Goal: Task Accomplishment & Management: Manage account settings

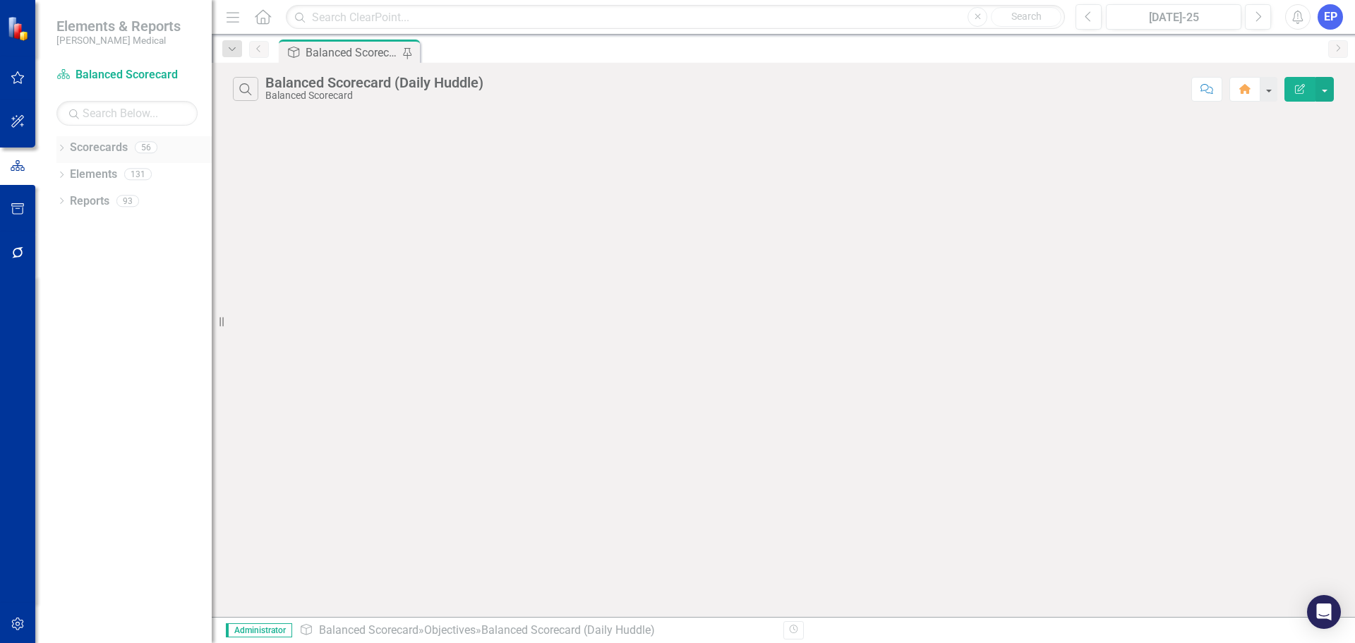
click at [59, 147] on icon "Dropdown" at bounding box center [61, 149] width 10 height 8
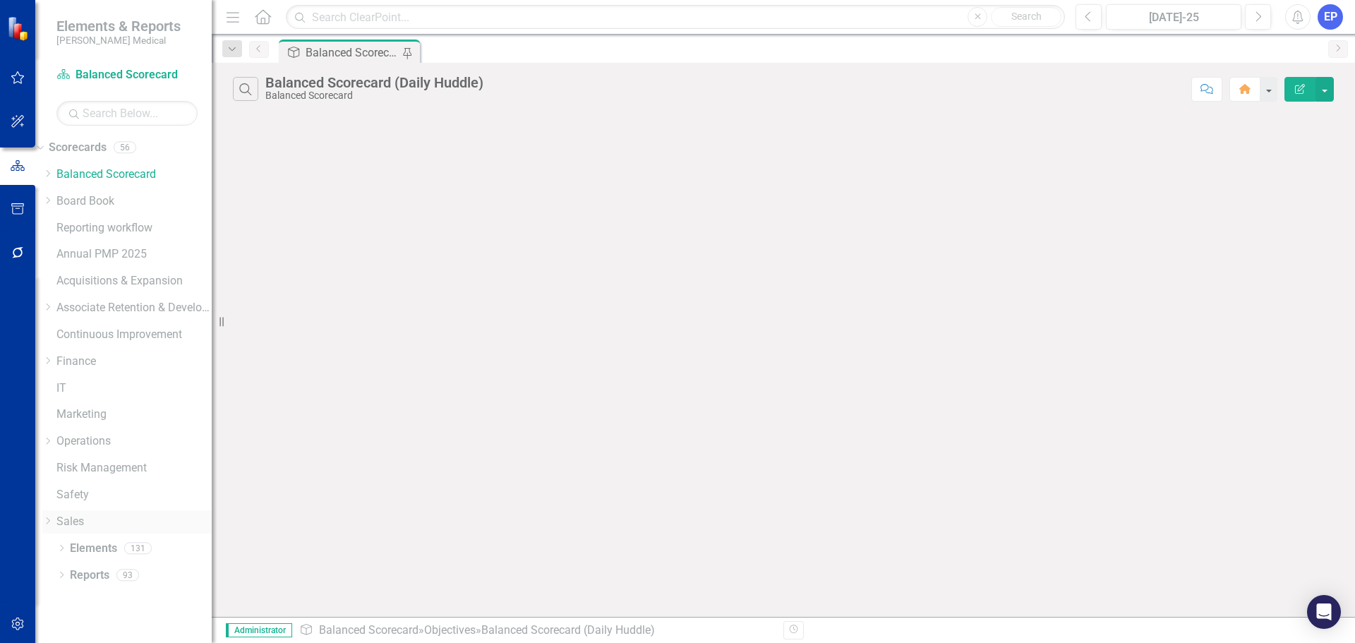
click at [53, 521] on icon "Dropdown" at bounding box center [47, 520] width 11 height 8
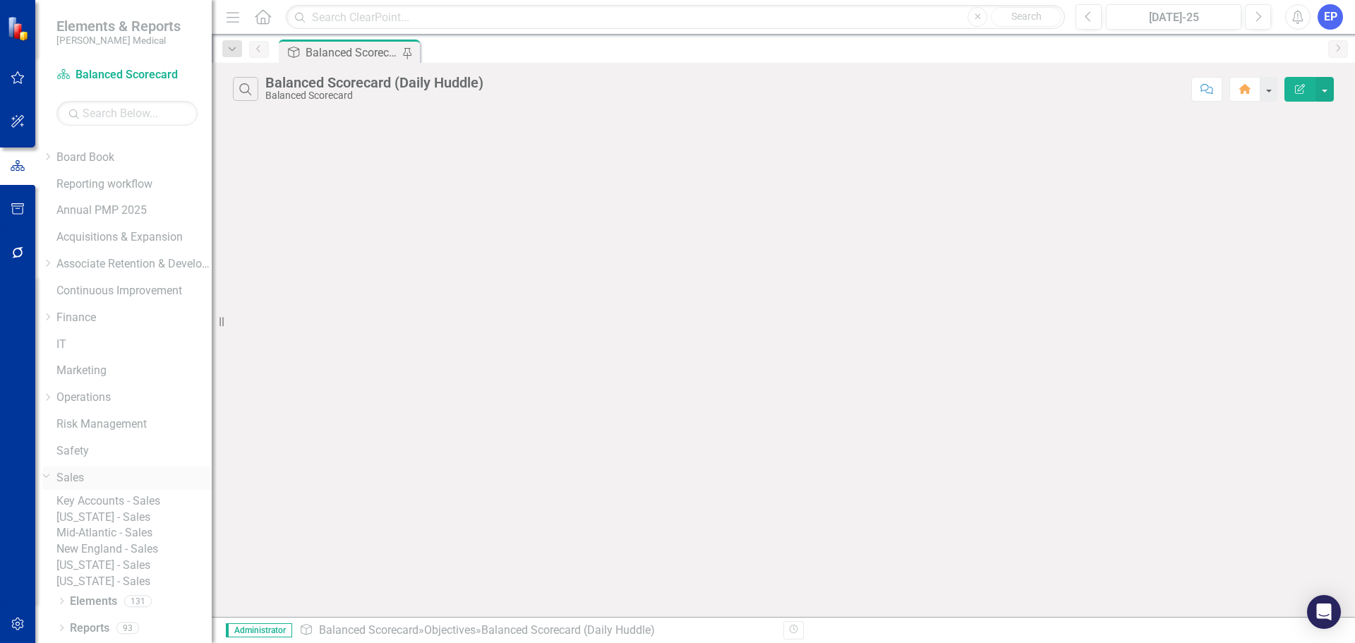
scroll to position [107, 0]
click at [111, 493] on link "Key Accounts - Sales" at bounding box center [133, 501] width 155 height 16
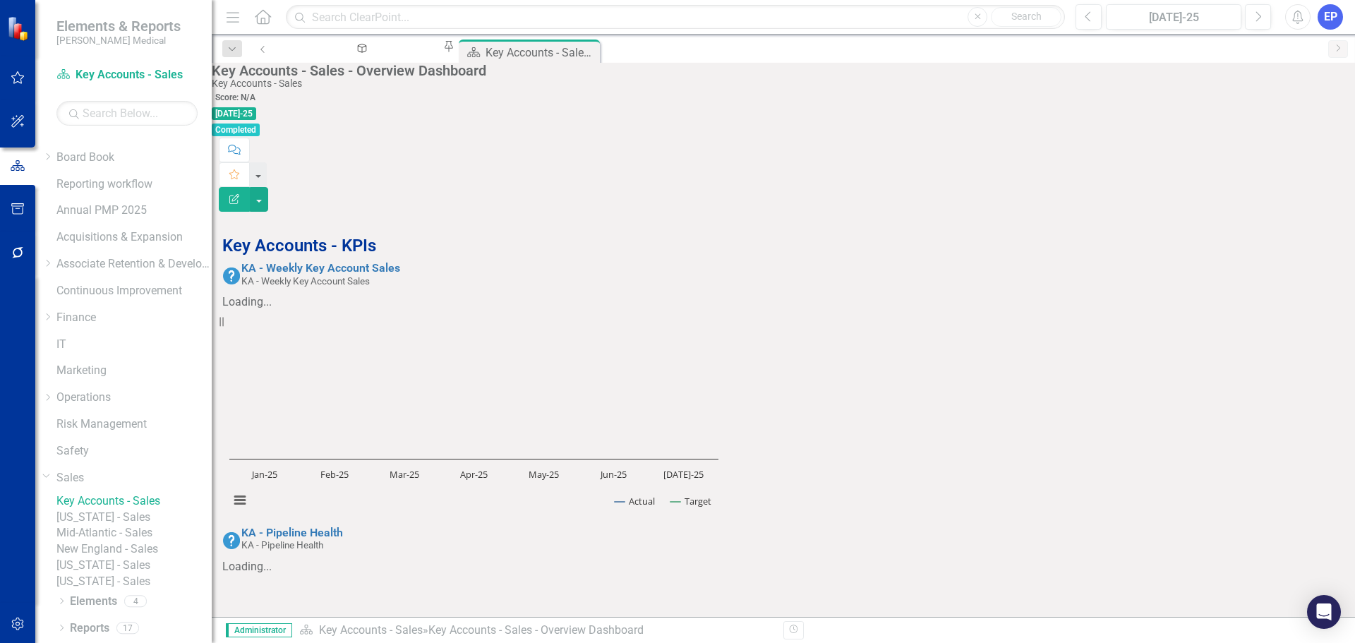
click at [119, 509] on link "[US_STATE] - Sales" at bounding box center [133, 517] width 155 height 16
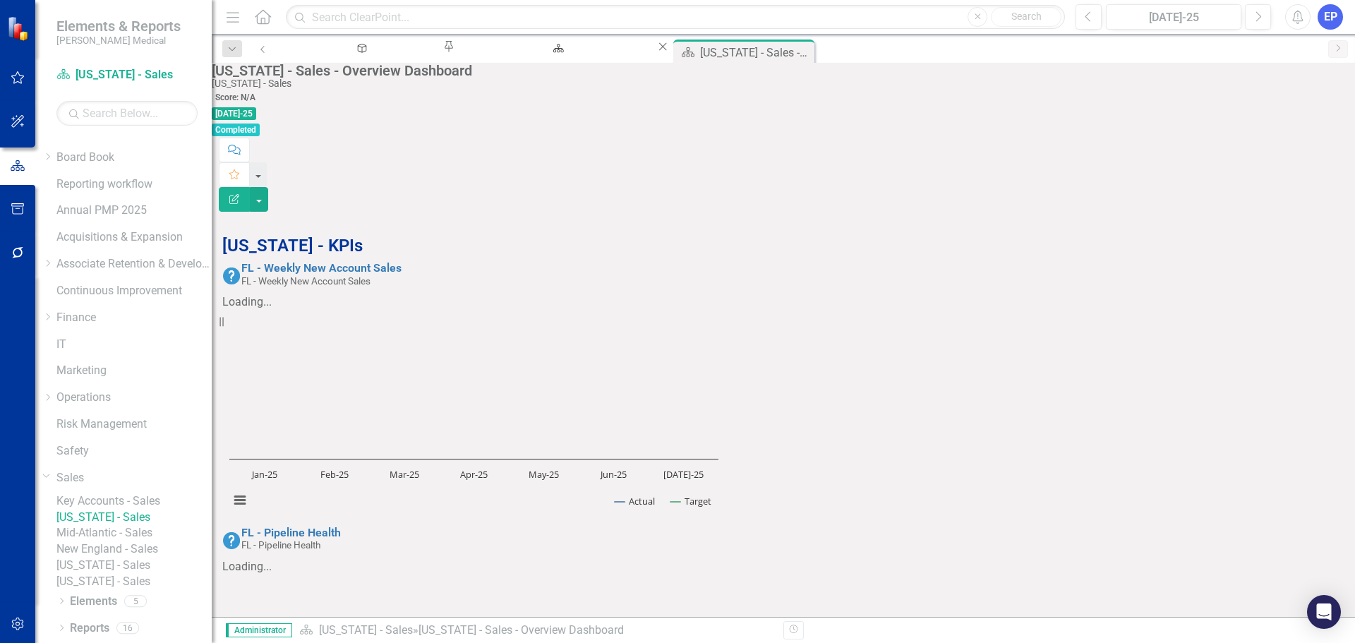
click at [147, 525] on link "Mid-Atlantic - Sales" at bounding box center [133, 533] width 155 height 16
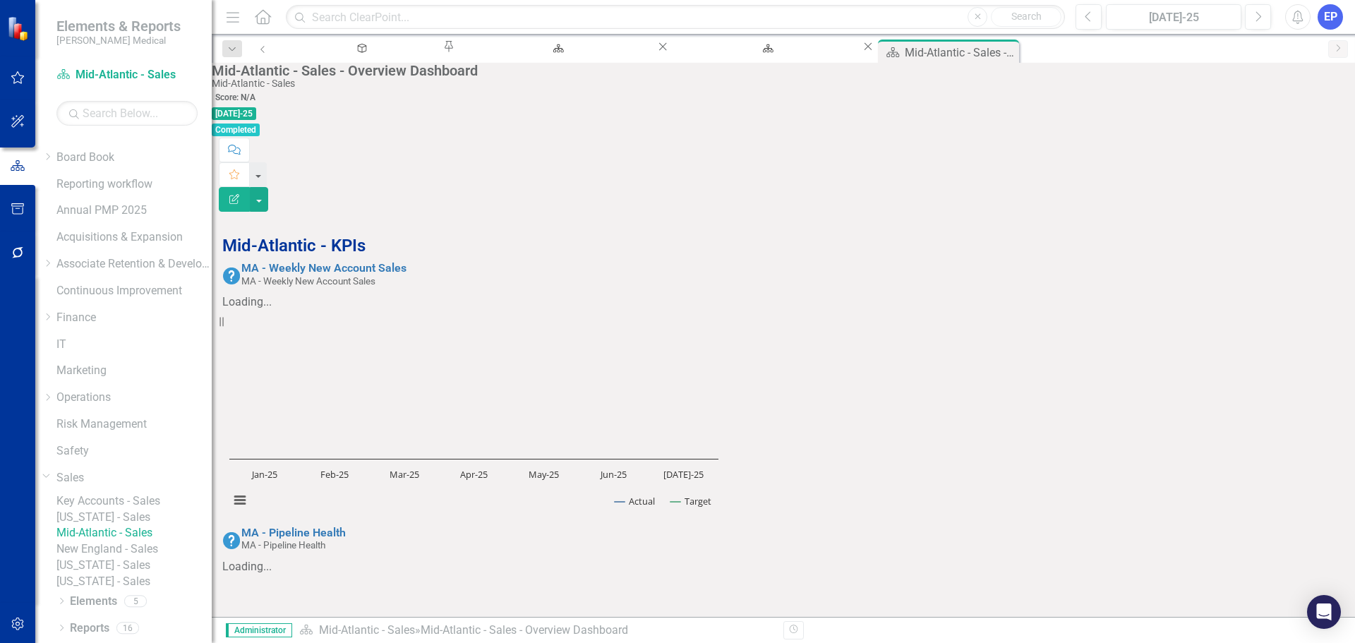
click at [138, 541] on link "New England - Sales" at bounding box center [133, 549] width 155 height 16
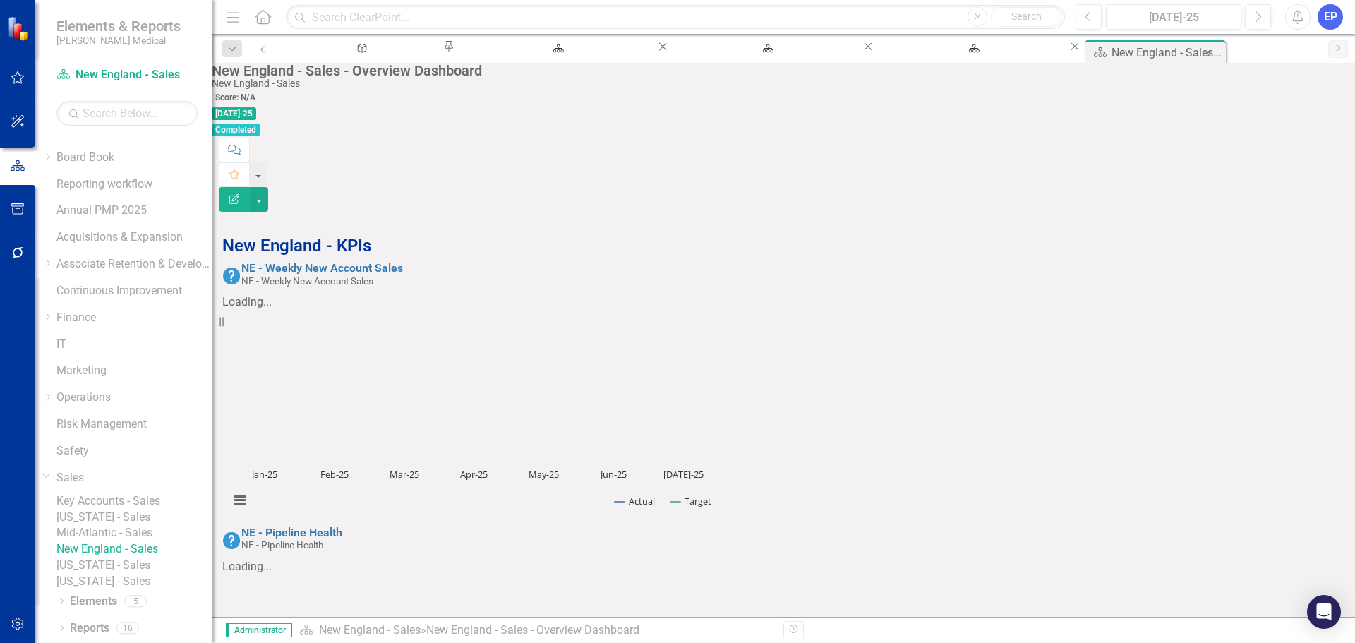
click at [155, 557] on link "[US_STATE] - Sales" at bounding box center [133, 565] width 155 height 16
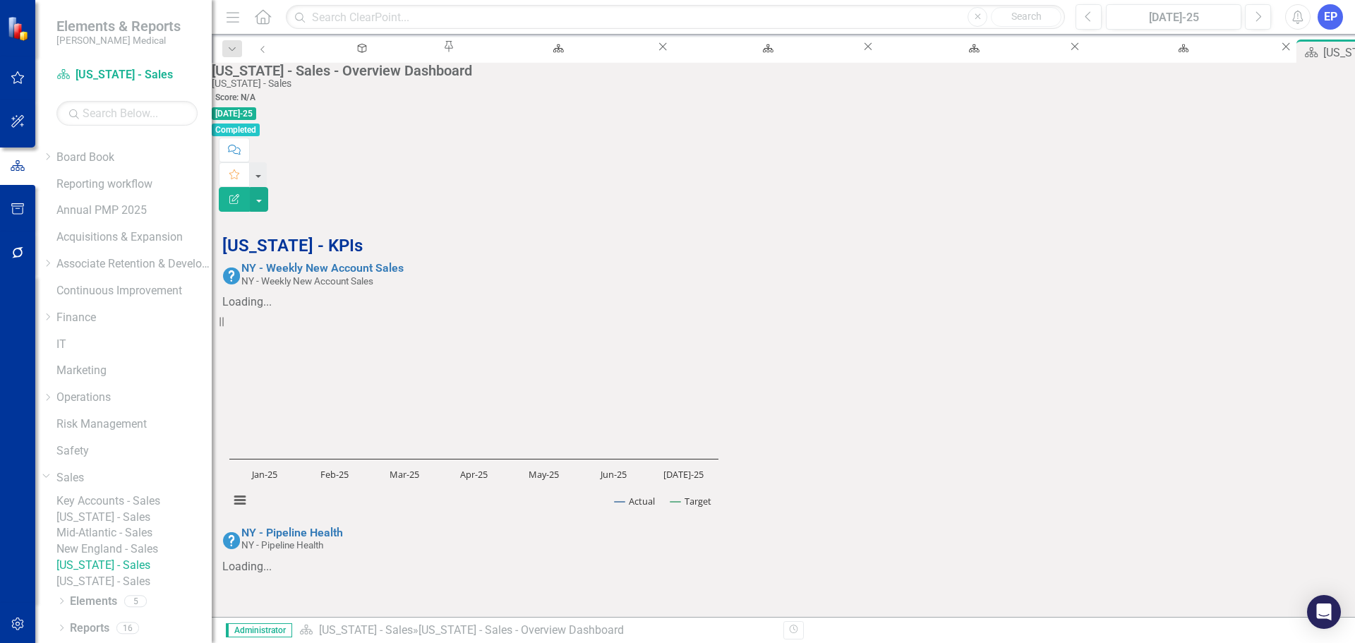
click at [128, 574] on link "[US_STATE] - Sales" at bounding box center [133, 582] width 155 height 16
click at [61, 602] on icon "Dropdown" at bounding box center [61, 602] width 10 height 8
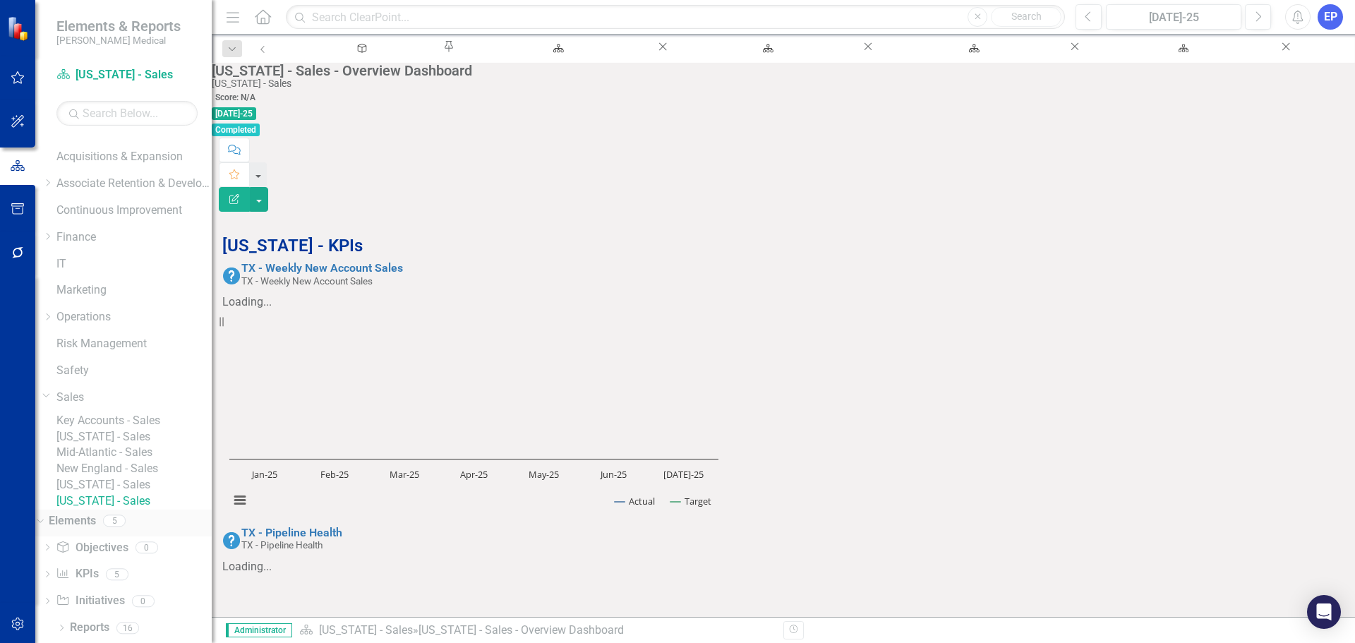
scroll to position [188, 0]
click at [98, 571] on link "KPI KPIs" at bounding box center [77, 574] width 42 height 16
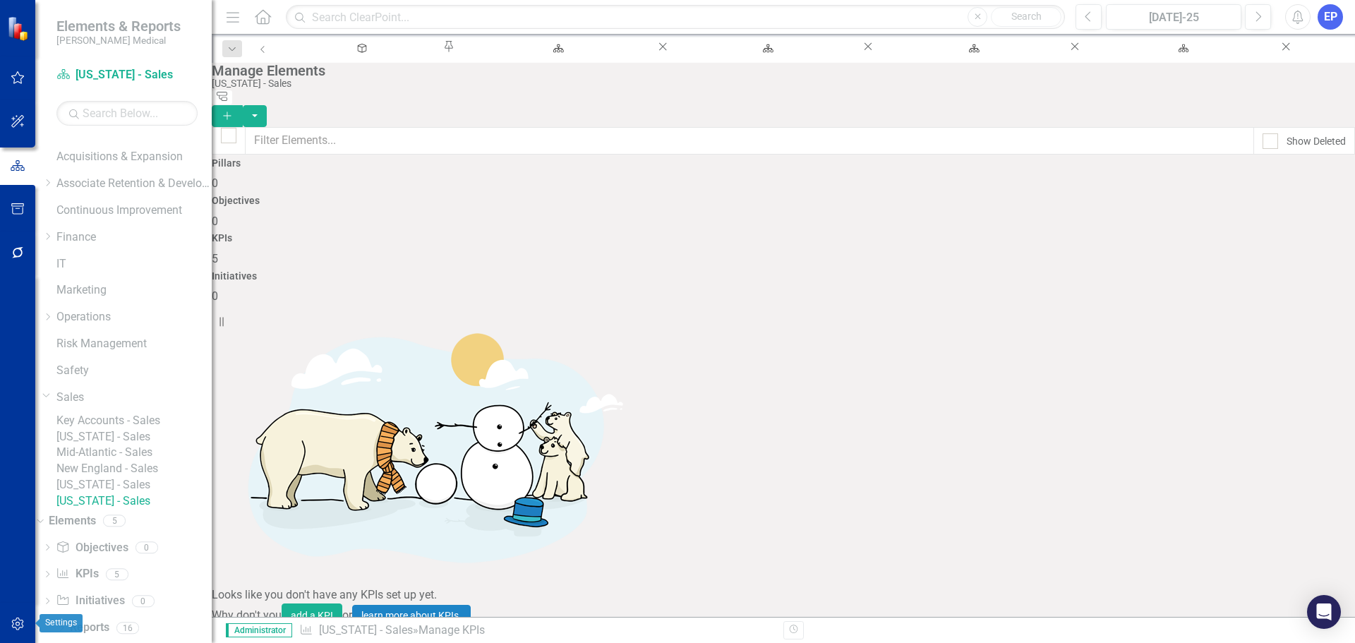
click at [22, 620] on icon "button" at bounding box center [18, 623] width 15 height 11
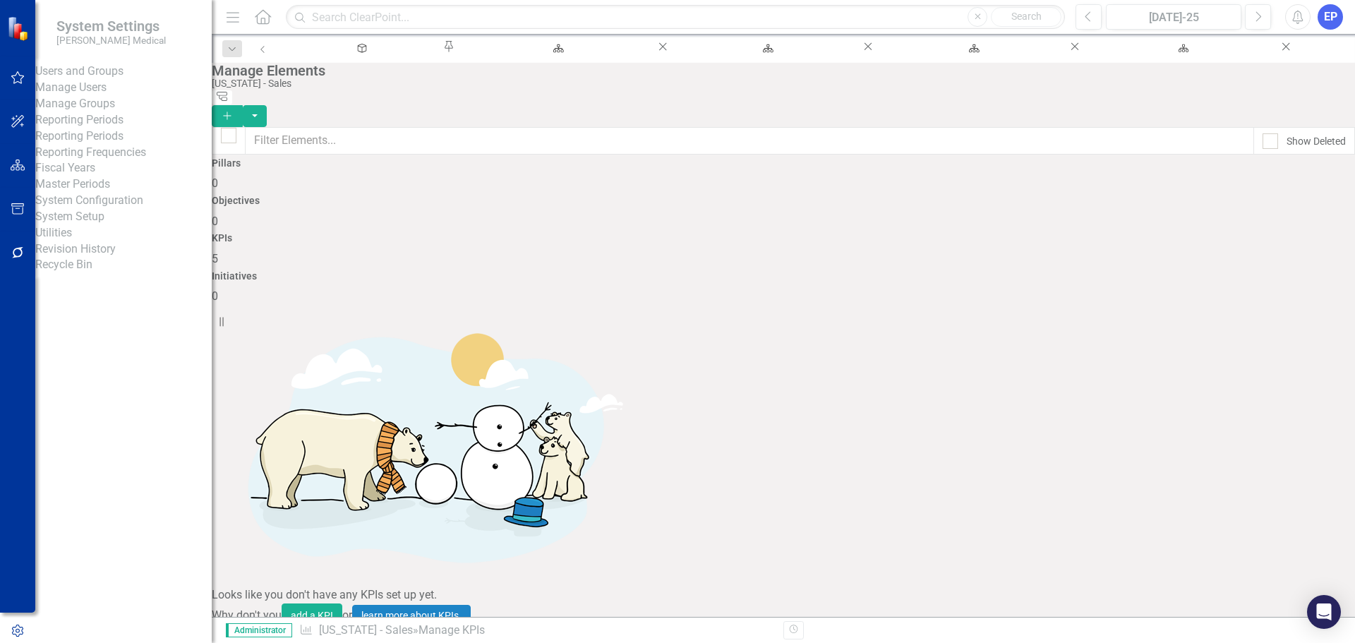
click at [100, 258] on link "Revision History" at bounding box center [123, 249] width 176 height 16
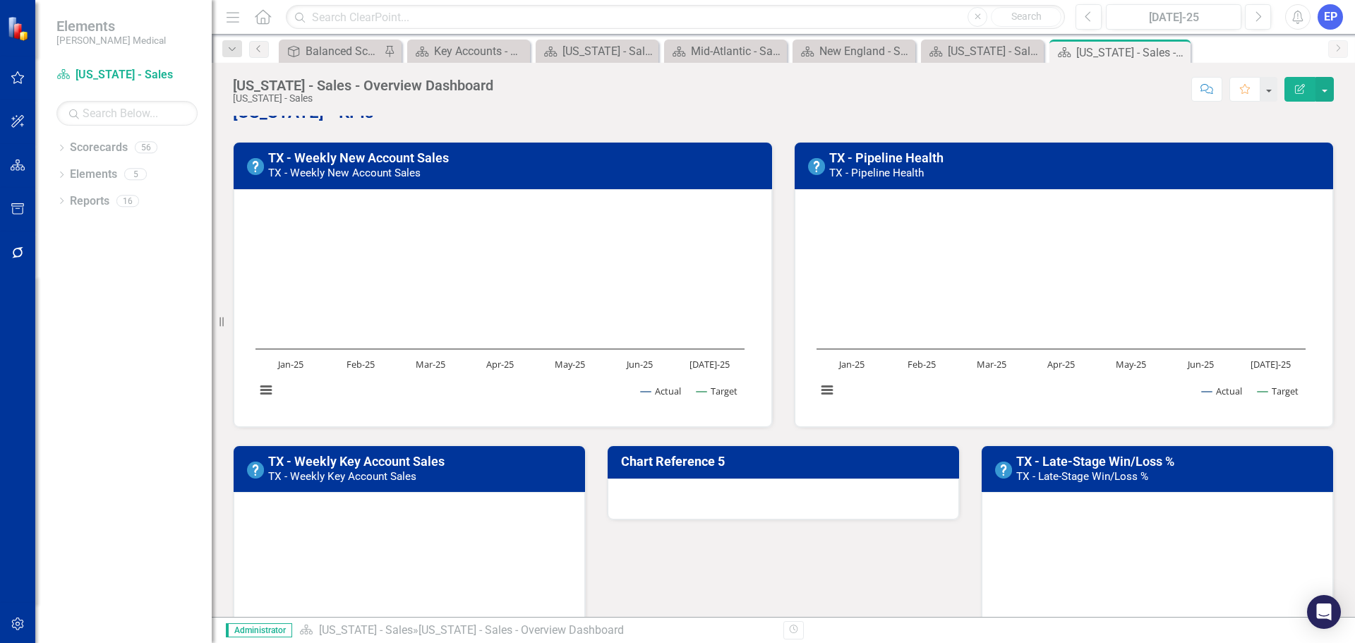
scroll to position [71, 0]
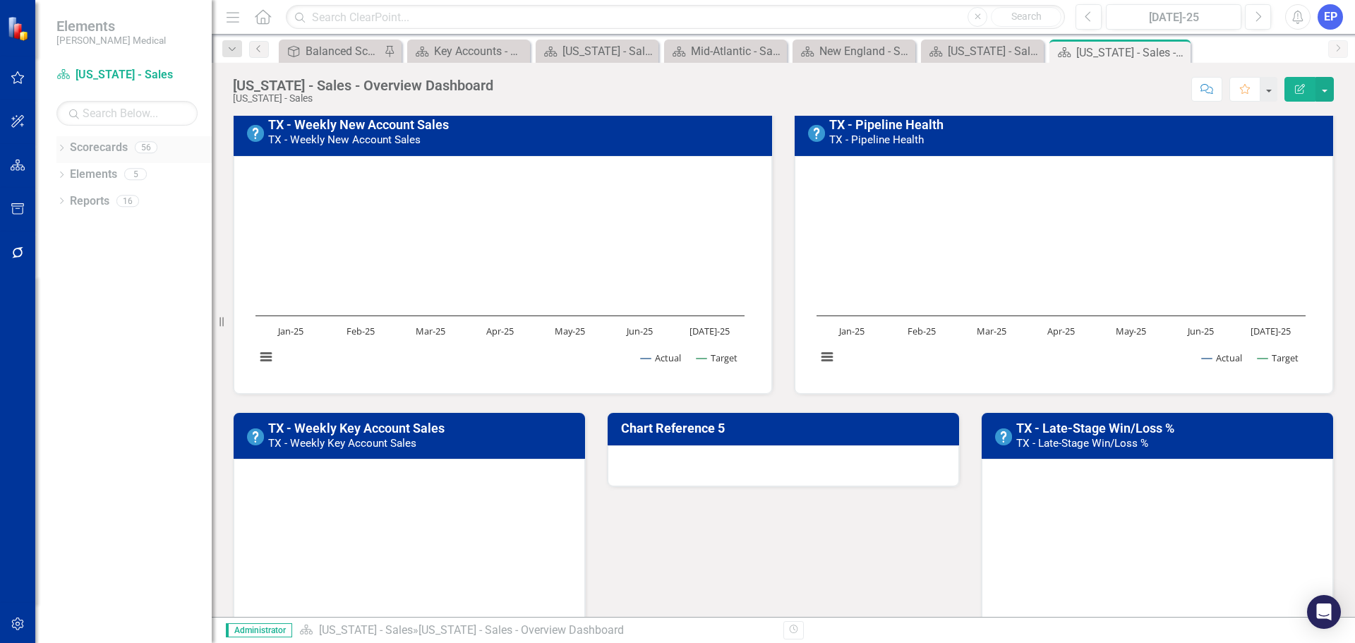
click at [61, 147] on icon "Dropdown" at bounding box center [61, 149] width 10 height 8
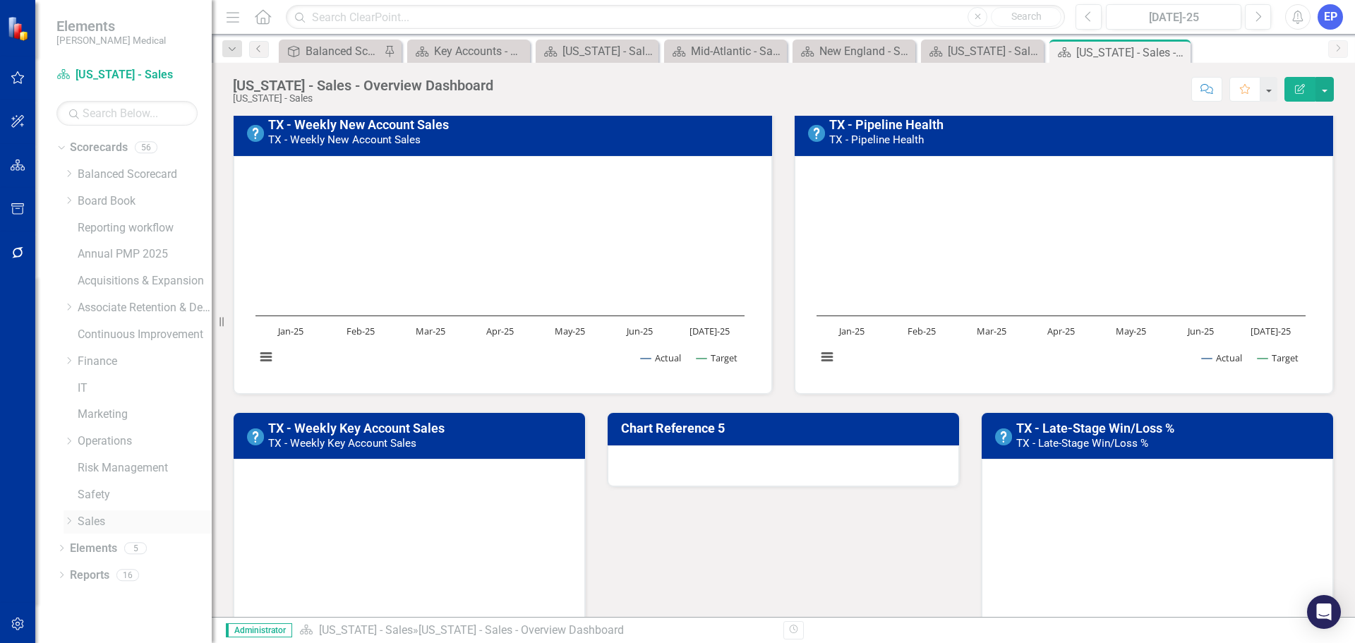
click at [86, 519] on link "Sales" at bounding box center [145, 522] width 134 height 16
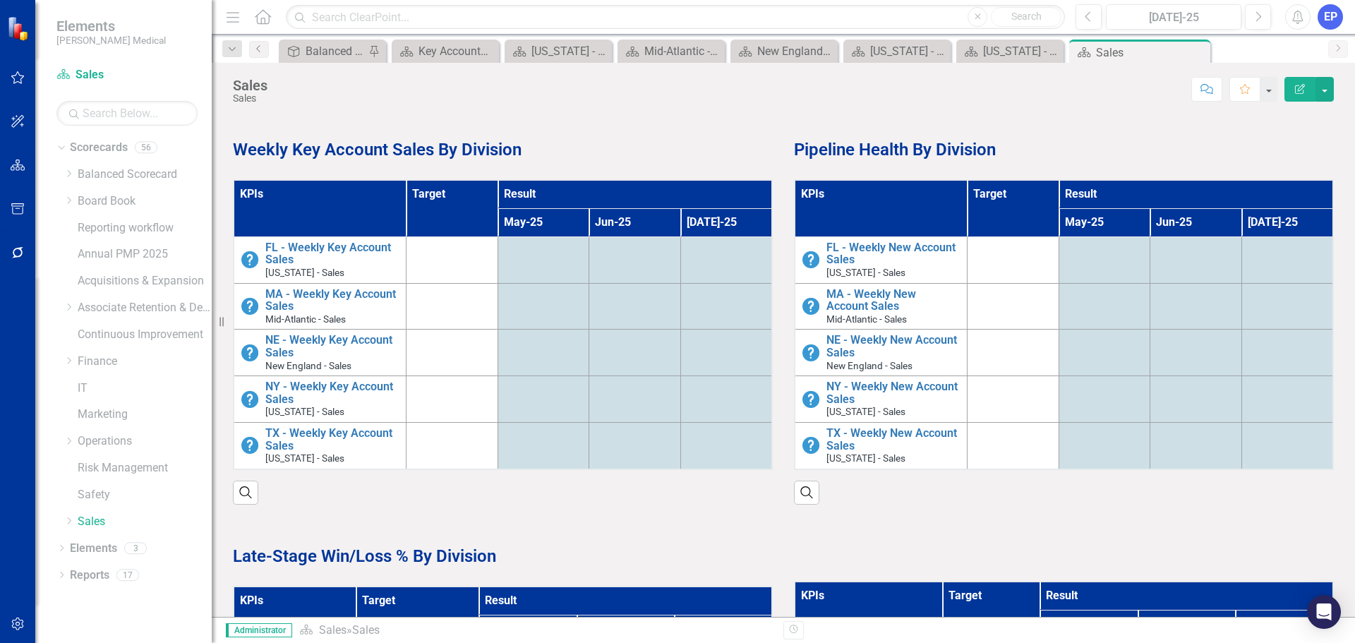
click at [380, 151] on strong "Weekly Key Account Sales By Division" at bounding box center [377, 150] width 289 height 20
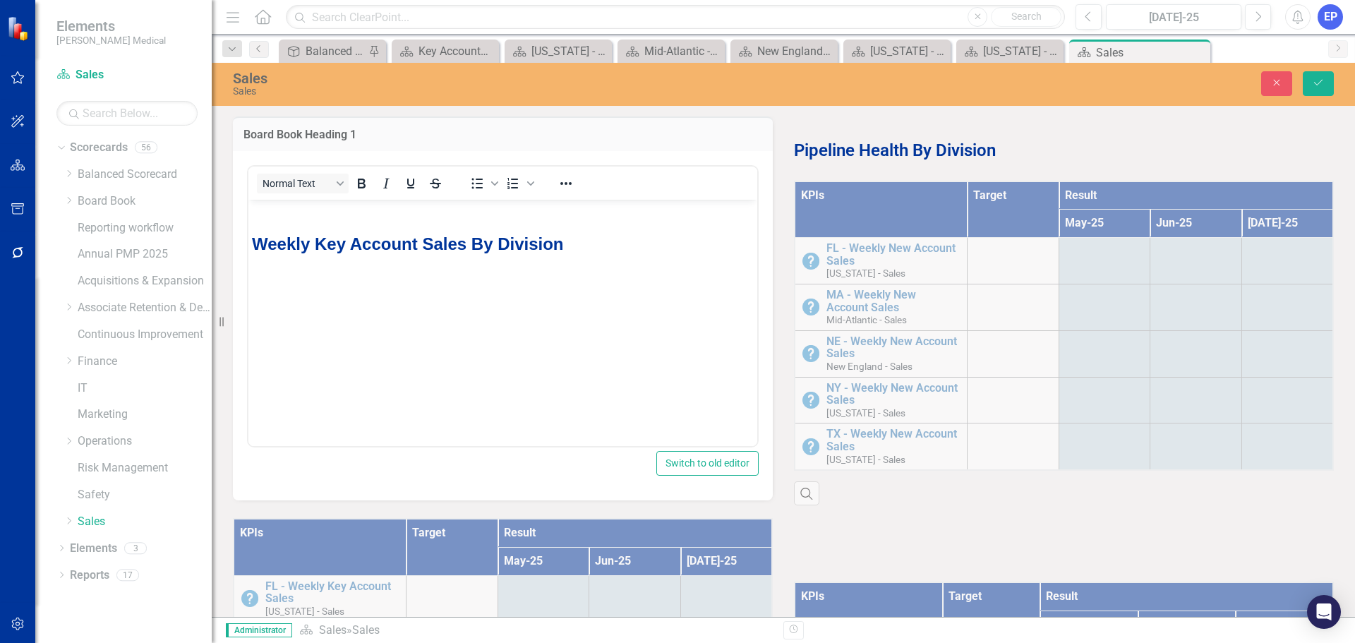
click at [318, 246] on strong "Weekly Key Account Sales By Division" at bounding box center [408, 243] width 312 height 19
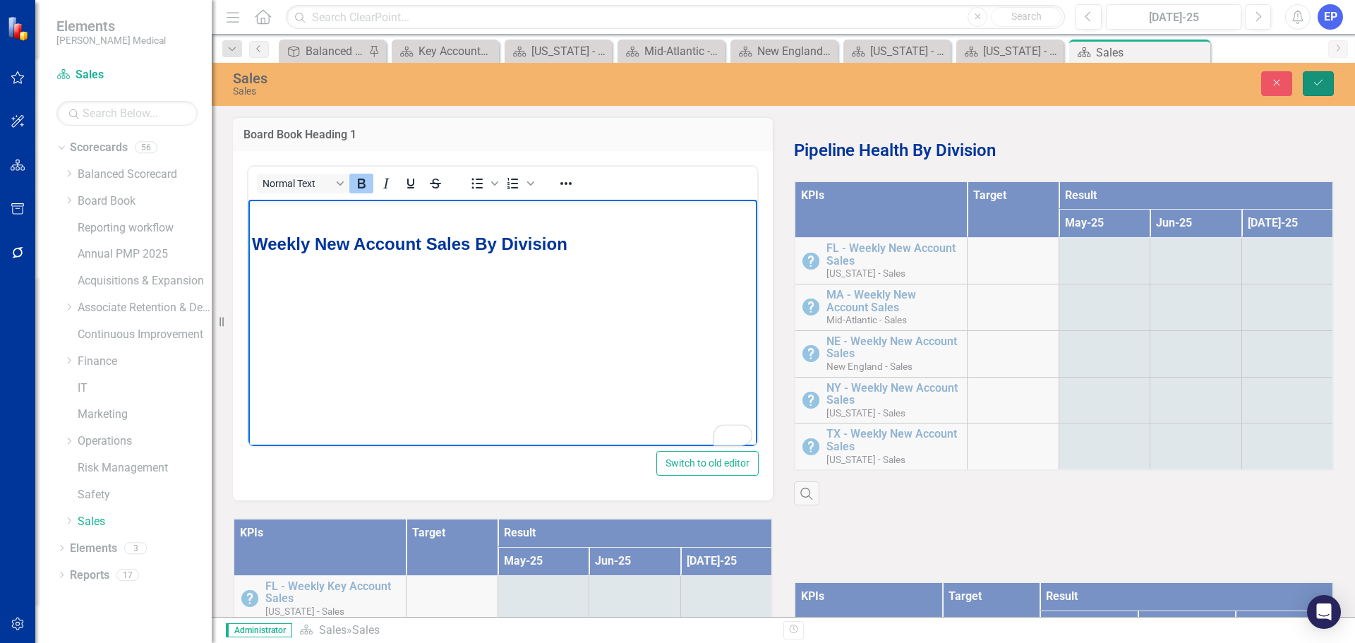
click at [1312, 88] on button "Save" at bounding box center [1318, 83] width 31 height 25
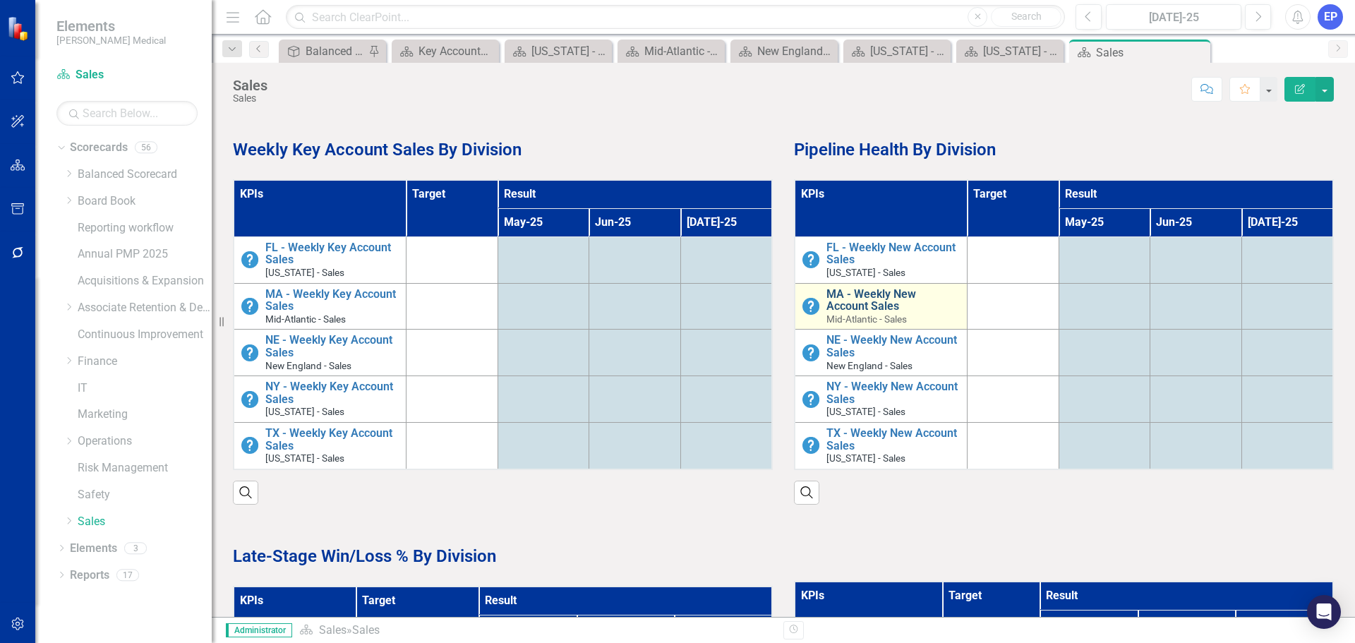
click at [884, 310] on link "MA - Weekly New Account Sales" at bounding box center [892, 300] width 133 height 25
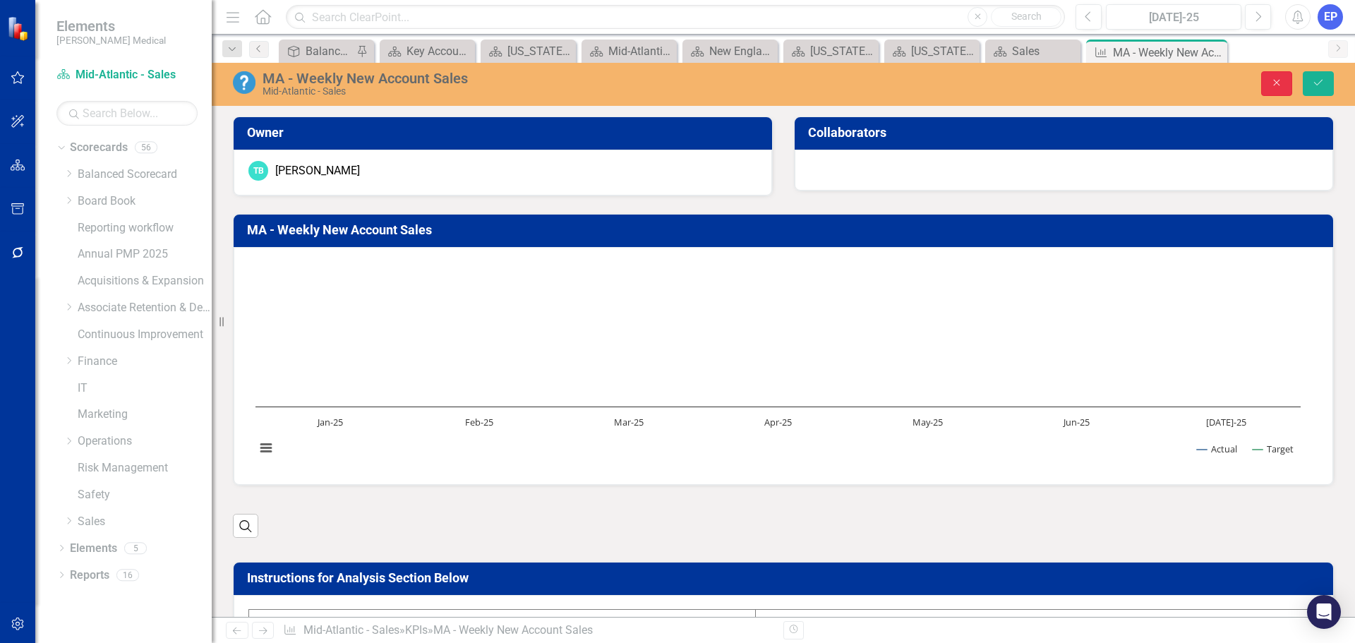
click at [1284, 85] on button "Close" at bounding box center [1276, 83] width 31 height 25
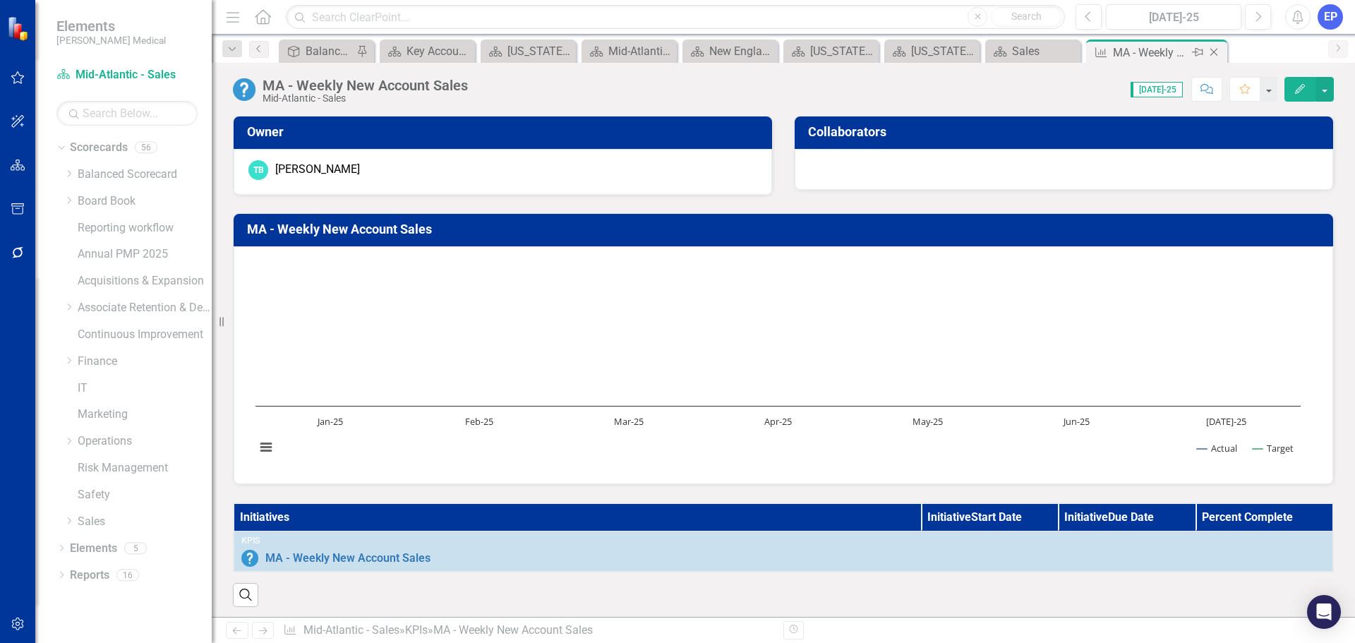
click at [1214, 54] on icon "Close" at bounding box center [1214, 52] width 14 height 11
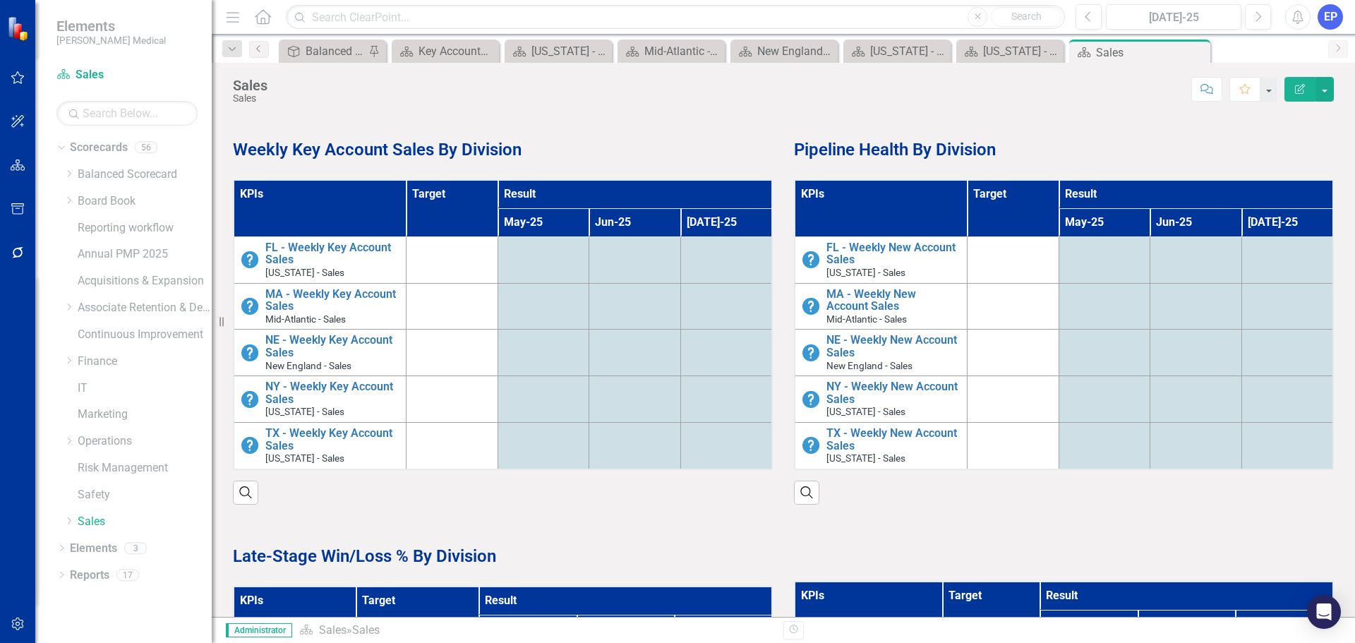
click at [1130, 174] on div "KPIs Target Result May-25 Jun-25 Jul-25 FL - Weekly New Account Sales Florida -…" at bounding box center [1063, 333] width 561 height 343
click at [1135, 178] on div "KPIs Target Result May-25 Jun-25 Jul-25 FL - Weekly New Account Sales Florida -…" at bounding box center [1063, 333] width 561 height 343
click at [1042, 200] on th "Target" at bounding box center [1013, 208] width 92 height 56
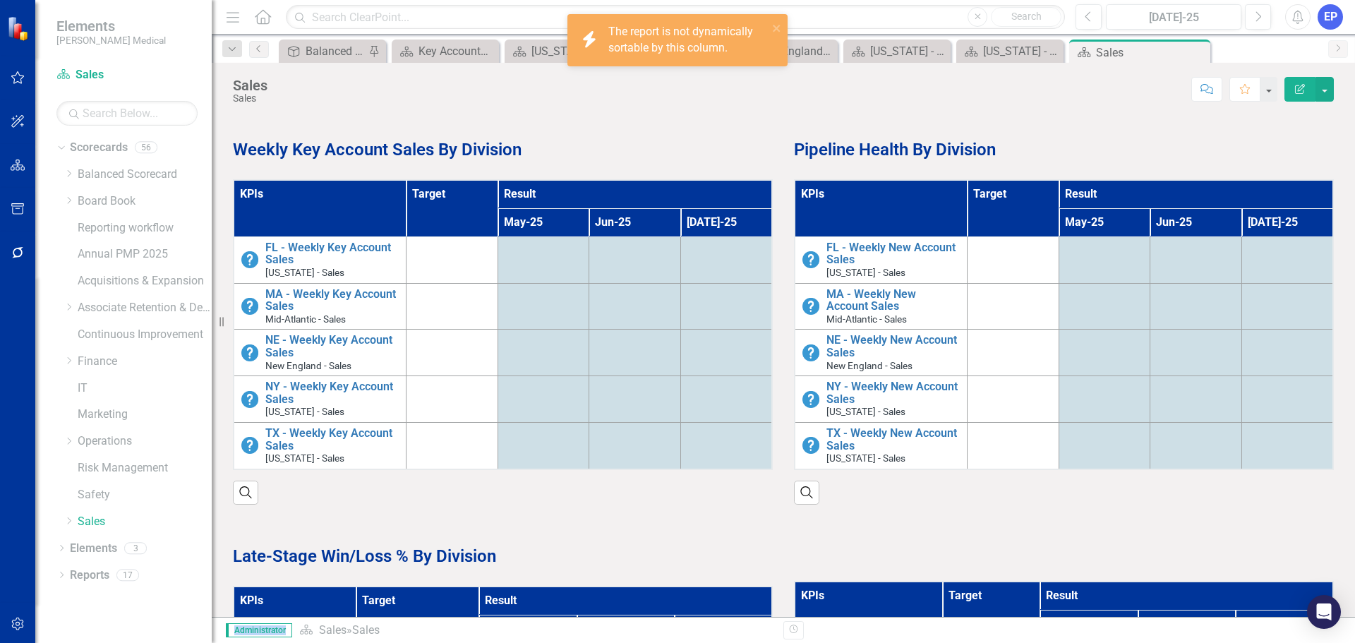
click at [1042, 200] on th "Target" at bounding box center [1013, 208] width 92 height 56
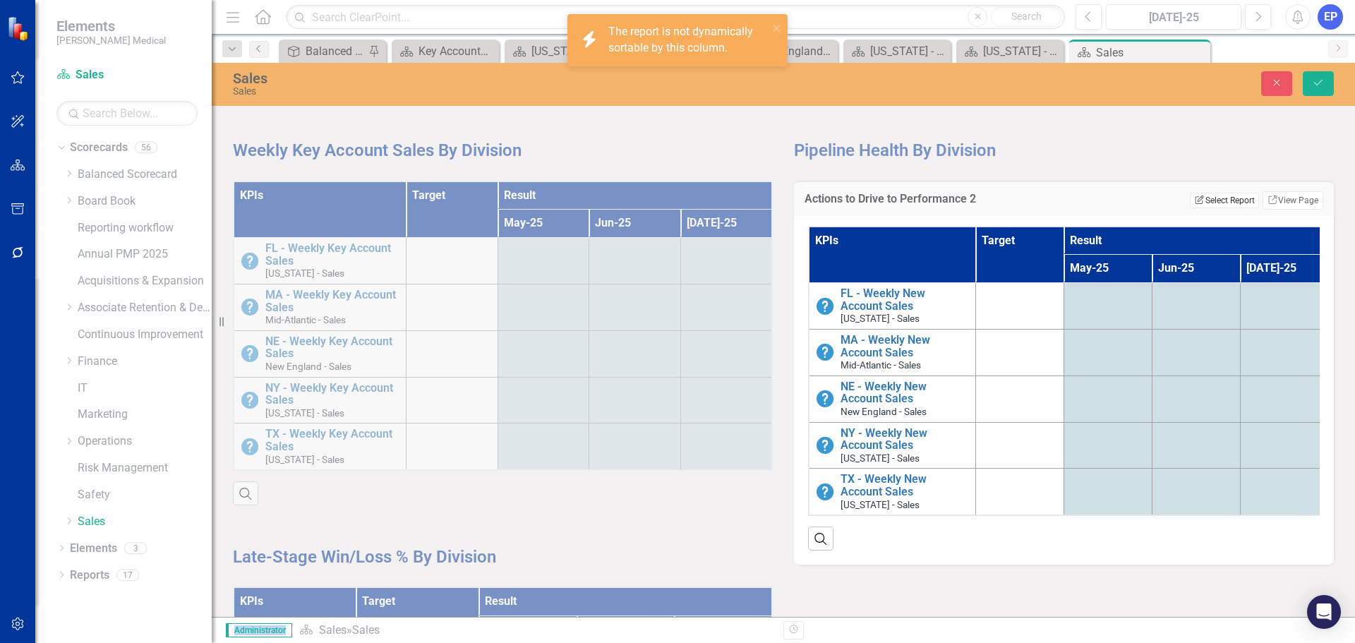
click at [1214, 200] on button "Edit Report Select Report" at bounding box center [1224, 201] width 68 height 16
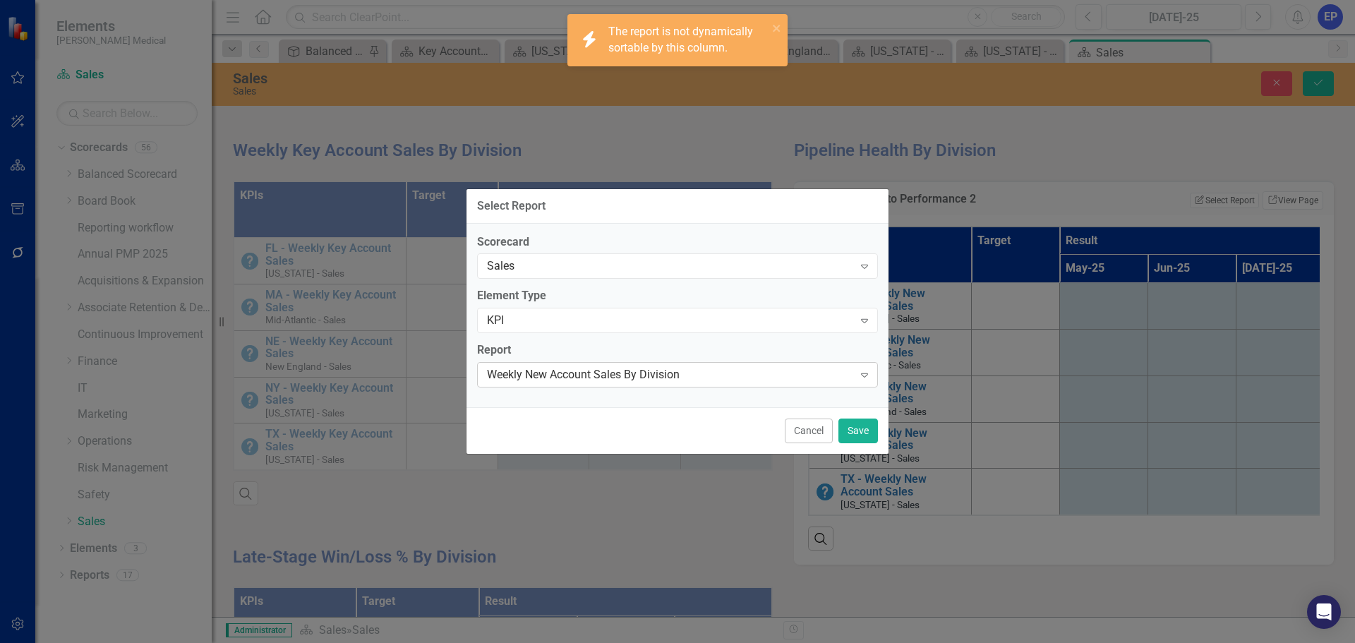
click at [602, 382] on div "Weekly New Account Sales By Division" at bounding box center [670, 375] width 366 height 16
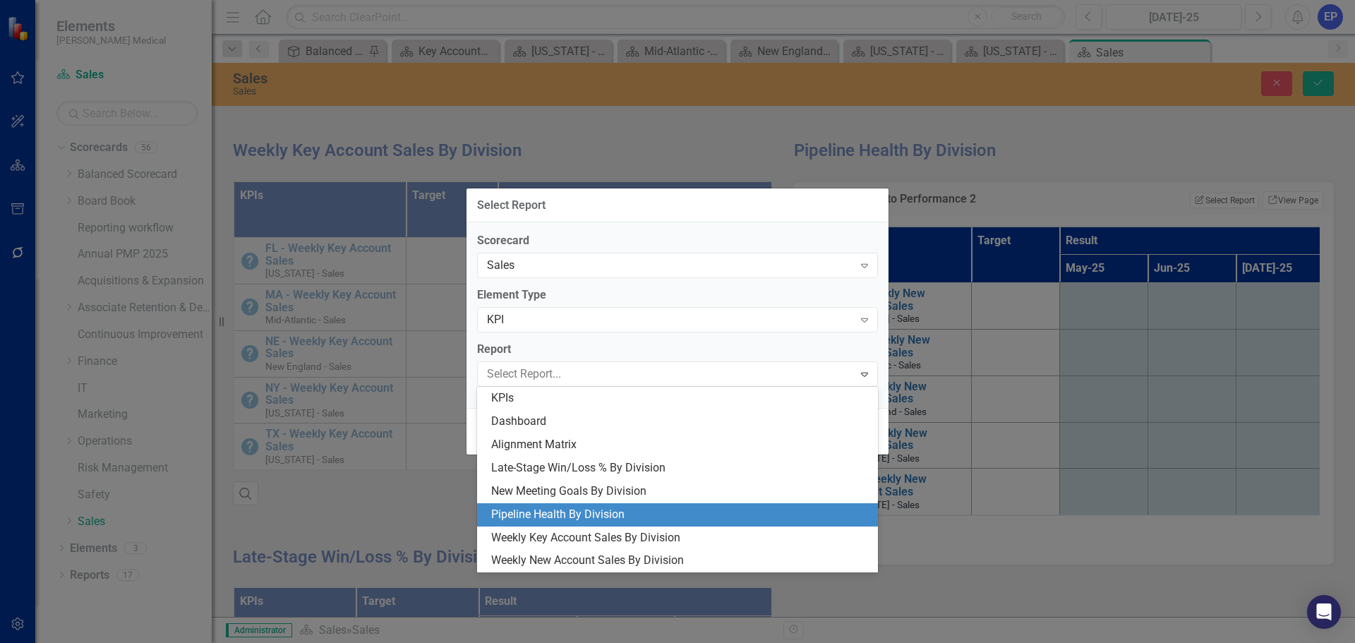
click at [576, 516] on div "Pipeline Health By Division" at bounding box center [680, 515] width 378 height 16
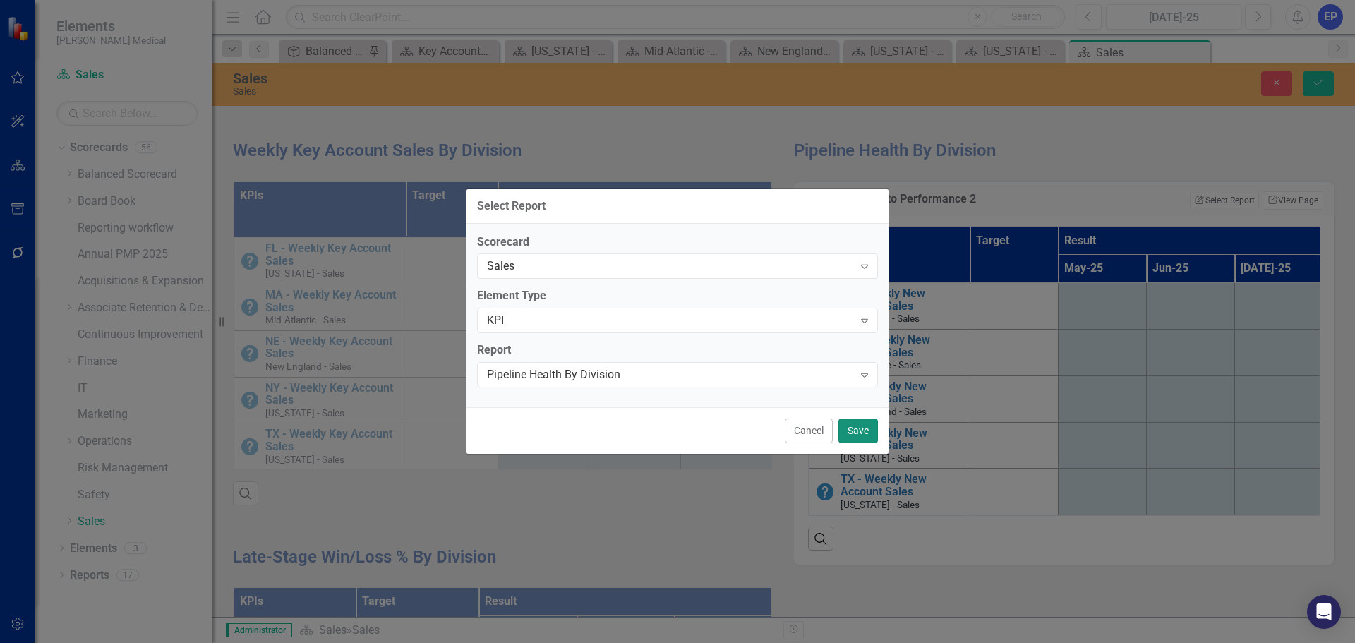
click at [852, 429] on button "Save" at bounding box center [858, 430] width 40 height 25
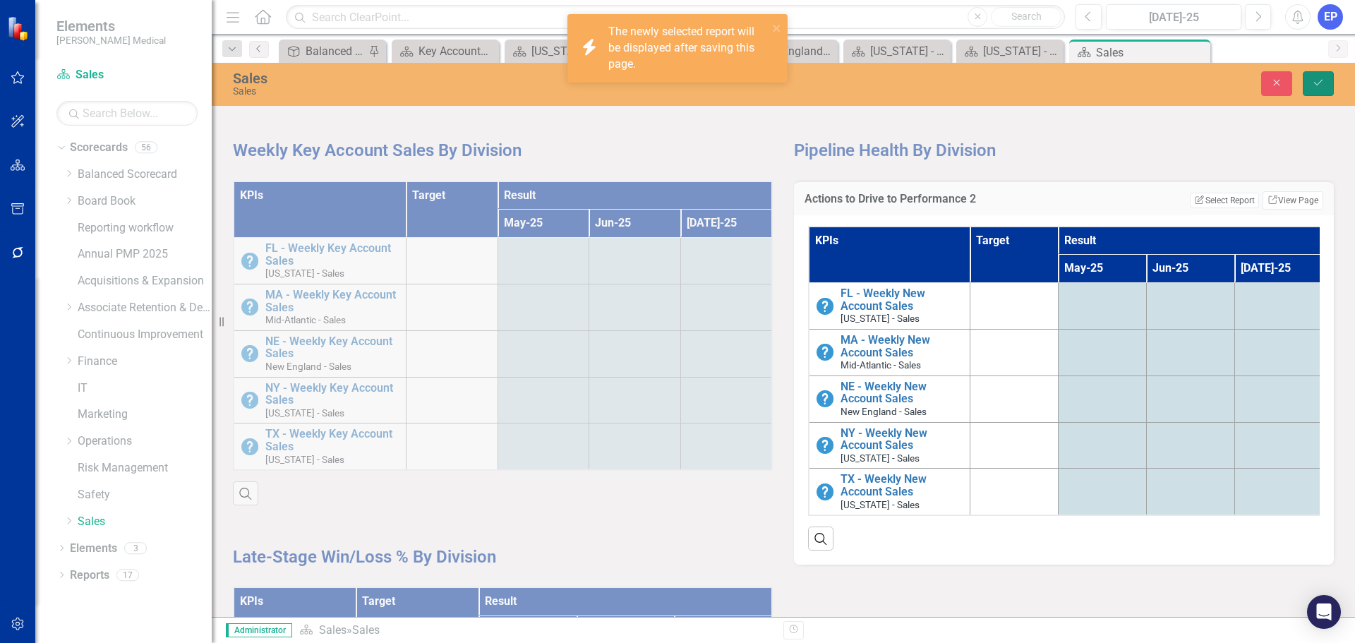
click at [1317, 78] on icon "Save" at bounding box center [1318, 83] width 13 height 10
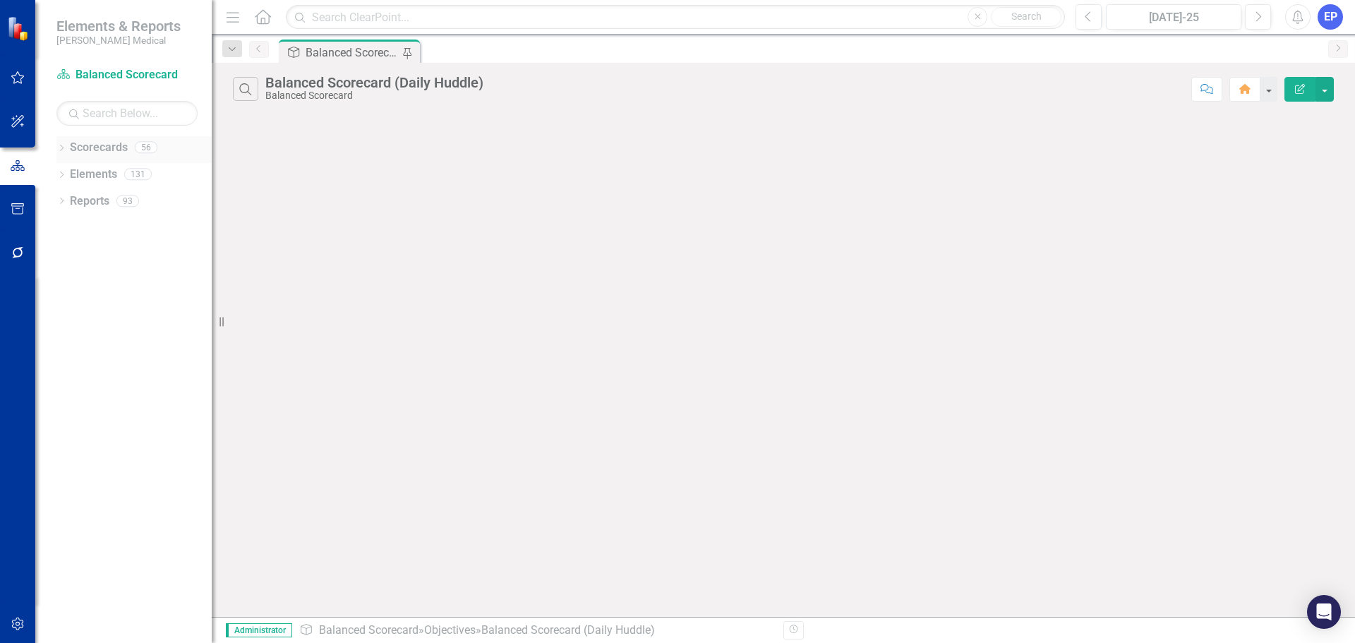
click at [61, 147] on icon "Dropdown" at bounding box center [61, 149] width 10 height 8
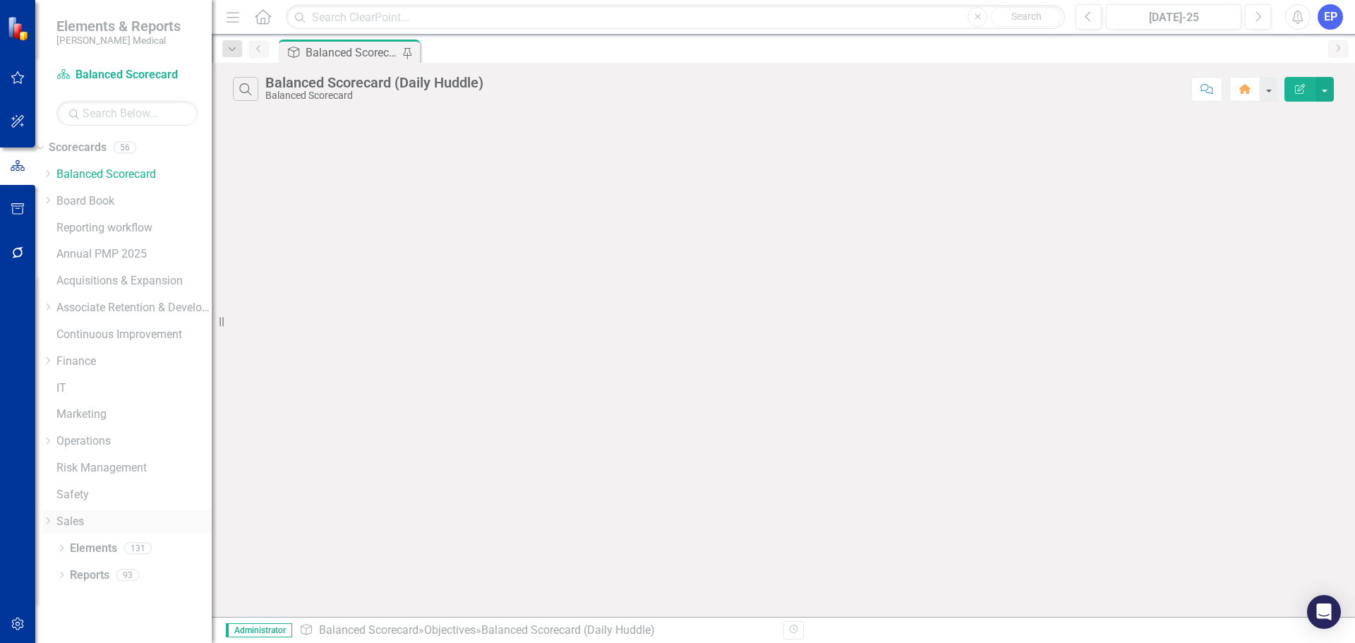
click at [53, 520] on icon "Dropdown" at bounding box center [47, 520] width 11 height 8
click at [92, 514] on link "Sales" at bounding box center [133, 522] width 155 height 16
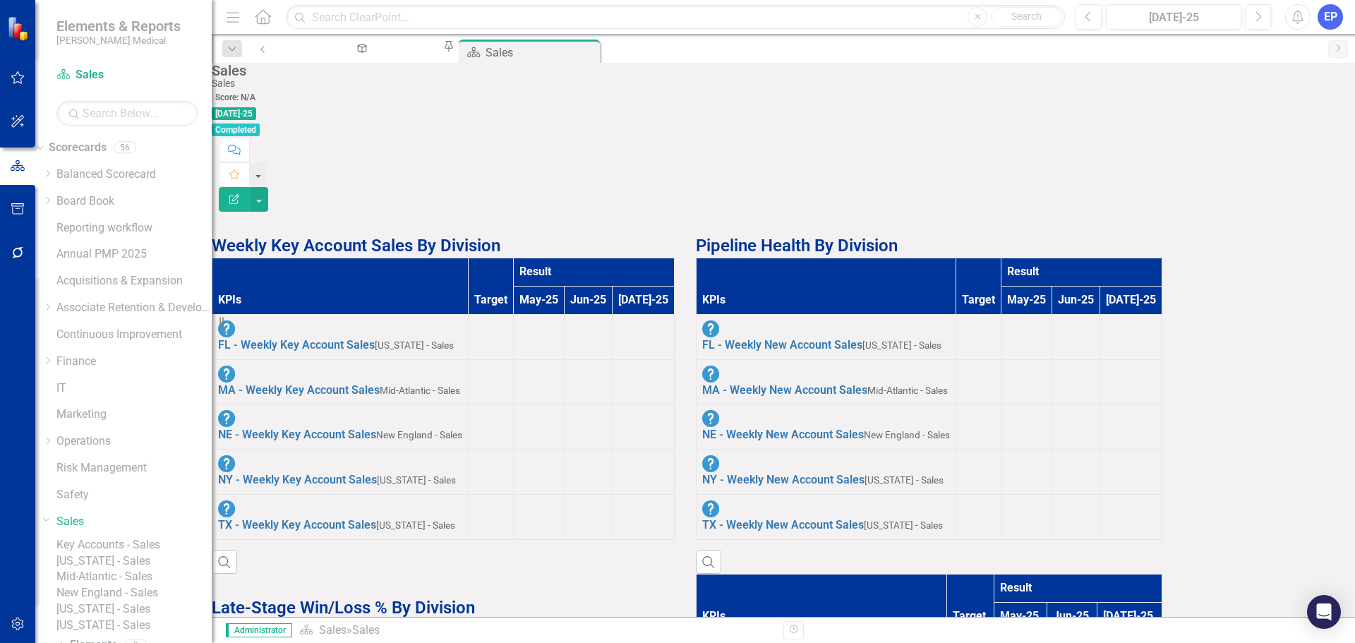
click at [345, 236] on strong "Weekly Key Account Sales By Division" at bounding box center [356, 246] width 289 height 20
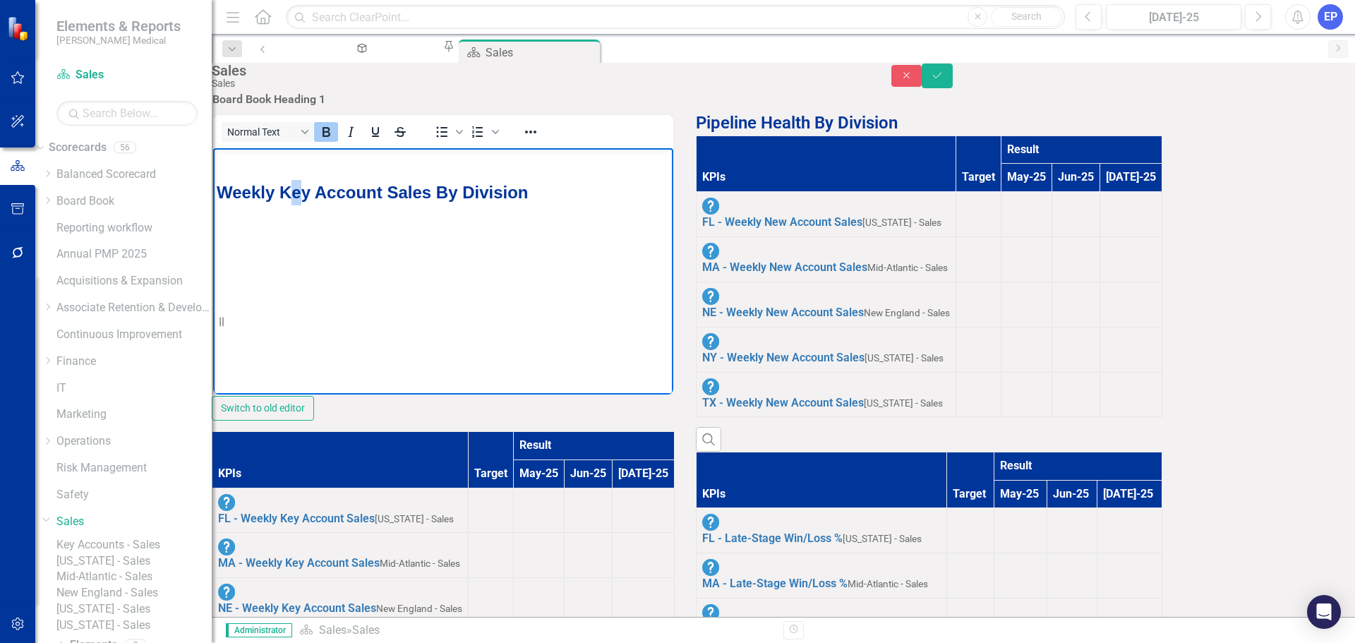
drag, startPoint x: 306, startPoint y: 195, endPoint x: 289, endPoint y: 195, distance: 16.2
click at [289, 195] on strong "Weekly Key Account Sales By Division" at bounding box center [373, 191] width 312 height 19
click at [943, 80] on icon "Save" at bounding box center [937, 76] width 13 height 10
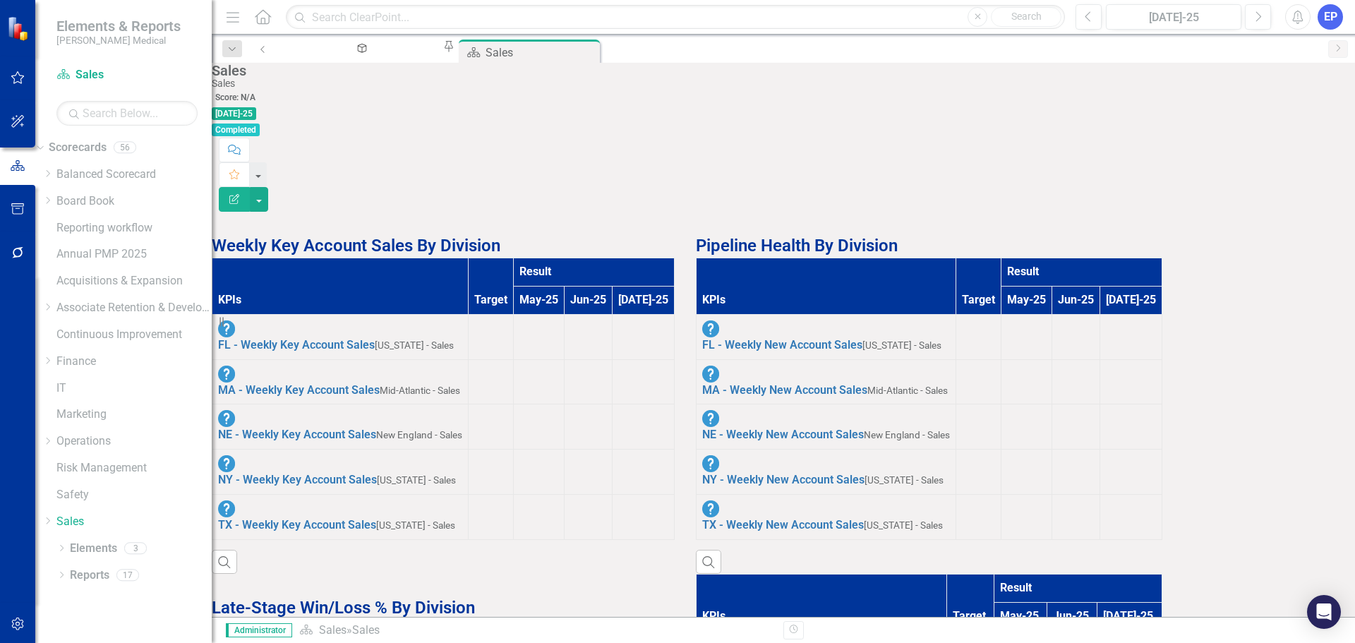
click at [1001, 258] on th "Target" at bounding box center [978, 286] width 45 height 56
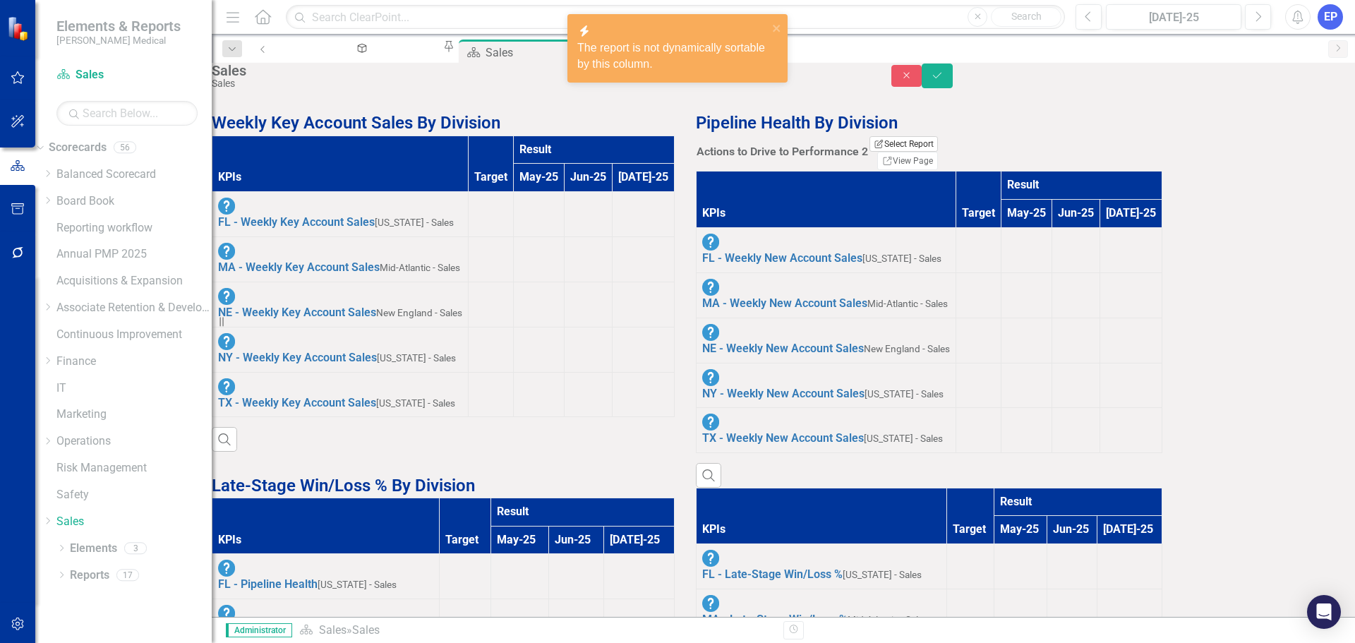
click at [938, 152] on button "Edit Report Select Report" at bounding box center [903, 144] width 68 height 16
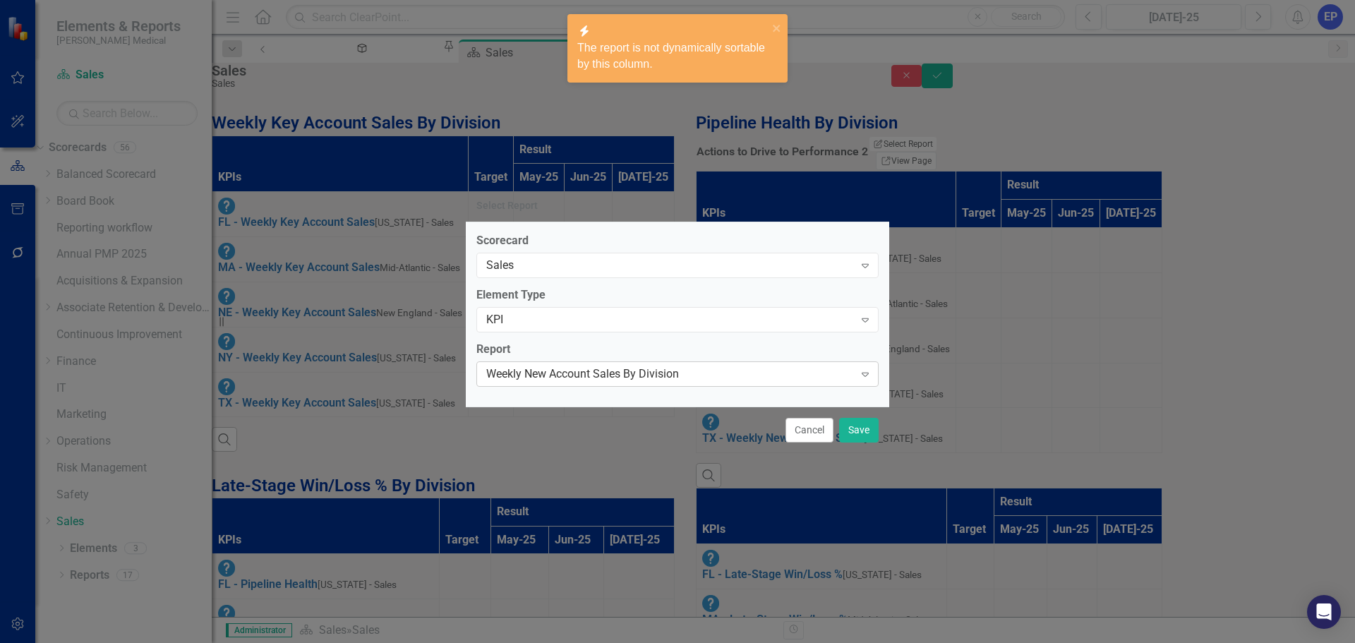
click at [696, 381] on div "Weekly New Account Sales By Division" at bounding box center [670, 374] width 368 height 16
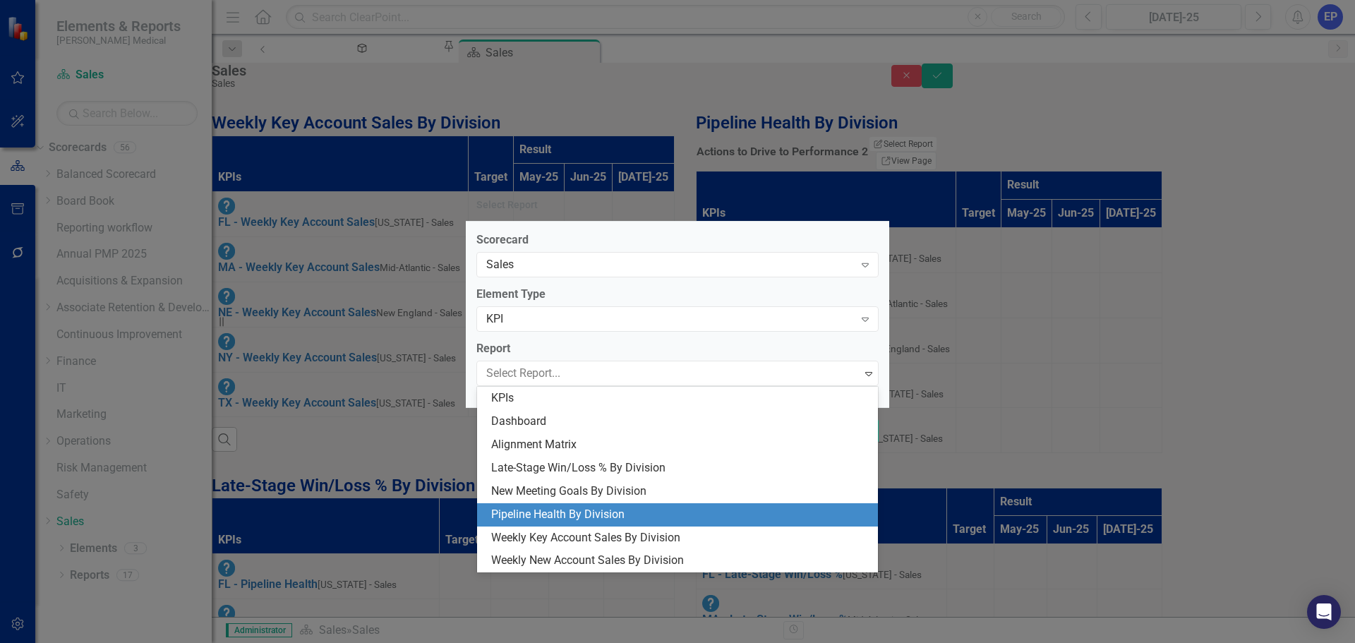
click at [632, 508] on div "Pipeline Health By Division" at bounding box center [680, 515] width 378 height 16
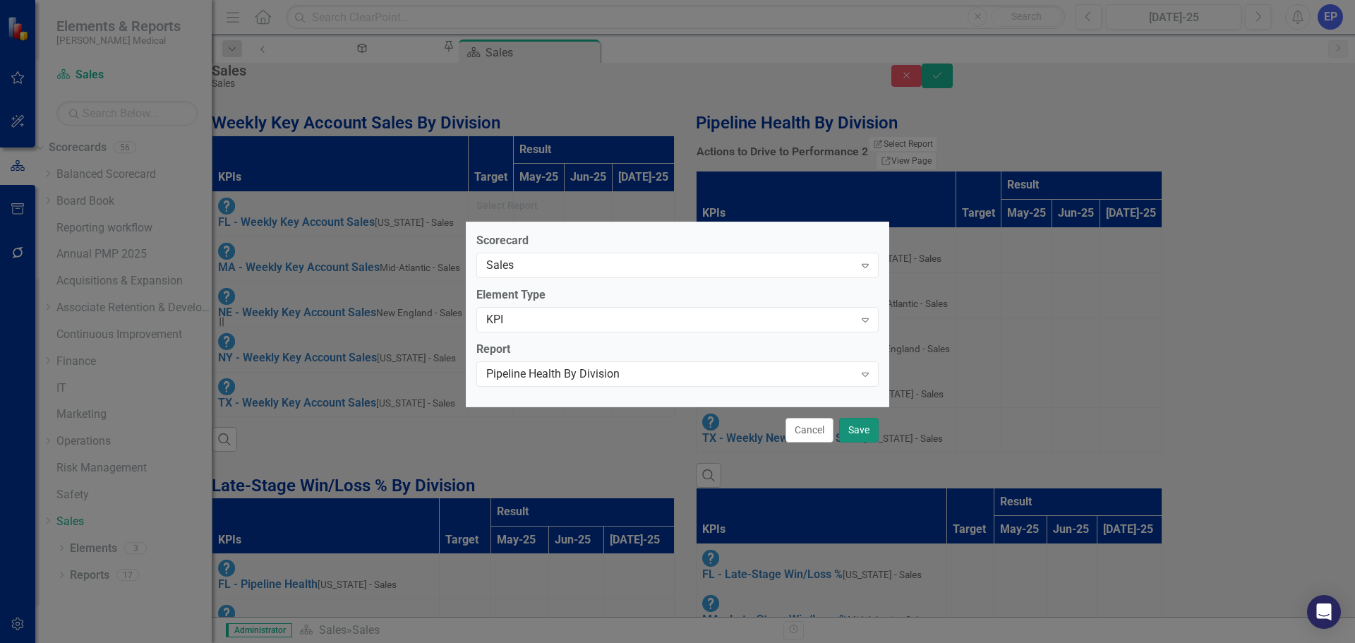
click at [858, 431] on button "Save" at bounding box center [859, 430] width 40 height 25
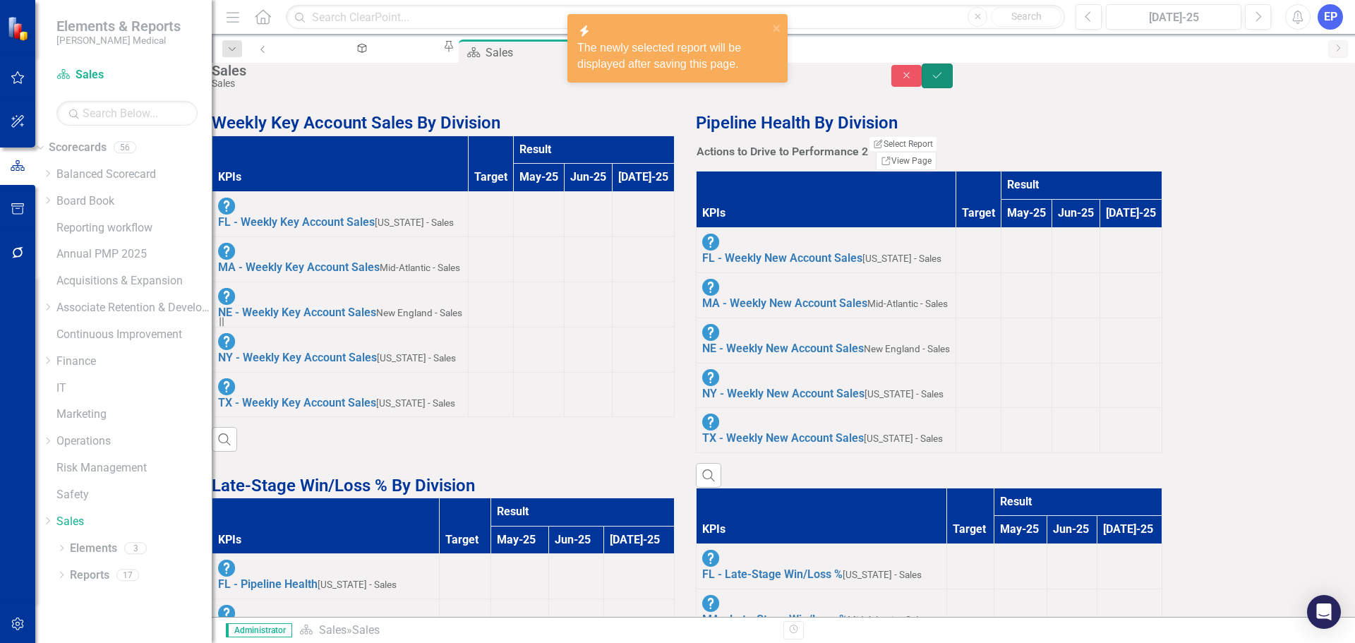
click at [953, 75] on button "Save" at bounding box center [937, 76] width 31 height 25
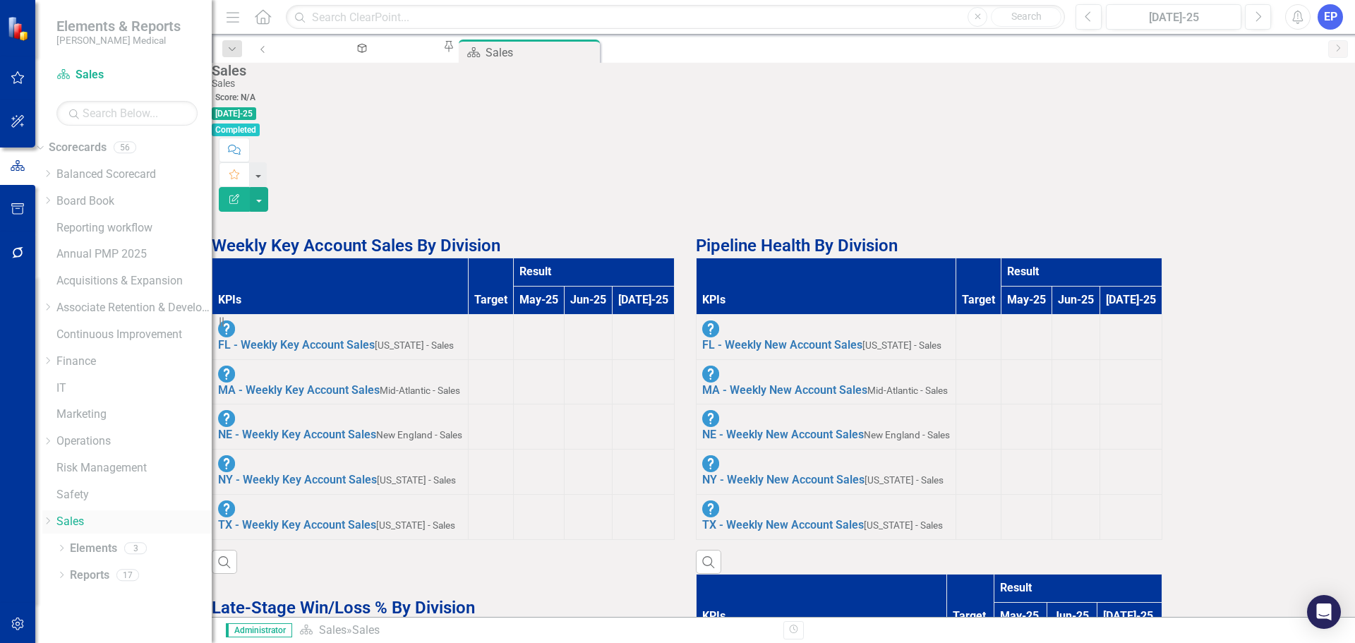
click at [53, 524] on icon "Dropdown" at bounding box center [47, 520] width 11 height 8
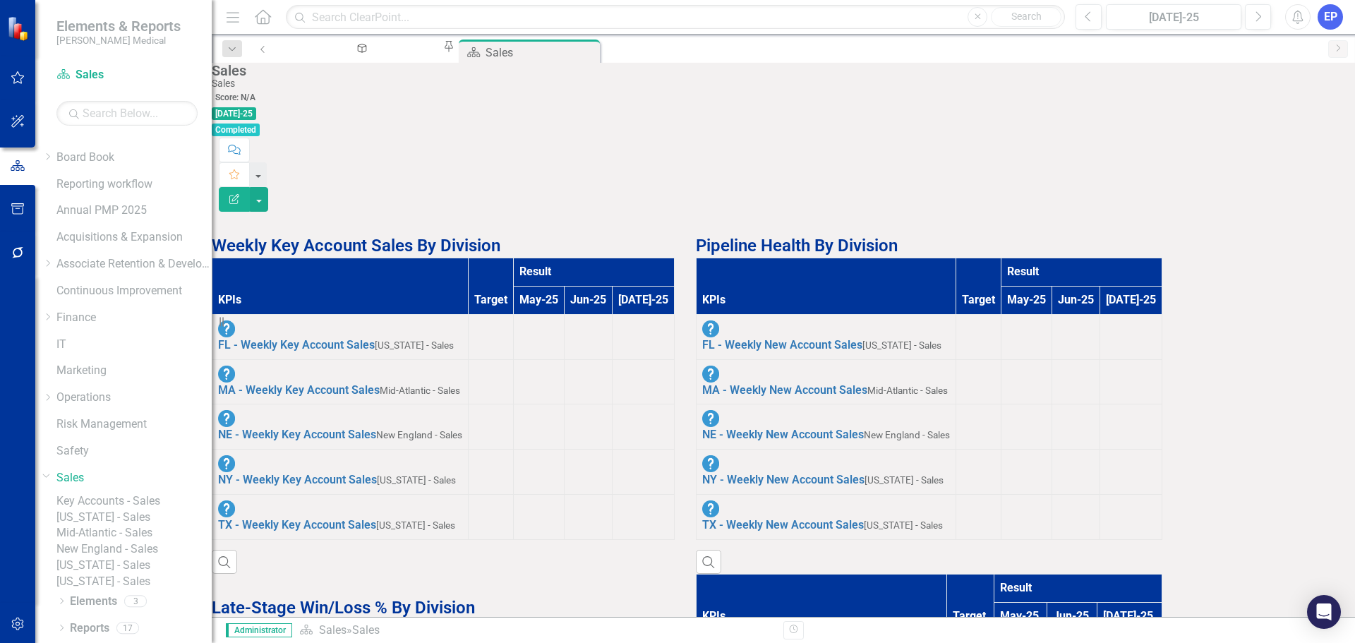
scroll to position [107, 0]
click at [117, 525] on div "Mid-Atlantic - Sales" at bounding box center [133, 533] width 155 height 16
click at [120, 525] on link "Mid-Atlantic - Sales" at bounding box center [133, 533] width 155 height 16
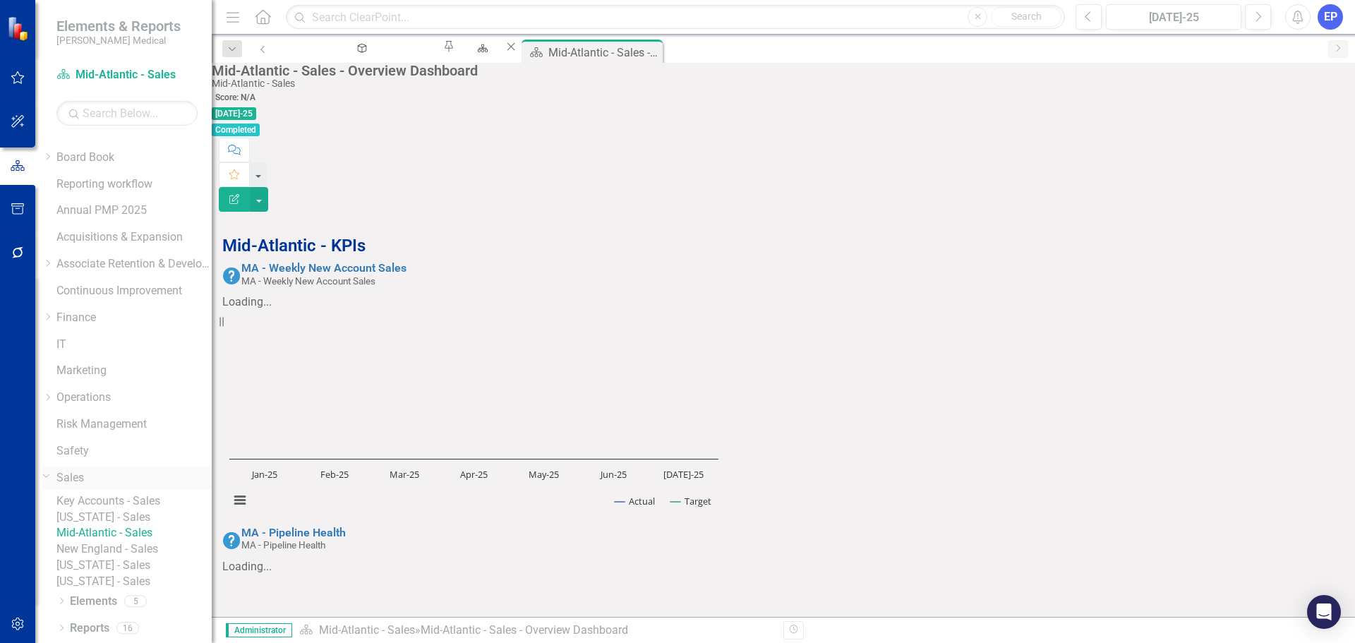
click at [113, 470] on link "Sales" at bounding box center [133, 478] width 155 height 16
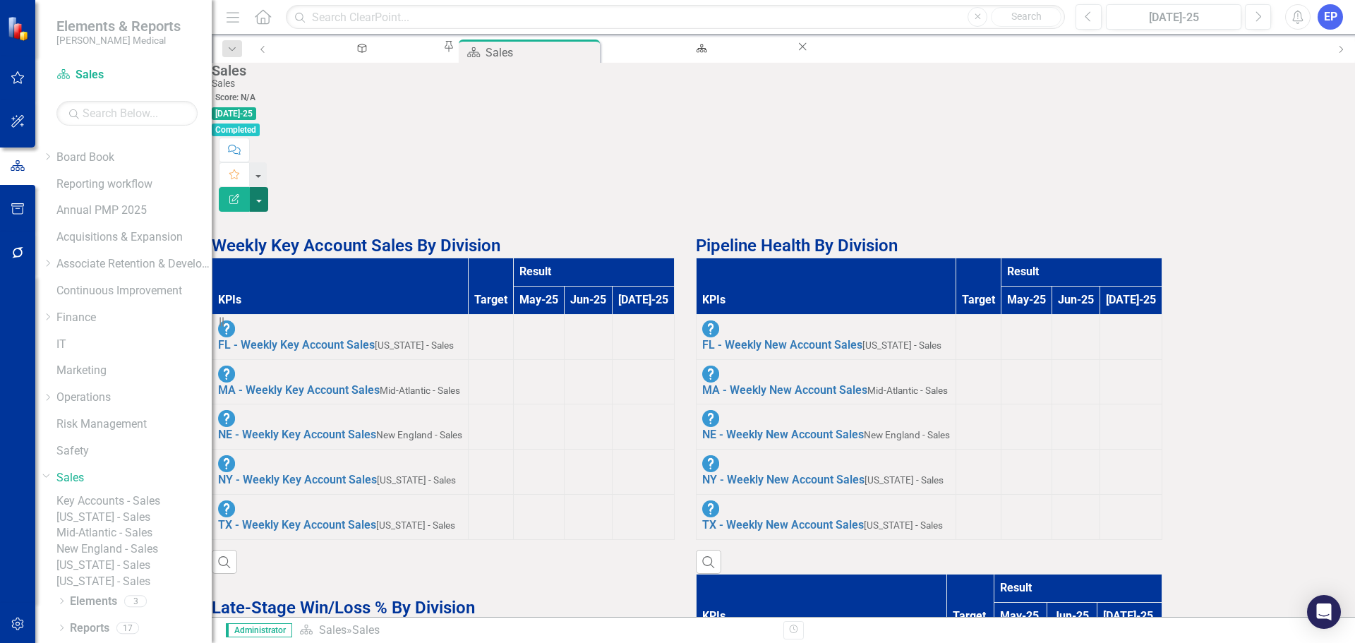
click at [268, 187] on button "button" at bounding box center [259, 199] width 18 height 25
click at [250, 187] on button "Edit Report" at bounding box center [234, 199] width 31 height 25
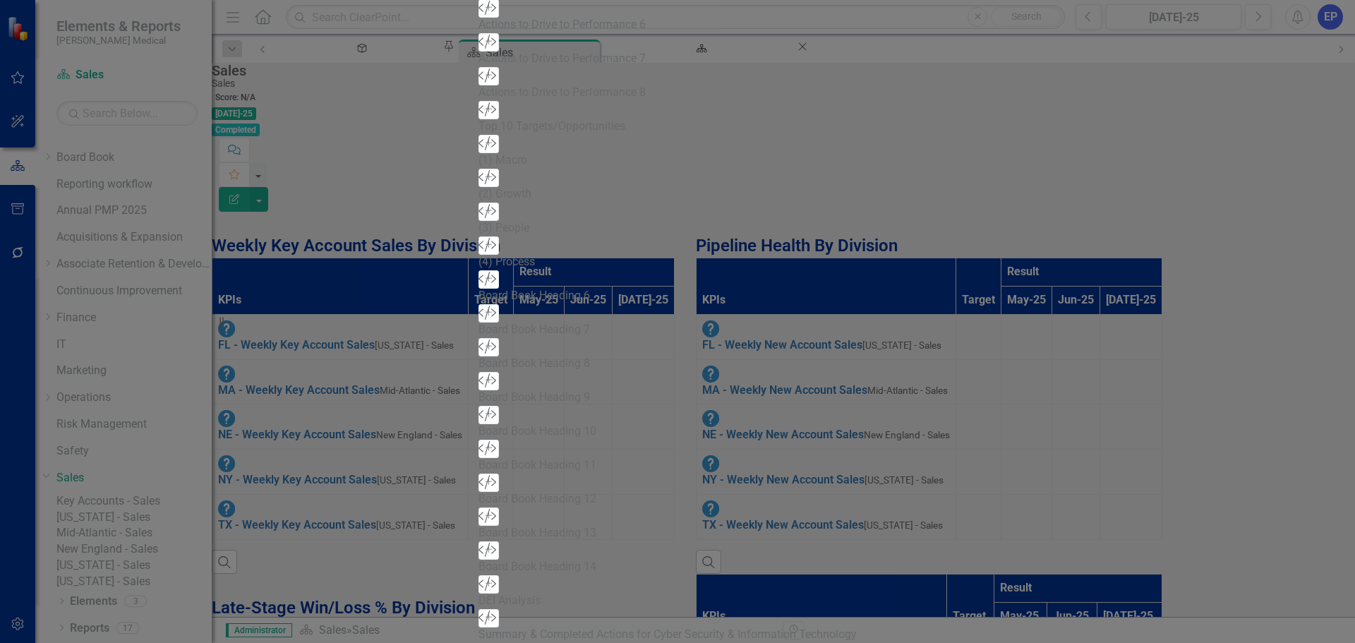
type input "Sales - Overview Dashboard"
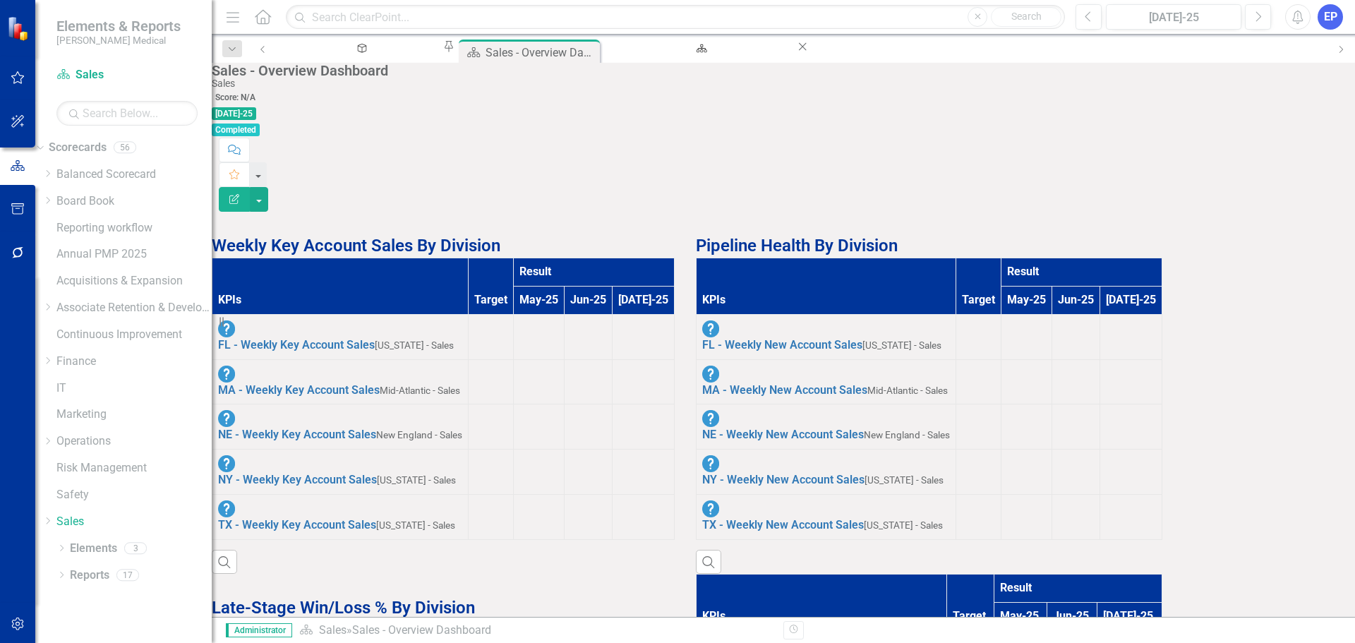
click at [898, 236] on strong "Pipeline Health By Division" at bounding box center [797, 246] width 202 height 20
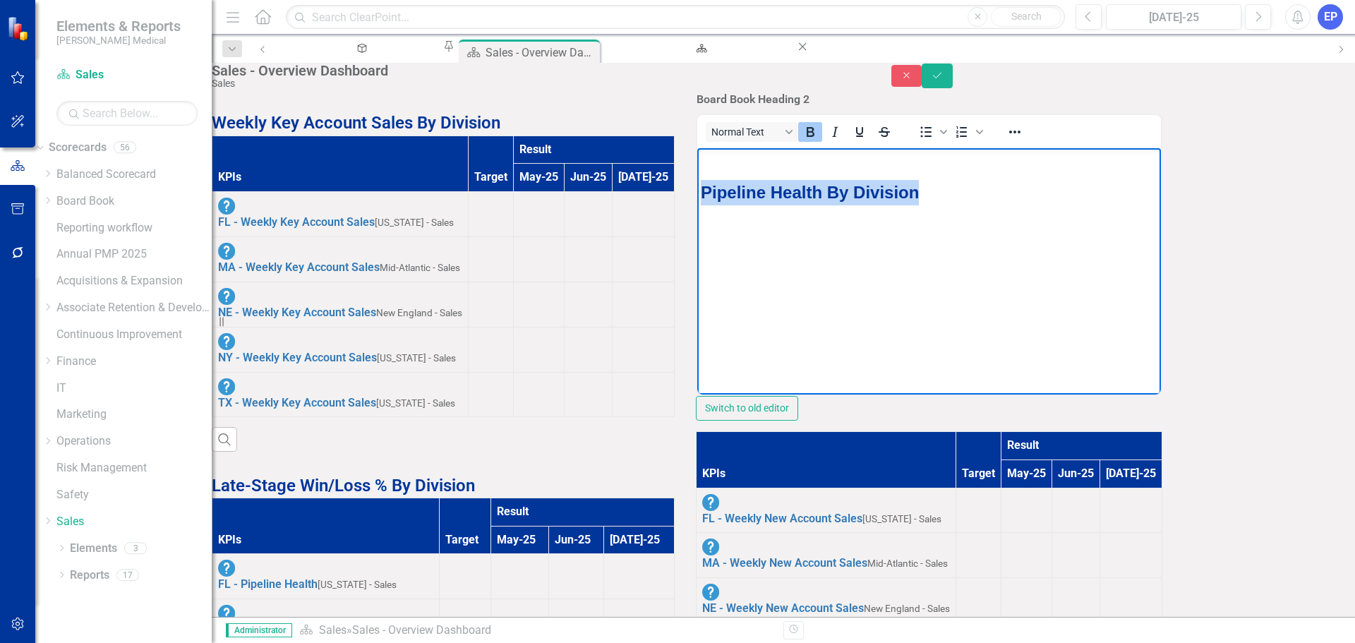
drag, startPoint x: 934, startPoint y: 190, endPoint x: 642, endPoint y: 187, distance: 292.1
click at [697, 187] on html "Pipeline Health By Division" at bounding box center [929, 253] width 464 height 212
copy strong "Pipeline Health By Division"
click at [344, 133] on strong "Weekly Key Account Sales By Division" at bounding box center [356, 123] width 289 height 20
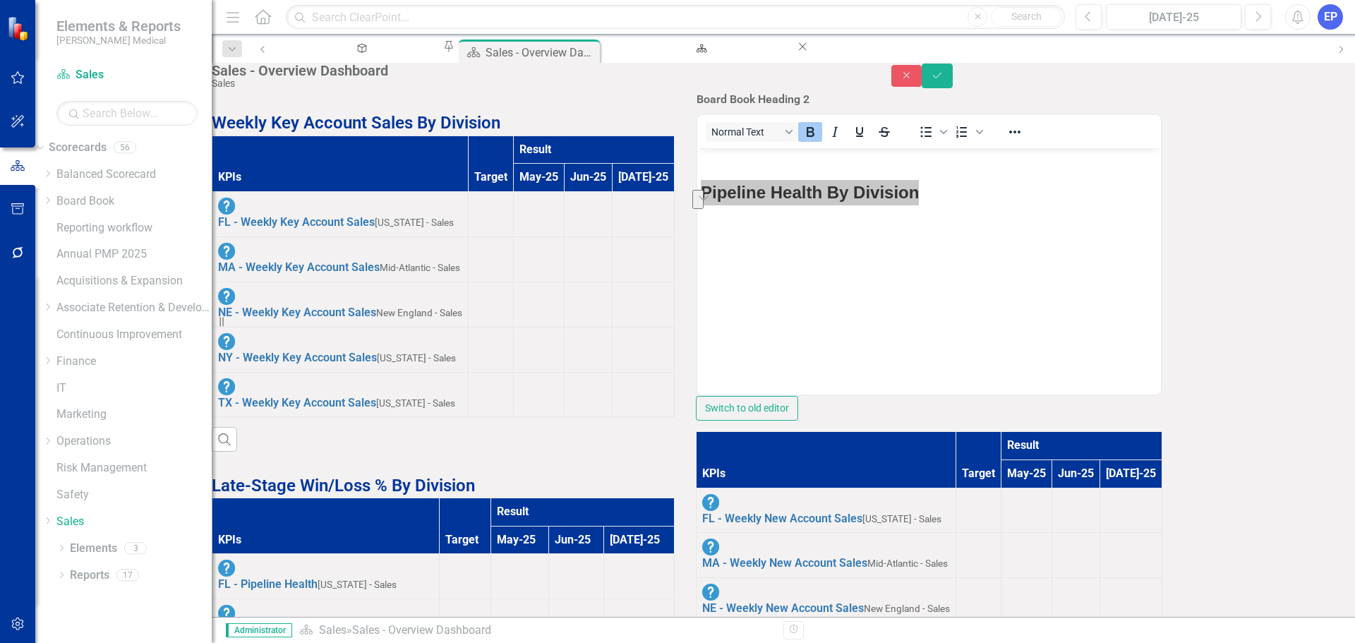
click at [344, 133] on strong "Weekly Key Account Sales By Division" at bounding box center [356, 123] width 289 height 20
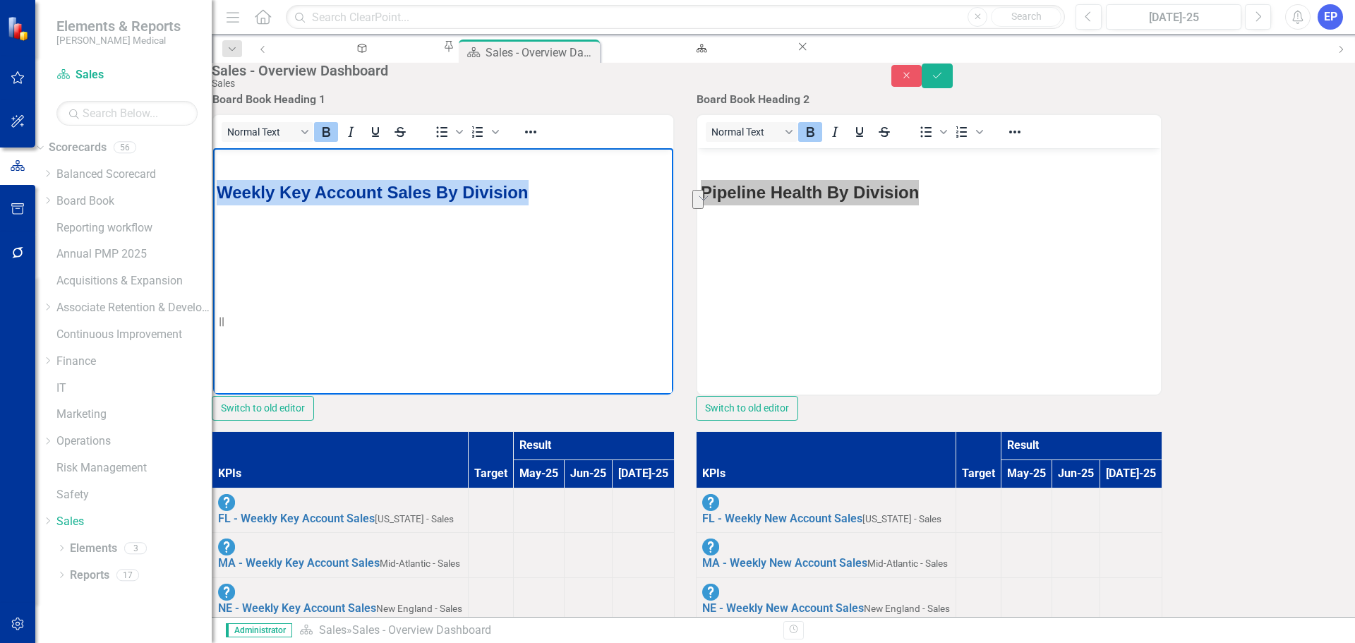
drag, startPoint x: 532, startPoint y: 195, endPoint x: 191, endPoint y: 194, distance: 340.8
click at [213, 194] on html "Weekly Key Account Sales By Division" at bounding box center [443, 253] width 460 height 212
copy strong "Weekly Key Account Sales By Division"
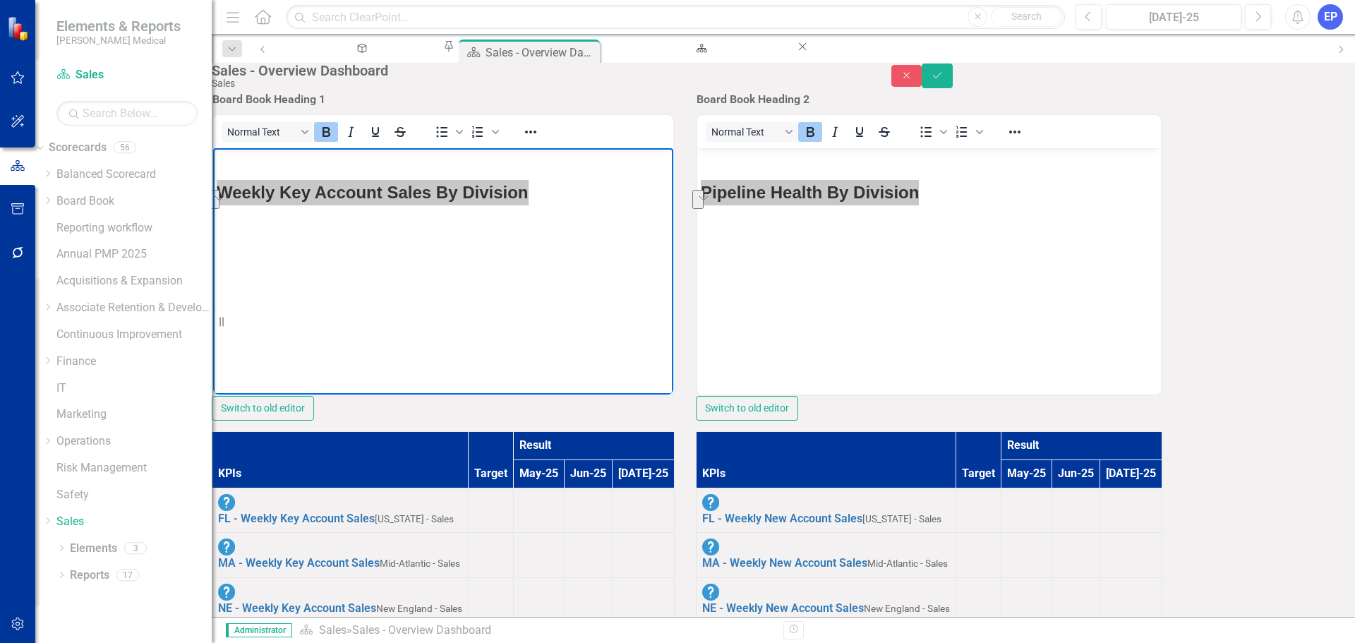
scroll to position [423, 0]
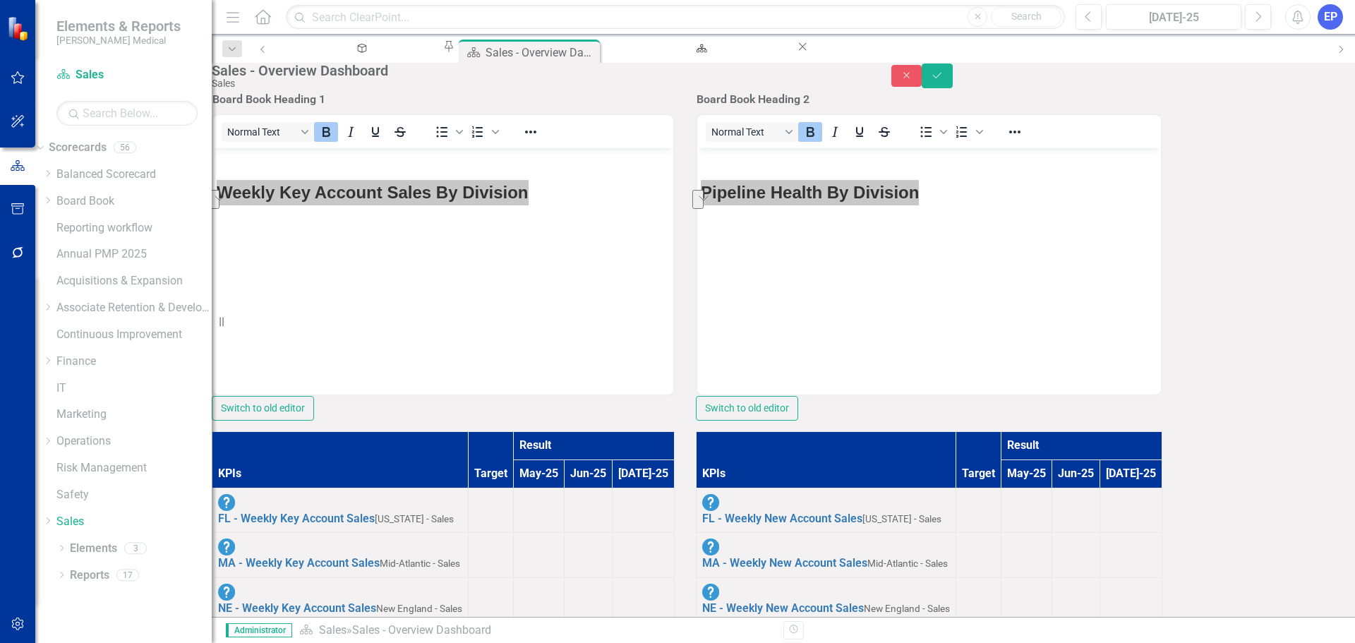
drag, startPoint x: 521, startPoint y: 852, endPoint x: 124, endPoint y: 848, distance: 396.6
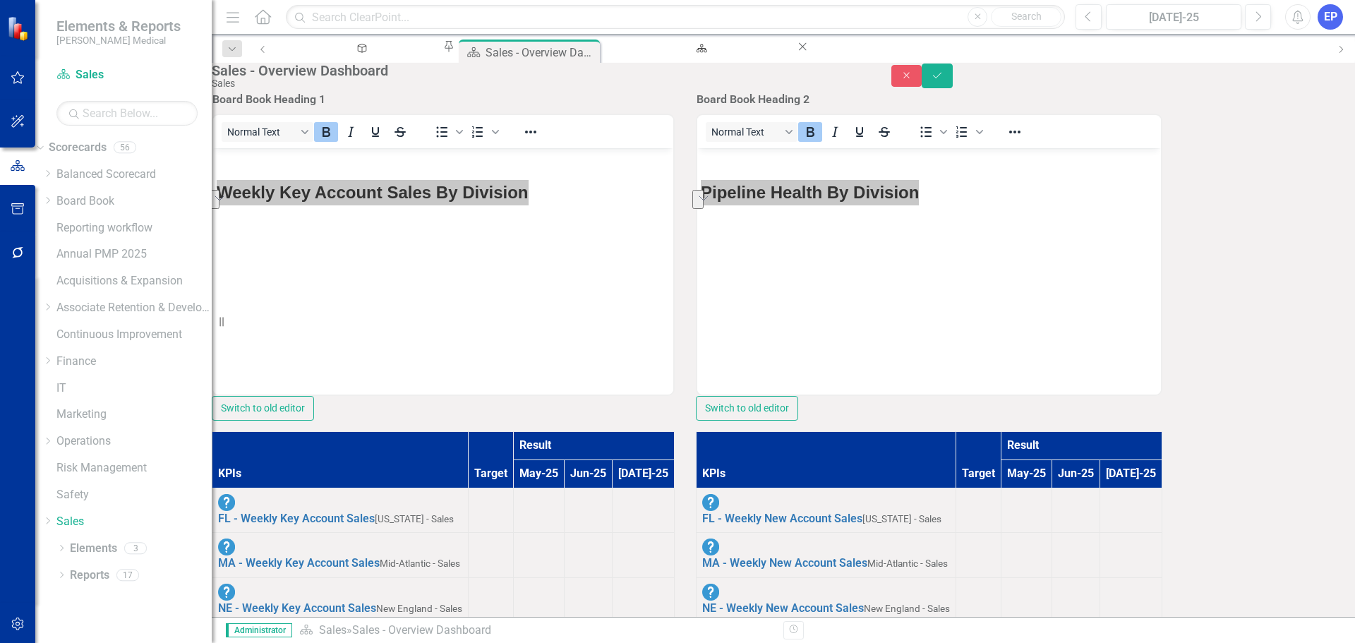
copy strong "Late-Stage Win/Loss % By Division"
drag, startPoint x: 1271, startPoint y: 81, endPoint x: 1251, endPoint y: 115, distance: 39.2
click at [913, 80] on icon "Close" at bounding box center [906, 76] width 13 height 10
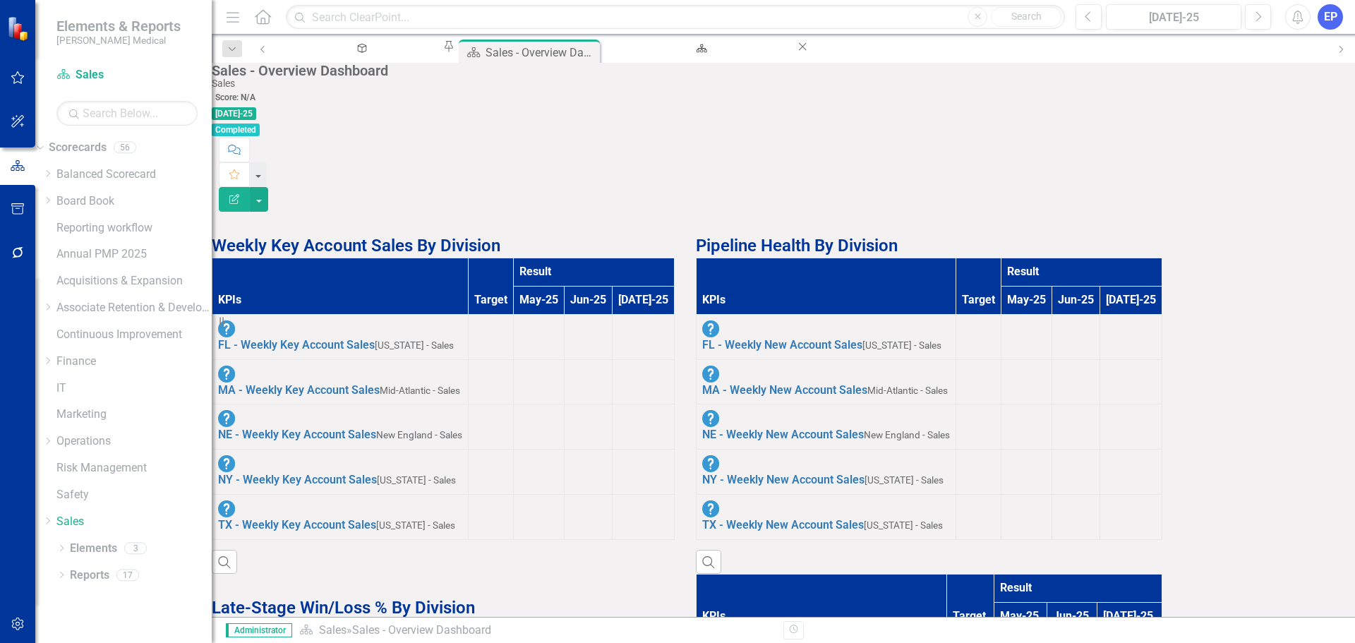
scroll to position [0, 0]
click at [53, 522] on icon "Dropdown" at bounding box center [47, 520] width 11 height 8
click at [120, 553] on link "Key Accounts - Sales" at bounding box center [133, 545] width 155 height 16
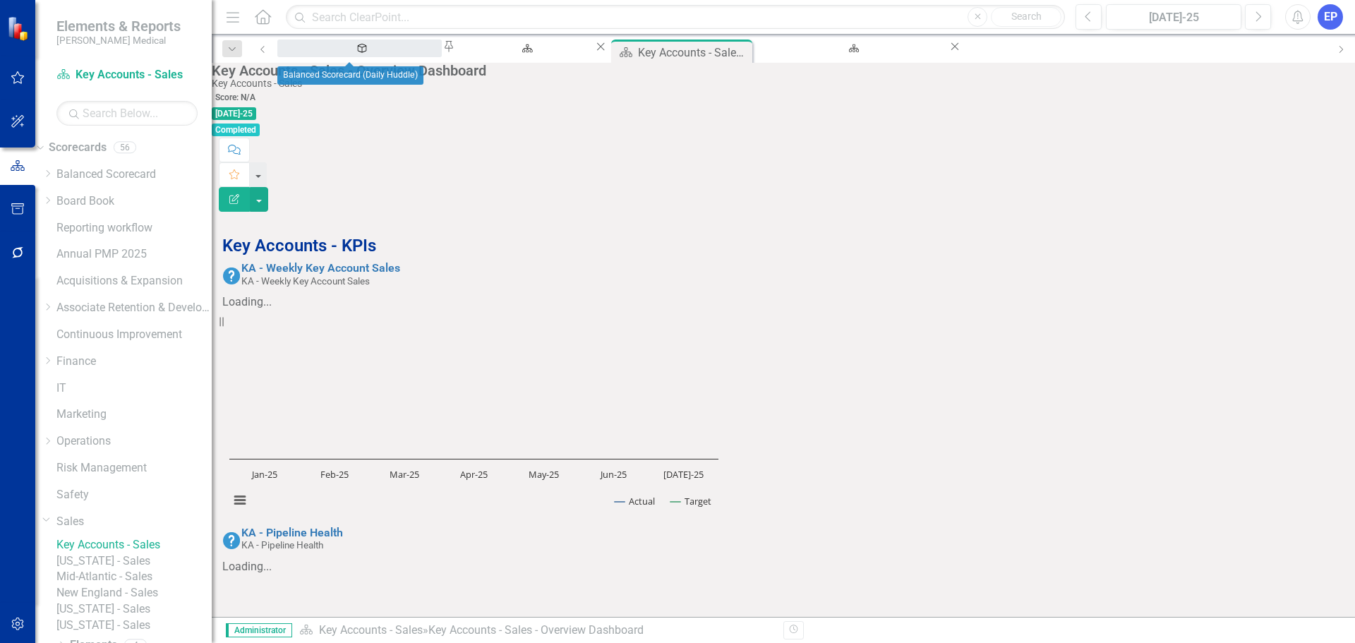
click at [330, 56] on div "Balanced Scorecard (Daily Huddle)" at bounding box center [359, 62] width 139 height 18
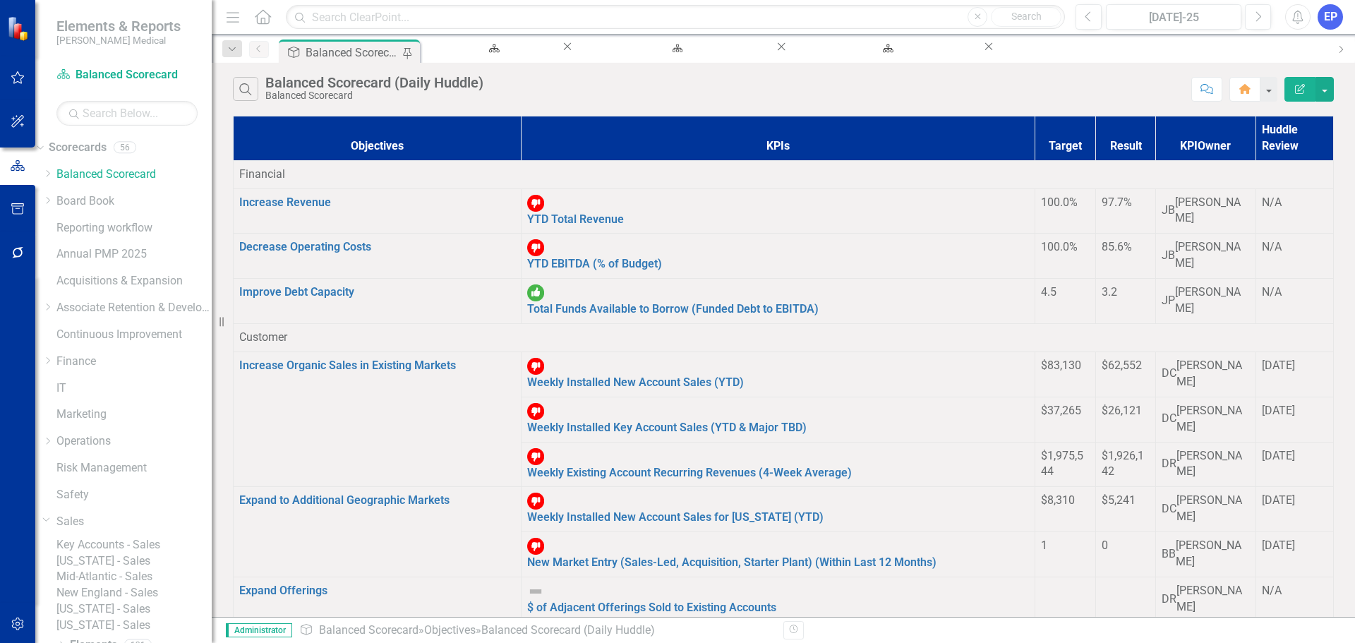
click at [127, 547] on link "Key Accounts - Sales" at bounding box center [133, 545] width 155 height 16
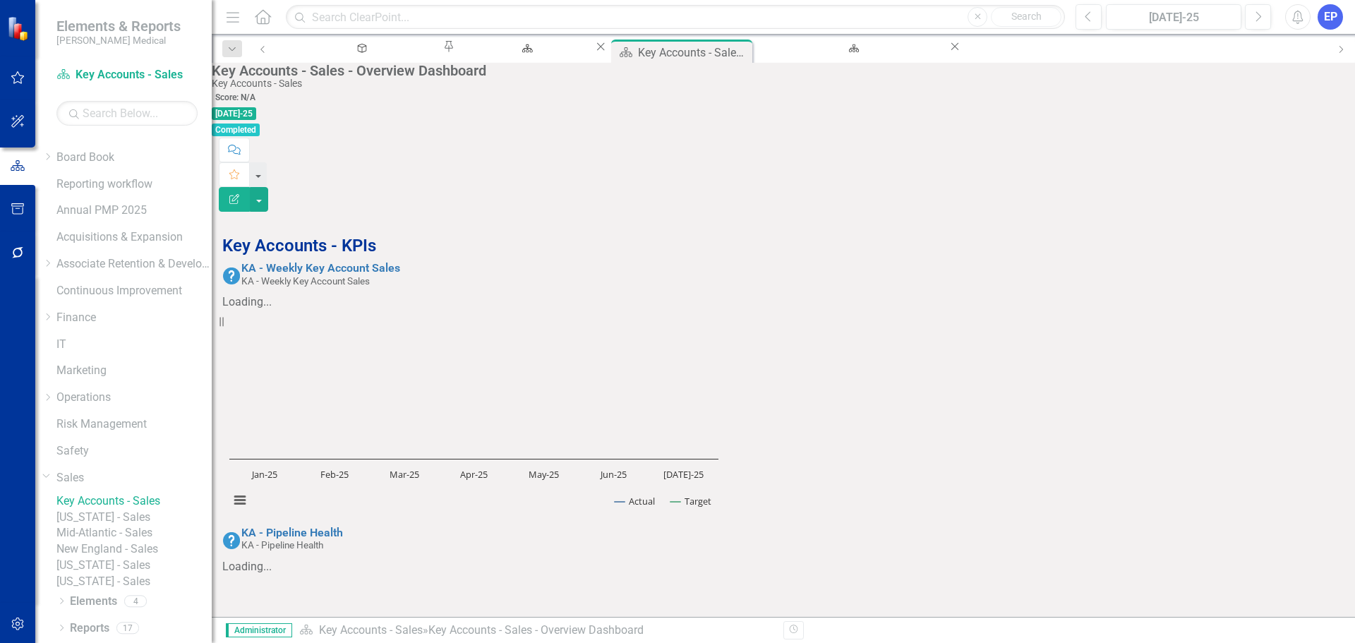
scroll to position [107, 0]
click at [135, 509] on link "[US_STATE] - Sales" at bounding box center [133, 517] width 155 height 16
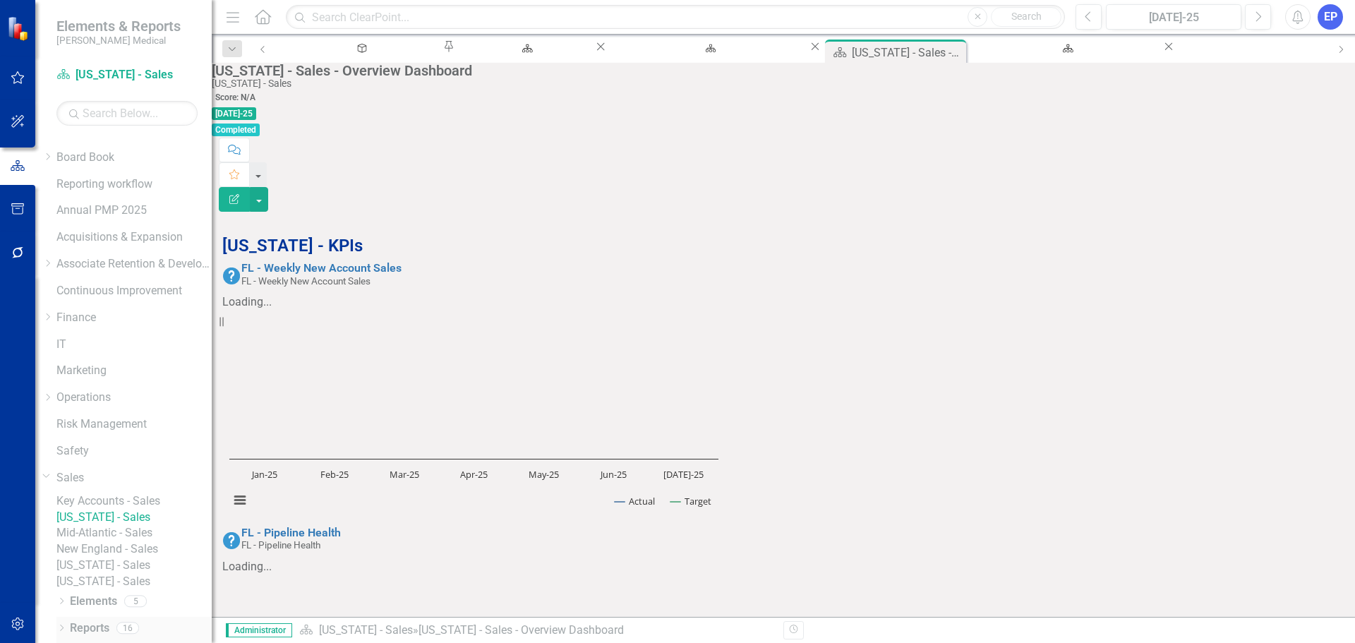
click at [64, 624] on div "Dropdown" at bounding box center [61, 630] width 10 height 12
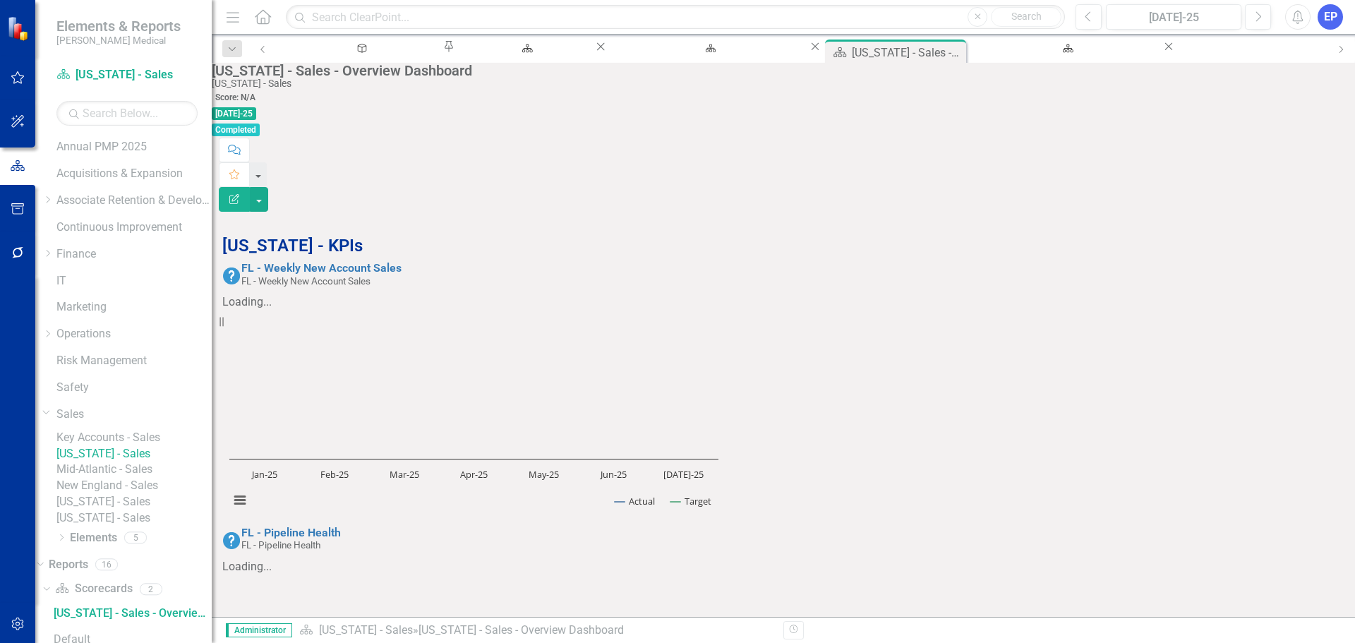
scroll to position [423, 0]
click at [70, 573] on link "Reports" at bounding box center [69, 565] width 40 height 16
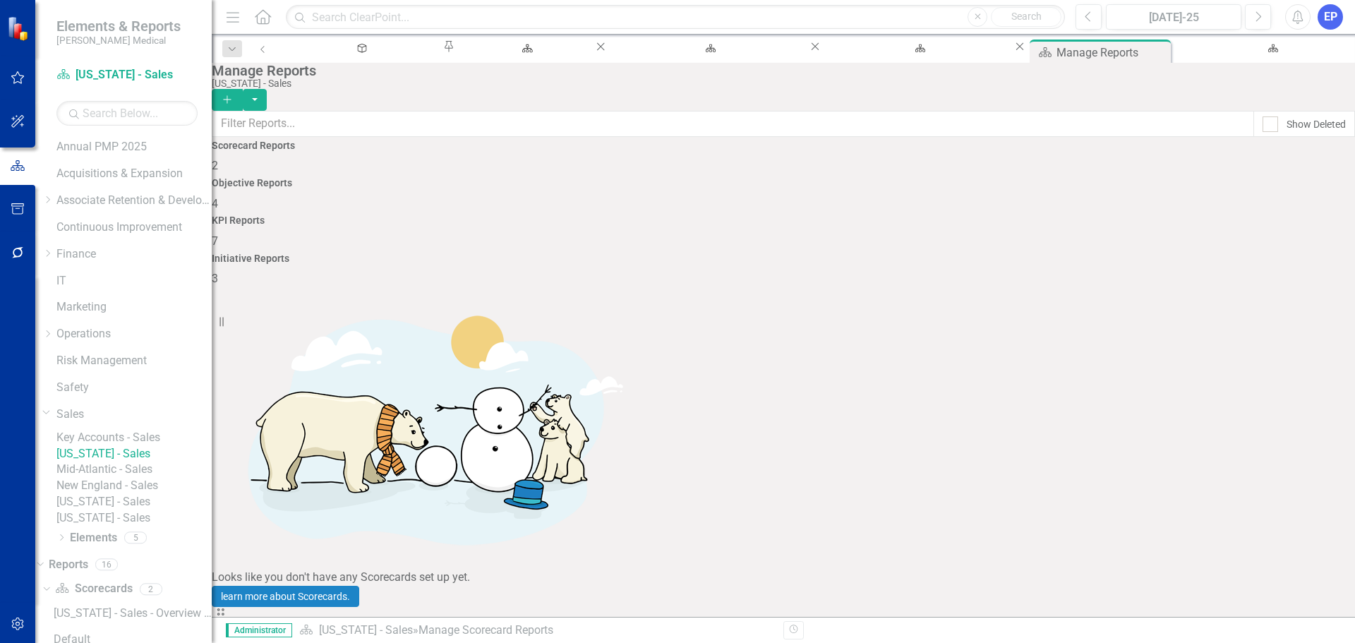
click at [912, 215] on div "KPI Reports 7" at bounding box center [783, 232] width 1143 height 34
click at [1265, 476] on link "Copy Duplicate Report" at bounding box center [1264, 482] width 116 height 26
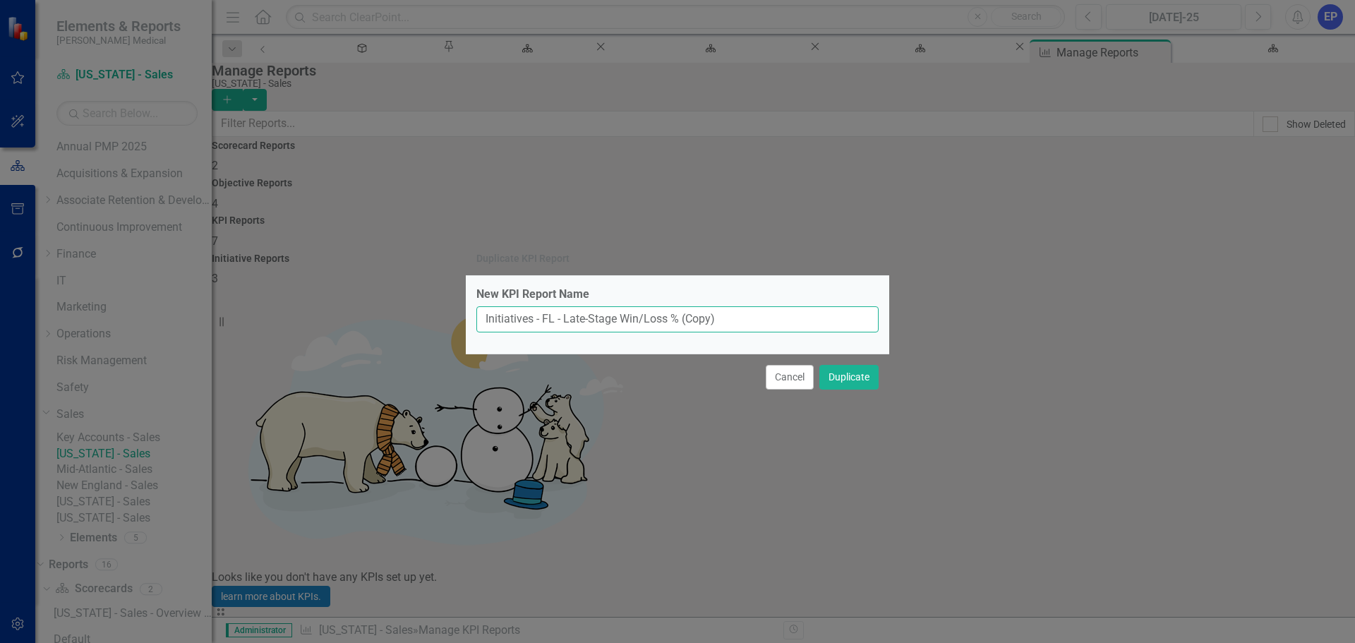
click at [634, 318] on input "Initiatives - FL - Late-Stage Win/Loss % (Copy)" at bounding box center [677, 319] width 402 height 26
drag, startPoint x: 563, startPoint y: 318, endPoint x: 670, endPoint y: 319, distance: 106.5
click at [670, 319] on input "Initiatives - FL - Late-Stage Win/Loss % (Copy)" at bounding box center [677, 319] width 402 height 26
type input "Initiatives - FL - Meeting % (Copy)"
click at [781, 378] on button "Cancel" at bounding box center [790, 377] width 48 height 25
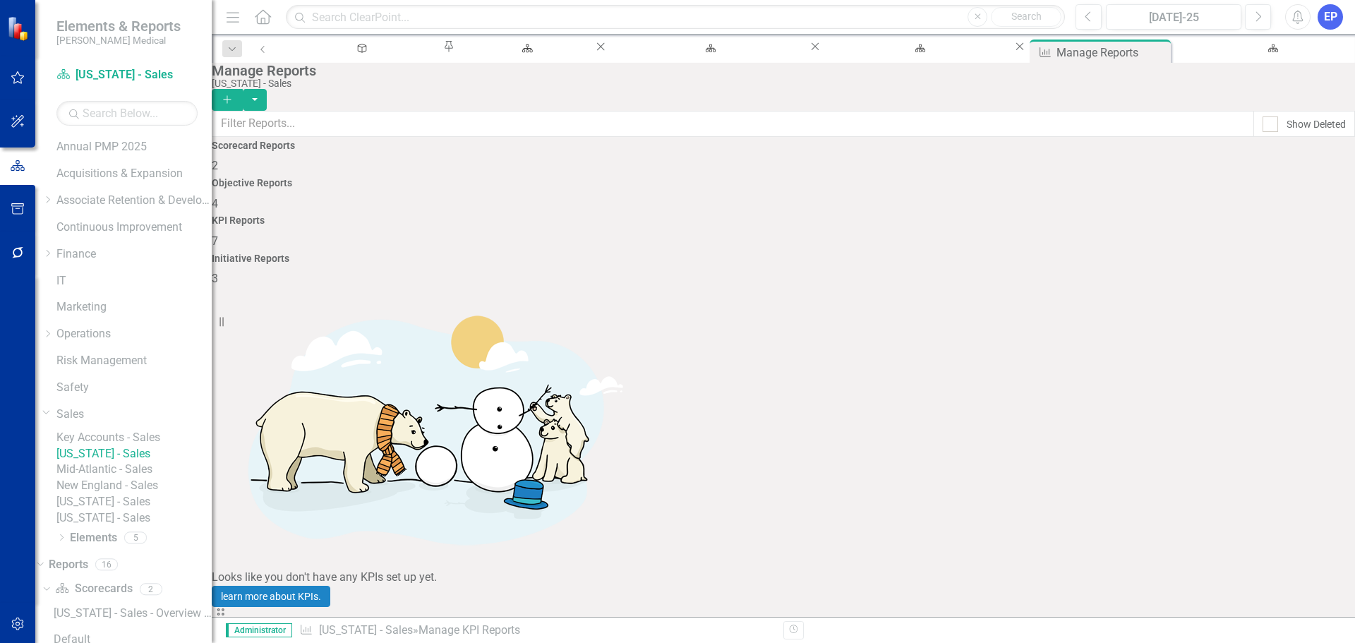
click at [1249, 524] on link "Copy Duplicate Report" at bounding box center [1264, 526] width 116 height 26
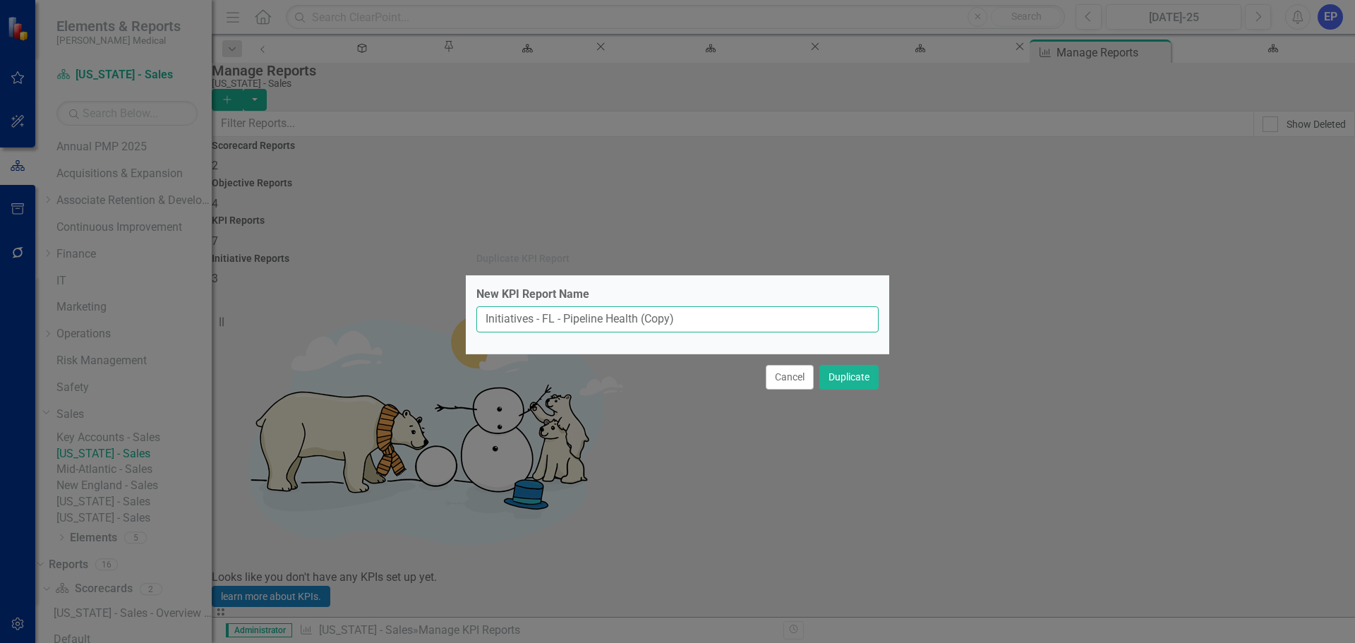
drag, startPoint x: 567, startPoint y: 315, endPoint x: 642, endPoint y: 319, distance: 75.6
click at [642, 319] on input "Initiatives - FL - Pipeline Health (Copy)" at bounding box center [677, 319] width 402 height 26
type input "Initiatives - FL - New Meeting Goals (Copy)"
click at [787, 379] on button "Cancel" at bounding box center [790, 377] width 48 height 25
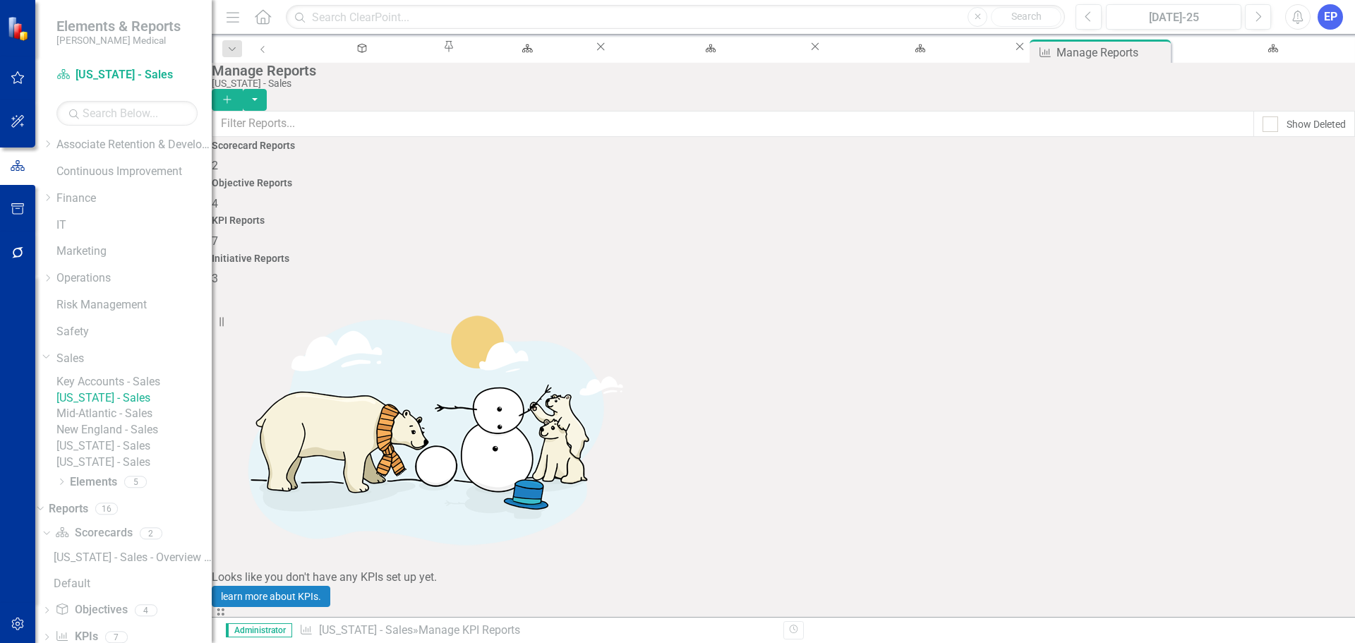
scroll to position [284, 0]
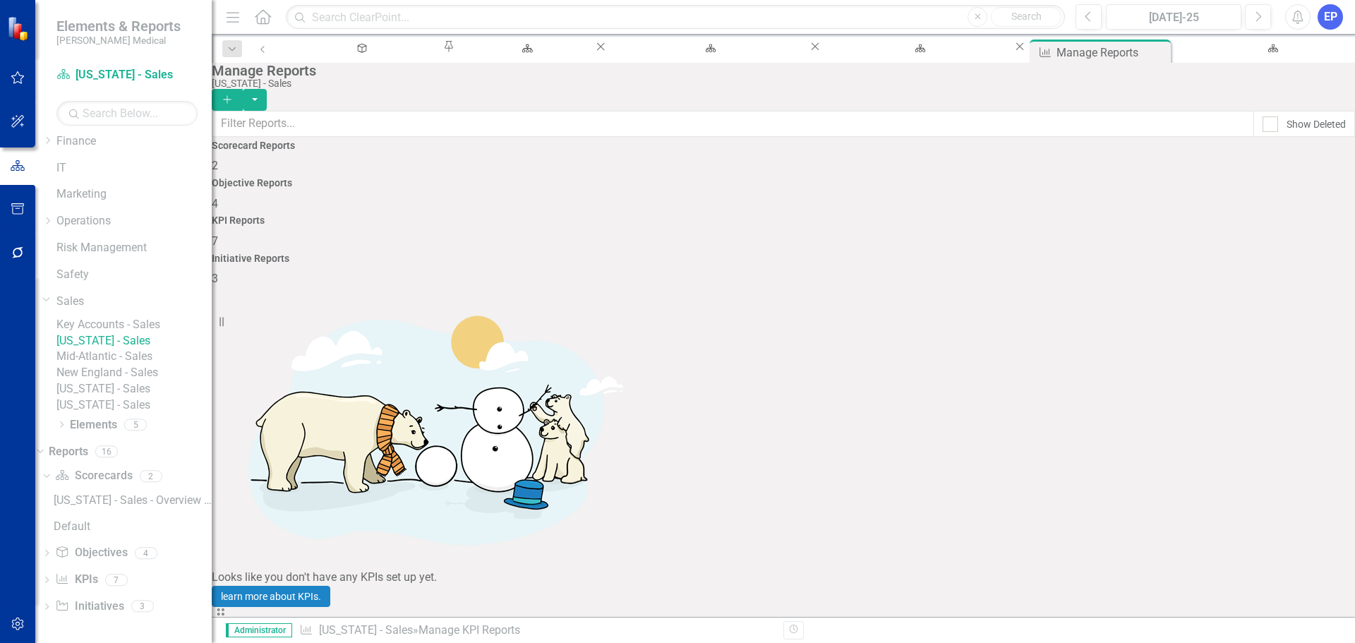
click at [1260, 481] on link "Copy Duplicate Report" at bounding box center [1264, 490] width 116 height 26
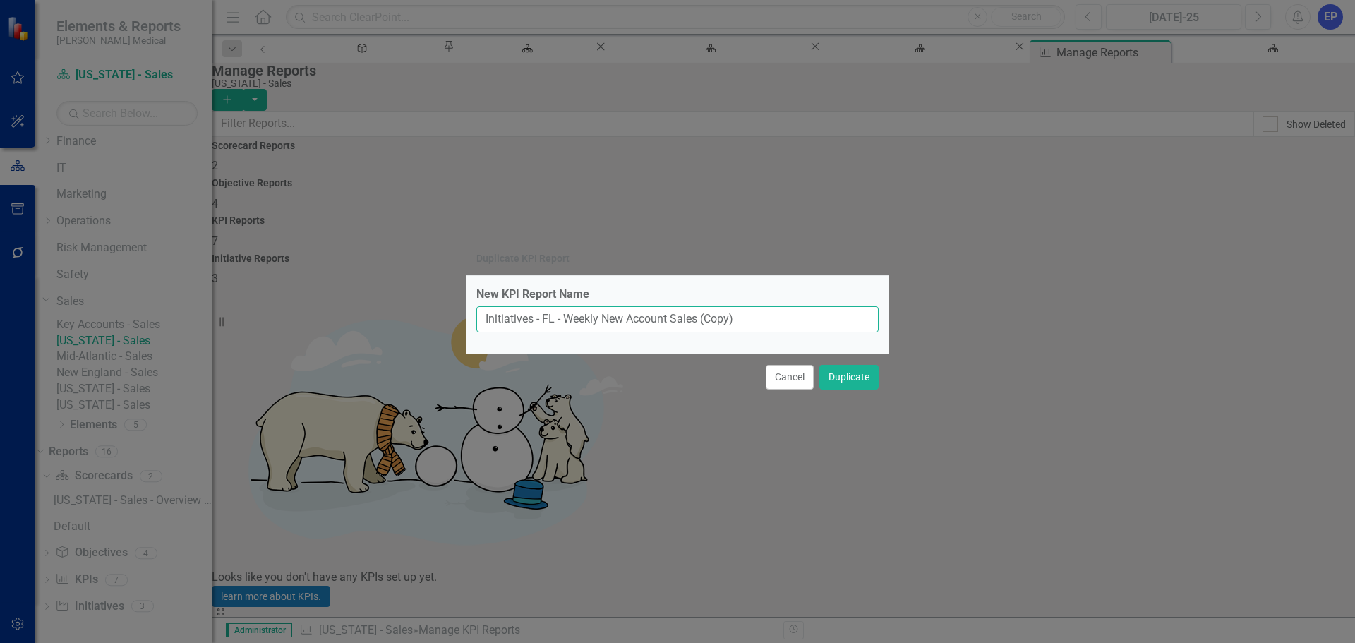
drag, startPoint x: 566, startPoint y: 320, endPoint x: 751, endPoint y: 313, distance: 185.0
click at [751, 313] on input "Initiatives - FL - Weekly New Account Sales (Copy)" at bounding box center [677, 319] width 402 height 26
type input "Initiatives - FL - New Meeting Goals"
click at [849, 375] on button "Duplicate" at bounding box center [848, 377] width 59 height 25
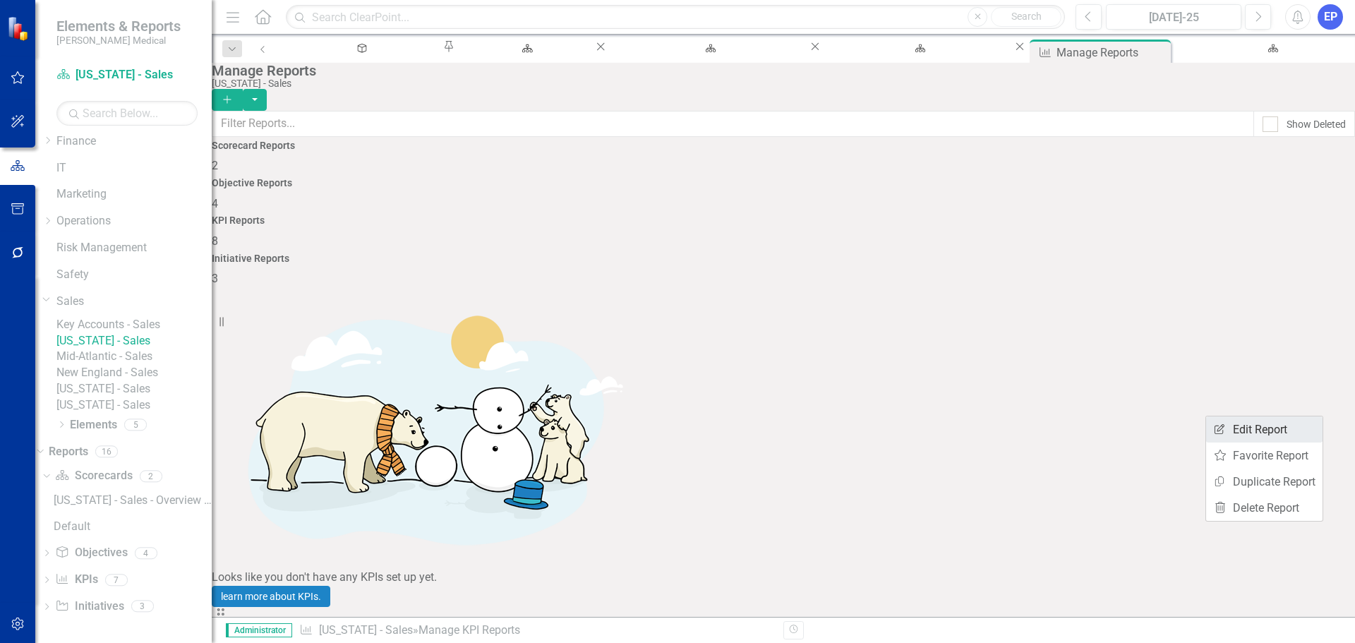
click at [1274, 435] on link "Edit Report Edit Report" at bounding box center [1264, 429] width 116 height 26
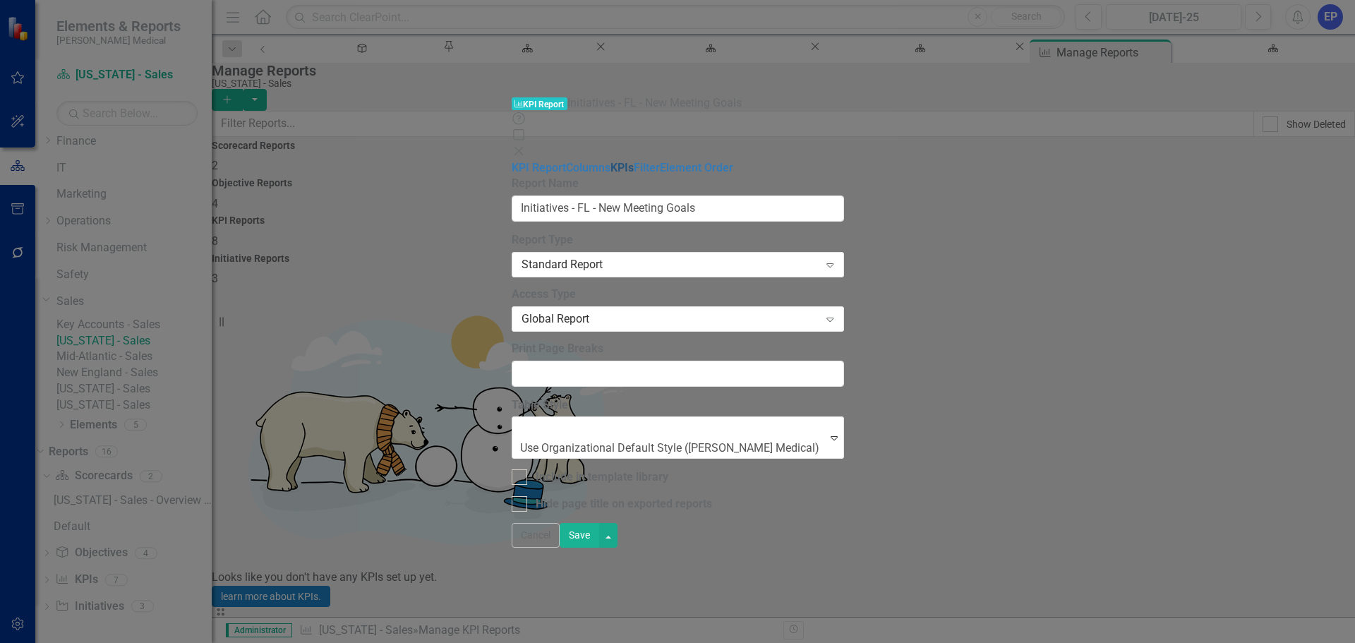
click at [610, 161] on link "KPIs" at bounding box center [621, 167] width 23 height 13
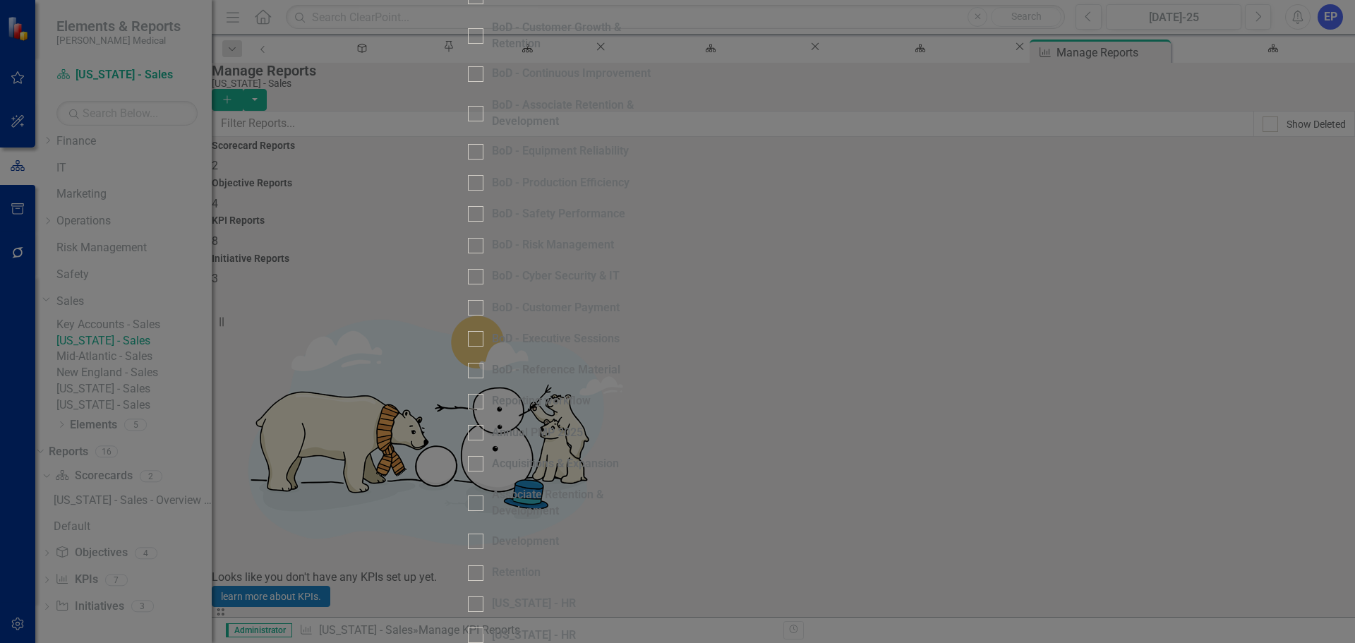
scroll to position [823, 0]
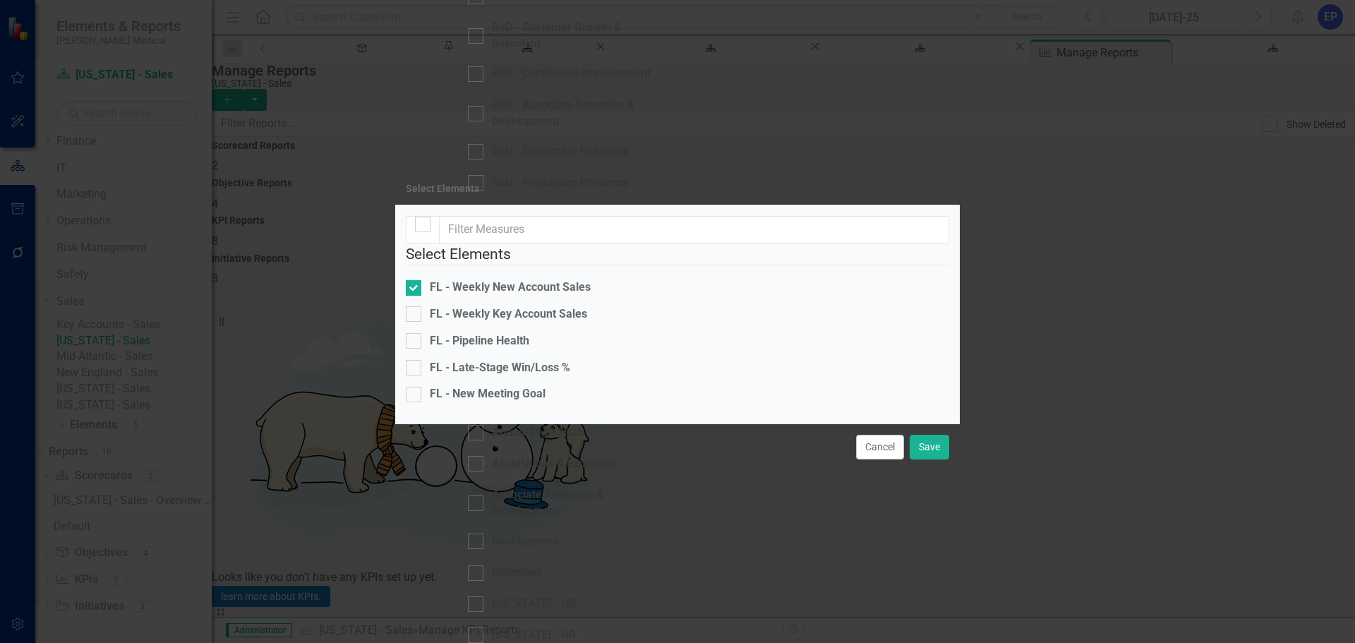
click at [531, 243] on fieldset "Select Elements FL - Weekly New Account Sales FL - Weekly Key Account Sales FL …" at bounding box center [677, 327] width 543 height 169
click at [521, 386] on div "FL - New Meeting Goal" at bounding box center [488, 394] width 116 height 16
click at [415, 387] on input "FL - New Meeting Goal" at bounding box center [410, 391] width 9 height 9
checkbox input "true"
click at [495, 279] on div "FL - Weekly New Account Sales" at bounding box center [510, 287] width 161 height 16
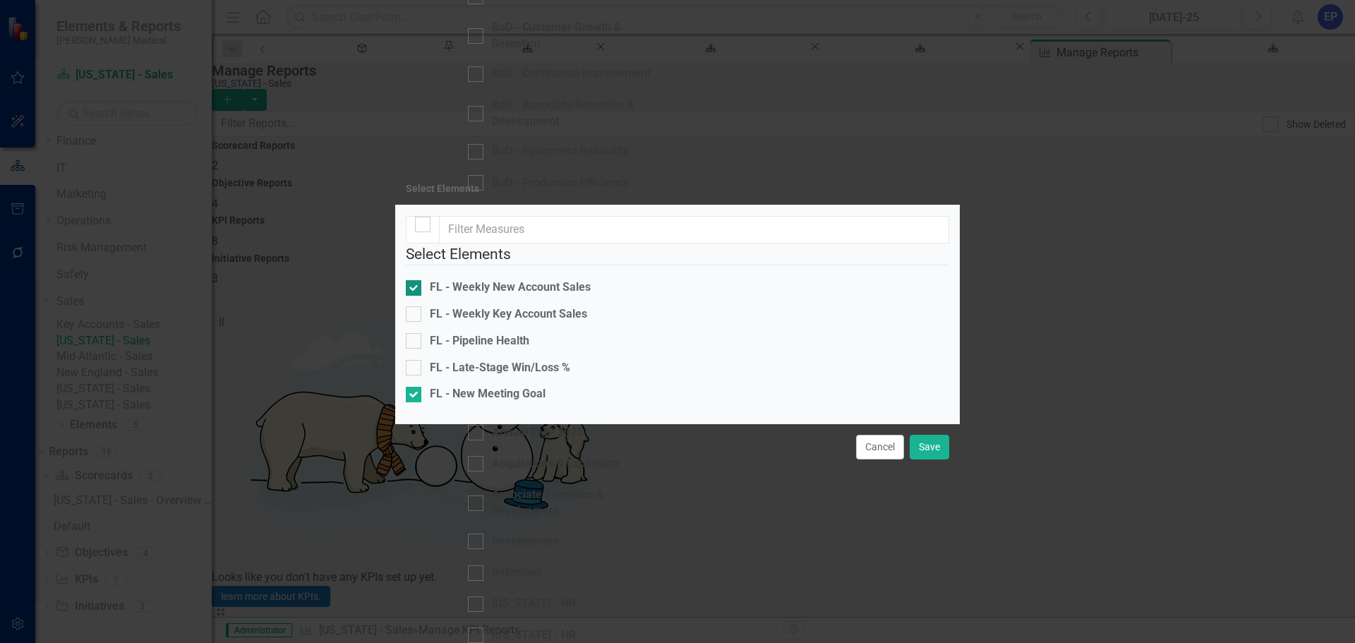
click at [415, 280] on input "FL - Weekly New Account Sales" at bounding box center [410, 284] width 9 height 9
checkbox input "false"
click at [926, 459] on button "Save" at bounding box center [930, 447] width 40 height 25
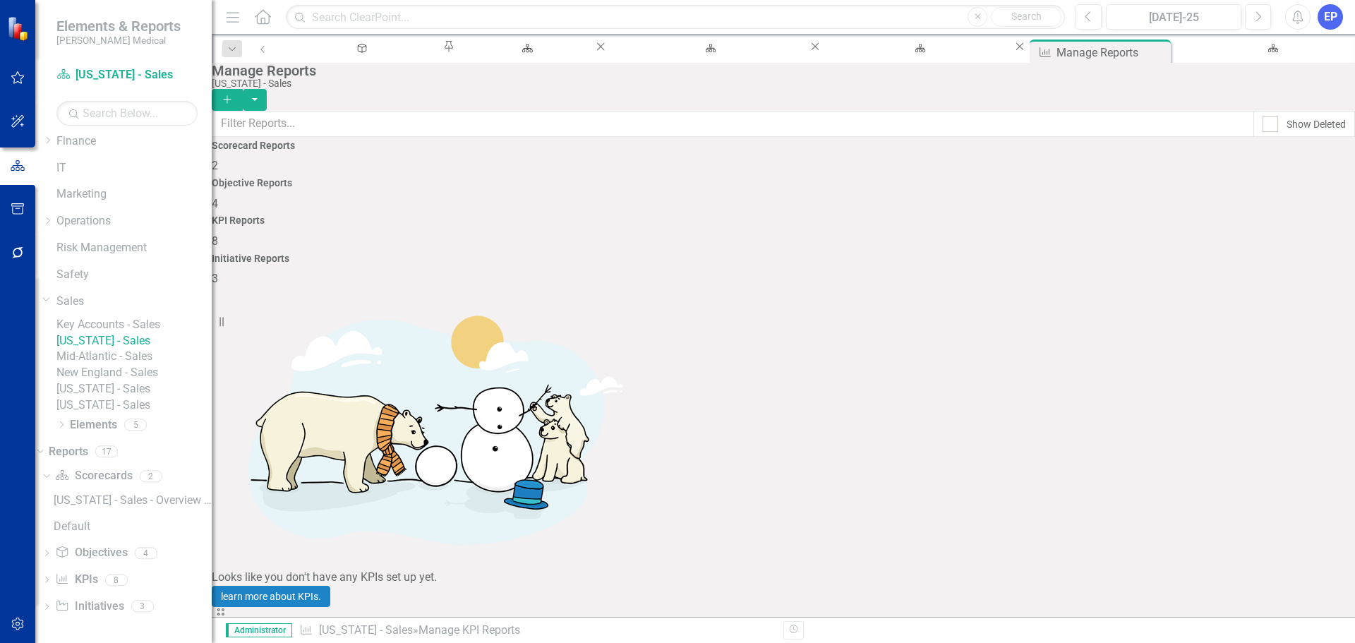
click at [112, 317] on link "Key Accounts - Sales" at bounding box center [133, 325] width 155 height 16
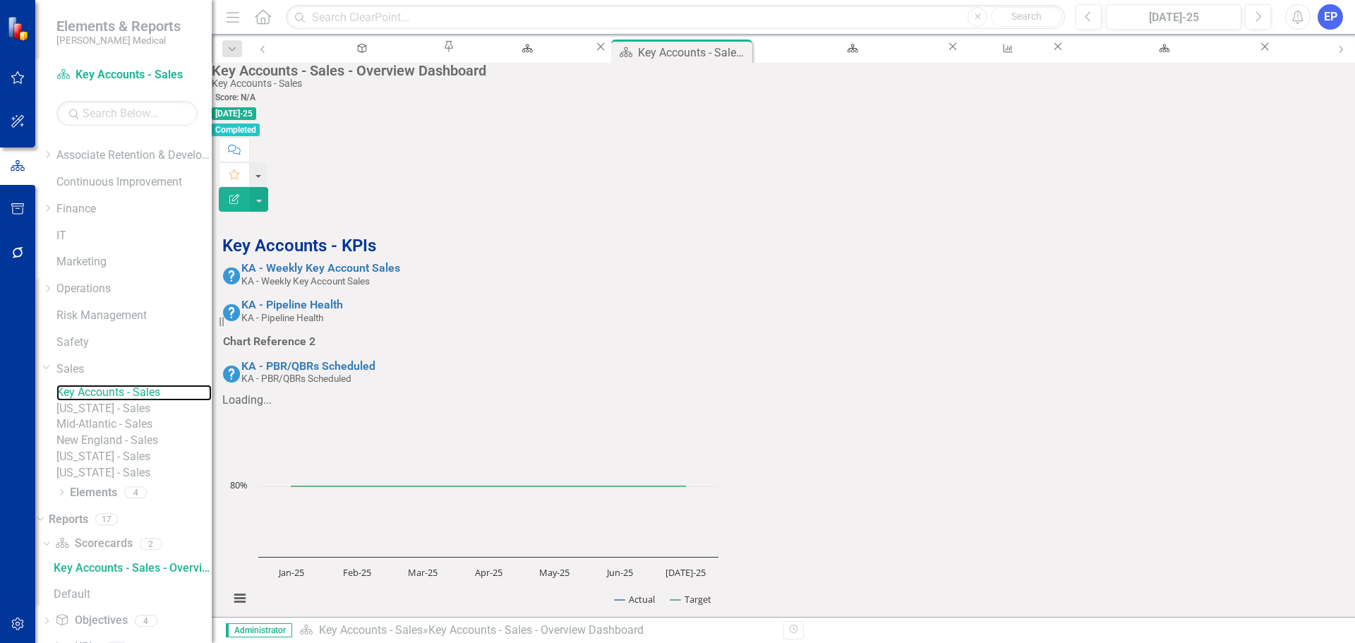
scroll to position [284, 0]
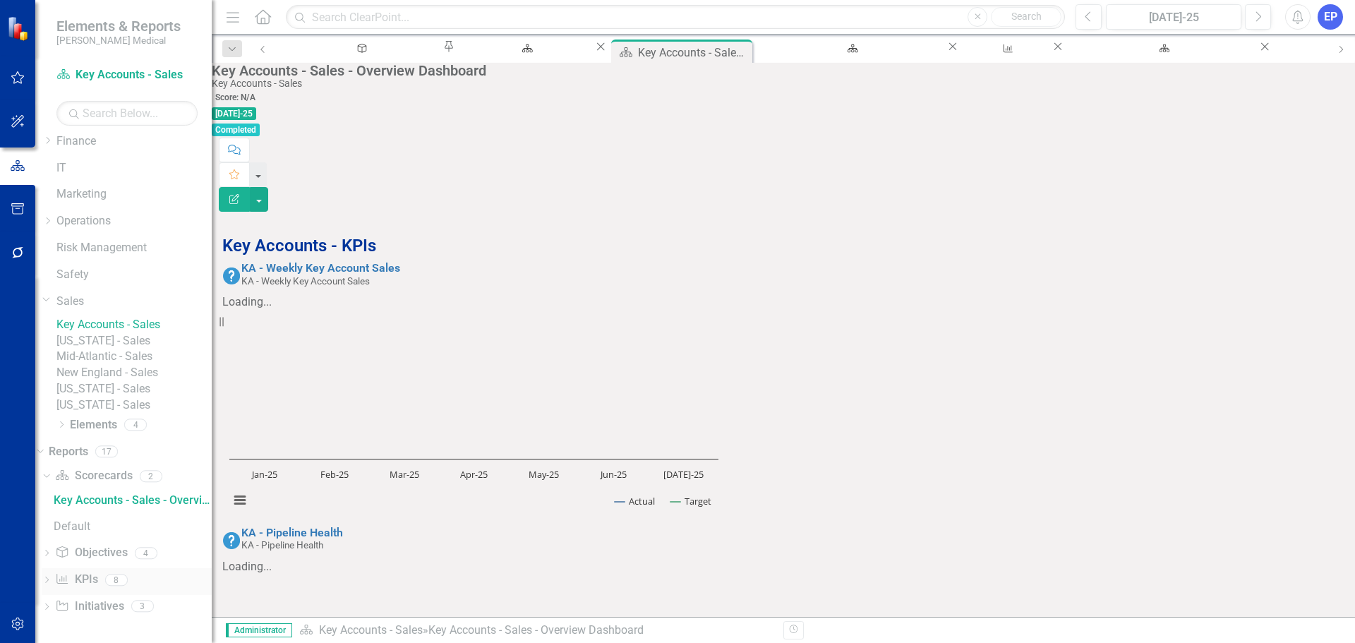
click at [52, 580] on icon "Dropdown" at bounding box center [47, 581] width 10 height 8
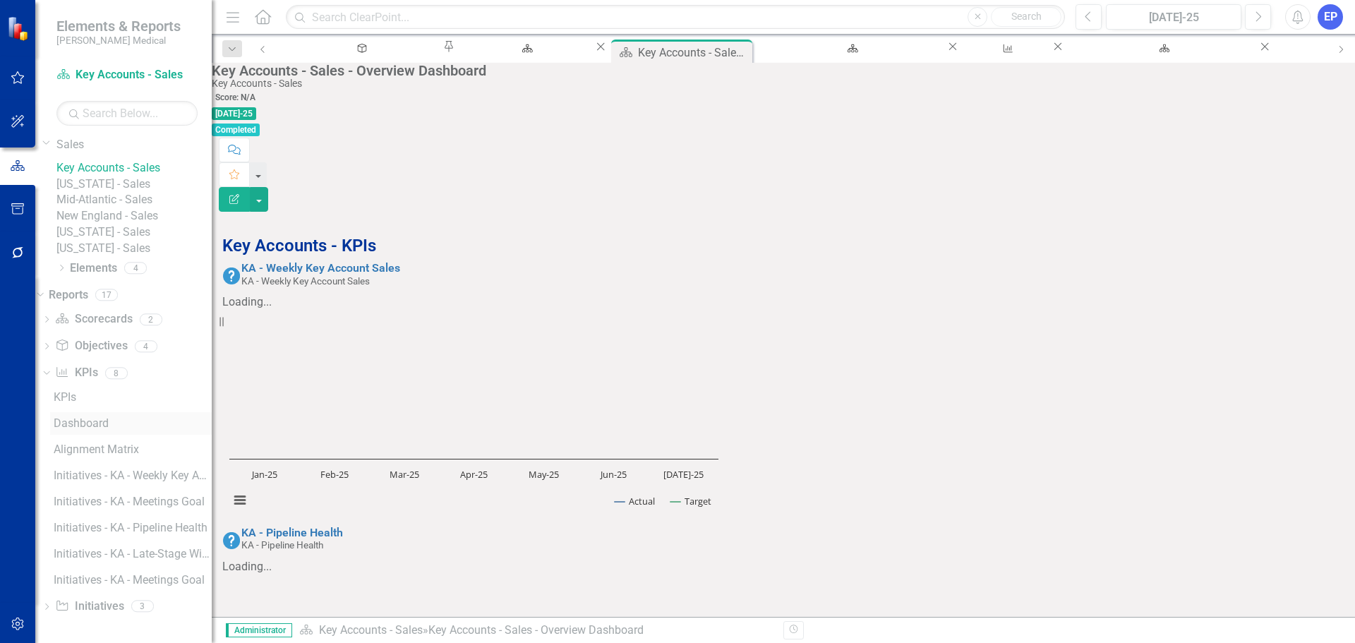
scroll to position [440, 0]
click at [97, 371] on link "KPI KPIs" at bounding box center [76, 373] width 42 height 16
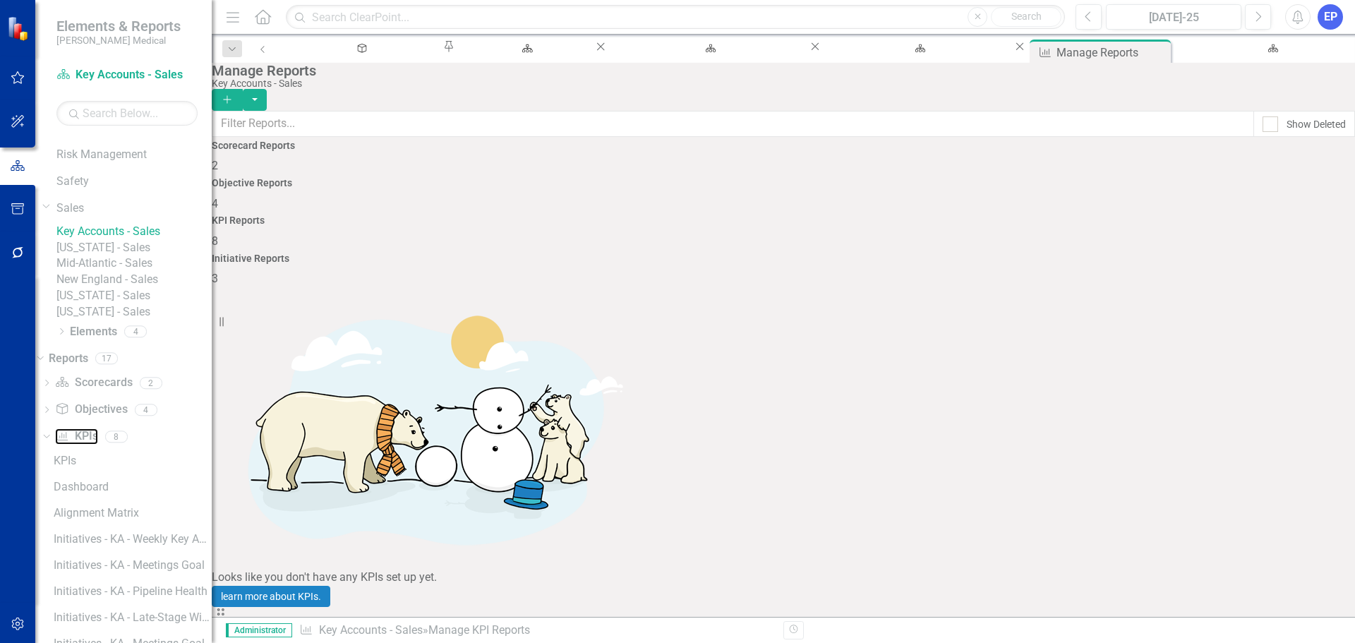
scroll to position [299, 0]
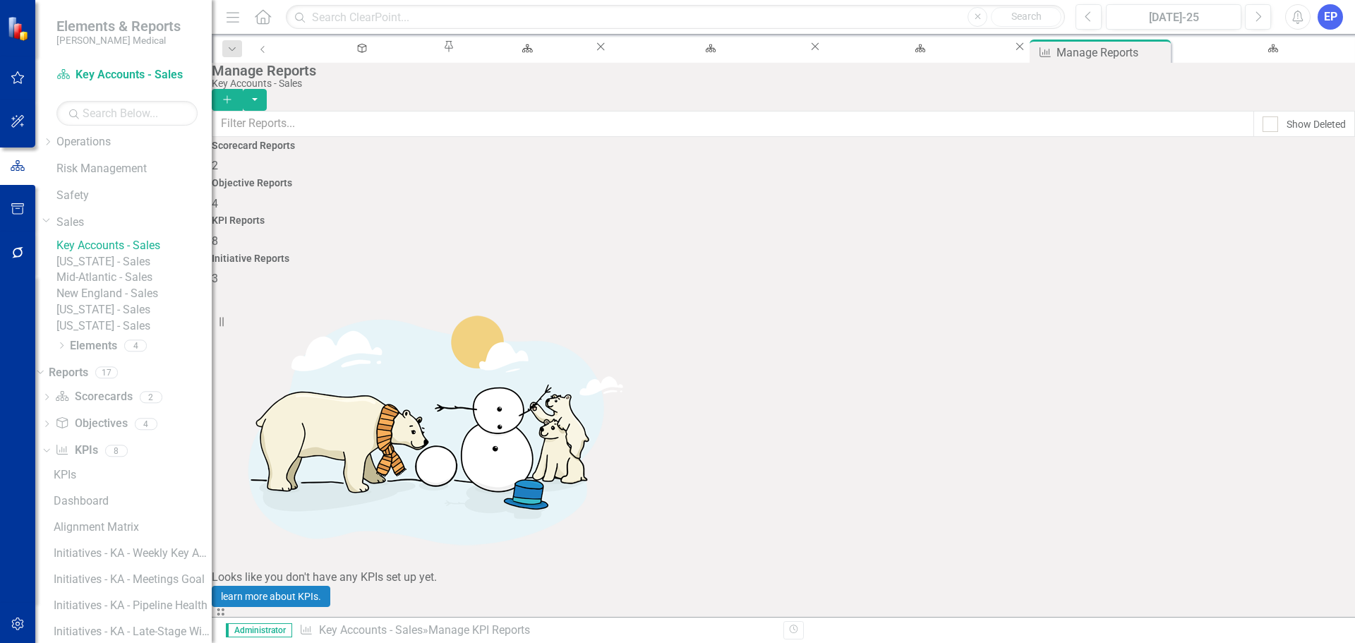
click at [139, 286] on link "Mid-Atlantic - Sales" at bounding box center [133, 278] width 155 height 16
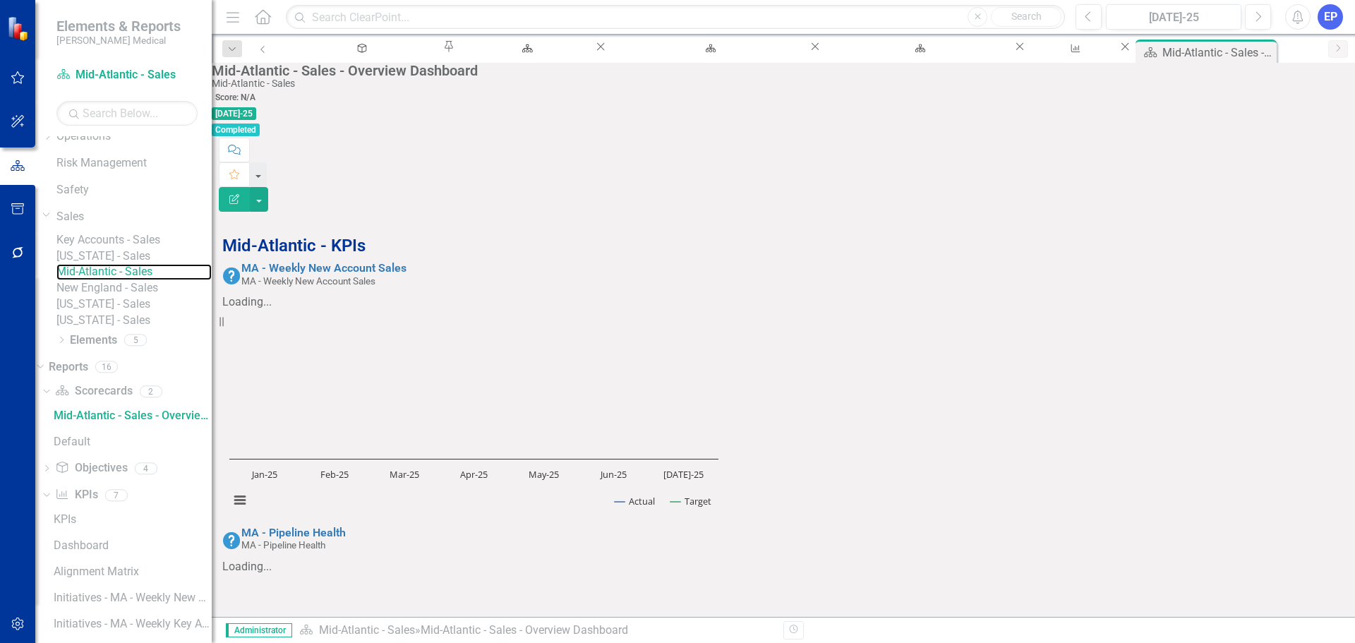
scroll to position [464, 0]
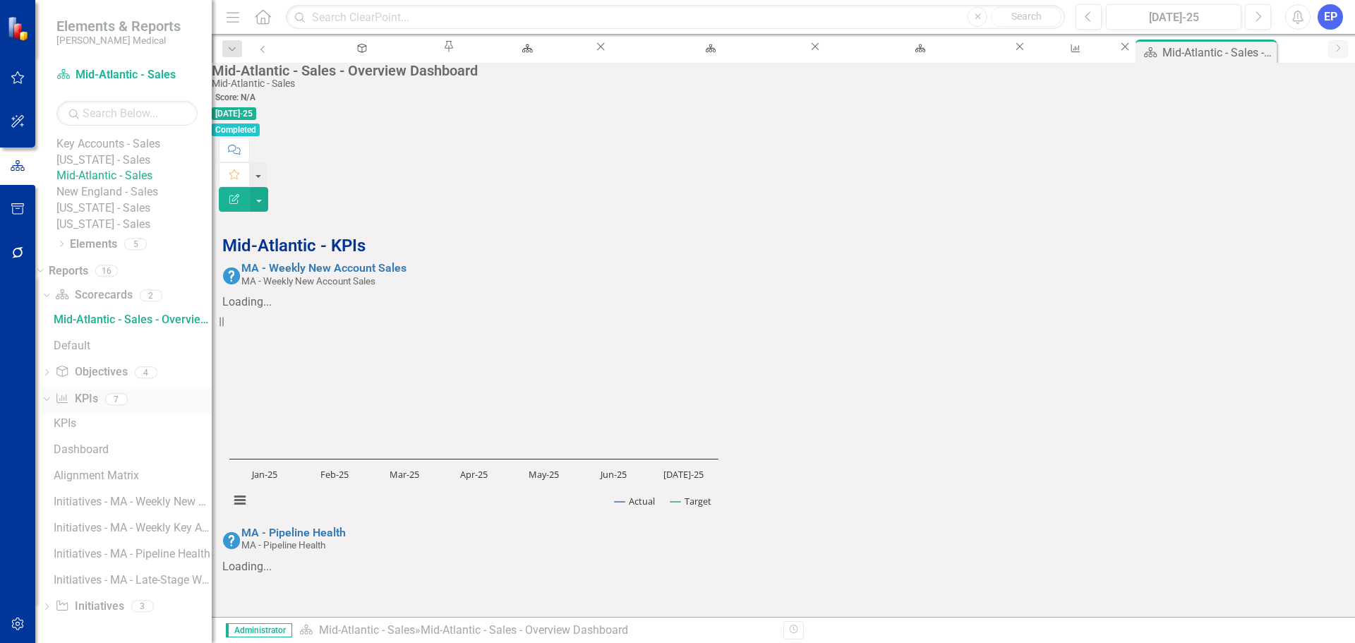
click at [97, 399] on link "KPI KPIs" at bounding box center [76, 399] width 42 height 16
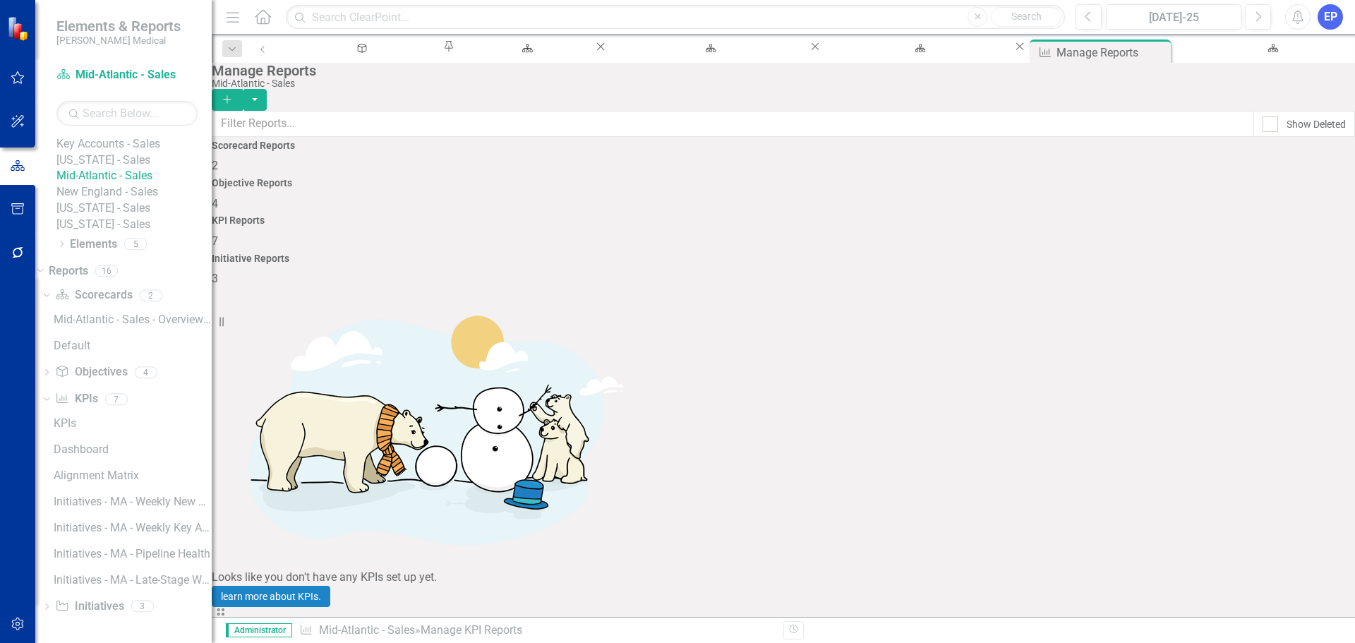
click at [1267, 476] on link "Copy Duplicate Report" at bounding box center [1264, 482] width 116 height 26
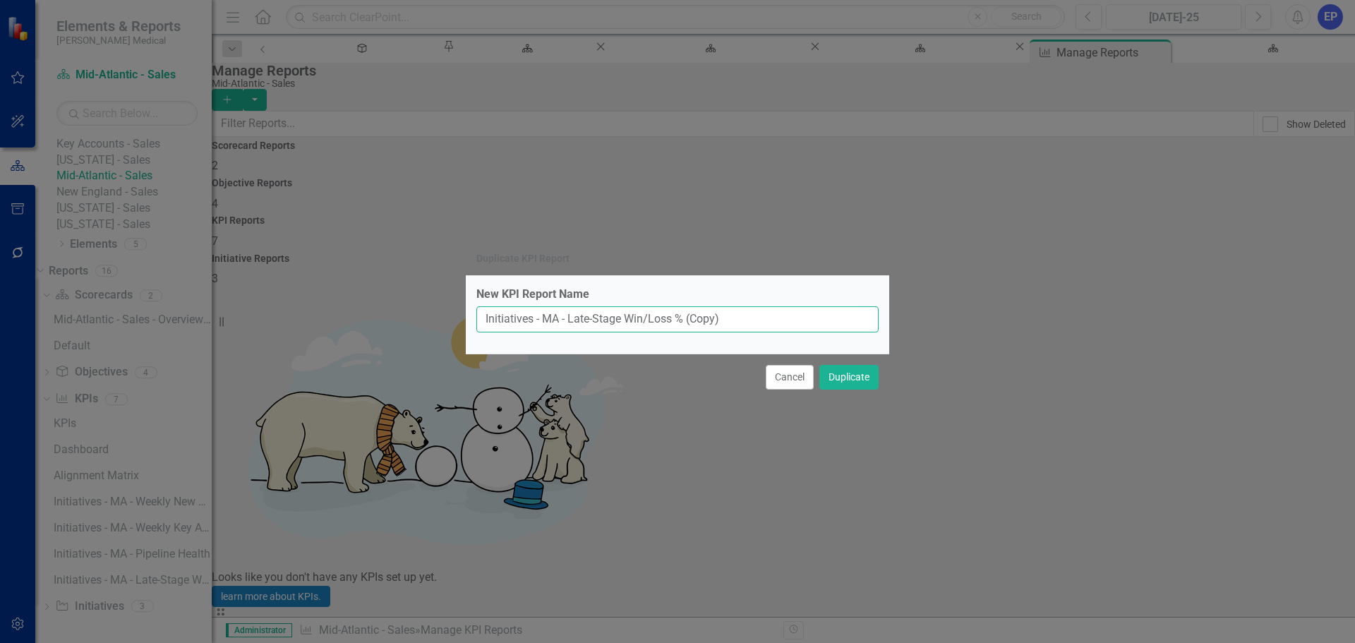
drag, startPoint x: 570, startPoint y: 321, endPoint x: 778, endPoint y: 327, distance: 207.5
click at [778, 327] on input "Initiatives - MA - Late-Stage Win/Loss % (Copy)" at bounding box center [677, 319] width 402 height 26
type input "Initiatives - MA - New Meeting Goals"
click at [822, 384] on button "Duplicate" at bounding box center [848, 377] width 59 height 25
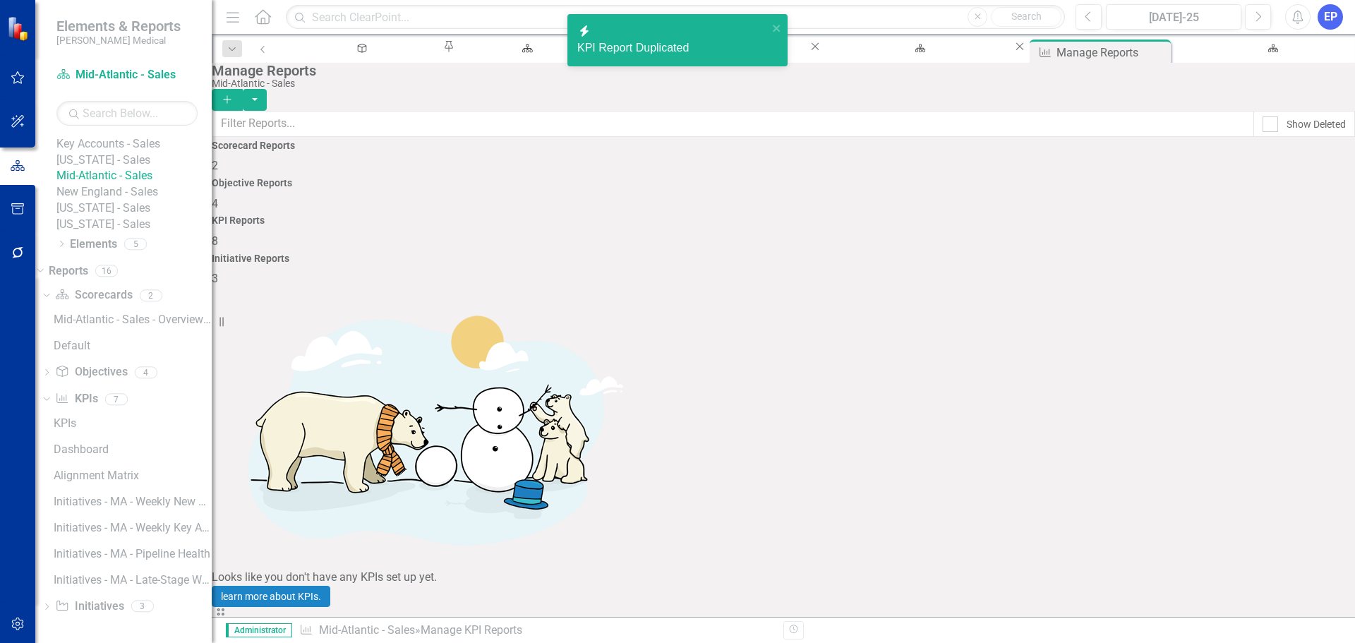
click at [1271, 429] on link "Edit Report Edit Report" at bounding box center [1264, 429] width 116 height 26
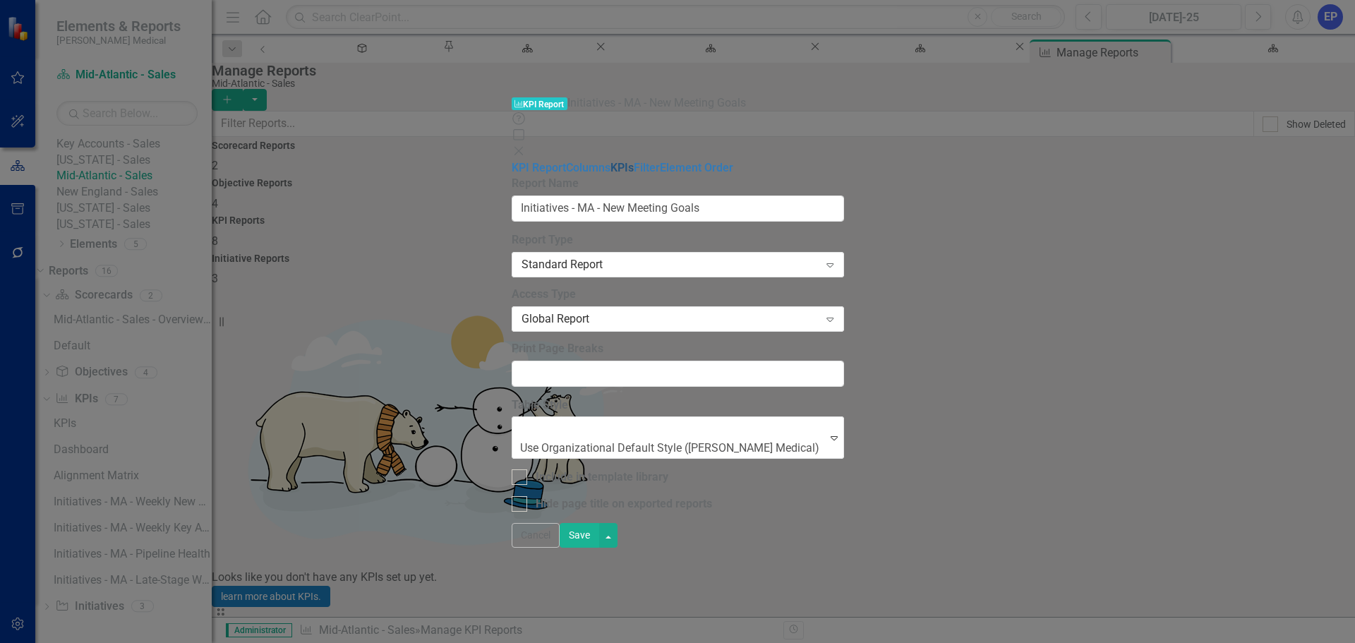
click at [610, 161] on link "KPIs" at bounding box center [621, 167] width 23 height 13
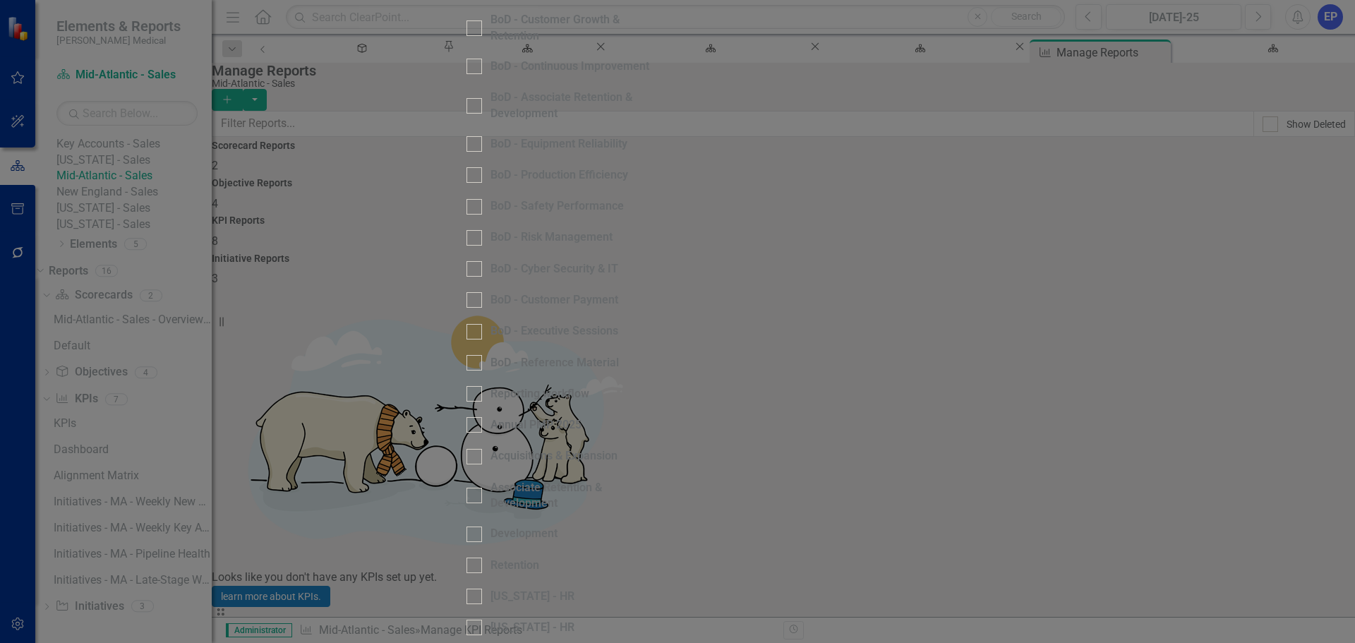
scroll to position [823, 0]
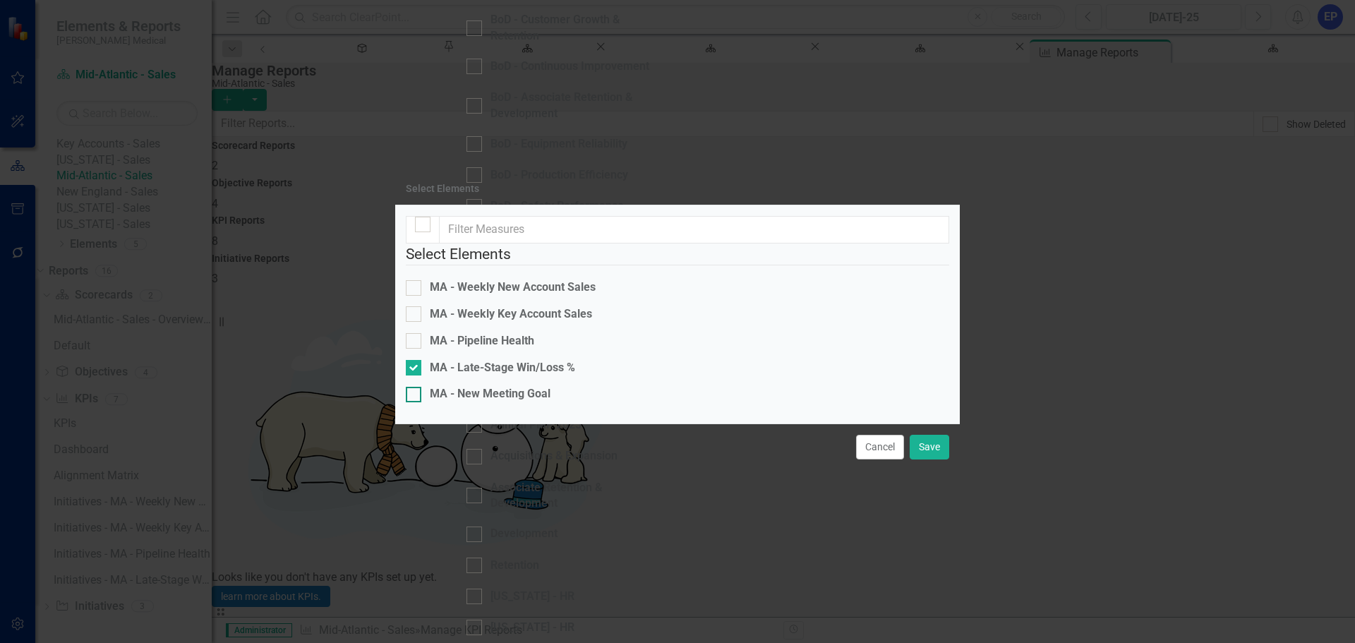
click at [504, 386] on div "MA - New Meeting Goal" at bounding box center [490, 394] width 121 height 16
click at [415, 387] on input "MA - New Meeting Goal" at bounding box center [410, 391] width 9 height 9
checkbox input "true"
click at [498, 360] on div "MA - Late-Stage Win/Loss %" at bounding box center [502, 368] width 145 height 16
click at [415, 360] on input "MA - Late-Stage Win/Loss %" at bounding box center [410, 364] width 9 height 9
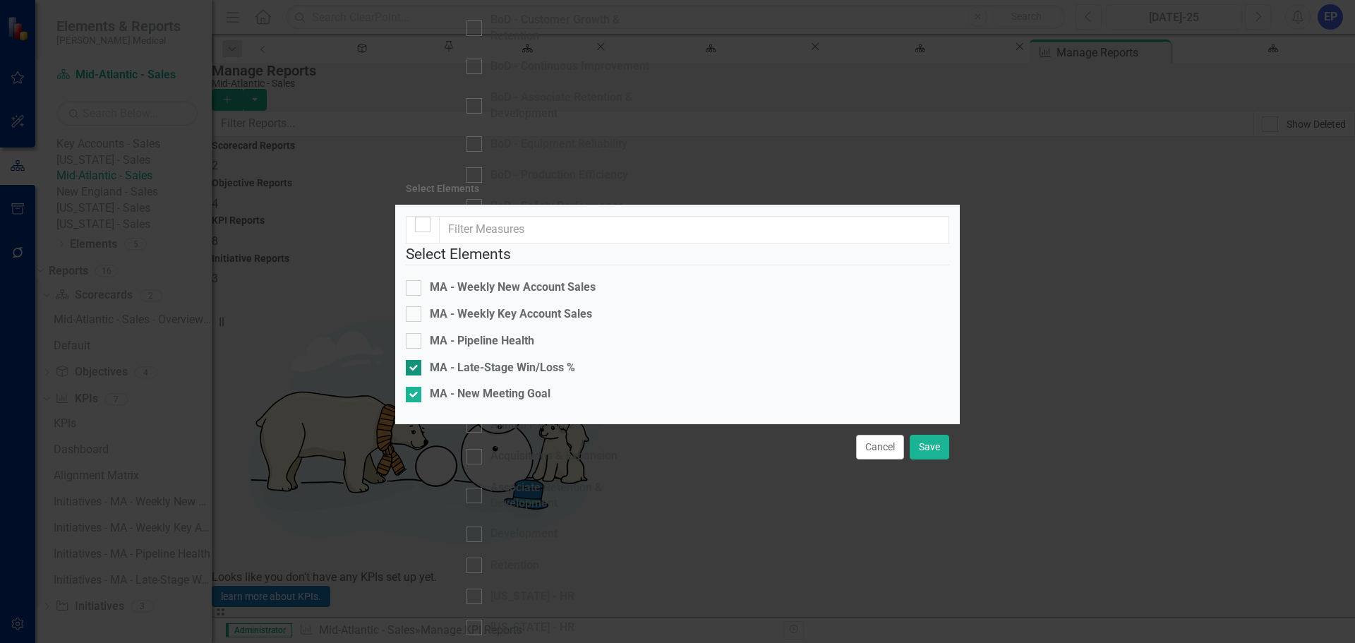
checkbox input "false"
click at [927, 459] on button "Save" at bounding box center [930, 447] width 40 height 25
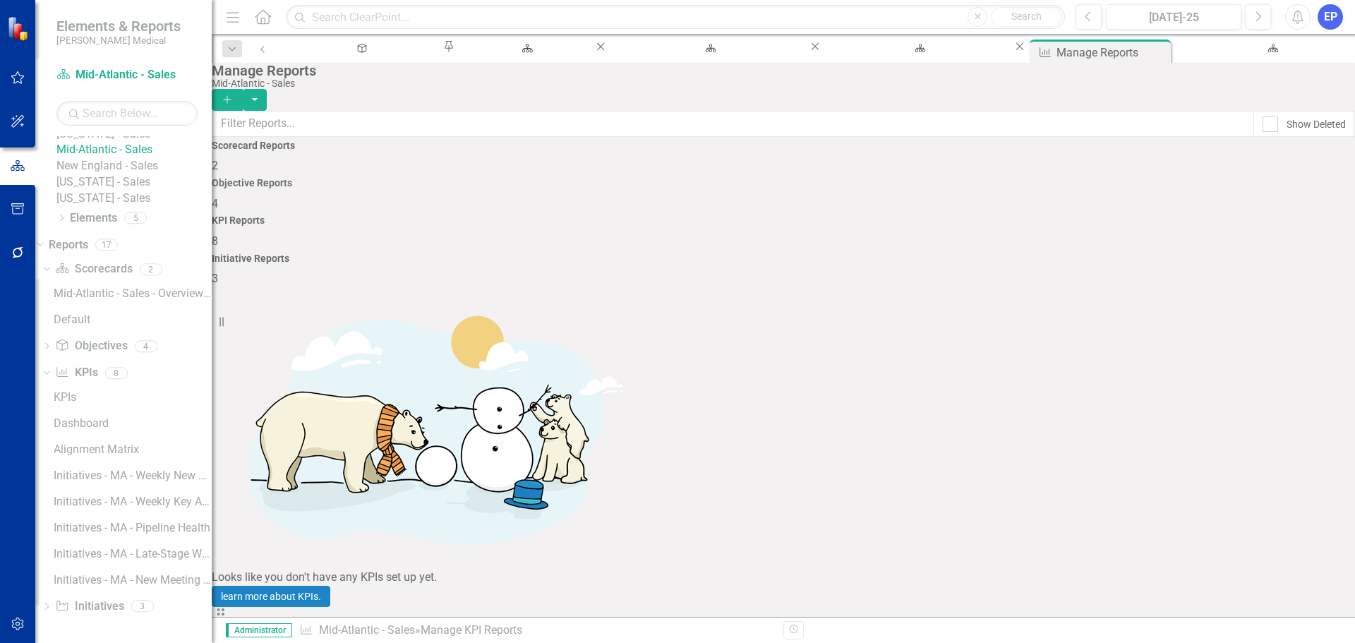
click at [119, 169] on link "New England - Sales" at bounding box center [133, 166] width 155 height 16
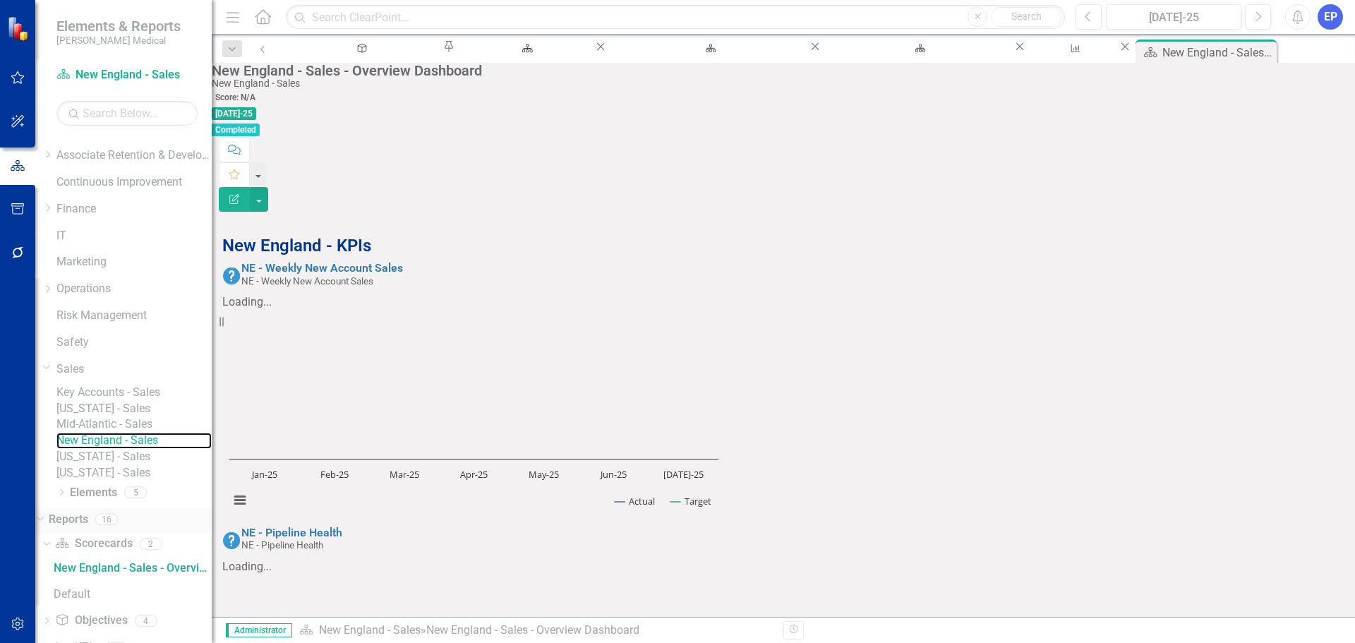
scroll to position [284, 0]
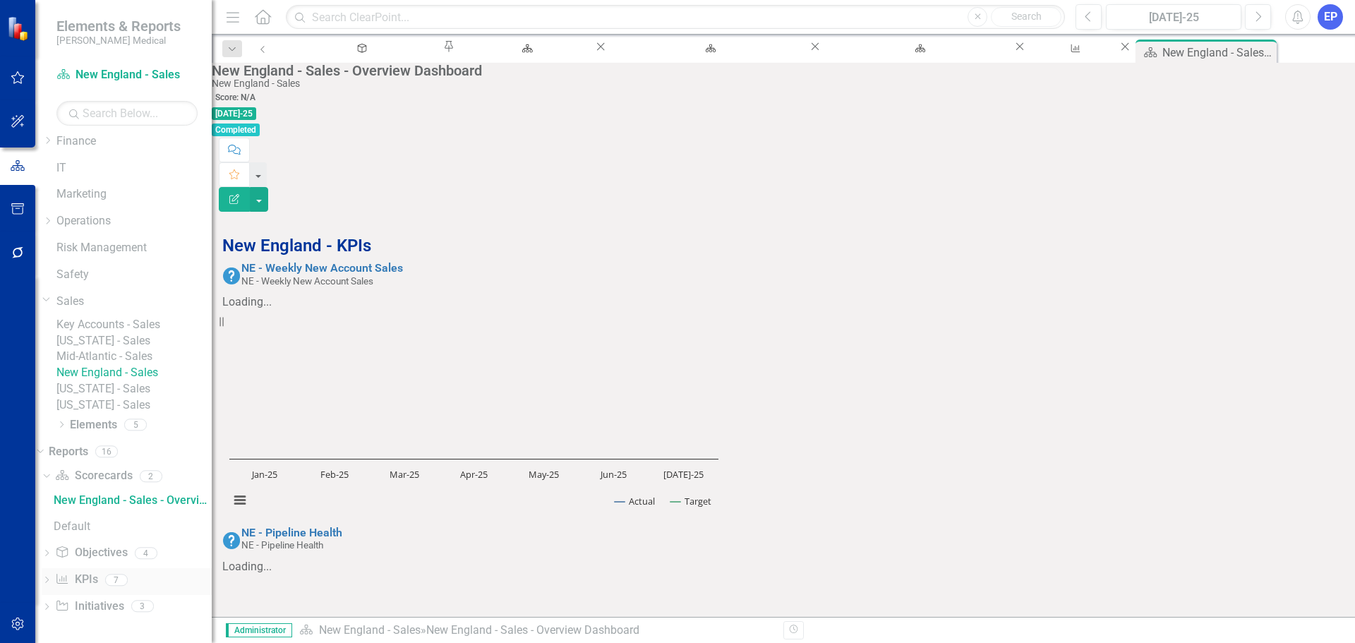
click at [92, 579] on link "KPI KPIs" at bounding box center [76, 580] width 42 height 16
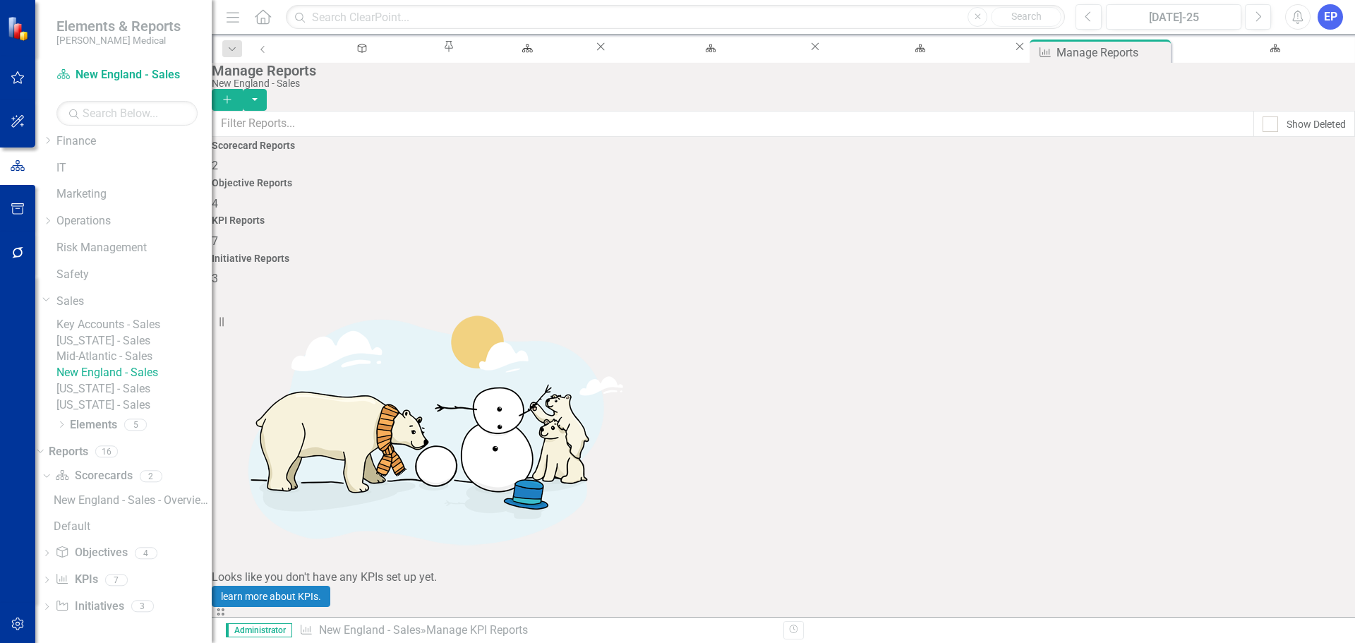
click at [1258, 485] on link "Copy Duplicate Report" at bounding box center [1264, 482] width 116 height 26
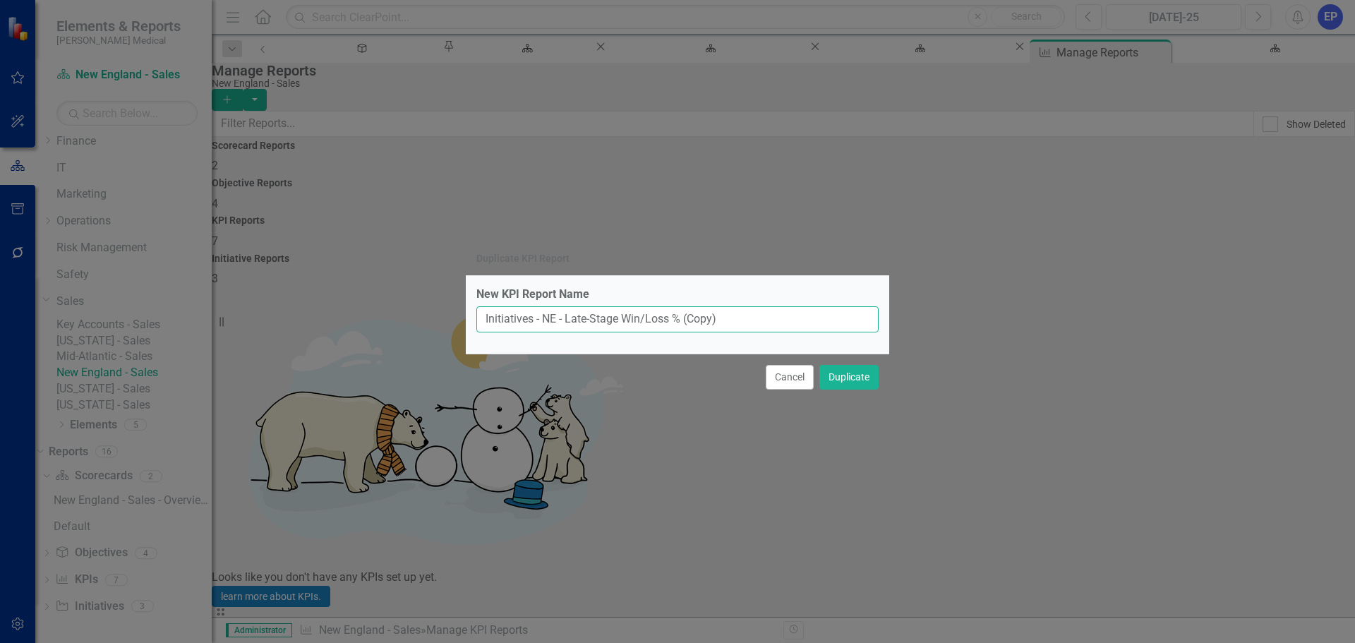
drag, startPoint x: 567, startPoint y: 319, endPoint x: 763, endPoint y: 308, distance: 196.4
click at [763, 308] on input "Initiatives - NE - Late-Stage Win/Loss % (Copy)" at bounding box center [677, 319] width 402 height 26
type input "Initiatives - NE - New Meeting Goals"
click at [864, 386] on button "Duplicate" at bounding box center [848, 377] width 59 height 25
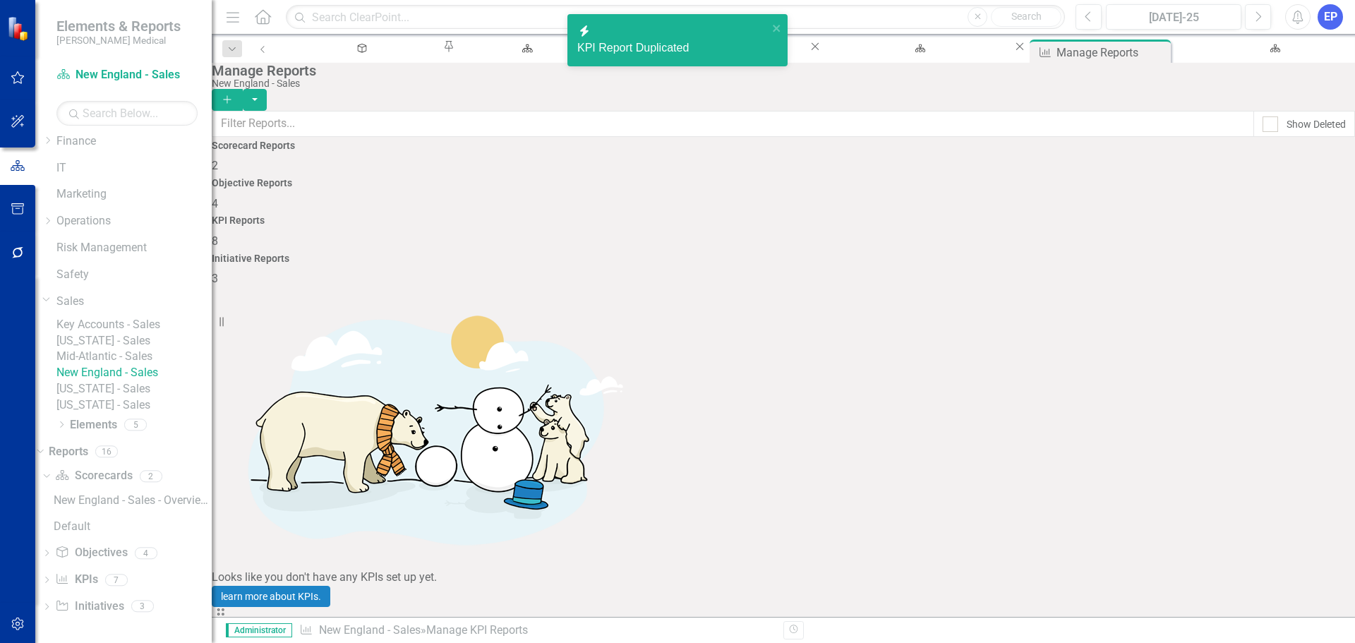
click at [1245, 476] on link "Copy Duplicate Report" at bounding box center [1264, 482] width 116 height 26
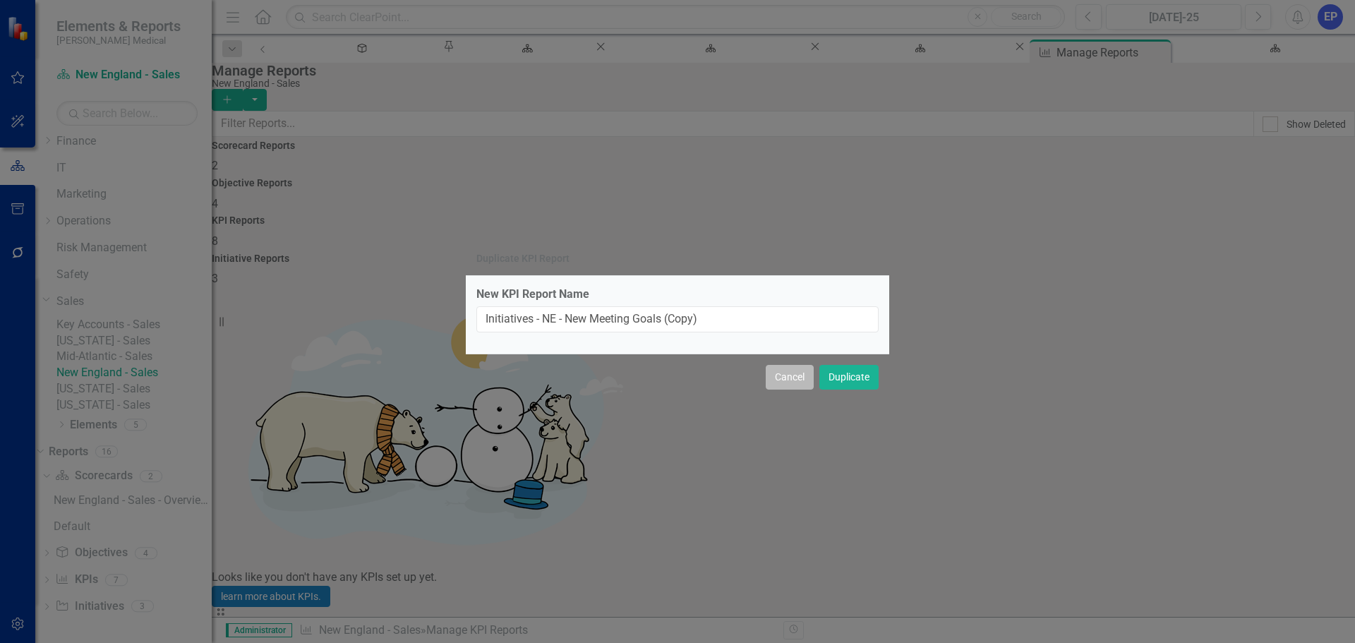
click at [773, 381] on button "Cancel" at bounding box center [790, 377] width 48 height 25
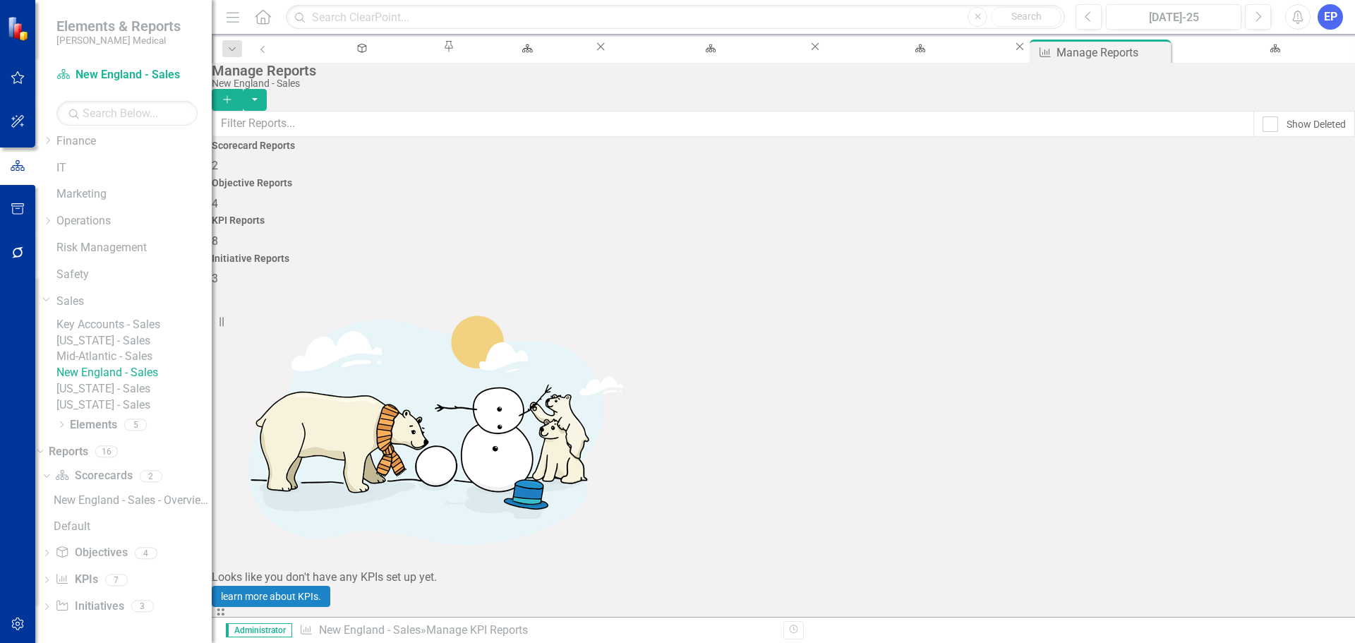
click at [1285, 424] on link "Edit Report Edit Report" at bounding box center [1264, 429] width 116 height 26
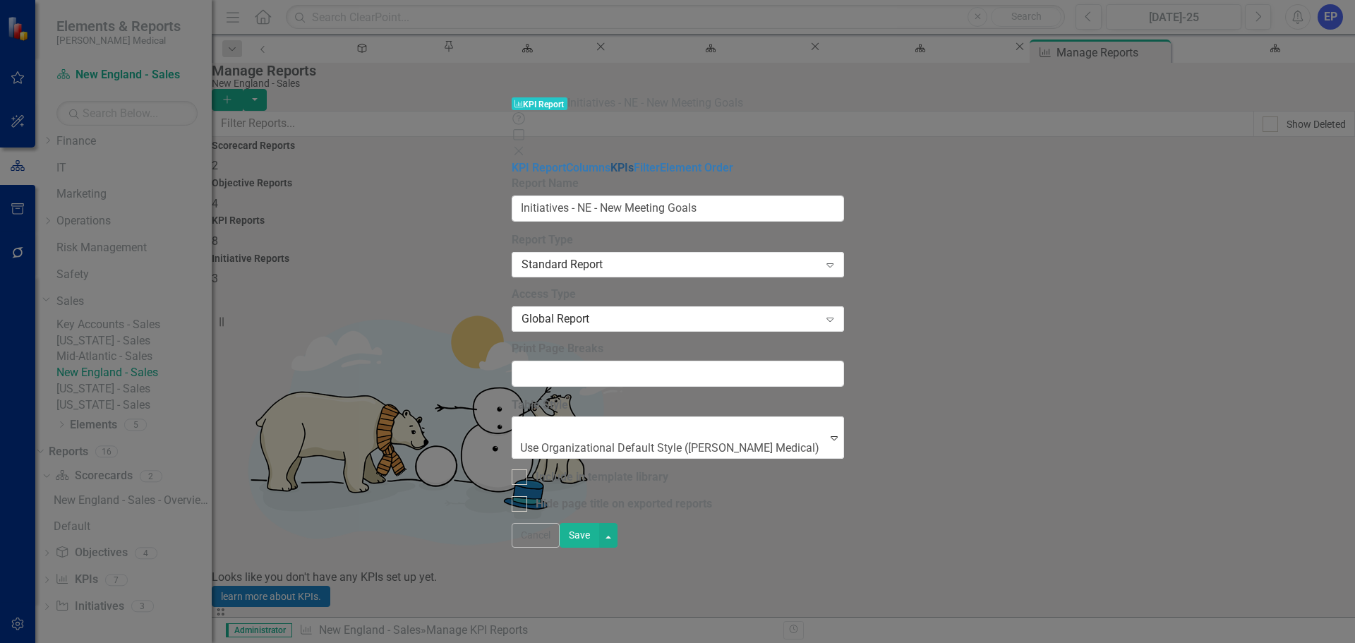
click at [610, 161] on link "KPIs" at bounding box center [621, 167] width 23 height 13
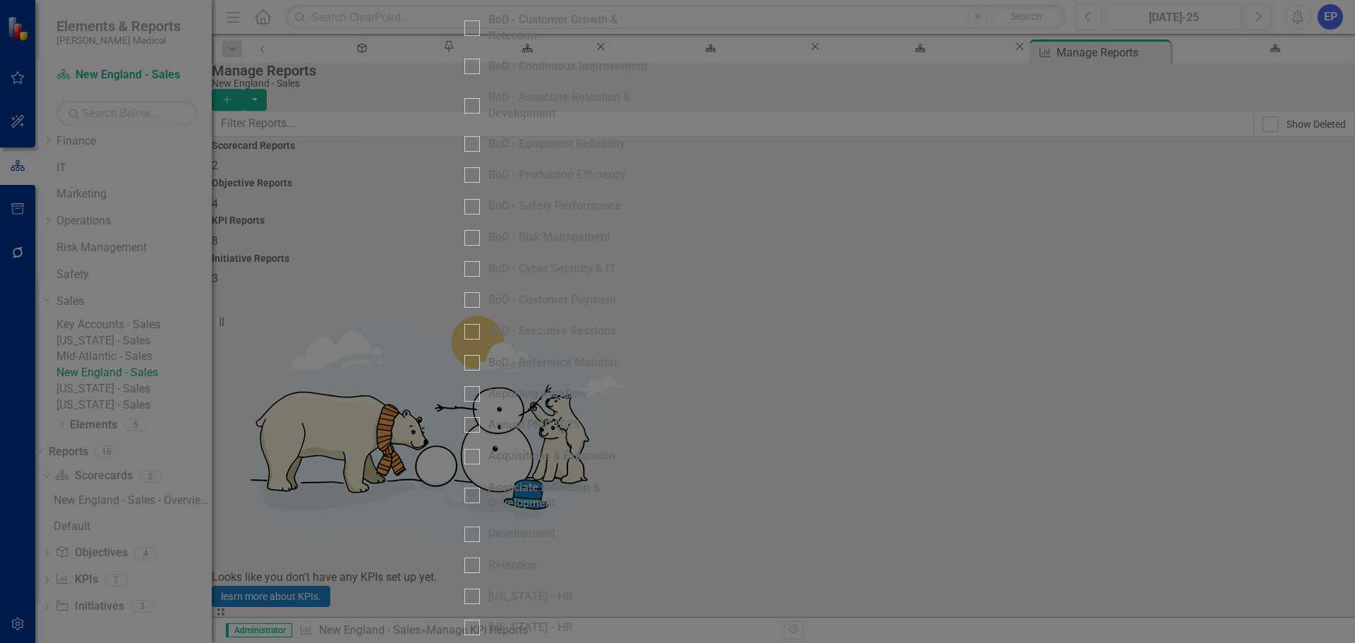
scroll to position [823, 0]
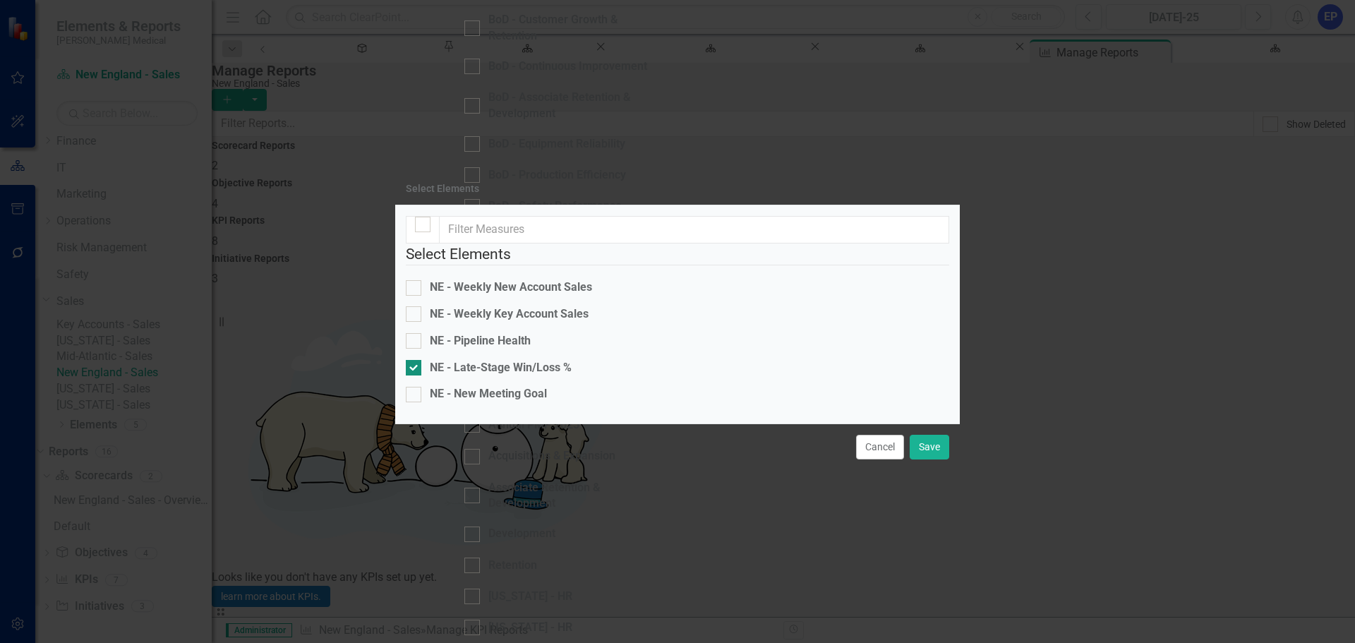
click at [543, 360] on div "NE - Late-Stage Win/Loss %" at bounding box center [501, 368] width 142 height 16
click at [415, 360] on input "NE - Late-Stage Win/Loss %" at bounding box center [410, 364] width 9 height 9
checkbox input "false"
click at [529, 386] on div "NE - New Meeting Goal" at bounding box center [488, 394] width 117 height 16
click at [415, 387] on input "NE - New Meeting Goal" at bounding box center [410, 391] width 9 height 9
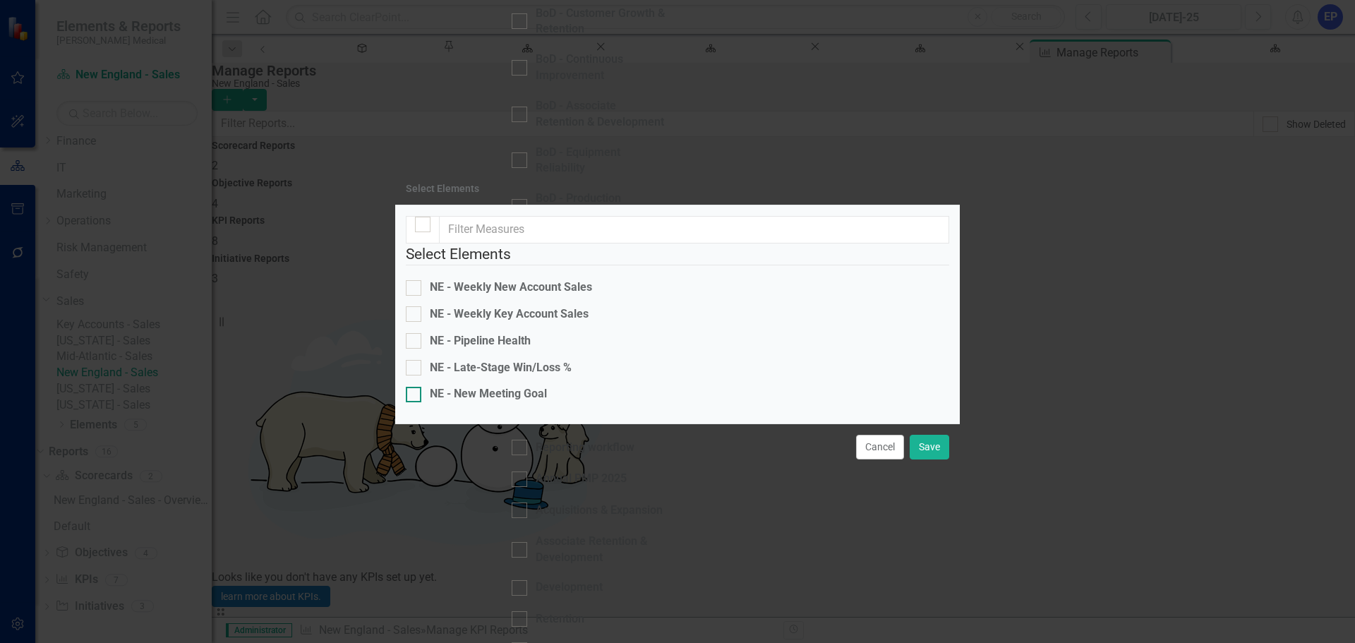
checkbox input "true"
click at [933, 459] on button "Save" at bounding box center [930, 447] width 40 height 25
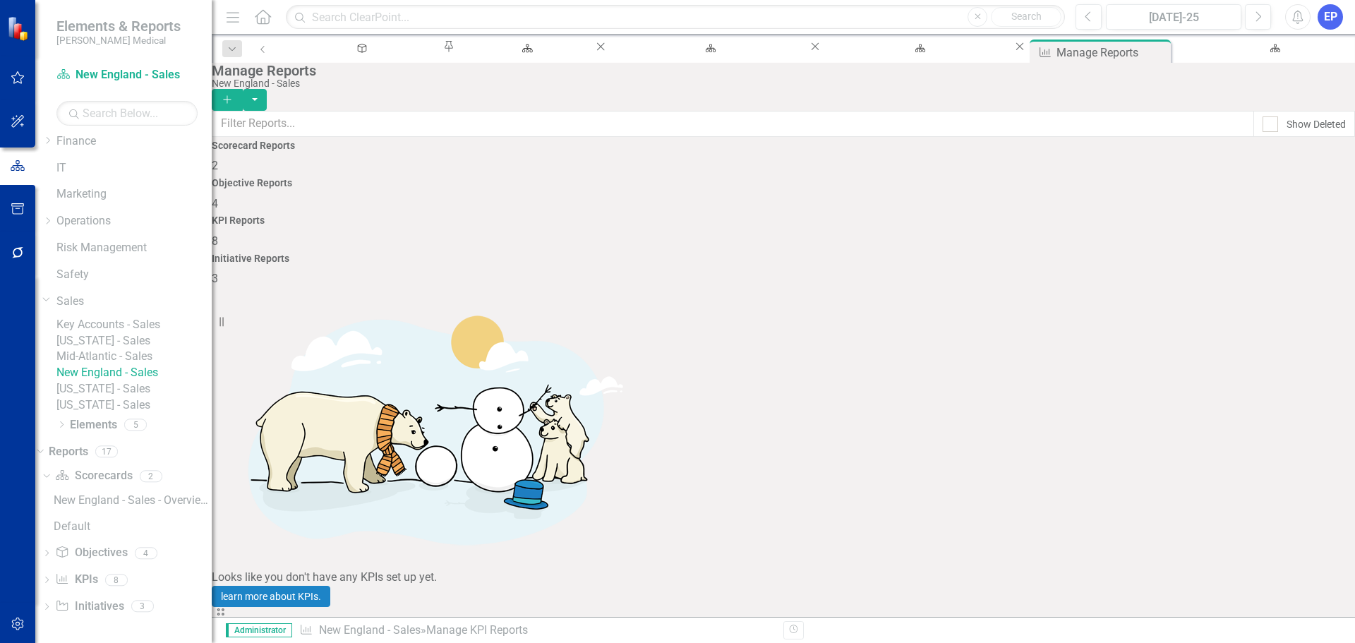
click at [138, 381] on link "[US_STATE] - Sales" at bounding box center [133, 389] width 155 height 16
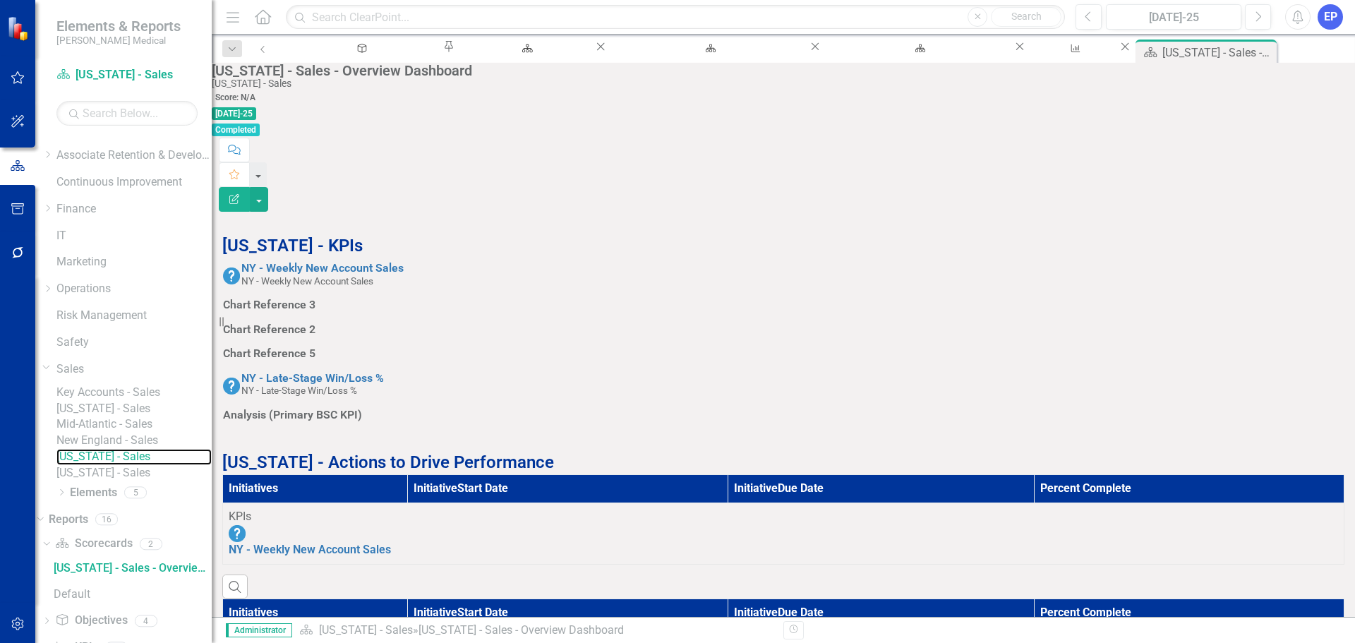
scroll to position [284, 0]
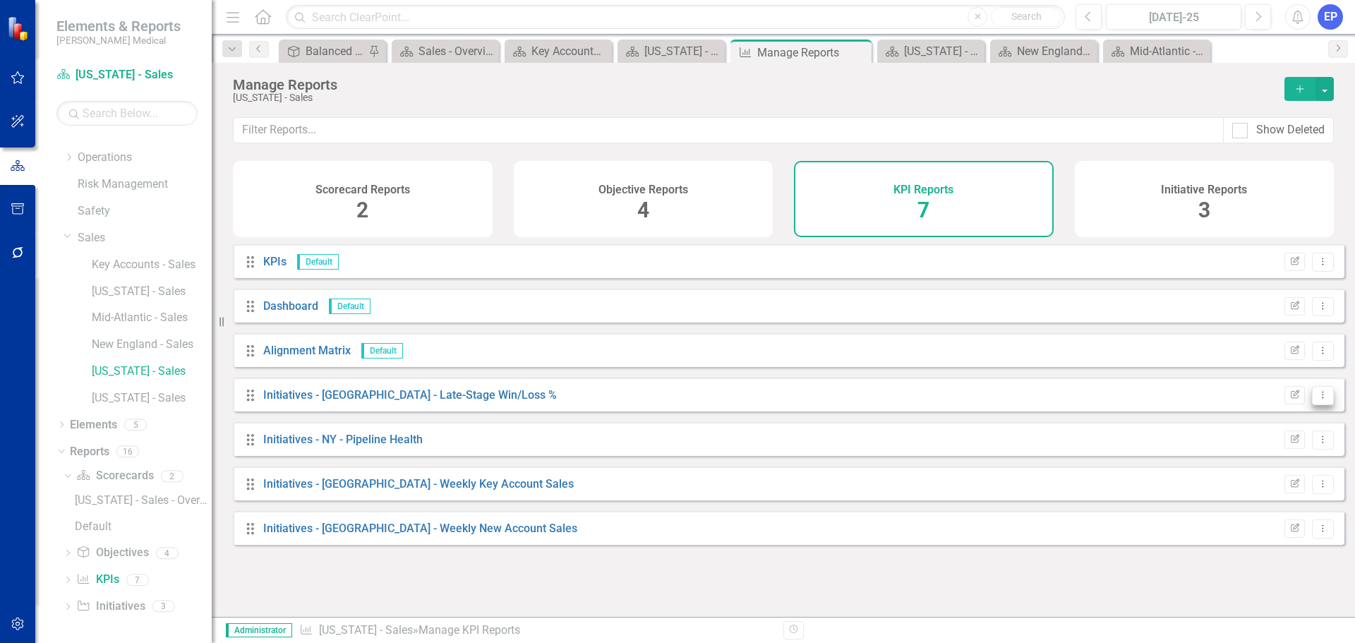
click at [1312, 399] on button "Dropdown Menu" at bounding box center [1323, 395] width 22 height 19
click at [1276, 482] on link "Copy Duplicate Report" at bounding box center [1264, 482] width 116 height 26
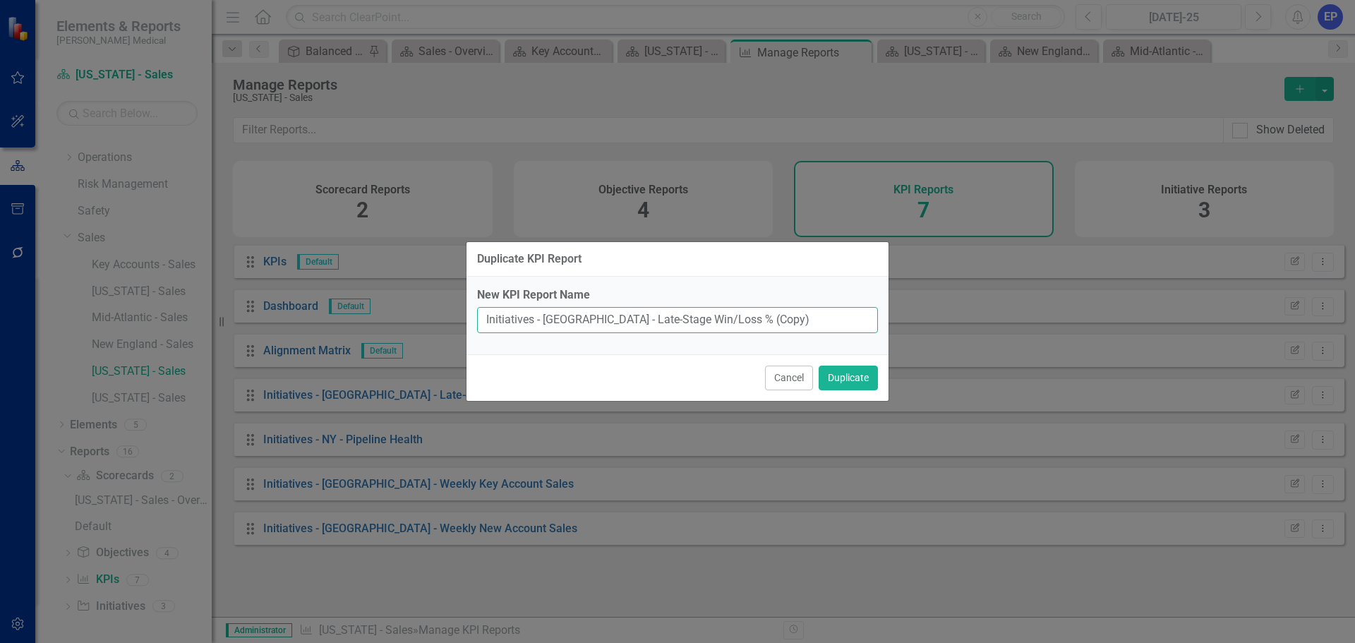
drag, startPoint x: 568, startPoint y: 318, endPoint x: 810, endPoint y: 339, distance: 242.9
click at [810, 339] on div "New KPI Report Name Initiatives - [GEOGRAPHIC_DATA] - Late-Stage Win/Loss % (Co…" at bounding box center [677, 316] width 422 height 78
type input "Initiatives - [GEOGRAPHIC_DATA] - New Meeting Goals"
click at [840, 379] on button "Duplicate" at bounding box center [847, 377] width 59 height 25
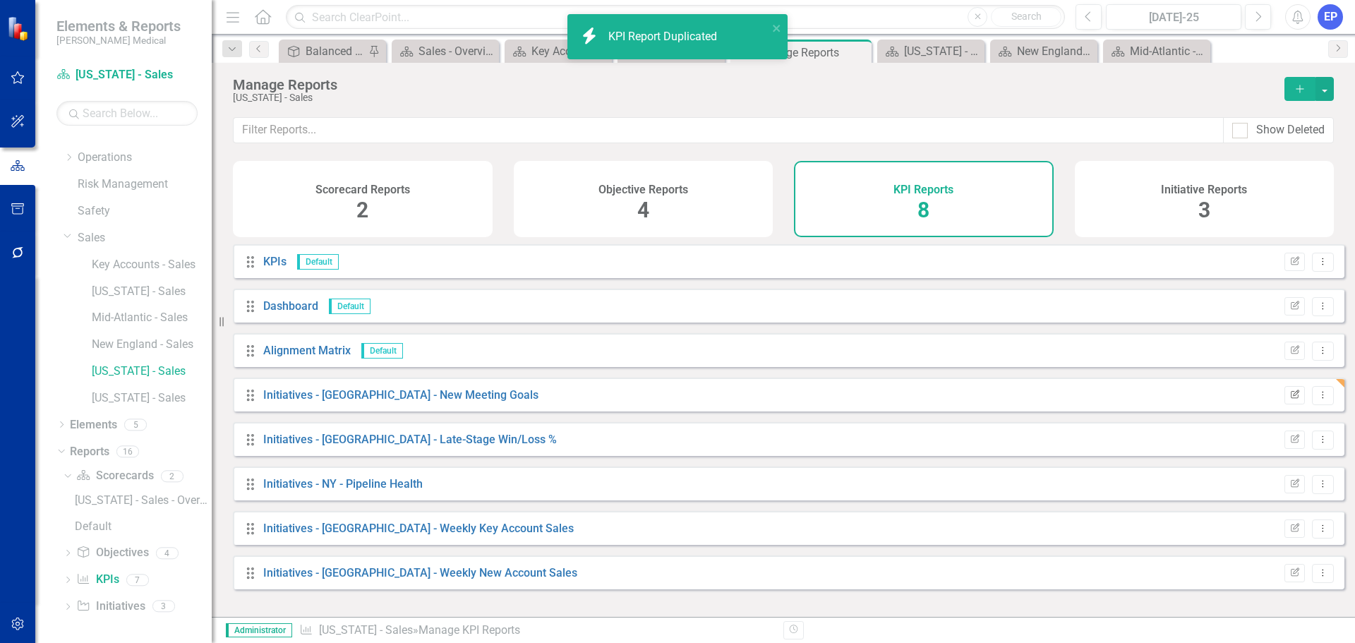
click at [1289, 399] on icon "Edit Report" at bounding box center [1294, 395] width 11 height 8
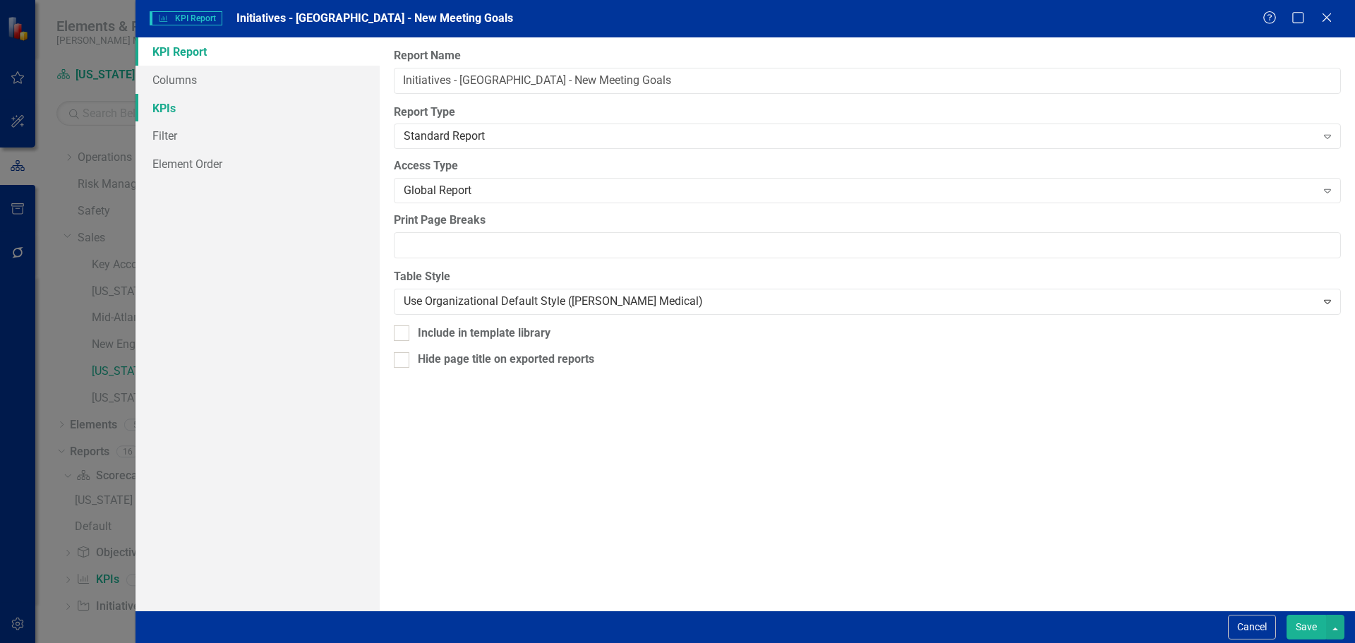
click at [200, 109] on link "KPIs" at bounding box center [257, 108] width 244 height 28
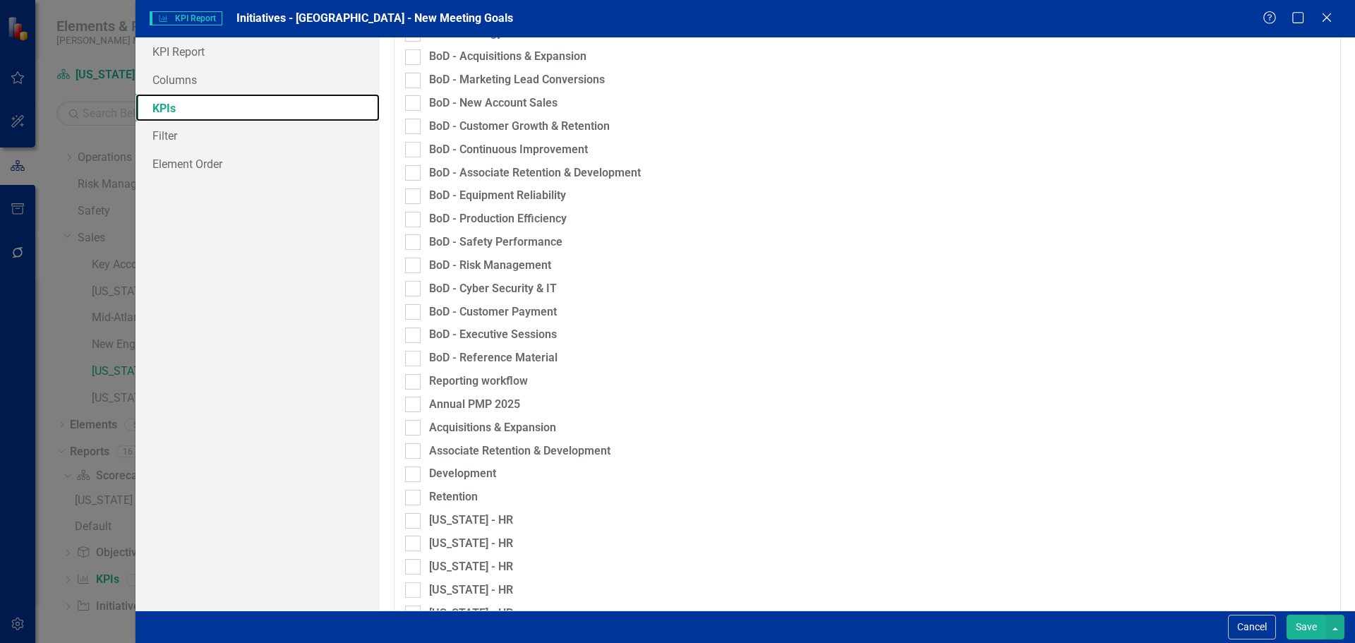
scroll to position [823, 0]
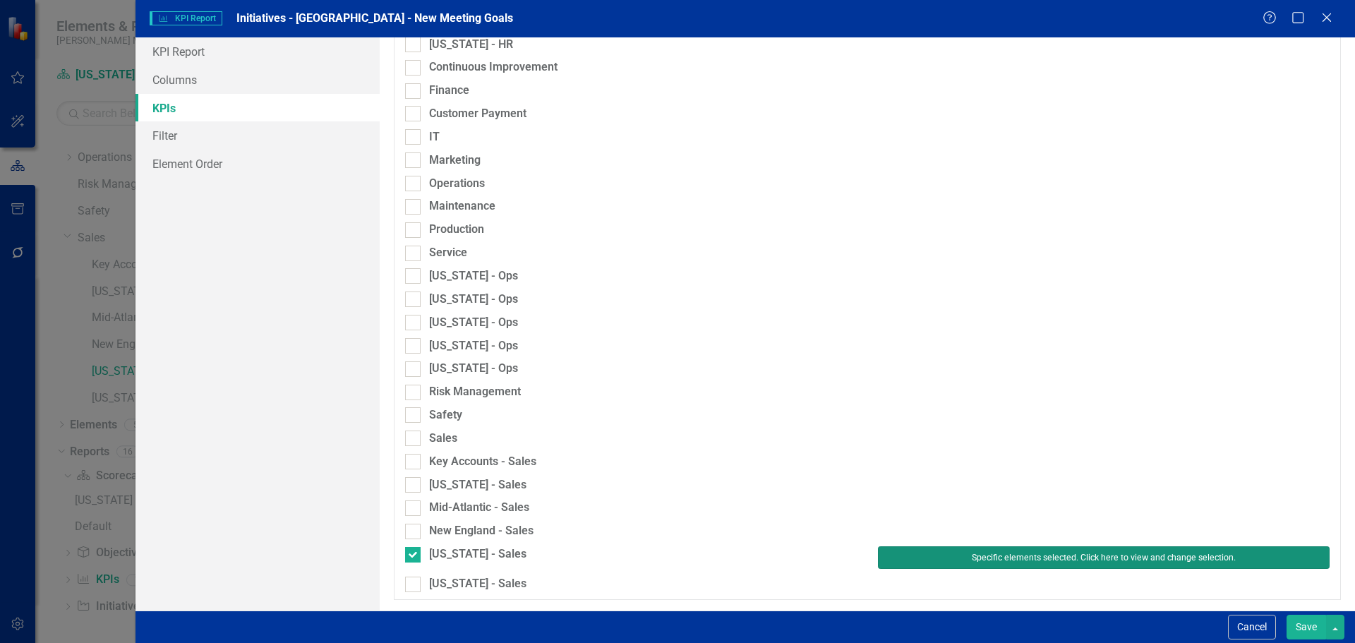
click at [932, 551] on button "Specific elements selected. Click here to view and change selection." at bounding box center [1104, 557] width 452 height 23
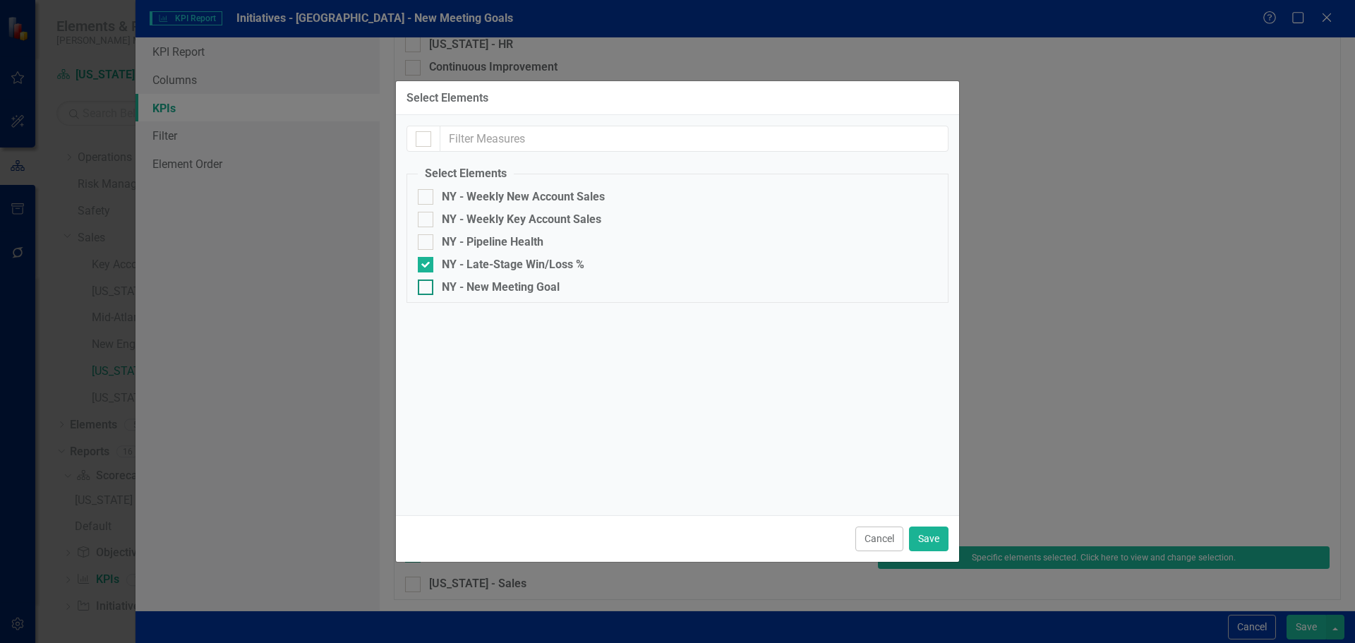
click at [520, 284] on div "NY - New Meeting Goal" at bounding box center [501, 287] width 118 height 13
click at [427, 284] on input "NY - New Meeting Goal" at bounding box center [422, 283] width 9 height 9
checkbox input "true"
click at [521, 257] on div "NY - Late-Stage Win/Loss %" at bounding box center [677, 265] width 519 height 16
click at [427, 257] on input "NY - Late-Stage Win/Loss %" at bounding box center [422, 261] width 9 height 9
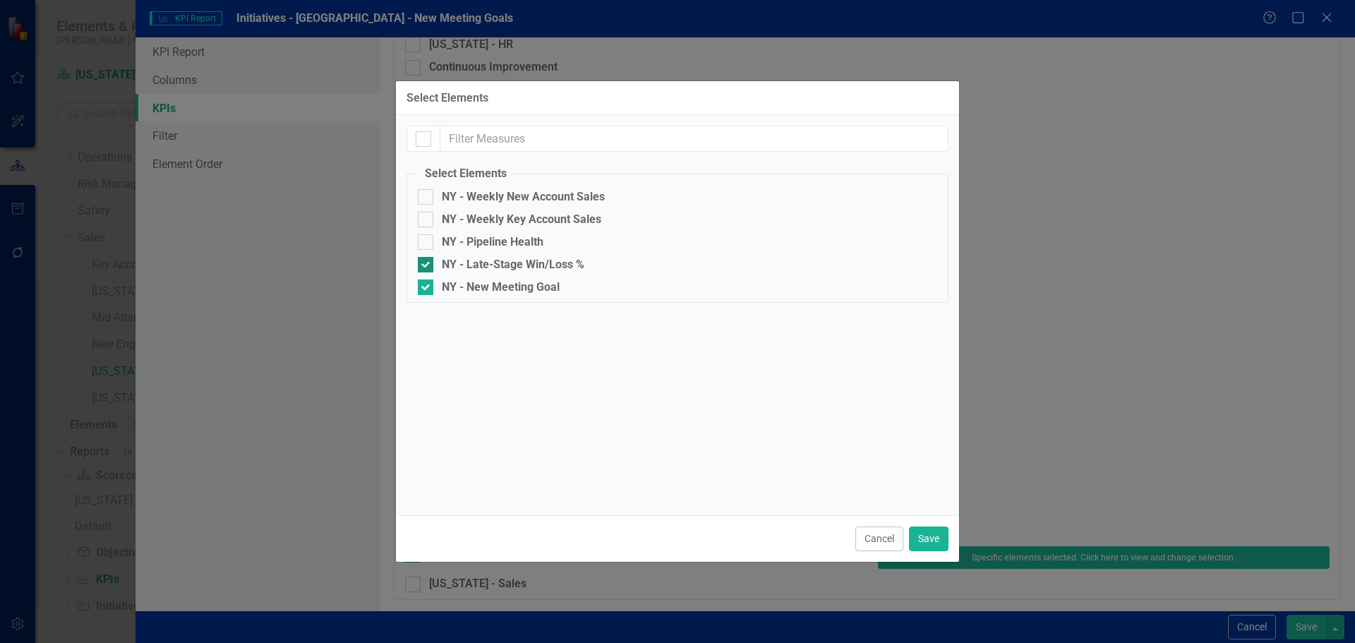
checkbox input "false"
click at [918, 532] on button "Save" at bounding box center [929, 538] width 40 height 25
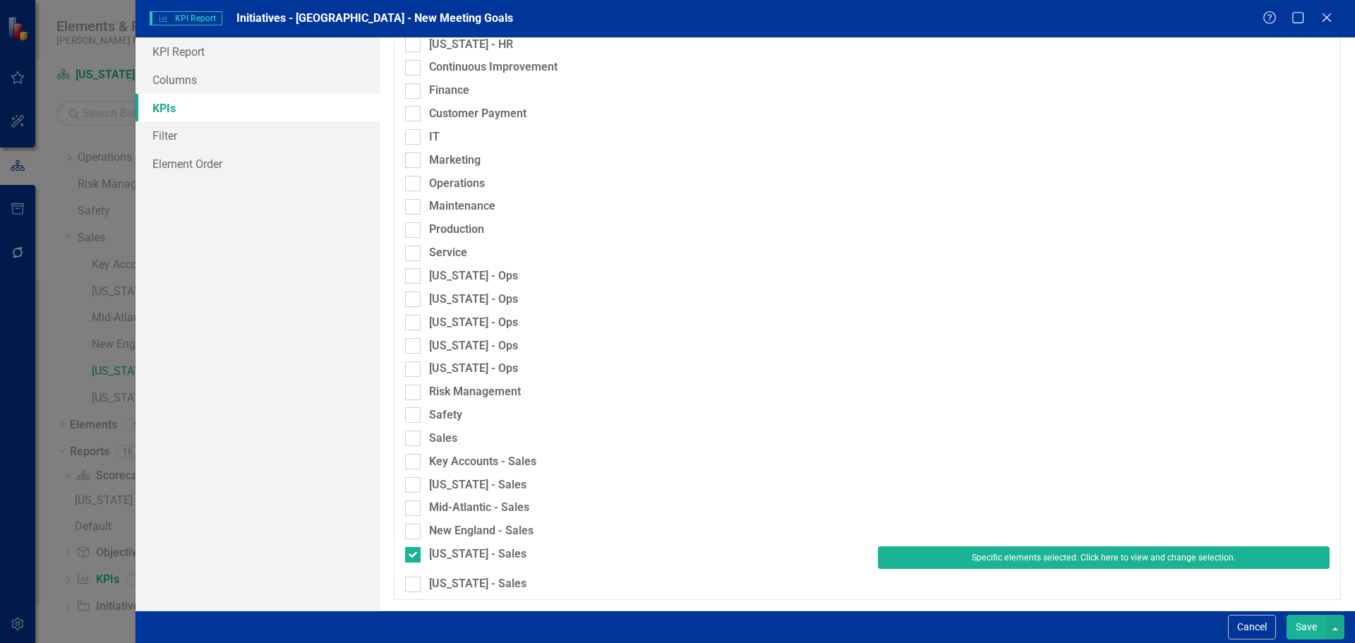
click at [1295, 624] on button "Save" at bounding box center [1306, 627] width 40 height 25
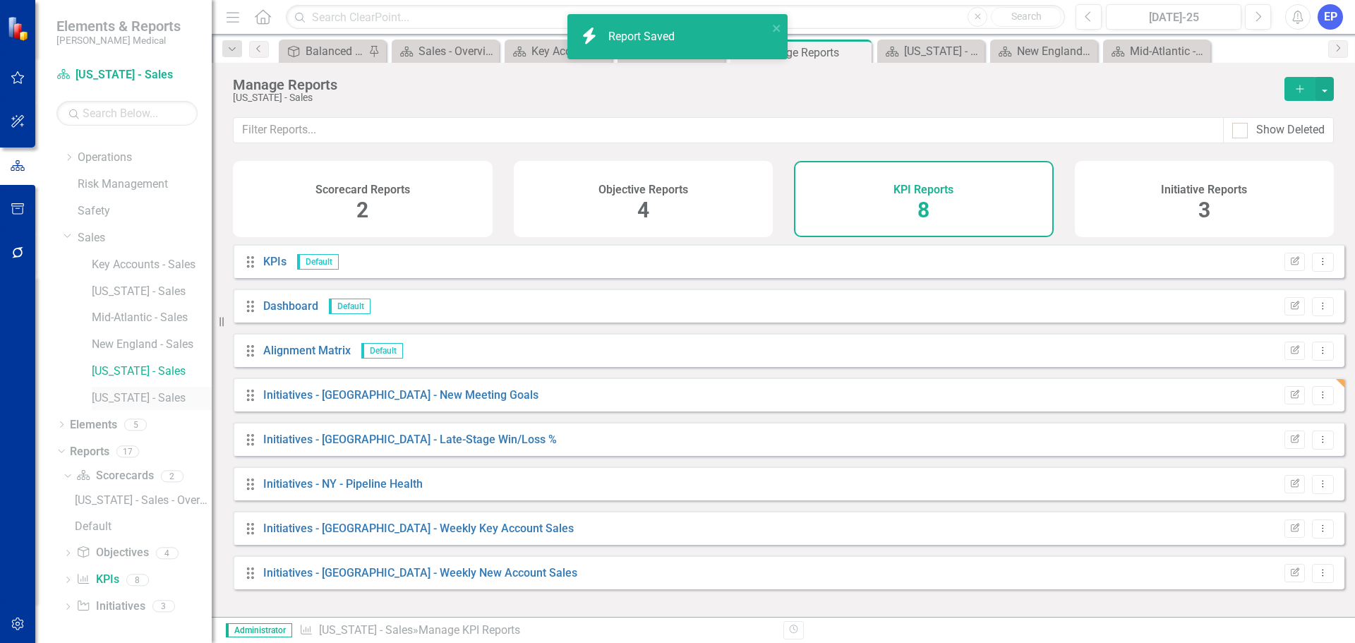
click at [123, 395] on link "[US_STATE] - Sales" at bounding box center [152, 398] width 120 height 16
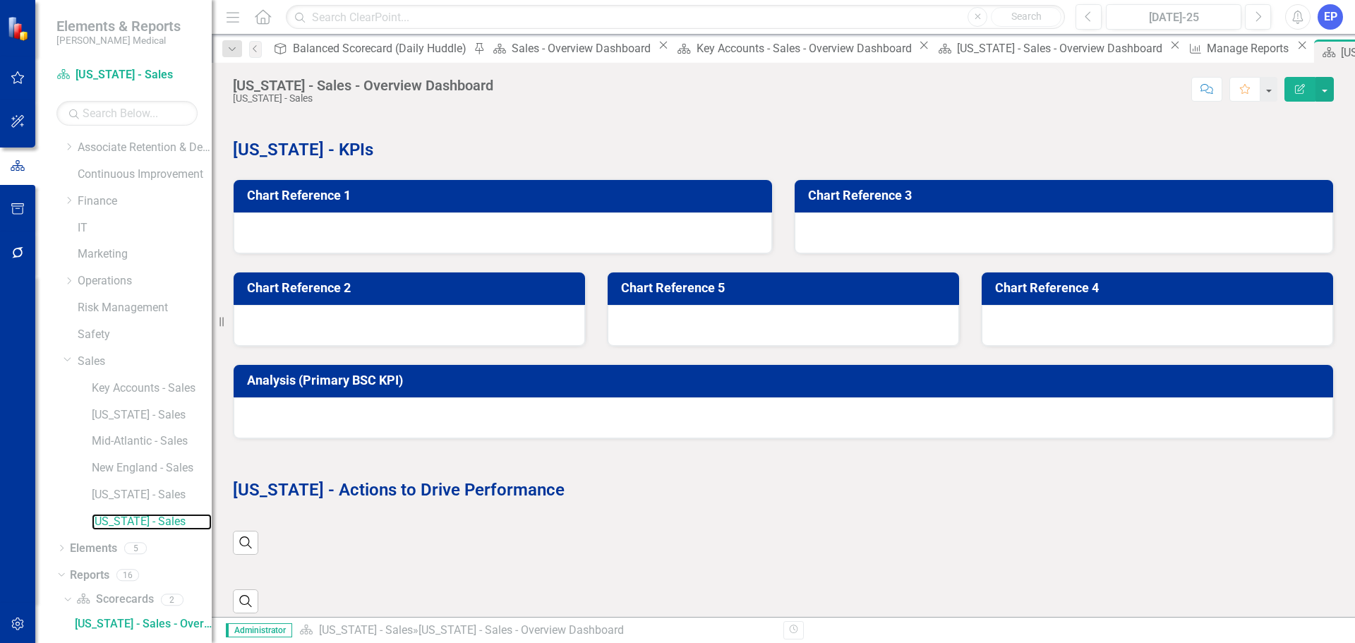
scroll to position [284, 0]
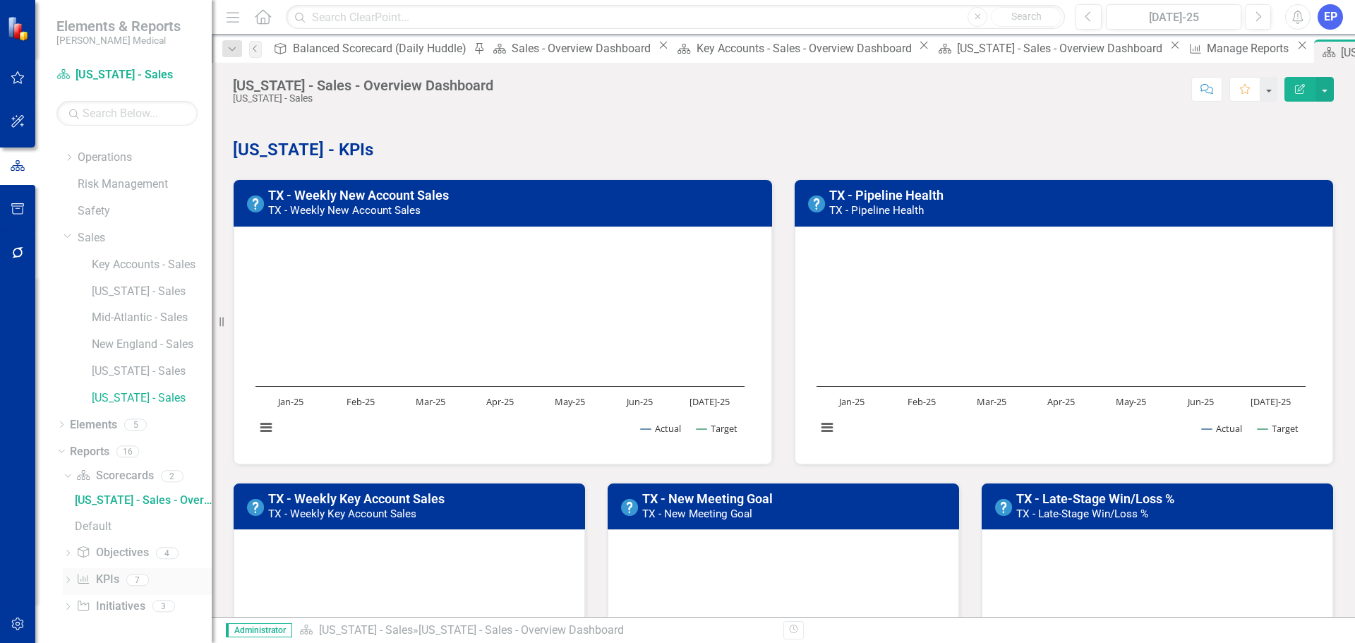
click at [103, 576] on link "KPI KPIs" at bounding box center [97, 580] width 42 height 16
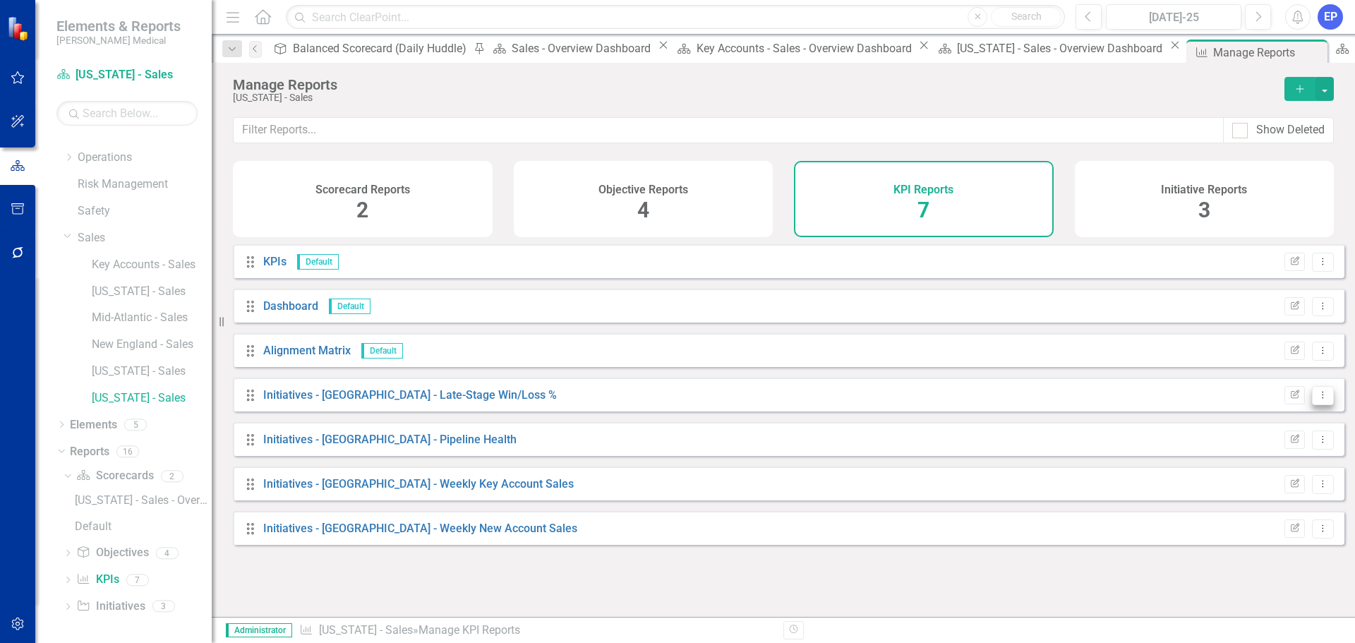
click at [1317, 399] on icon "Dropdown Menu" at bounding box center [1323, 394] width 12 height 9
click at [1240, 476] on link "Copy Duplicate Report" at bounding box center [1264, 482] width 116 height 26
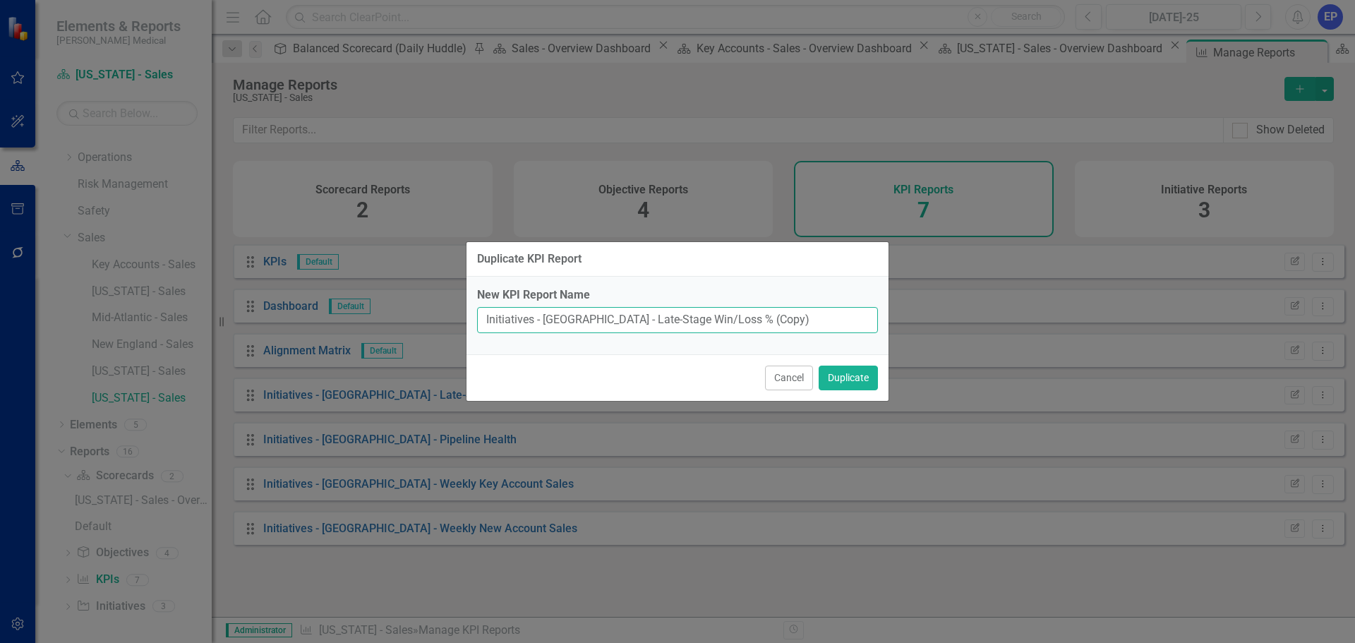
drag, startPoint x: 569, startPoint y: 320, endPoint x: 719, endPoint y: 329, distance: 149.9
click at [719, 329] on input "Initiatives - TX - Late-Stage Win/Loss % (Copy)" at bounding box center [677, 320] width 401 height 26
type input "Initiatives - [GEOGRAPHIC_DATA] - New Meeting Goals"
click at [830, 376] on button "Duplicate" at bounding box center [847, 377] width 59 height 25
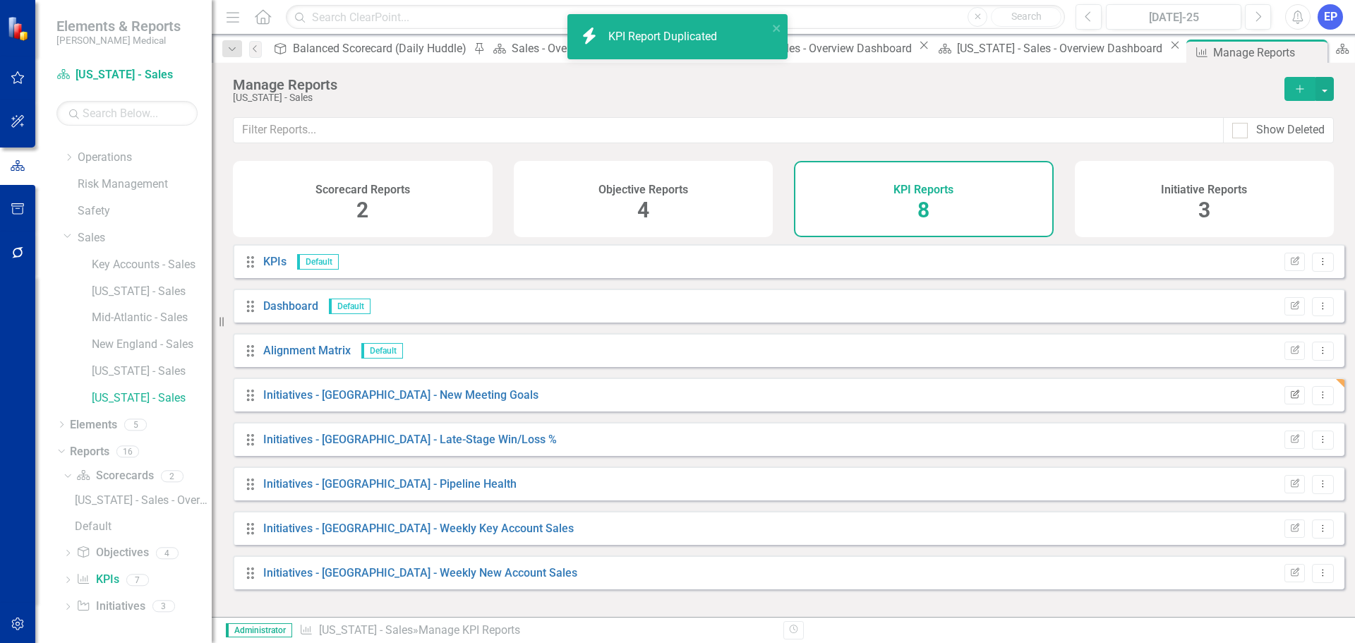
click at [1289, 399] on icon "Edit Report" at bounding box center [1294, 395] width 11 height 8
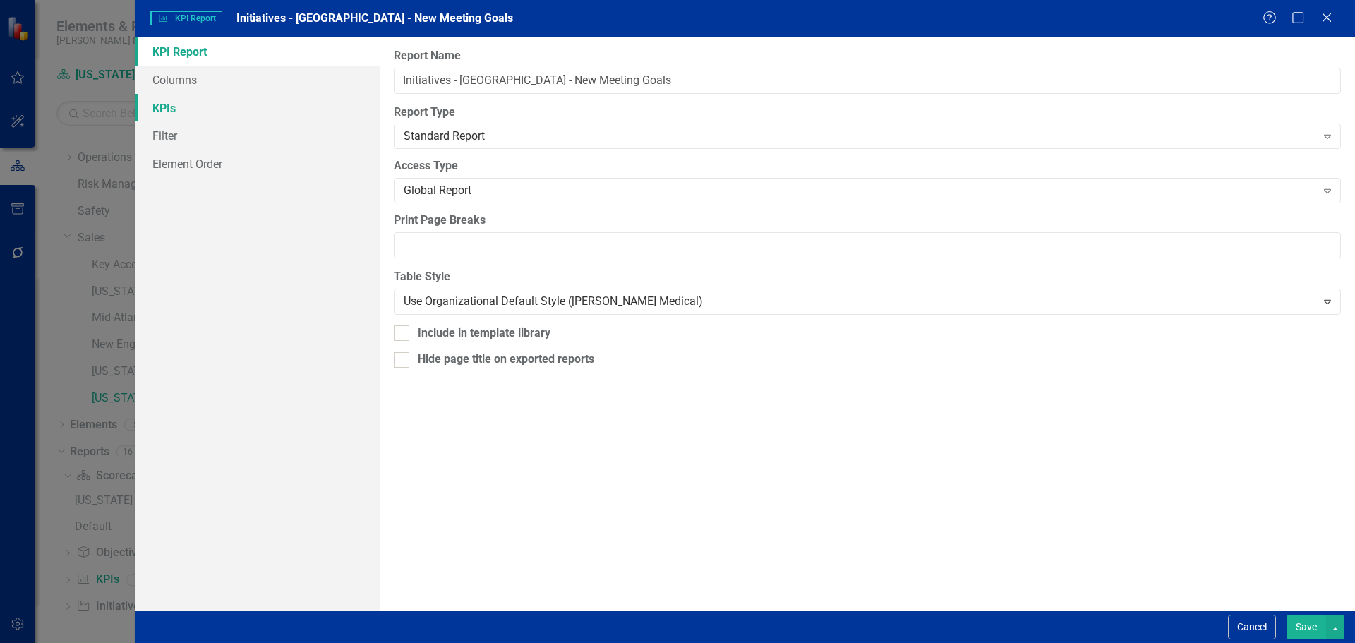
click at [307, 114] on link "KPIs" at bounding box center [257, 108] width 244 height 28
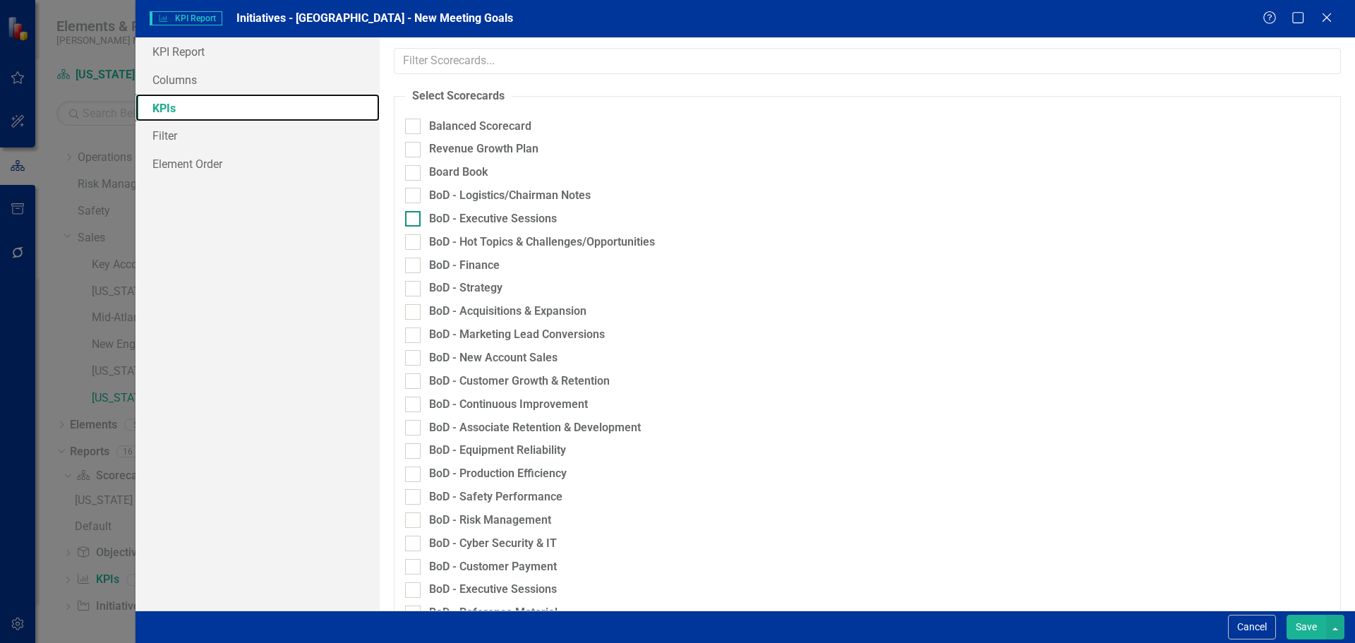
scroll to position [823, 0]
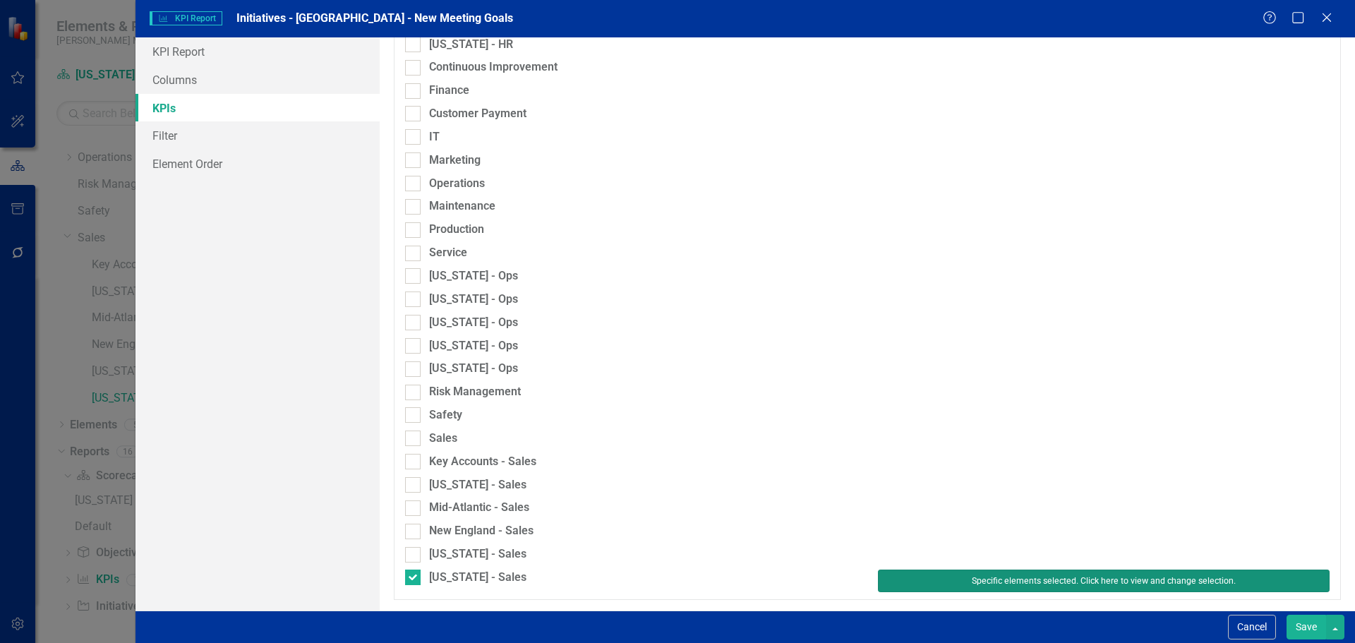
click at [919, 585] on button "Specific elements selected. Click here to view and change selection." at bounding box center [1104, 580] width 452 height 23
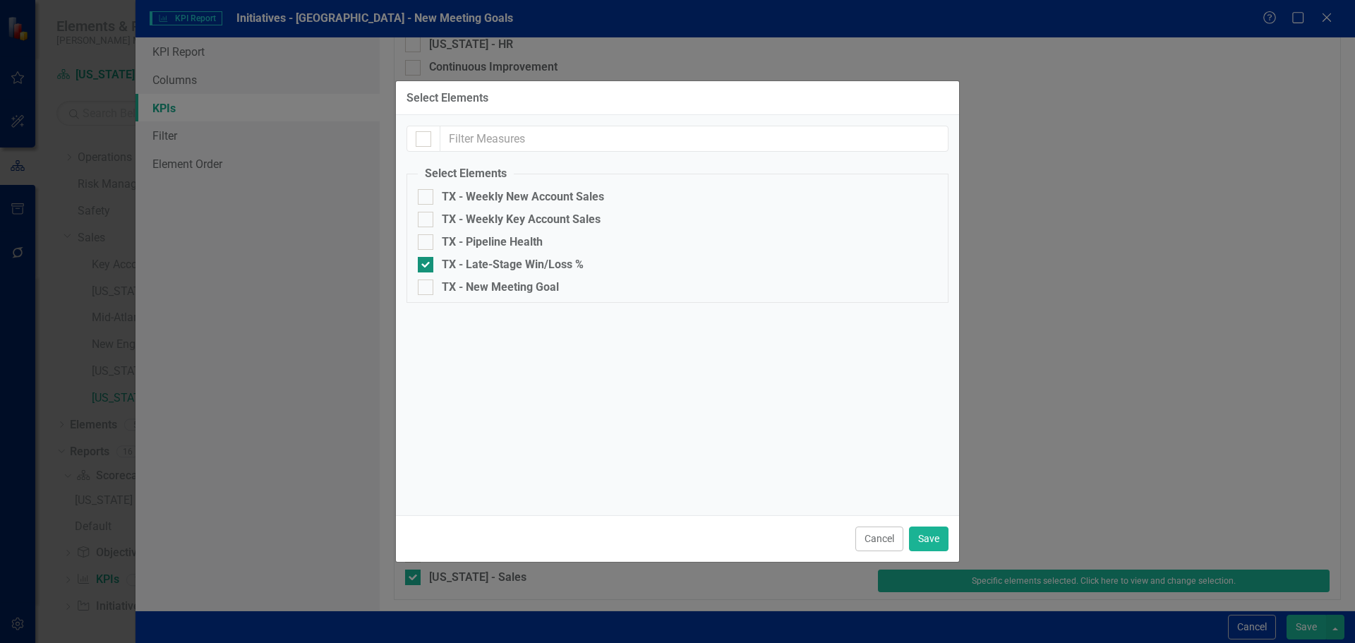
click at [538, 268] on div "TX - Late-Stage Win/Loss %" at bounding box center [513, 264] width 142 height 13
click at [427, 266] on input "TX - Late-Stage Win/Loss %" at bounding box center [422, 261] width 9 height 9
checkbox input "false"
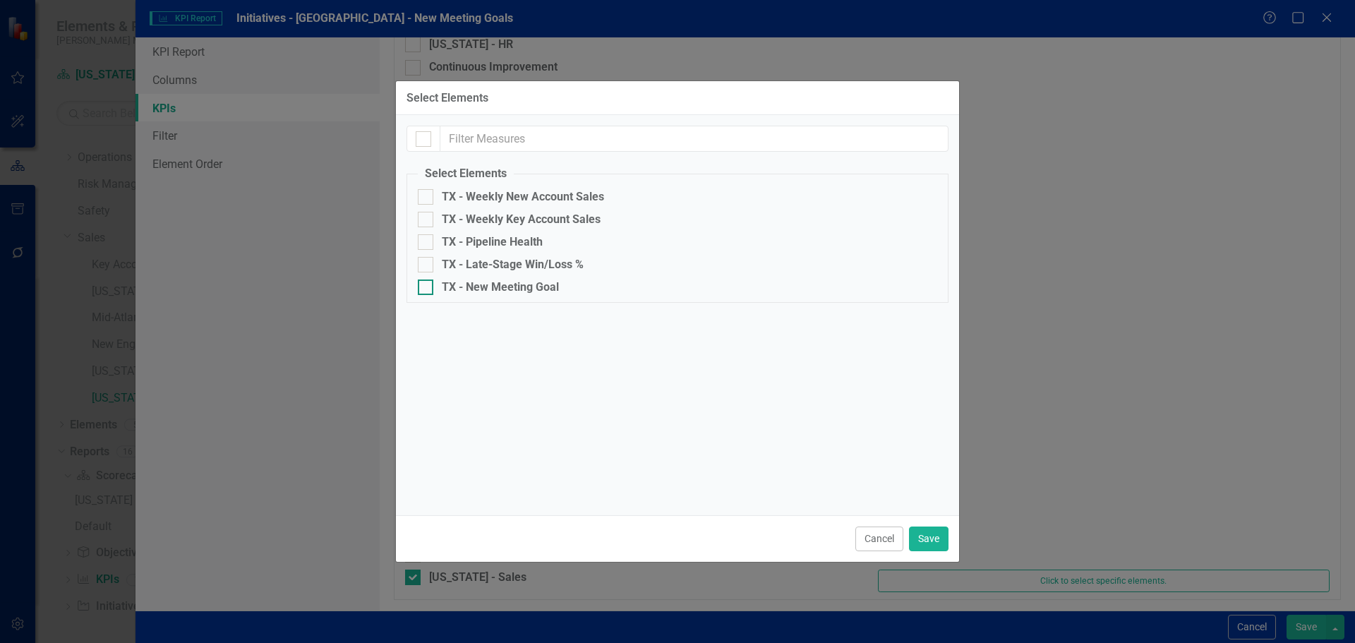
click at [538, 288] on div "TX - New Meeting Goal" at bounding box center [500, 287] width 117 height 13
click at [427, 288] on input "TX - New Meeting Goal" at bounding box center [422, 283] width 9 height 9
checkbox input "true"
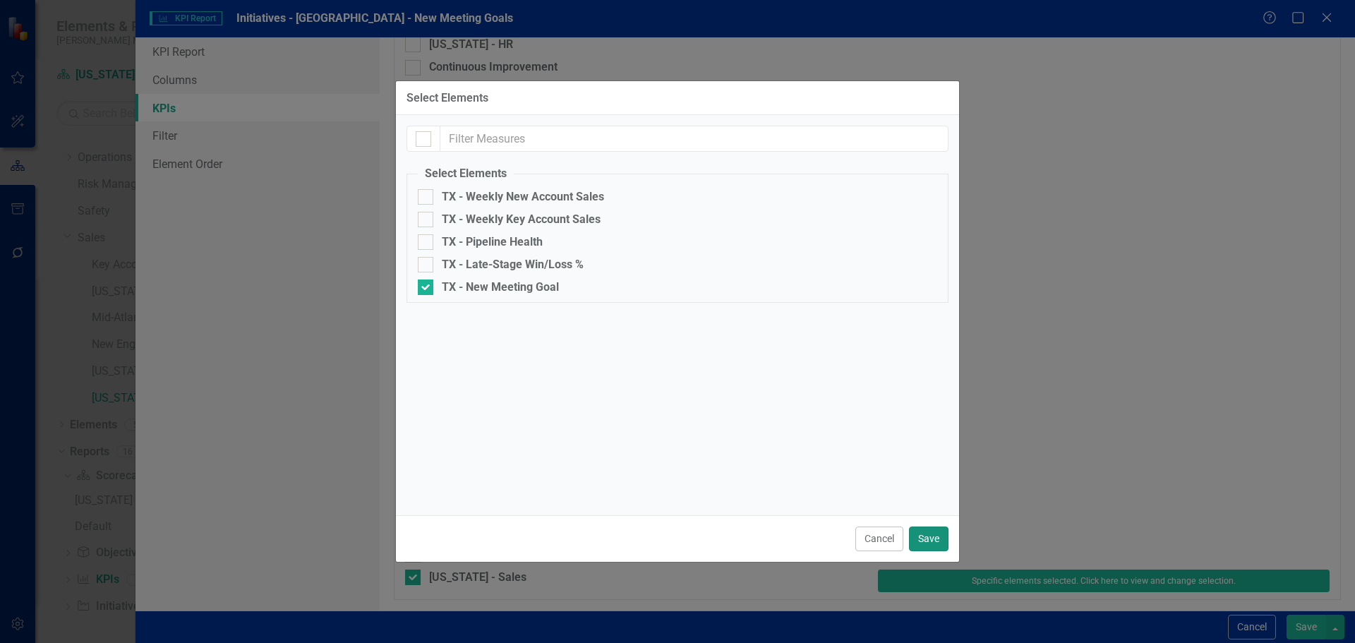
click at [922, 538] on button "Save" at bounding box center [929, 538] width 40 height 25
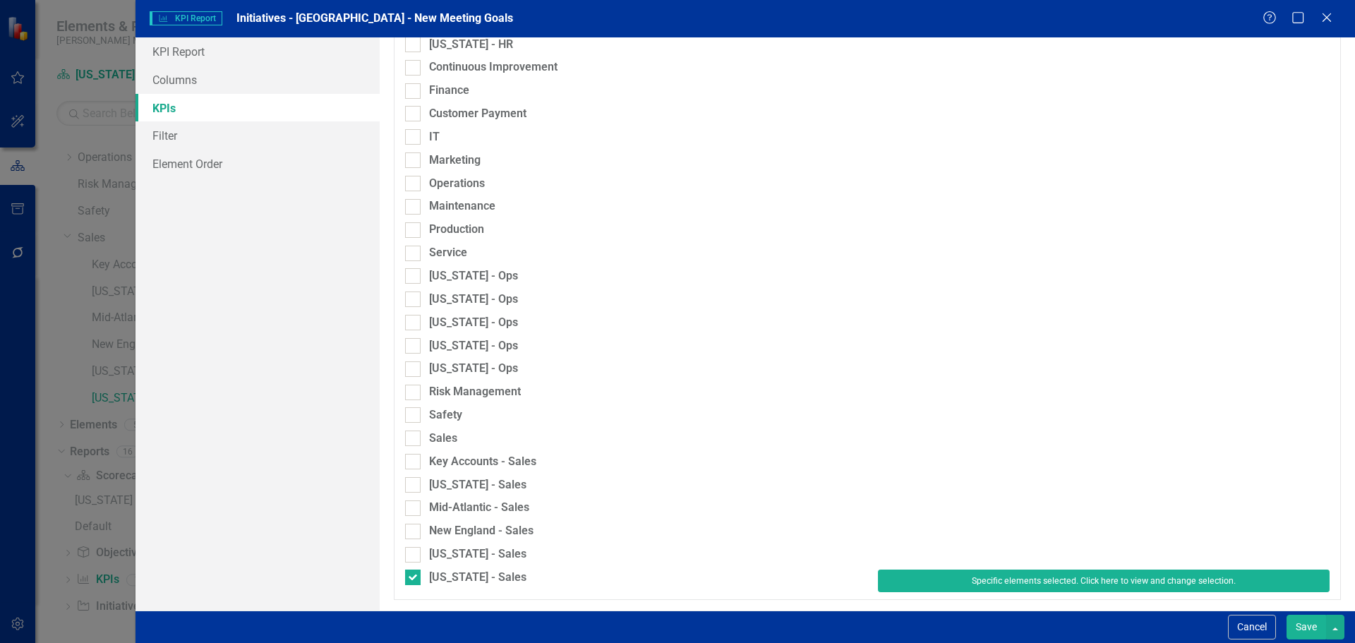
click at [1312, 619] on button "Save" at bounding box center [1306, 627] width 40 height 25
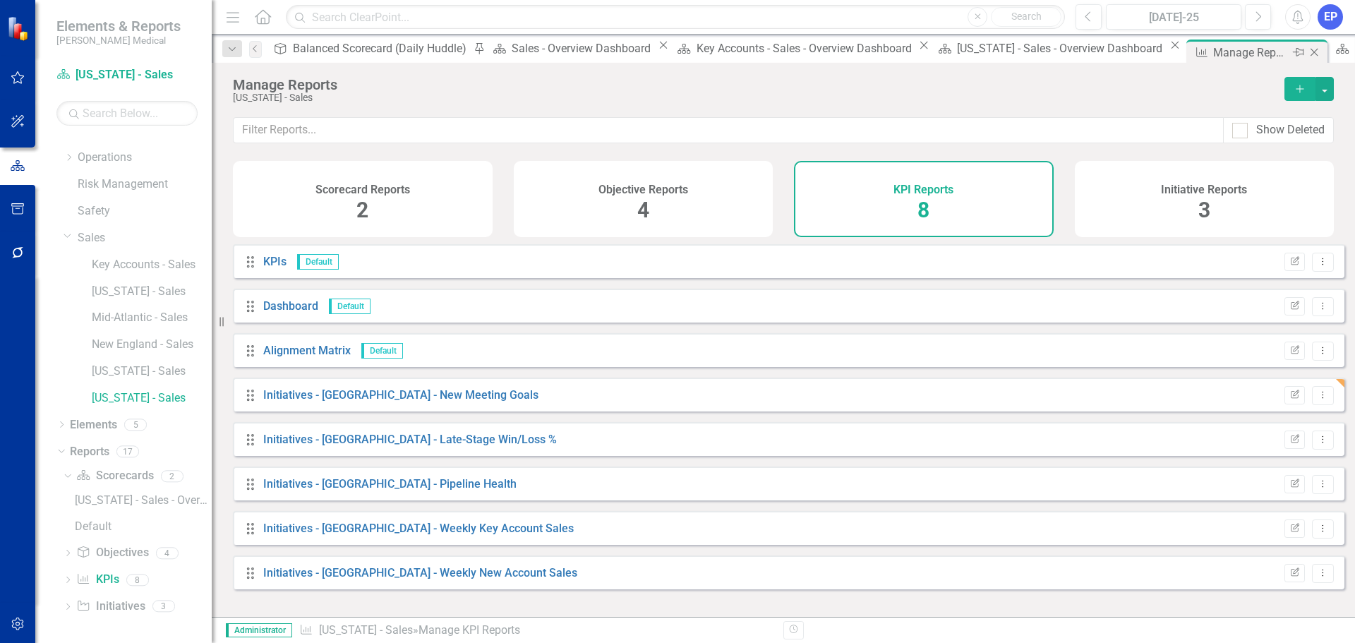
click at [1307, 50] on icon "Close" at bounding box center [1314, 52] width 14 height 11
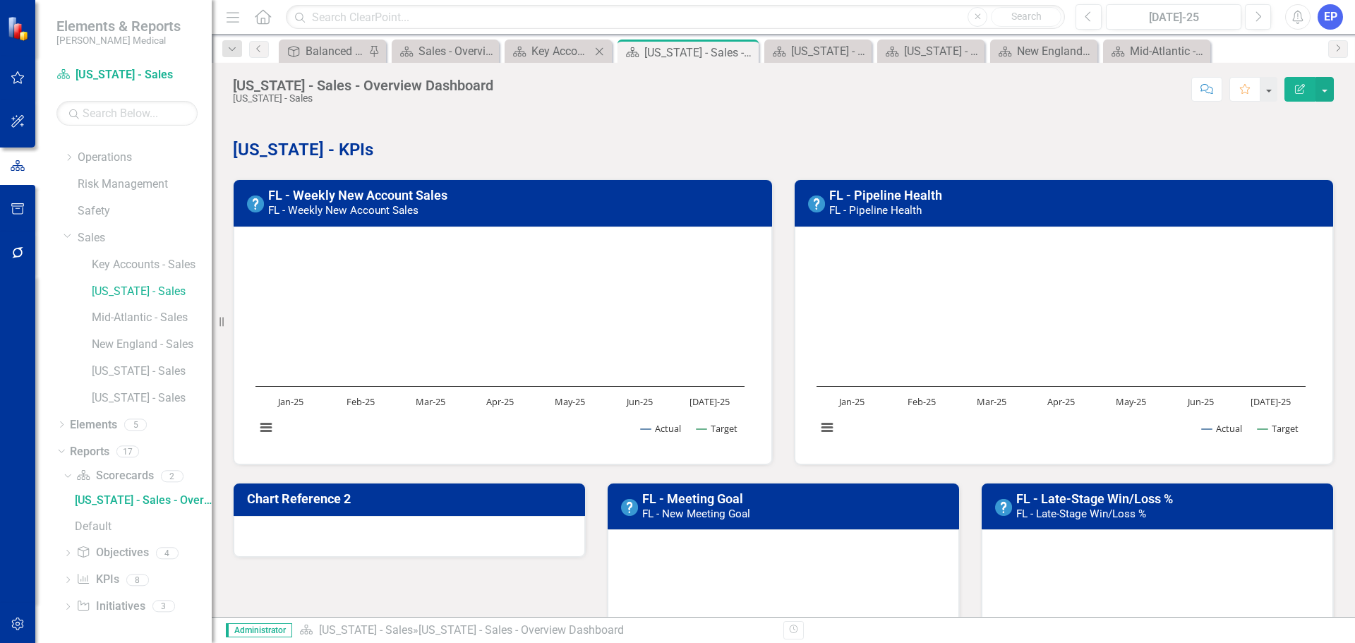
scroll to position [152, 0]
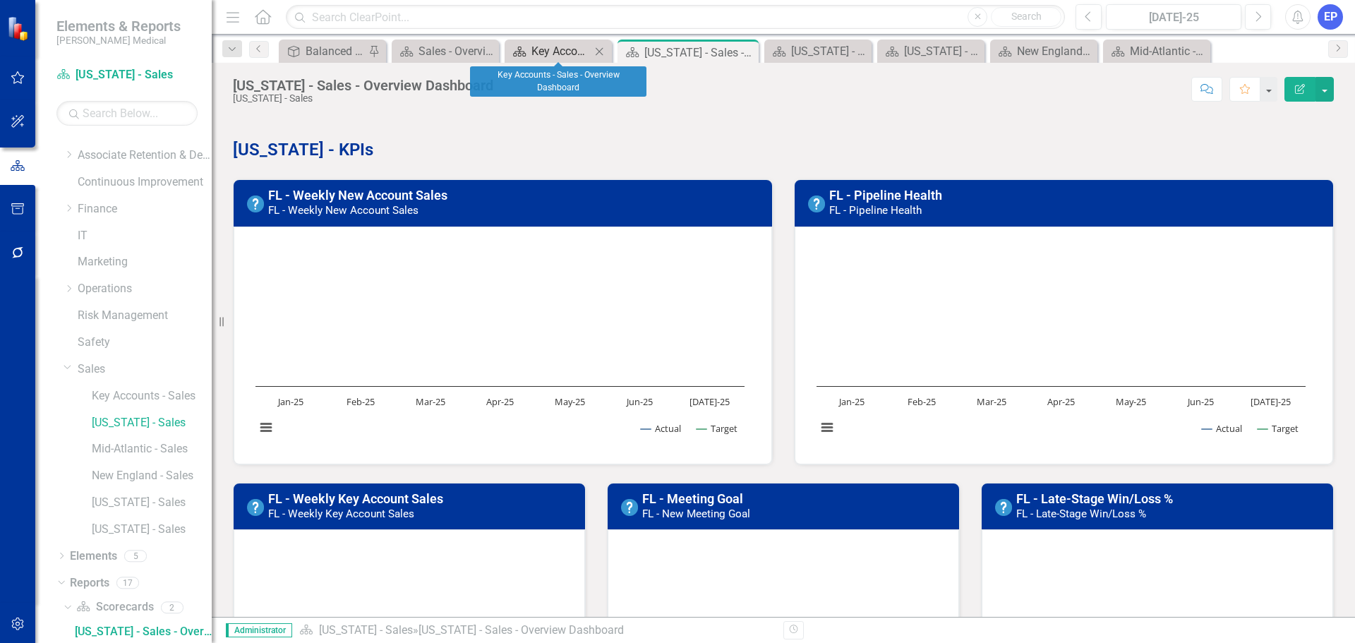
click at [554, 49] on div "Key Accounts - Sales - Overview Dashboard" at bounding box center [560, 51] width 59 height 18
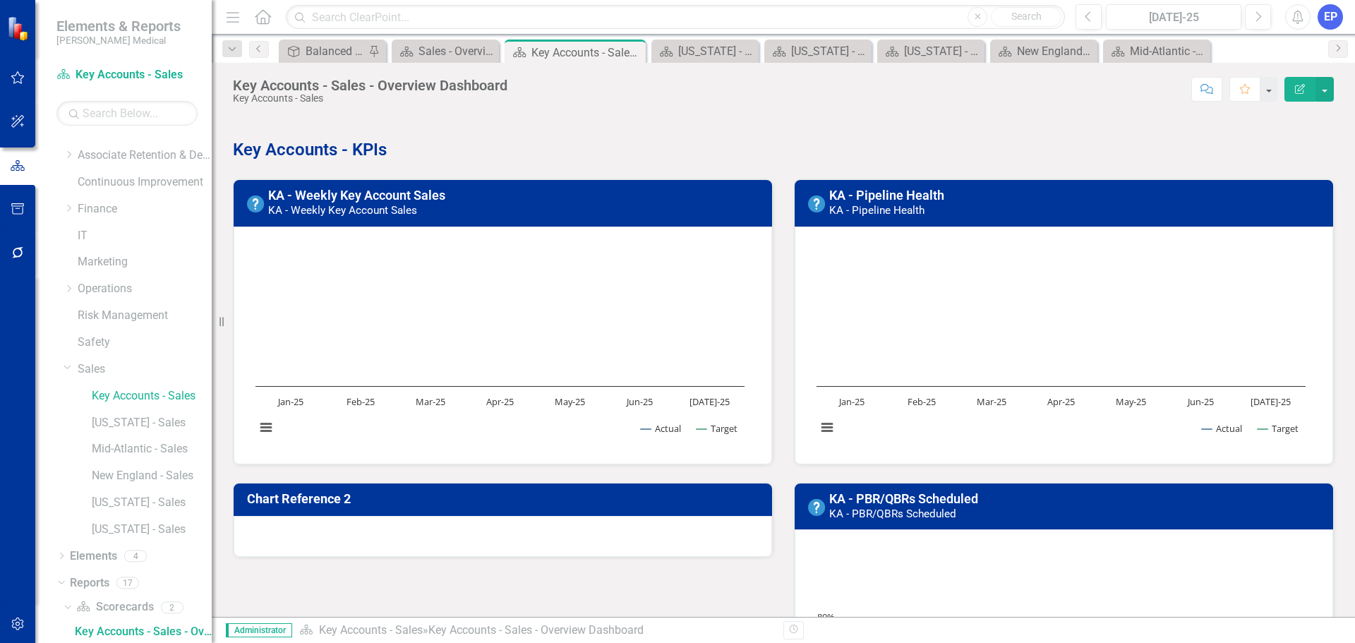
click at [564, 486] on div "Chart Reference 2" at bounding box center [503, 499] width 538 height 32
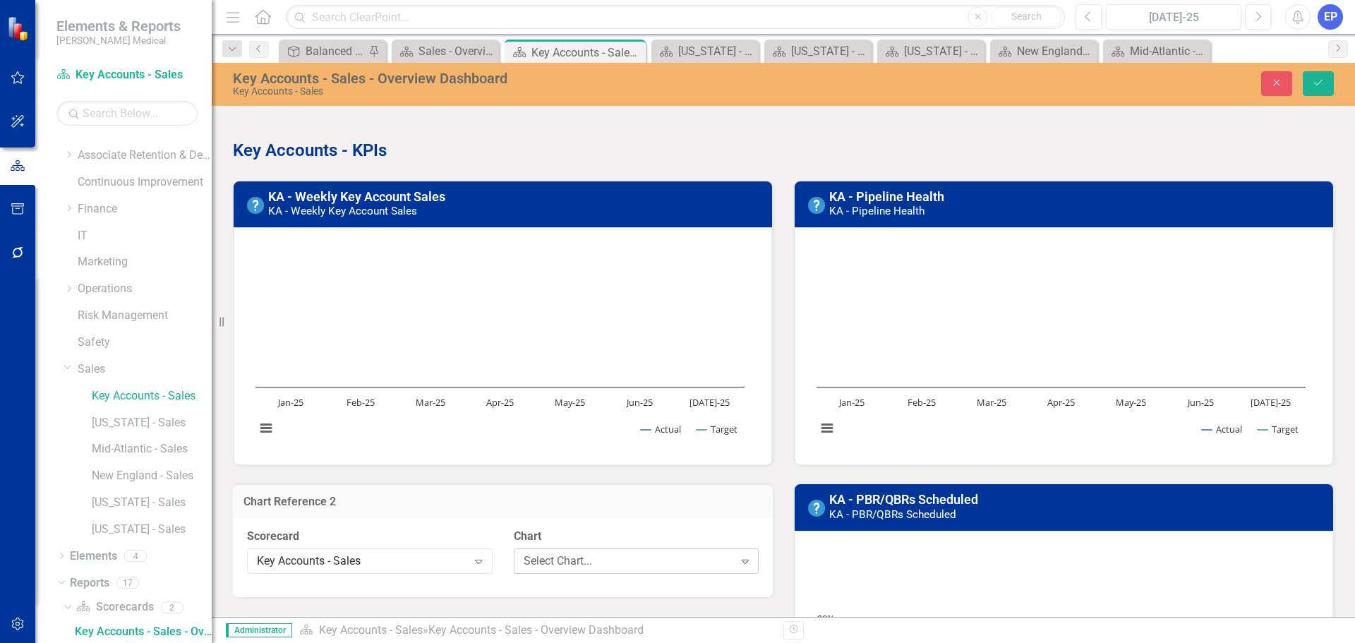
click at [572, 567] on div "Select Chart..." at bounding box center [629, 560] width 210 height 16
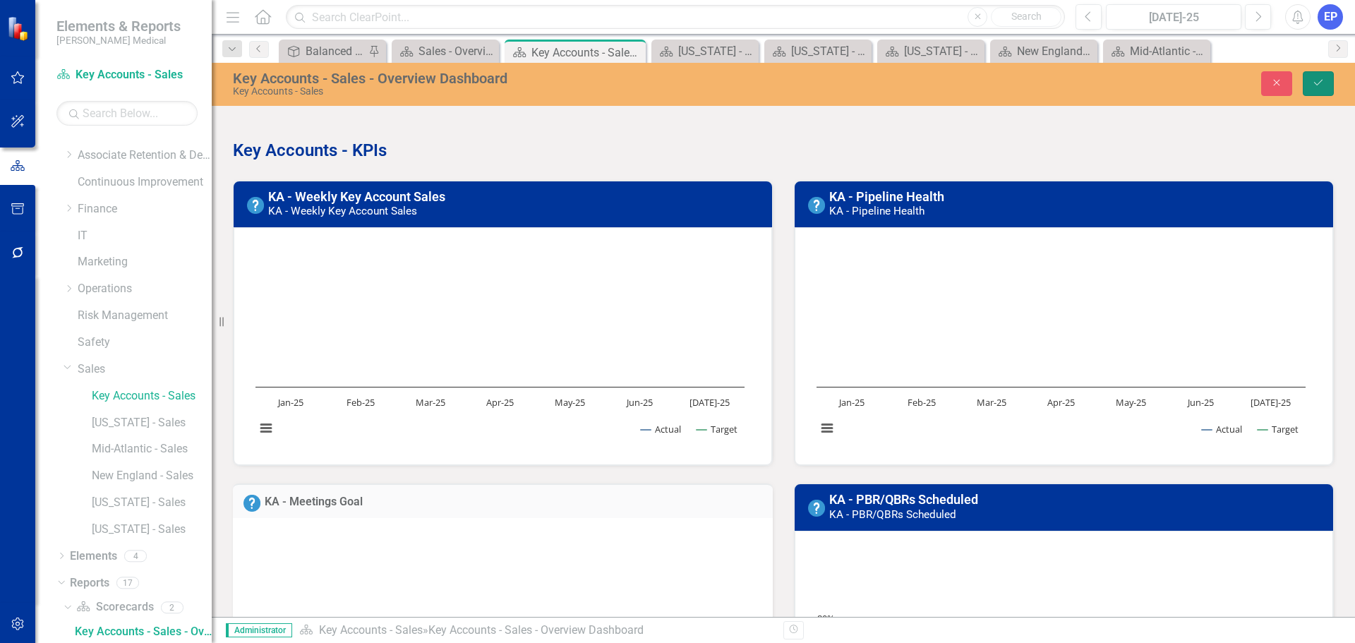
click at [1310, 80] on button "Save" at bounding box center [1318, 83] width 31 height 25
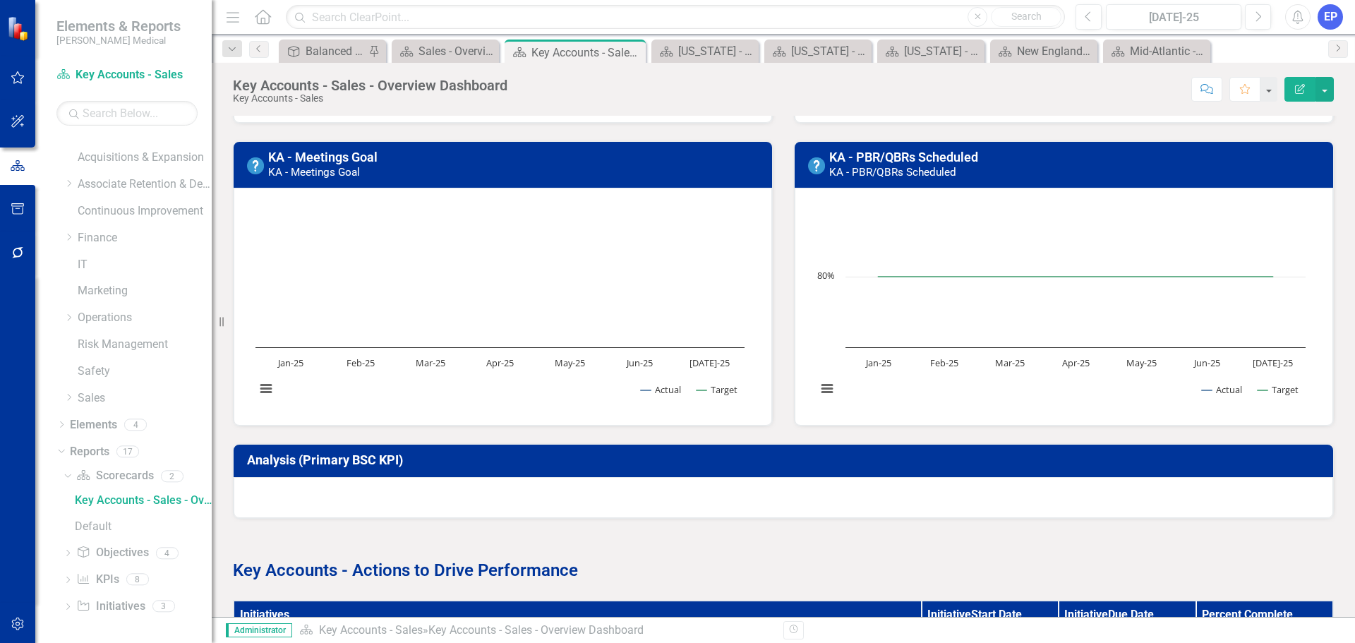
scroll to position [353, 0]
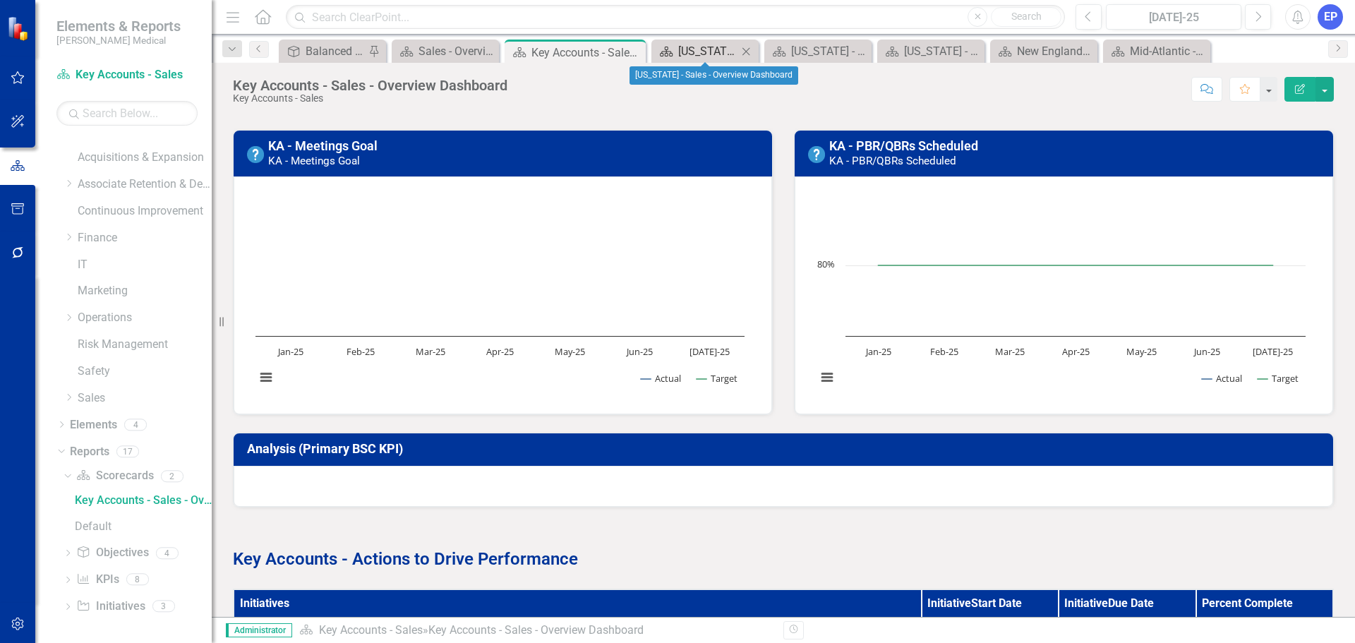
click at [691, 54] on div "[US_STATE] - Sales - Overview Dashboard" at bounding box center [707, 51] width 59 height 18
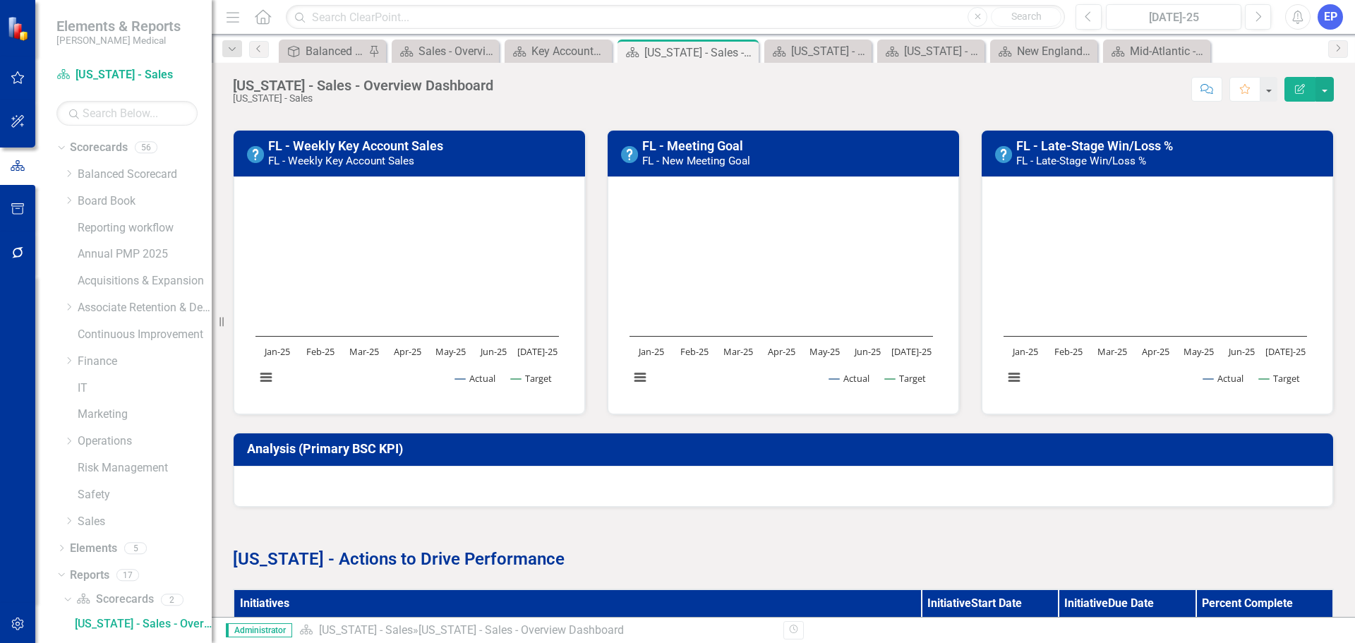
scroll to position [71, 0]
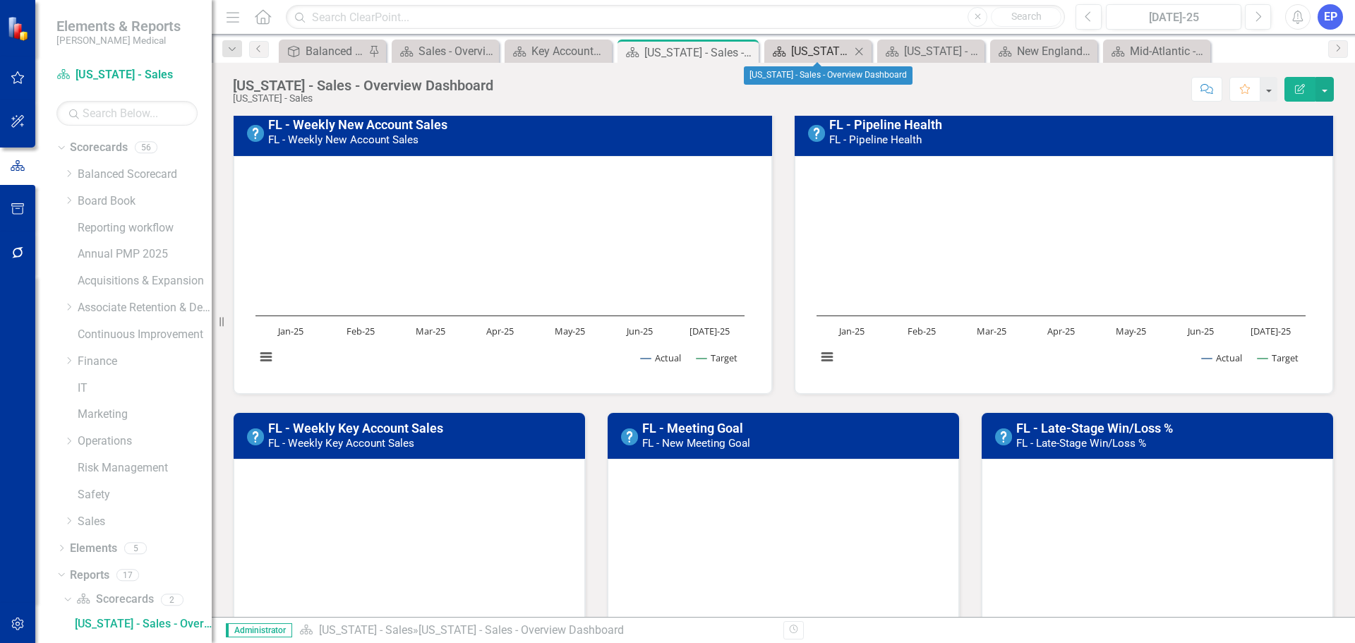
click at [819, 52] on div "[US_STATE] - Sales - Overview Dashboard" at bounding box center [820, 51] width 59 height 18
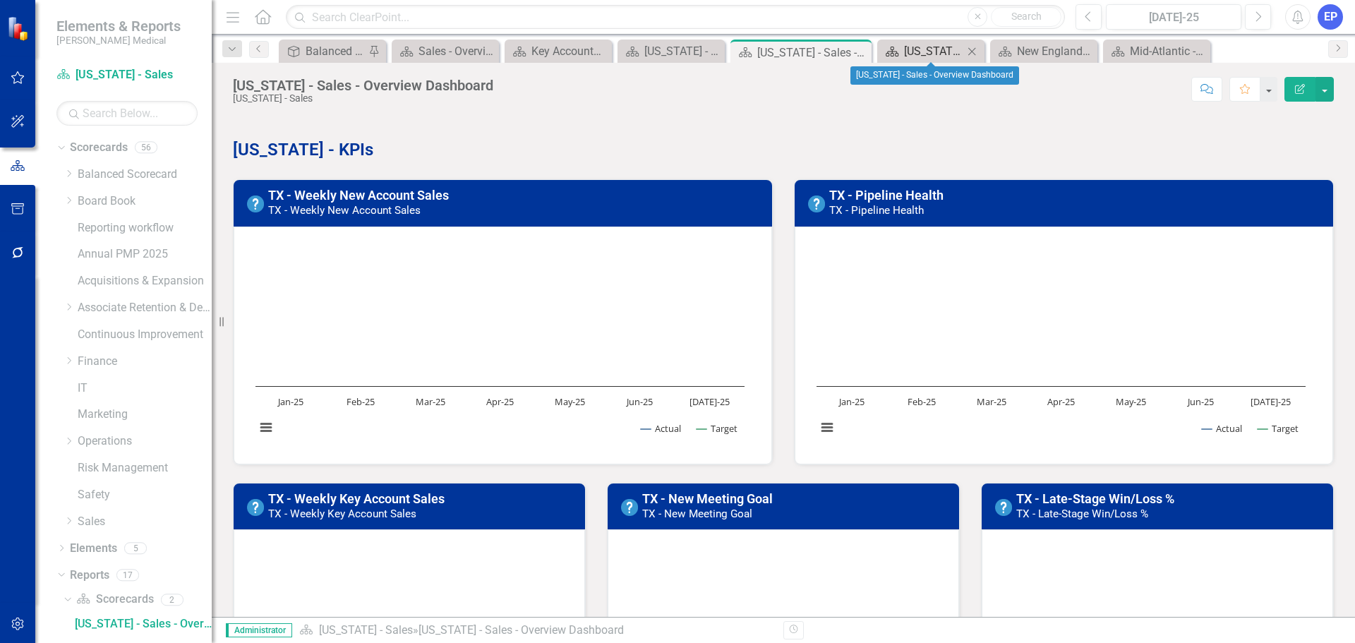
click at [919, 55] on div "[US_STATE] - Sales - Overview Dashboard" at bounding box center [933, 51] width 59 height 18
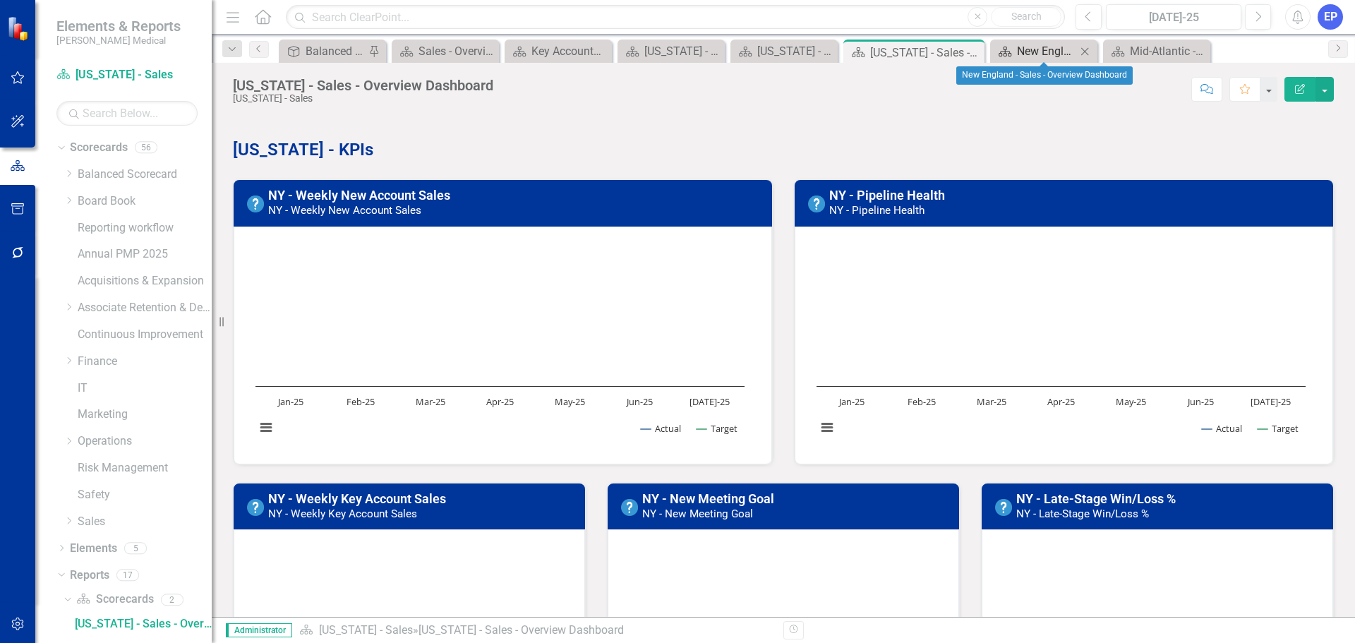
click at [1033, 53] on div "New England - Sales - Overview Dashboard" at bounding box center [1046, 51] width 59 height 18
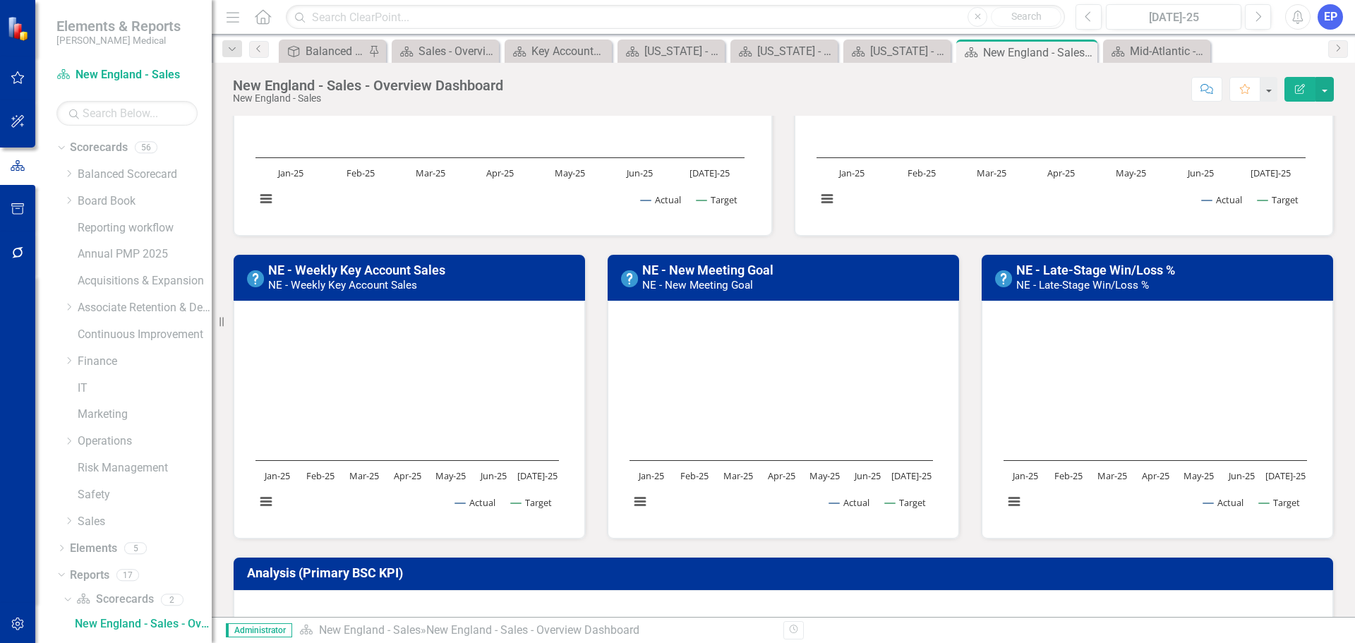
scroll to position [282, 0]
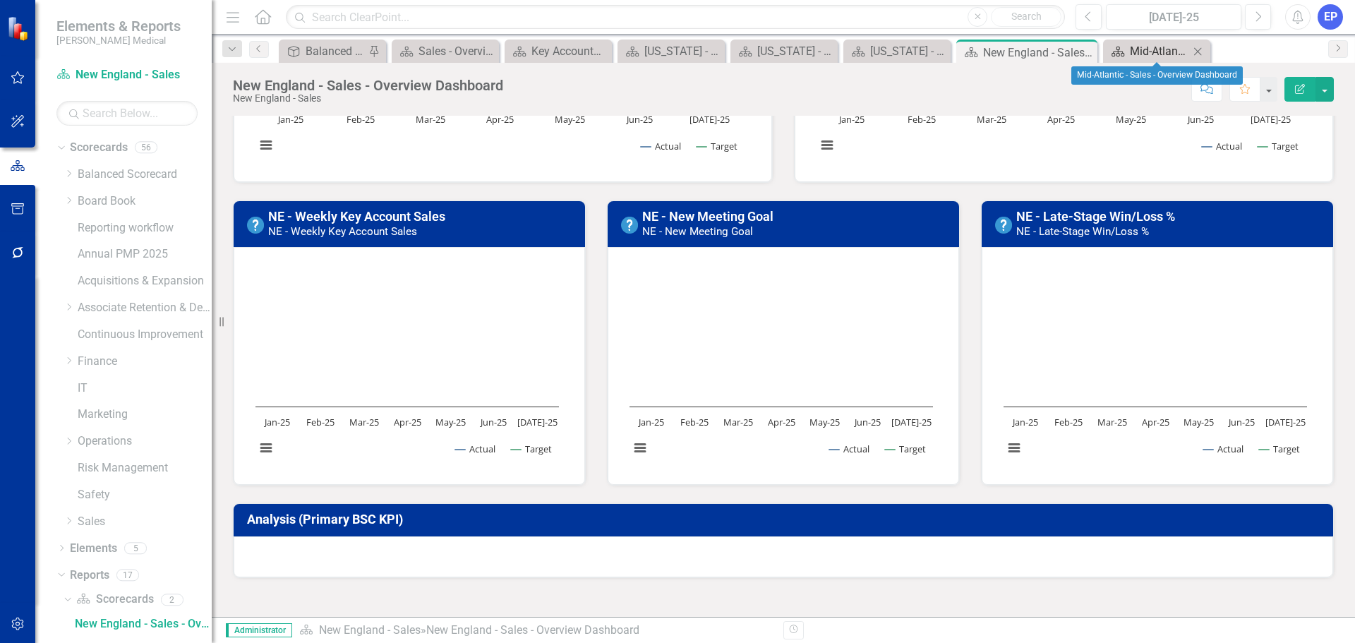
click at [1155, 57] on div "Mid-Atlantic - Sales - Overview Dashboard" at bounding box center [1159, 51] width 59 height 18
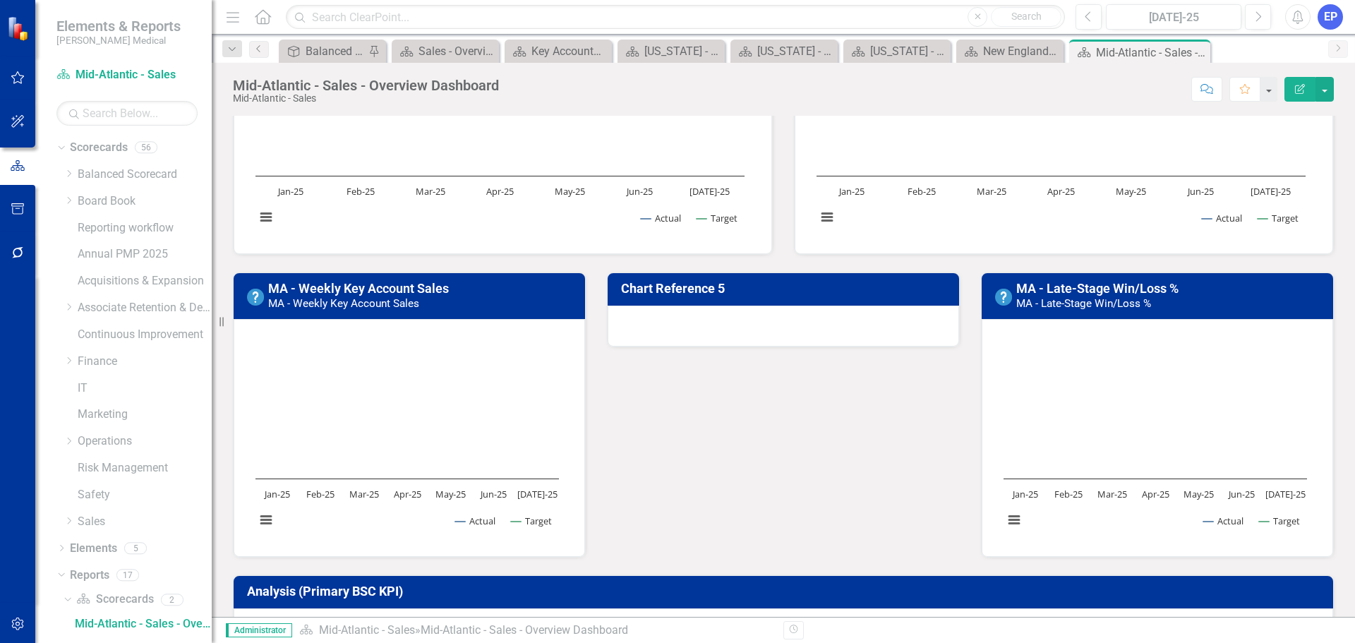
scroll to position [212, 0]
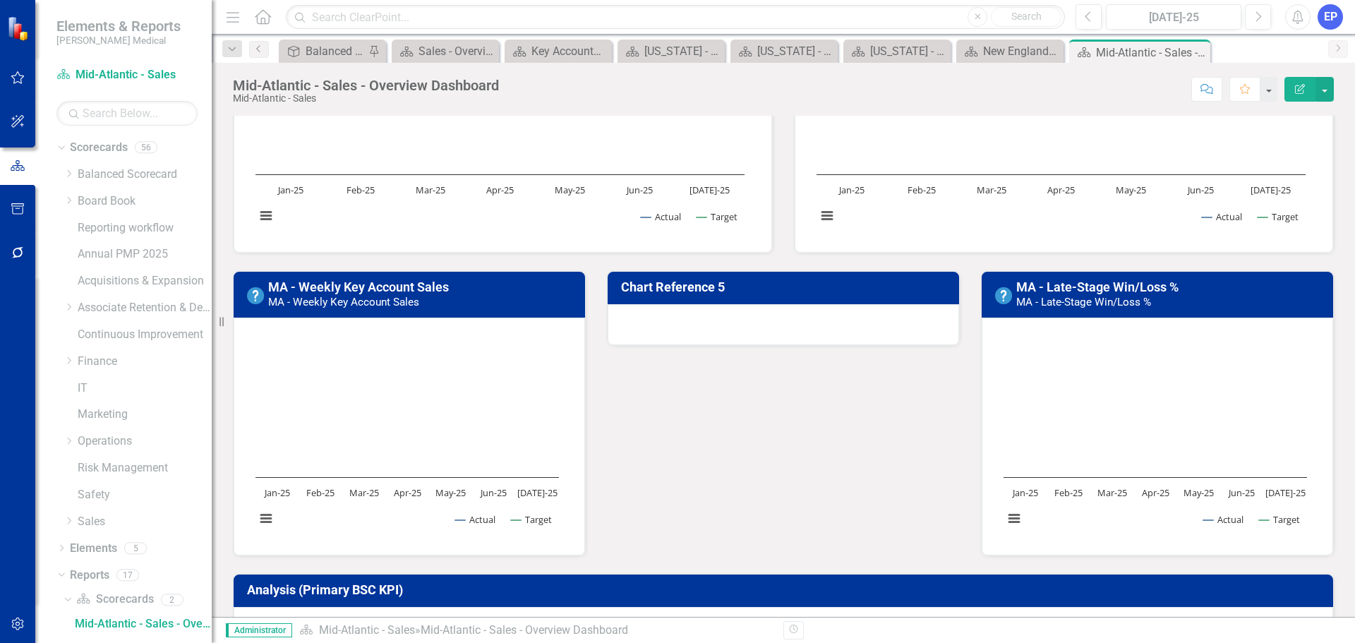
click at [726, 308] on div at bounding box center [783, 324] width 351 height 41
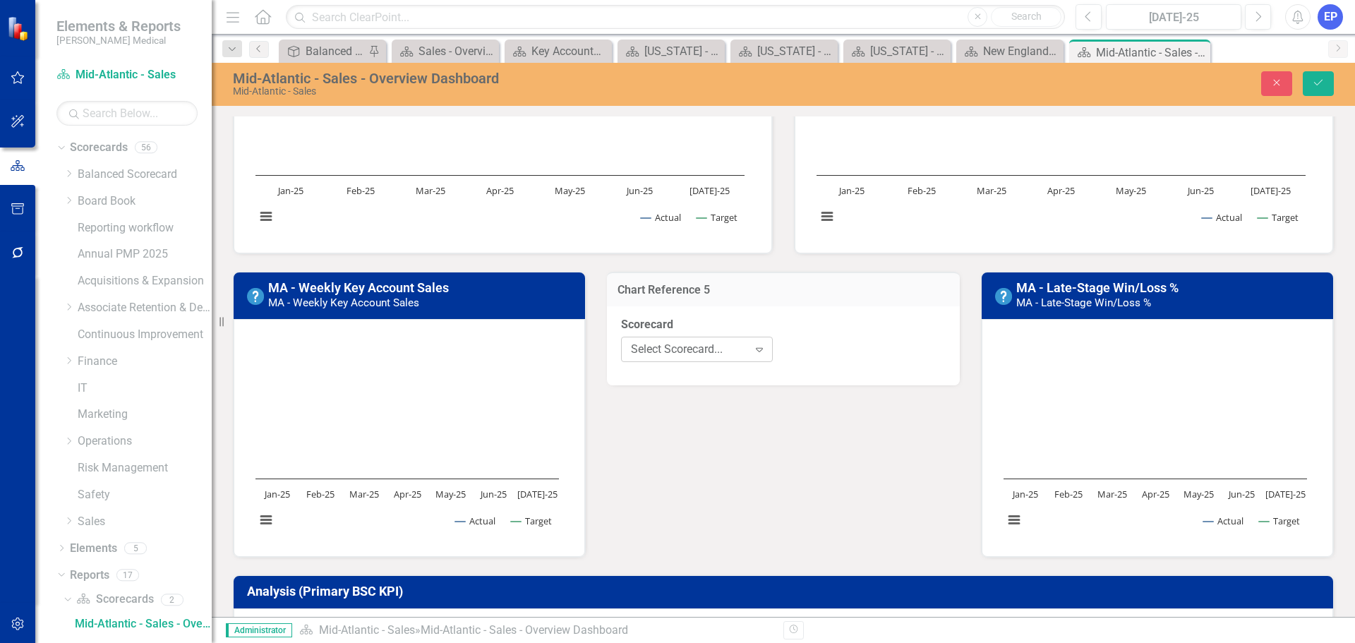
click at [710, 351] on div "Select Scorecard..." at bounding box center [689, 349] width 117 height 16
type input "m"
type input "sales"
click at [834, 342] on div "Select Chart..." at bounding box center [862, 349] width 117 height 16
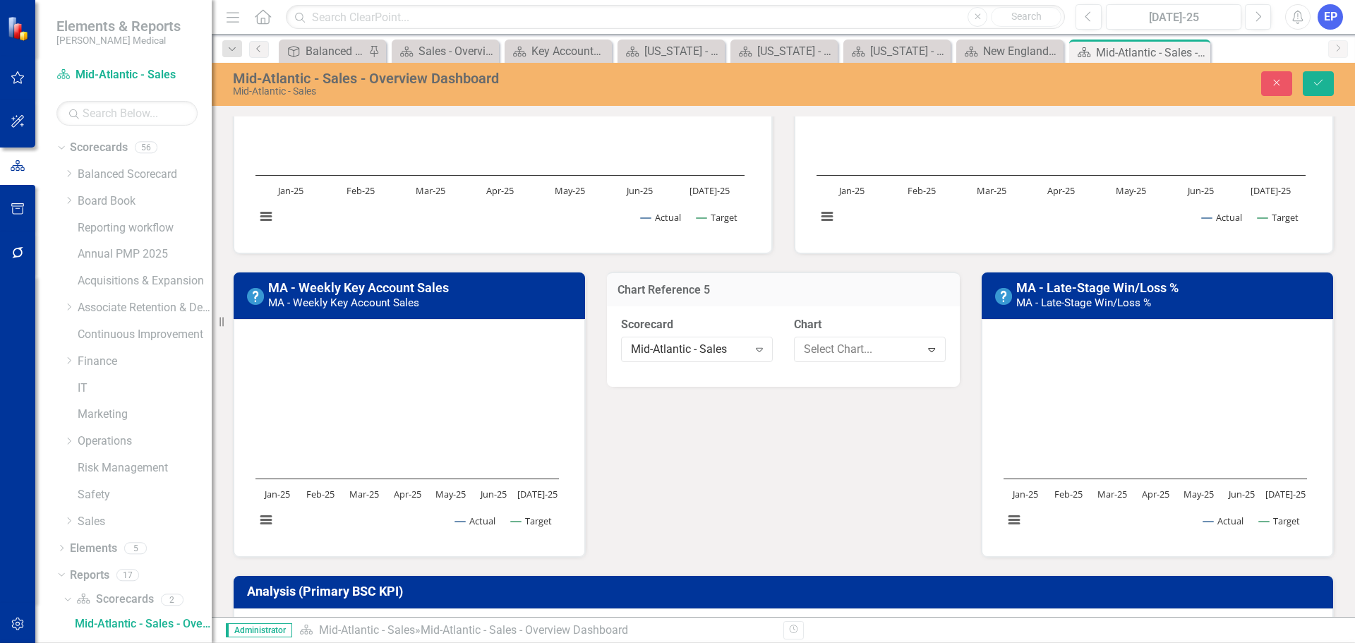
scroll to position [183, 0]
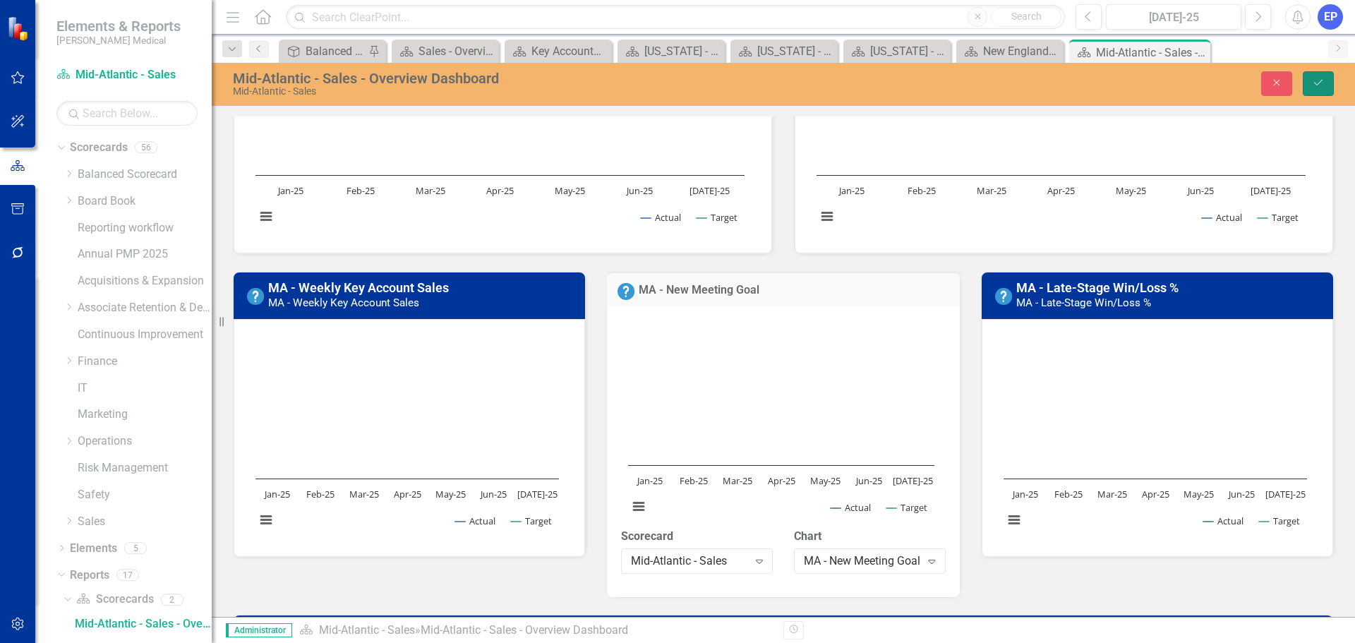
click at [1317, 84] on icon "Save" at bounding box center [1318, 83] width 13 height 10
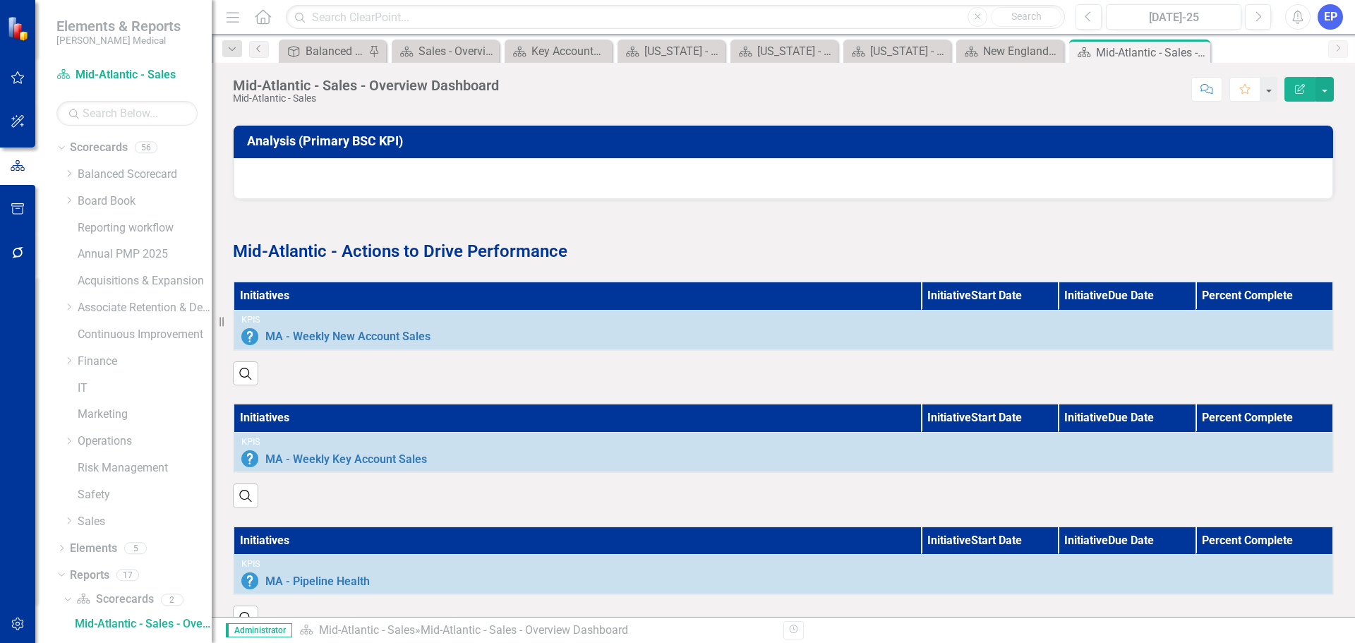
scroll to position [641, 0]
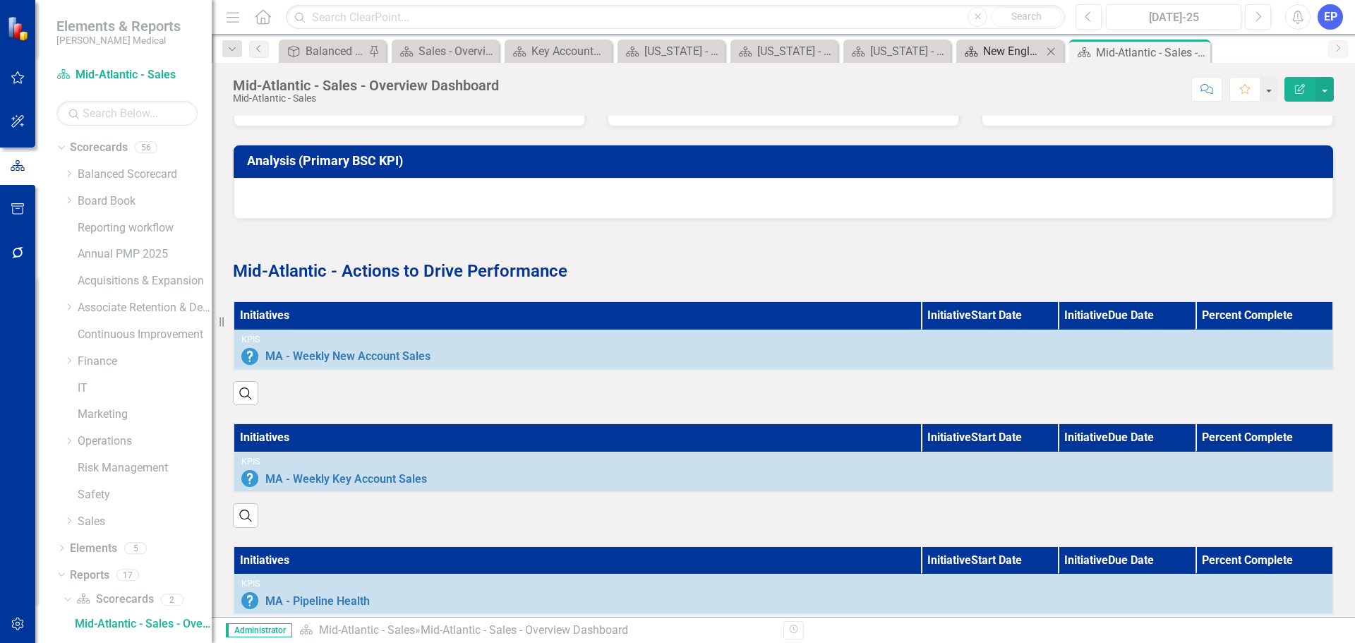
click at [1008, 47] on div "New England - Sales - Overview Dashboard" at bounding box center [1012, 51] width 59 height 18
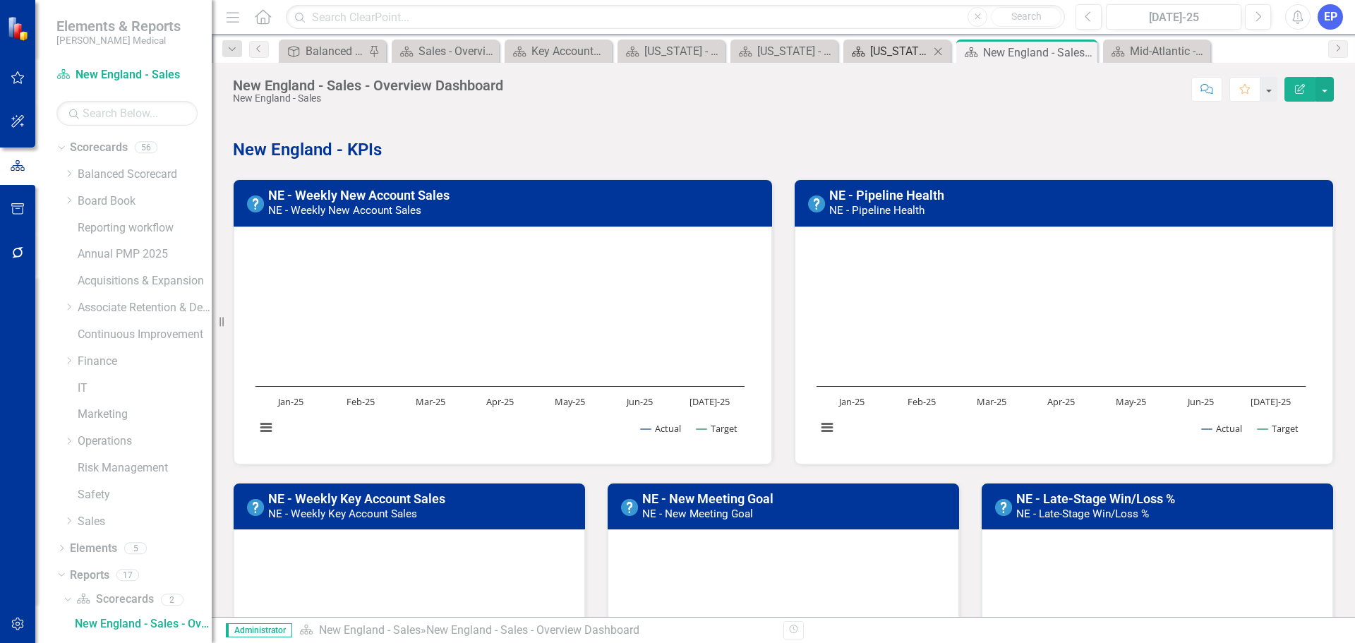
click at [900, 49] on div "[US_STATE] - Sales - Overview Dashboard" at bounding box center [899, 51] width 59 height 18
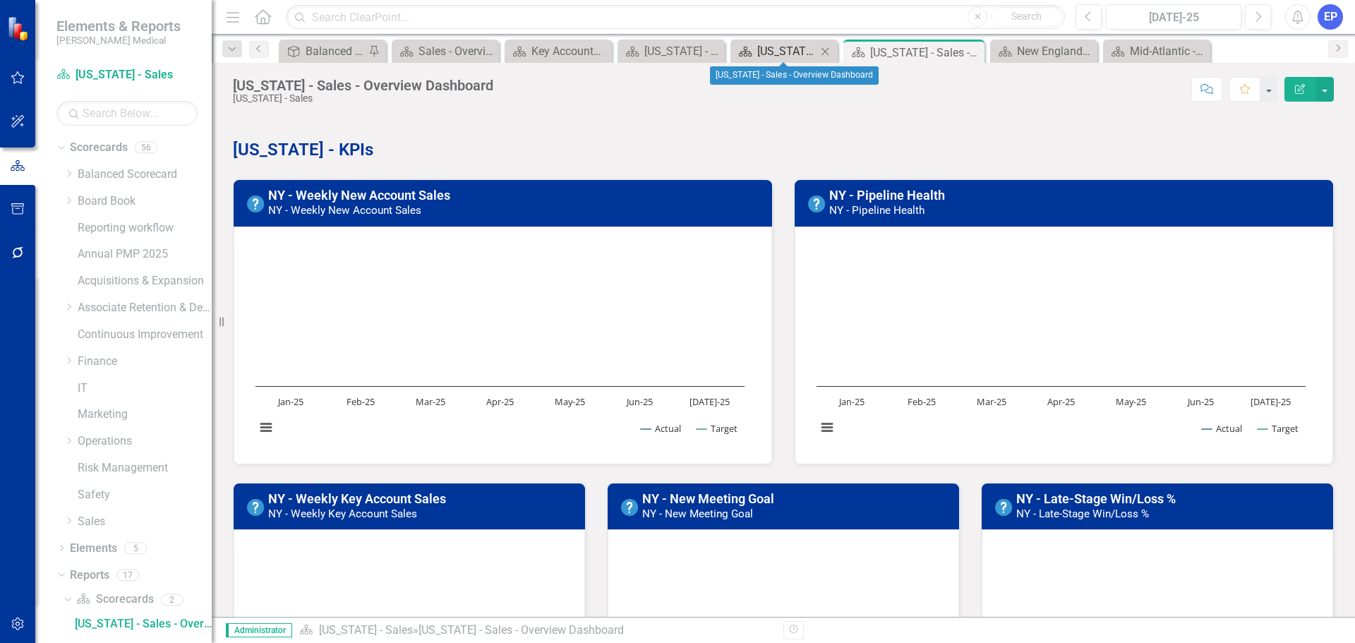
click at [763, 48] on div "[US_STATE] - Sales - Overview Dashboard" at bounding box center [786, 51] width 59 height 18
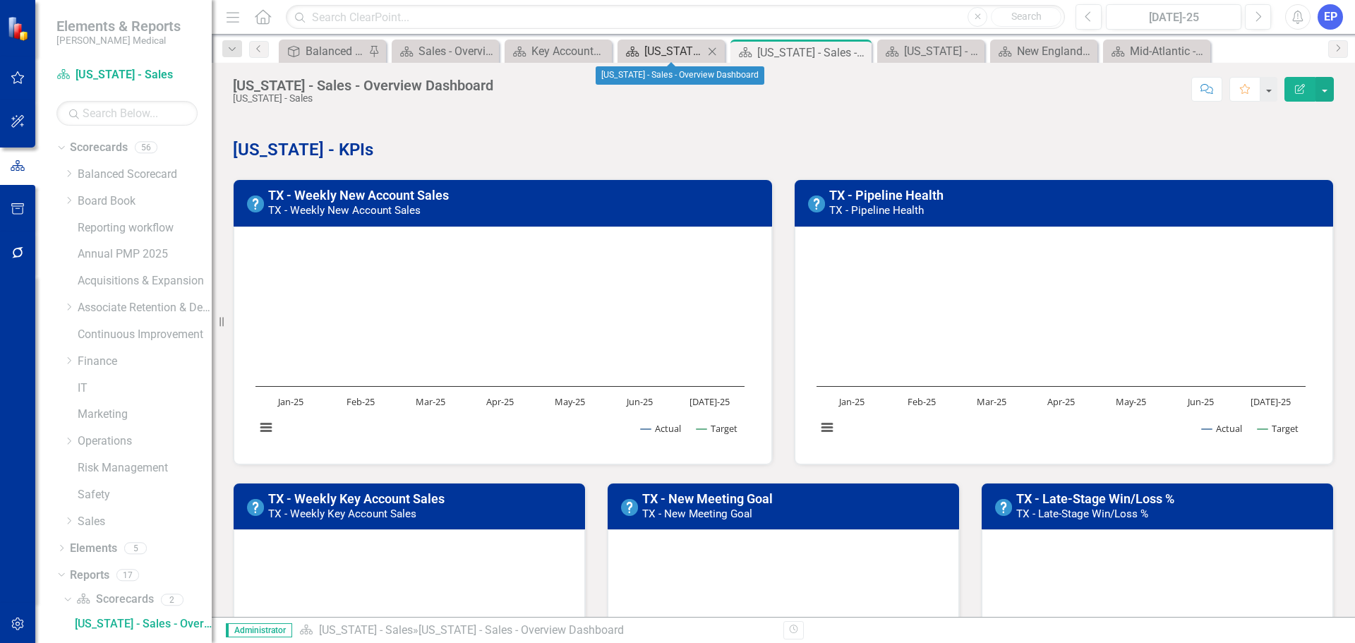
click at [671, 47] on div "[US_STATE] - Sales - Overview Dashboard" at bounding box center [673, 51] width 59 height 18
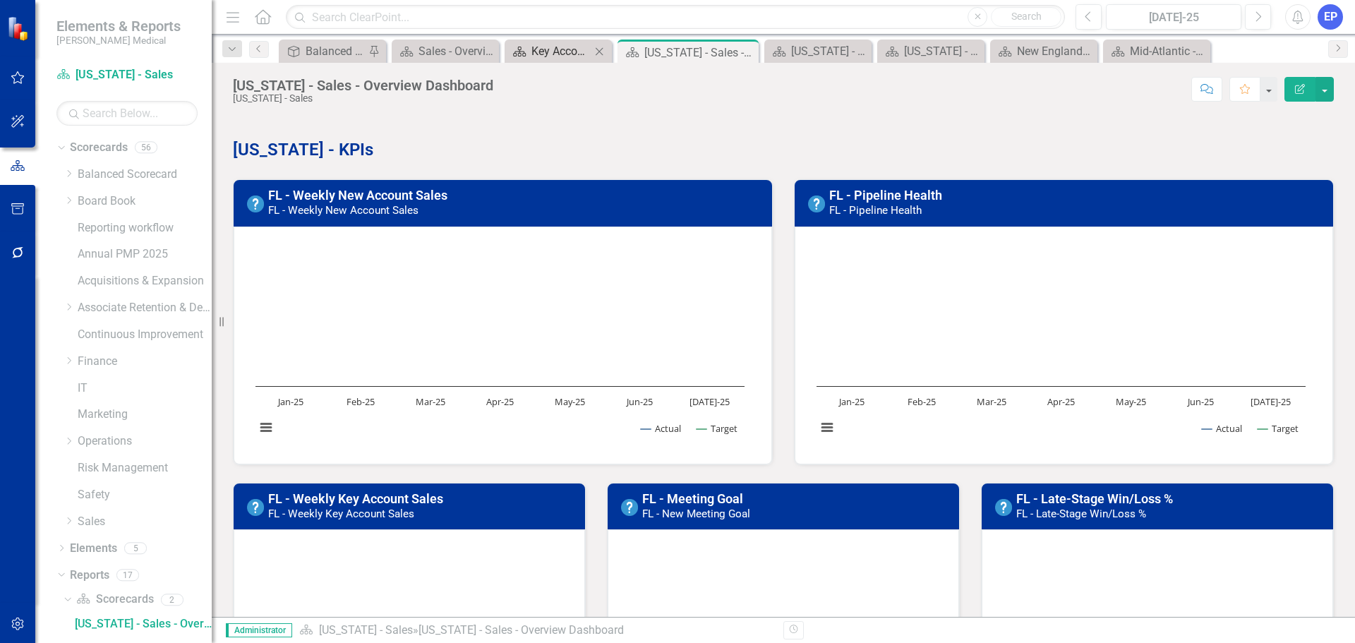
click at [560, 53] on div "Key Accounts - Sales - Overview Dashboard" at bounding box center [560, 51] width 59 height 18
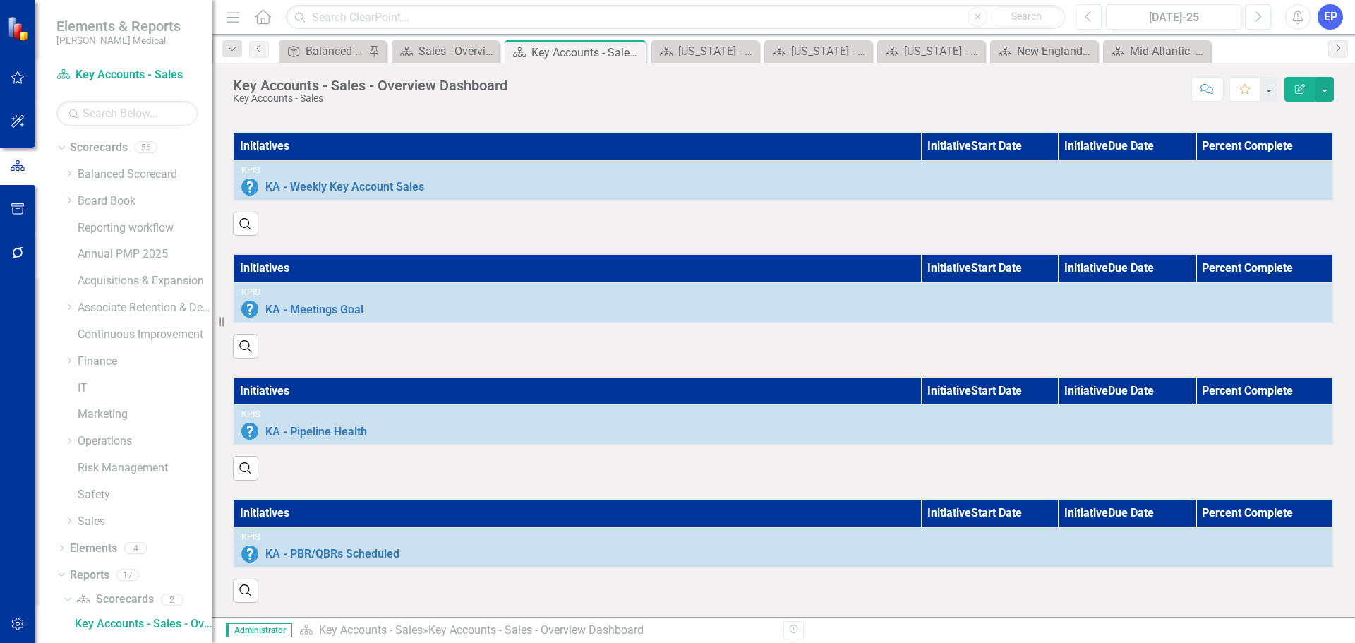
scroll to position [852, 0]
click at [701, 54] on div "[US_STATE] - Sales - Overview Dashboard" at bounding box center [707, 51] width 59 height 18
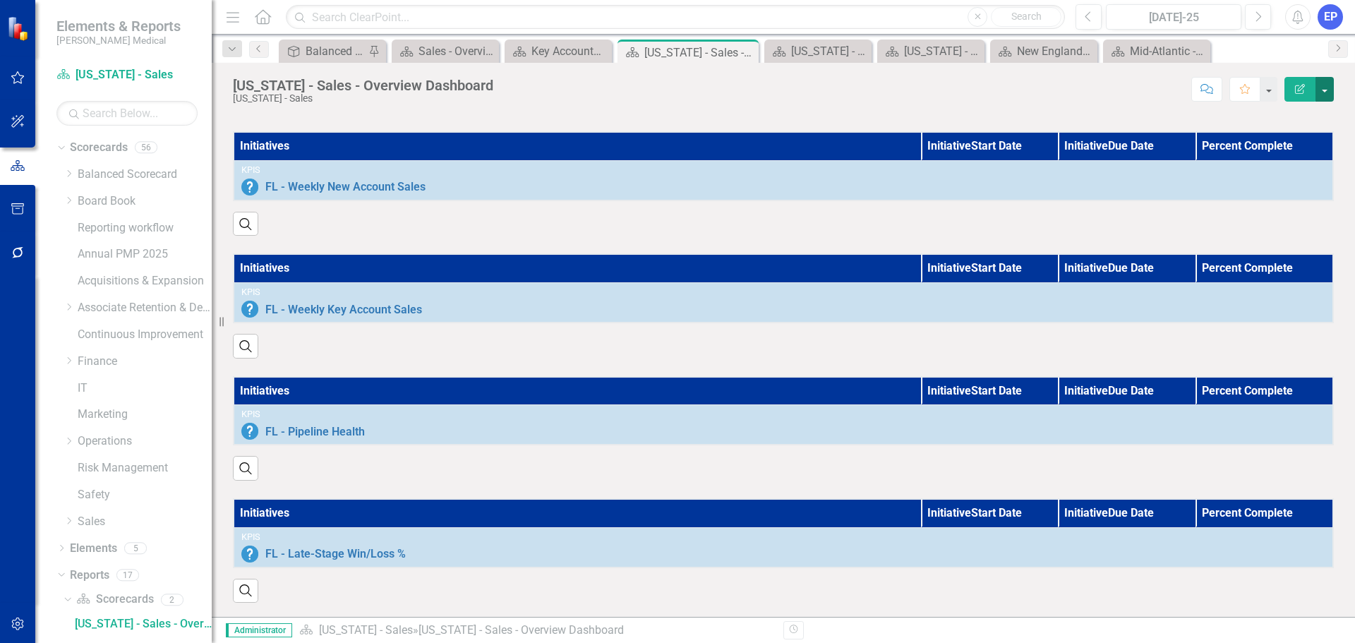
click at [1331, 89] on button "button" at bounding box center [1324, 89] width 18 height 25
click at [1260, 145] on link "Edit Report Edit Layout" at bounding box center [1276, 141] width 114 height 26
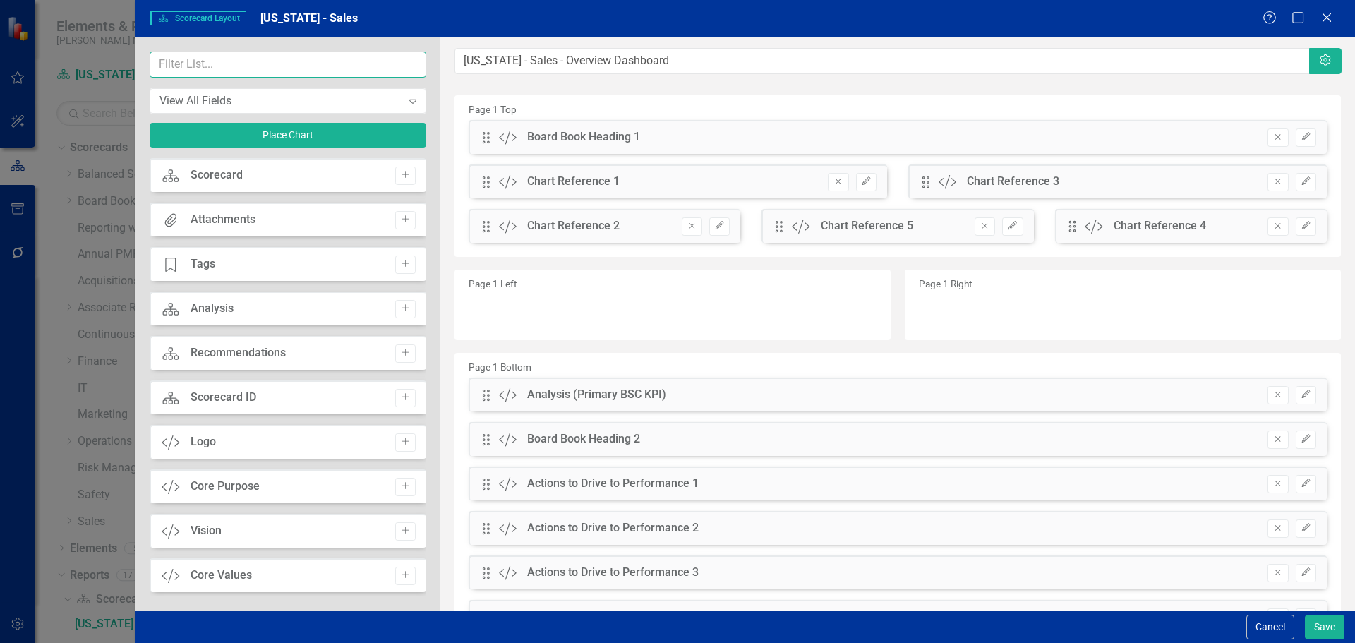
click at [324, 70] on input "text" at bounding box center [288, 65] width 277 height 26
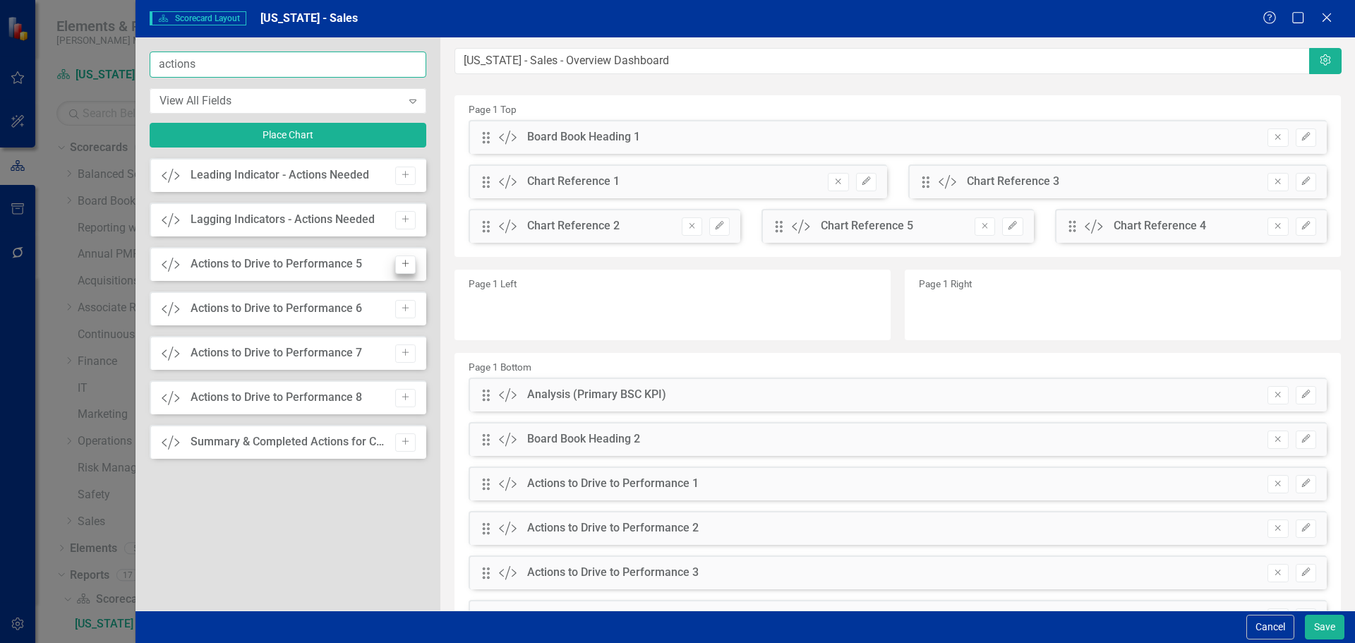
type input "actions"
click at [404, 257] on button "Add" at bounding box center [405, 264] width 20 height 18
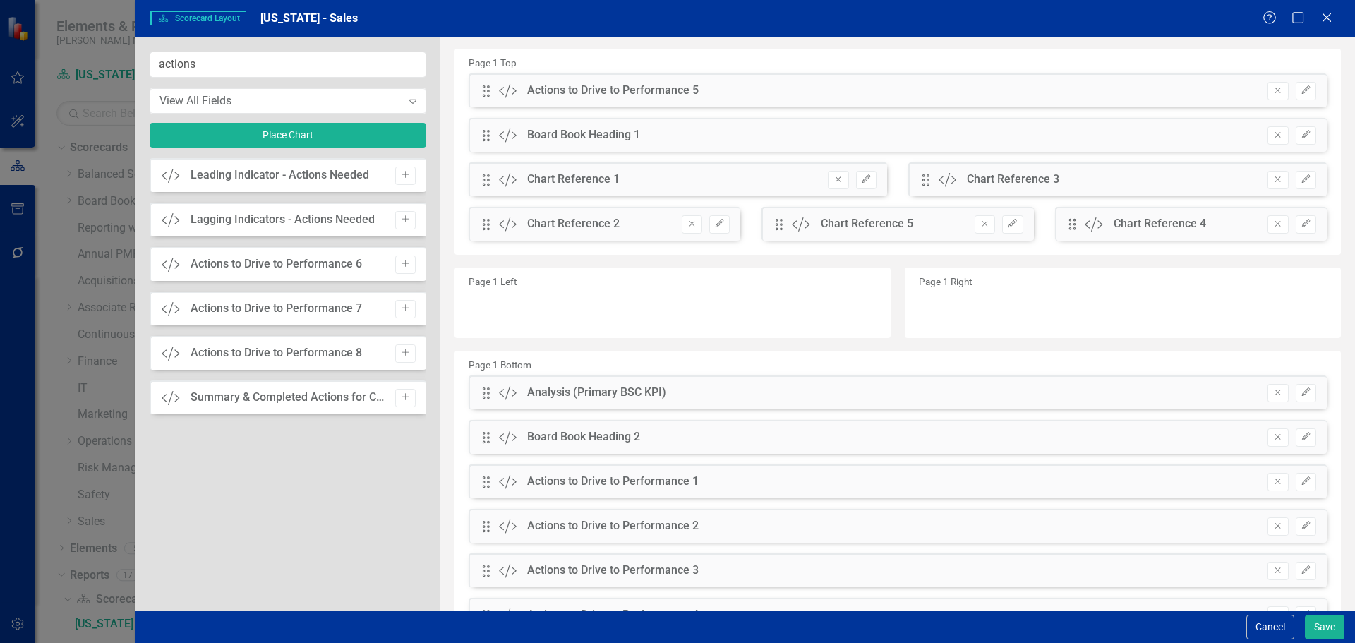
scroll to position [71, 0]
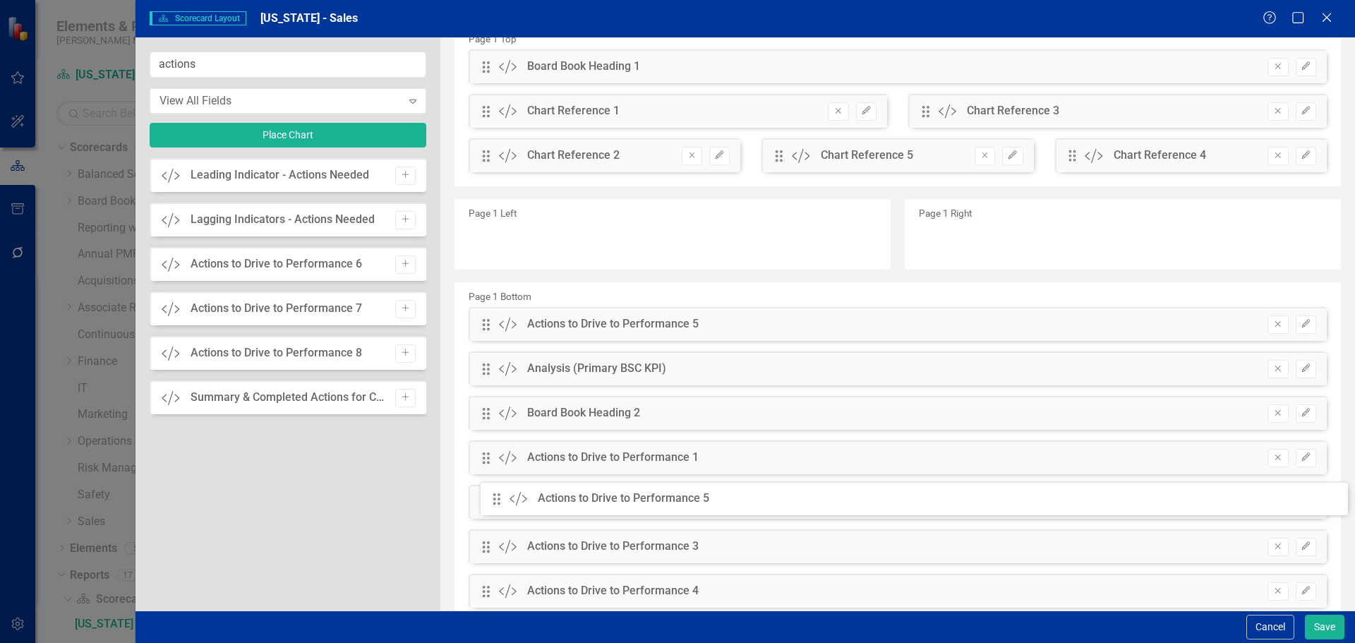
drag, startPoint x: 484, startPoint y: 68, endPoint x: 505, endPoint y: 500, distance: 432.3
click at [1309, 623] on button "Save" at bounding box center [1325, 627] width 40 height 25
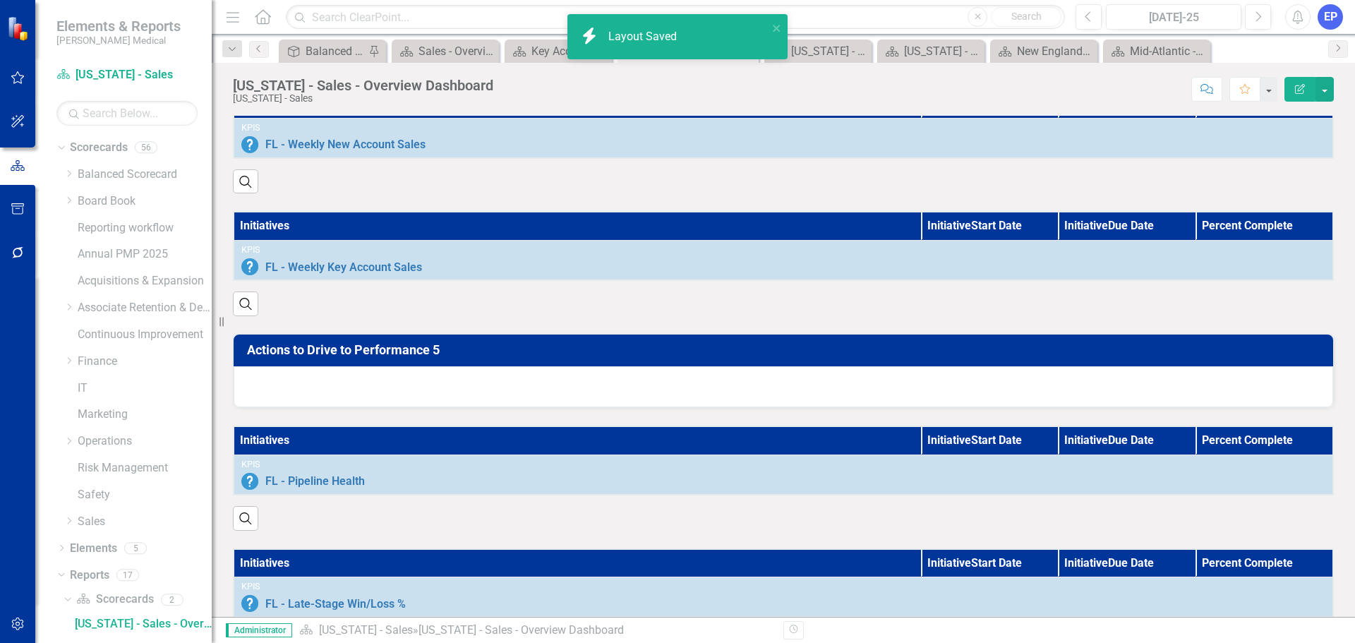
click at [732, 391] on div at bounding box center [783, 386] width 1099 height 41
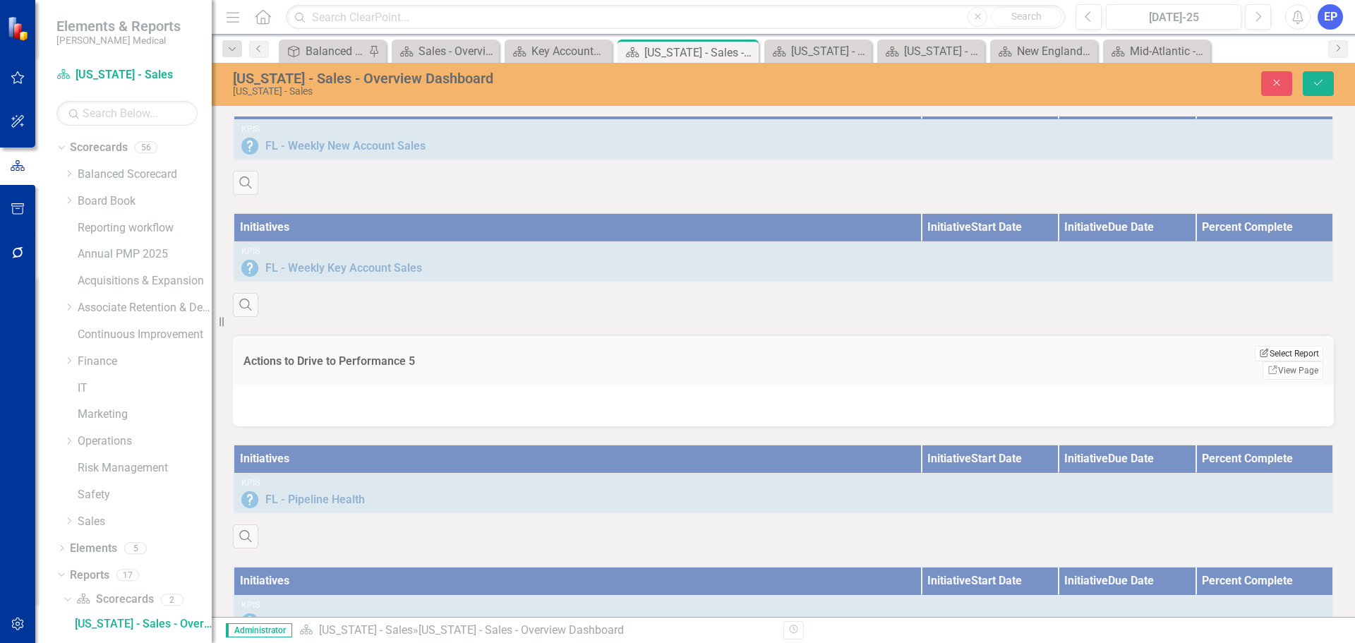
click at [1286, 361] on button "Edit Report Select Report" at bounding box center [1289, 354] width 68 height 16
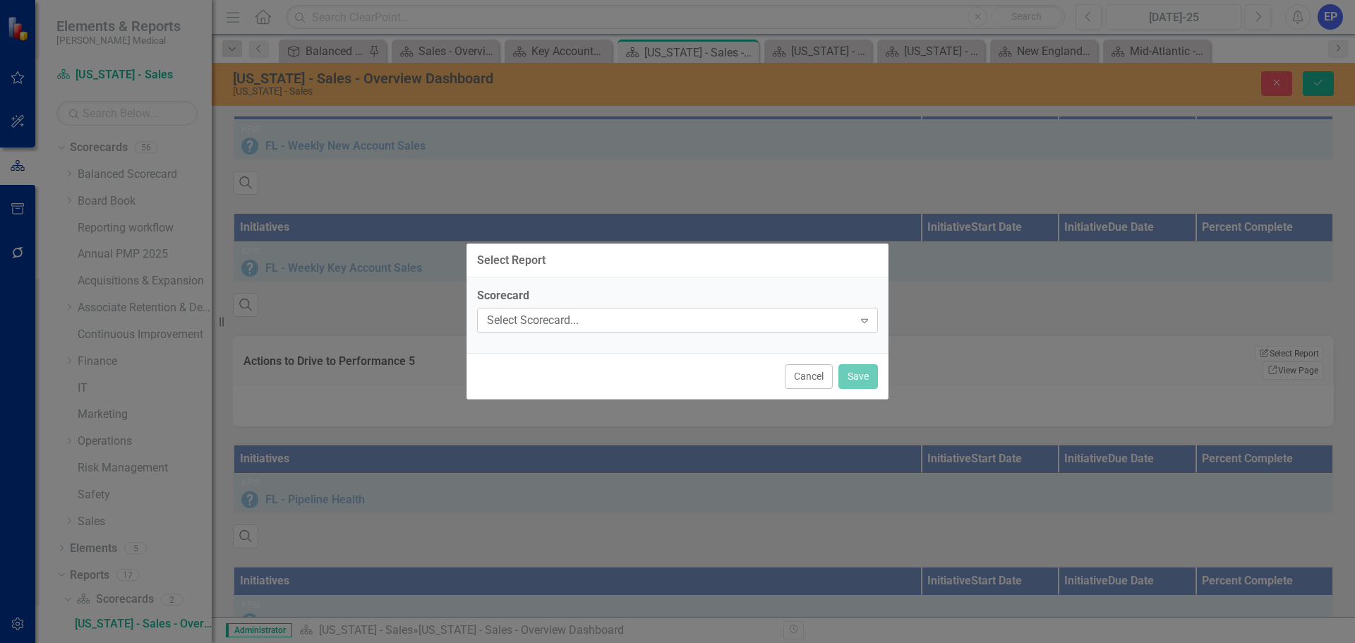
click at [661, 313] on div "Select Scorecard..." at bounding box center [670, 321] width 366 height 16
type input "sales"
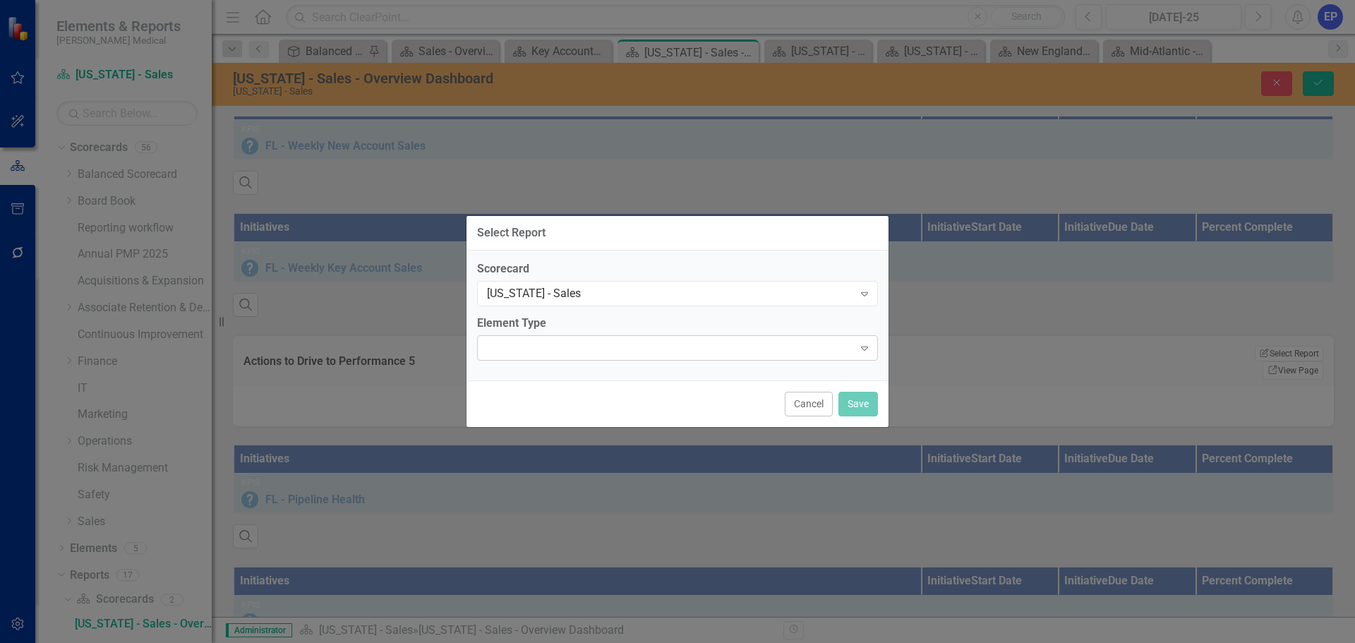
click at [604, 343] on div "Expand" at bounding box center [677, 347] width 401 height 25
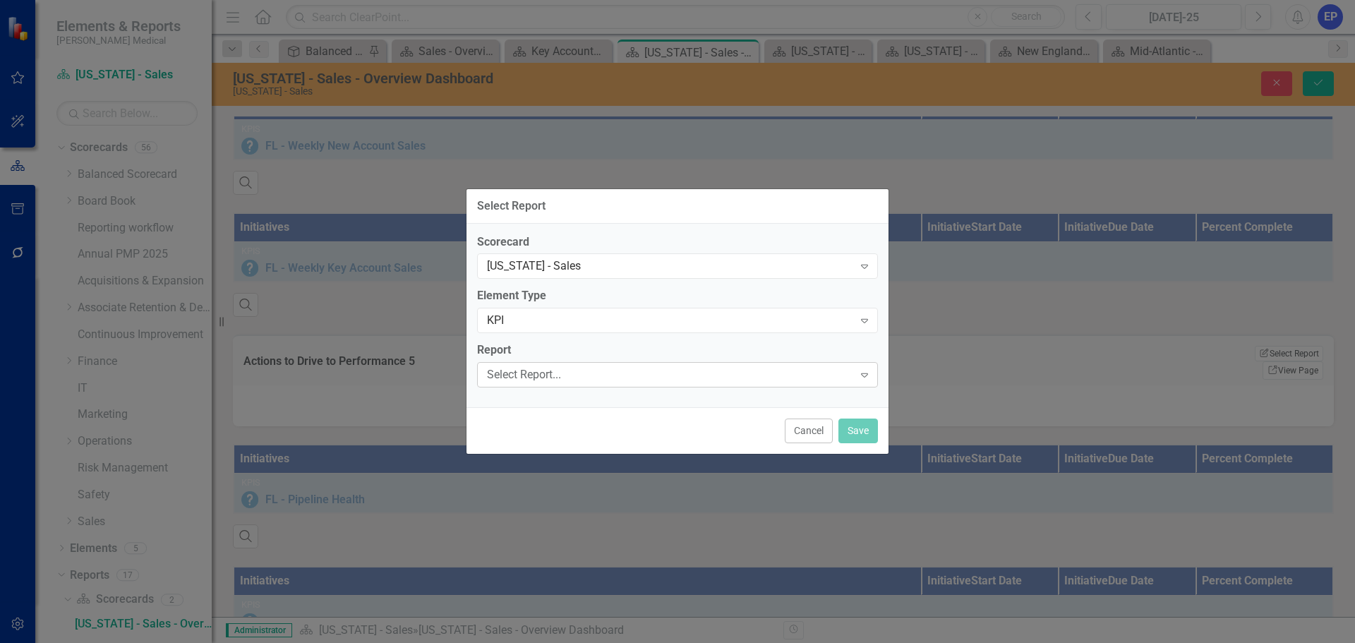
click at [592, 367] on div "Select Report..." at bounding box center [670, 375] width 366 height 16
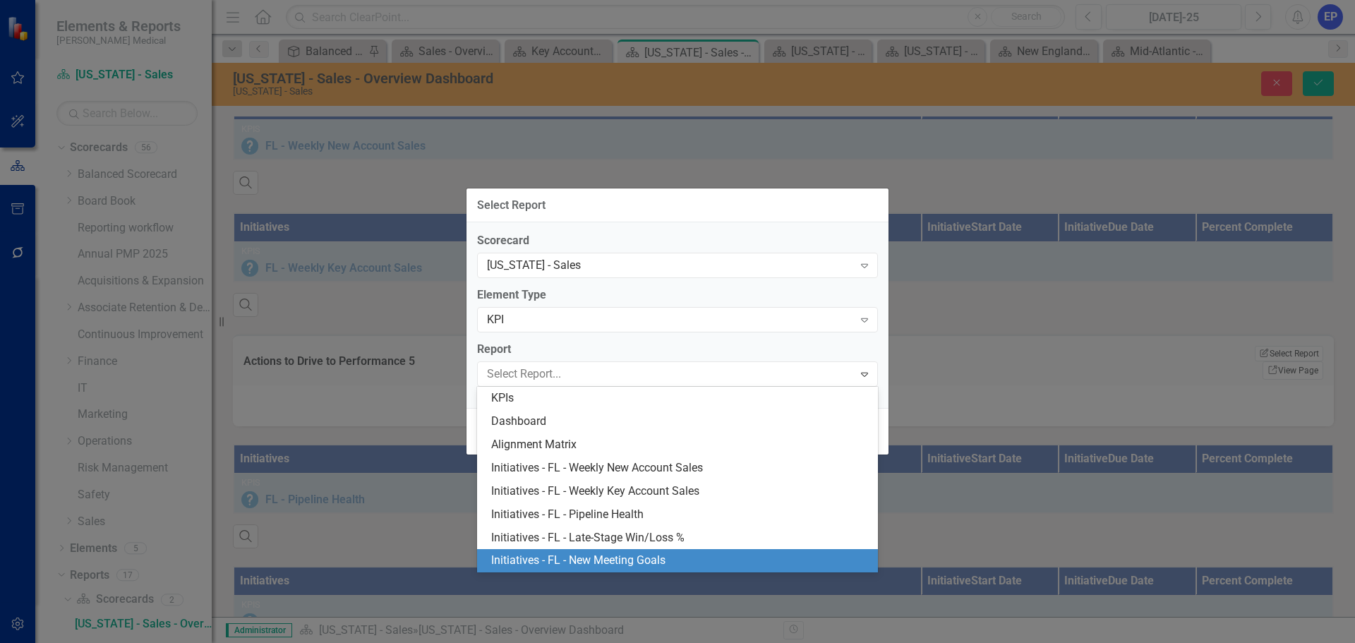
click at [608, 555] on div "Initiatives - FL - New Meeting Goals" at bounding box center [680, 560] width 378 height 16
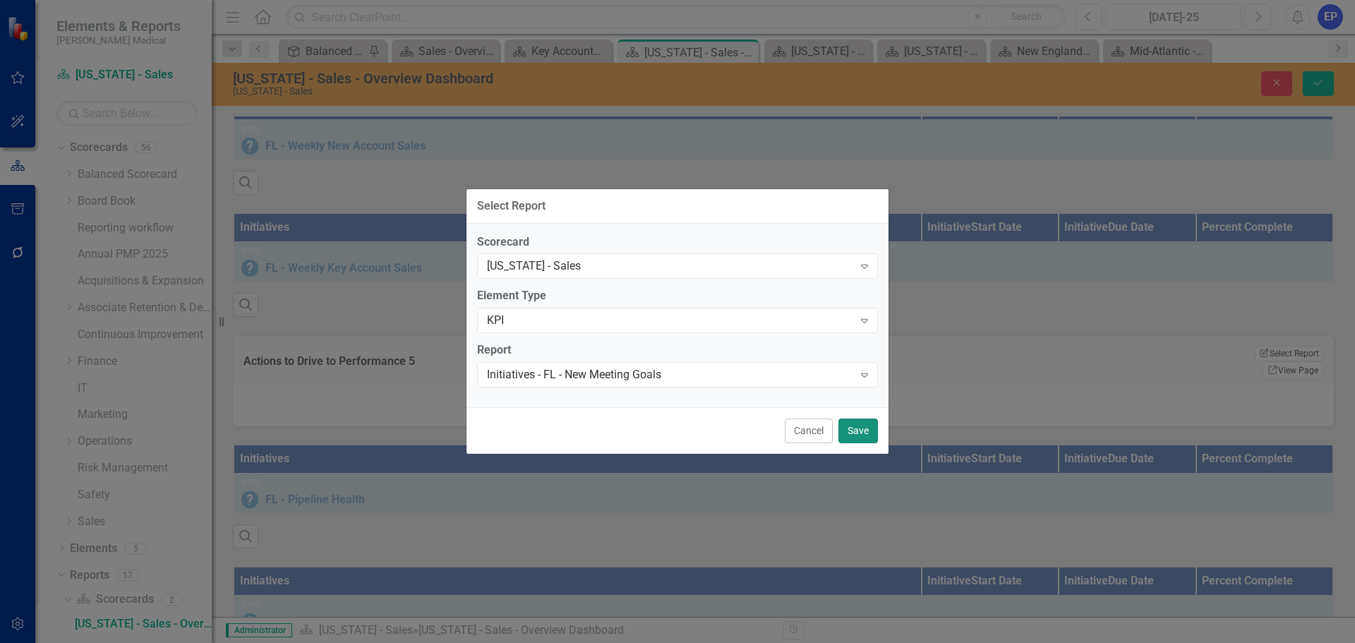
click at [852, 424] on button "Save" at bounding box center [858, 430] width 40 height 25
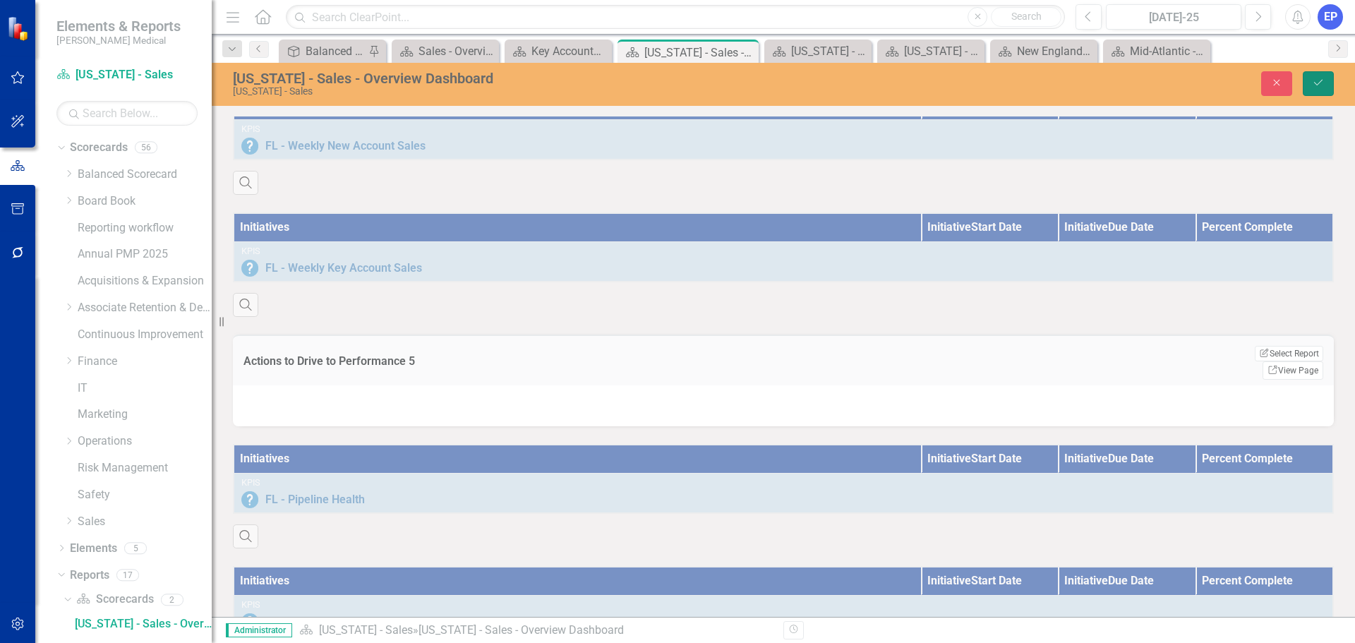
click at [1324, 82] on button "Save" at bounding box center [1318, 83] width 31 height 25
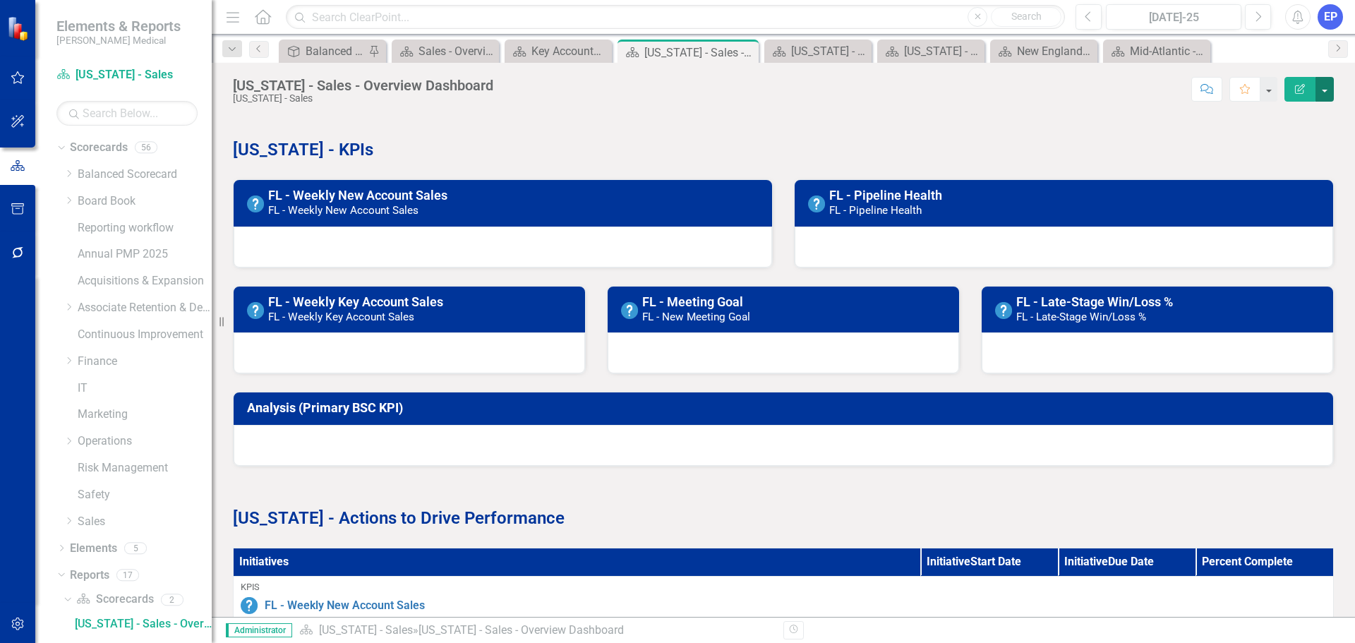
click at [1322, 93] on button "button" at bounding box center [1324, 89] width 18 height 25
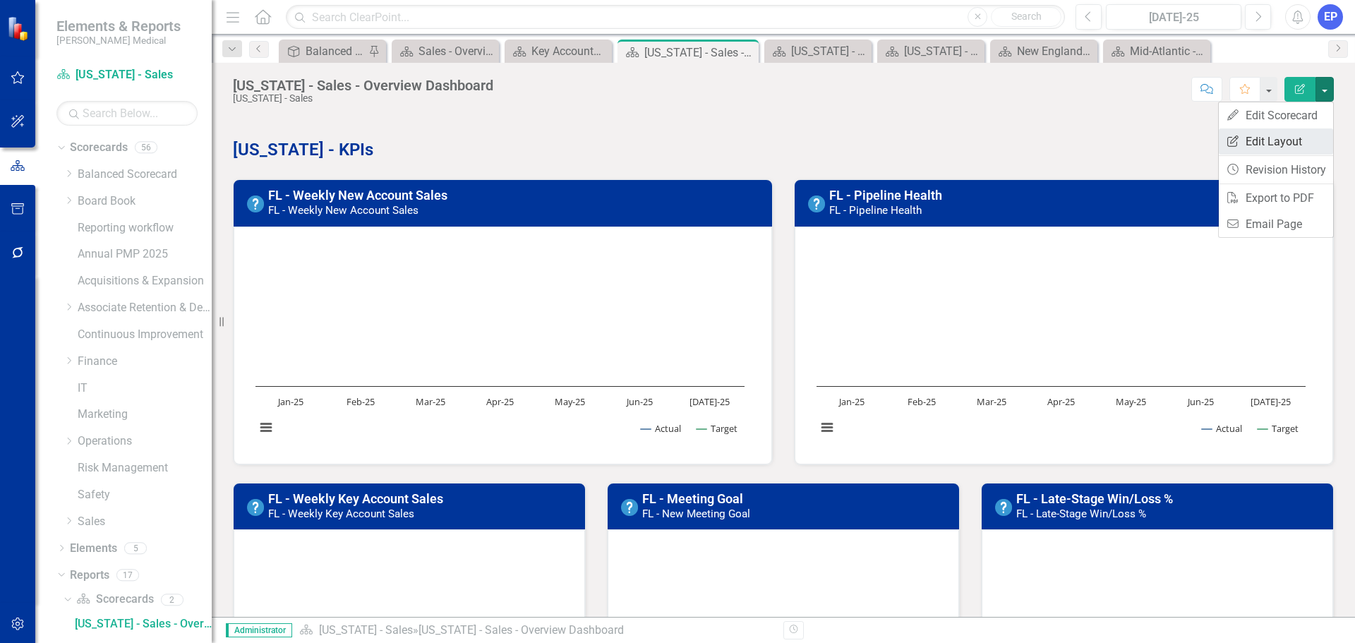
click at [1297, 138] on link "Edit Report Edit Layout" at bounding box center [1276, 141] width 114 height 26
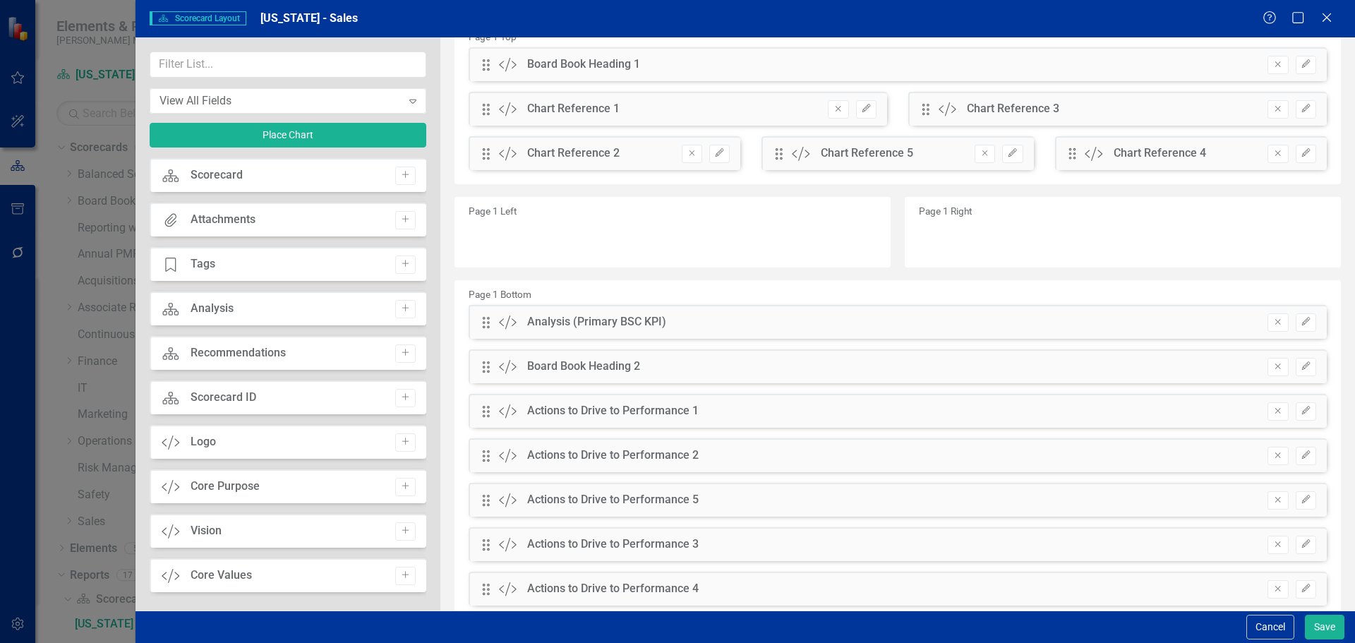
scroll to position [122, 0]
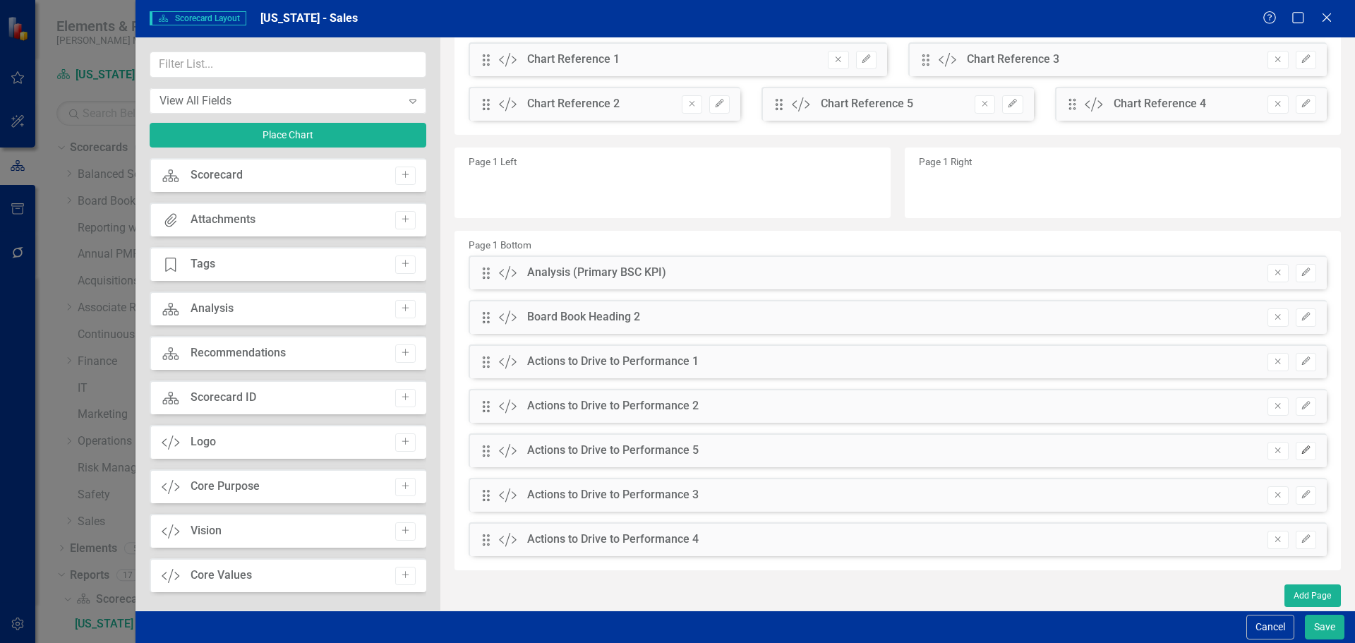
click at [1295, 457] on button "Edit" at bounding box center [1305, 451] width 20 height 18
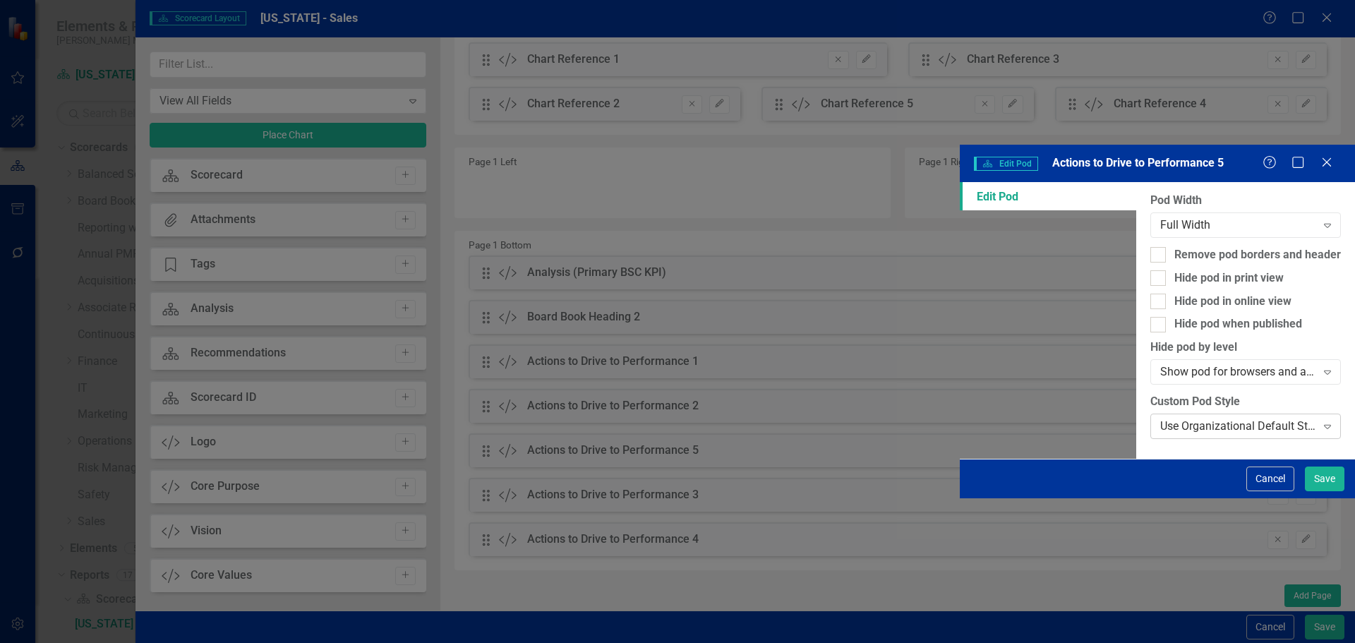
click at [1160, 418] on div "Use Organizational Default Style ([PERSON_NAME] Medical - 286C (Medium Blue) (F…" at bounding box center [1238, 426] width 156 height 16
click at [1174, 247] on div "Remove pod borders and header" at bounding box center [1257, 255] width 167 height 16
click at [1150, 247] on input "Remove pod borders and header" at bounding box center [1154, 251] width 9 height 9
checkbox input "true"
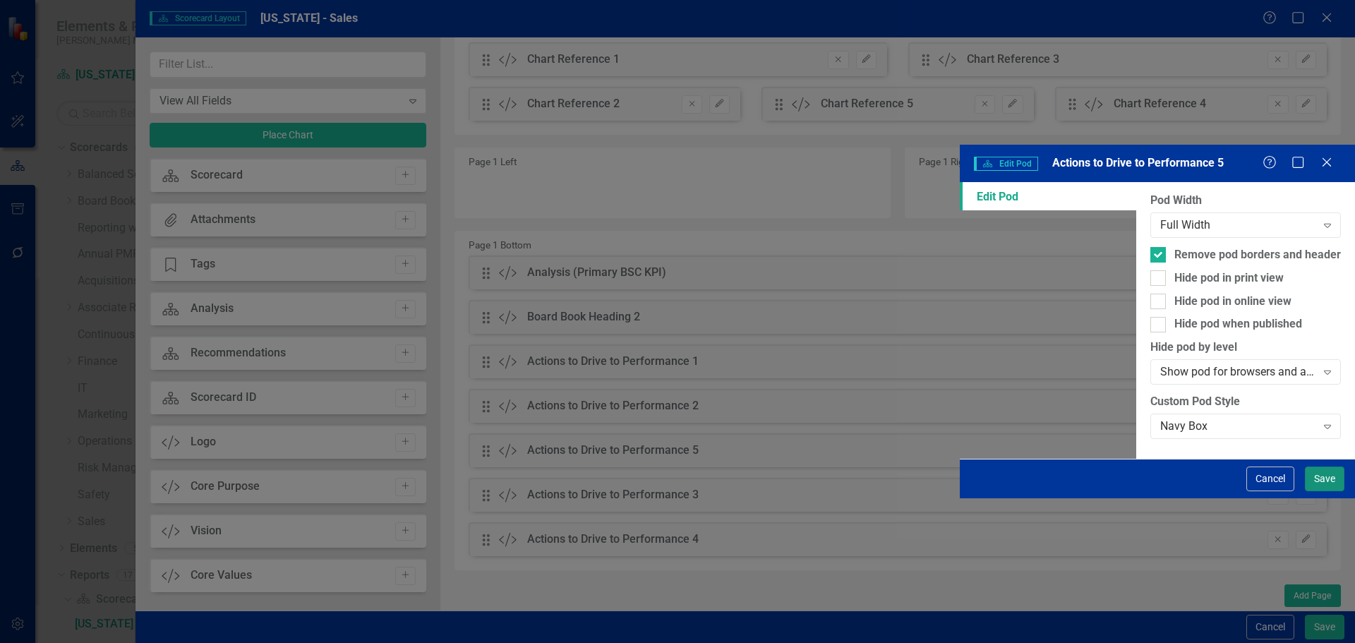
click at [1315, 491] on button "Save" at bounding box center [1325, 478] width 40 height 25
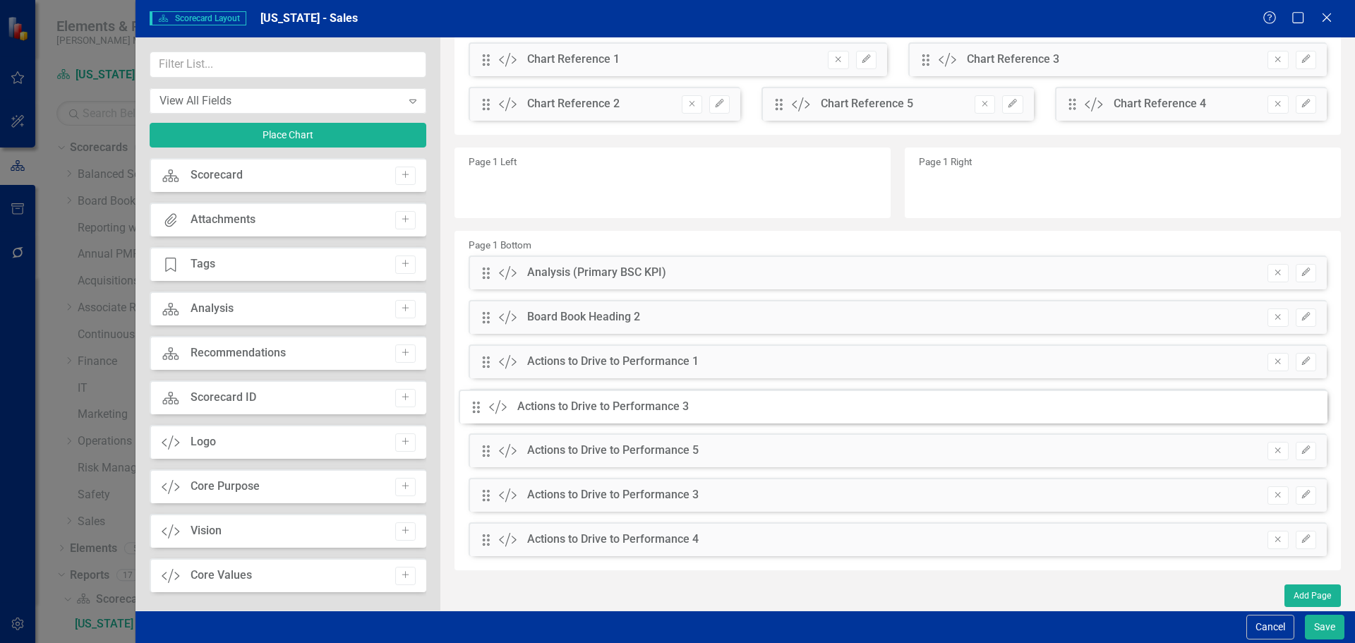
drag, startPoint x: 485, startPoint y: 495, endPoint x: 486, endPoint y: 406, distance: 88.2
click at [486, 406] on div "The fields (or pods) that are available for you to include on the detail page a…" at bounding box center [897, 262] width 914 height 695
click at [1327, 629] on button "Save" at bounding box center [1325, 627] width 40 height 25
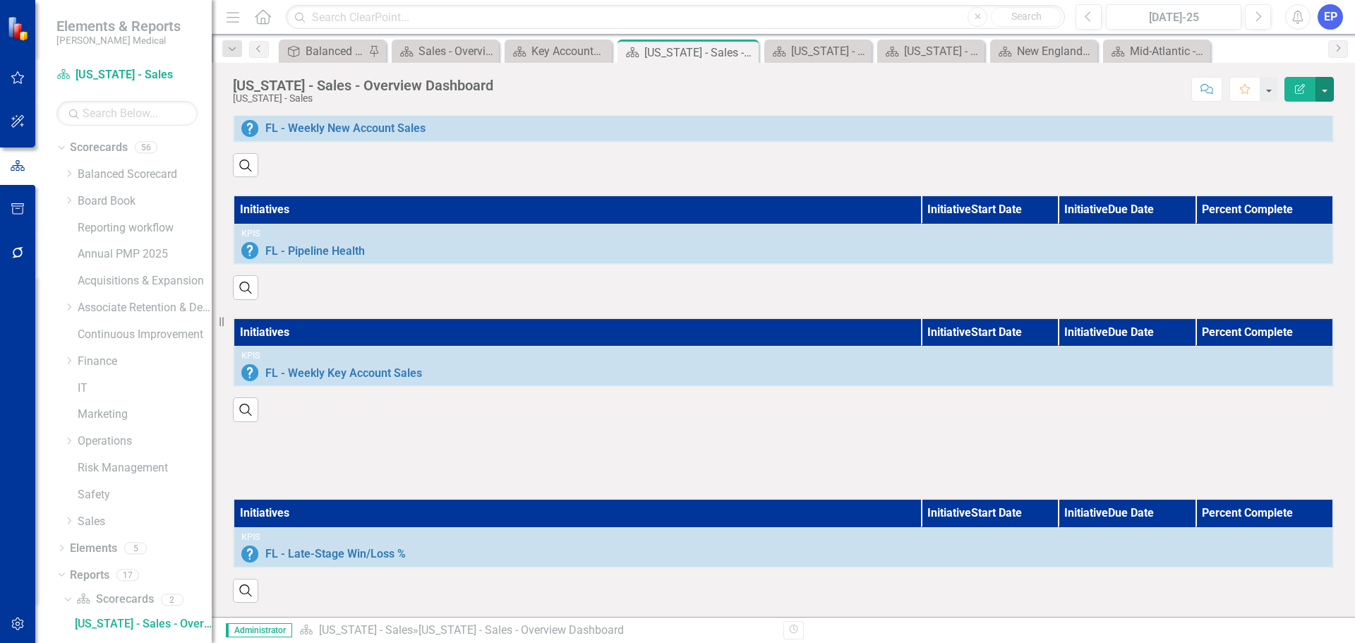
scroll to position [911, 0]
click at [814, 409] on div "Search" at bounding box center [783, 404] width 1101 height 35
click at [814, 447] on div at bounding box center [783, 460] width 1101 height 41
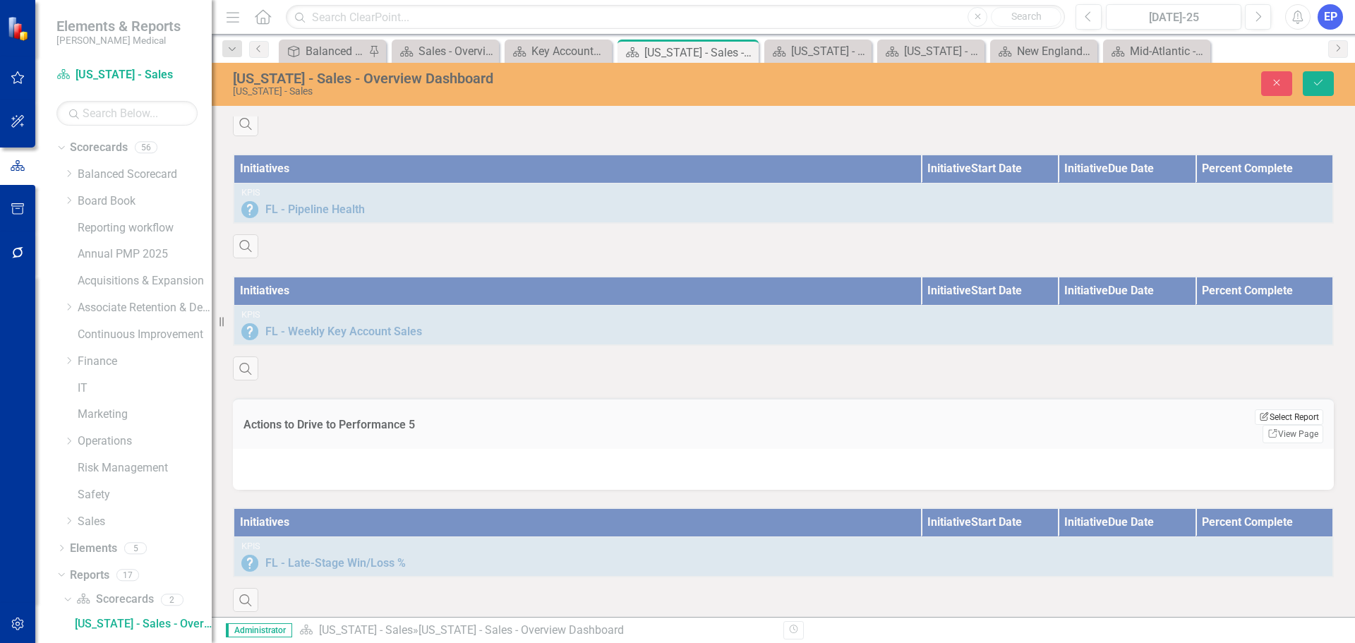
click at [1306, 425] on button "Edit Report Select Report" at bounding box center [1289, 417] width 68 height 16
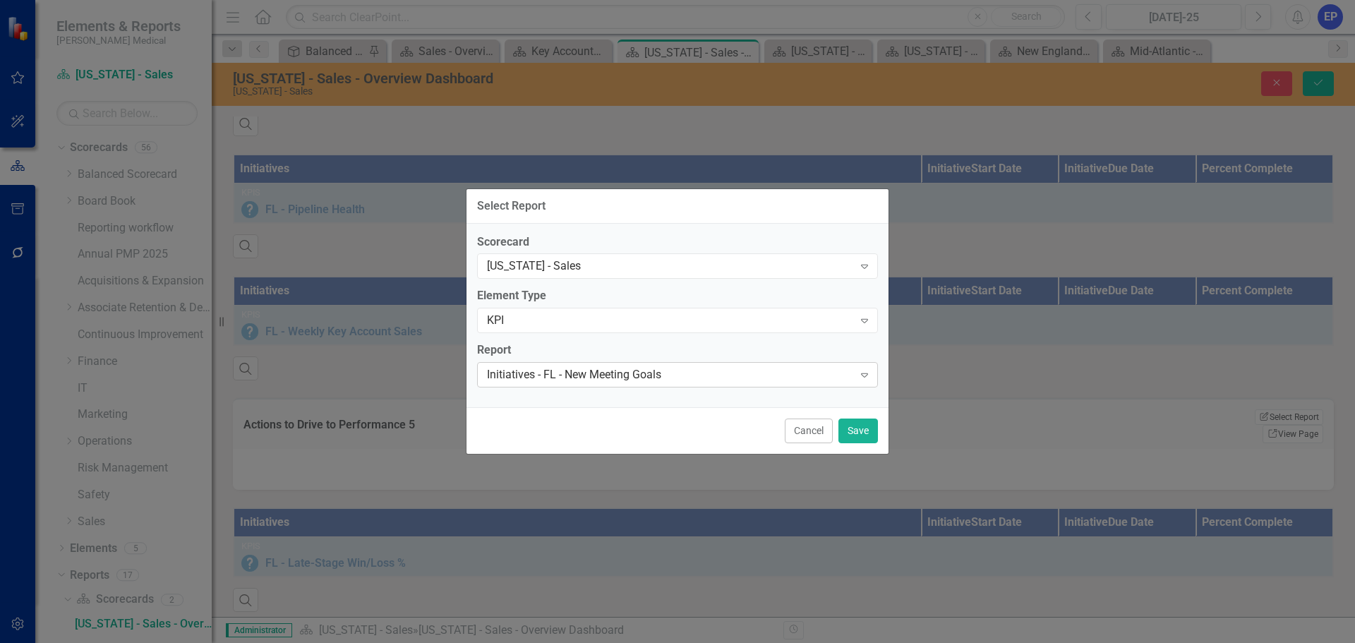
click at [617, 382] on div "Initiatives - FL - New Meeting Goals" at bounding box center [670, 375] width 366 height 16
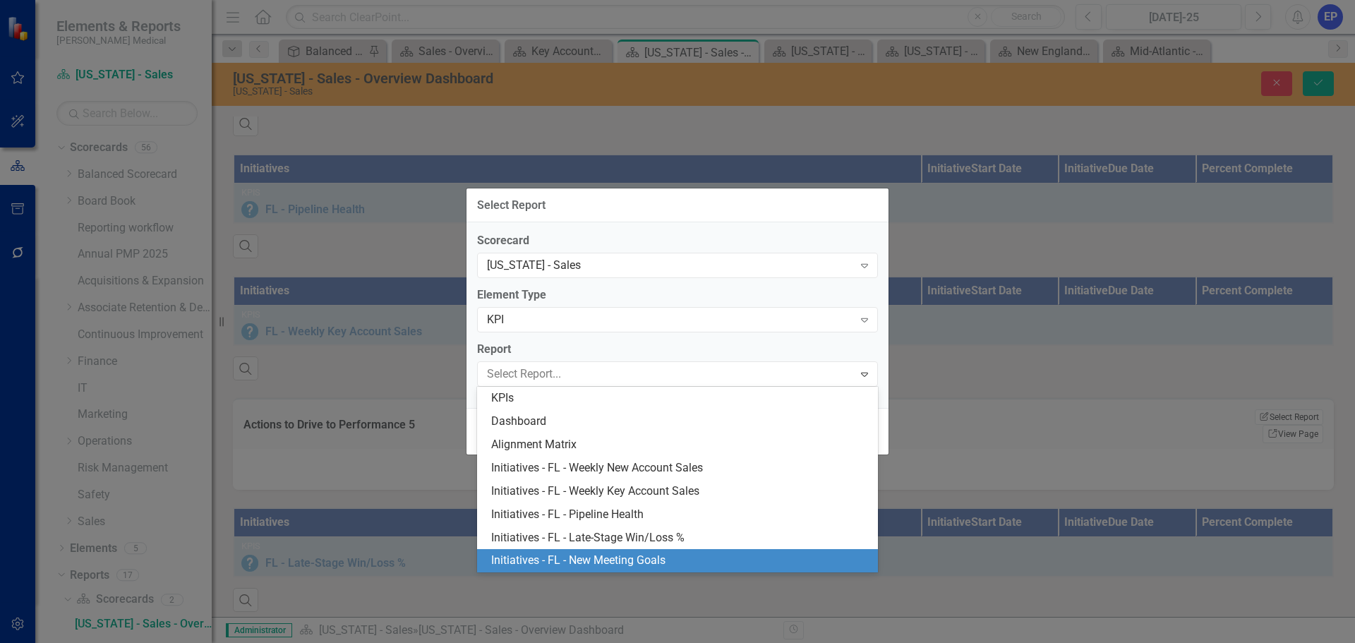
click at [613, 562] on div "Initiatives - FL - New Meeting Goals" at bounding box center [680, 560] width 378 height 16
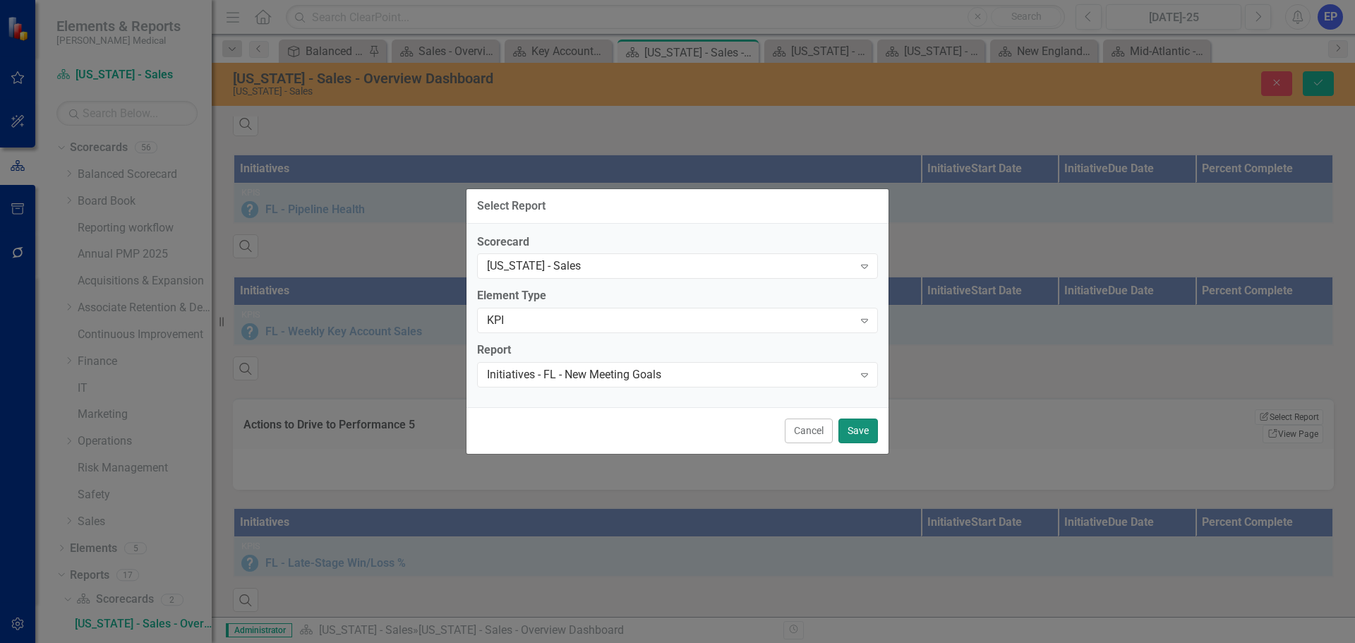
click at [862, 428] on button "Save" at bounding box center [858, 430] width 40 height 25
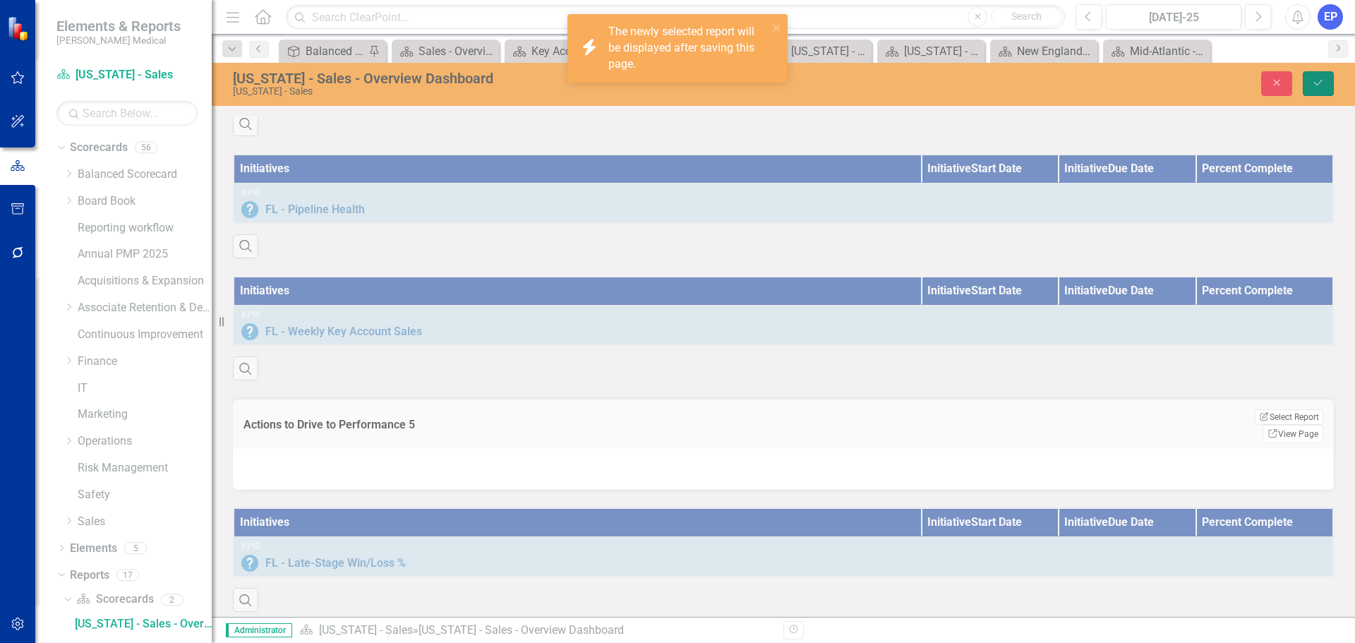
click at [1324, 85] on icon "Save" at bounding box center [1318, 83] width 13 height 10
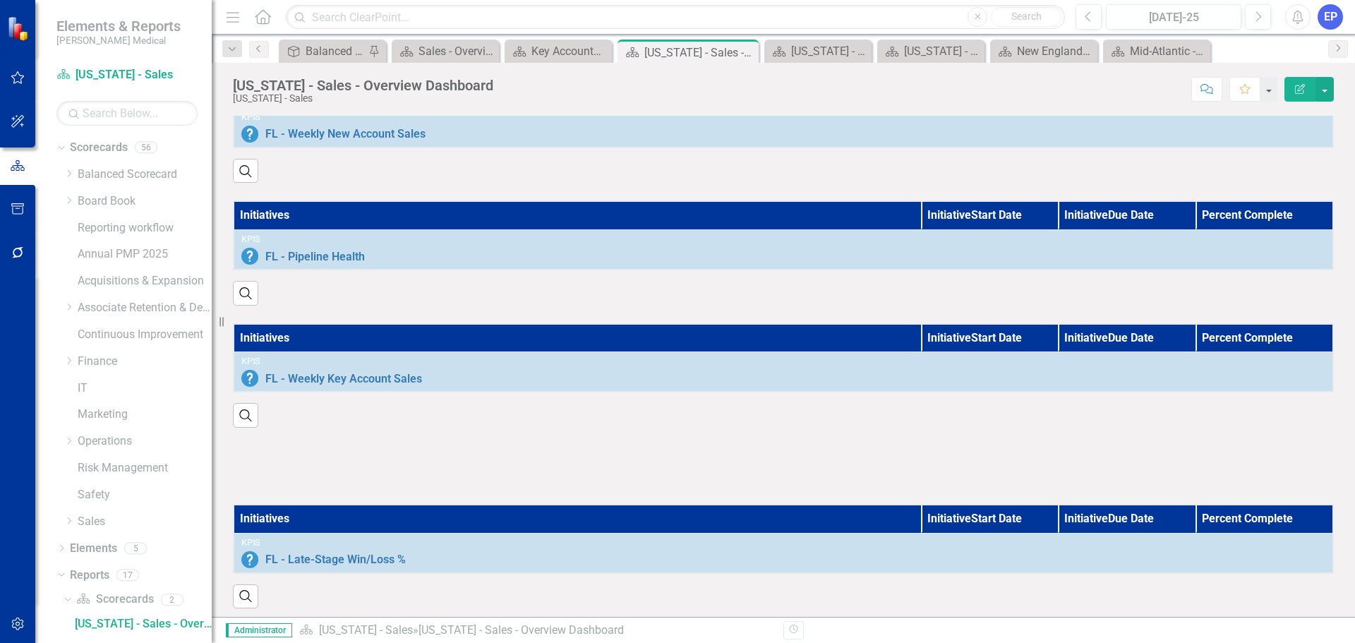
scroll to position [840, 0]
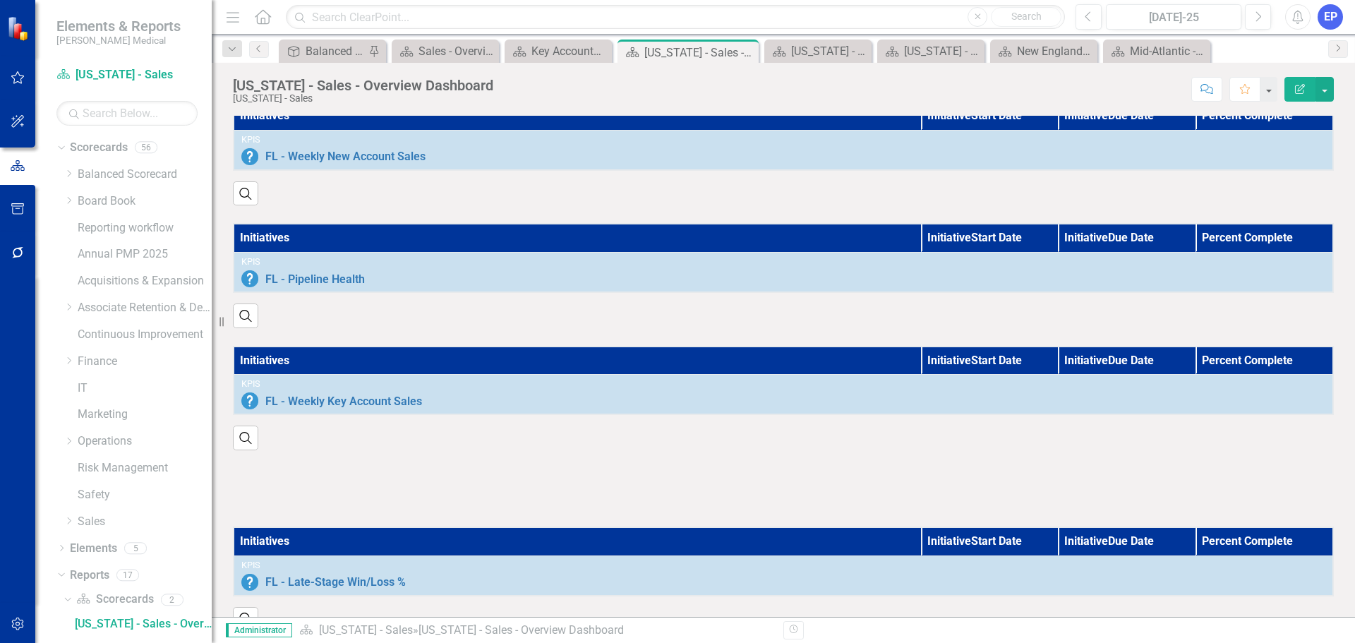
click at [703, 509] on div at bounding box center [783, 488] width 1101 height 41
click at [702, 509] on div at bounding box center [783, 488] width 1101 height 41
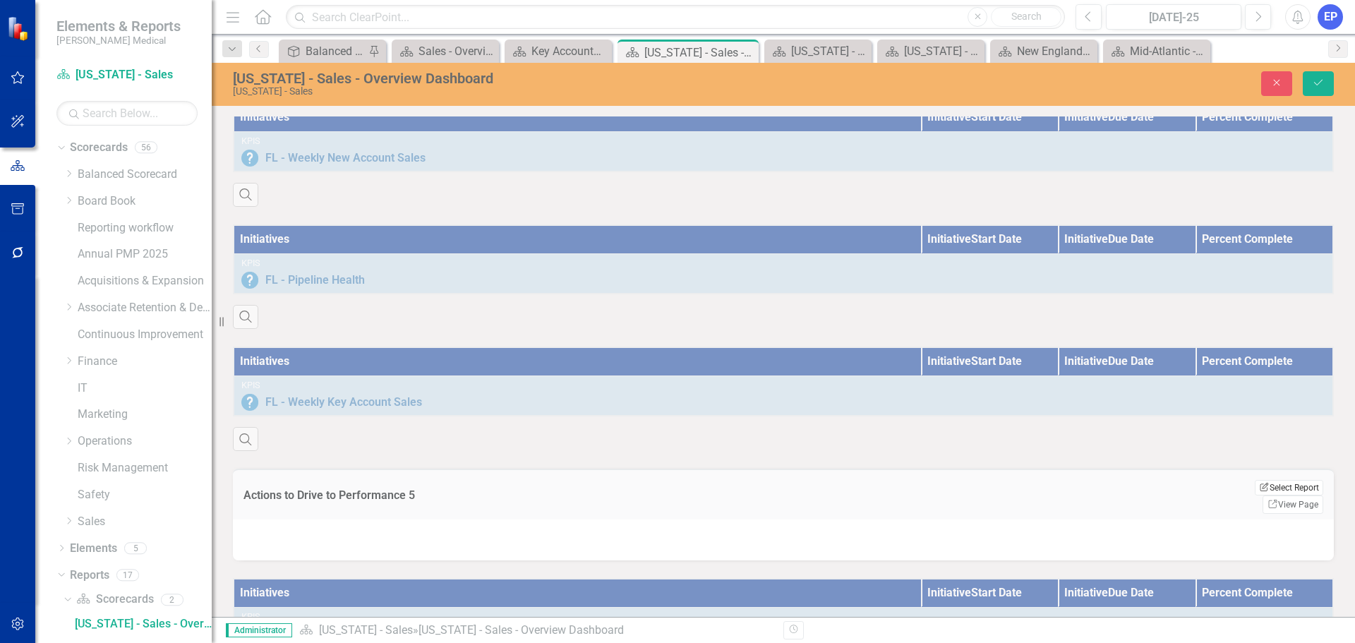
click at [1282, 495] on button "Edit Report Select Report" at bounding box center [1289, 488] width 68 height 16
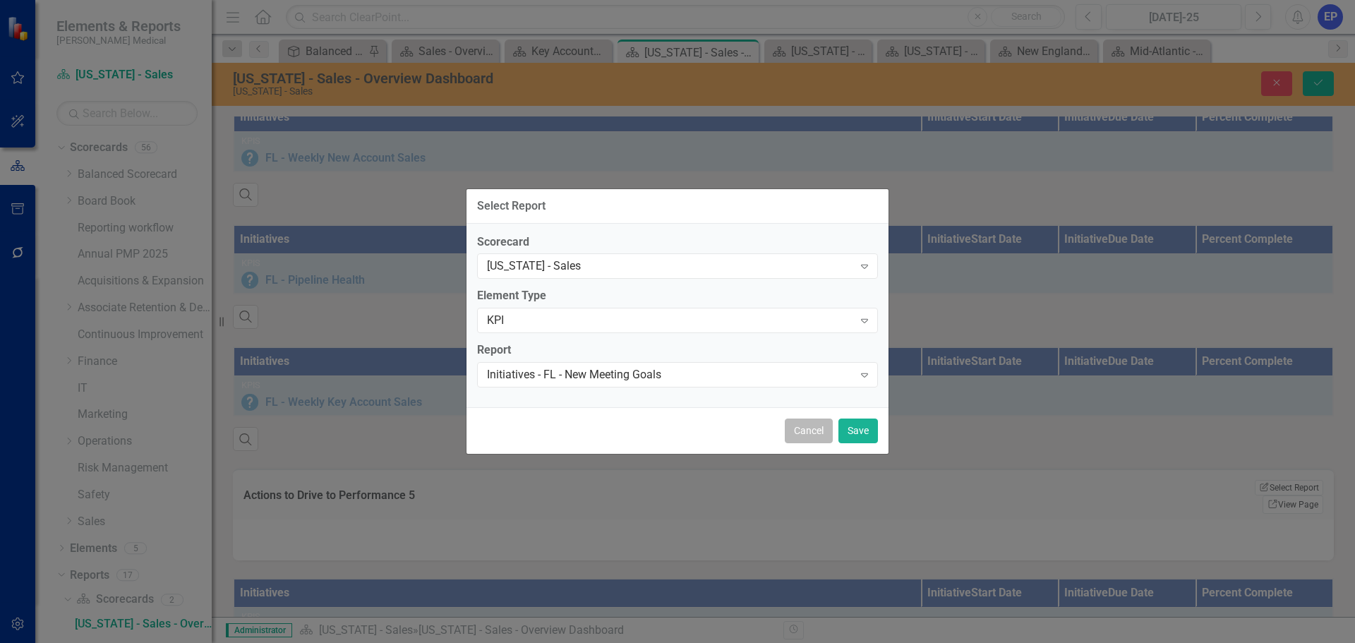
click at [802, 427] on button "Cancel" at bounding box center [809, 430] width 48 height 25
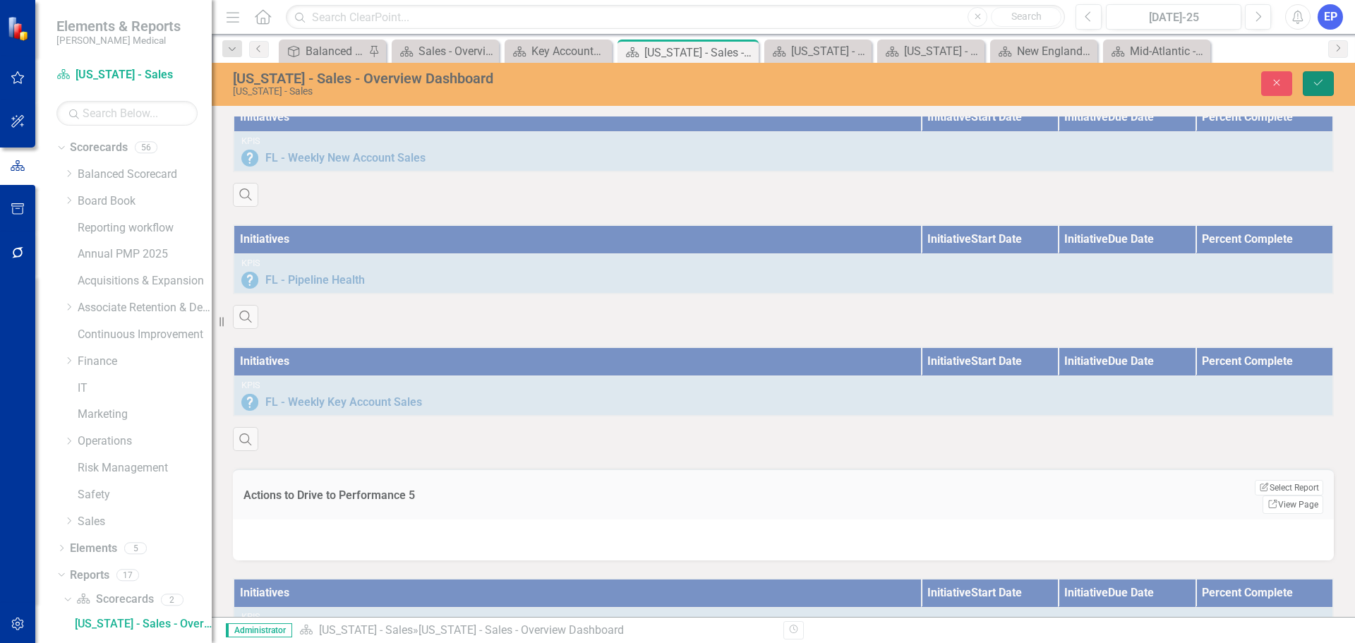
click at [1316, 84] on icon "Save" at bounding box center [1318, 83] width 13 height 10
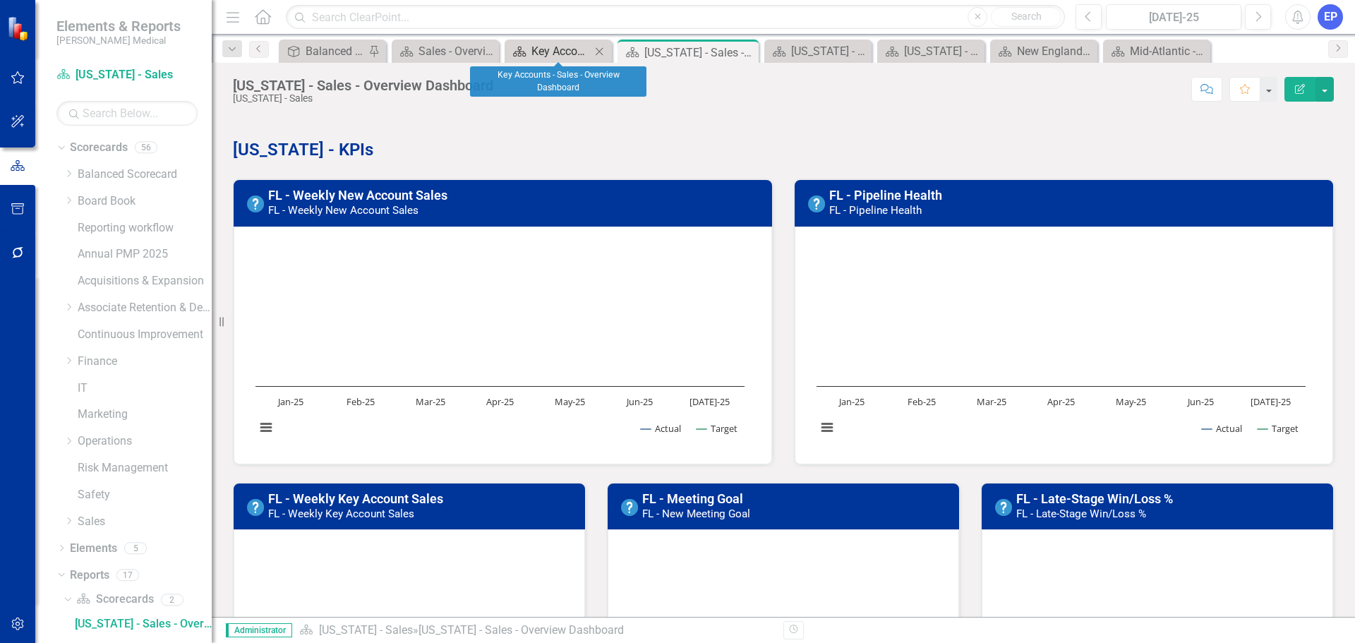
click at [545, 54] on div "Key Accounts - Sales - Overview Dashboard" at bounding box center [560, 51] width 59 height 18
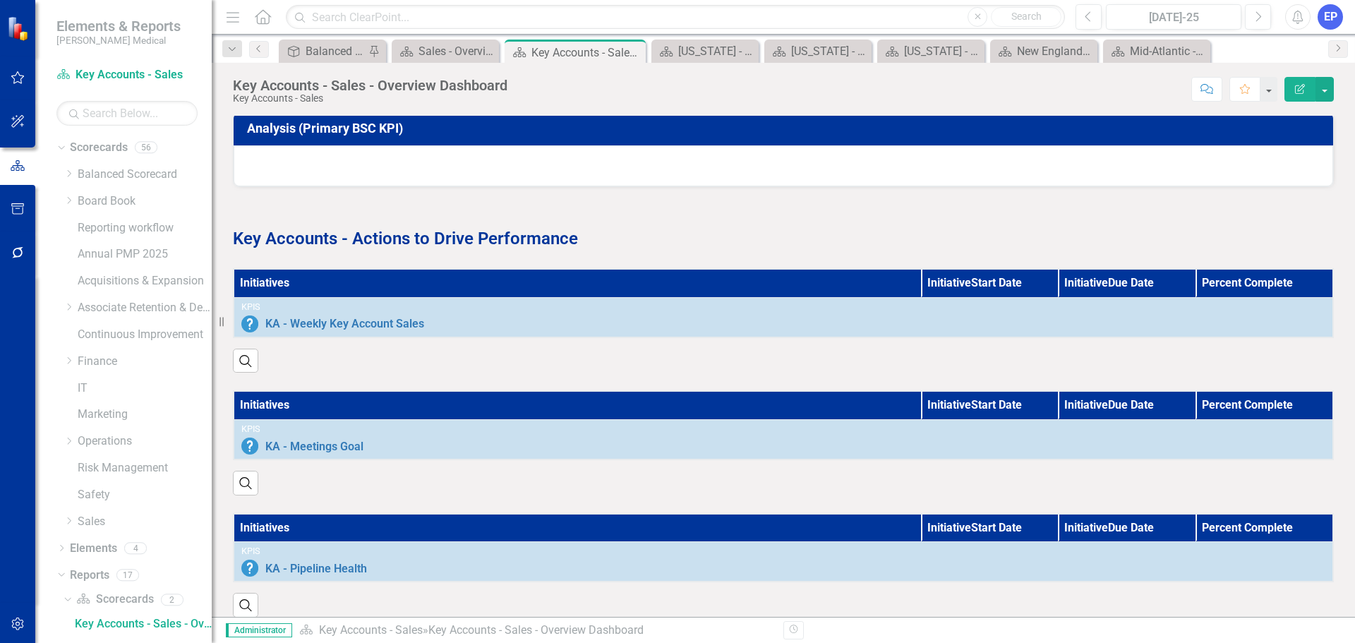
scroll to position [706, 0]
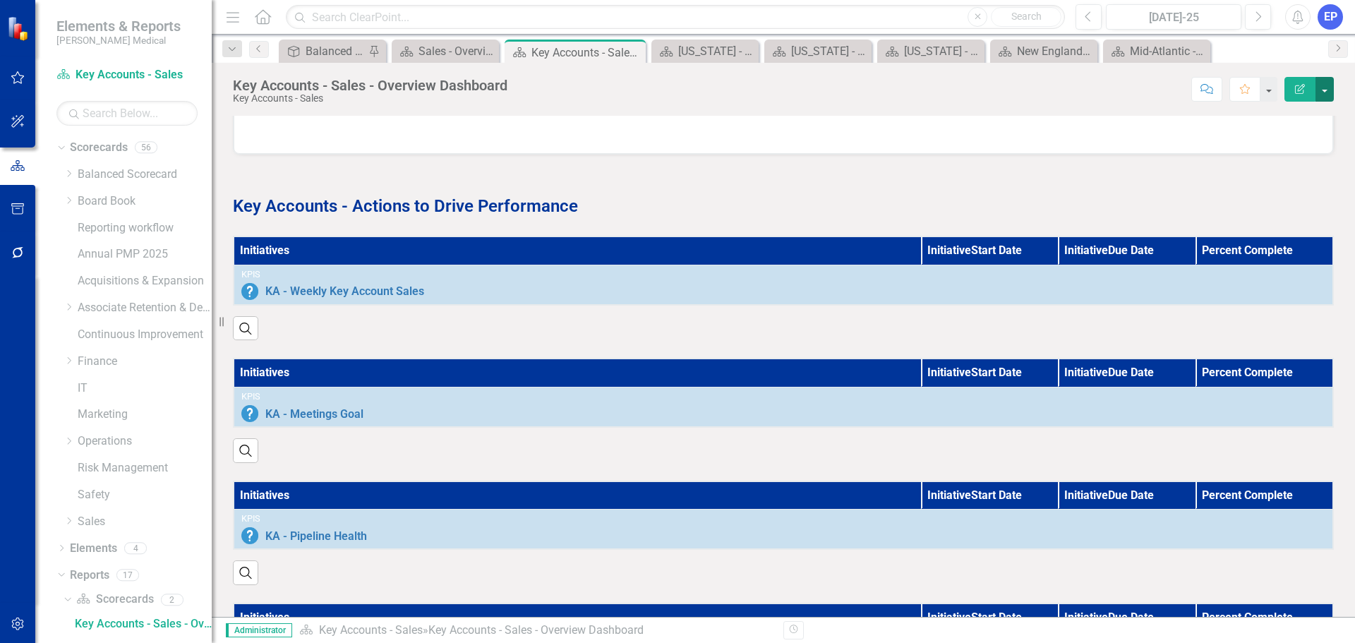
click at [1328, 87] on button "button" at bounding box center [1324, 89] width 18 height 25
click at [1294, 147] on link "Edit Report Edit Layout" at bounding box center [1276, 141] width 114 height 26
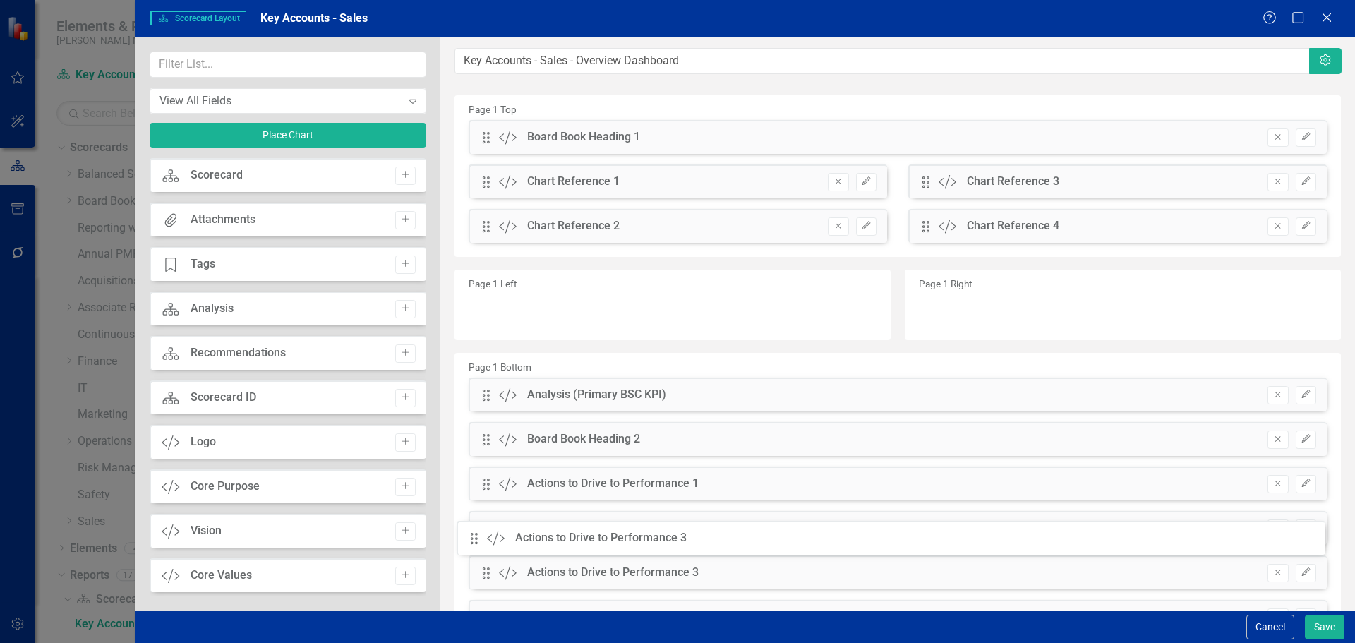
drag, startPoint x: 486, startPoint y: 574, endPoint x: 485, endPoint y: 539, distance: 34.6
click at [485, 539] on div "The fields (or pods) that are available for you to include on the detail page a…" at bounding box center [897, 362] width 914 height 651
click at [1312, 631] on button "Save" at bounding box center [1325, 627] width 40 height 25
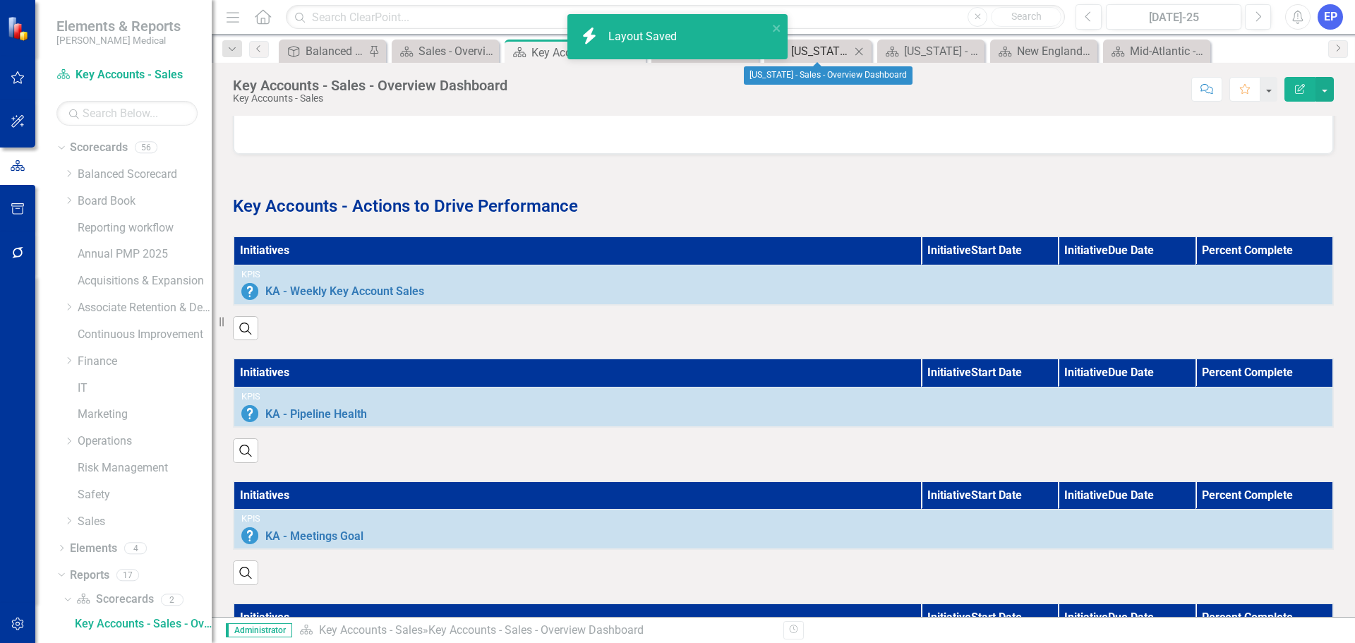
click at [818, 52] on div "[US_STATE] - Sales - Overview Dashboard" at bounding box center [820, 51] width 59 height 18
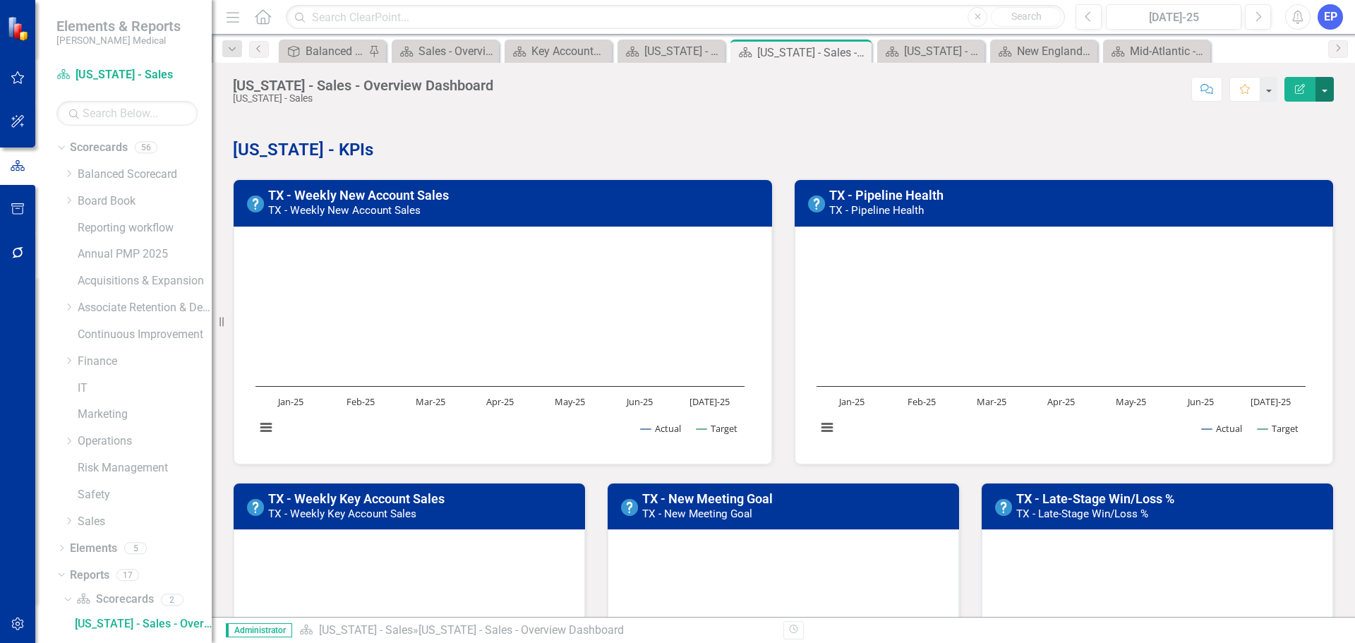
click at [1320, 97] on button "button" at bounding box center [1324, 89] width 18 height 25
click at [1296, 138] on link "Edit Report Edit Layout" at bounding box center [1276, 141] width 114 height 26
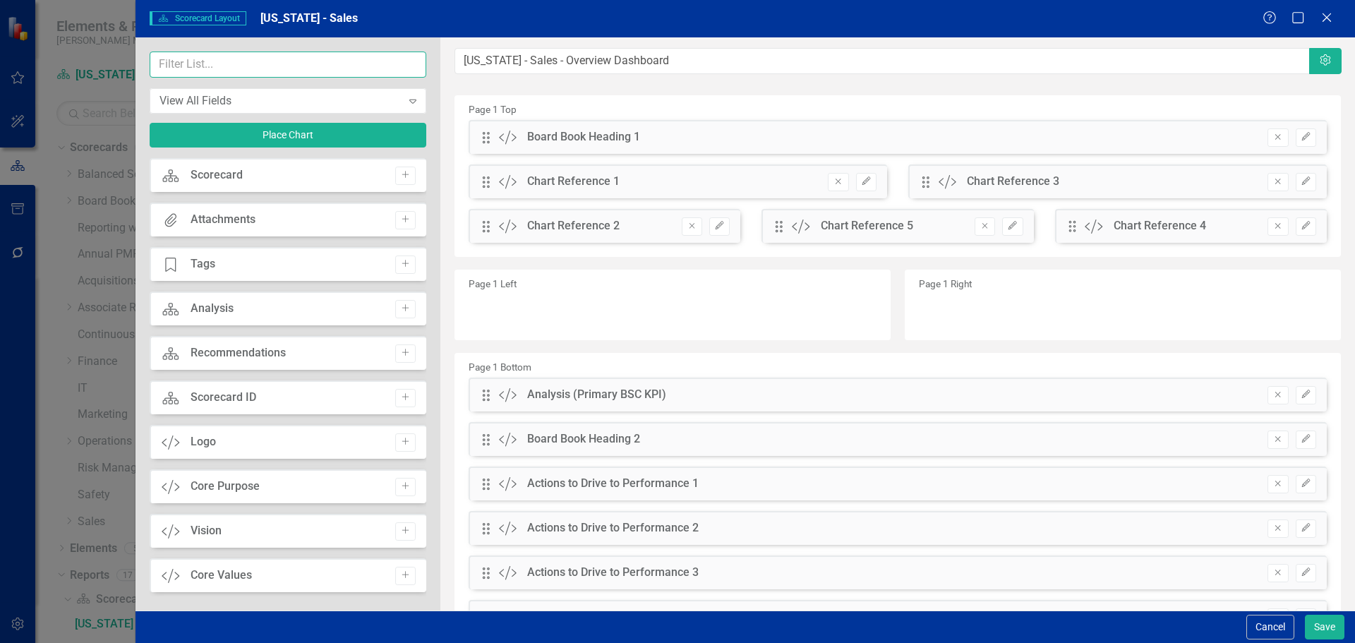
click at [277, 64] on input "text" at bounding box center [288, 65] width 277 height 26
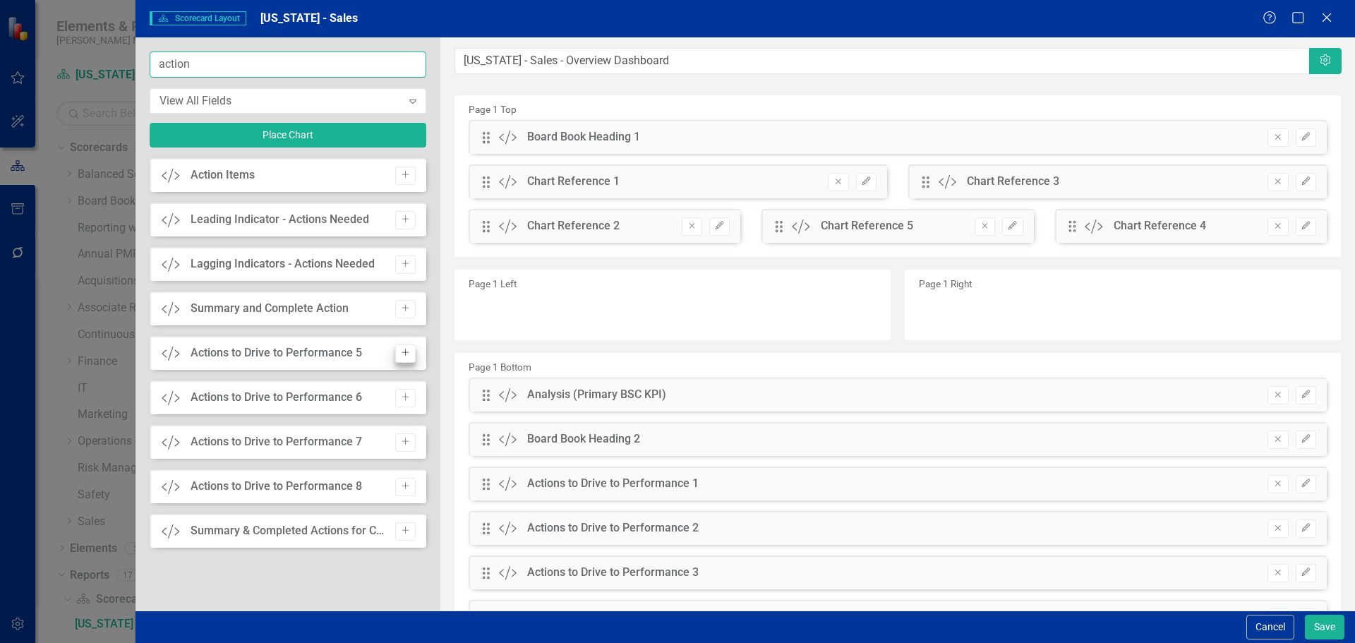
type input "action"
click at [400, 357] on icon "Add" at bounding box center [405, 353] width 11 height 8
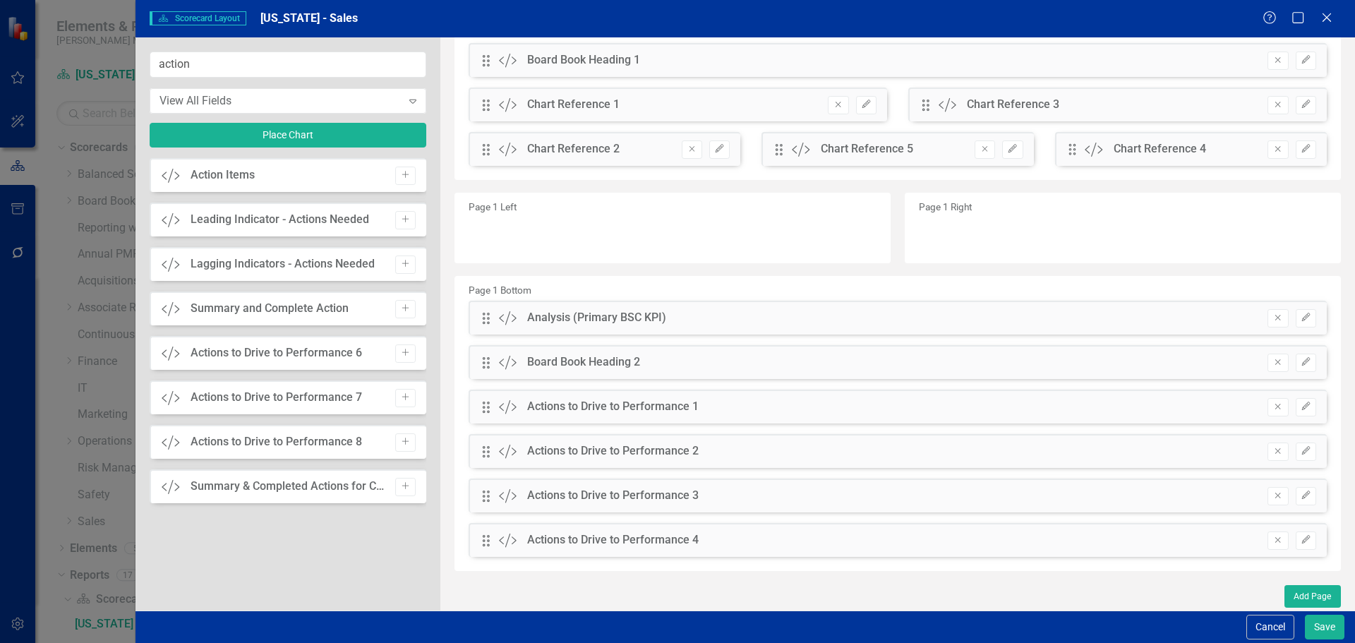
scroll to position [122, 0]
drag, startPoint x: 487, startPoint y: 497, endPoint x: 488, endPoint y: 445, distance: 52.2
click at [488, 445] on div "The fields (or pods) that are available for you to include on the detail page a…" at bounding box center [897, 262] width 914 height 695
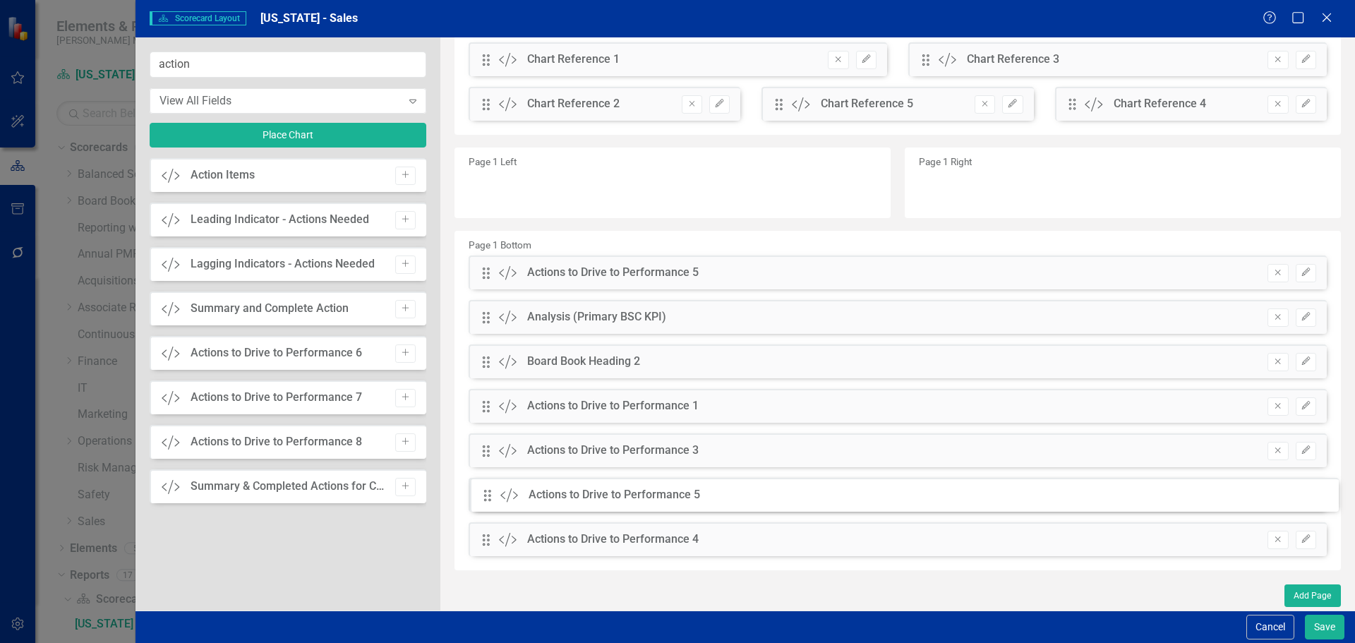
drag, startPoint x: 488, startPoint y: 137, endPoint x: 500, endPoint y: 495, distance: 357.9
click at [1319, 629] on button "Save" at bounding box center [1325, 627] width 40 height 25
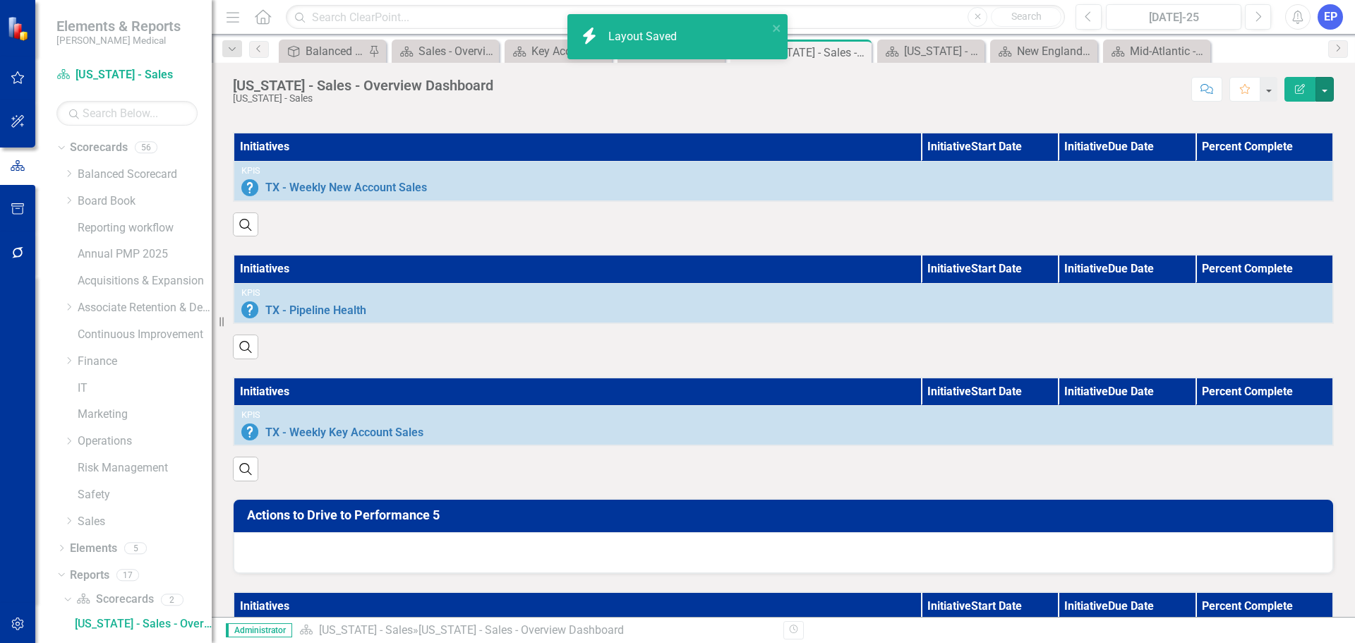
scroll to position [945, 0]
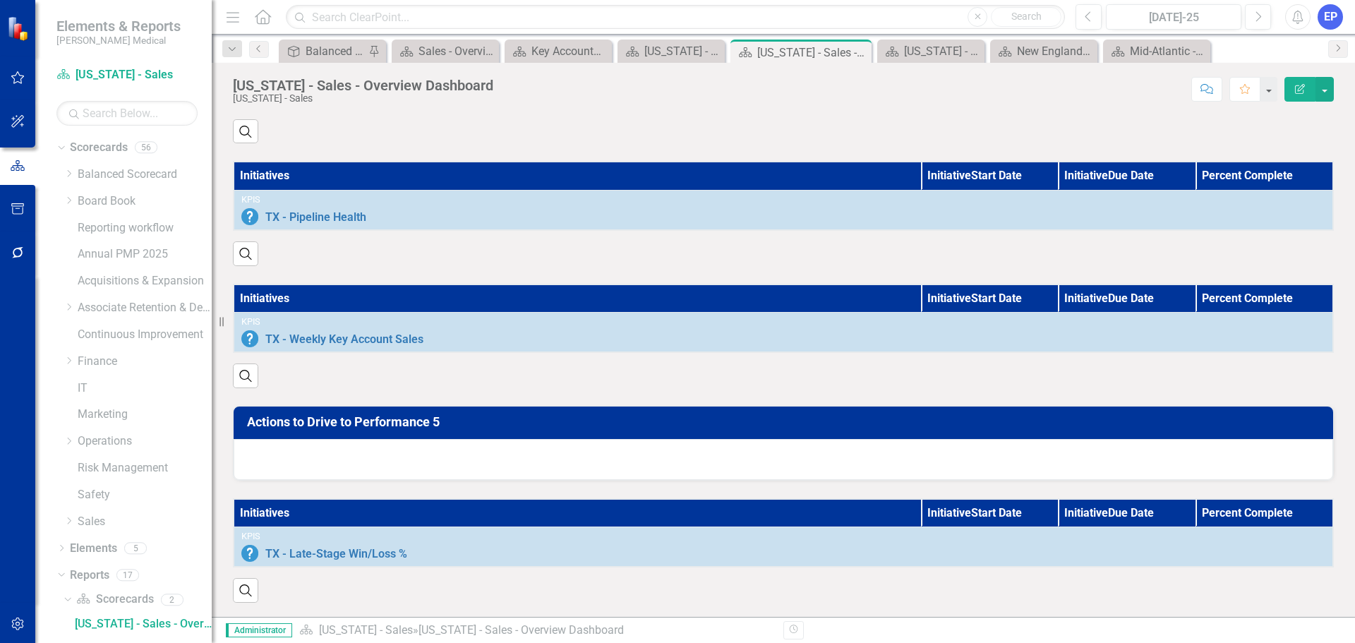
click at [1018, 439] on div at bounding box center [783, 459] width 1099 height 41
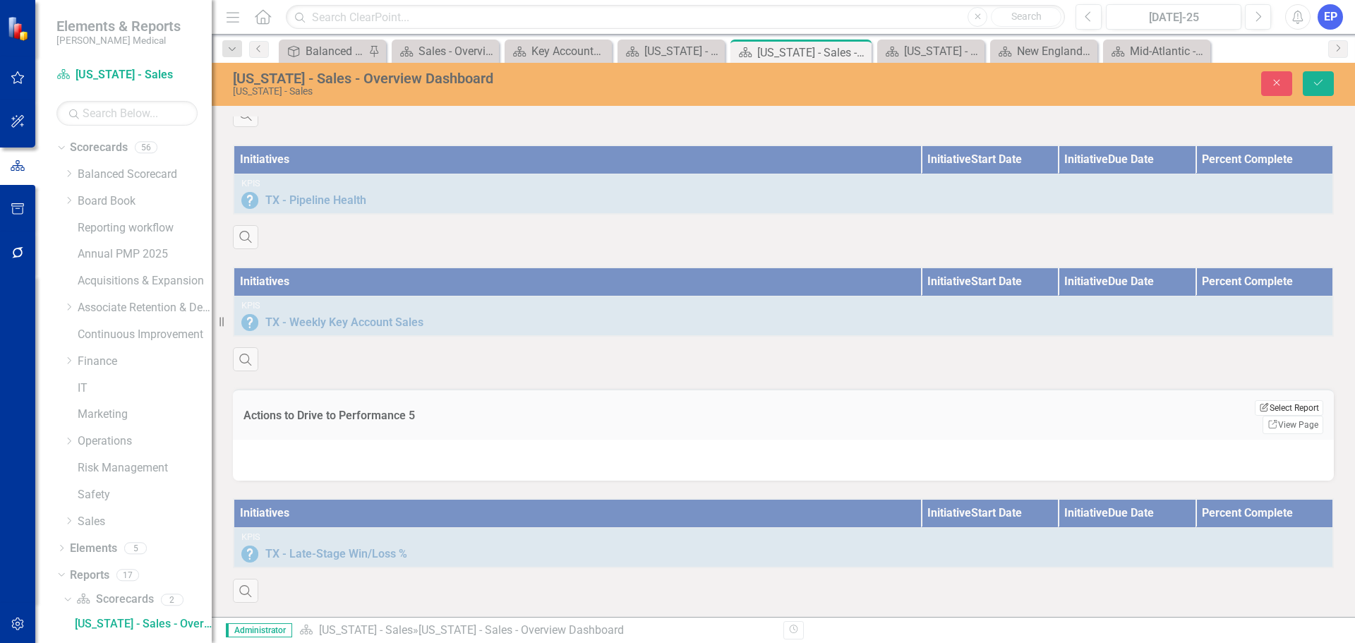
click at [1264, 414] on button "Edit Report Select Report" at bounding box center [1289, 408] width 68 height 16
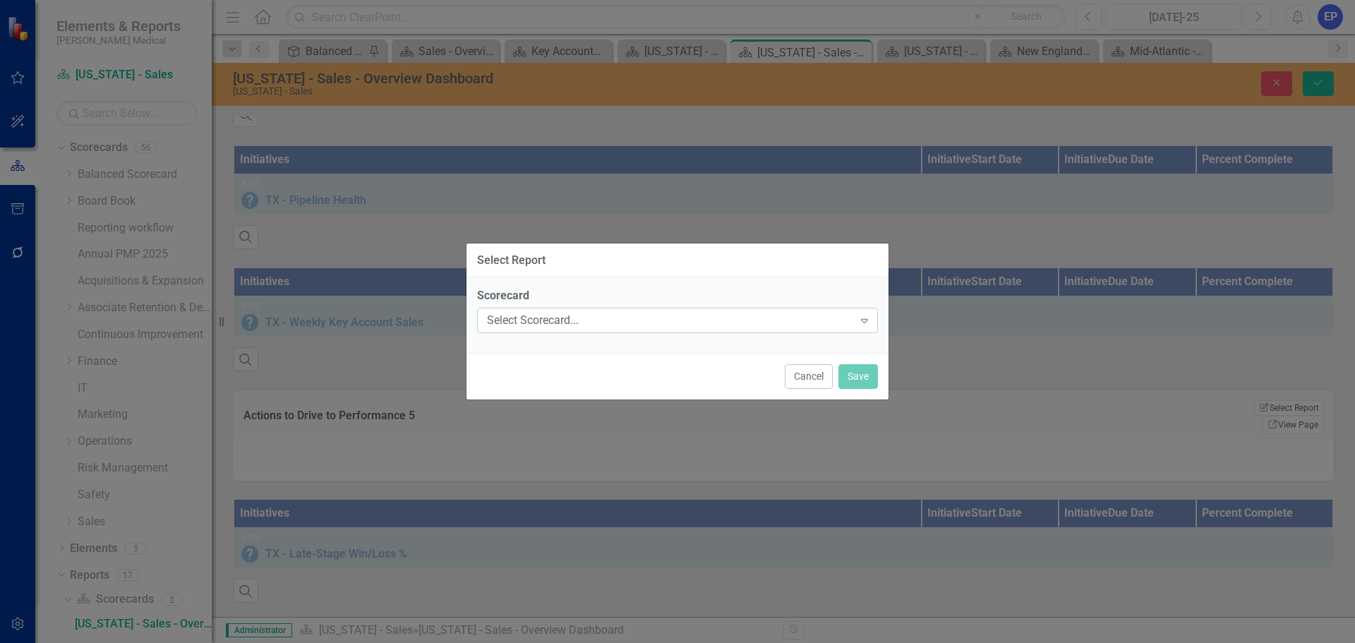
click at [828, 327] on div "Select Scorecard..." at bounding box center [670, 321] width 366 height 16
type input "sales"
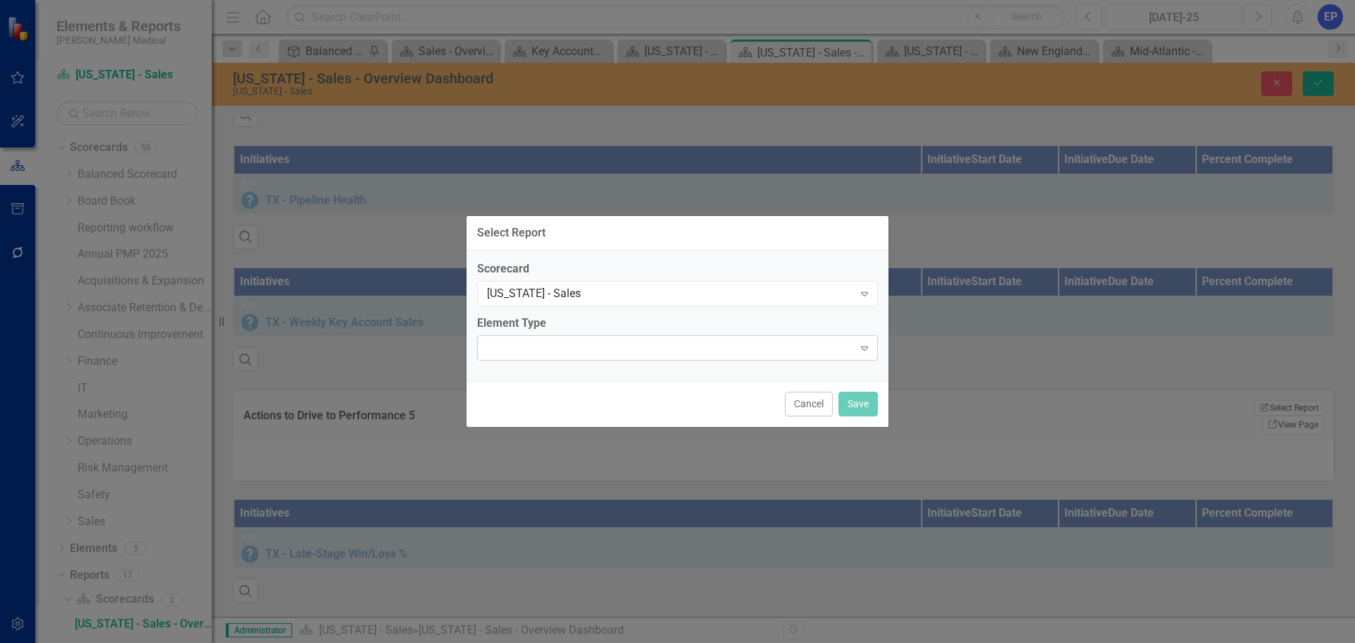
click at [564, 345] on div "Expand" at bounding box center [677, 347] width 401 height 25
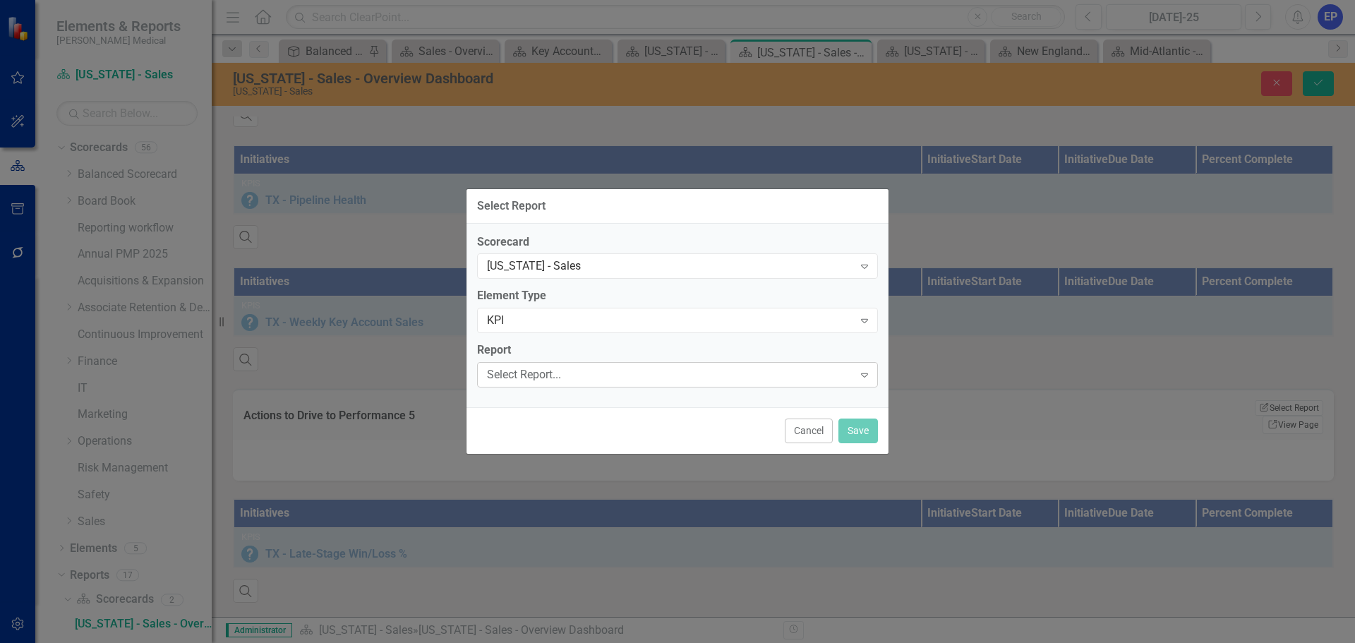
click at [551, 380] on div "Select Report..." at bounding box center [670, 375] width 366 height 16
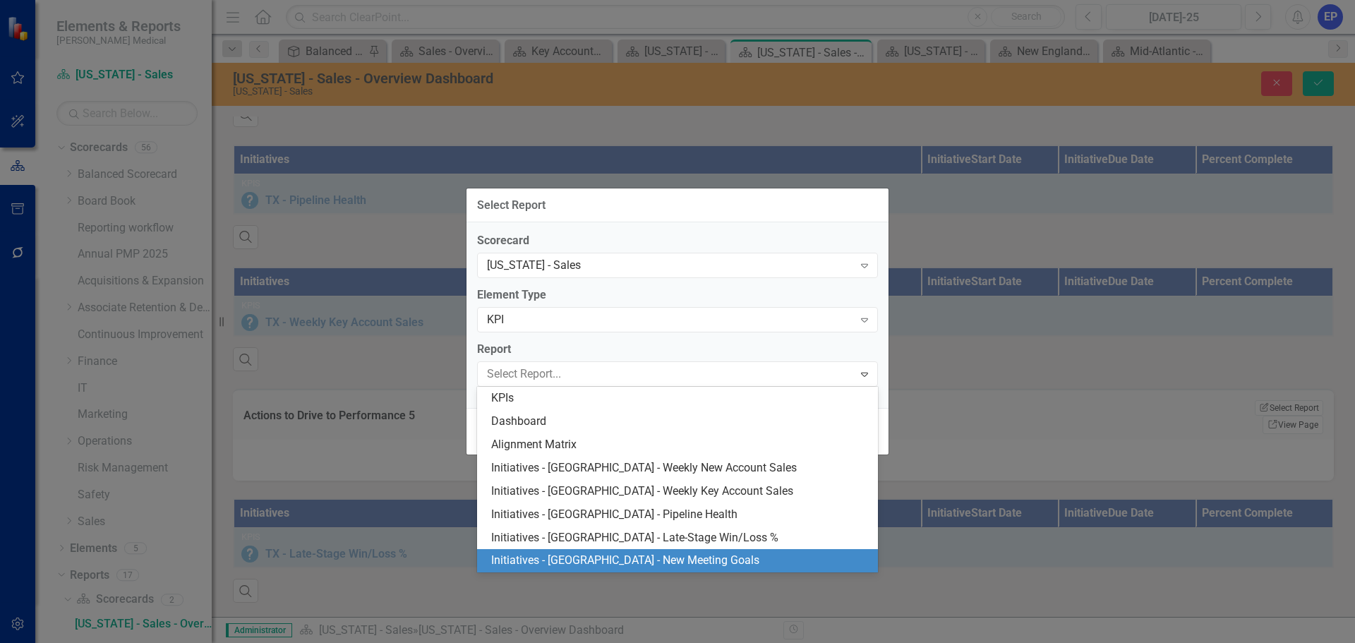
click at [562, 553] on div "Initiatives - [GEOGRAPHIC_DATA] - New Meeting Goals" at bounding box center [680, 560] width 378 height 16
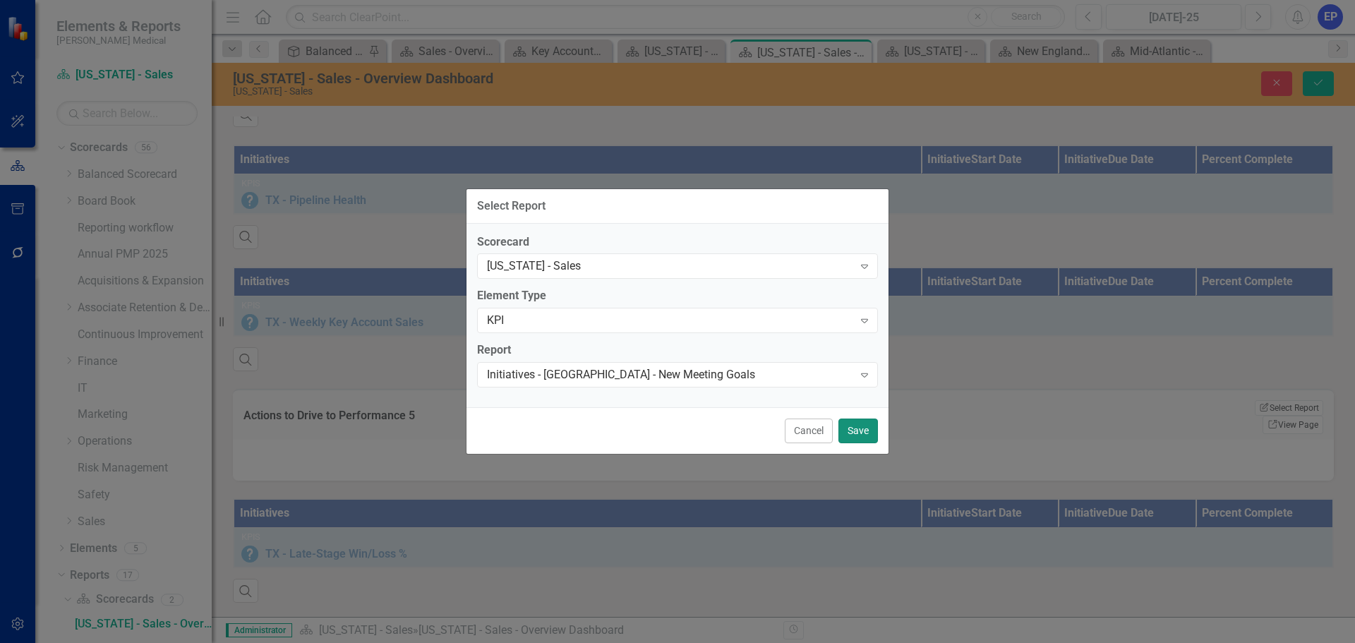
click at [843, 428] on button "Save" at bounding box center [858, 430] width 40 height 25
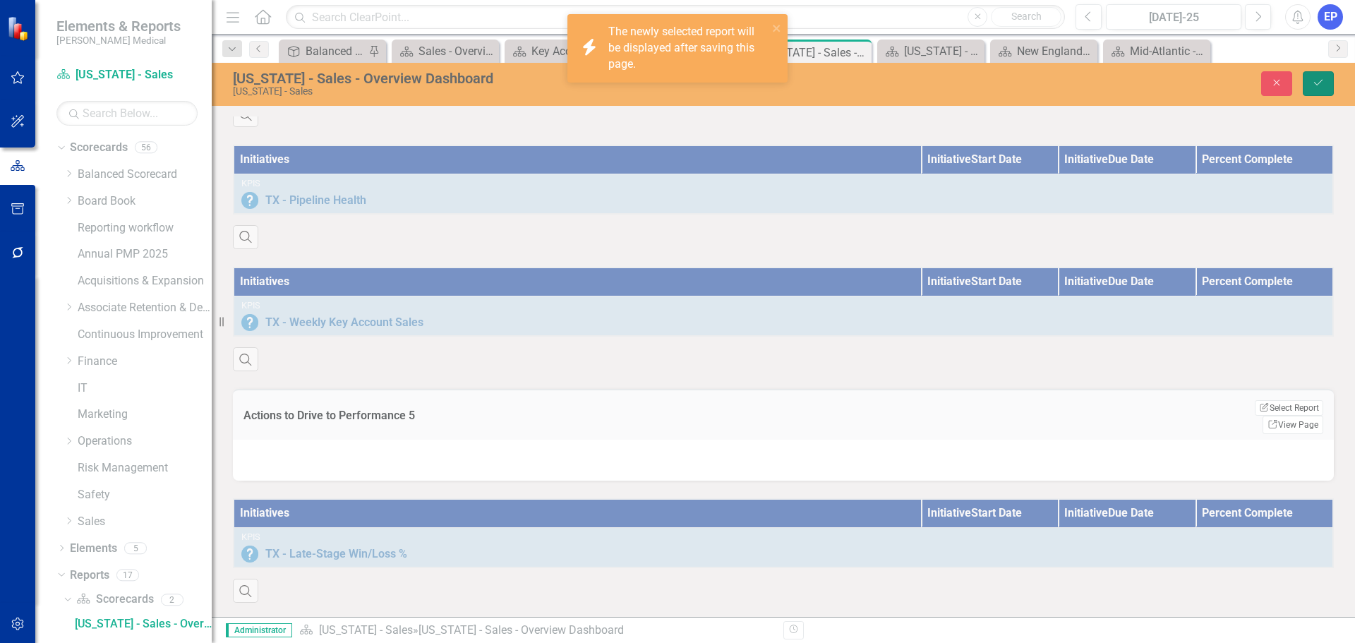
click at [1317, 87] on icon "Save" at bounding box center [1318, 83] width 13 height 10
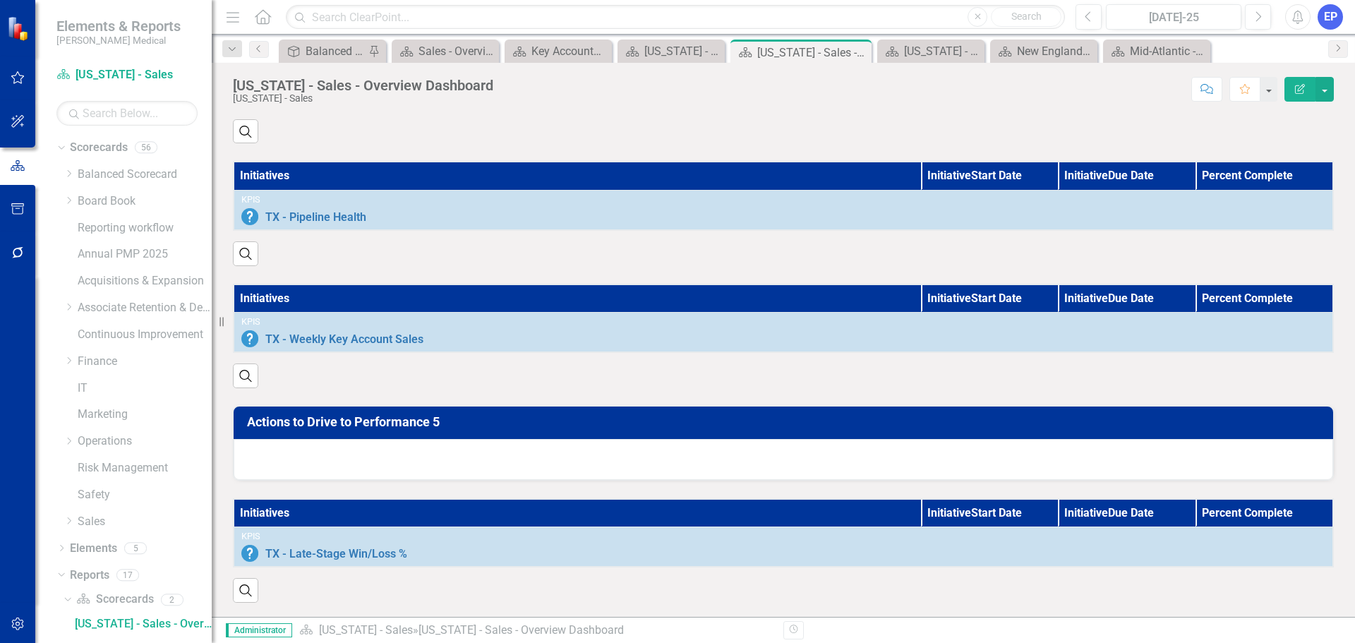
click at [813, 416] on h3 "Actions to Drive to Performance 5" at bounding box center [785, 422] width 1077 height 14
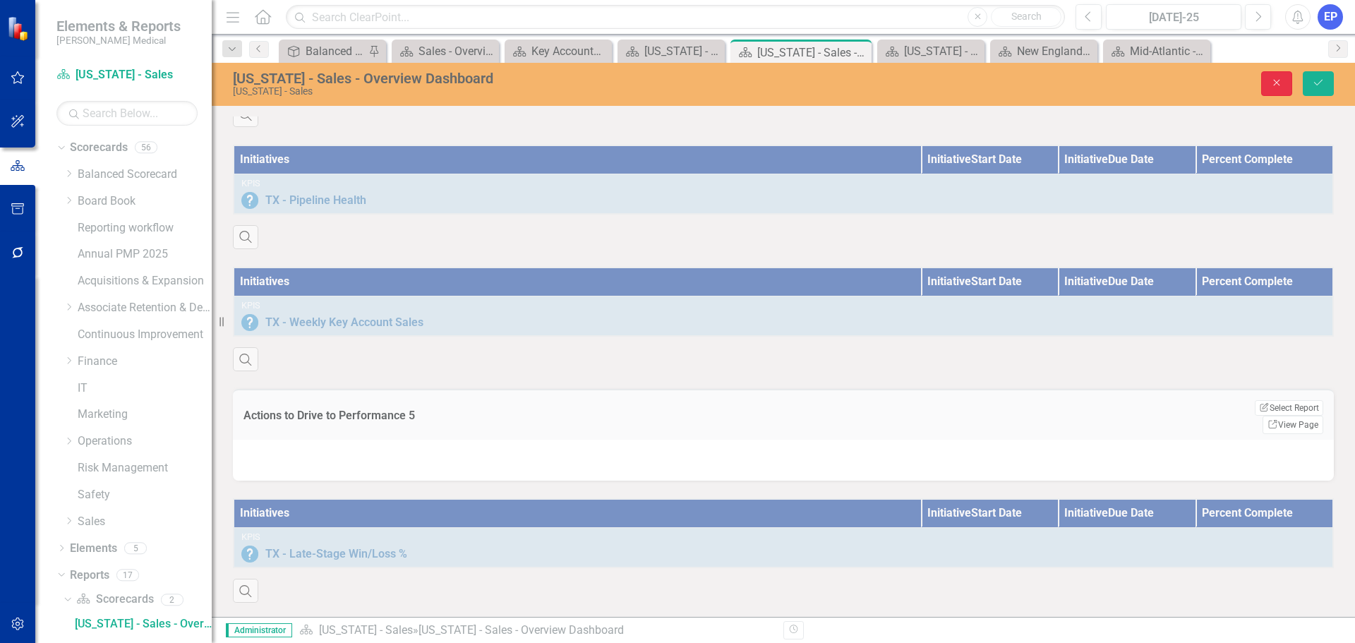
click at [1276, 80] on icon "Close" at bounding box center [1276, 83] width 13 height 10
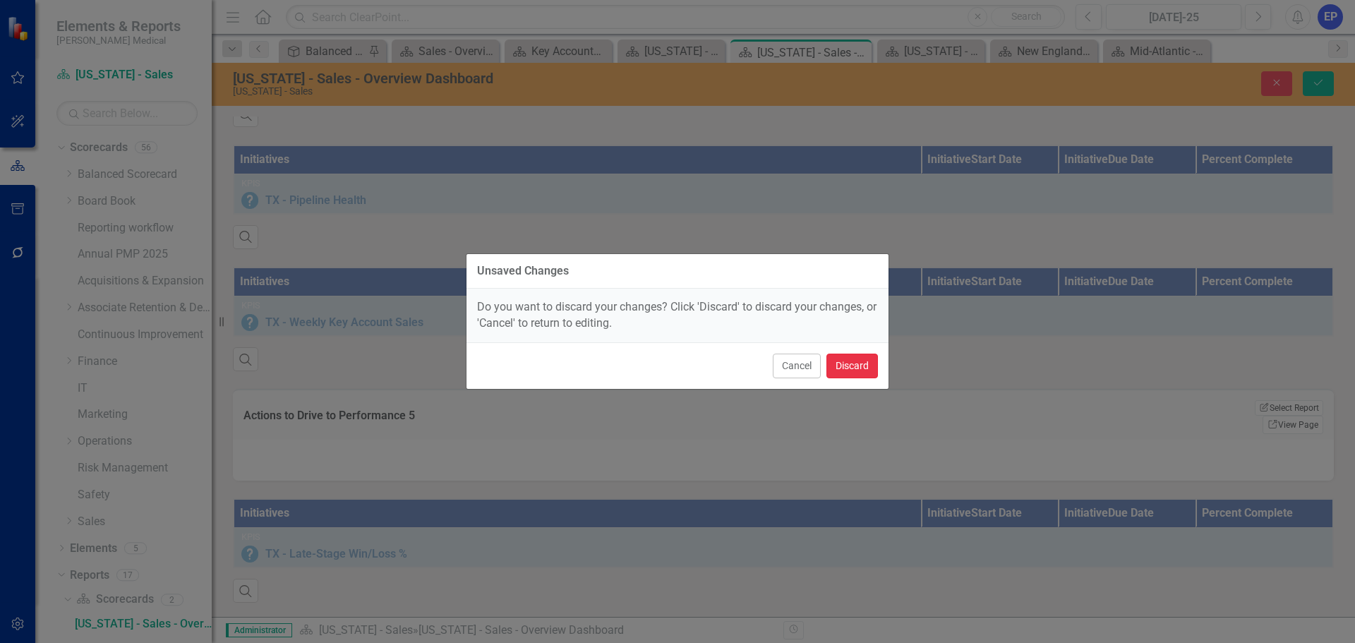
click at [852, 370] on button "Discard" at bounding box center [852, 366] width 52 height 25
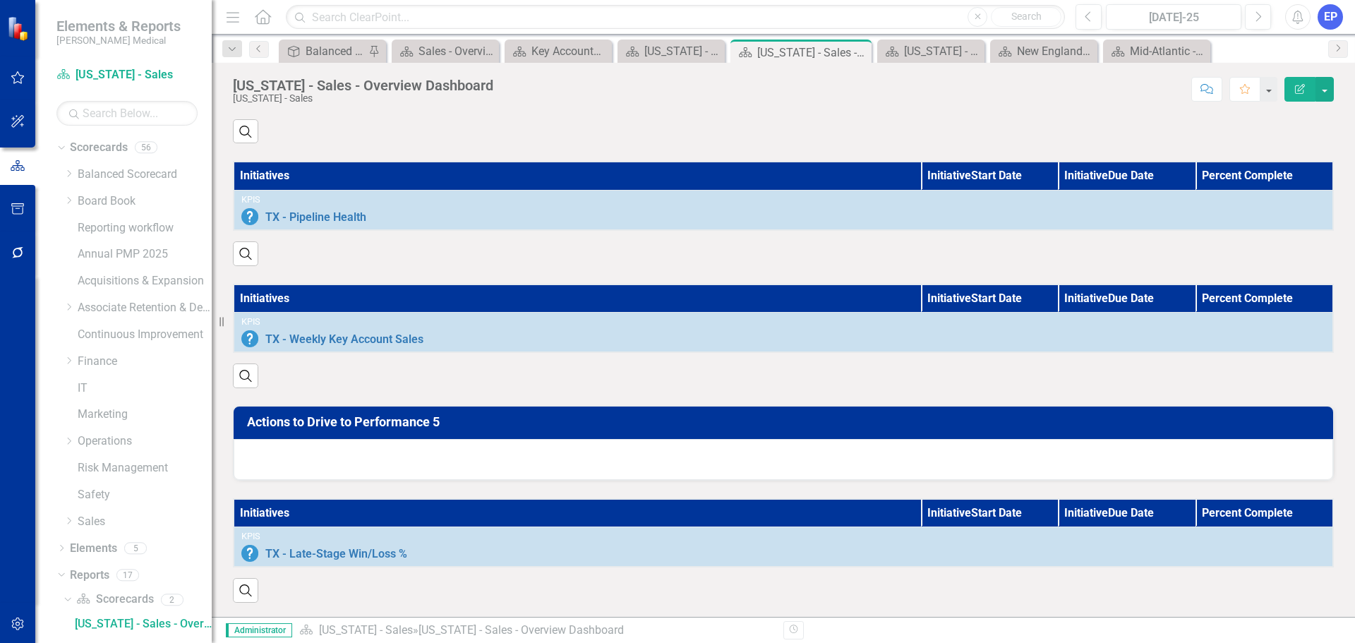
click at [1292, 97] on button "Edit Report" at bounding box center [1299, 89] width 31 height 25
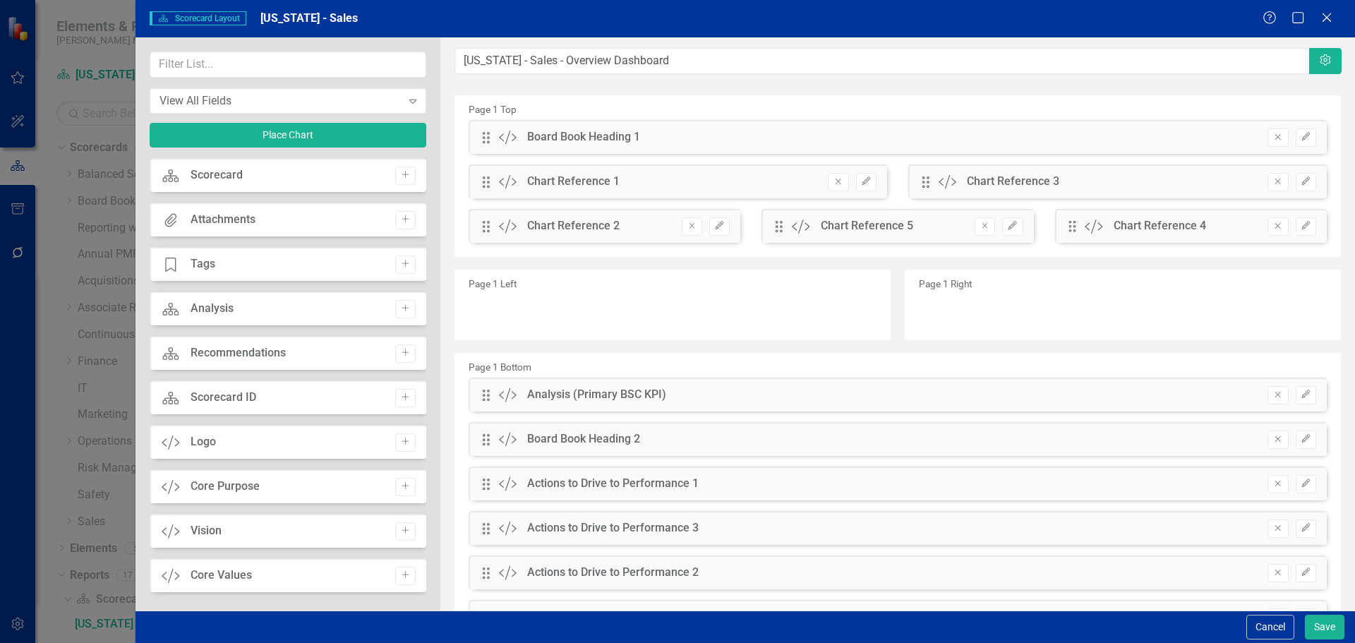
scroll to position [122, 0]
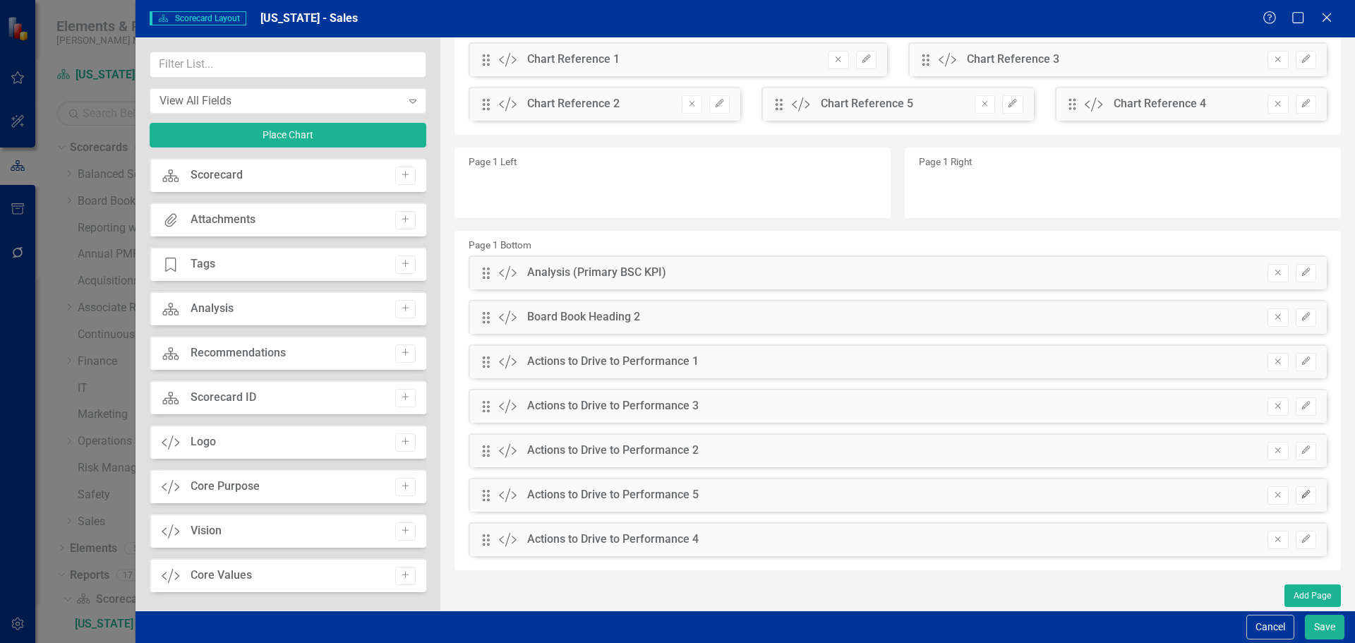
click at [1301, 495] on icon "button" at bounding box center [1305, 494] width 8 height 8
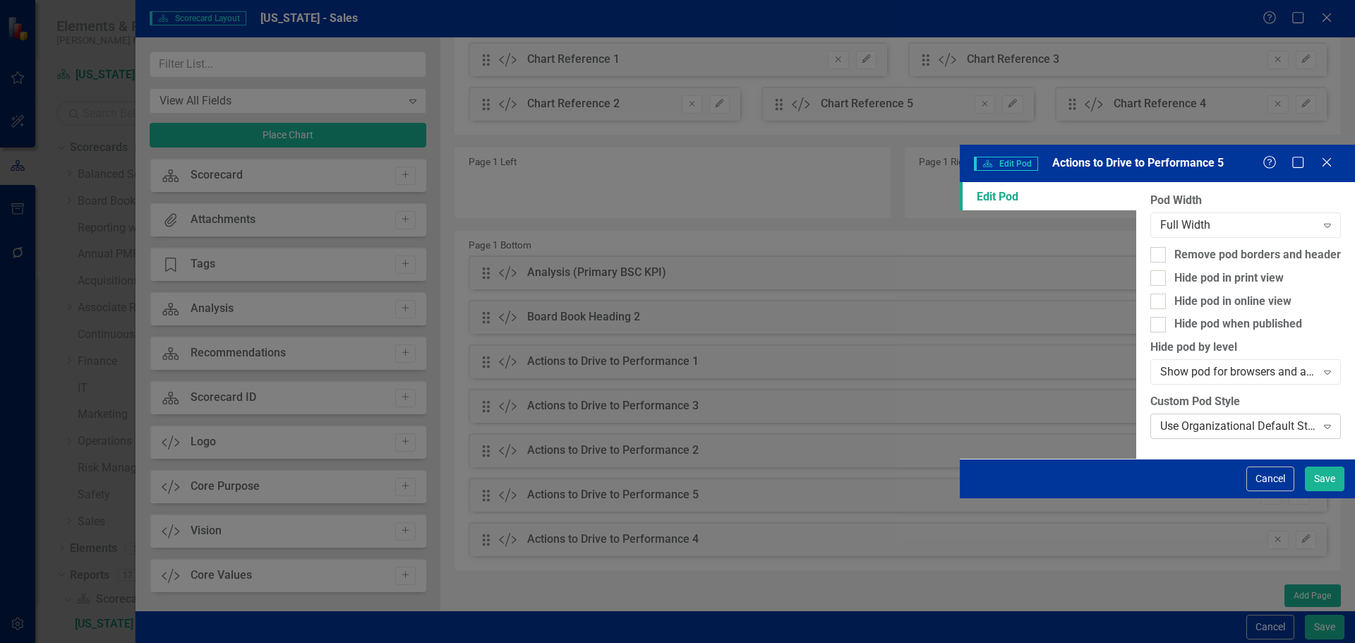
click at [1150, 413] on div "Use Organizational Default Style (Nixon Medical - 286C (Medium Blue) (Font Size…" at bounding box center [1245, 425] width 191 height 25
click at [1174, 247] on div "Remove pod borders and header" at bounding box center [1257, 255] width 167 height 16
click at [1150, 247] on input "Remove pod borders and header" at bounding box center [1154, 251] width 9 height 9
checkbox input "true"
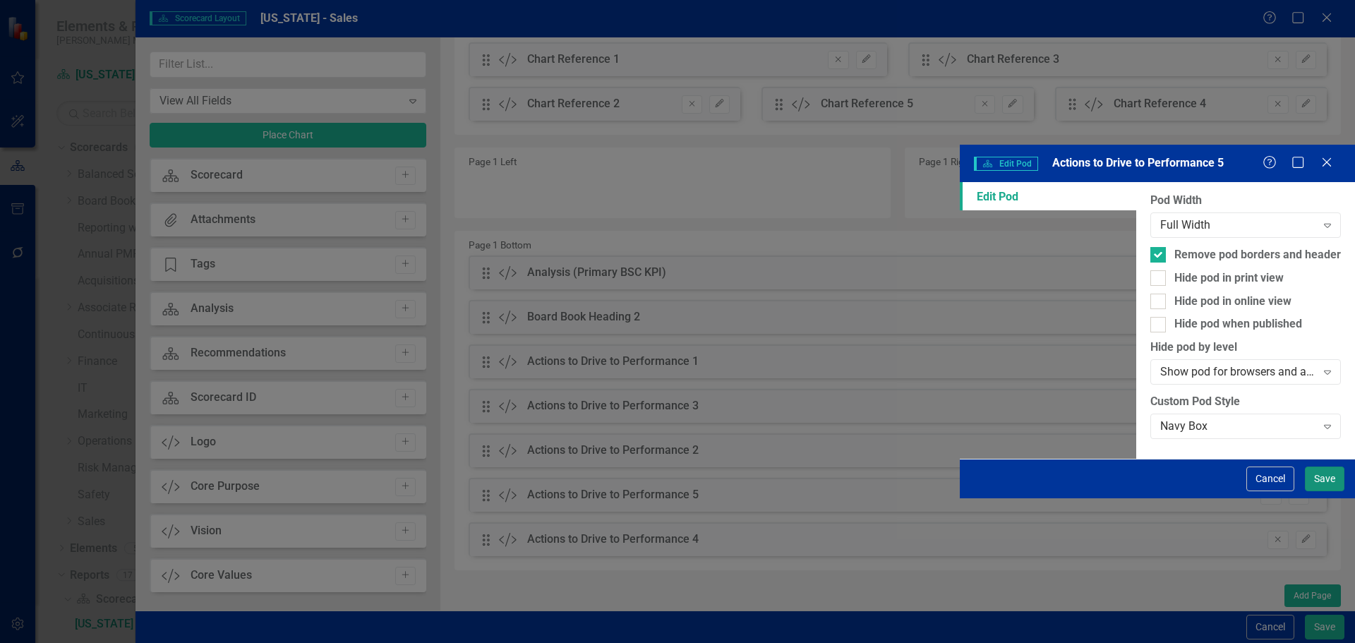
click at [1321, 491] on button "Save" at bounding box center [1325, 478] width 40 height 25
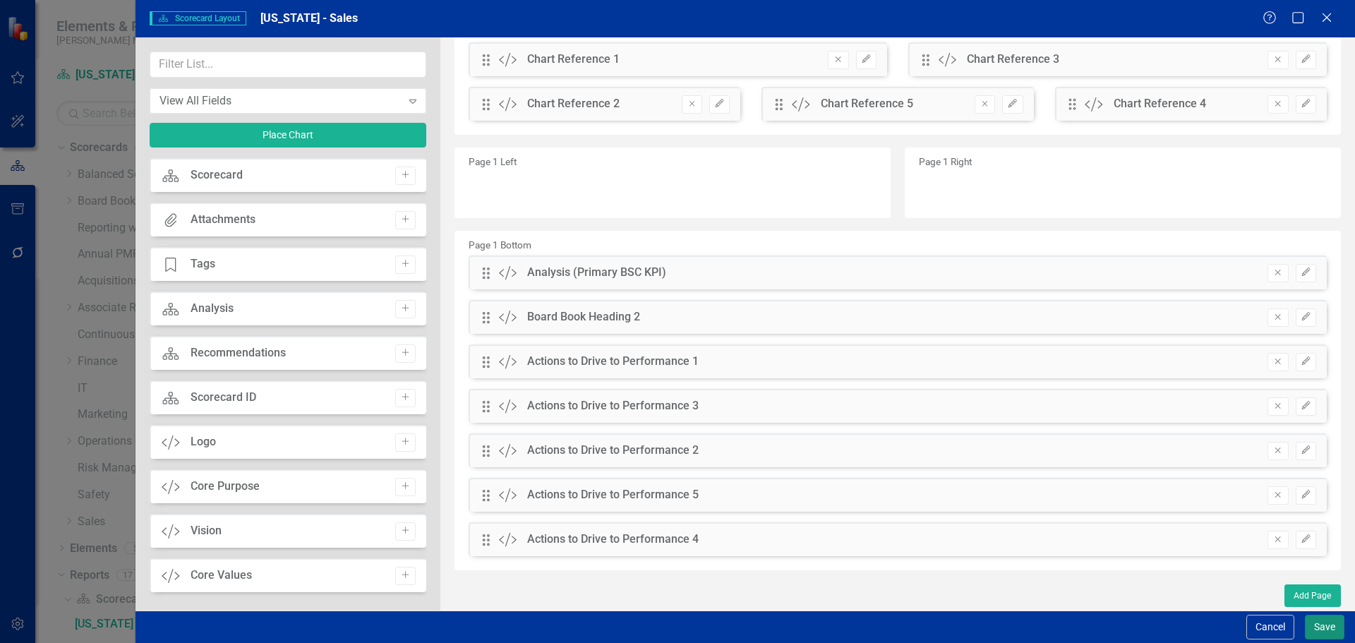
click at [1315, 630] on button "Save" at bounding box center [1325, 627] width 40 height 25
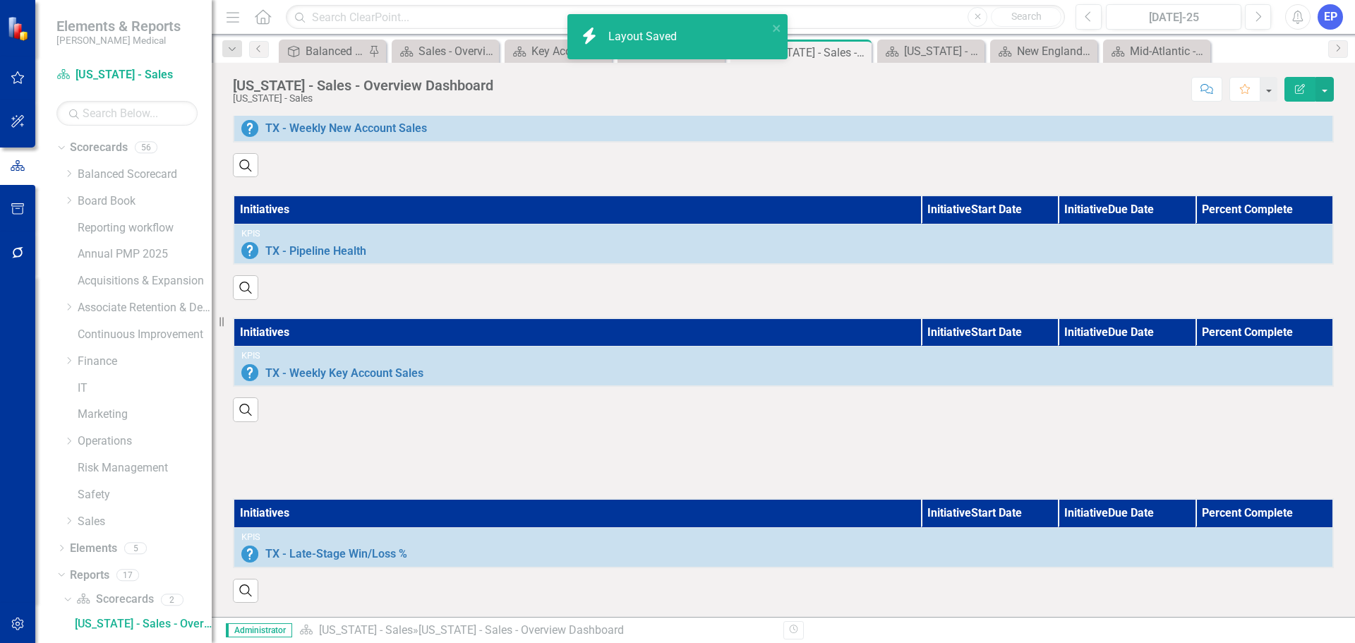
scroll to position [911, 0]
click at [934, 47] on div "[US_STATE] - Sales - Overview Dashboard" at bounding box center [933, 51] width 59 height 18
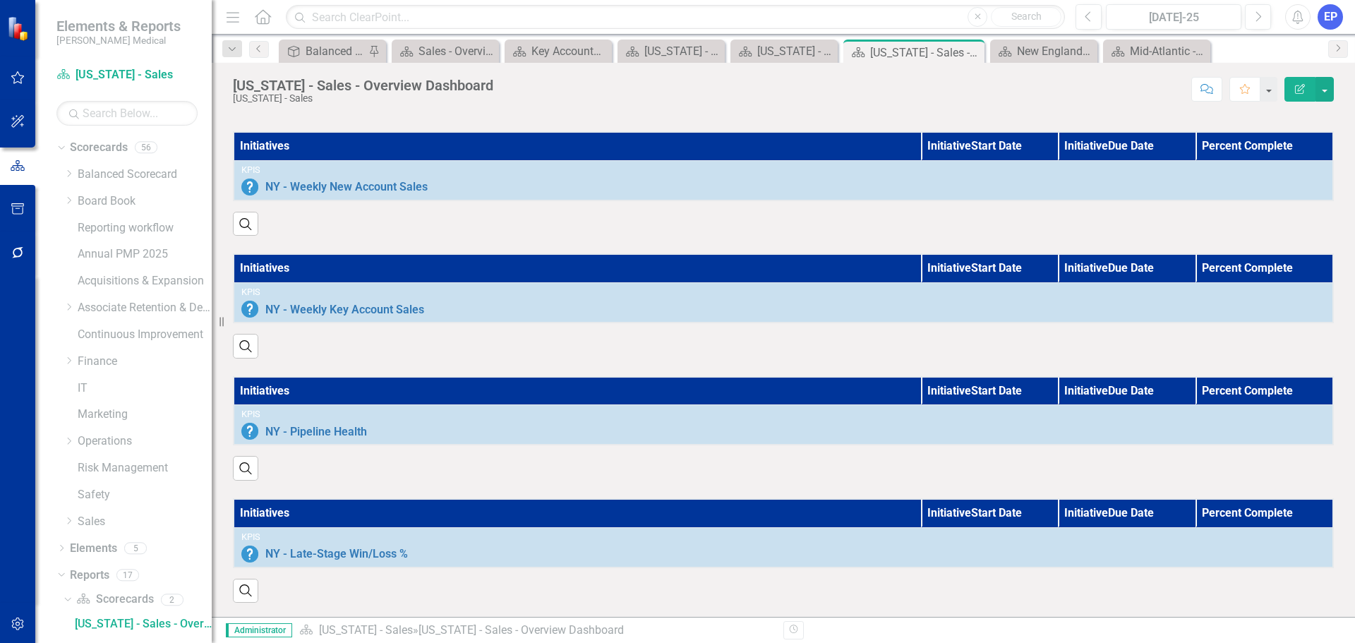
scroll to position [852, 0]
click at [1326, 96] on button "button" at bounding box center [1324, 89] width 18 height 25
click at [1303, 141] on link "Edit Report Edit Layout" at bounding box center [1276, 141] width 114 height 26
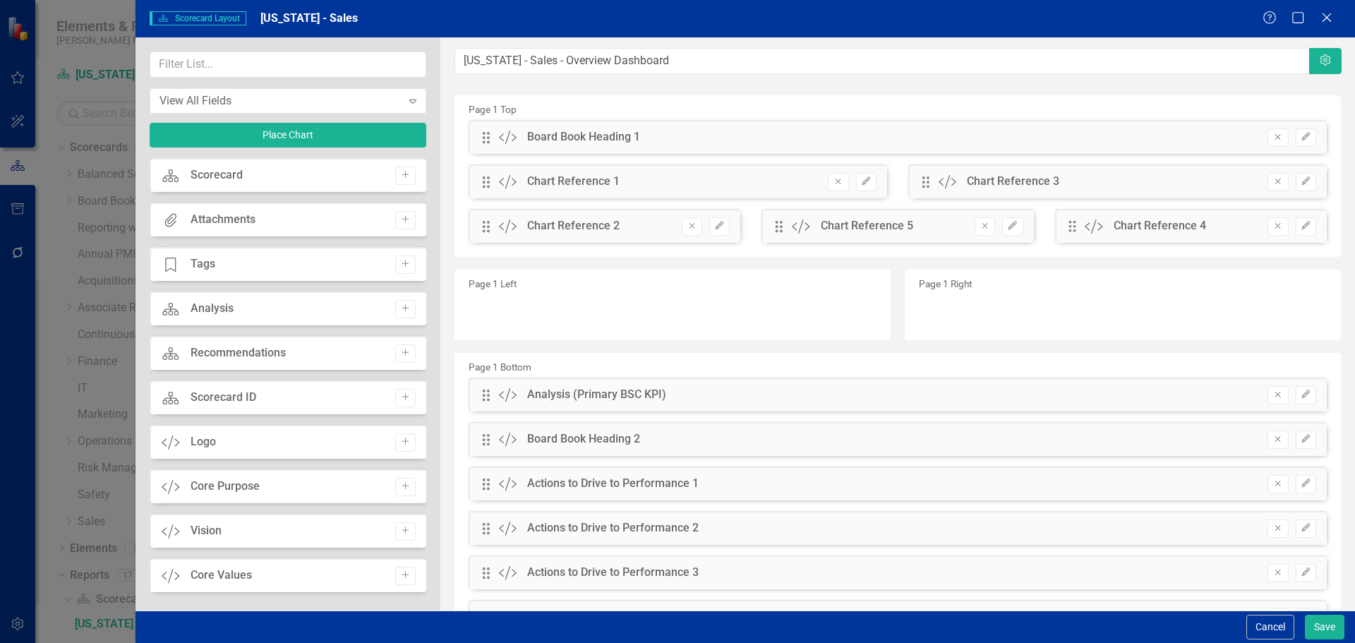
scroll to position [78, 0]
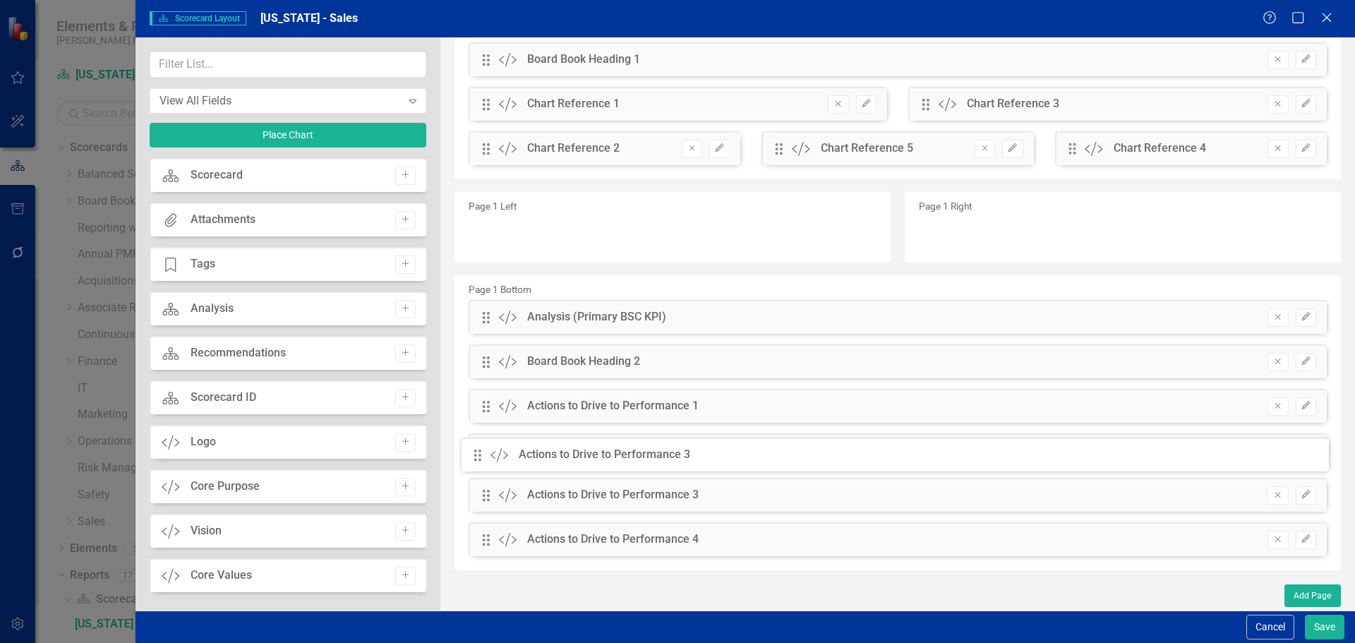
drag, startPoint x: 485, startPoint y: 499, endPoint x: 487, endPoint y: 453, distance: 45.9
click at [487, 453] on div "The fields (or pods) that are available for you to include on the detail page a…" at bounding box center [897, 285] width 914 height 651
click at [264, 66] on input "text" at bounding box center [288, 65] width 277 height 26
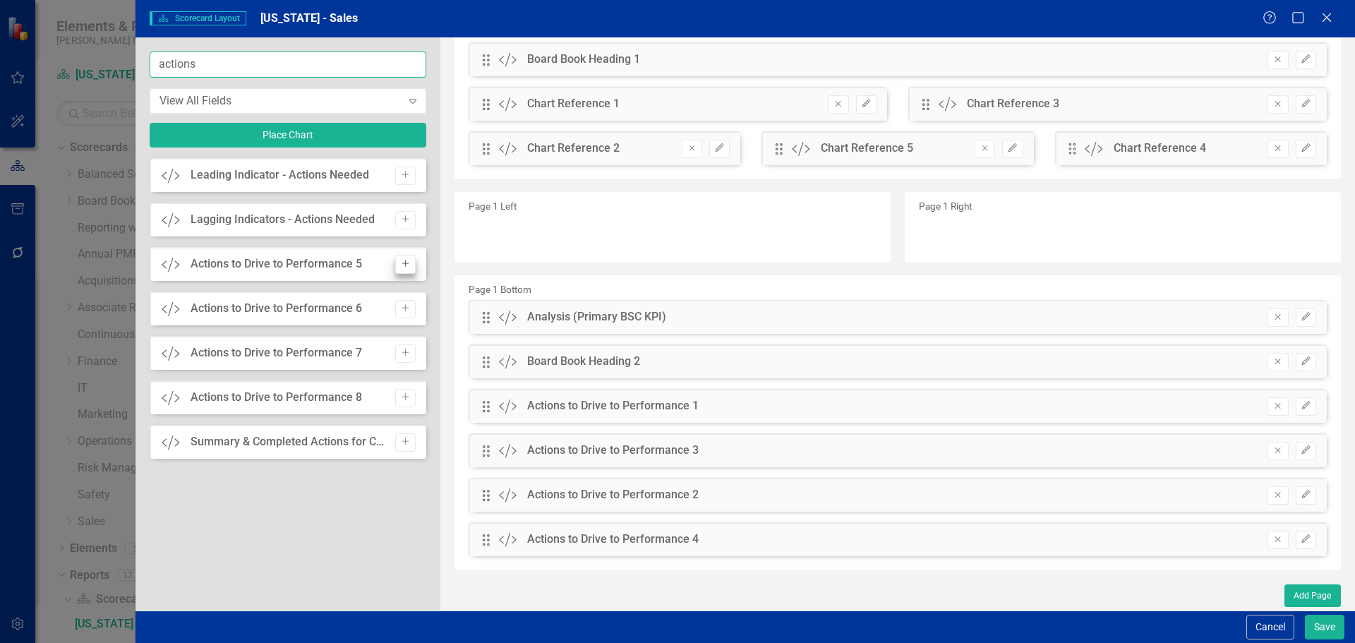
type input "actions"
click at [404, 263] on icon "Add" at bounding box center [405, 264] width 11 height 8
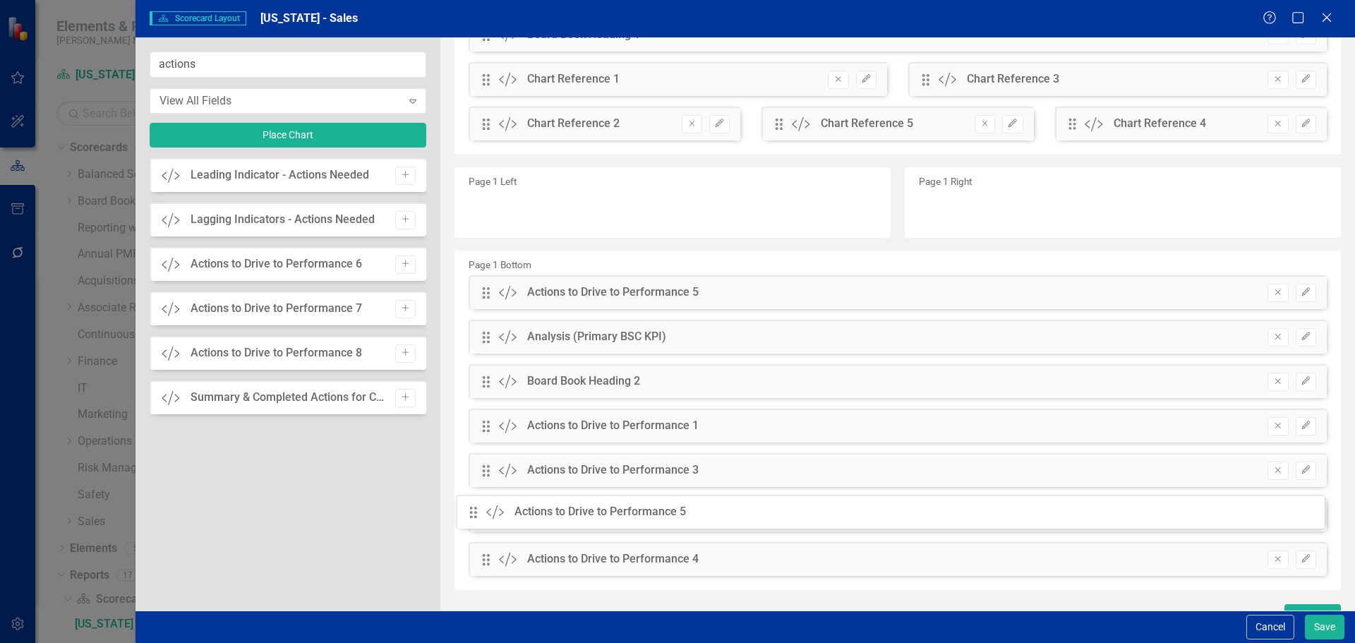
scroll to position [122, 0]
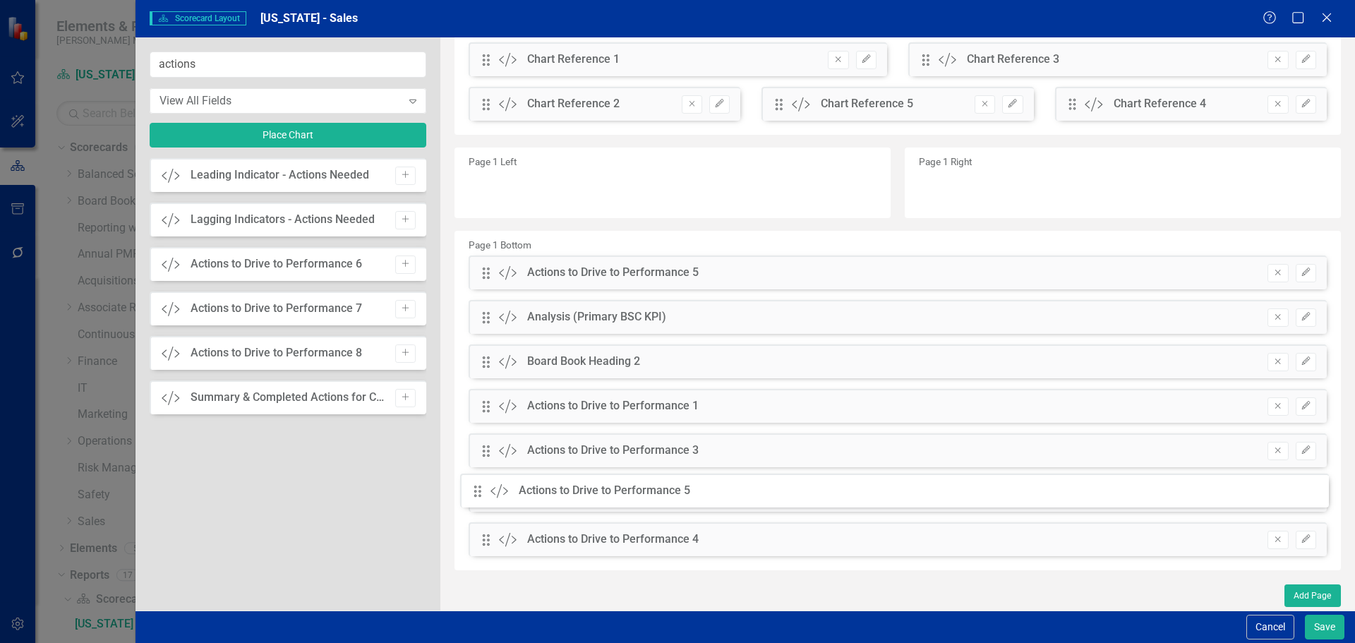
drag, startPoint x: 487, startPoint y: 59, endPoint x: 489, endPoint y: 490, distance: 431.1
click at [1301, 493] on icon "button" at bounding box center [1305, 494] width 8 height 8
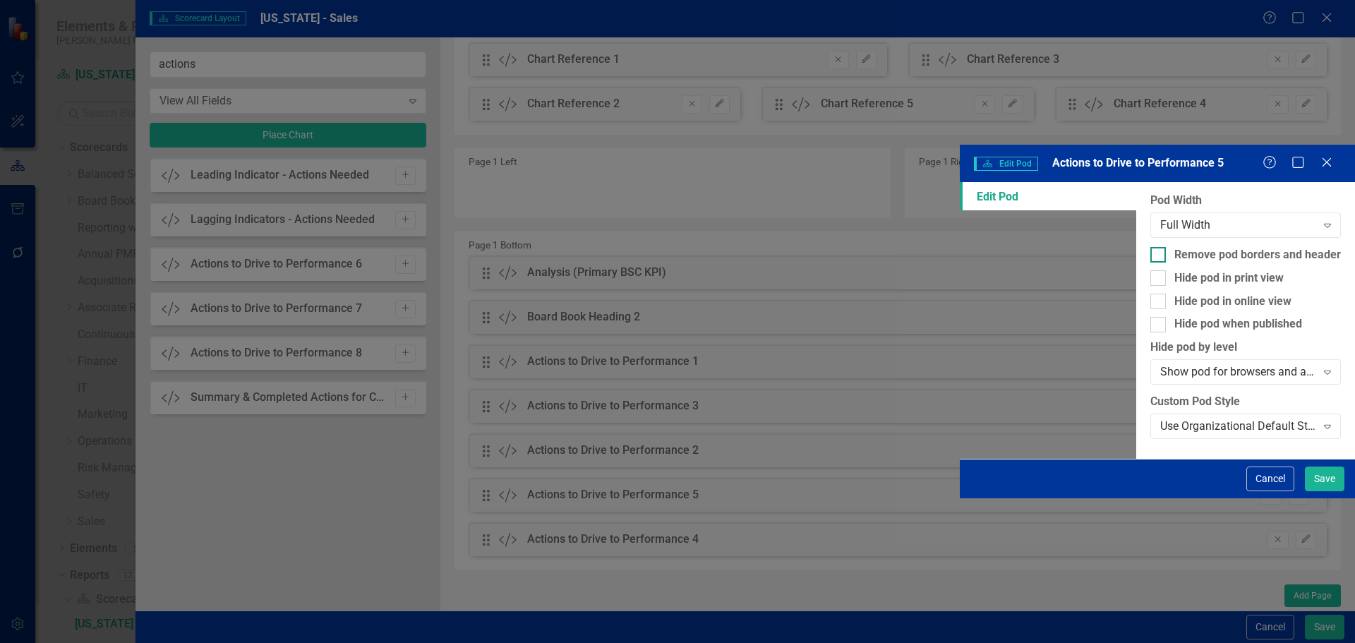
click at [1174, 247] on div "Remove pod borders and header" at bounding box center [1257, 255] width 167 height 16
click at [1150, 247] on input "Remove pod borders and header" at bounding box center [1154, 251] width 9 height 9
checkbox input "true"
click at [1160, 418] on div "Use Organizational Default Style (Nixon Medical - 286C (Medium Blue) (Font Size…" at bounding box center [1238, 426] width 156 height 16
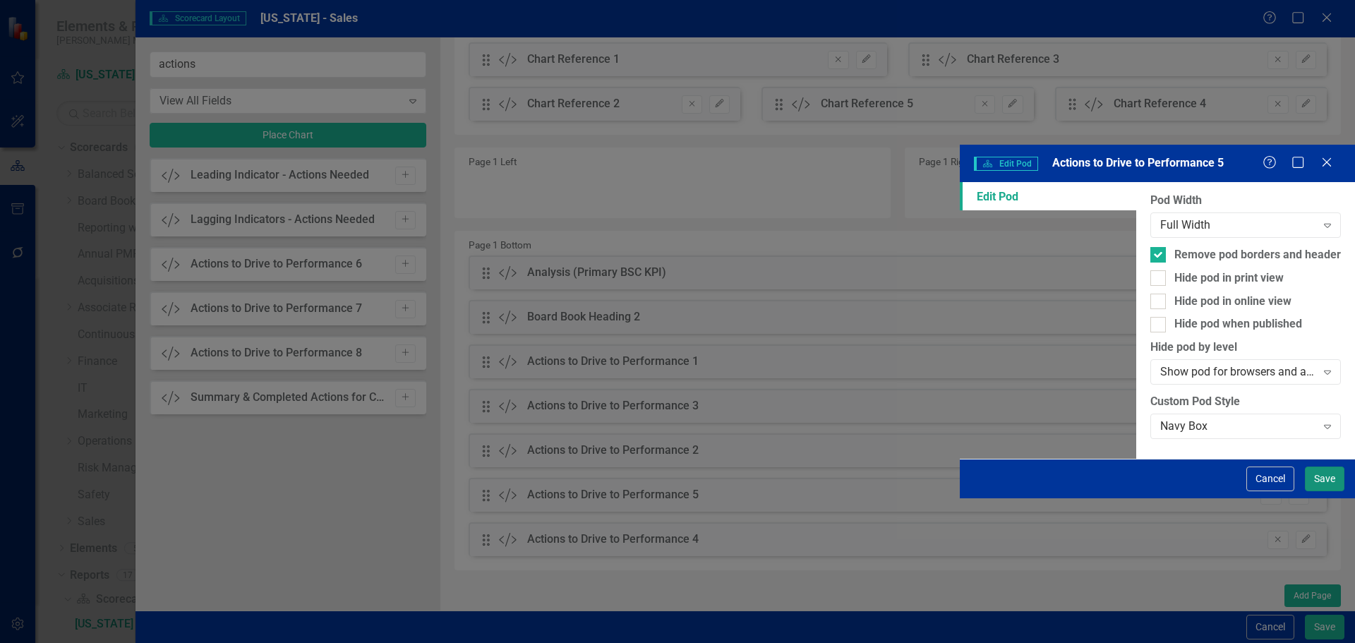
click at [1336, 491] on button "Save" at bounding box center [1325, 478] width 40 height 25
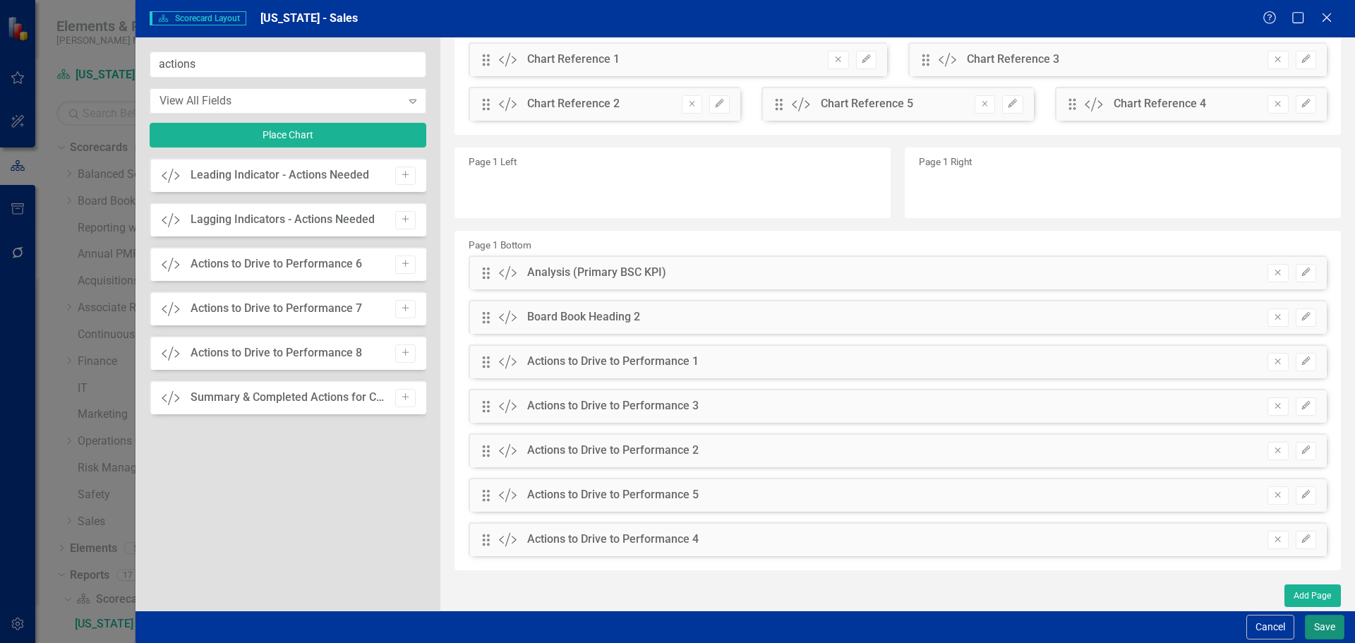
click at [1317, 625] on button "Save" at bounding box center [1325, 627] width 40 height 25
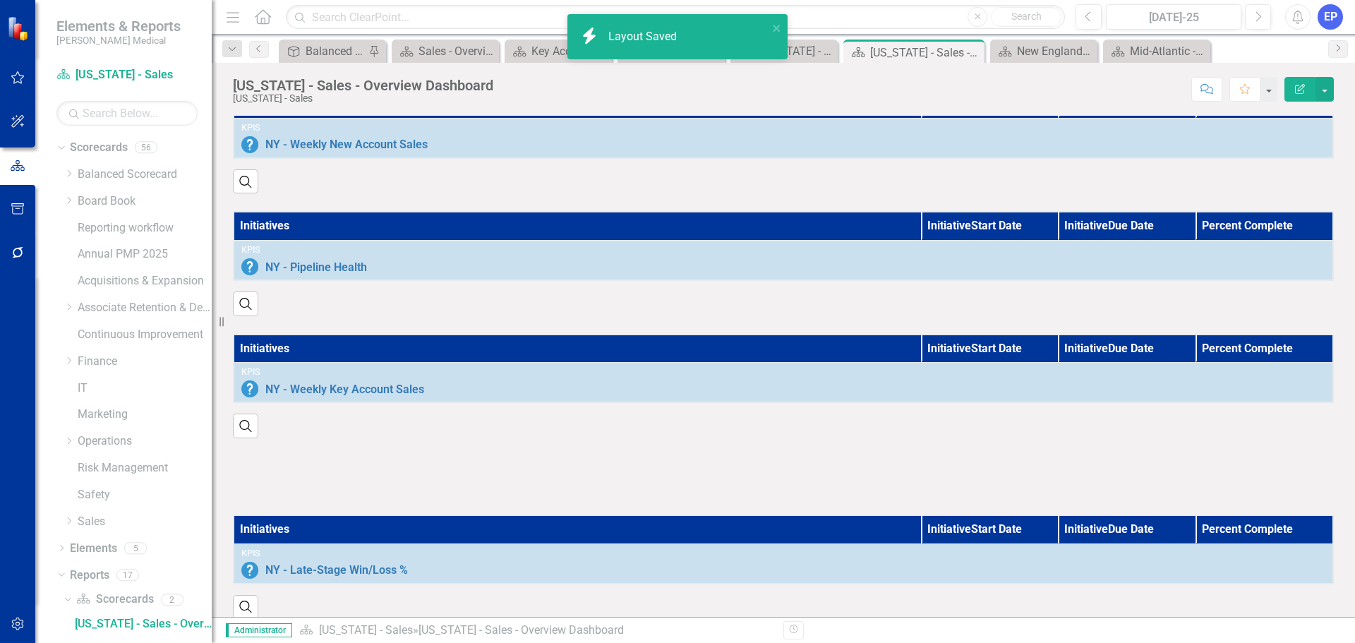
click at [771, 478] on div at bounding box center [783, 467] width 1122 height 59
click at [970, 497] on div at bounding box center [783, 476] width 1101 height 41
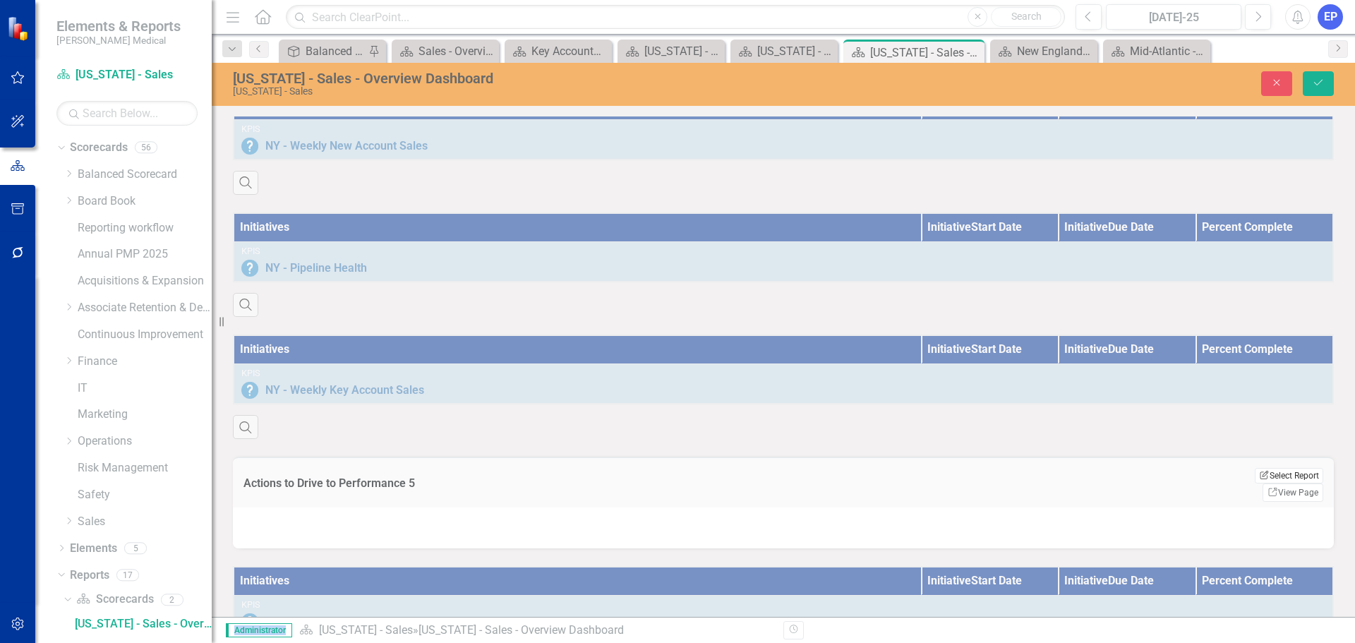
click at [1256, 483] on button "Edit Report Select Report" at bounding box center [1289, 476] width 68 height 16
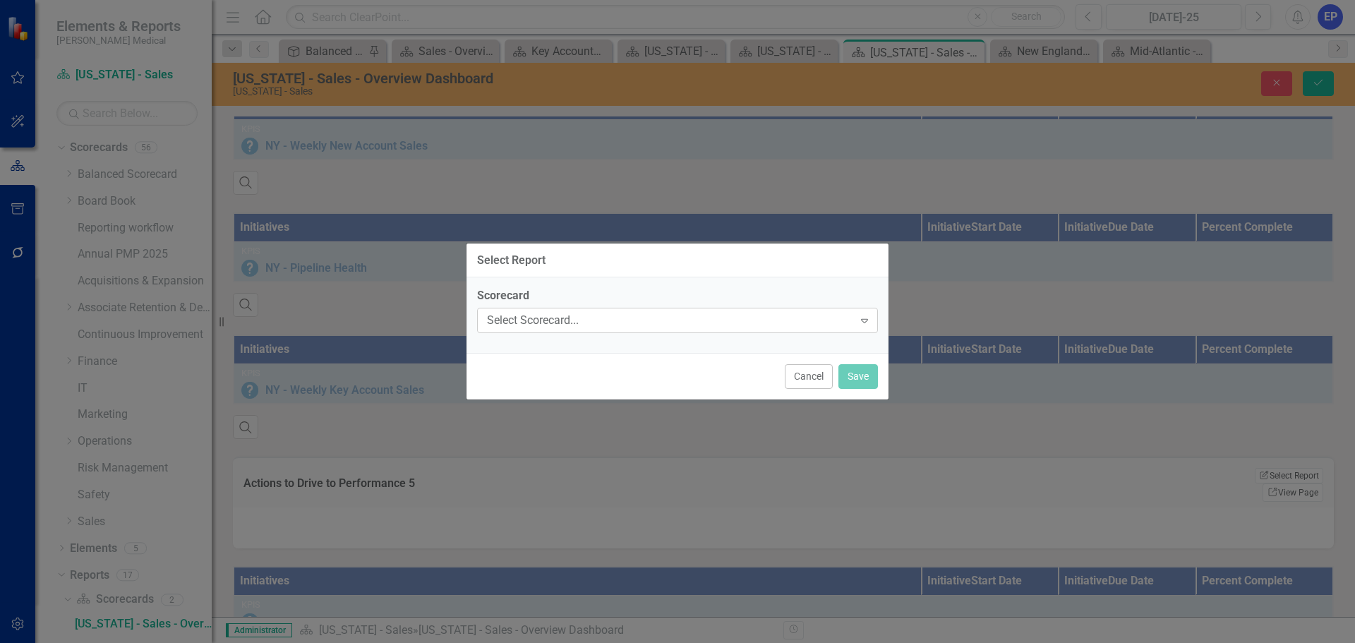
click at [646, 324] on div "Select Scorecard..." at bounding box center [670, 321] width 366 height 16
type input "sales"
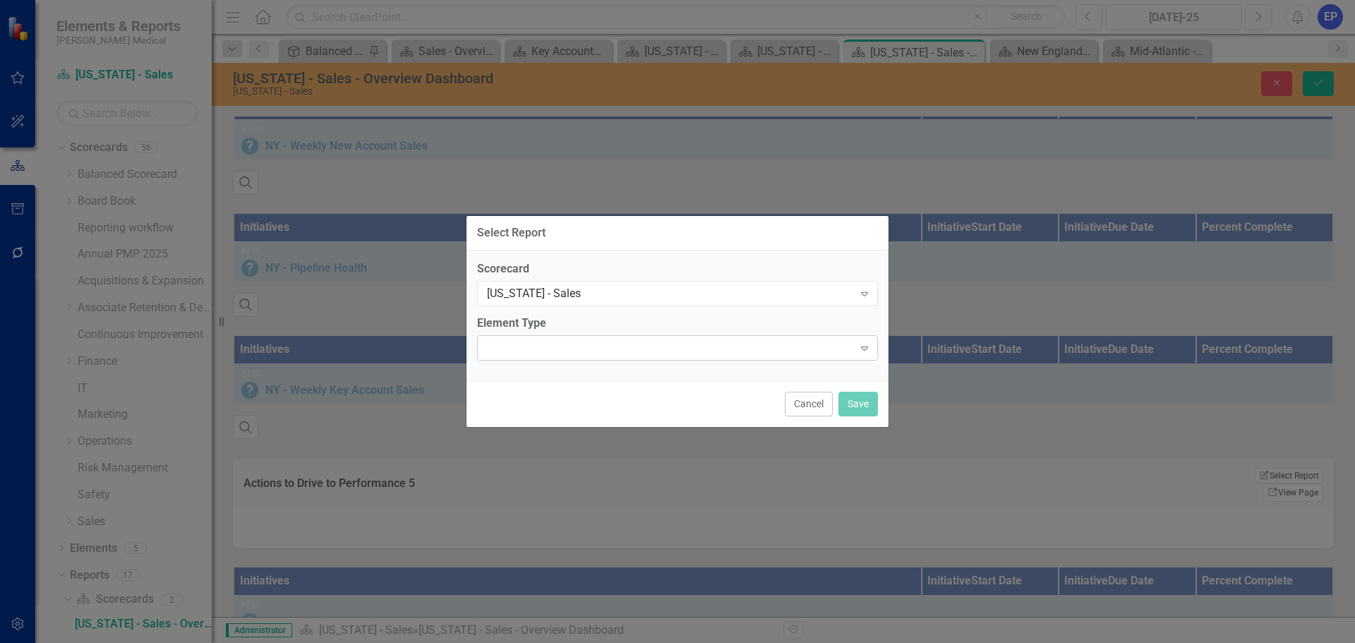
click at [612, 349] on div at bounding box center [666, 347] width 372 height 3
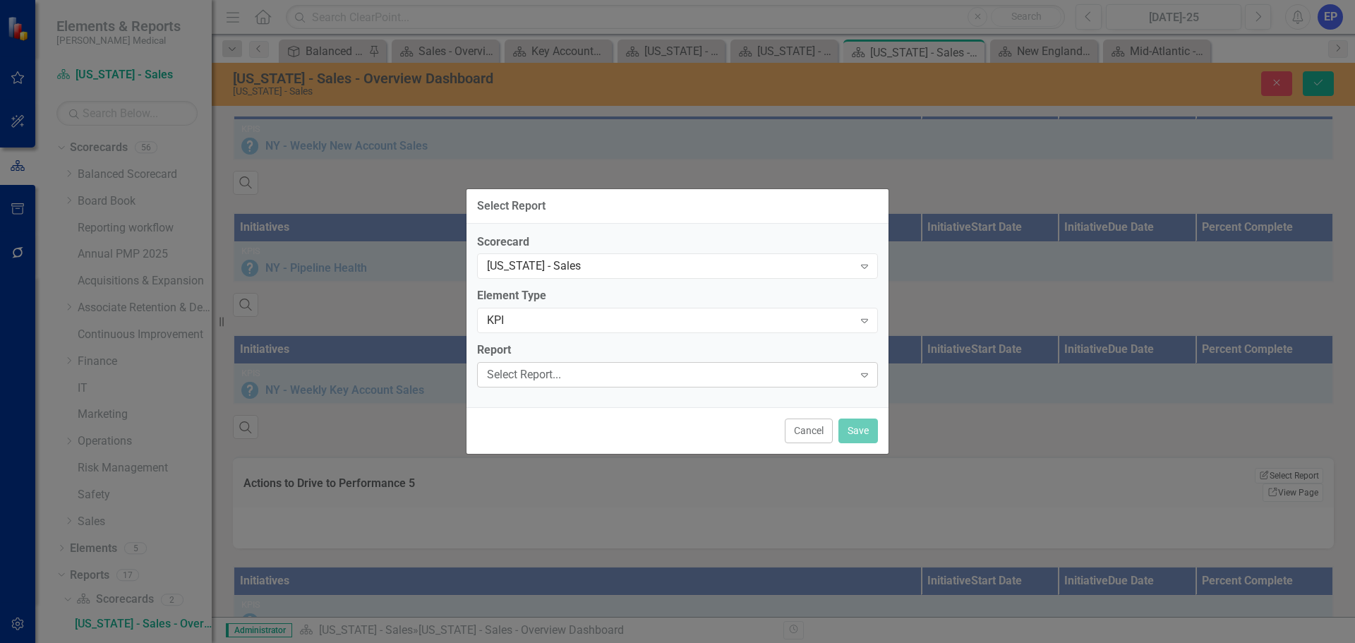
click at [569, 383] on div "Select Report... Expand" at bounding box center [677, 374] width 401 height 25
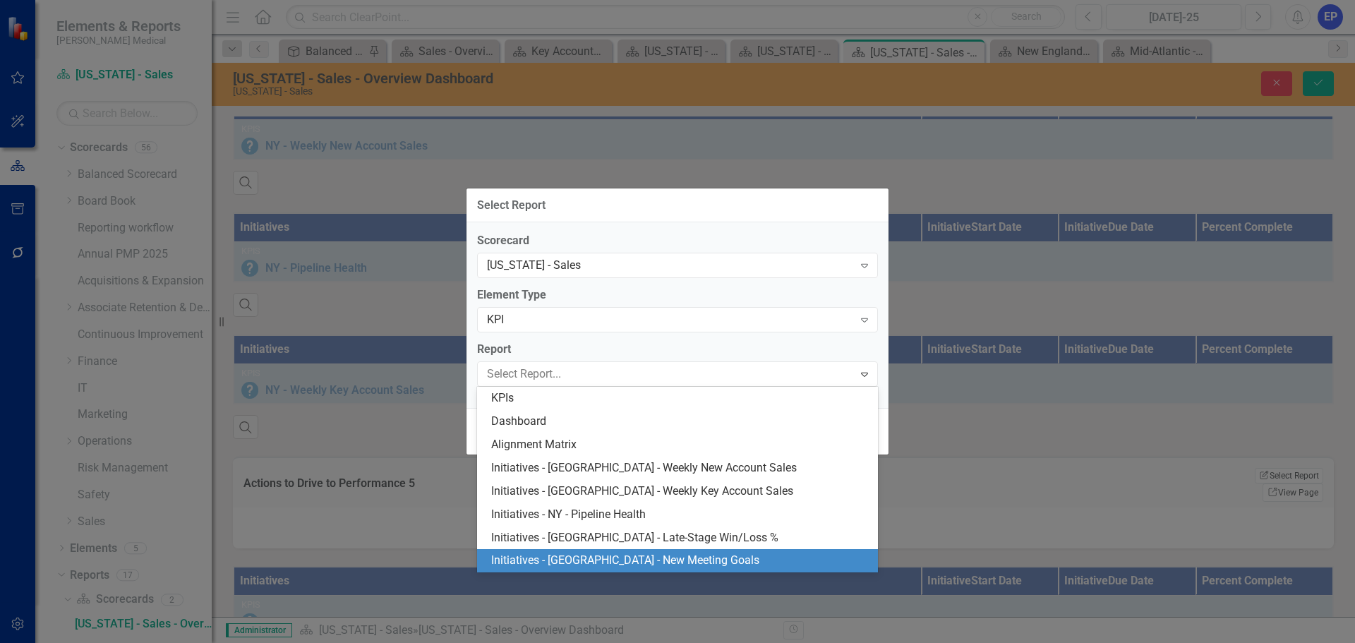
click at [577, 552] on div "Initiatives - NY - New Meeting Goals" at bounding box center [680, 560] width 378 height 16
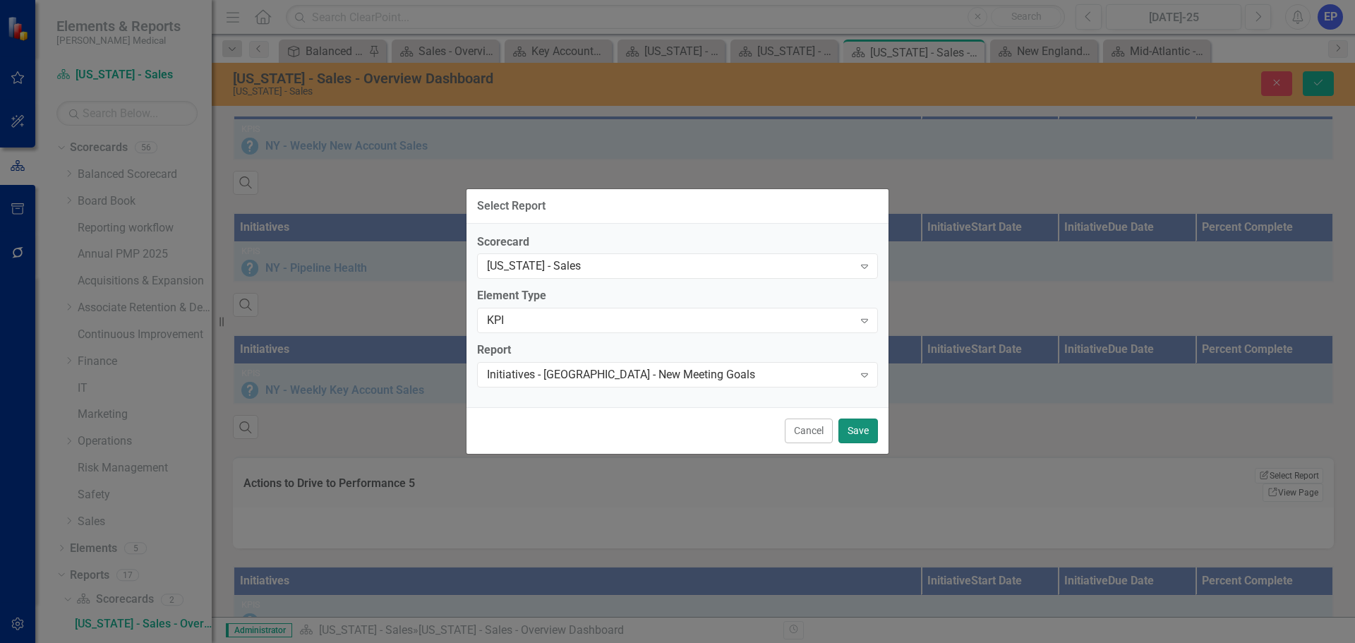
click at [850, 430] on button "Save" at bounding box center [858, 430] width 40 height 25
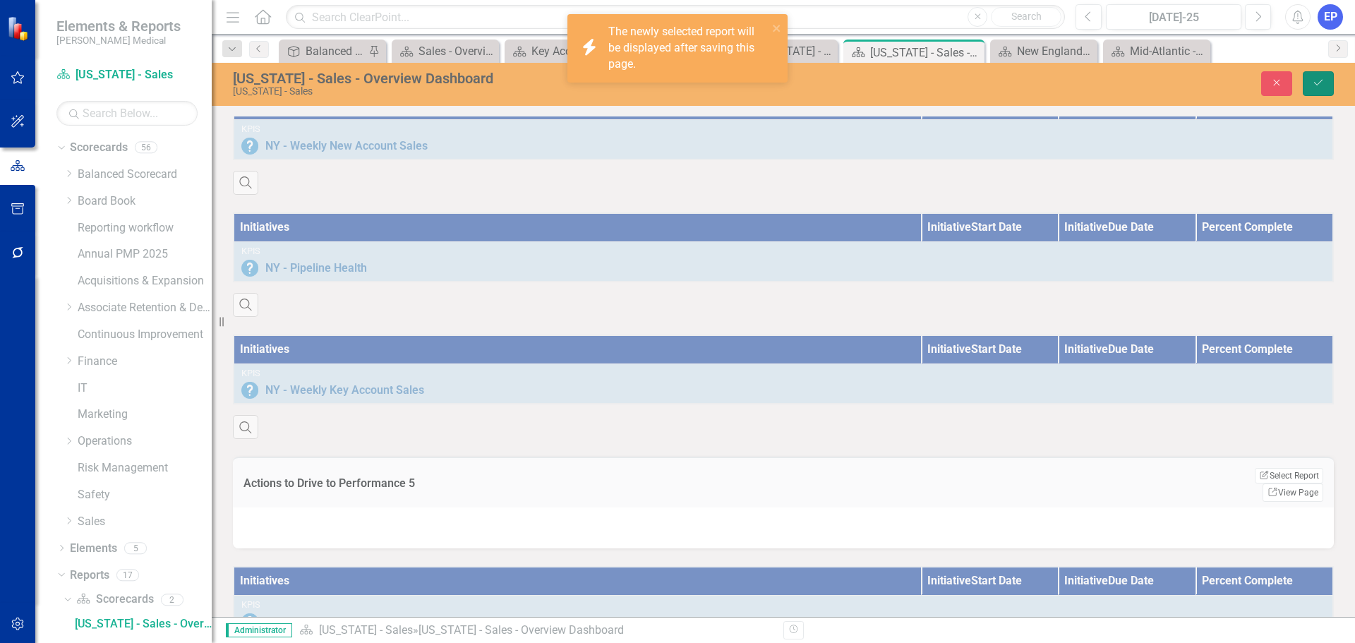
click at [1317, 84] on icon "Save" at bounding box center [1318, 83] width 13 height 10
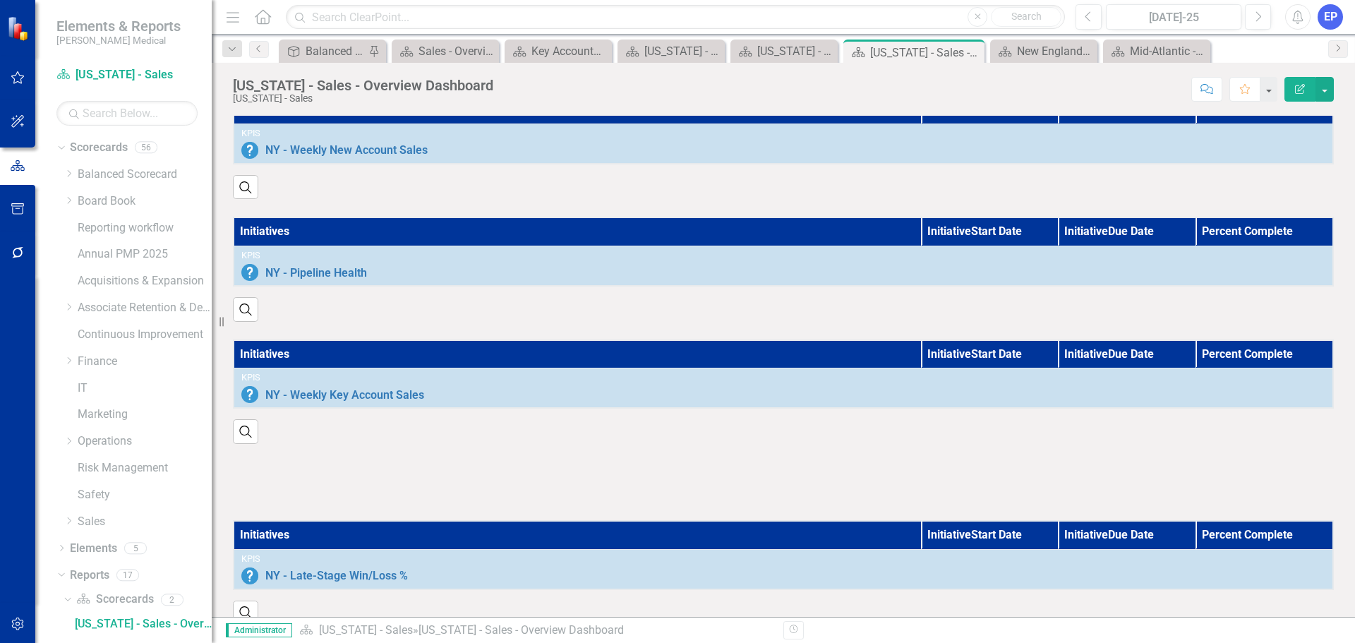
scroll to position [911, 0]
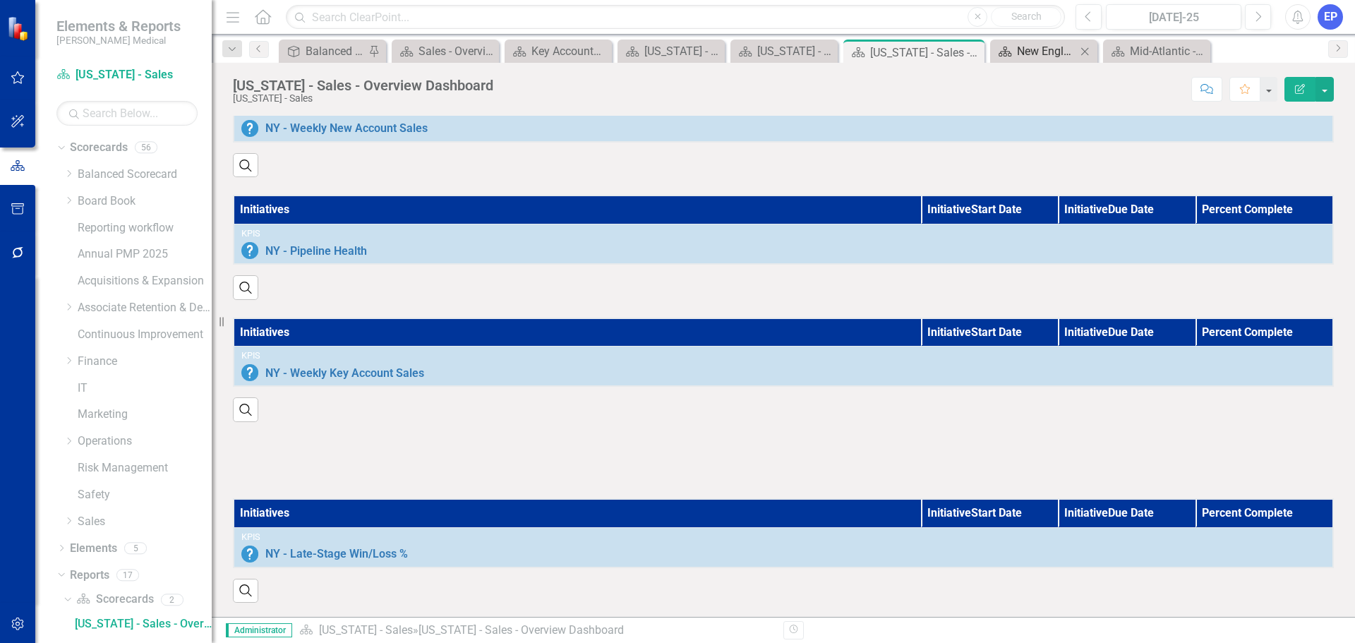
click at [1037, 48] on div "New England - Sales - Overview Dashboard" at bounding box center [1046, 51] width 59 height 18
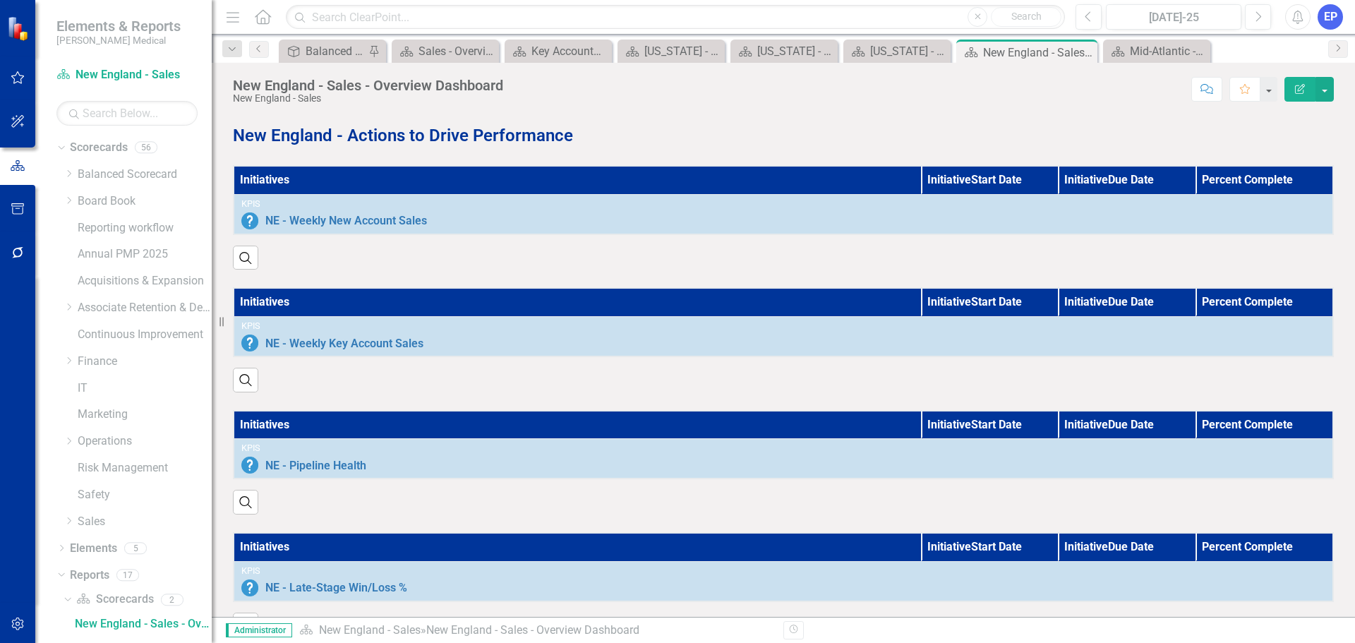
scroll to position [852, 0]
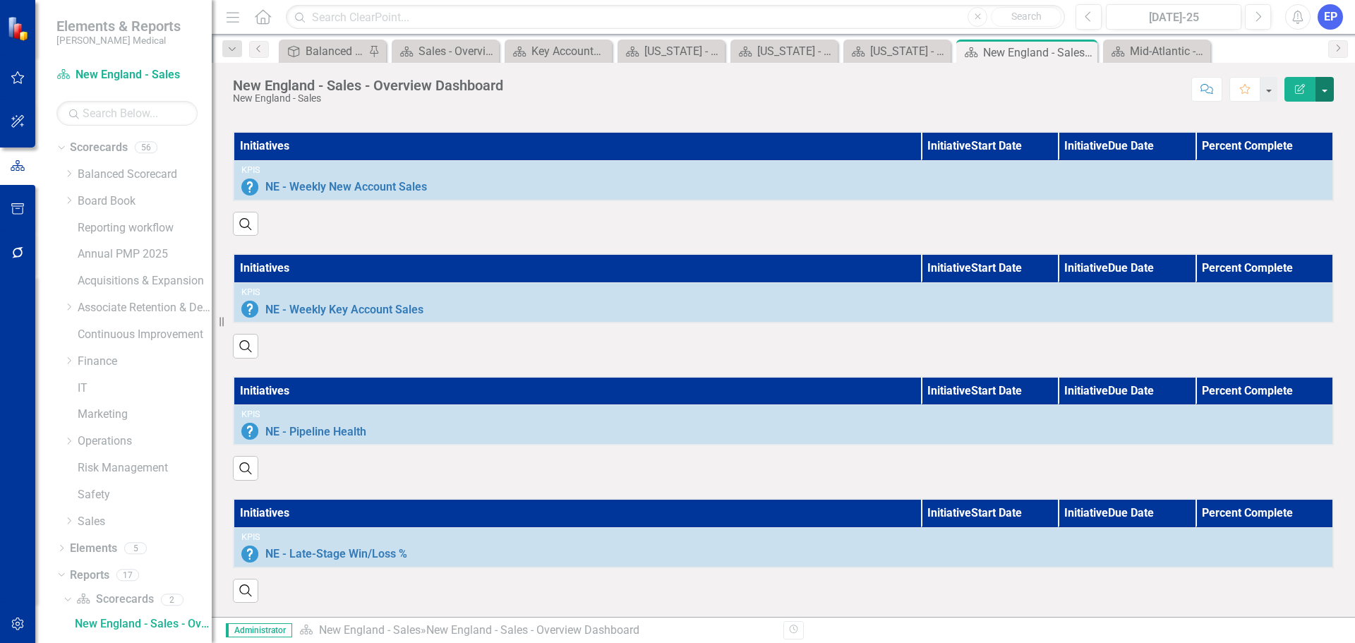
click at [1324, 92] on button "button" at bounding box center [1324, 89] width 18 height 25
click at [1294, 137] on link "Edit Report Edit Layout" at bounding box center [1276, 141] width 114 height 26
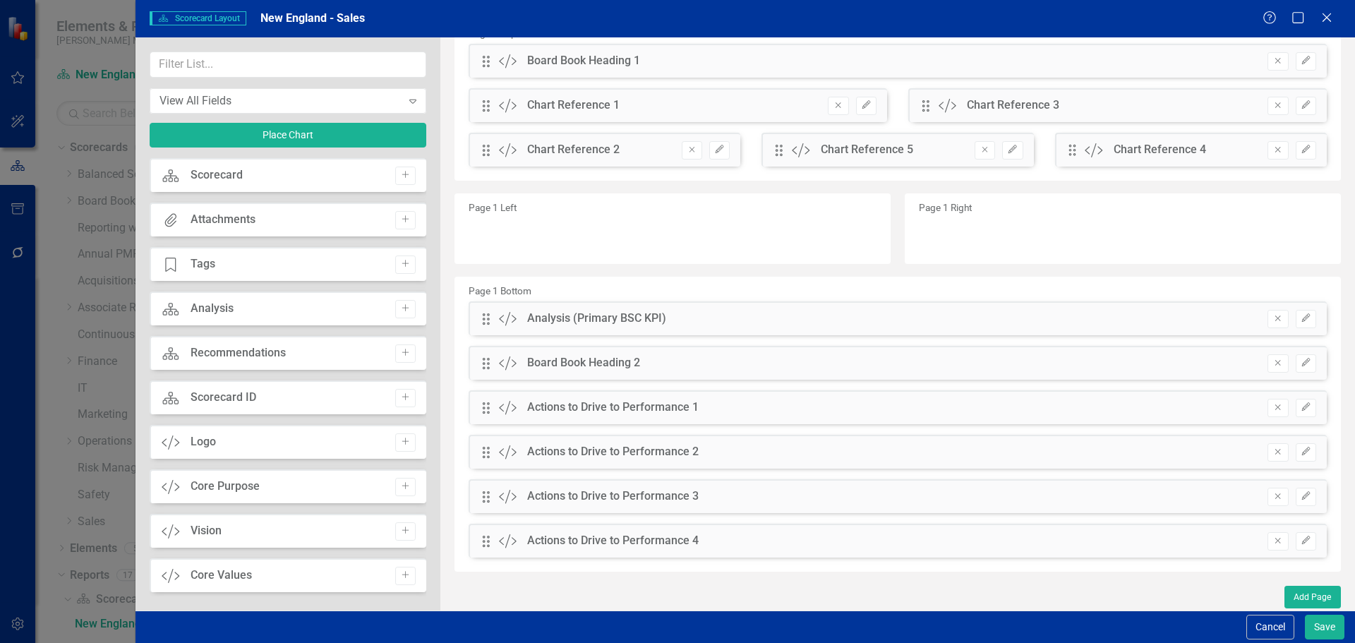
scroll to position [78, 0]
drag, startPoint x: 486, startPoint y: 493, endPoint x: 488, endPoint y: 438, distance: 55.1
click at [488, 438] on div "The fields (or pods) that are available for you to include on the detail page a…" at bounding box center [897, 285] width 914 height 651
click at [262, 69] on input "text" at bounding box center [288, 65] width 277 height 26
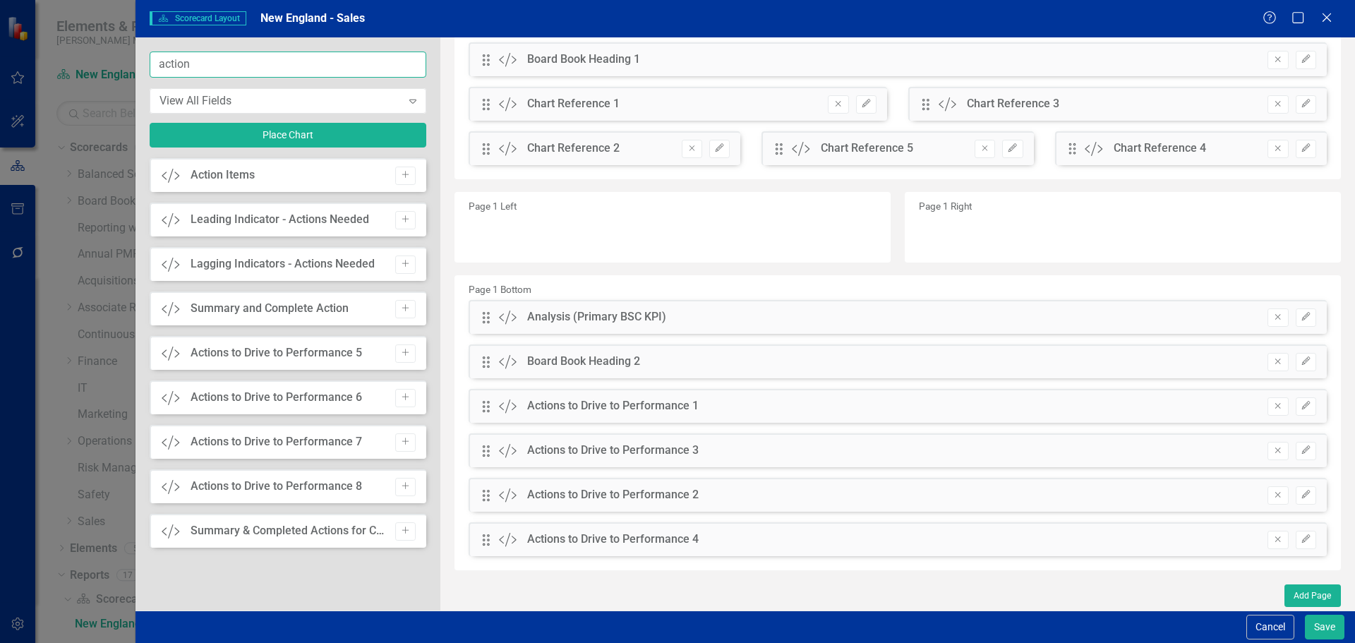
type input "action"
click at [416, 359] on div "Custom Actions to Drive to Performance 5 Add" at bounding box center [288, 353] width 277 height 34
click at [412, 357] on button "Add" at bounding box center [405, 353] width 20 height 18
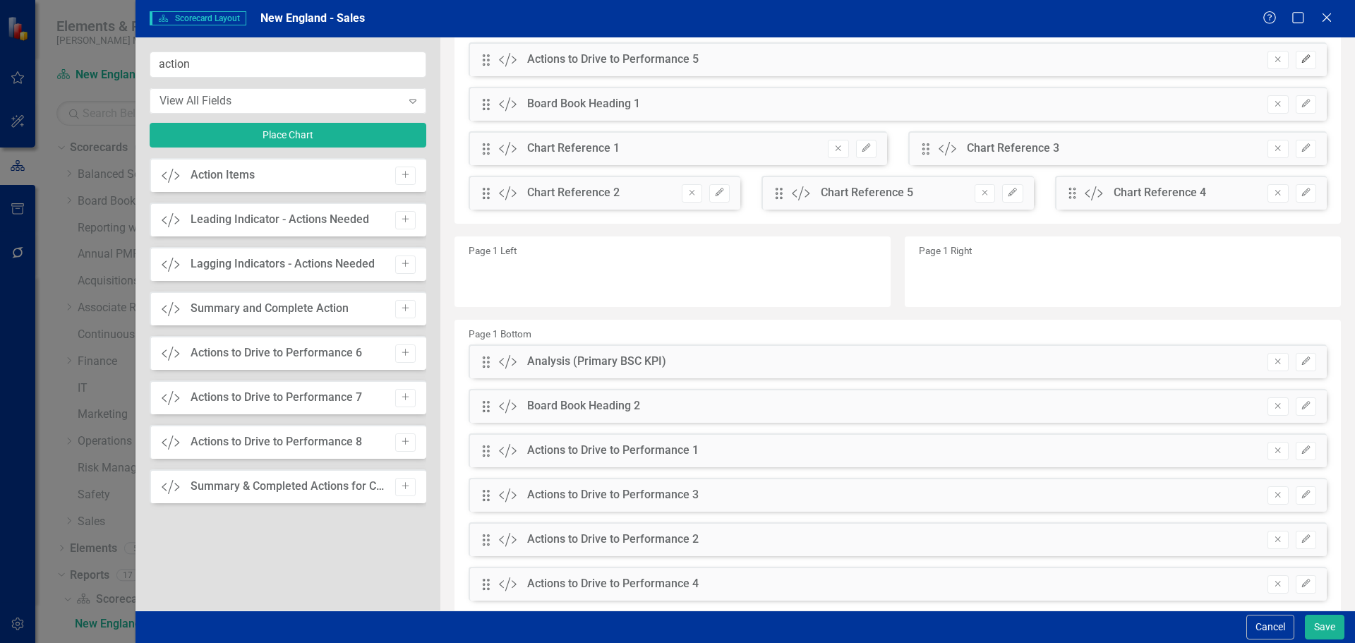
click at [1301, 60] on button "Edit" at bounding box center [1305, 60] width 20 height 18
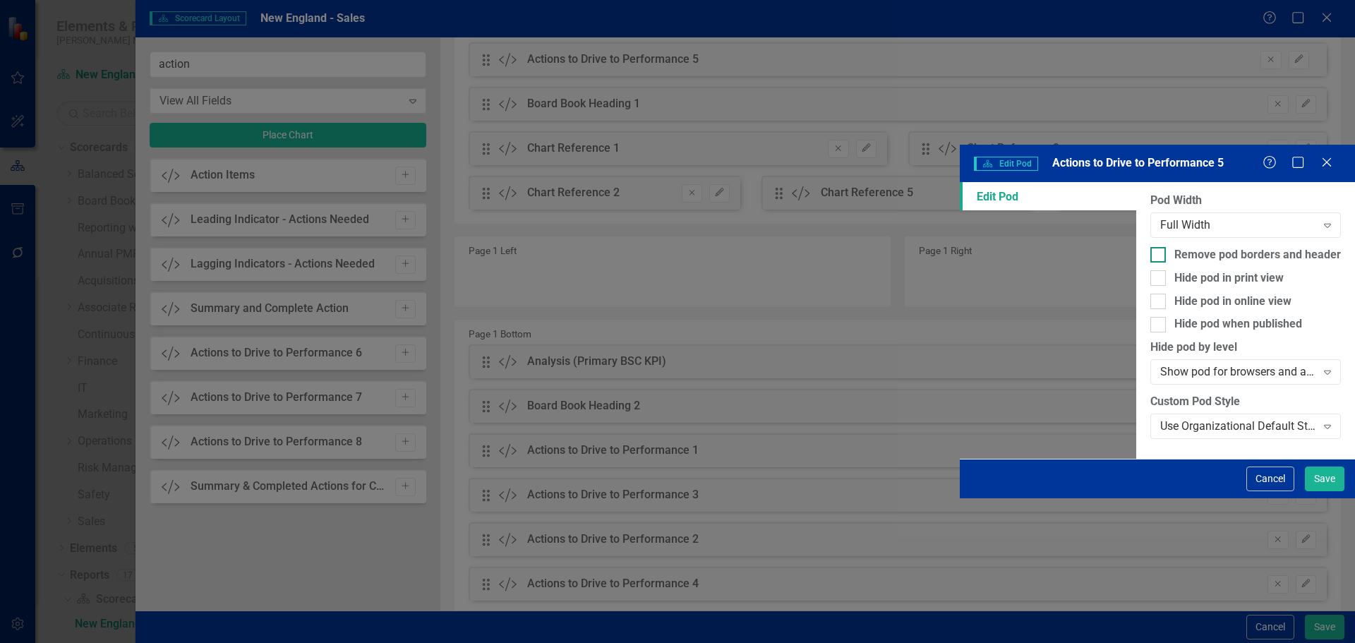
click at [1174, 247] on div "Remove pod borders and header" at bounding box center [1257, 255] width 167 height 16
click at [1150, 247] on input "Remove pod borders and header" at bounding box center [1154, 251] width 9 height 9
checkbox input "true"
click at [1150, 413] on div "Use Organizational Default Style (Nixon Medical - 286C (Medium Blue) (Font Size…" at bounding box center [1245, 425] width 191 height 25
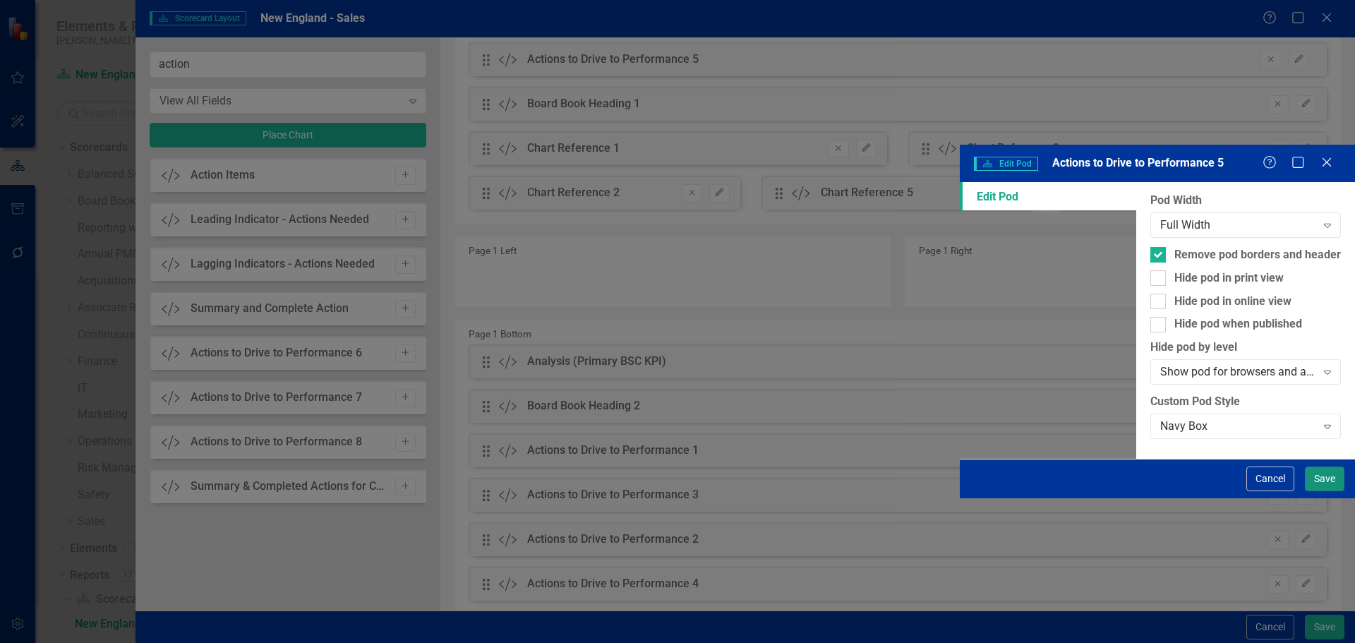
click at [1316, 491] on button "Save" at bounding box center [1325, 478] width 40 height 25
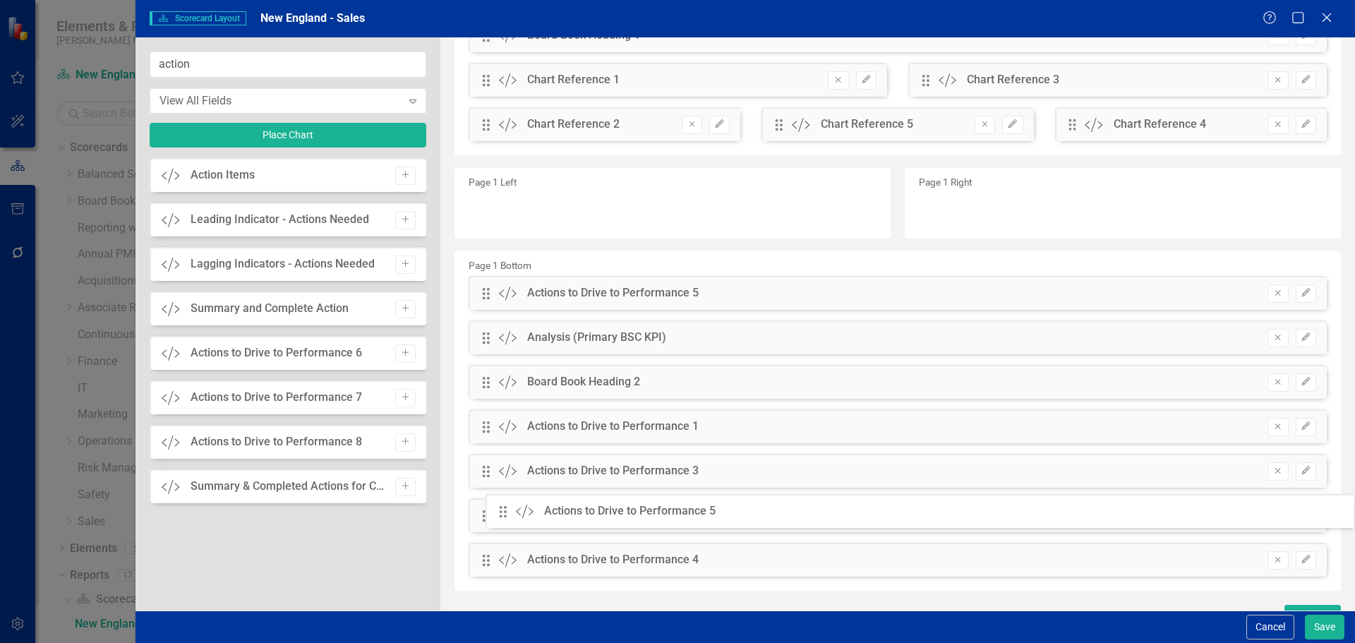
scroll to position [122, 0]
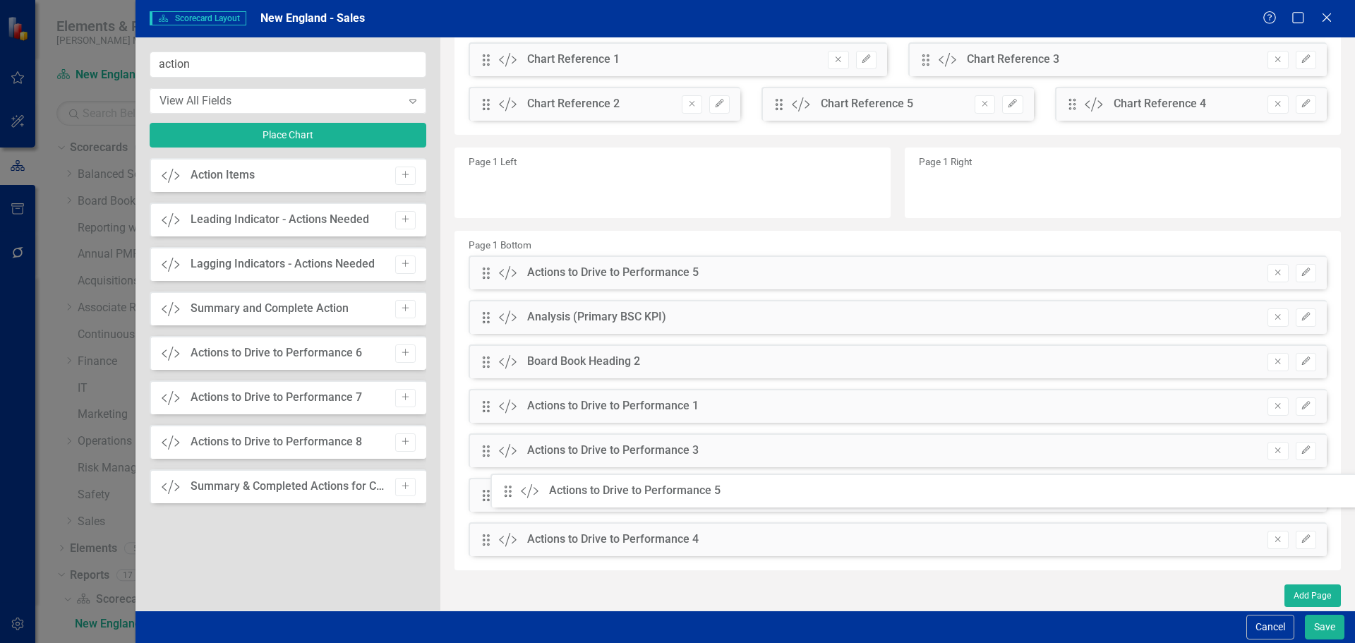
drag, startPoint x: 481, startPoint y: 56, endPoint x: 514, endPoint y: 488, distance: 433.0
click at [1317, 632] on button "Save" at bounding box center [1325, 627] width 40 height 25
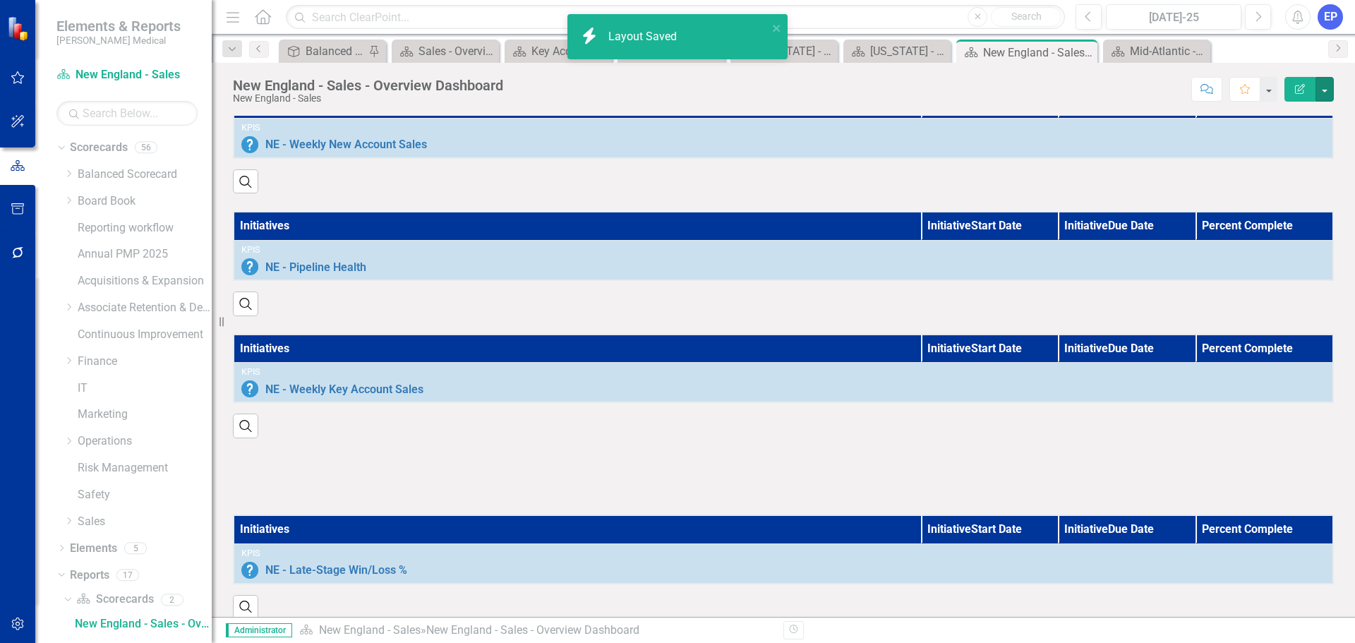
scroll to position [911, 0]
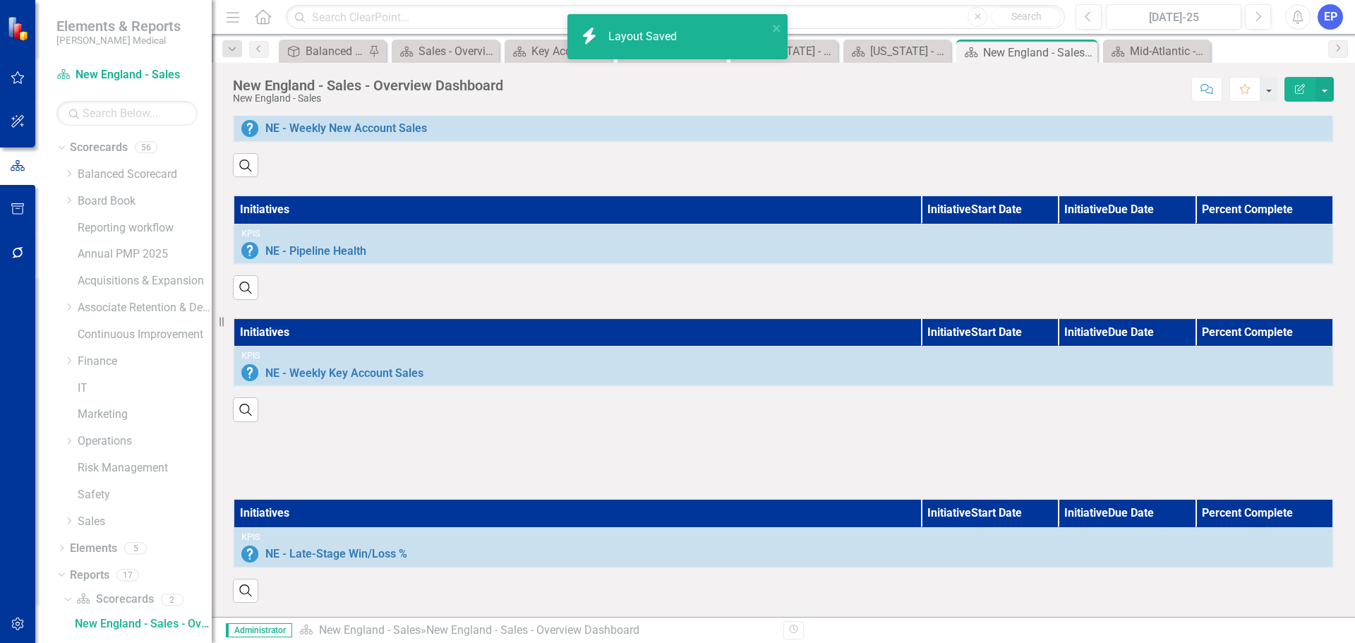
click at [787, 440] on div at bounding box center [783, 460] width 1101 height 41
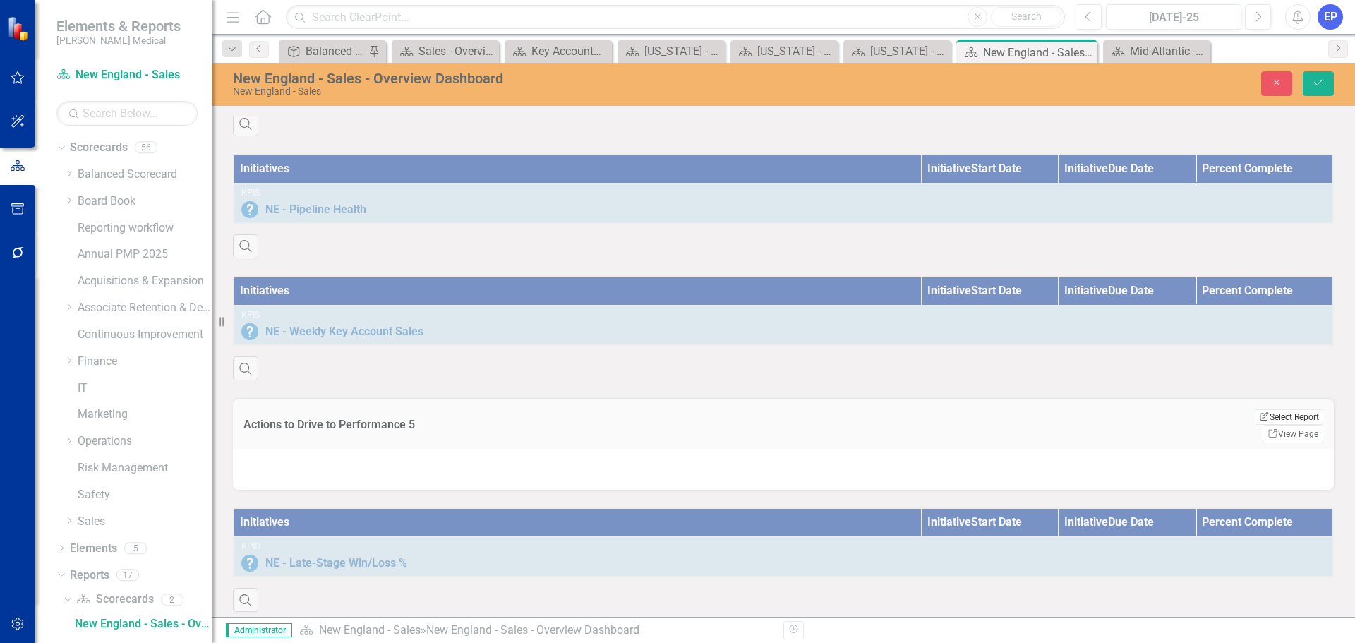
click at [1259, 421] on icon "Edit Report" at bounding box center [1264, 416] width 11 height 8
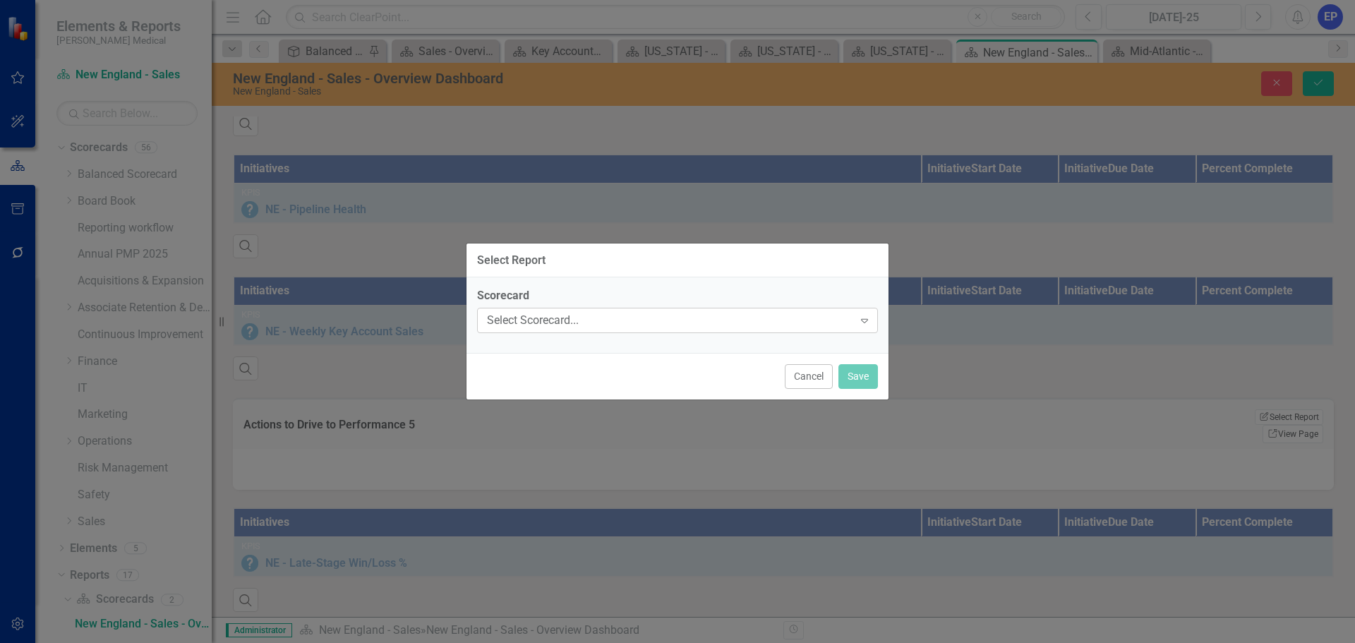
click at [711, 315] on div "Select Scorecard..." at bounding box center [670, 321] width 366 height 16
type input "sales"
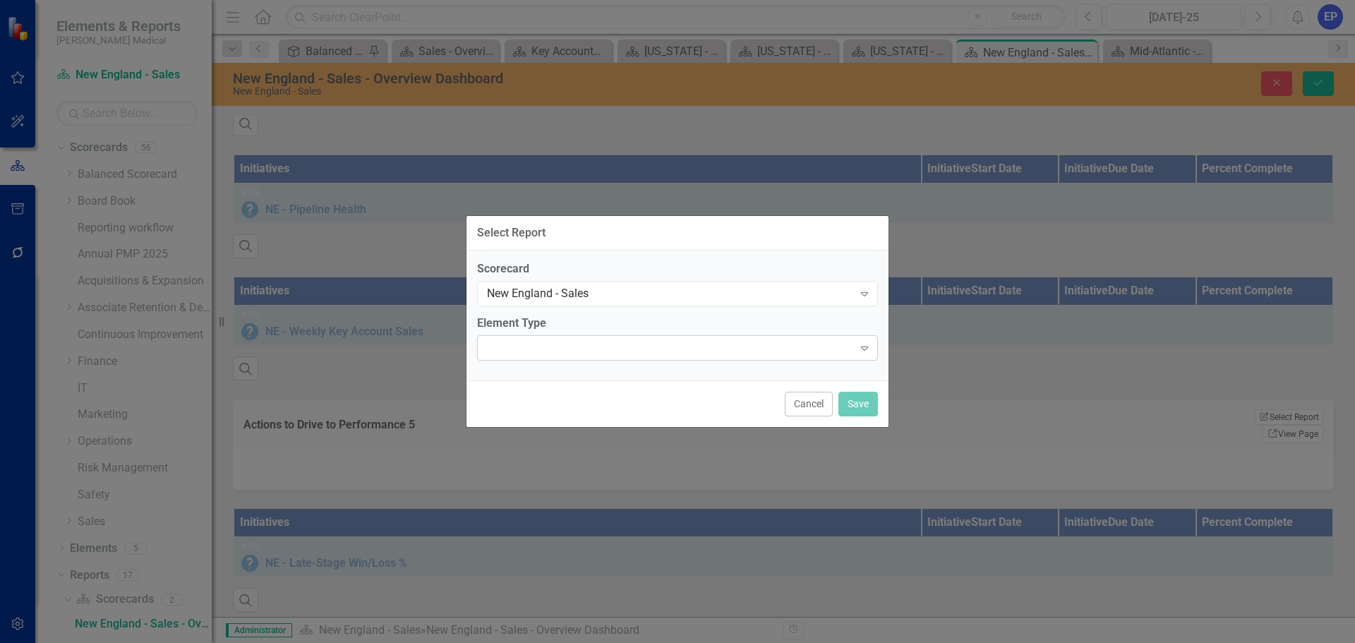
click at [630, 347] on div at bounding box center [666, 347] width 372 height 3
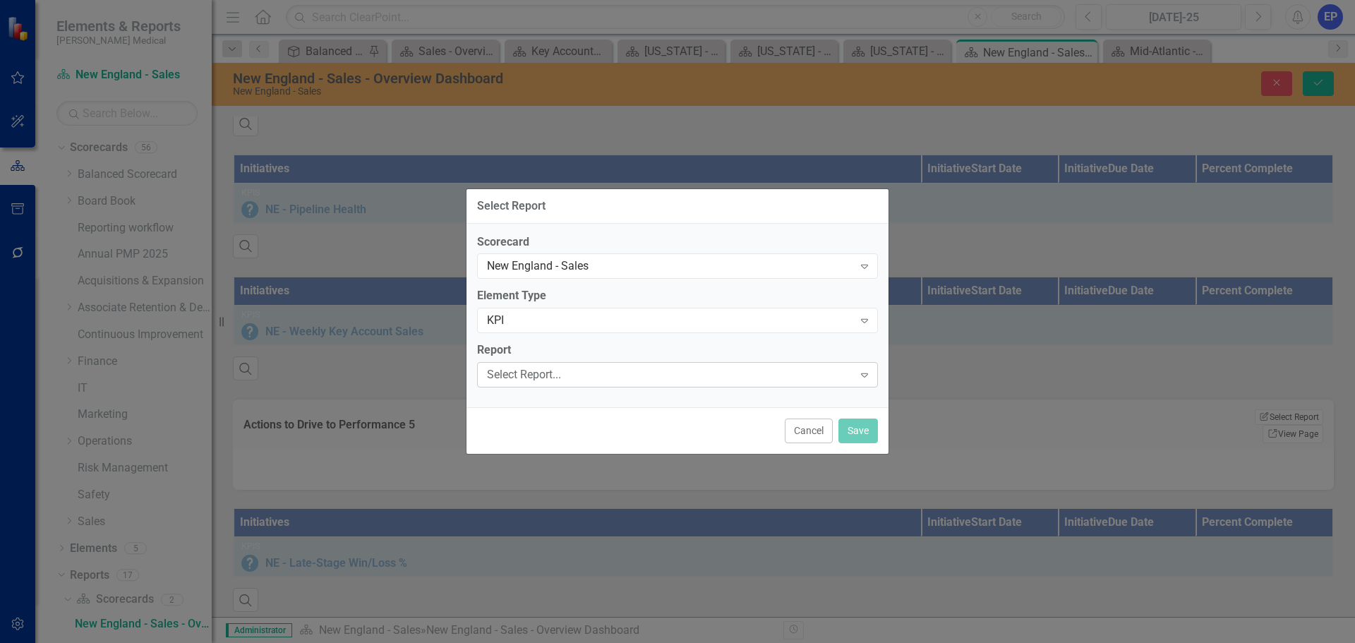
click at [610, 380] on div "Select Report..." at bounding box center [670, 375] width 366 height 16
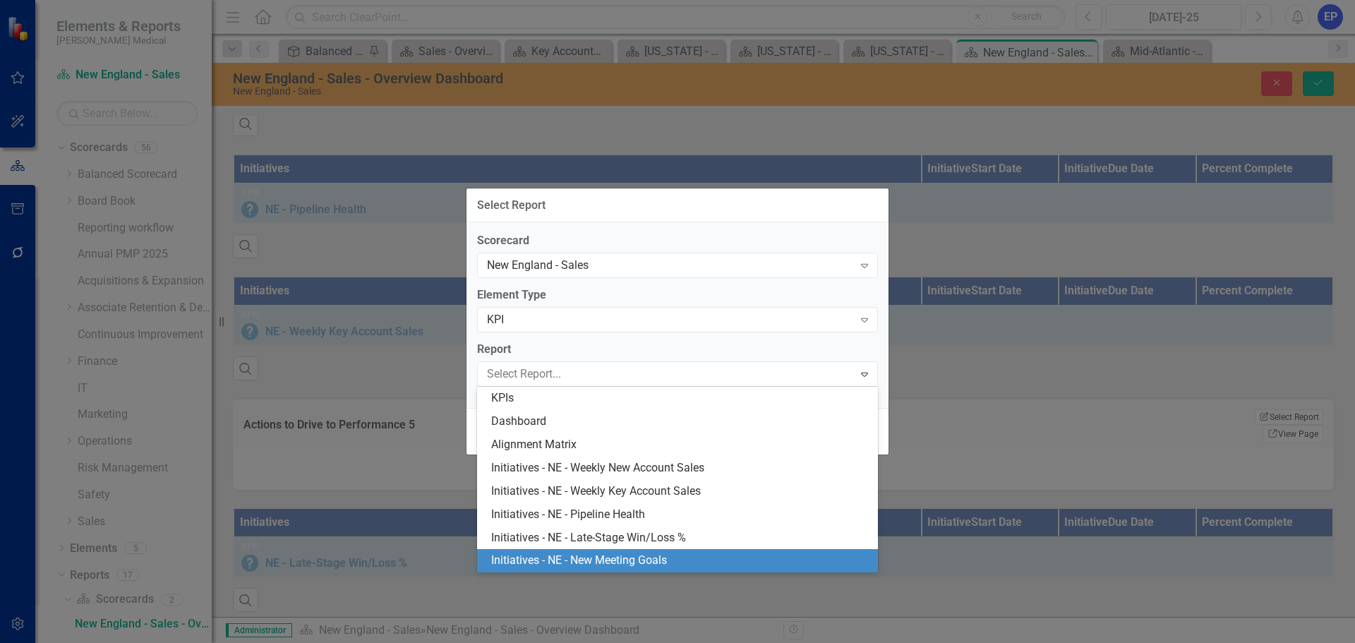
click at [615, 557] on div "Initiatives - NE - New Meeting Goals" at bounding box center [680, 560] width 378 height 16
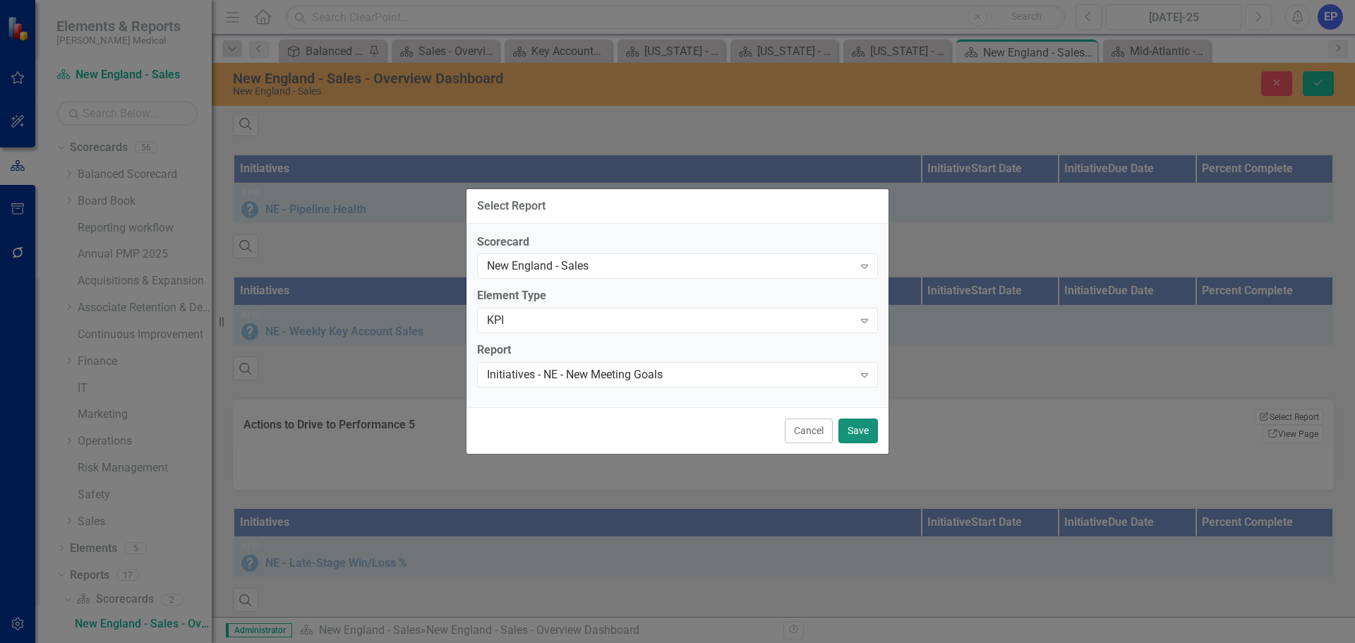
click at [847, 427] on button "Save" at bounding box center [858, 430] width 40 height 25
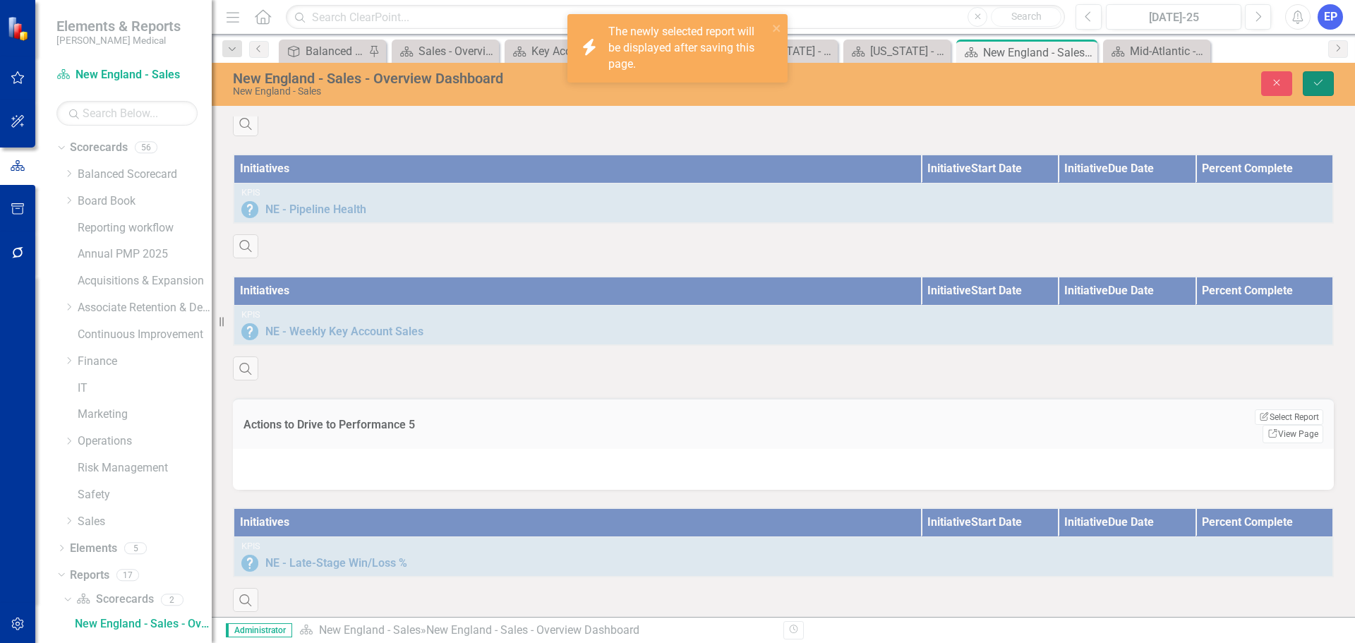
click at [1310, 88] on button "Save" at bounding box center [1318, 83] width 31 height 25
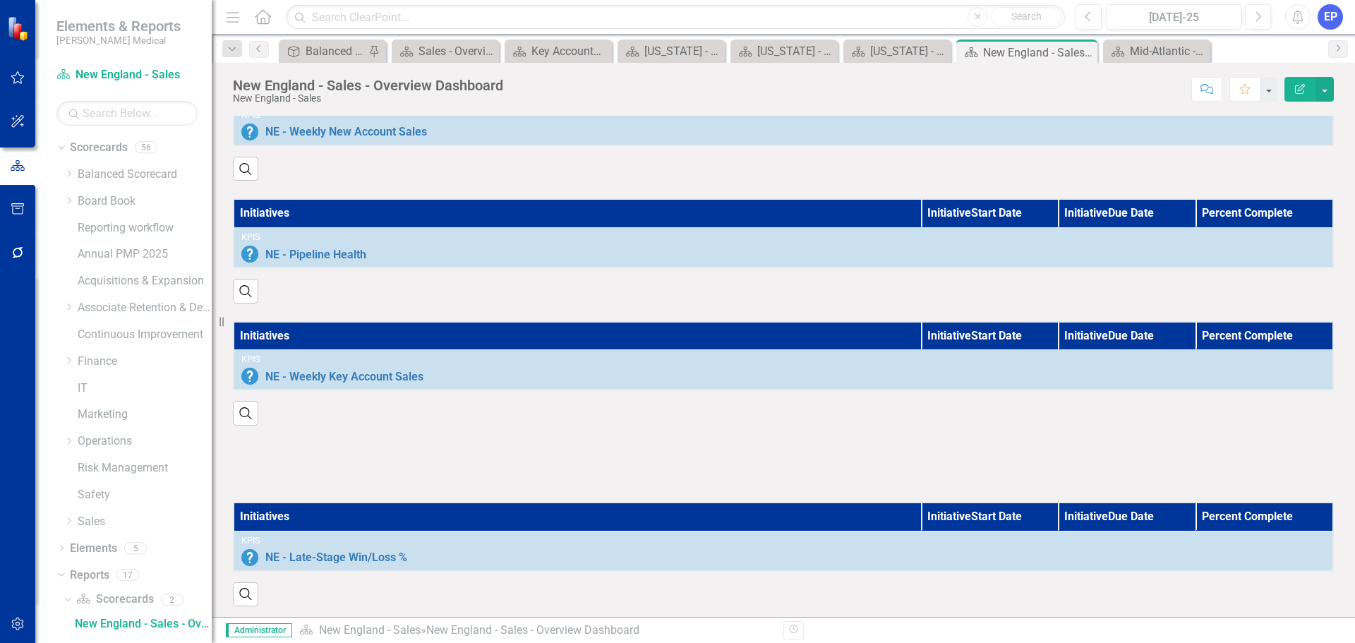
scroll to position [911, 0]
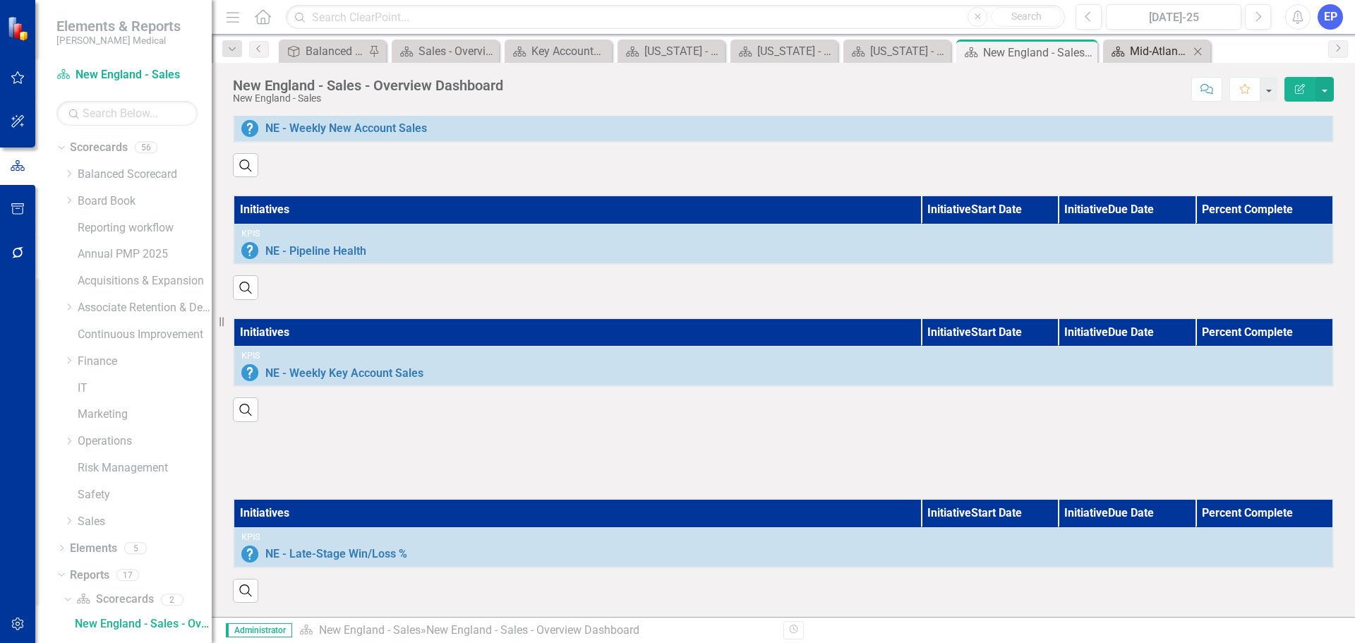
click at [1155, 49] on div "Mid-Atlantic - Sales - Overview Dashboard" at bounding box center [1159, 51] width 59 height 18
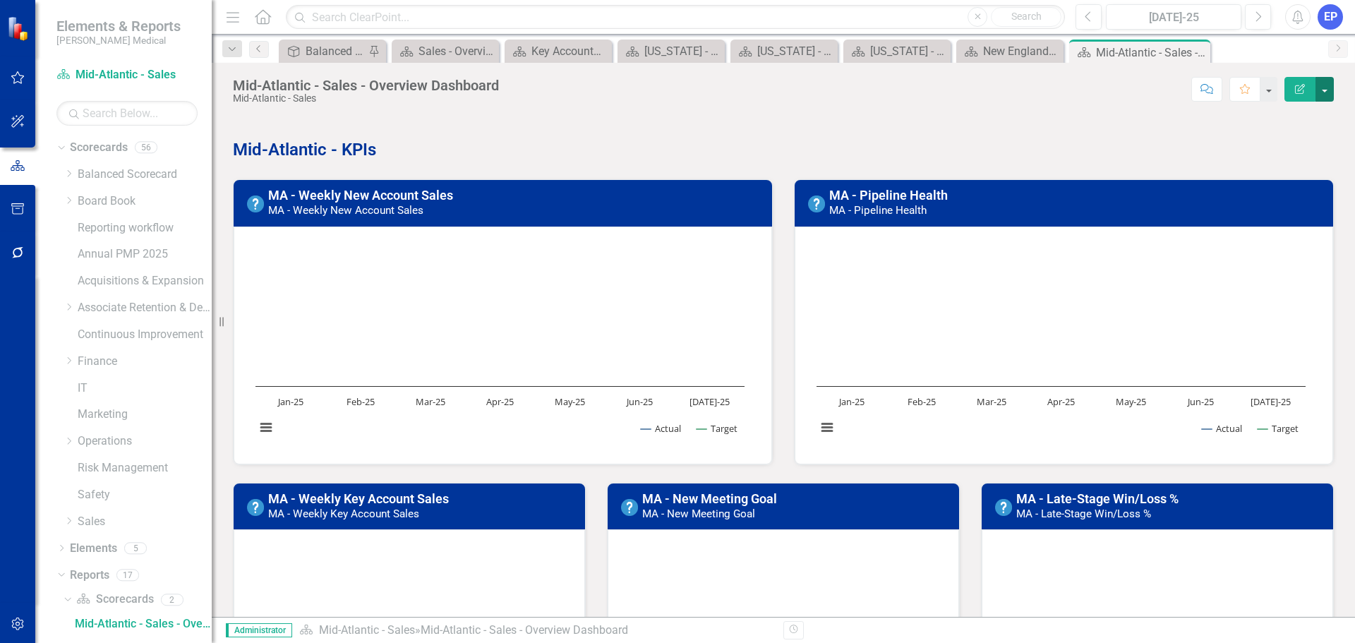
click at [1317, 86] on button "button" at bounding box center [1324, 89] width 18 height 25
click at [1275, 143] on link "Edit Report Edit Layout" at bounding box center [1276, 141] width 114 height 26
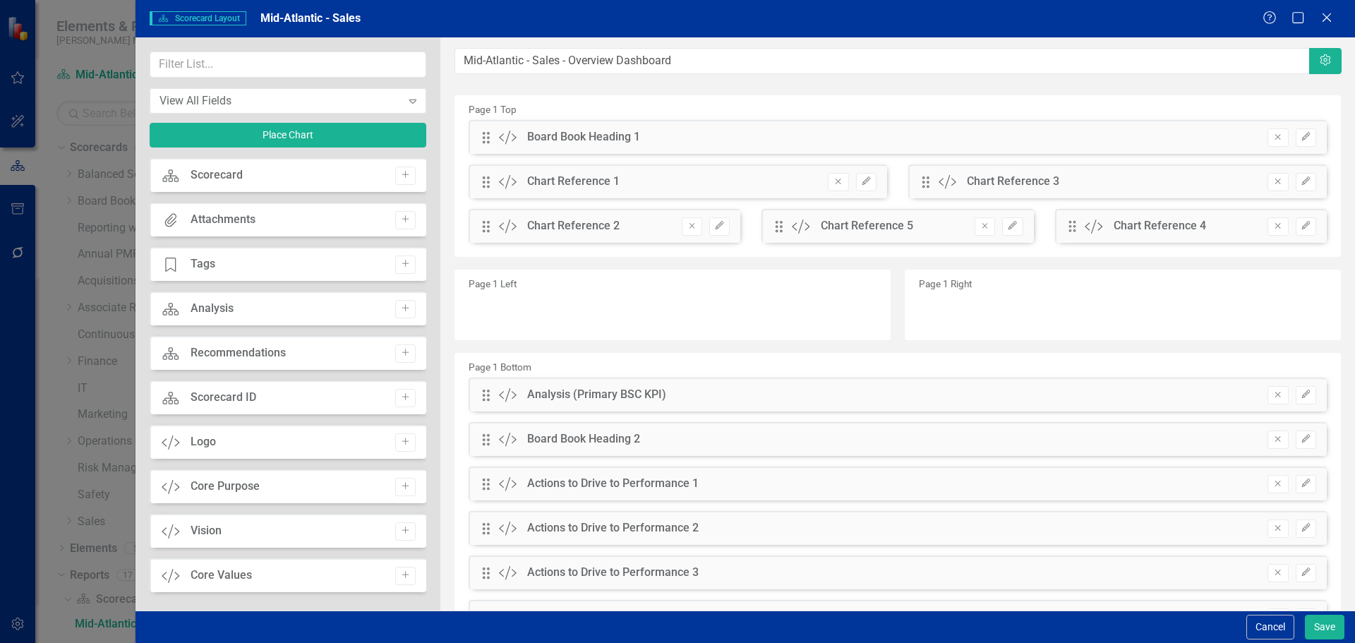
scroll to position [78, 0]
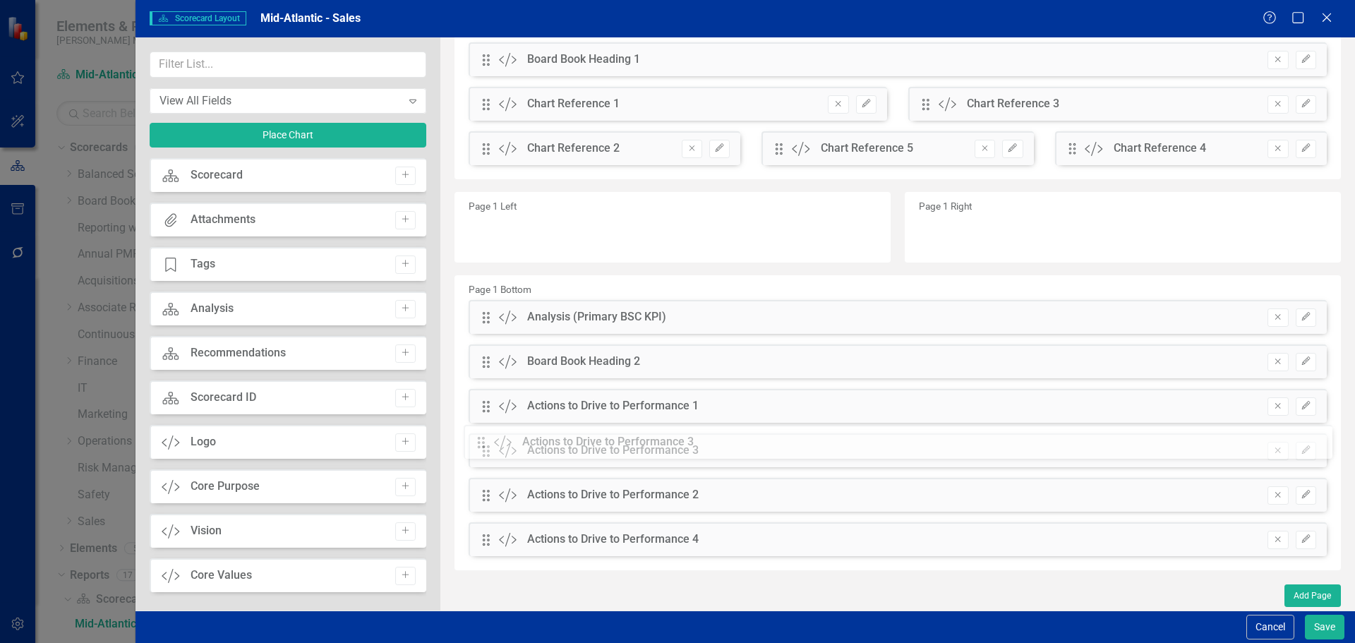
drag, startPoint x: 481, startPoint y: 496, endPoint x: 485, endPoint y: 442, distance: 54.6
click at [485, 442] on div "The fields (or pods) that are available for you to include on the detail page a…" at bounding box center [897, 285] width 914 height 651
click at [282, 65] on input "text" at bounding box center [288, 65] width 277 height 26
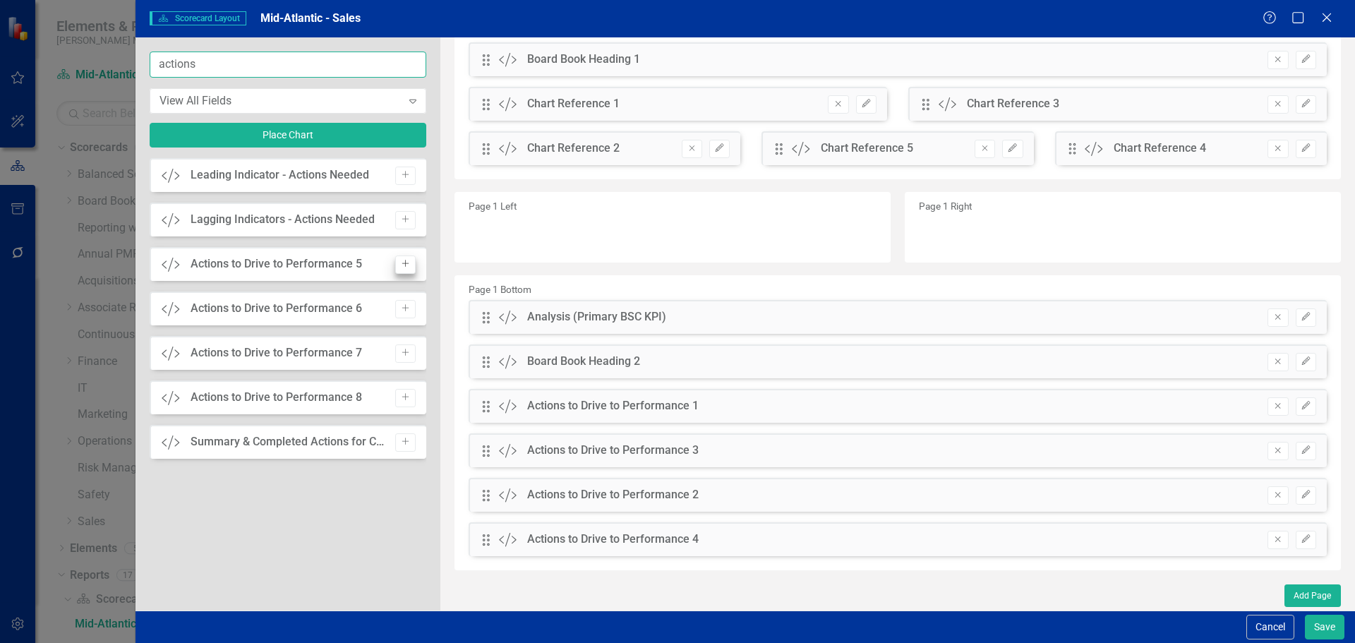
type input "actions"
click at [399, 266] on button "Add" at bounding box center [405, 264] width 20 height 18
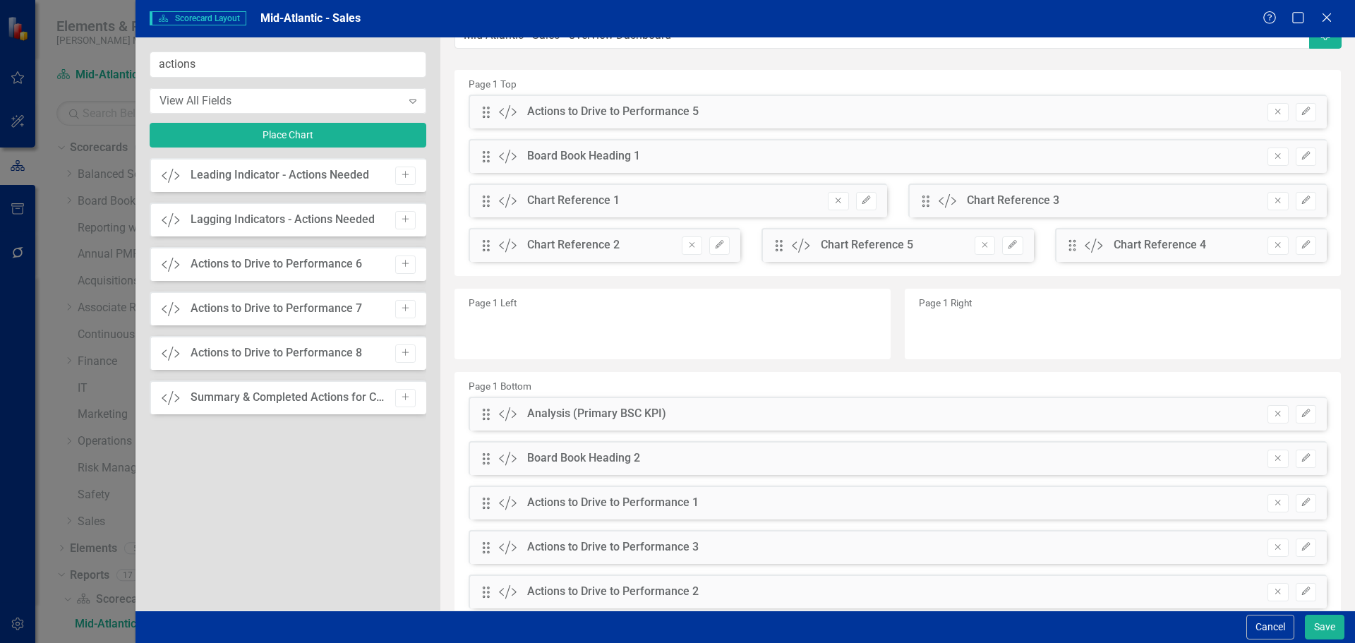
scroll to position [0, 0]
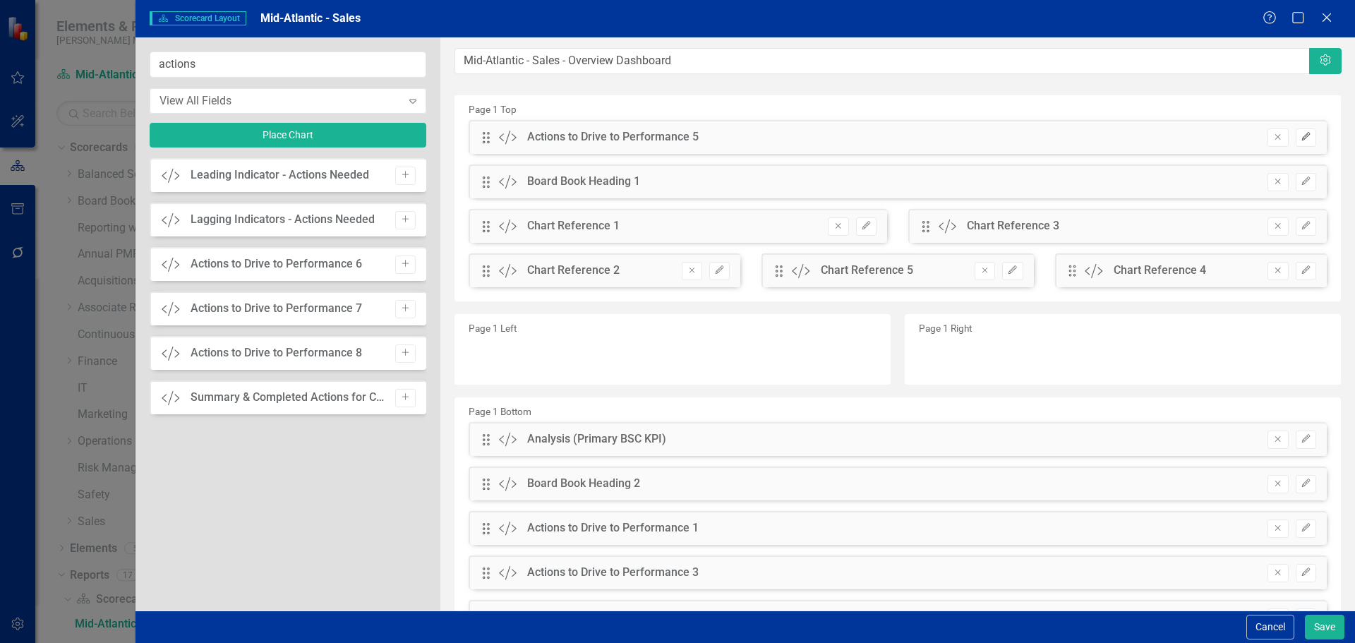
click at [1300, 138] on icon "Edit" at bounding box center [1305, 137] width 11 height 8
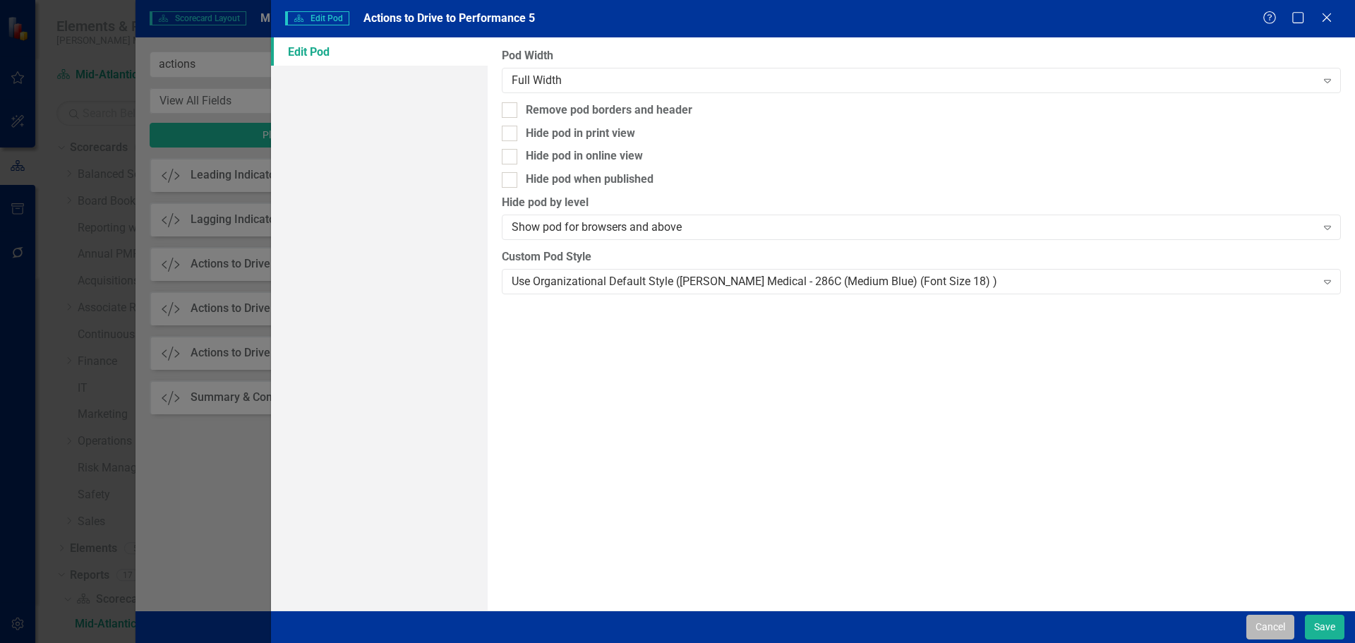
click at [1257, 627] on button "Cancel" at bounding box center [1270, 627] width 48 height 25
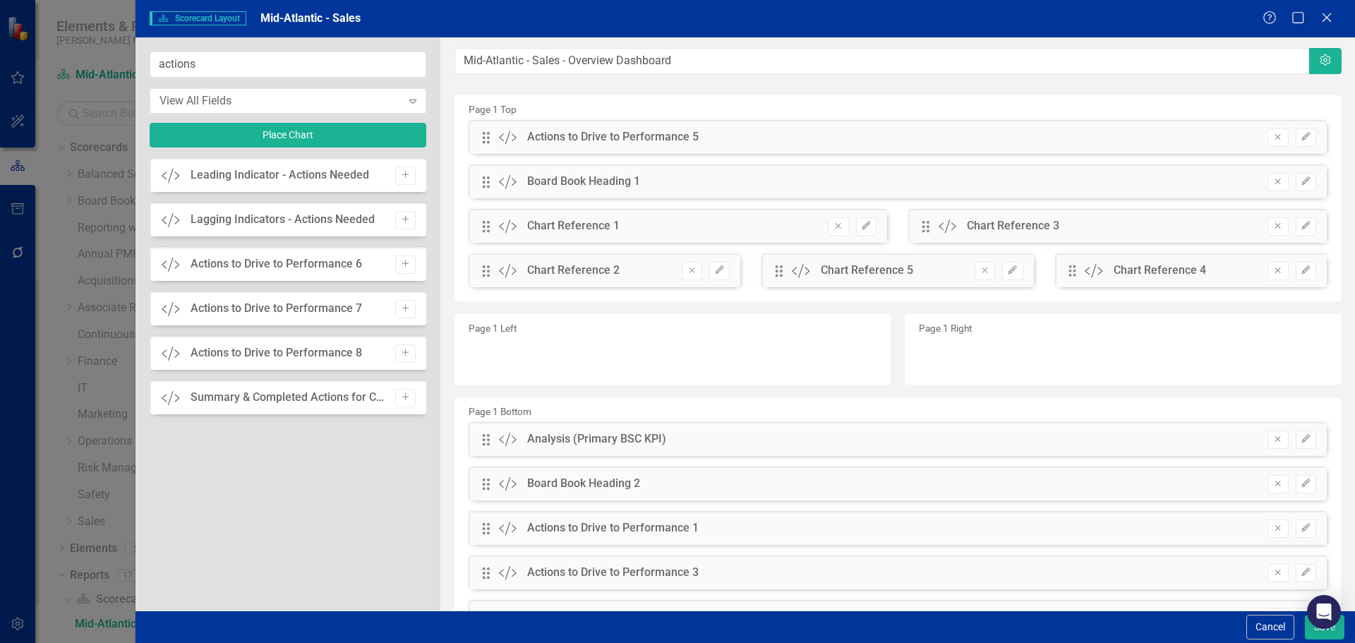
click at [1257, 627] on button "Cancel" at bounding box center [1270, 627] width 48 height 25
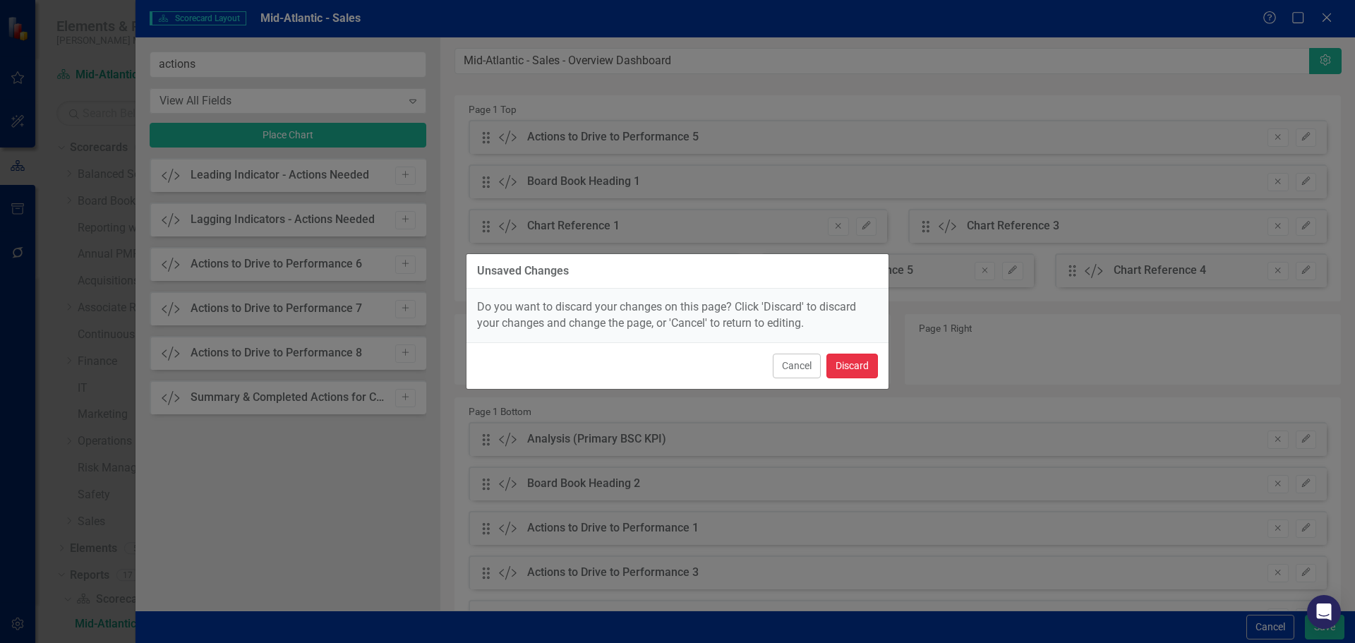
click at [847, 363] on button "Discard" at bounding box center [852, 366] width 52 height 25
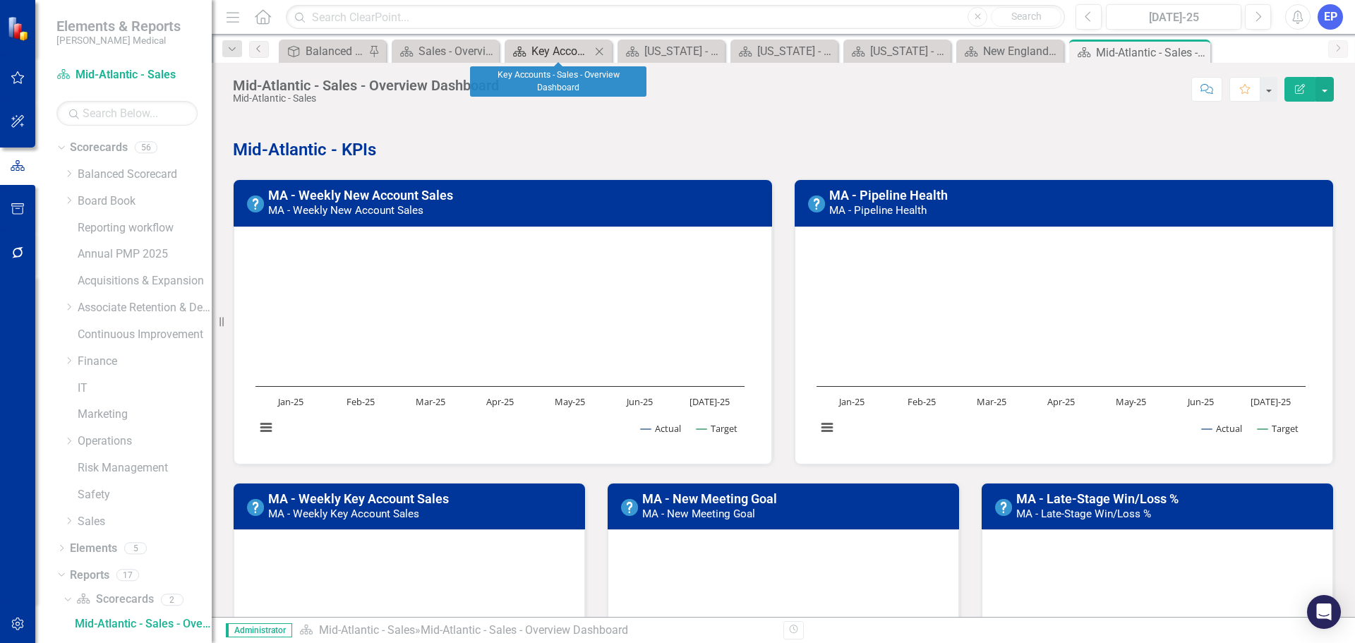
click at [545, 48] on div "Key Accounts - Sales - Overview Dashboard" at bounding box center [560, 51] width 59 height 18
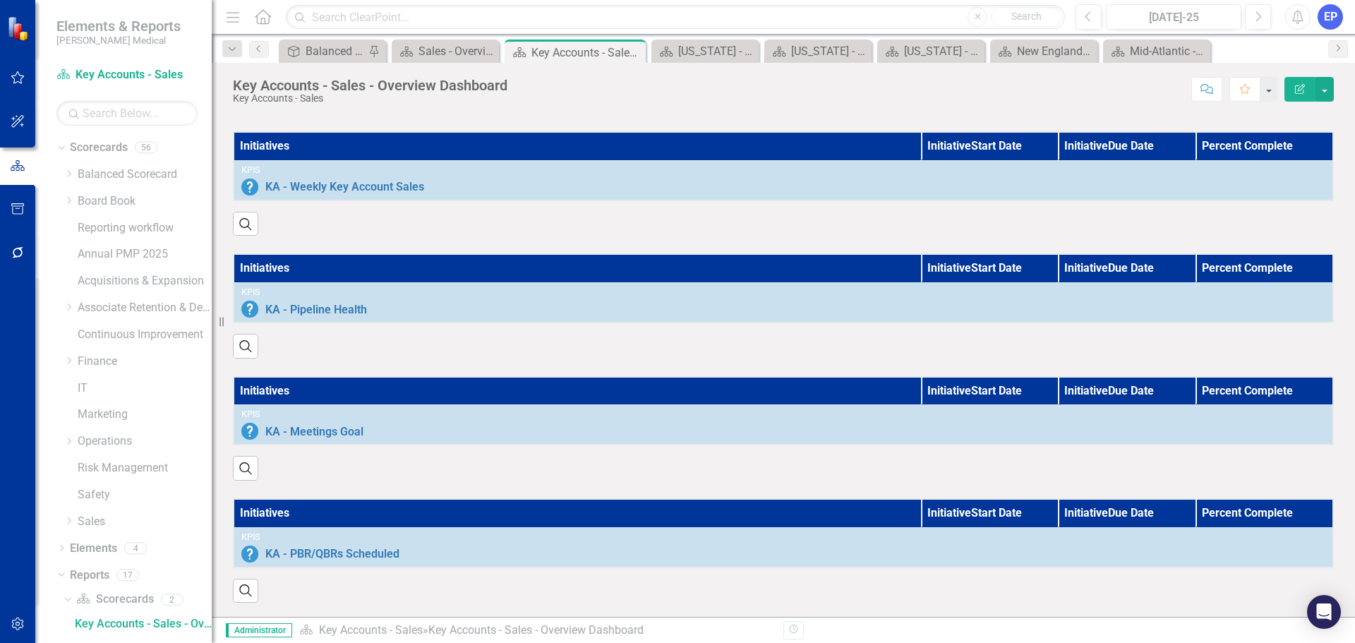
scroll to position [852, 0]
click at [684, 53] on div "[US_STATE] - Sales - Overview Dashboard" at bounding box center [707, 51] width 59 height 18
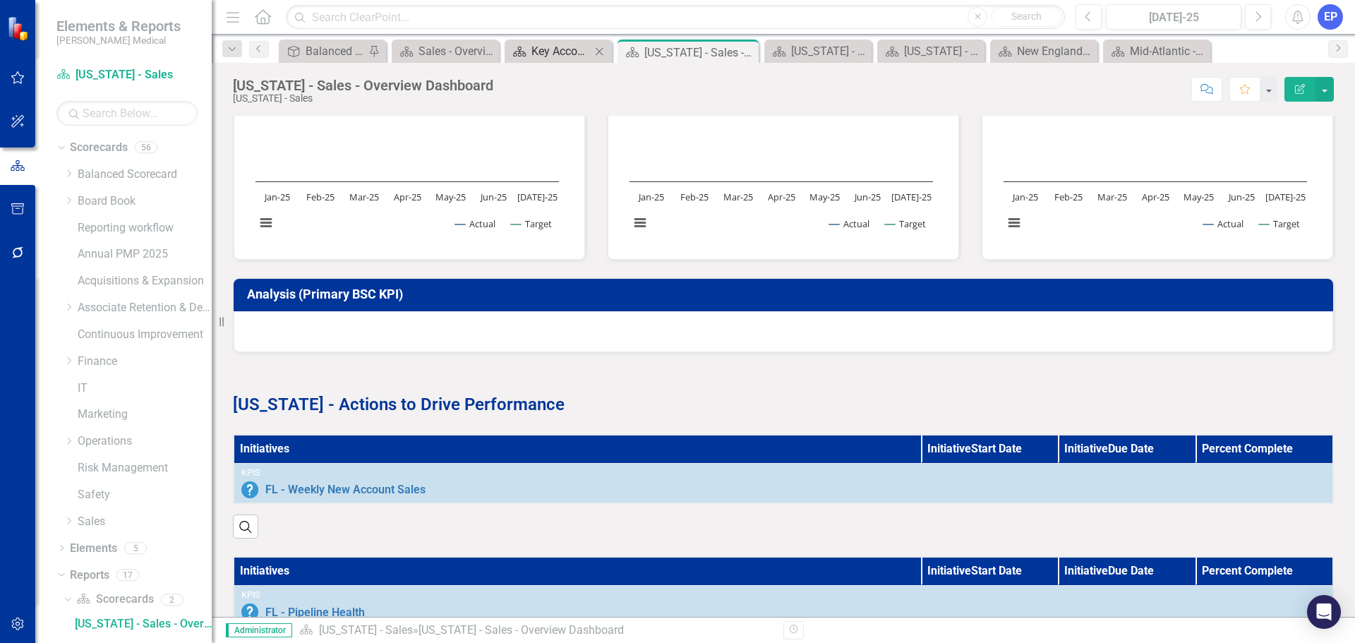
scroll to position [488, 0]
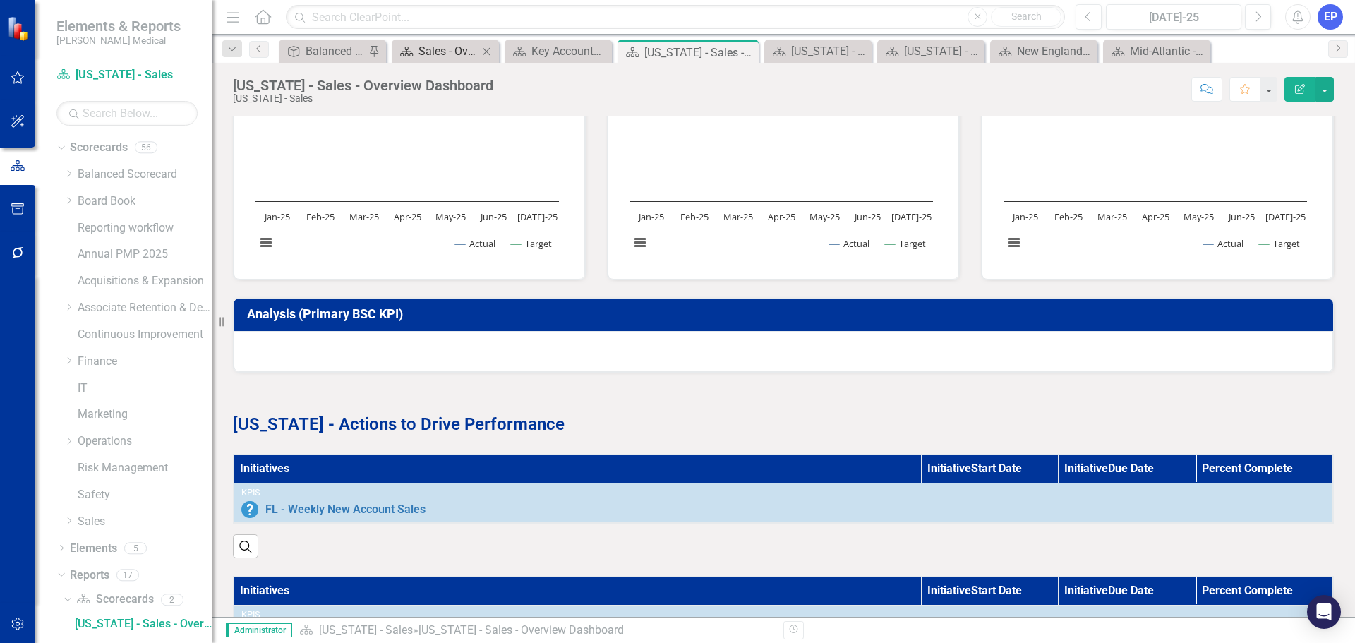
click at [448, 47] on div "Sales - Overview Dashboard" at bounding box center [447, 51] width 59 height 18
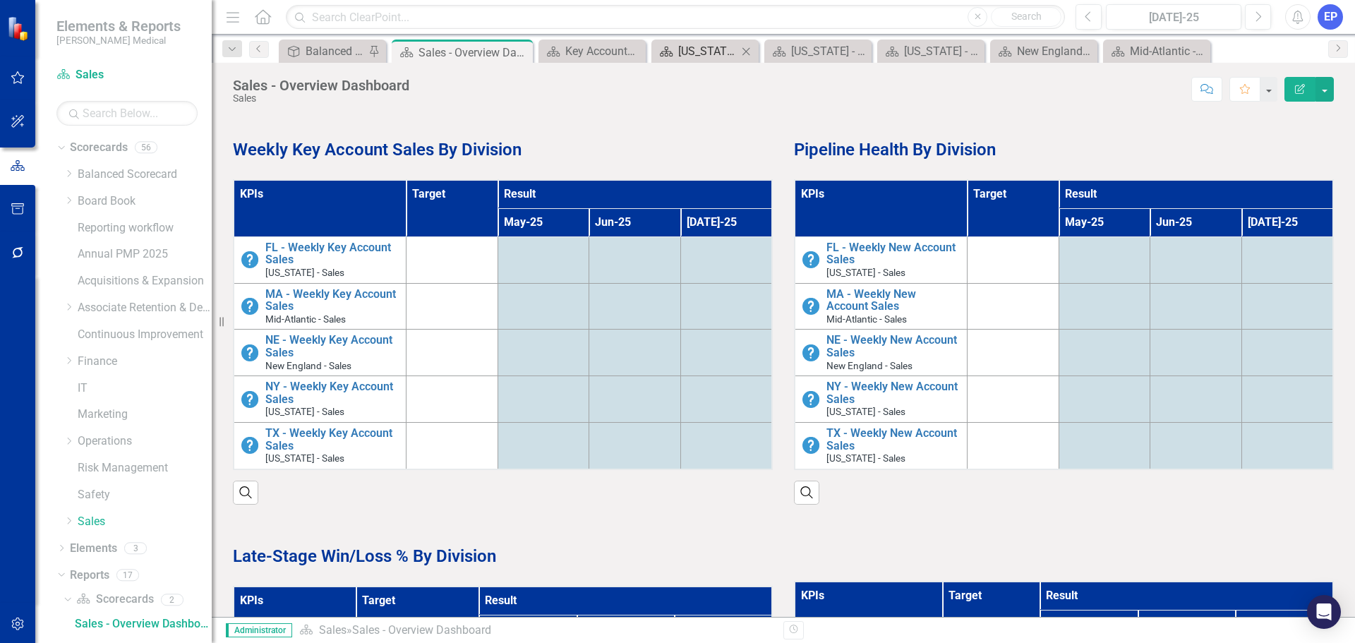
click at [698, 54] on div "[US_STATE] - Sales - Overview Dashboard" at bounding box center [707, 51] width 59 height 18
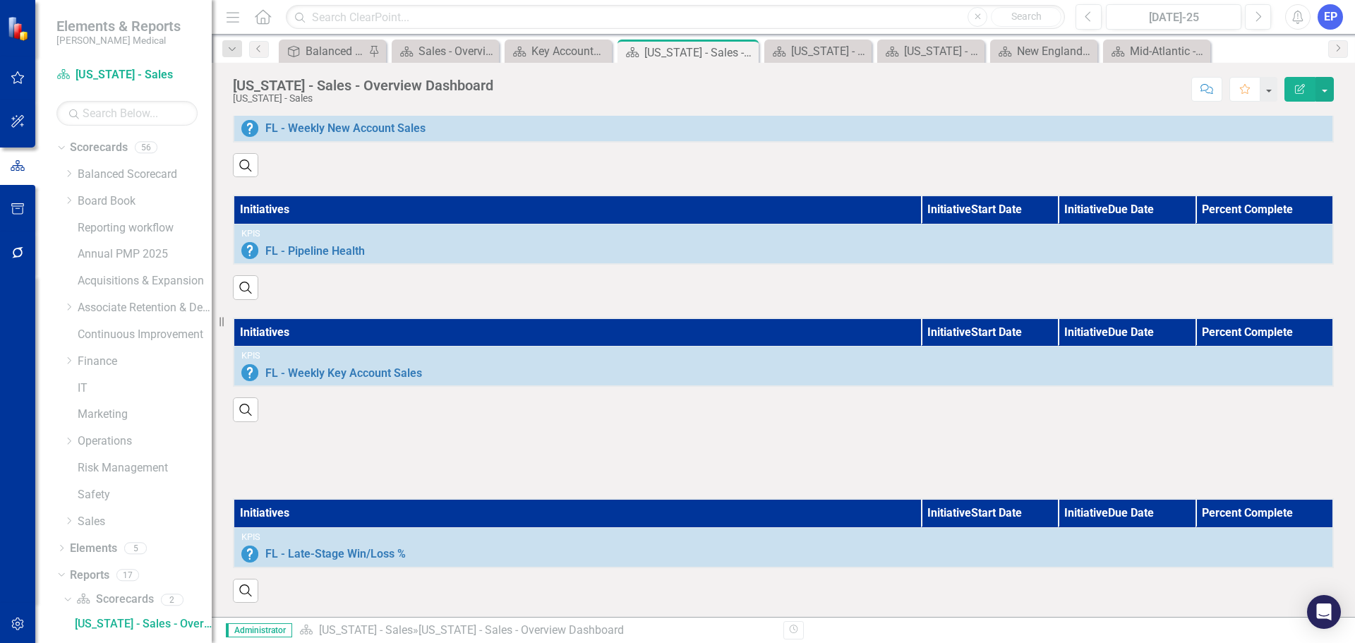
scroll to position [911, 0]
click at [811, 52] on div "[US_STATE] - Sales - Overview Dashboard" at bounding box center [820, 51] width 59 height 18
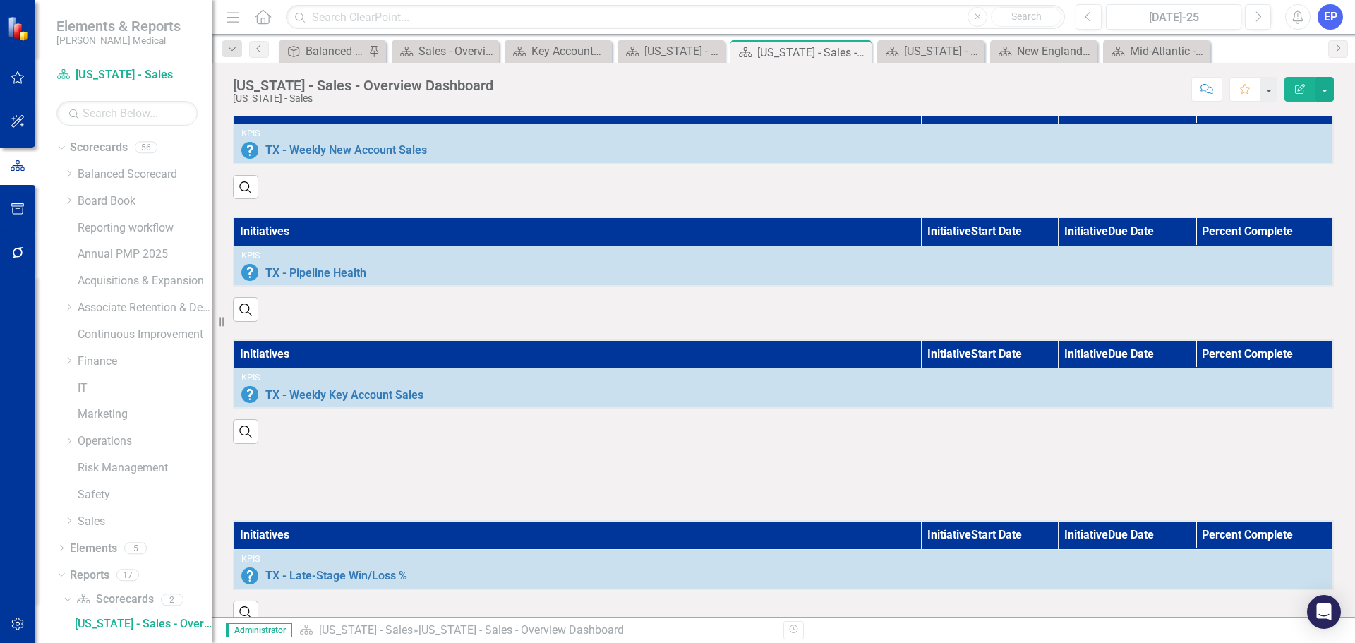
scroll to position [911, 0]
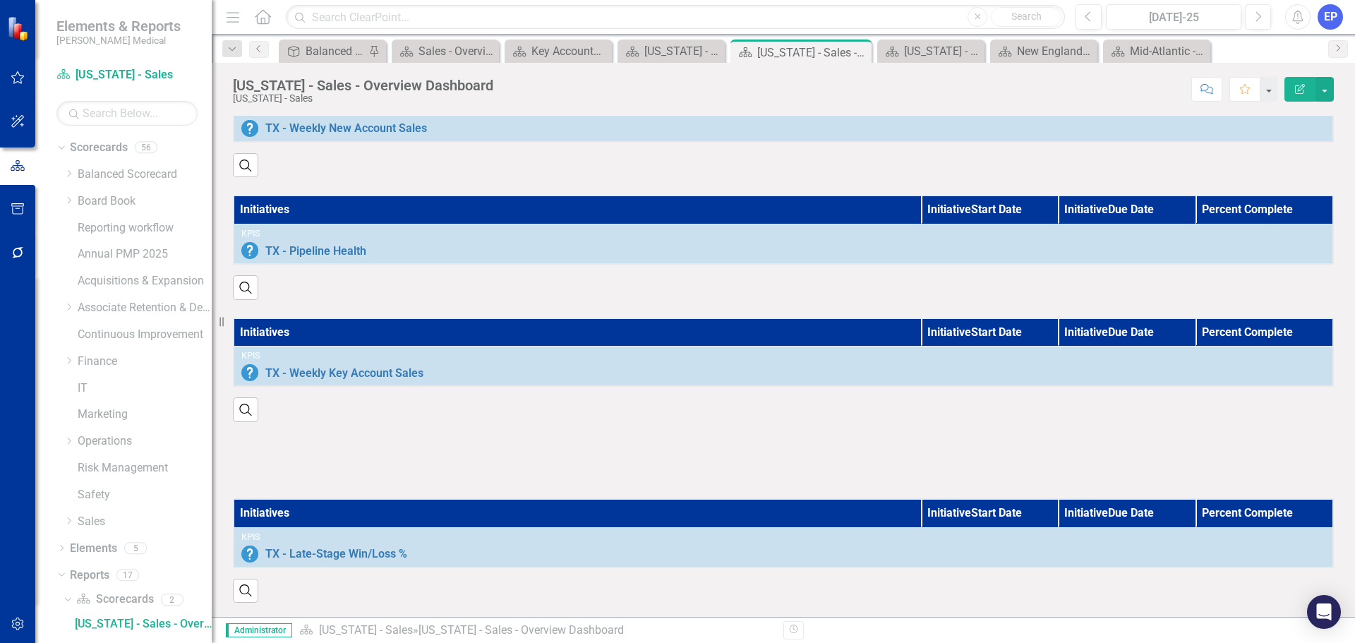
click at [821, 442] on div at bounding box center [783, 460] width 1101 height 41
click at [929, 53] on div "[US_STATE] - Sales - Overview Dashboard" at bounding box center [933, 51] width 59 height 18
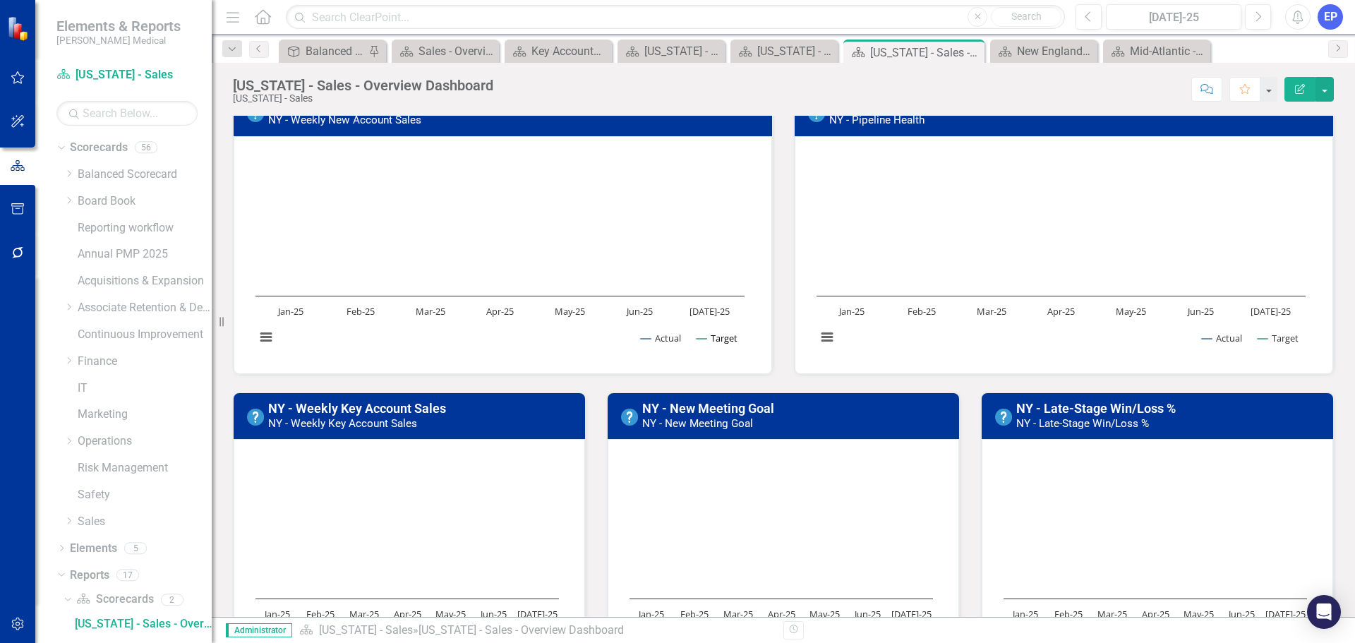
scroll to position [212, 0]
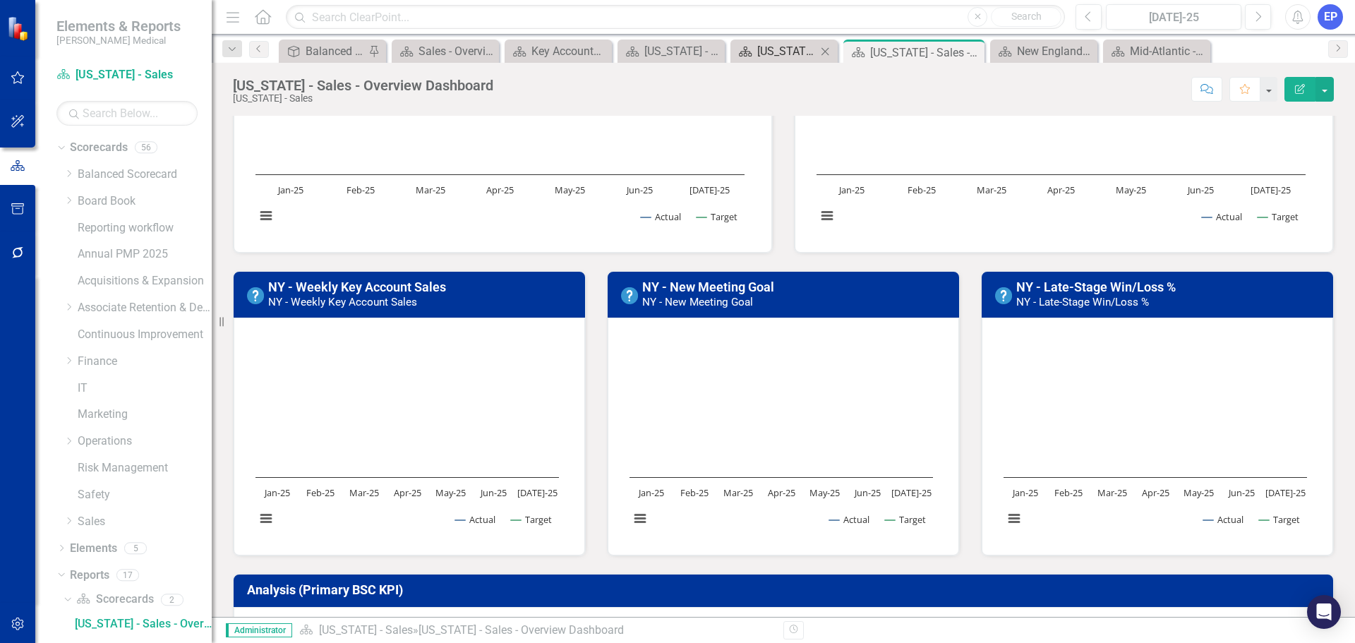
click at [781, 50] on div "[US_STATE] - Sales - Overview Dashboard" at bounding box center [786, 51] width 59 height 18
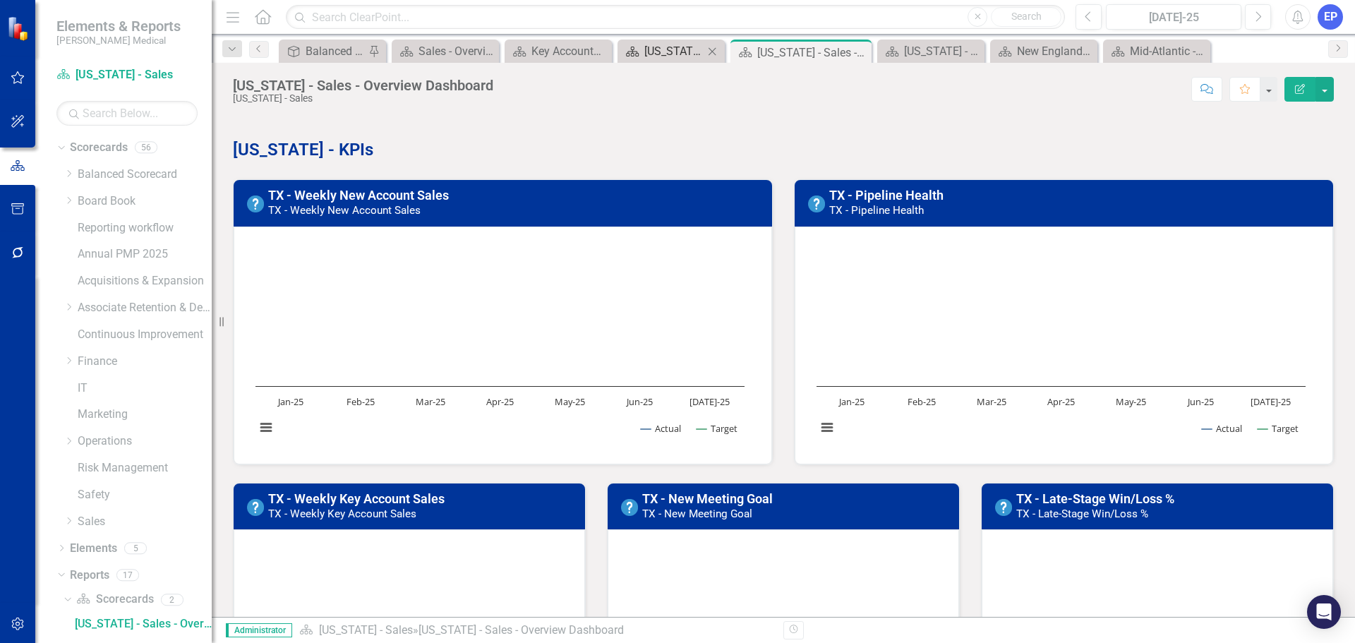
click at [679, 52] on div "[US_STATE] - Sales - Overview Dashboard" at bounding box center [673, 51] width 59 height 18
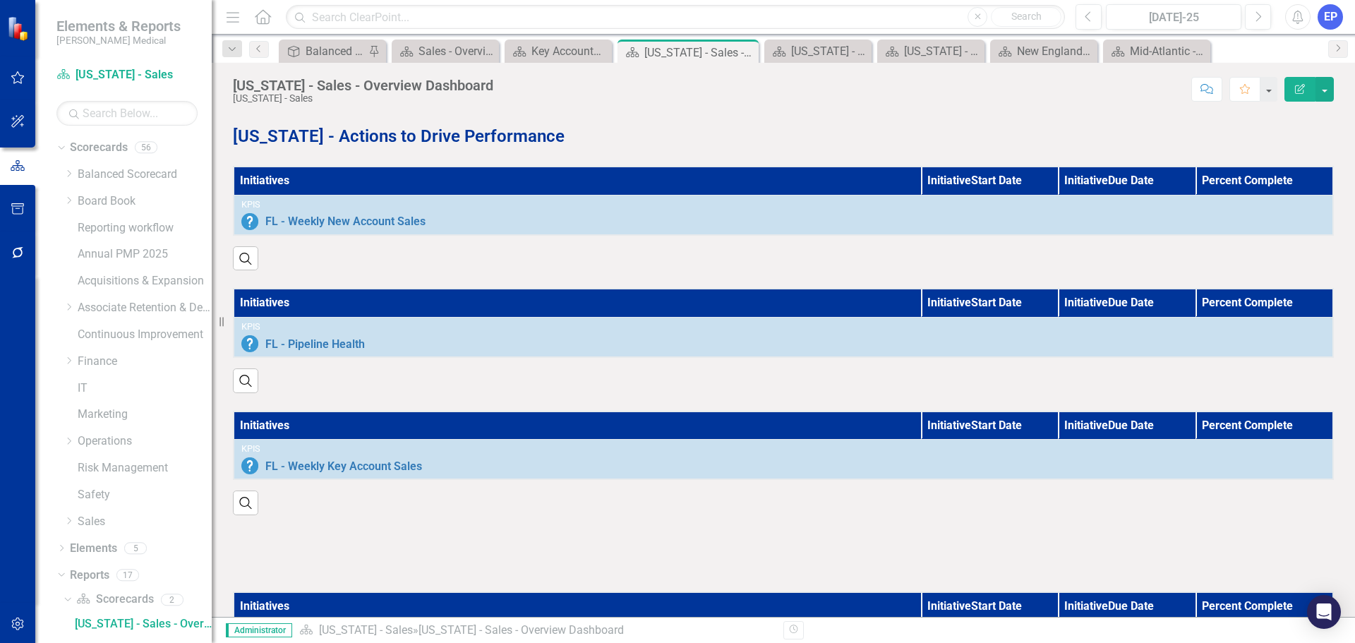
scroll to position [911, 0]
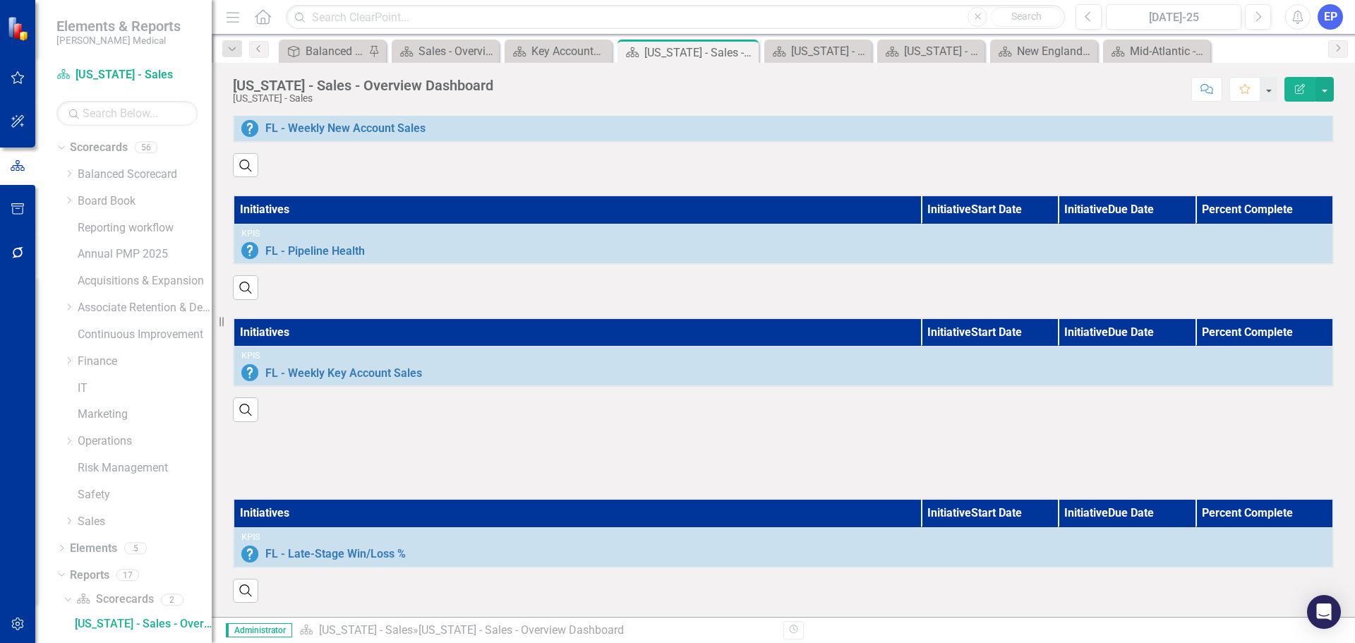
click at [826, 440] on div at bounding box center [783, 460] width 1101 height 41
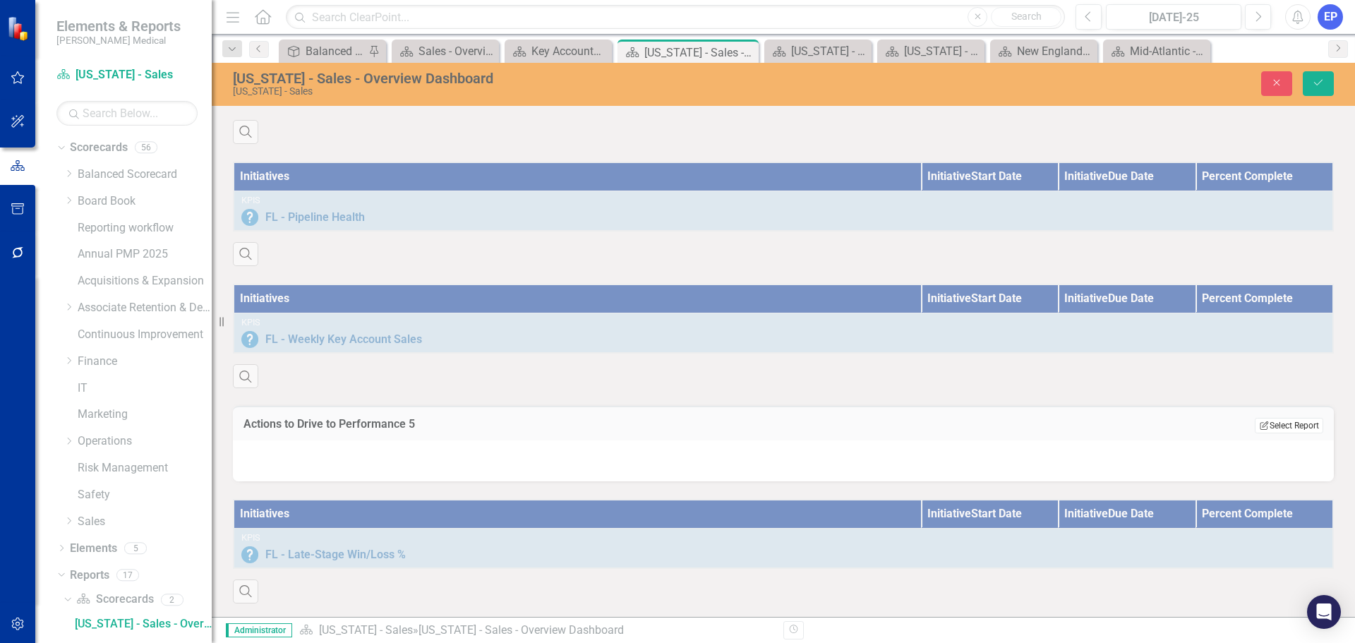
click at [1265, 433] on button "Edit Report Select Report" at bounding box center [1289, 426] width 68 height 16
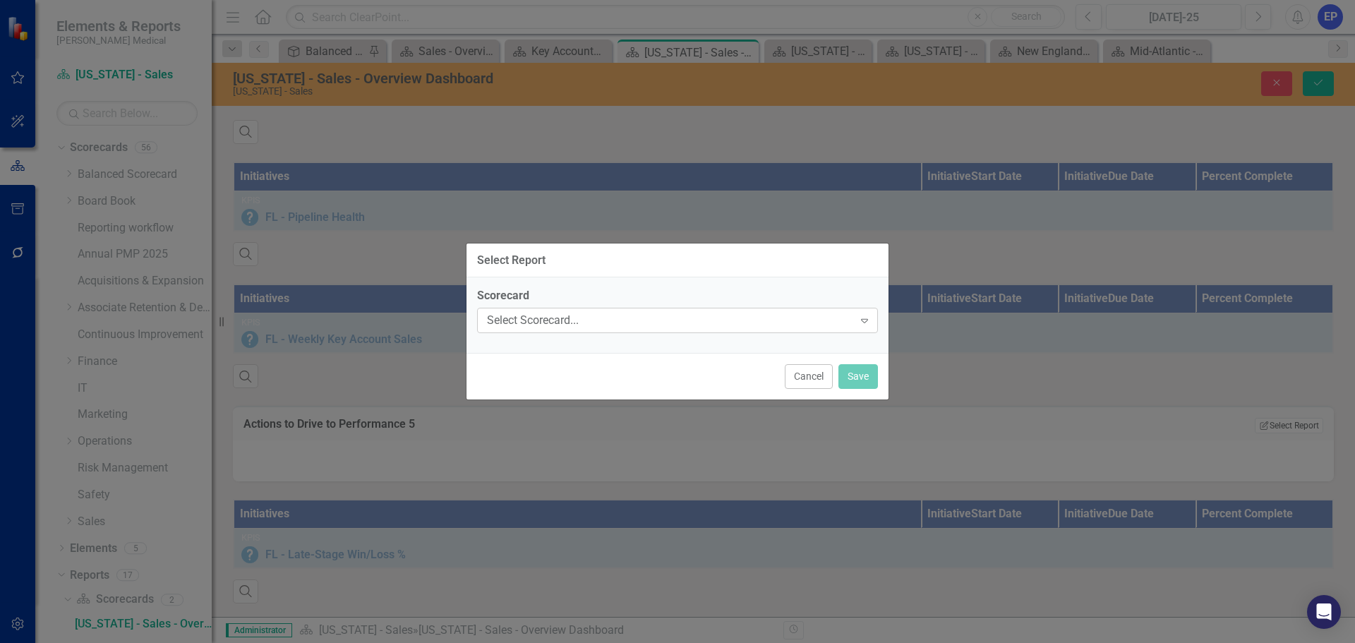
click at [600, 315] on div "Select Scorecard..." at bounding box center [670, 321] width 366 height 16
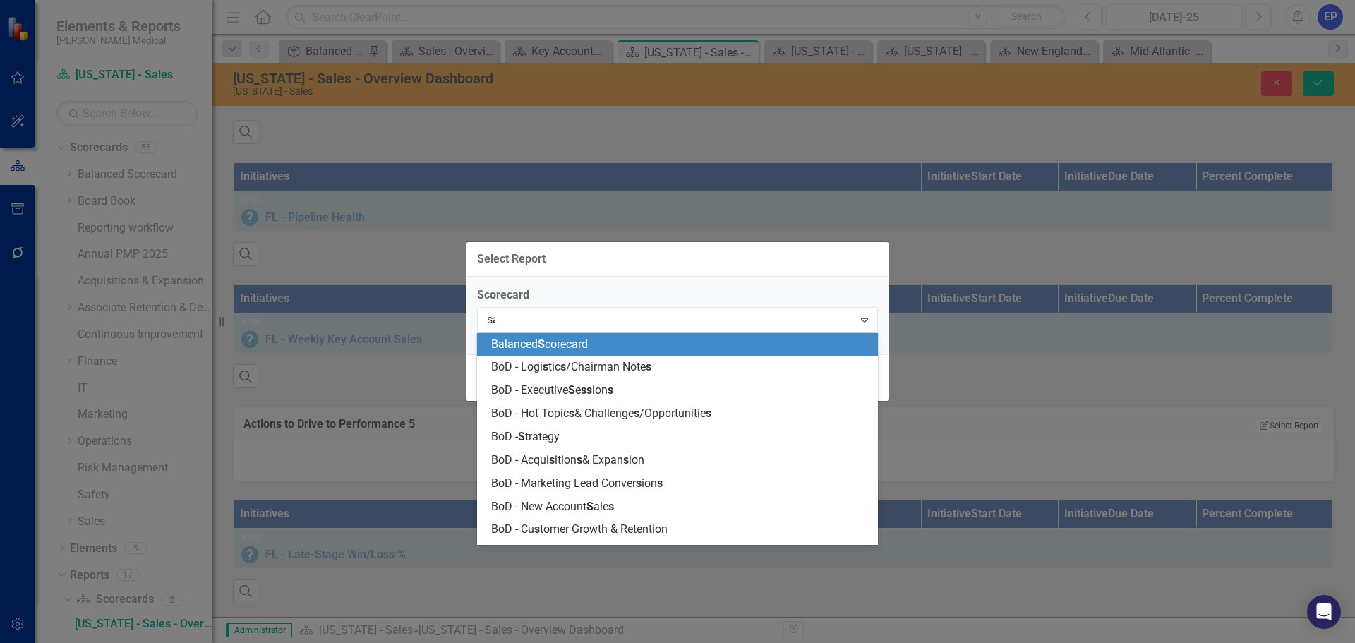
type input "[PERSON_NAME]"
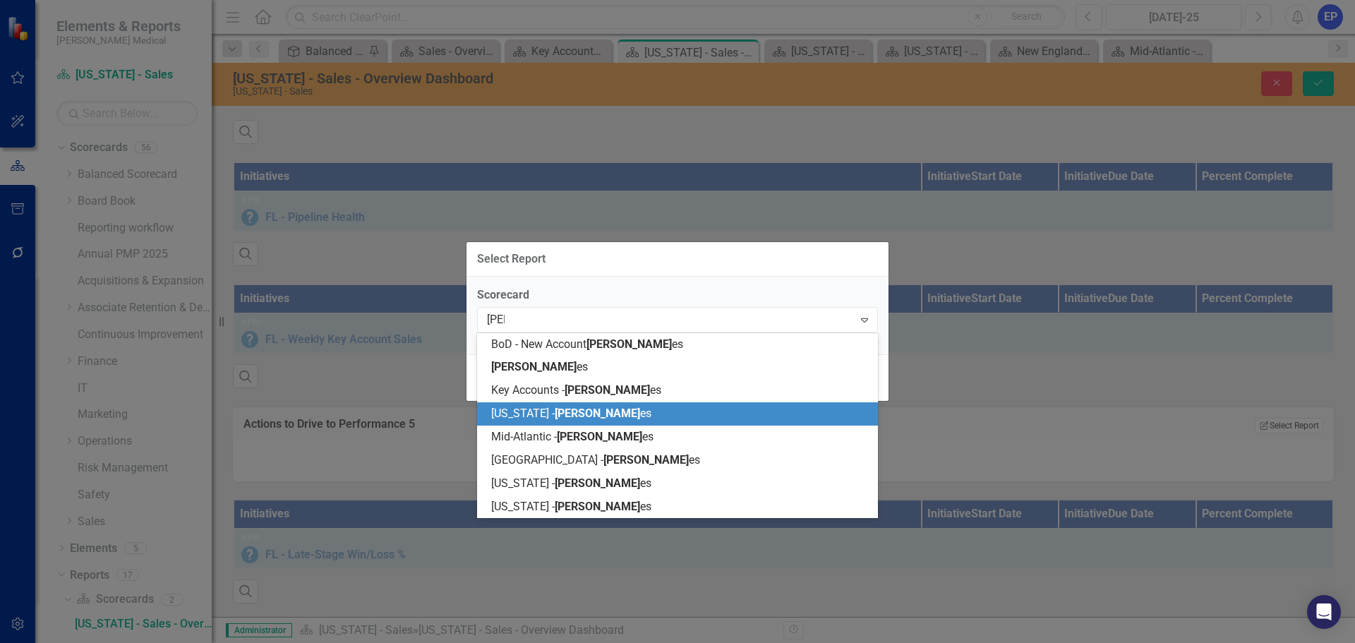
click at [531, 411] on span "[US_STATE] - [PERSON_NAME] es" at bounding box center [571, 412] width 160 height 13
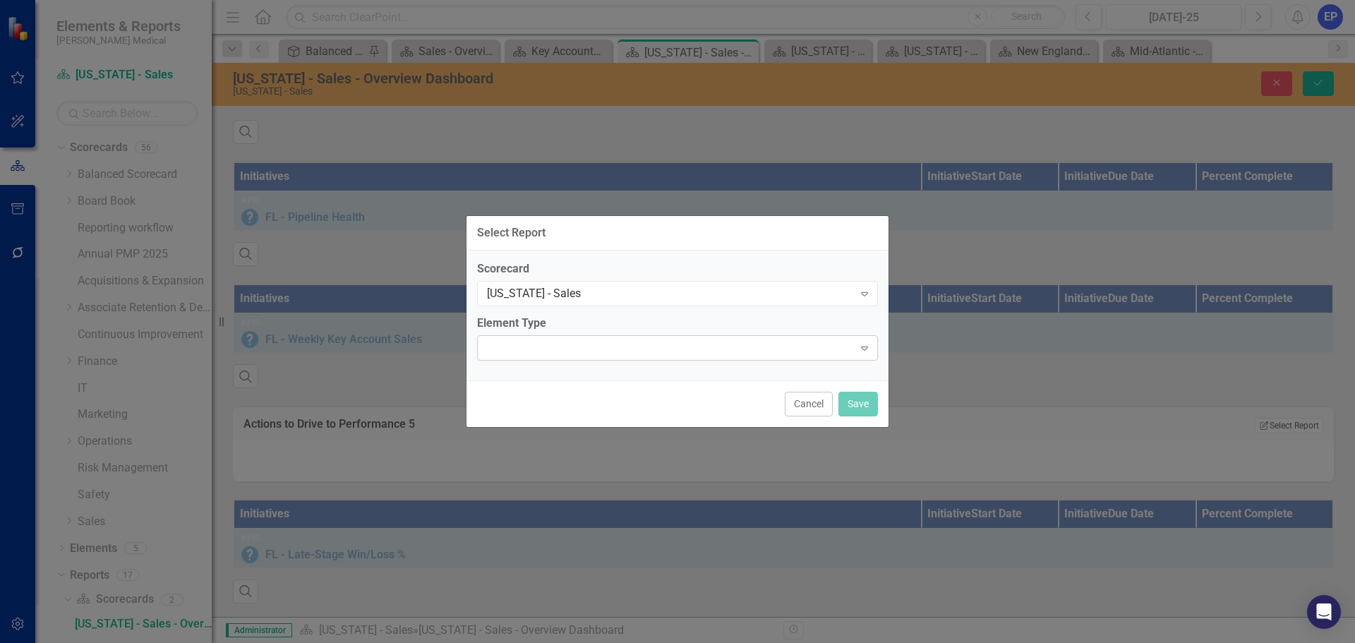
click at [553, 348] on div at bounding box center [666, 347] width 372 height 3
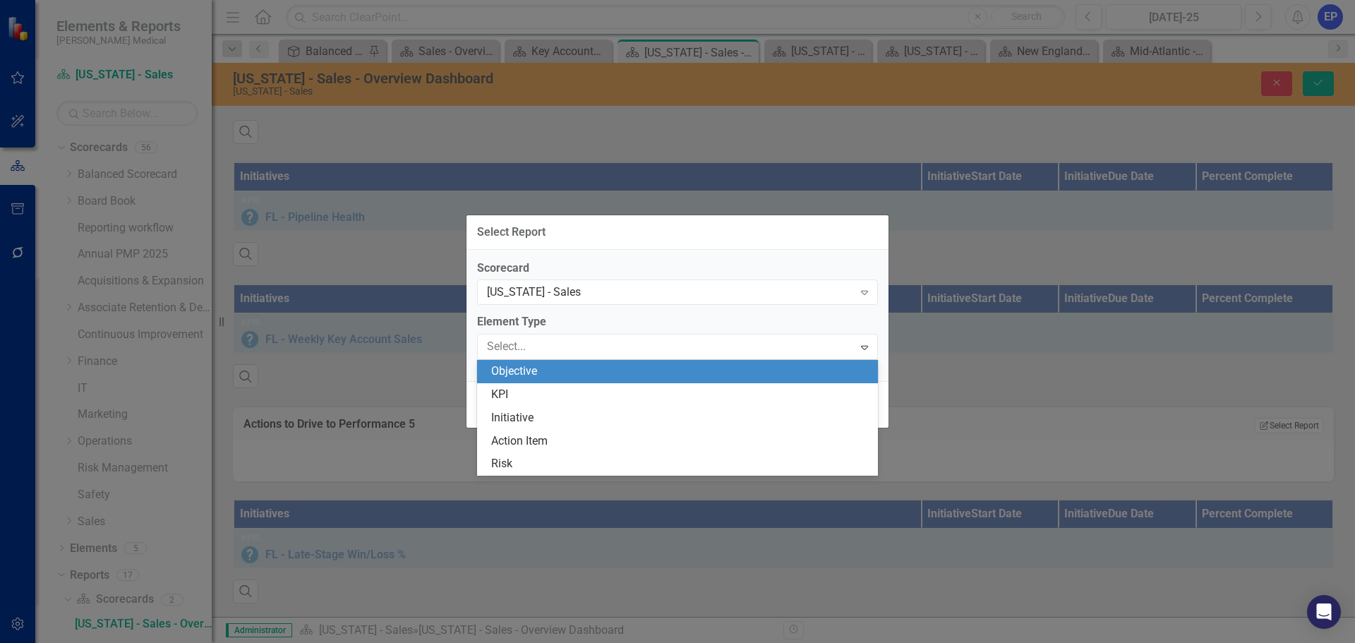
click at [550, 387] on div "KPI" at bounding box center [680, 395] width 378 height 16
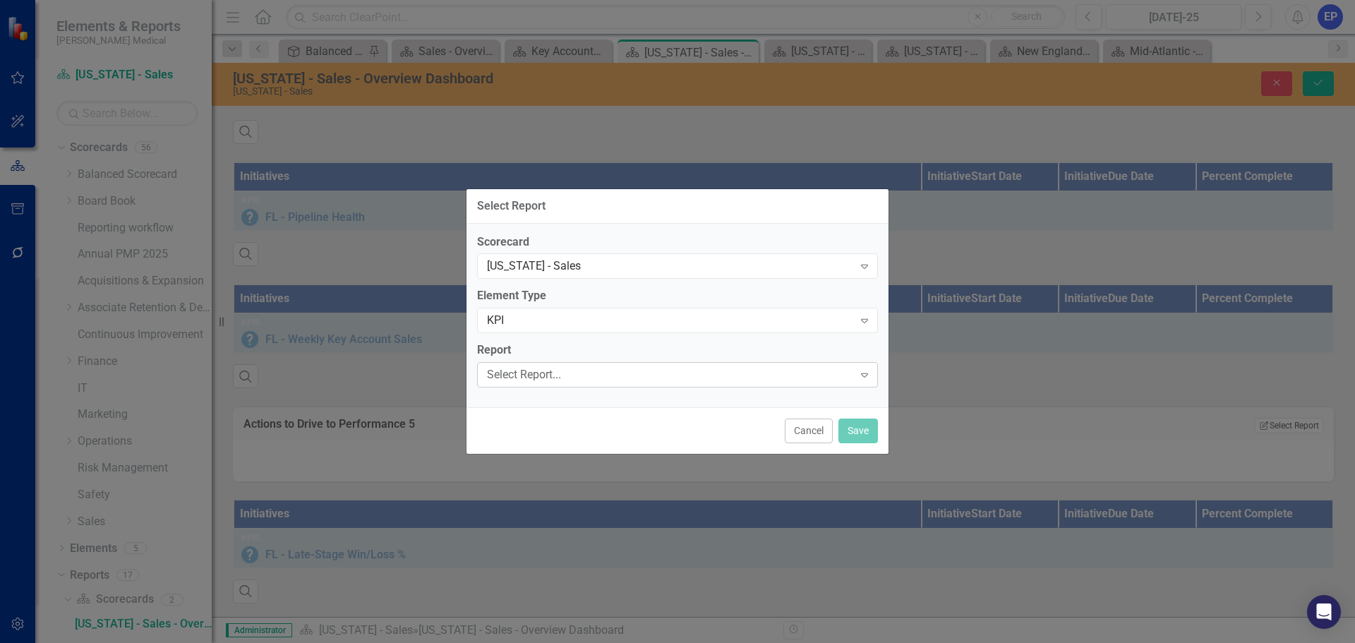
click at [551, 376] on div "Select Report..." at bounding box center [670, 375] width 366 height 16
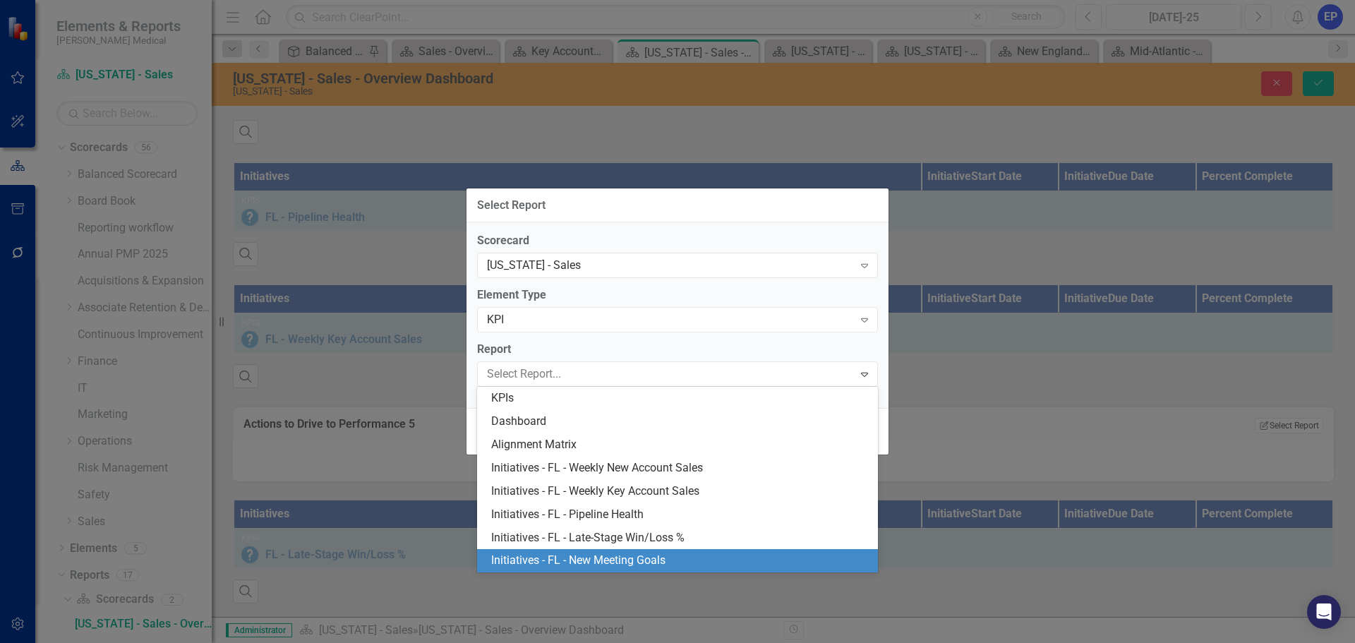
click at [564, 560] on div "Initiatives - FL - New Meeting Goals" at bounding box center [680, 560] width 378 height 16
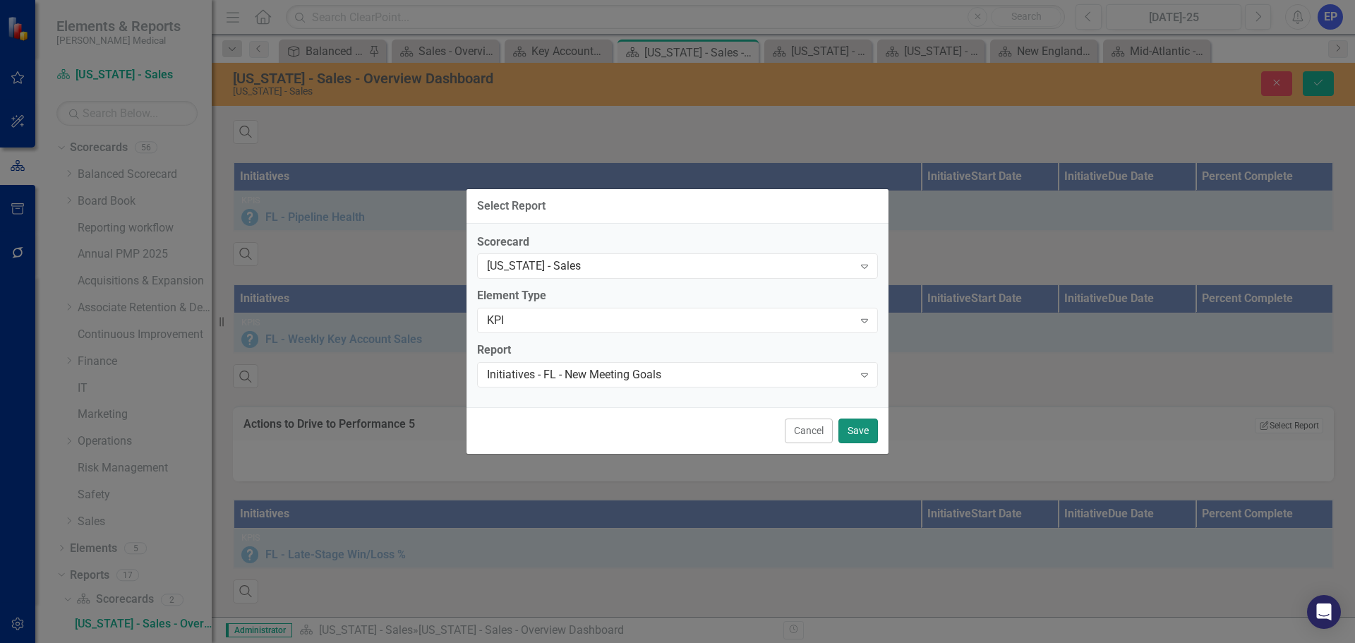
click at [847, 426] on button "Save" at bounding box center [858, 430] width 40 height 25
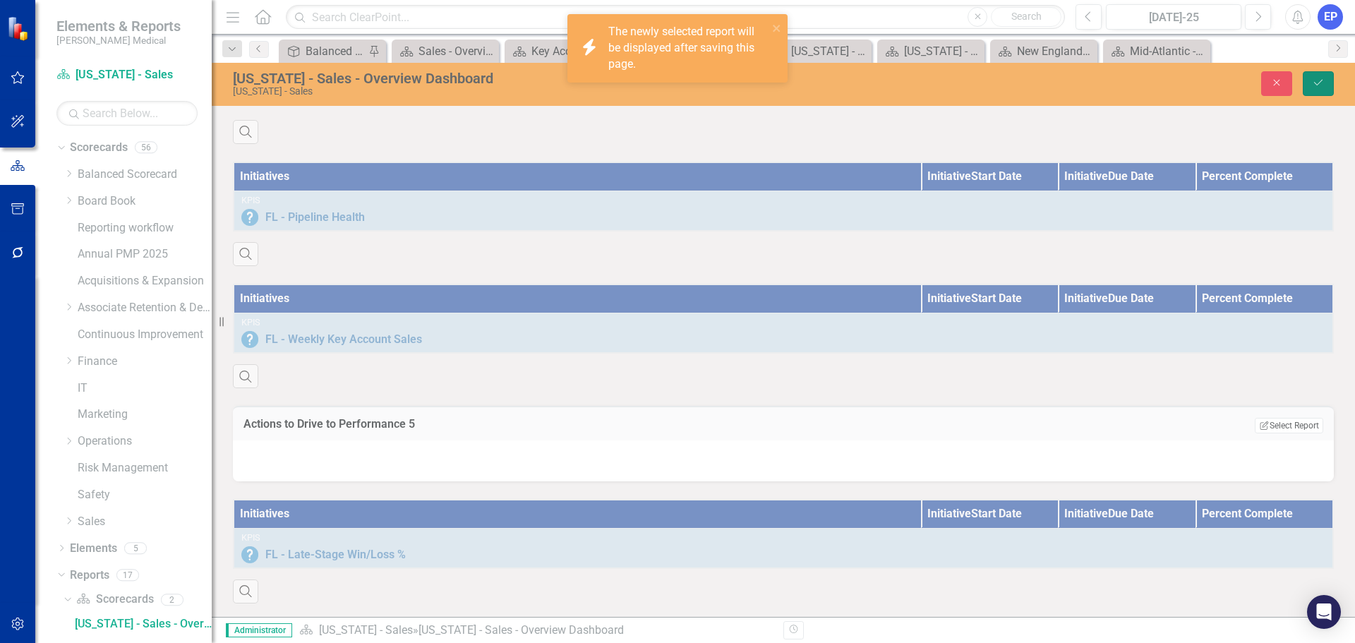
click at [1317, 81] on icon "Save" at bounding box center [1318, 83] width 13 height 10
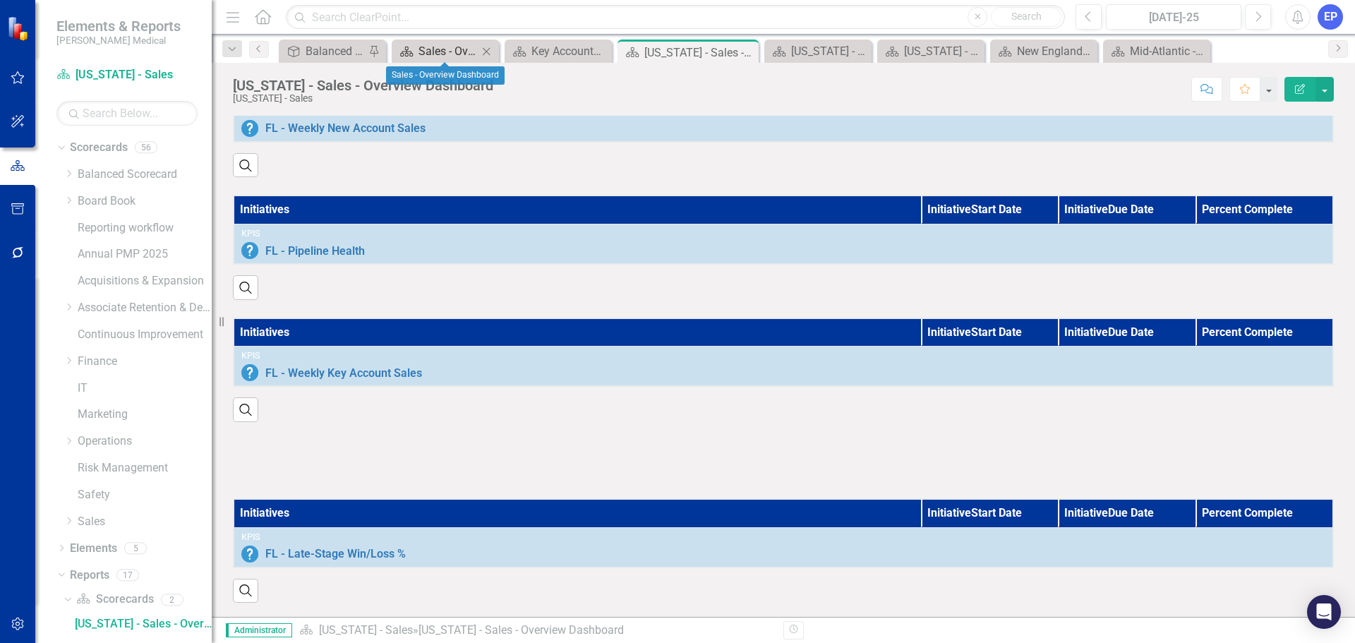
click at [442, 52] on div "Sales - Overview Dashboard" at bounding box center [447, 51] width 59 height 18
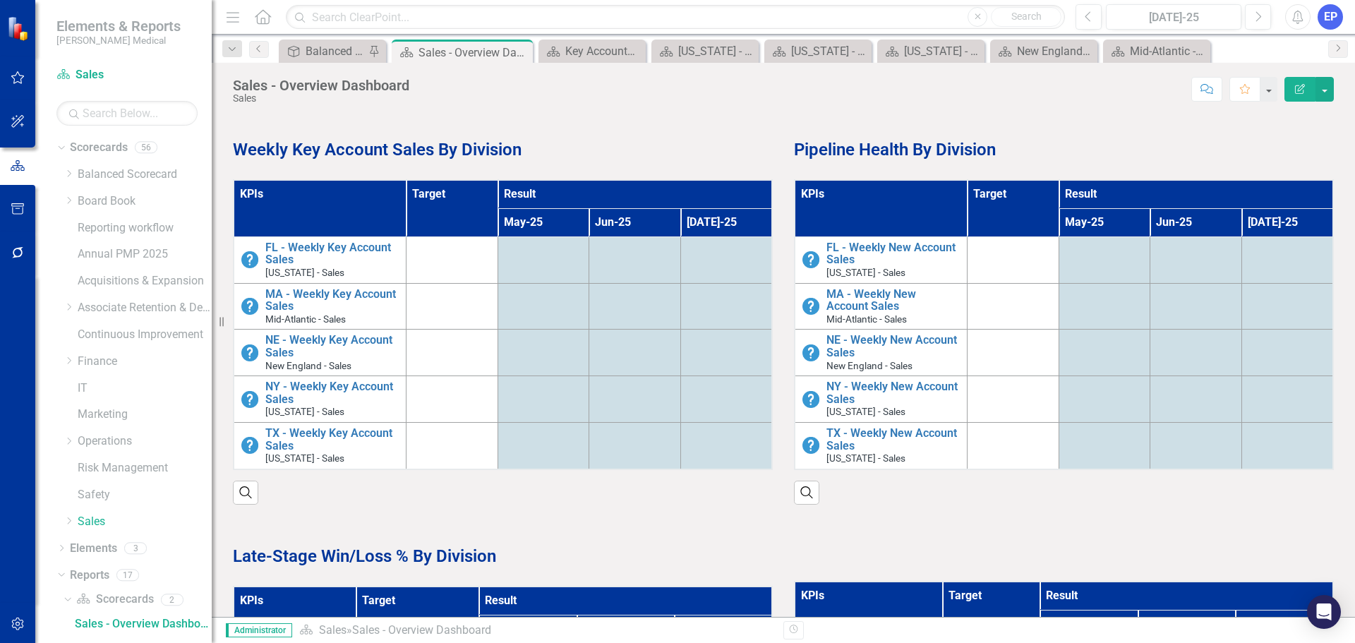
click at [373, 150] on strong "Weekly Key Account Sales By Division" at bounding box center [377, 150] width 289 height 20
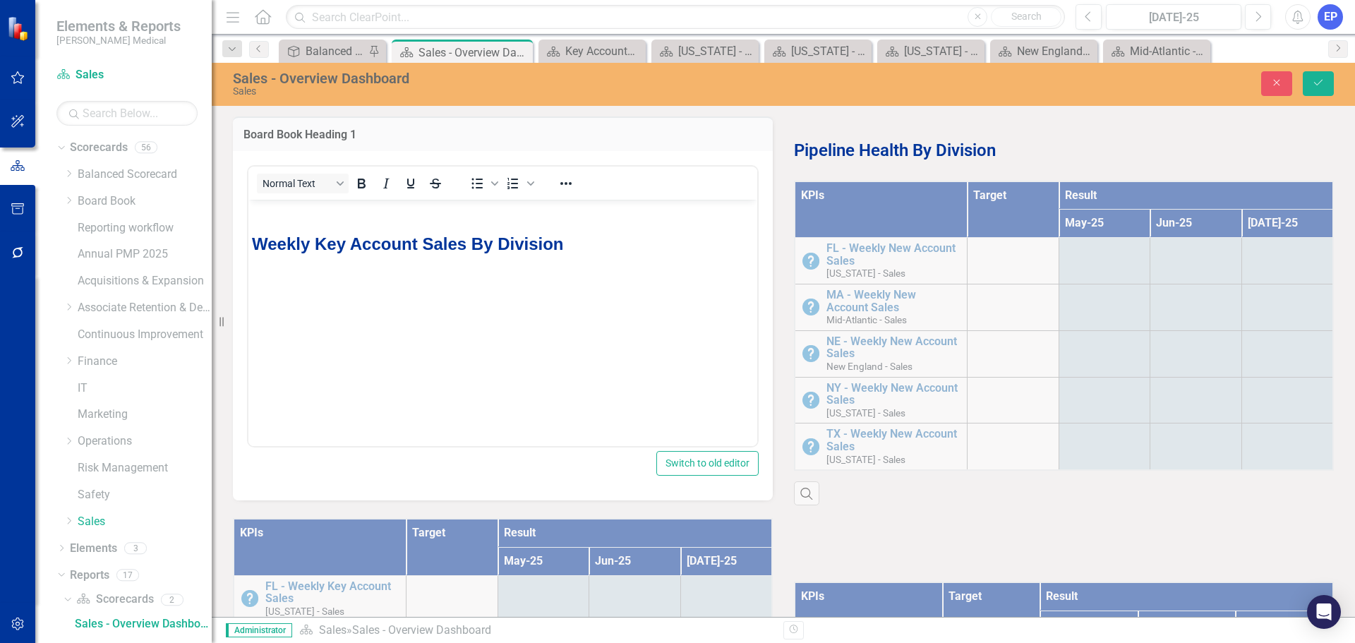
click at [343, 250] on strong "Weekly Key Account Sales By Division" at bounding box center [408, 243] width 312 height 19
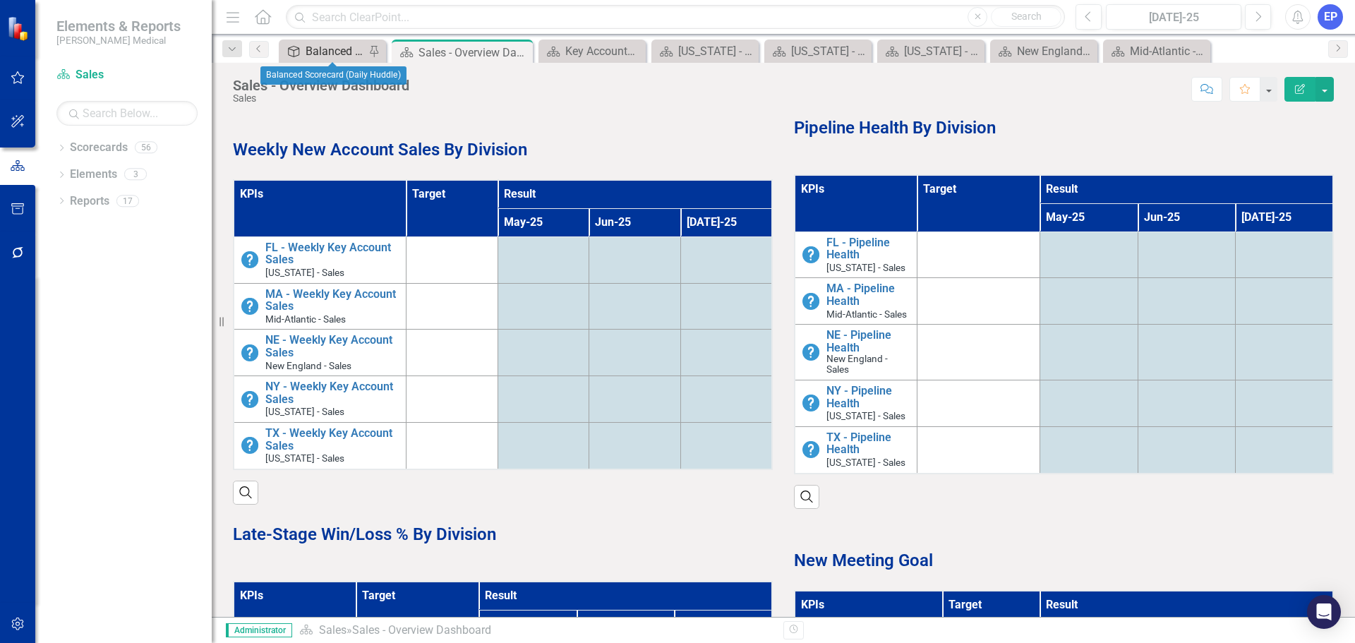
click at [347, 49] on div "Balanced Scorecard (Daily Huddle)" at bounding box center [335, 51] width 59 height 18
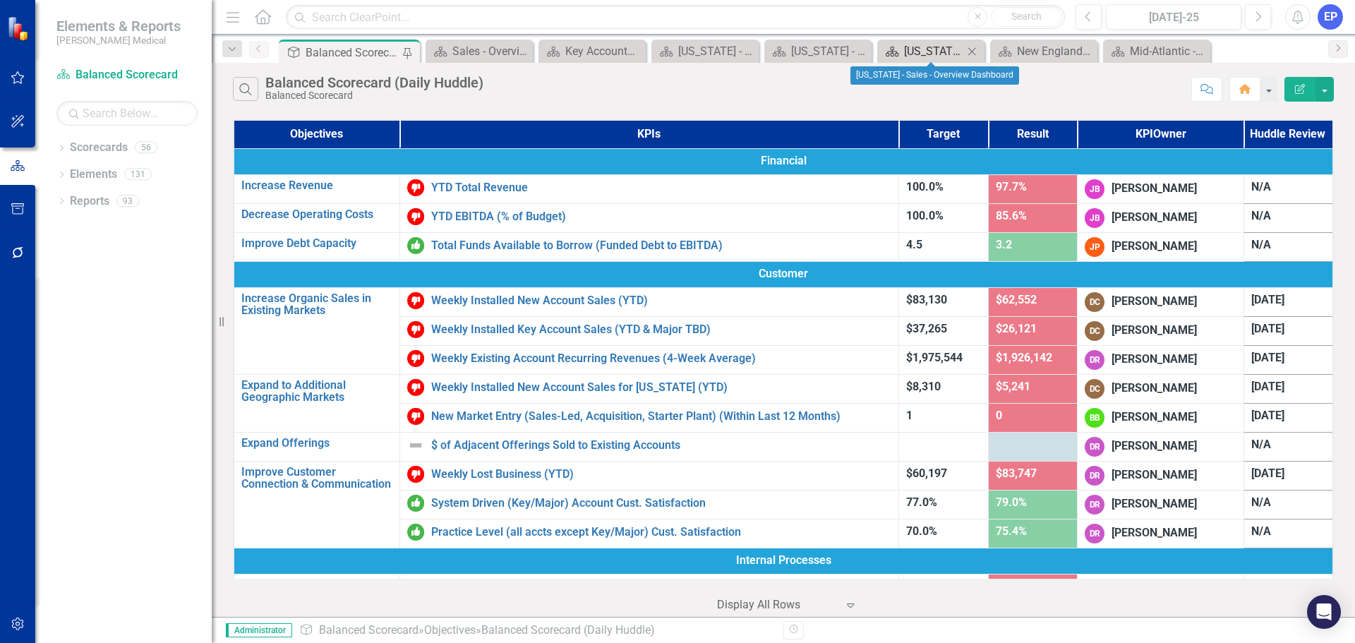
click at [922, 55] on div "[US_STATE] - Sales - Overview Dashboard" at bounding box center [933, 51] width 59 height 18
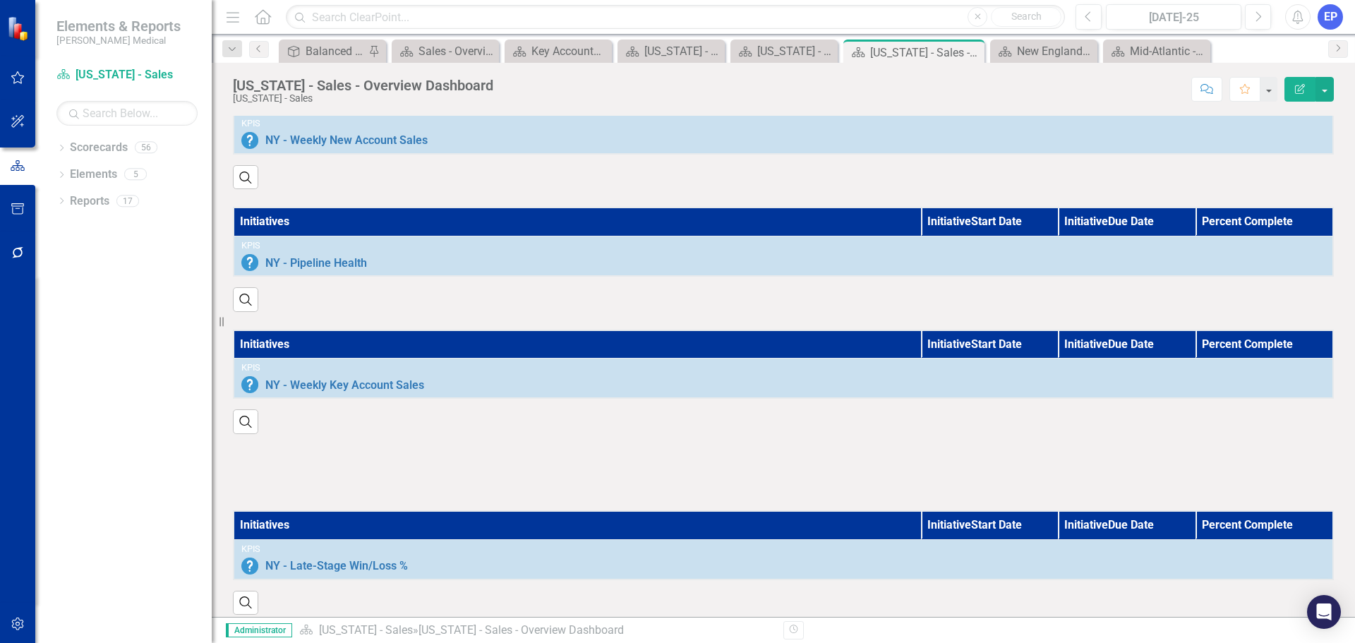
scroll to position [911, 0]
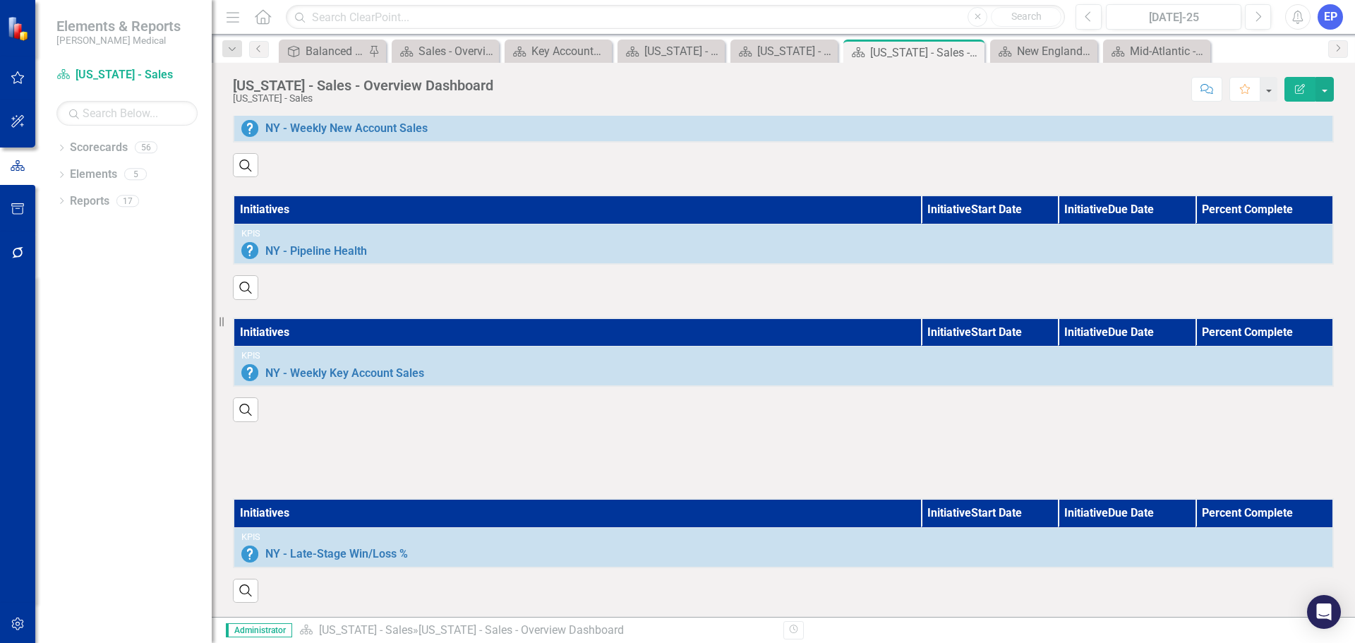
click at [727, 440] on div at bounding box center [783, 460] width 1101 height 41
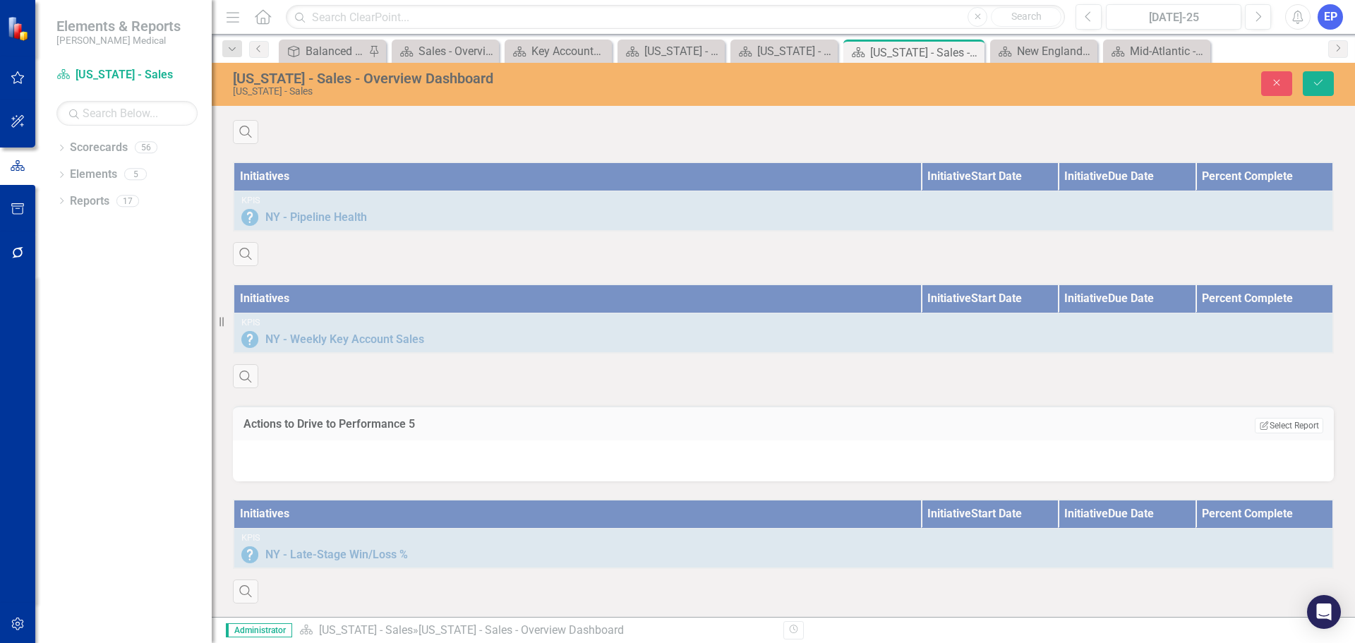
click at [1262, 434] on div "Edit Report Select Report Link View Page" at bounding box center [1289, 426] width 68 height 16
click at [1263, 433] on button "Edit Report Select Report" at bounding box center [1289, 426] width 68 height 16
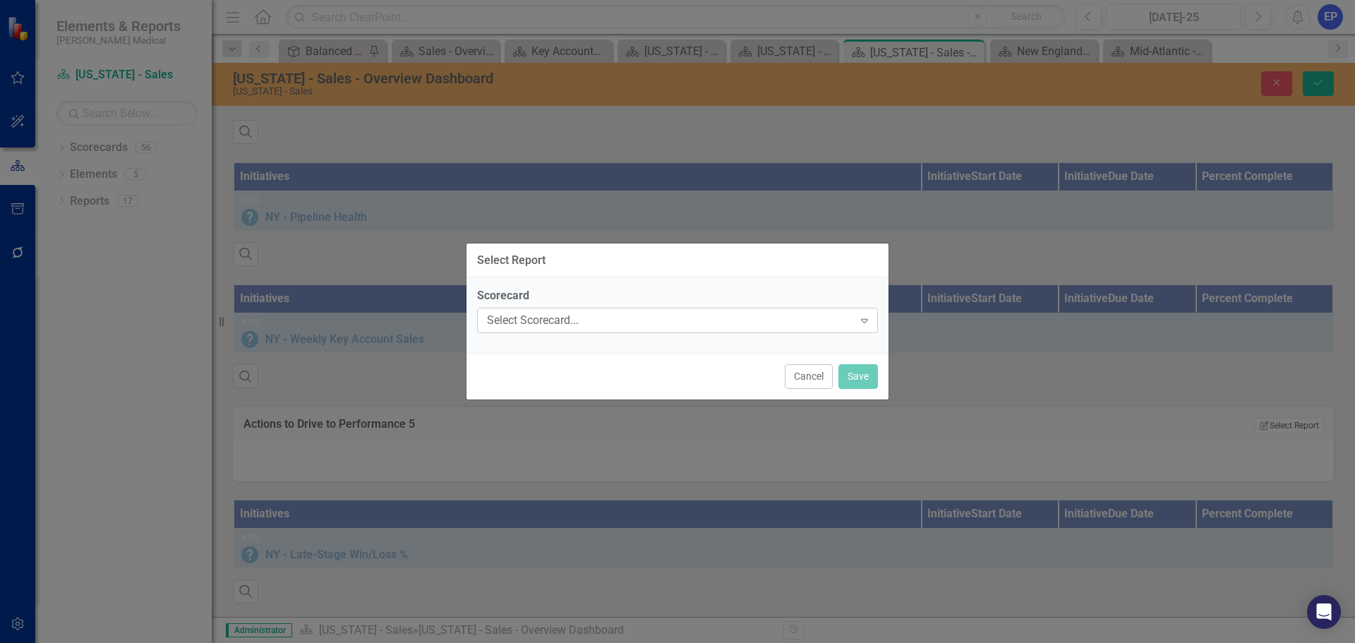
click at [674, 330] on div "Select Scorecard... Expand" at bounding box center [677, 320] width 401 height 25
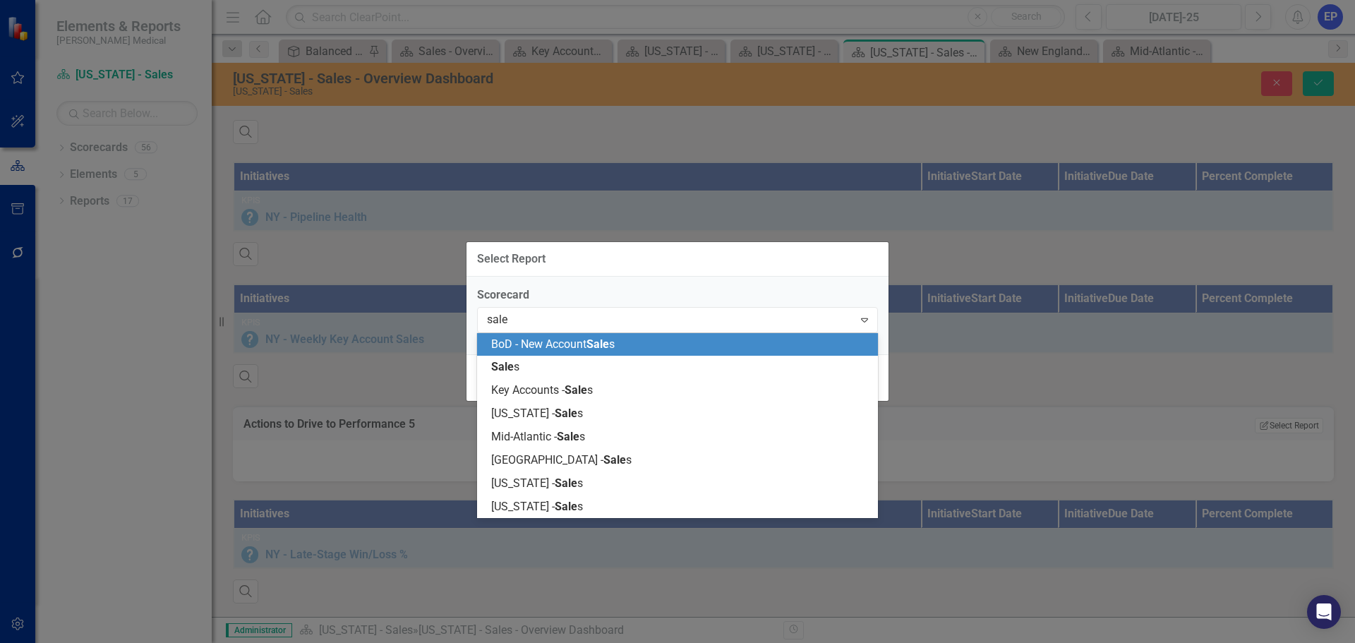
type input "sales"
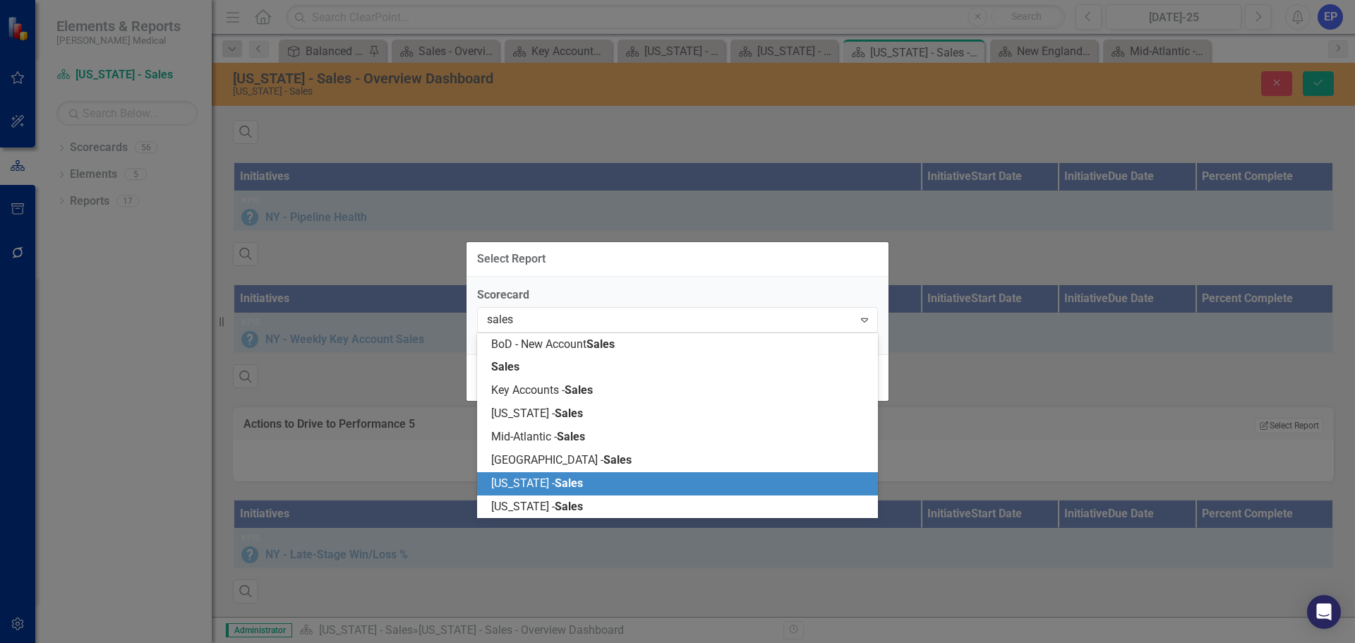
click at [555, 478] on span "Sales" at bounding box center [569, 482] width 28 height 13
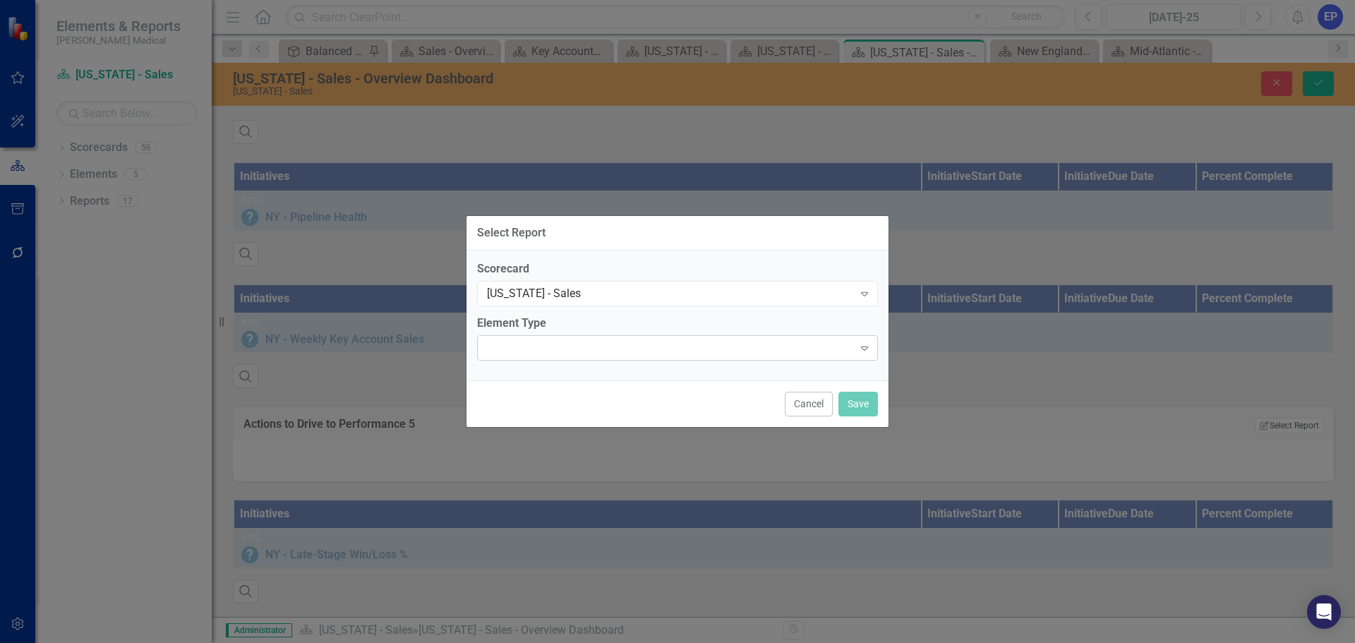
click at [543, 344] on div "Expand" at bounding box center [677, 347] width 401 height 25
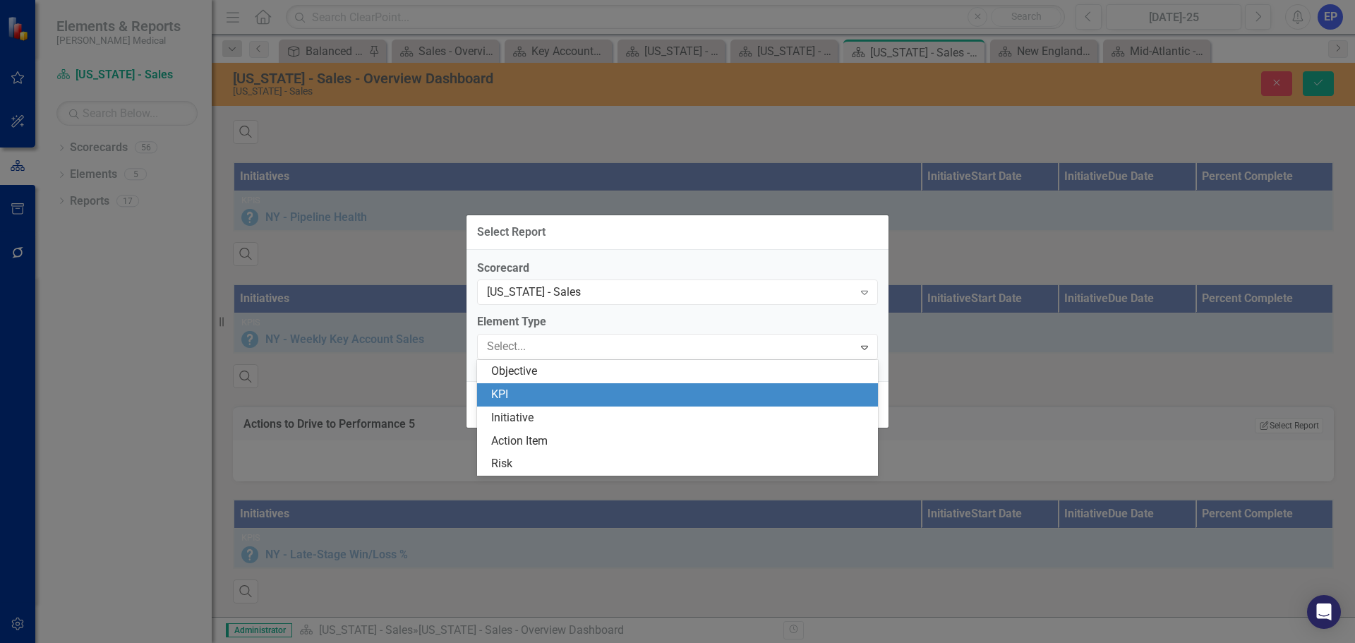
click at [539, 401] on div "KPI" at bounding box center [680, 395] width 378 height 16
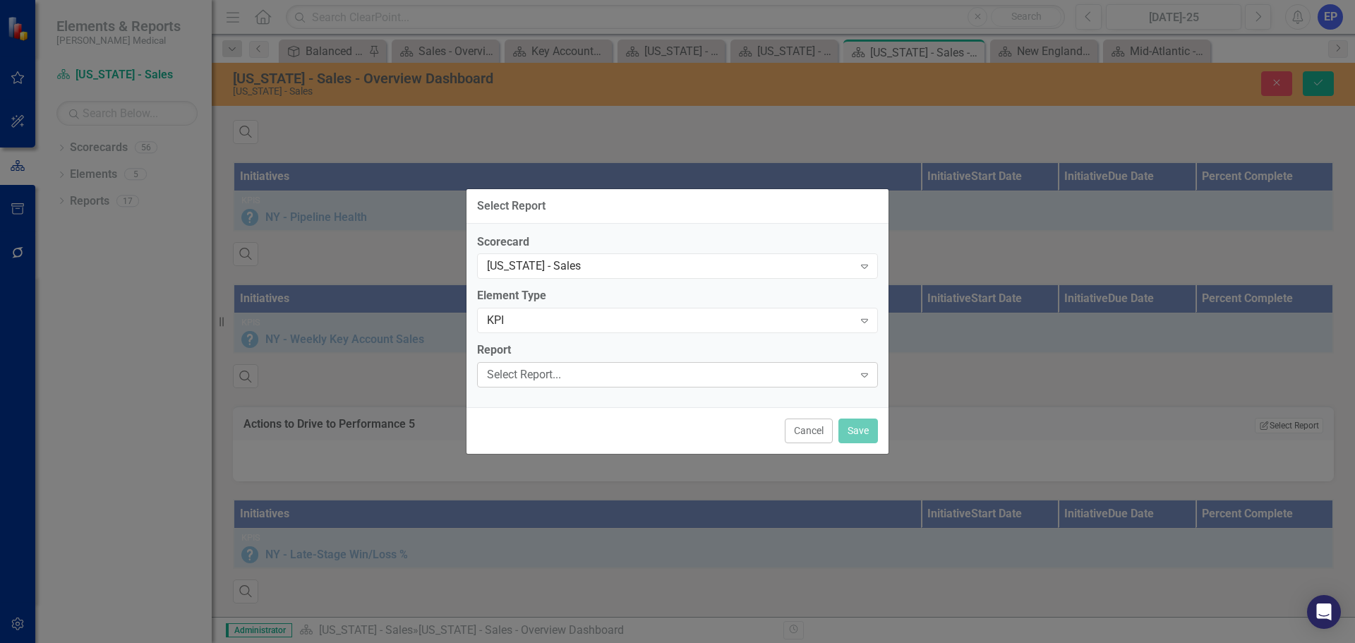
click at [543, 376] on div "Select Report..." at bounding box center [670, 375] width 366 height 16
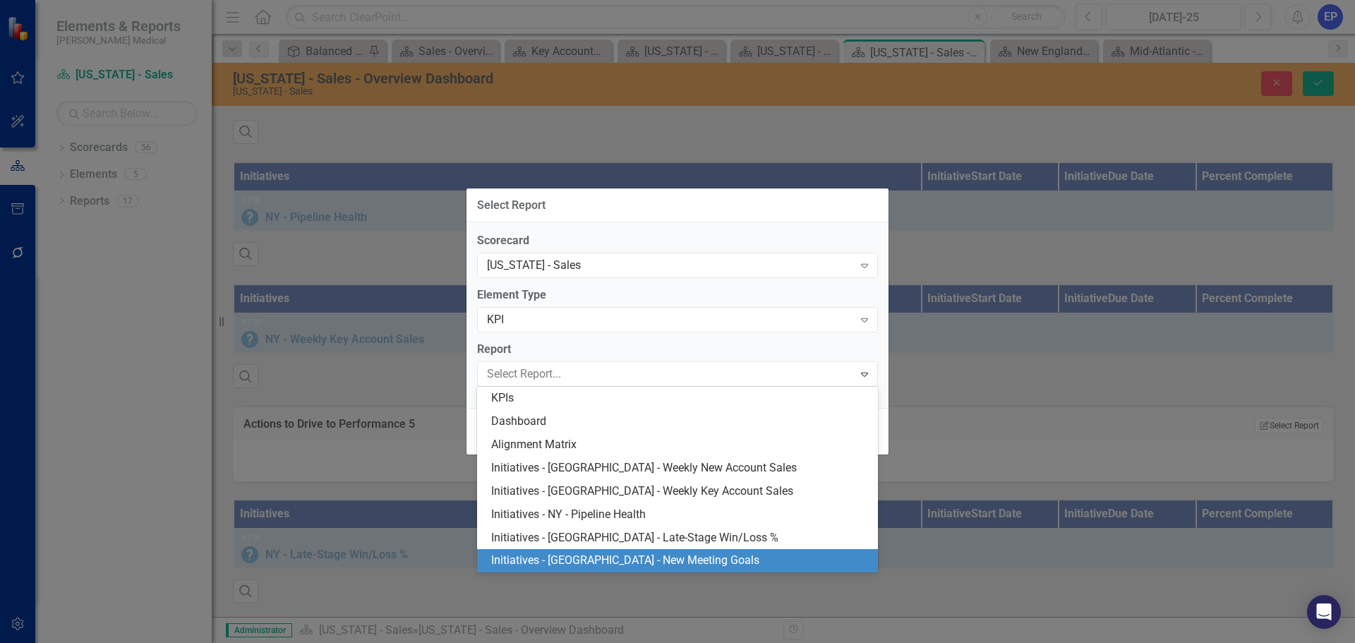
click at [615, 564] on div "Initiatives - [GEOGRAPHIC_DATA] - New Meeting Goals" at bounding box center [680, 560] width 378 height 16
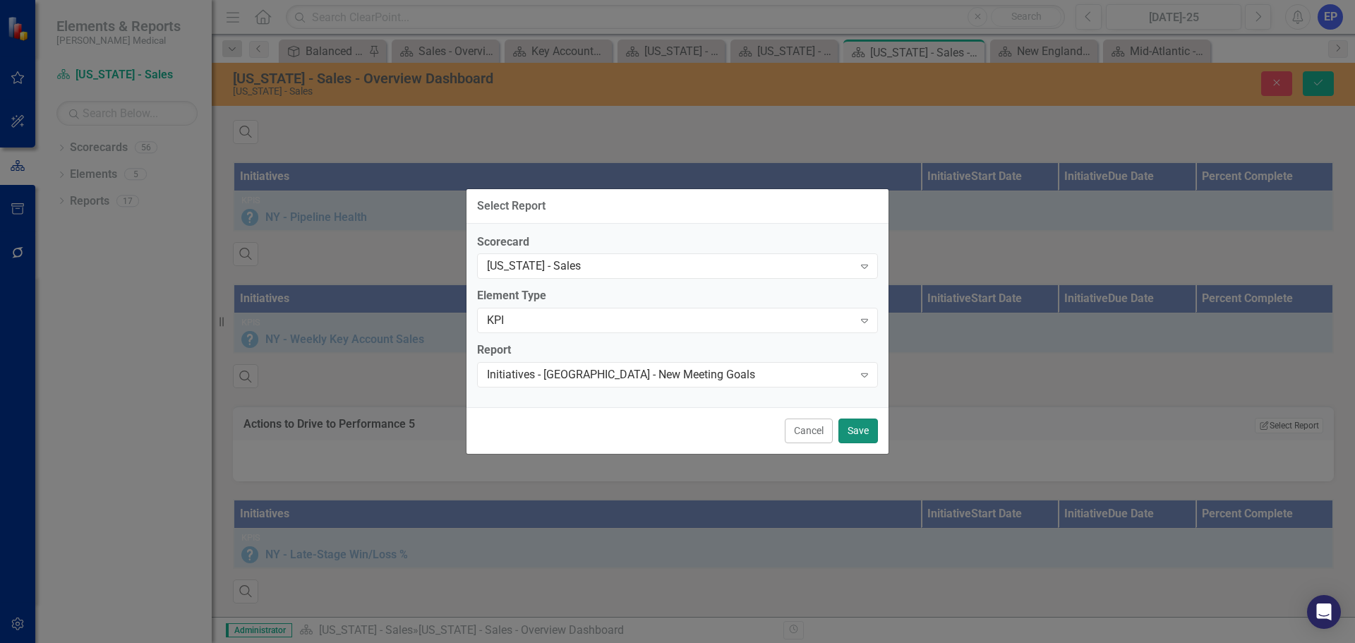
click at [847, 430] on button "Save" at bounding box center [858, 430] width 40 height 25
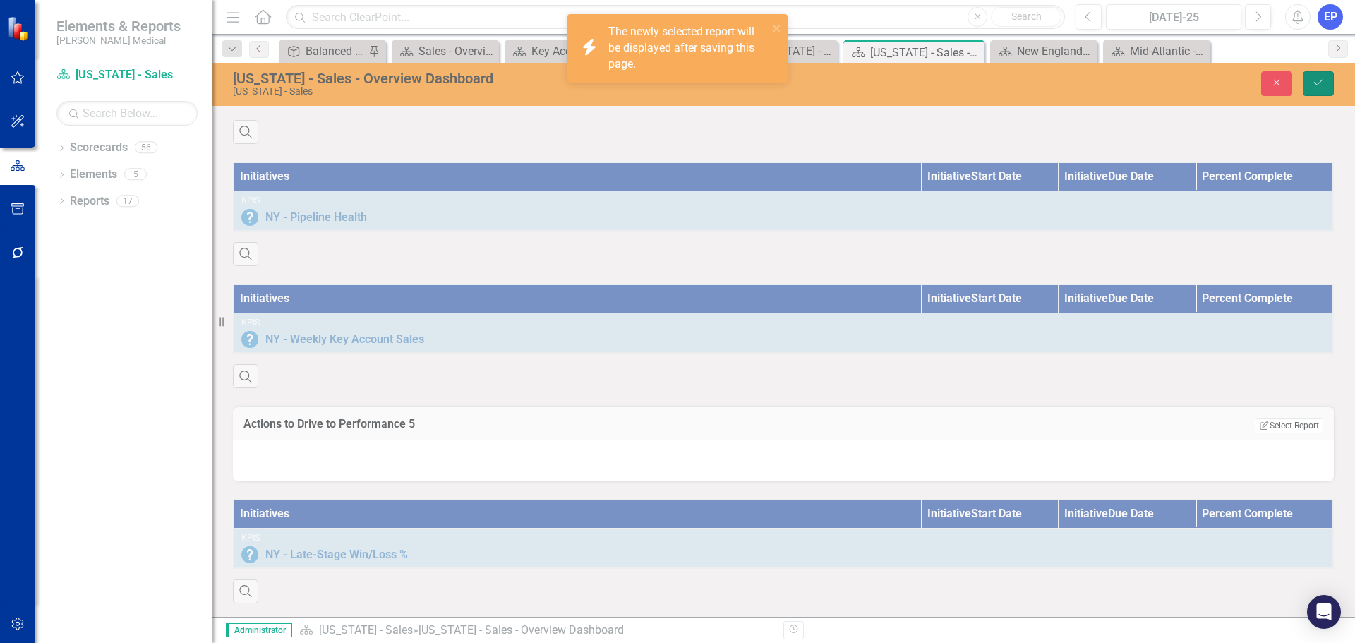
click at [1320, 80] on icon "Save" at bounding box center [1318, 83] width 13 height 10
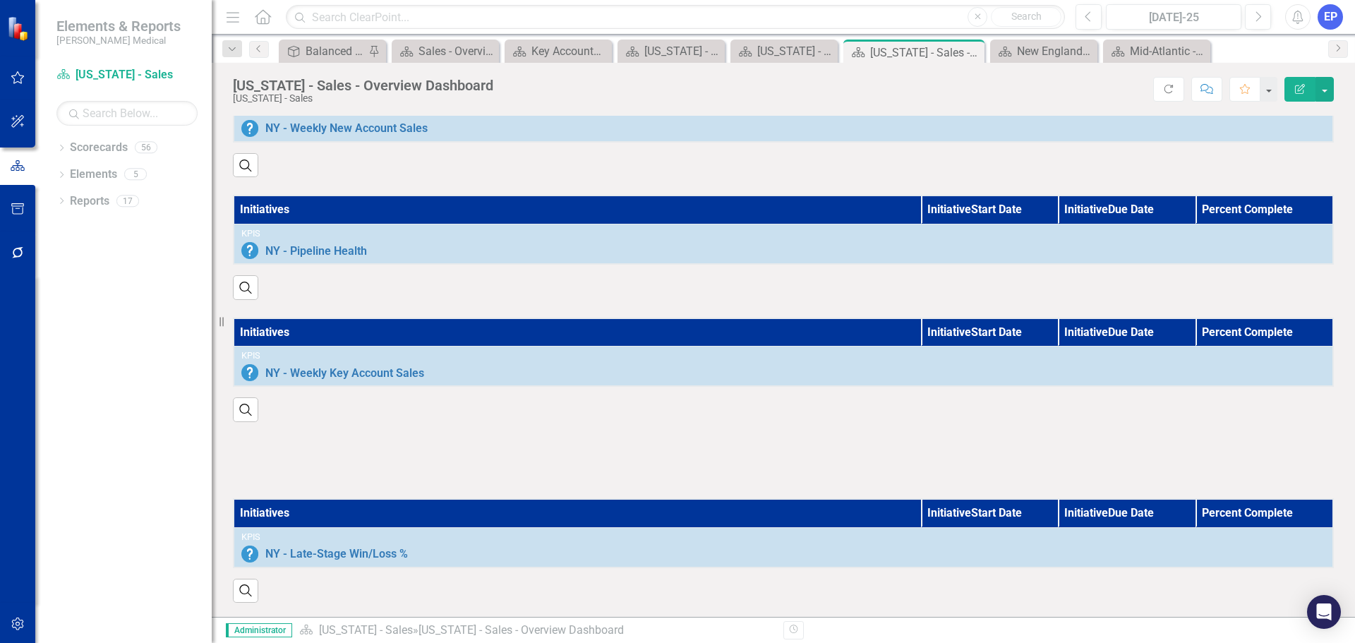
click at [772, 425] on div at bounding box center [783, 451] width 1122 height 59
click at [768, 442] on div at bounding box center [783, 460] width 1101 height 41
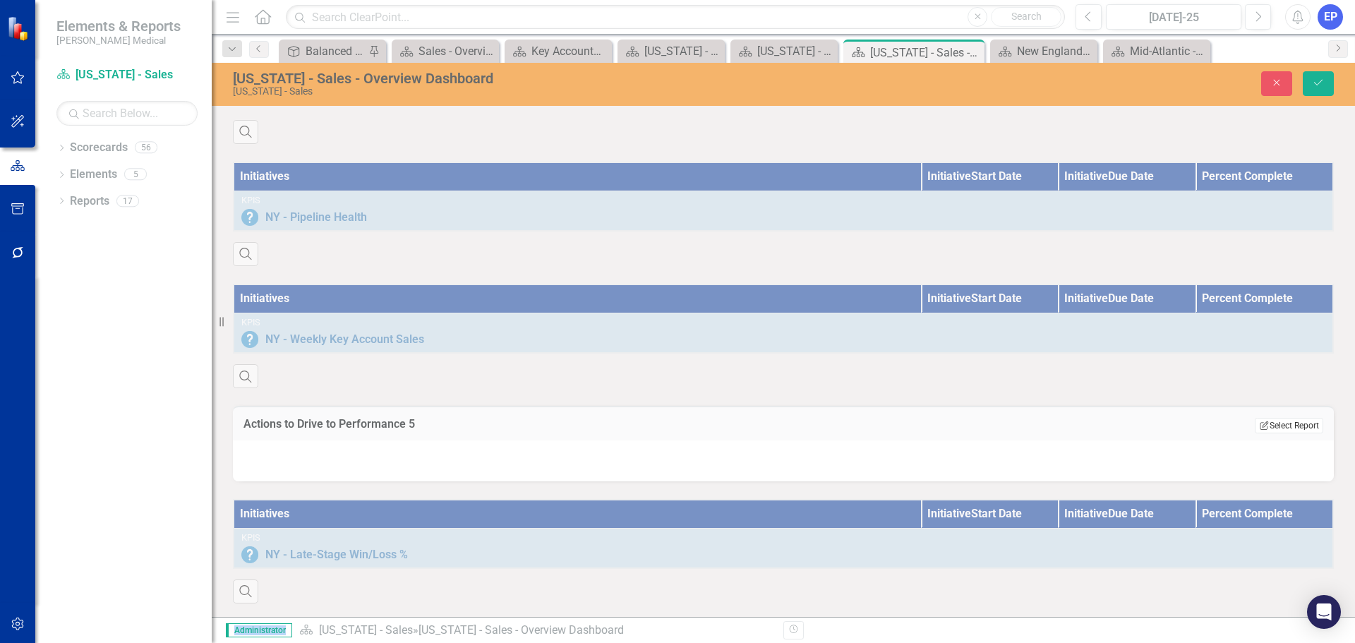
click at [1291, 433] on button "Edit Report Select Report" at bounding box center [1289, 426] width 68 height 16
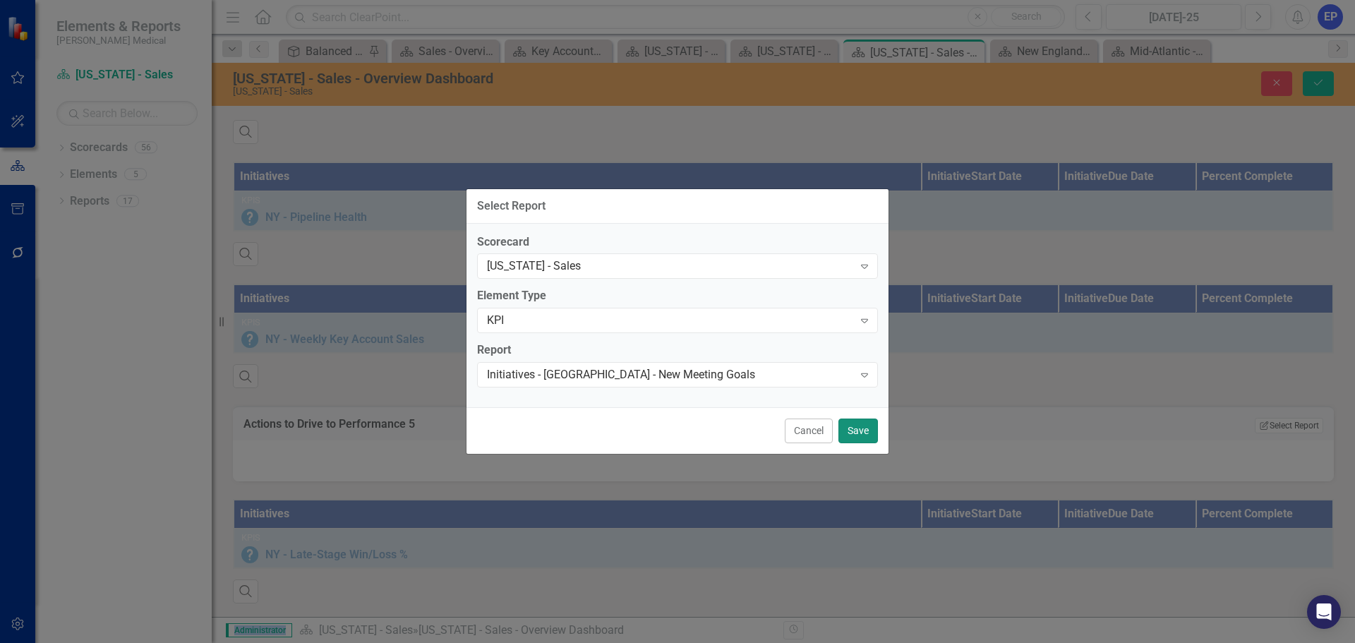
click at [848, 431] on button "Save" at bounding box center [858, 430] width 40 height 25
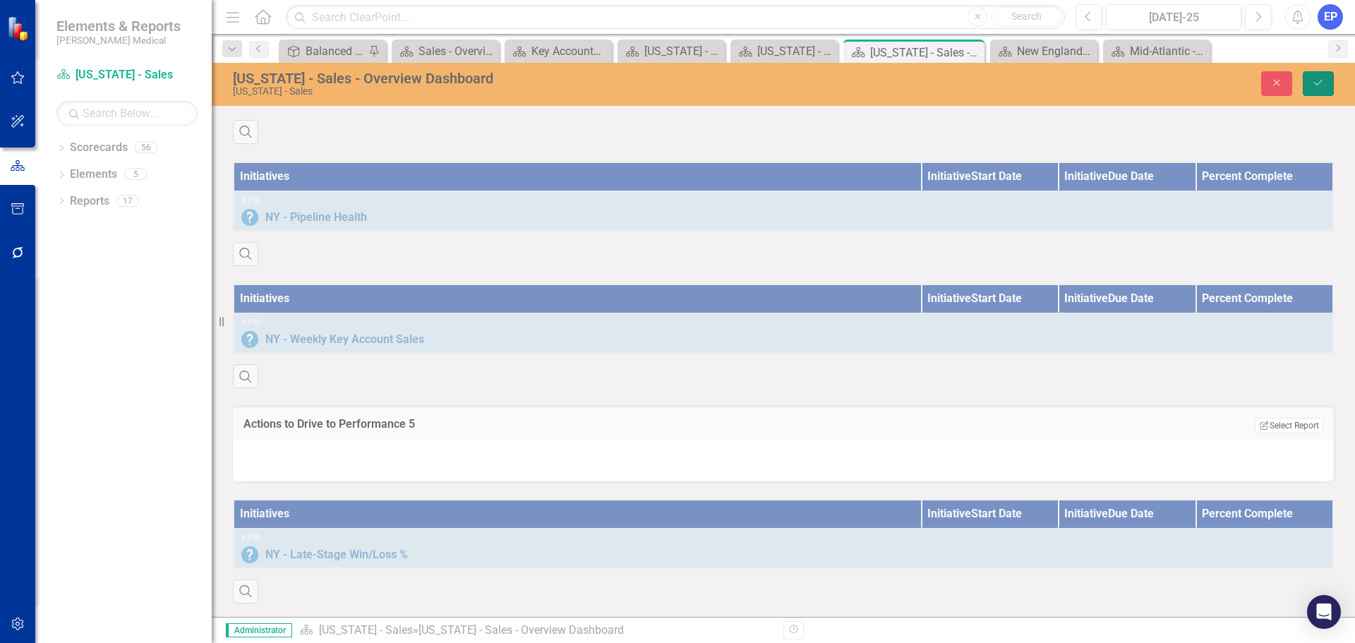
click at [1318, 77] on button "Save" at bounding box center [1318, 83] width 31 height 25
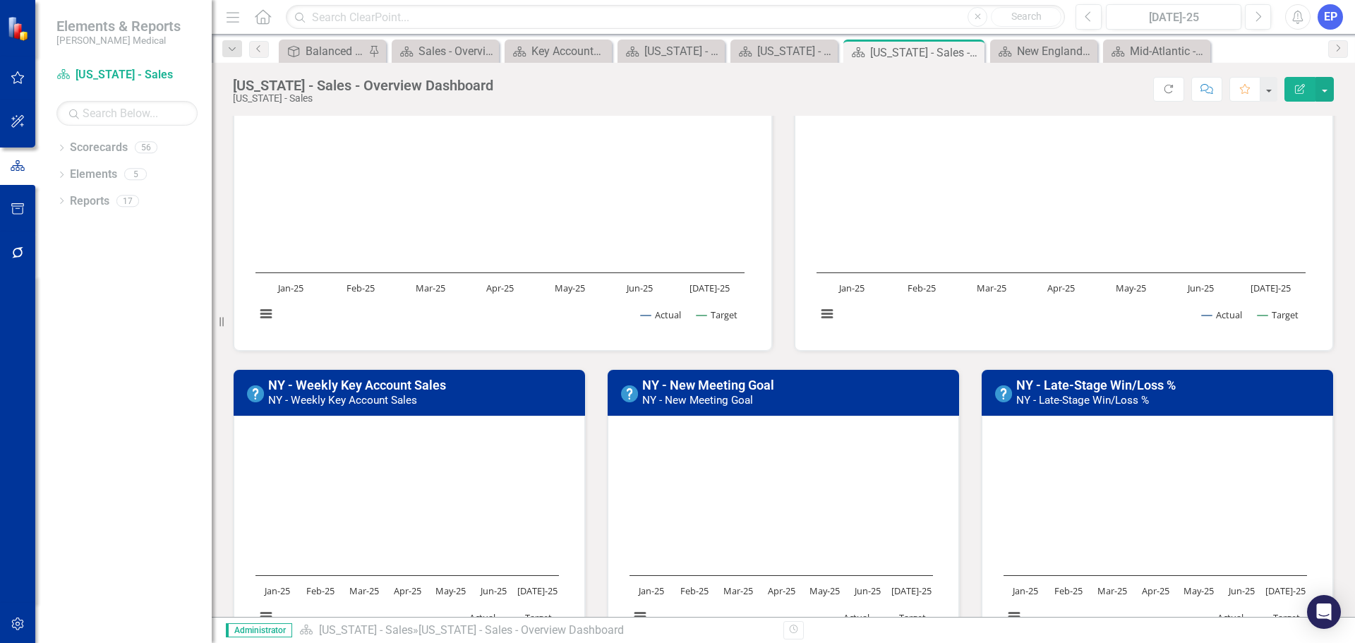
scroll to position [0, 0]
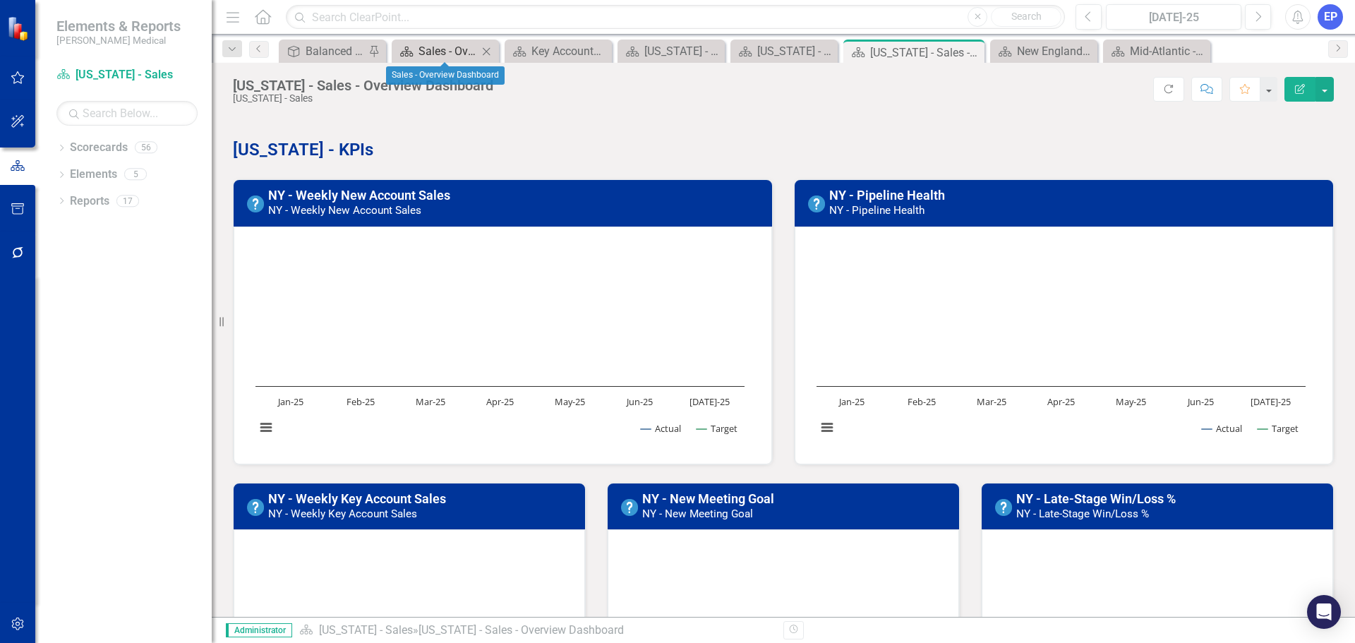
click at [452, 44] on div "Sales - Overview Dashboard" at bounding box center [447, 51] width 59 height 18
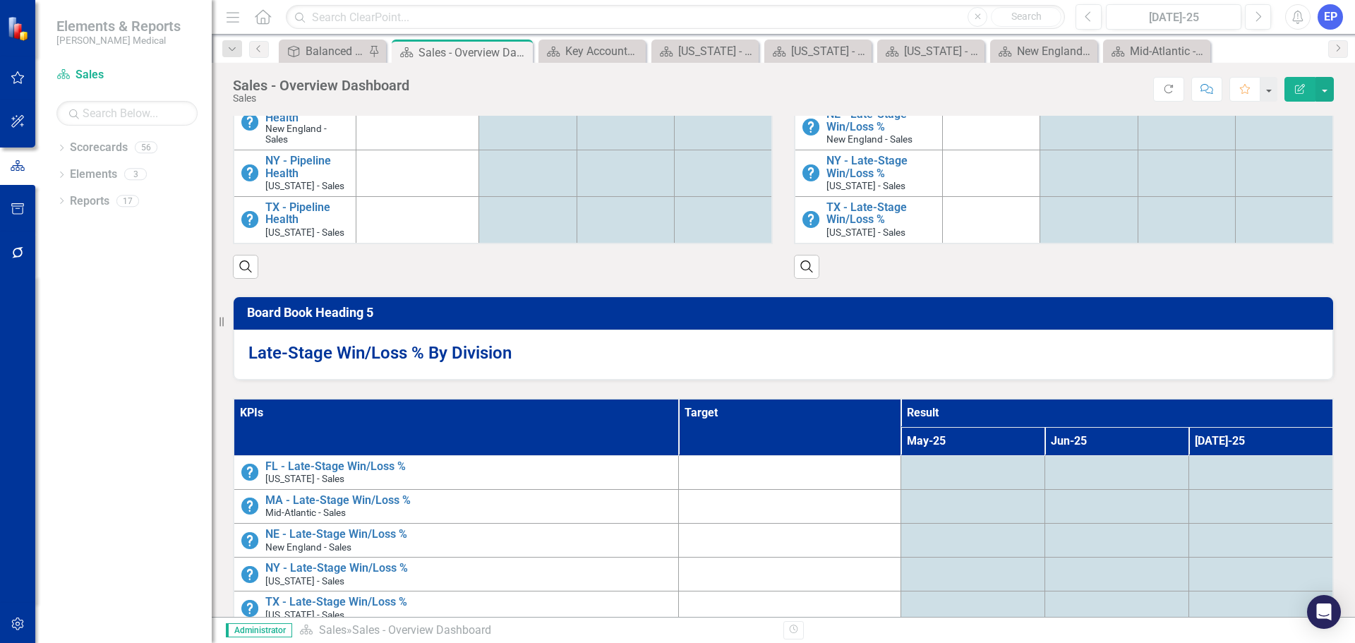
scroll to position [695, 0]
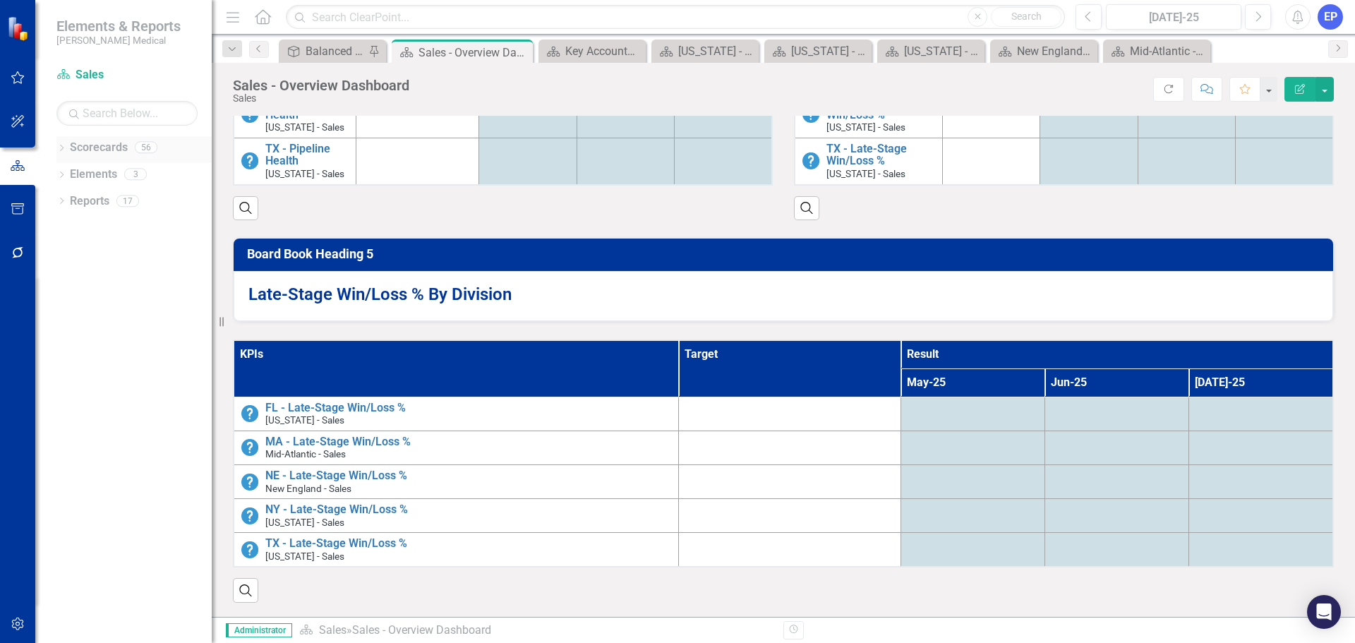
click at [59, 150] on icon "Dropdown" at bounding box center [61, 149] width 10 height 8
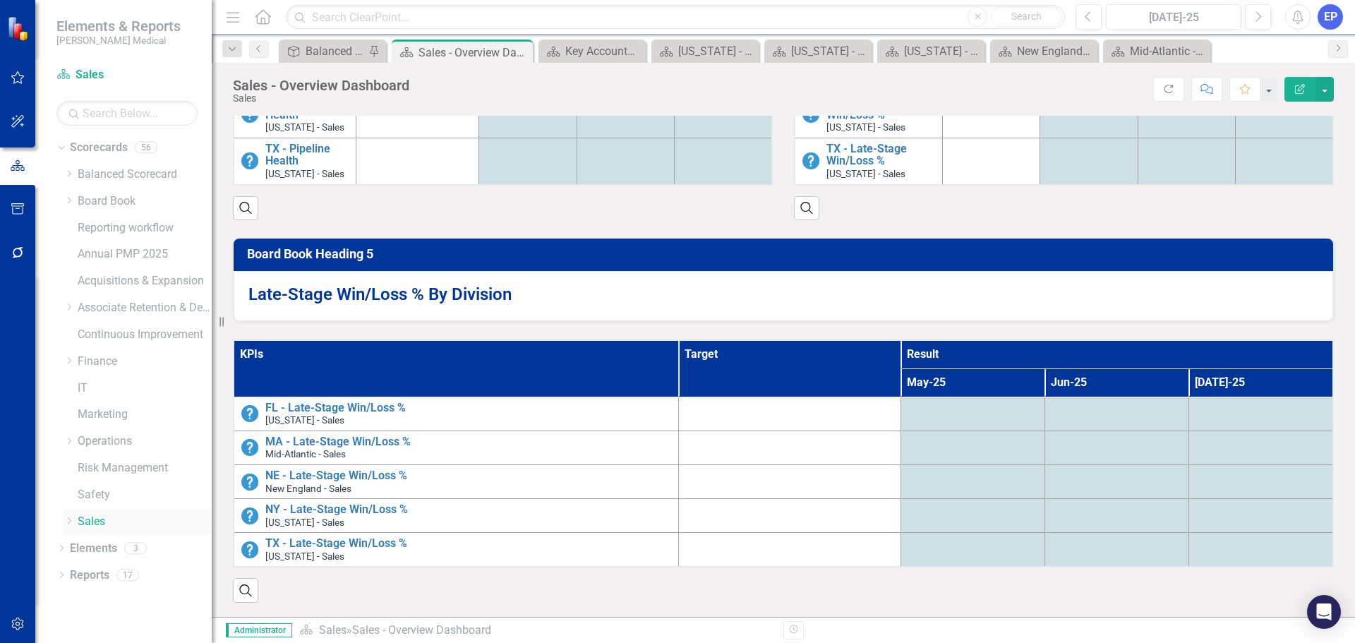
drag, startPoint x: 67, startPoint y: 521, endPoint x: 75, endPoint y: 517, distance: 8.8
click at [67, 521] on icon "Dropdown" at bounding box center [69, 520] width 11 height 8
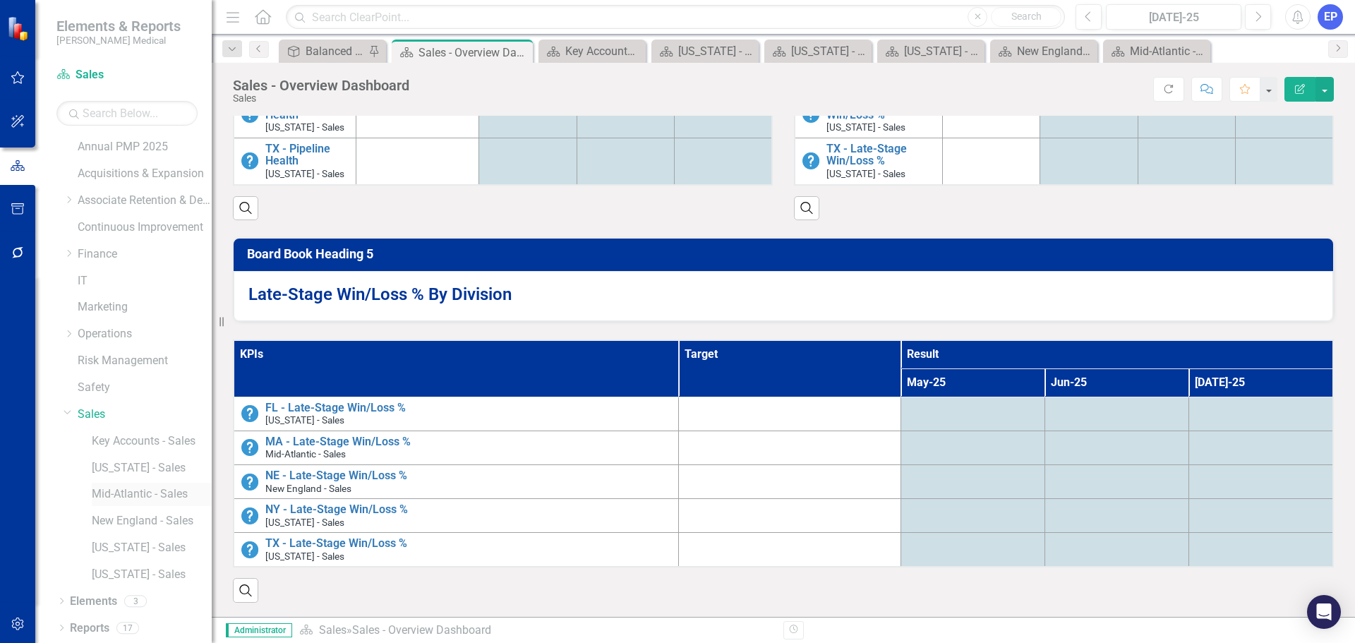
click at [139, 504] on div "Mid-Atlantic - Sales" at bounding box center [152, 494] width 120 height 23
click at [140, 493] on link "Mid-Atlantic - Sales" at bounding box center [152, 494] width 120 height 16
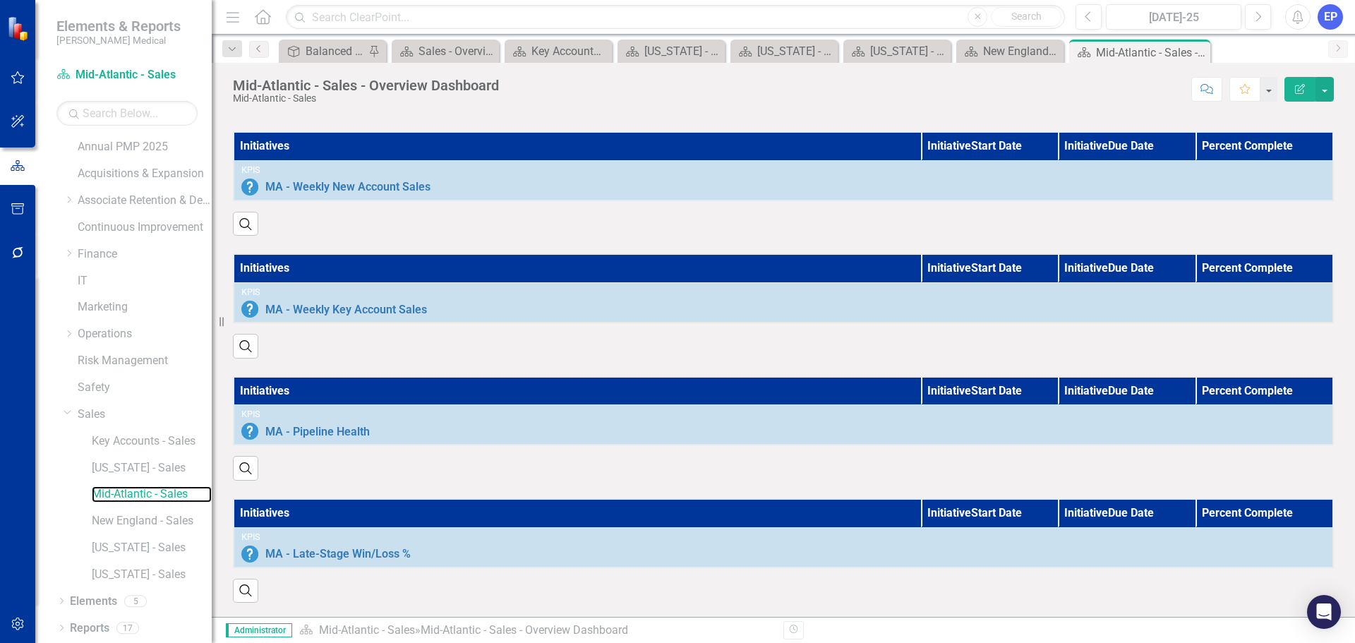
scroll to position [852, 0]
click at [1331, 90] on button "button" at bounding box center [1324, 89] width 18 height 25
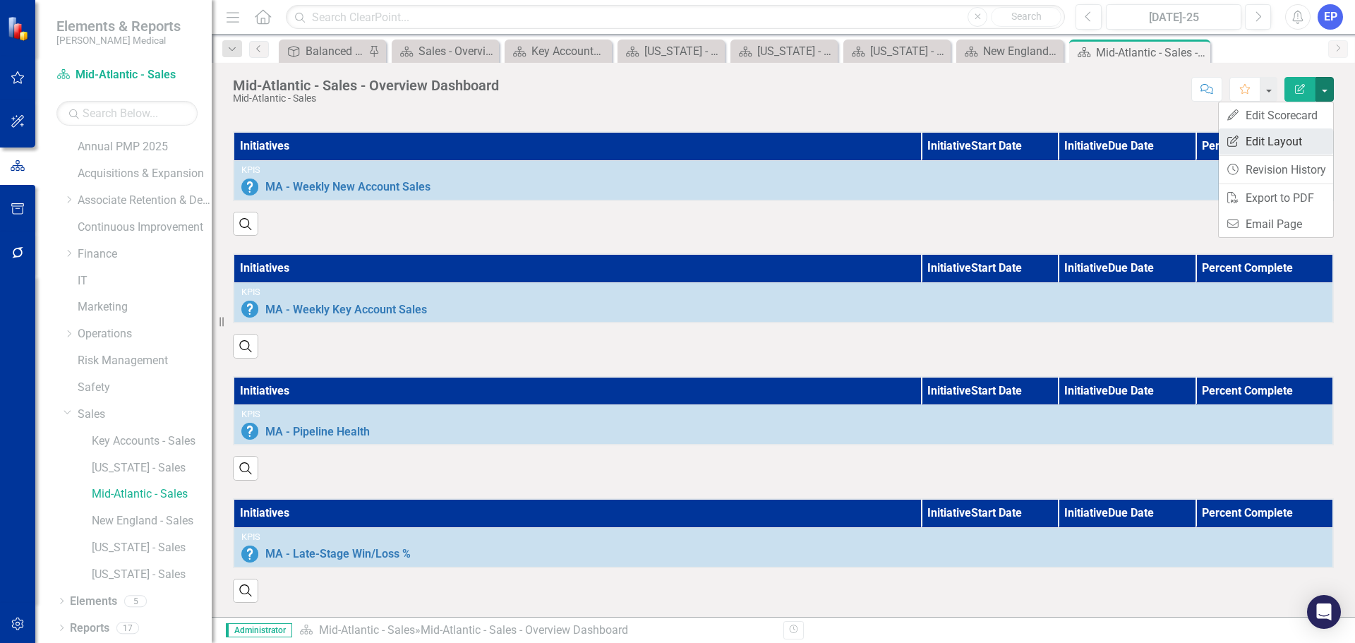
click at [1292, 140] on link "Edit Report Edit Layout" at bounding box center [1276, 141] width 114 height 26
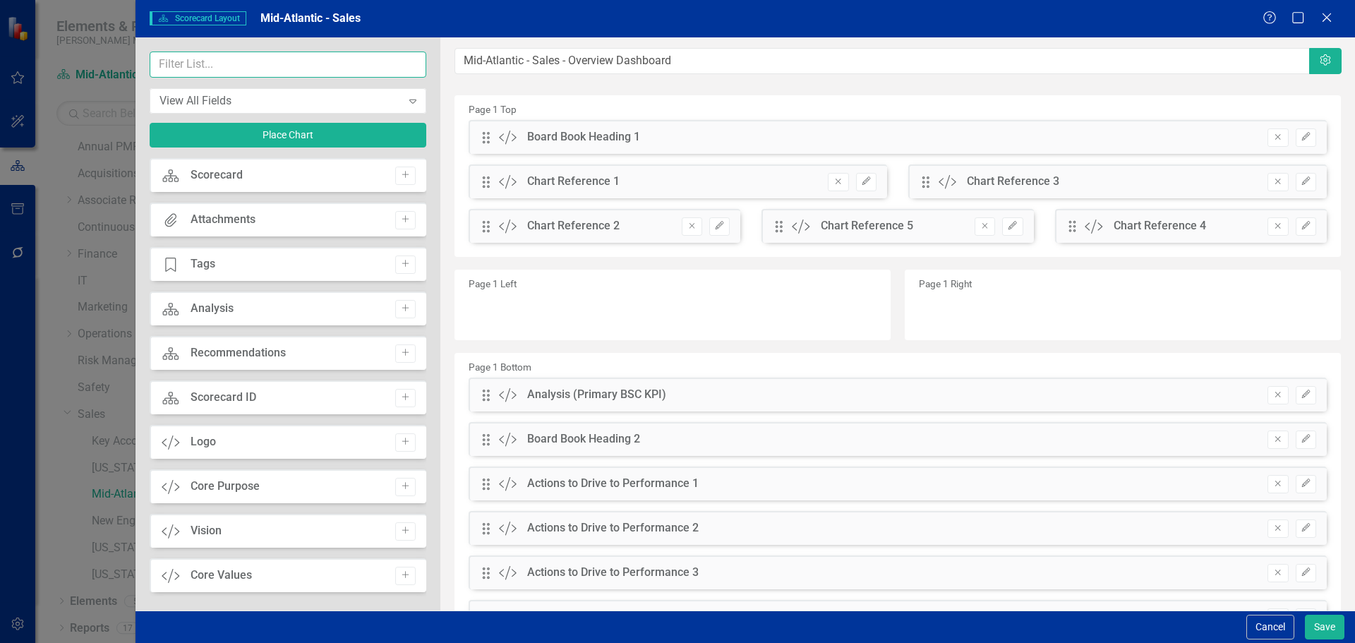
click at [284, 69] on input "text" at bounding box center [288, 65] width 277 height 26
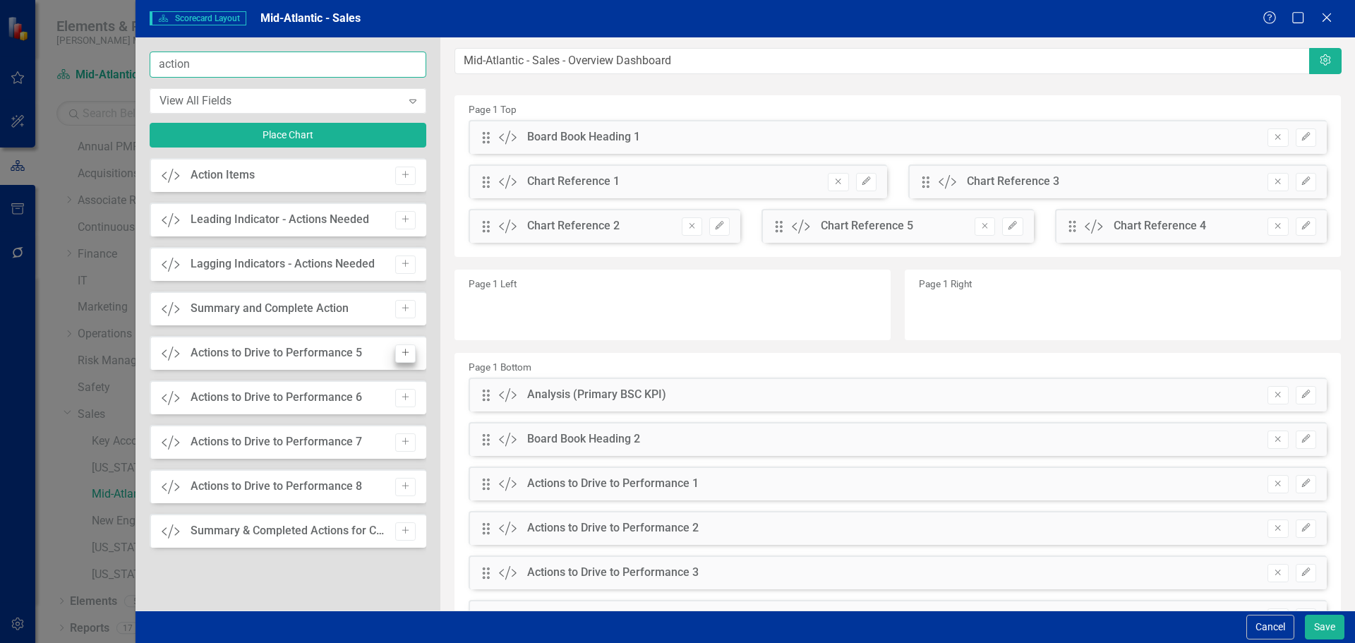
type input "action"
click at [400, 348] on button "Add" at bounding box center [405, 353] width 20 height 18
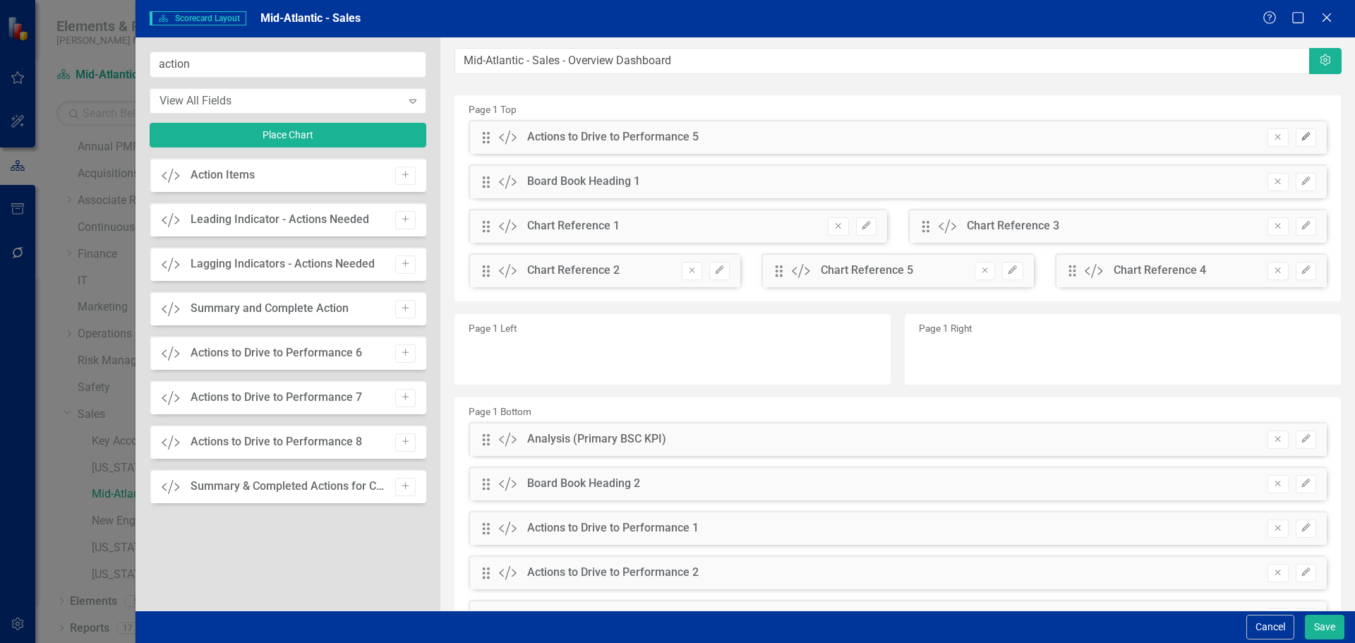
click at [1300, 141] on icon "Edit" at bounding box center [1305, 137] width 11 height 8
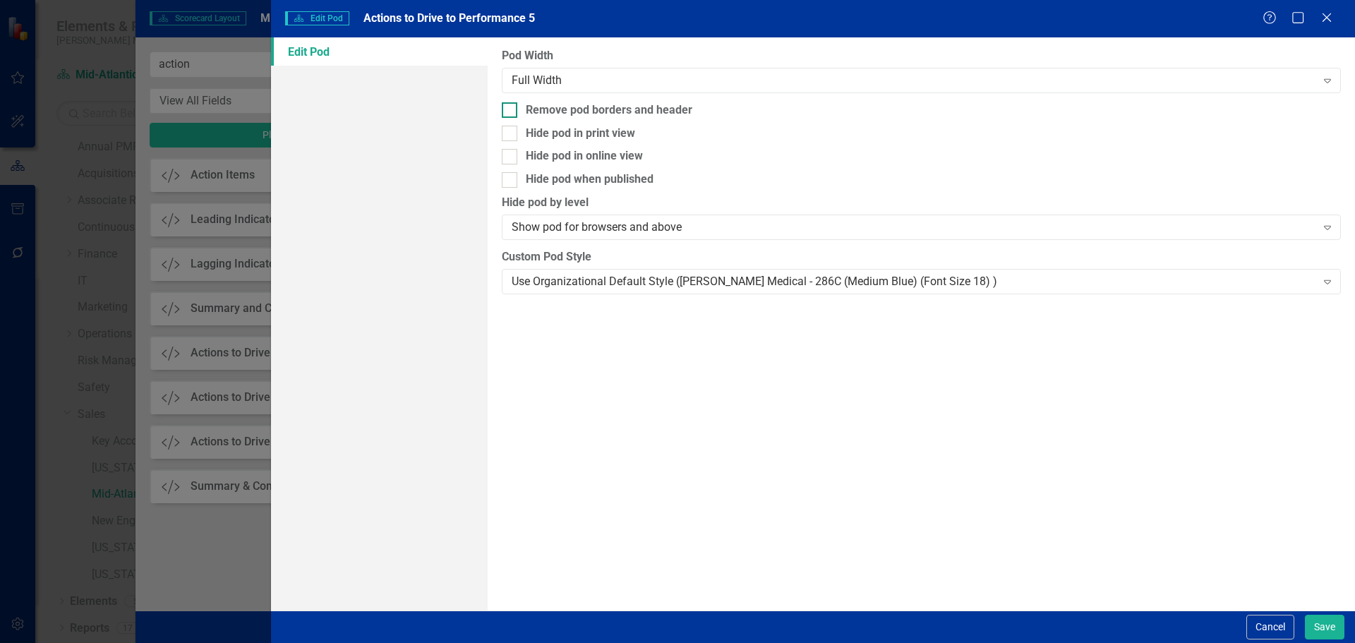
click at [809, 111] on div "Remove pod borders and header" at bounding box center [921, 110] width 839 height 16
click at [511, 111] on input "Remove pod borders and header" at bounding box center [506, 106] width 9 height 9
checkbox input "true"
click at [814, 286] on div "Use Organizational Default Style (Nixon Medical - 286C (Medium Blue) (Font Size…" at bounding box center [914, 281] width 804 height 16
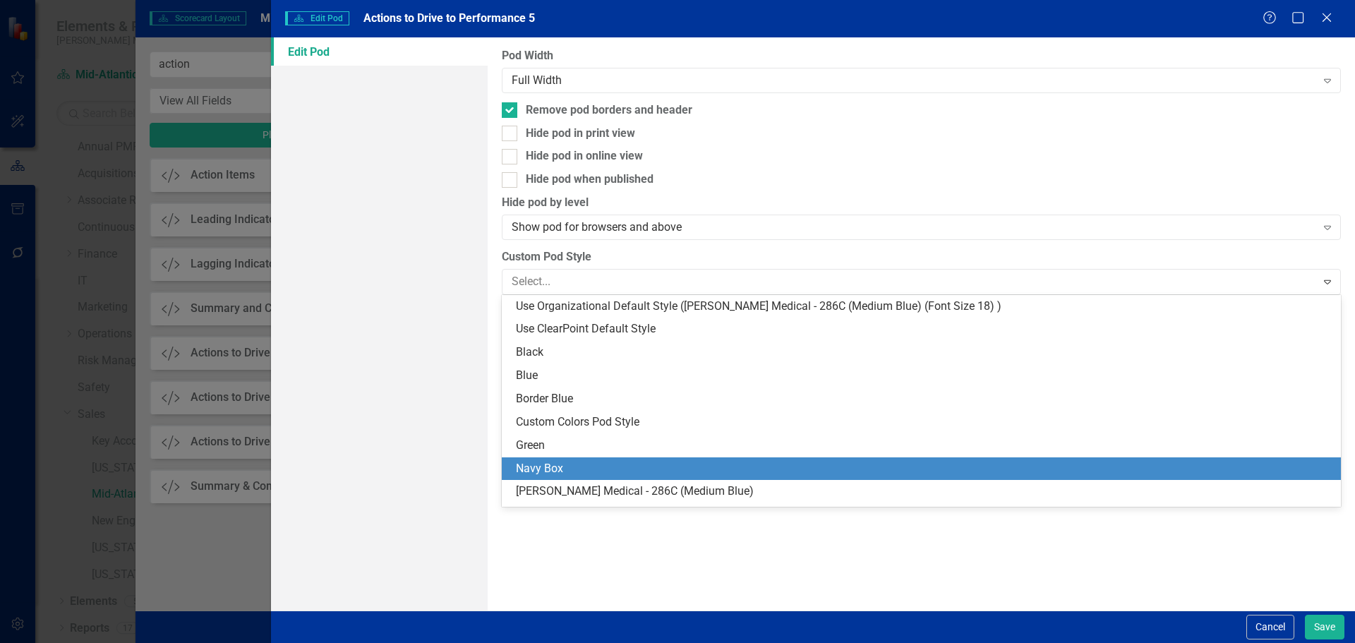
click at [799, 465] on div "Navy Box" at bounding box center [924, 469] width 816 height 16
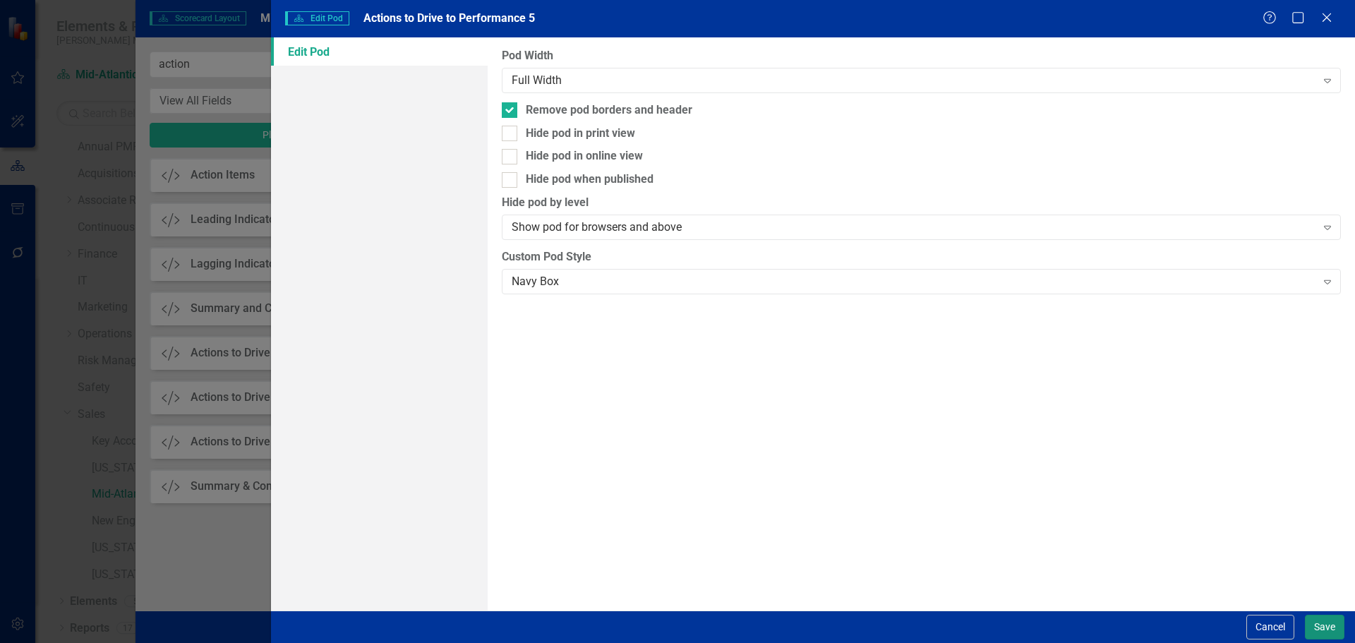
click at [1327, 634] on button "Save" at bounding box center [1325, 627] width 40 height 25
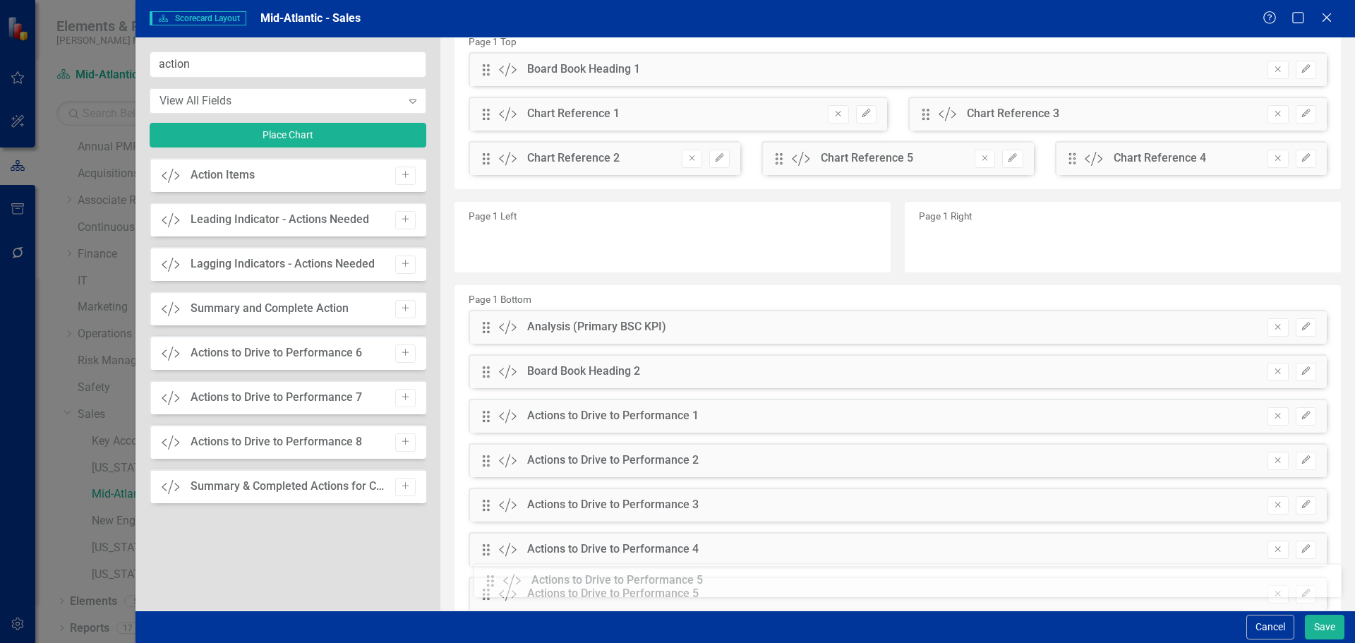
scroll to position [122, 0]
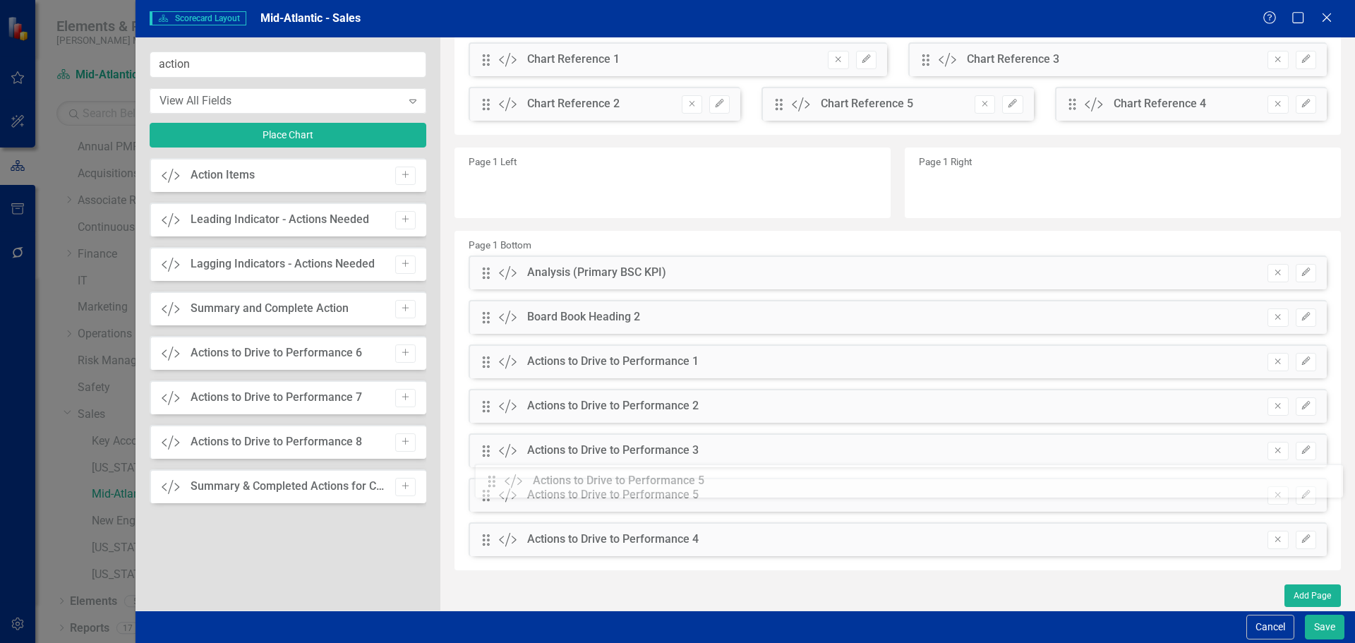
drag, startPoint x: 479, startPoint y: 174, endPoint x: 500, endPoint y: 484, distance: 311.1
drag, startPoint x: 488, startPoint y: 455, endPoint x: 495, endPoint y: 395, distance: 60.4
click at [495, 395] on div "The fields (or pods) that are available for you to include on the detail page a…" at bounding box center [897, 262] width 914 height 695
click at [1336, 629] on button "Save" at bounding box center [1325, 627] width 40 height 25
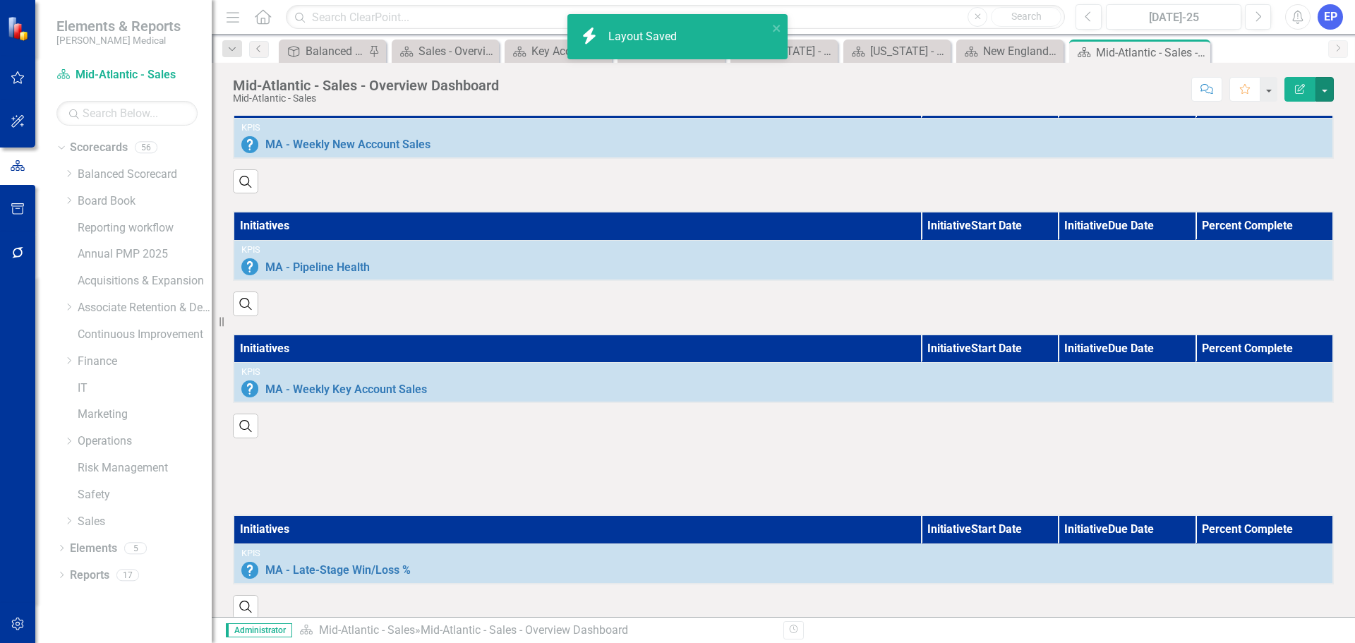
scroll to position [0, 0]
click at [811, 490] on div at bounding box center [783, 476] width 1101 height 41
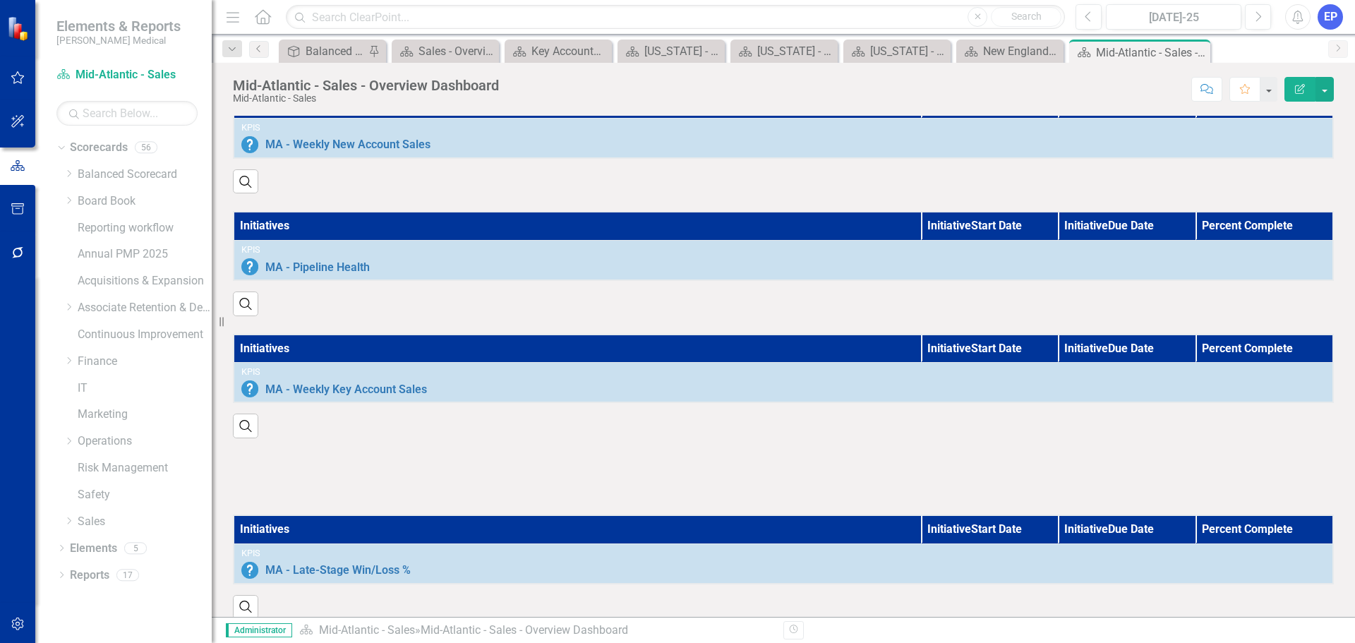
click at [815, 497] on div at bounding box center [783, 476] width 1101 height 41
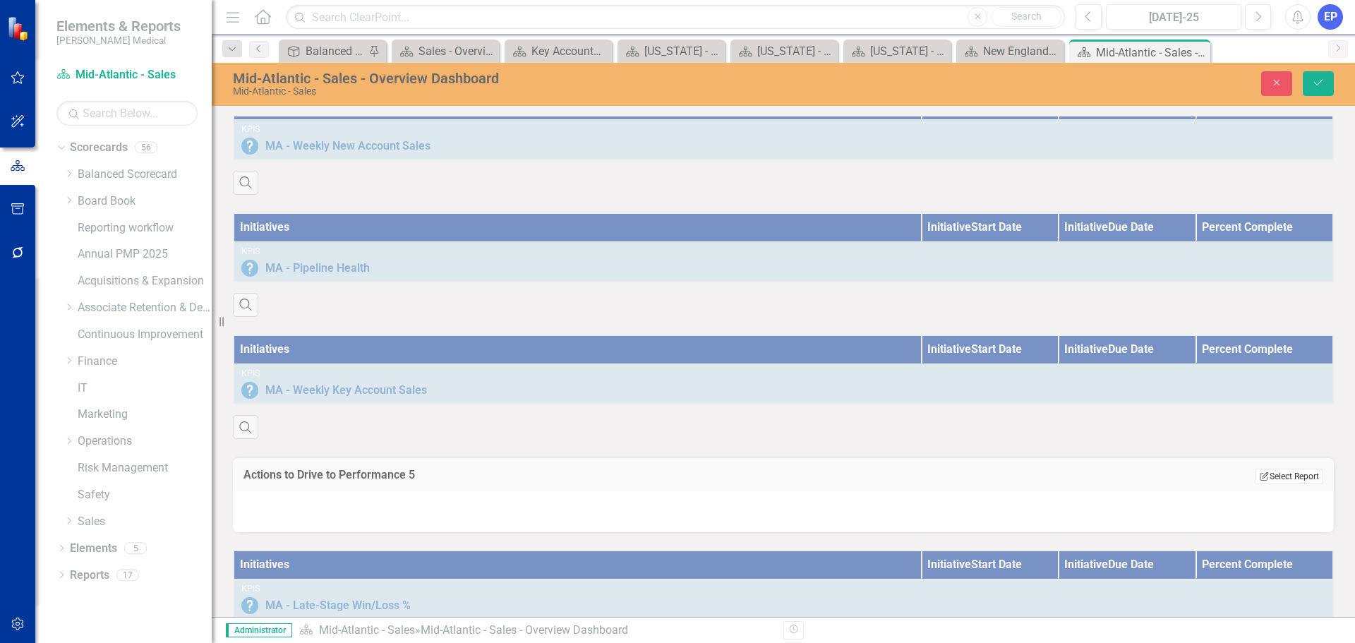
click at [1256, 484] on button "Edit Report Select Report" at bounding box center [1289, 477] width 68 height 16
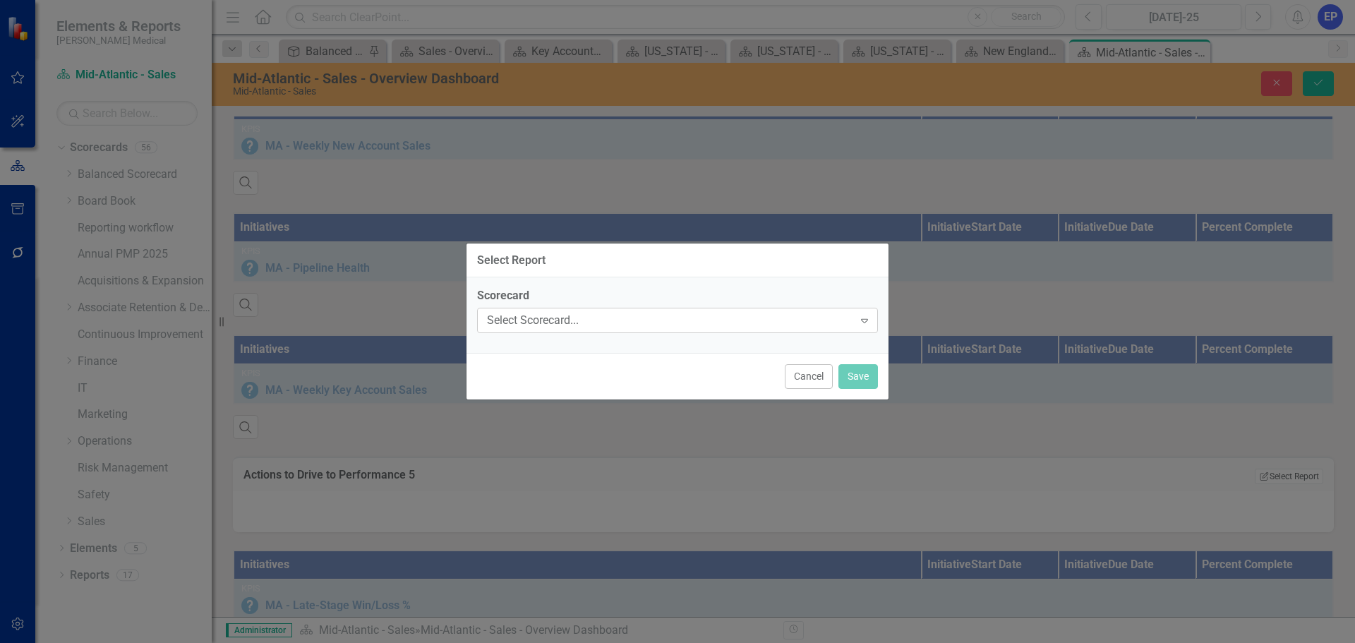
click at [655, 313] on div "Select Scorecard..." at bounding box center [670, 321] width 366 height 16
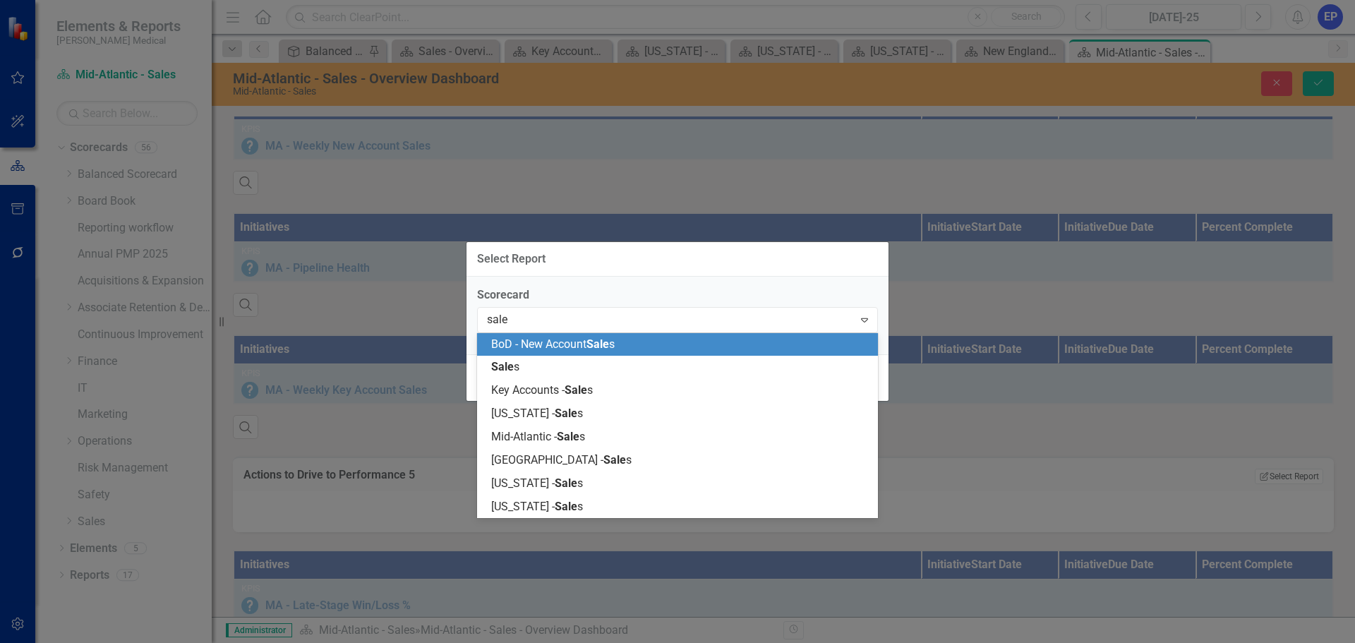
type input "sales"
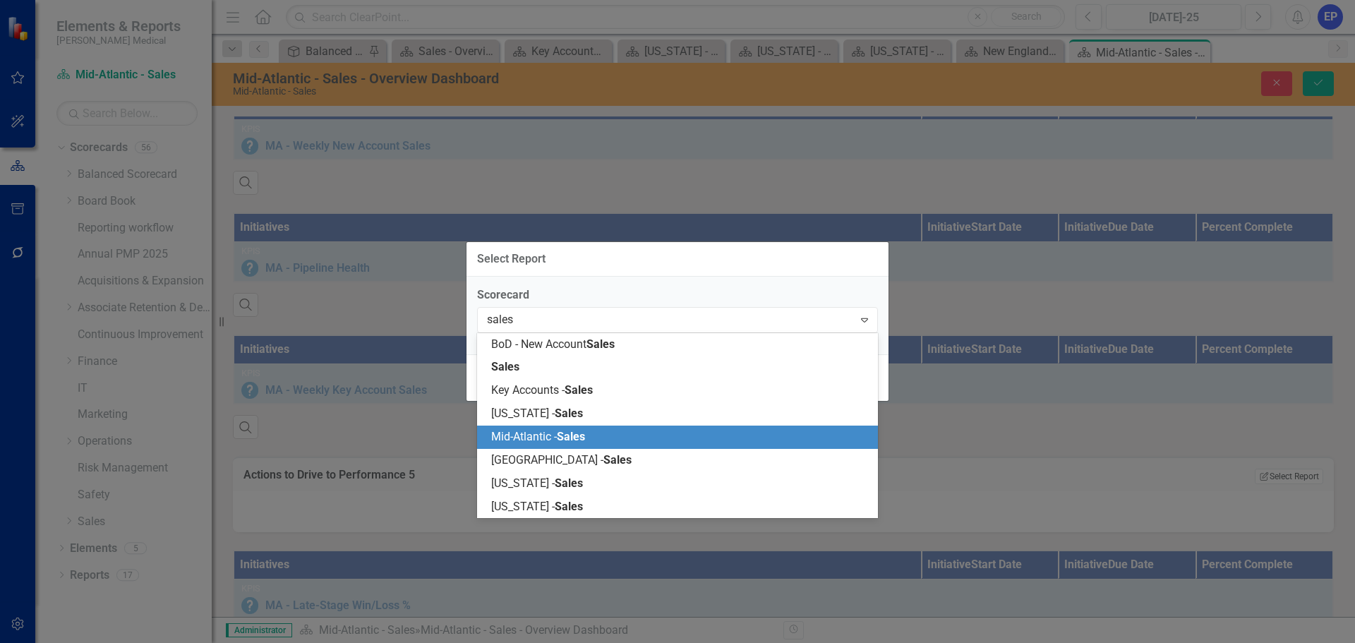
click at [561, 433] on span "Sales" at bounding box center [571, 436] width 28 height 13
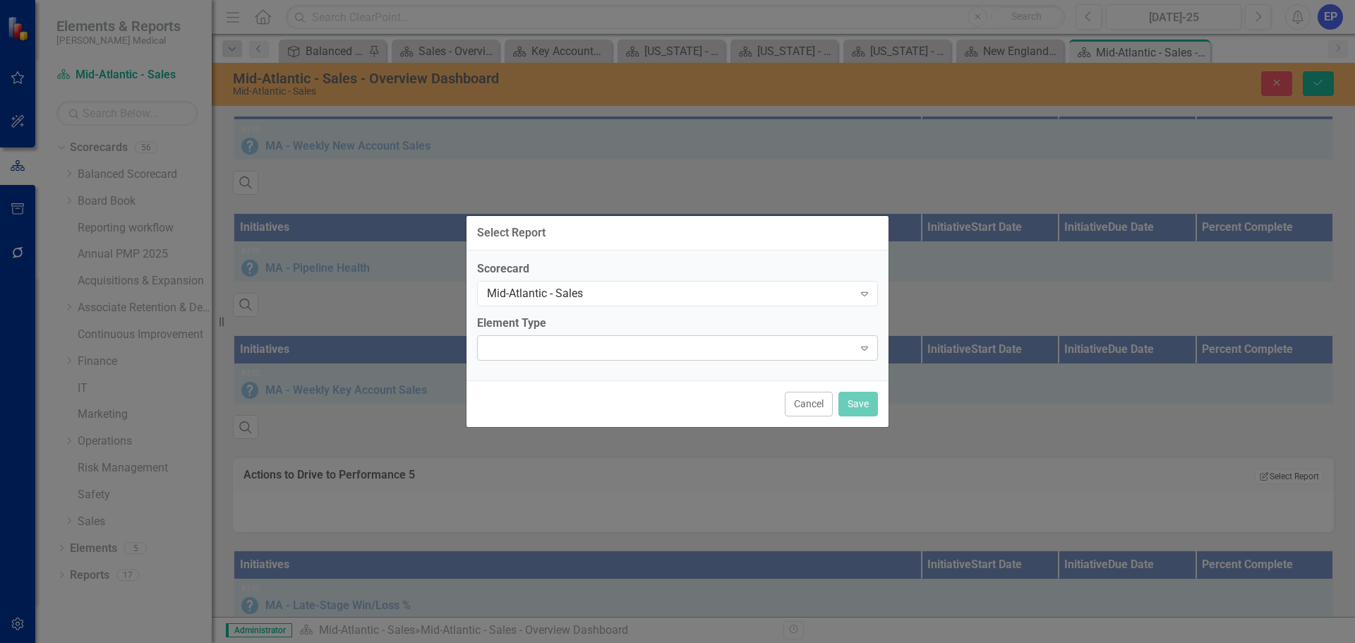
click at [599, 343] on div "Expand" at bounding box center [677, 347] width 401 height 25
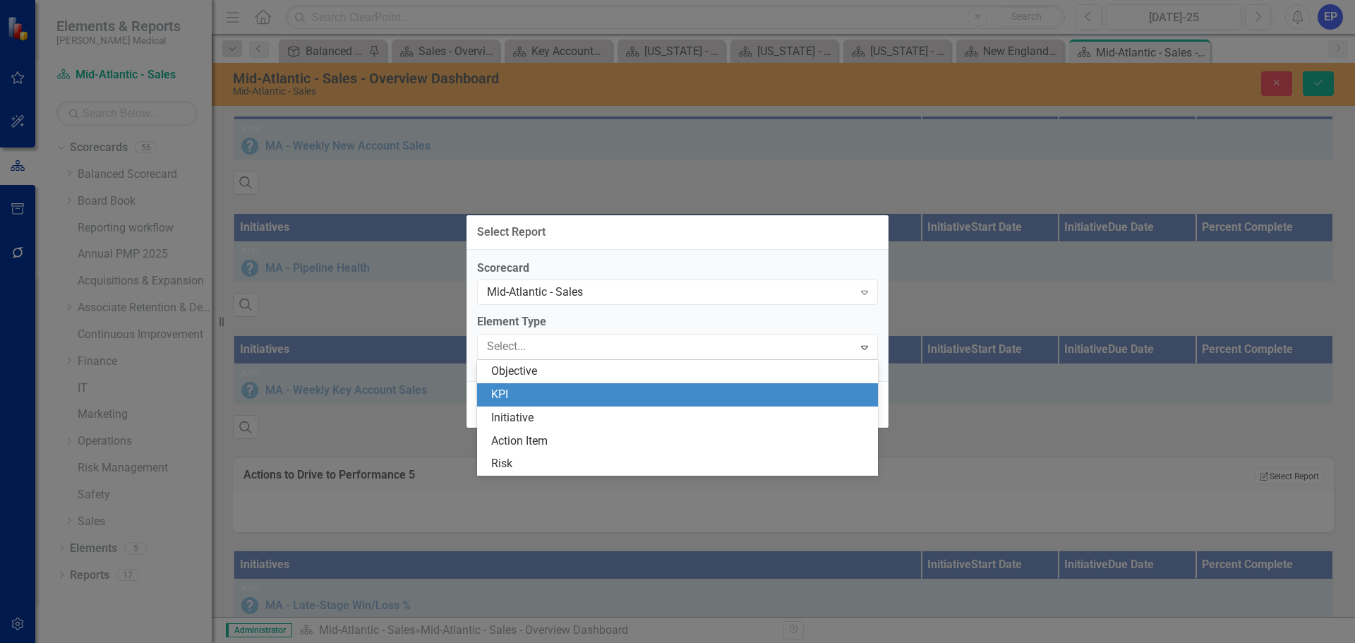
click at [574, 401] on div "KPI" at bounding box center [680, 395] width 378 height 16
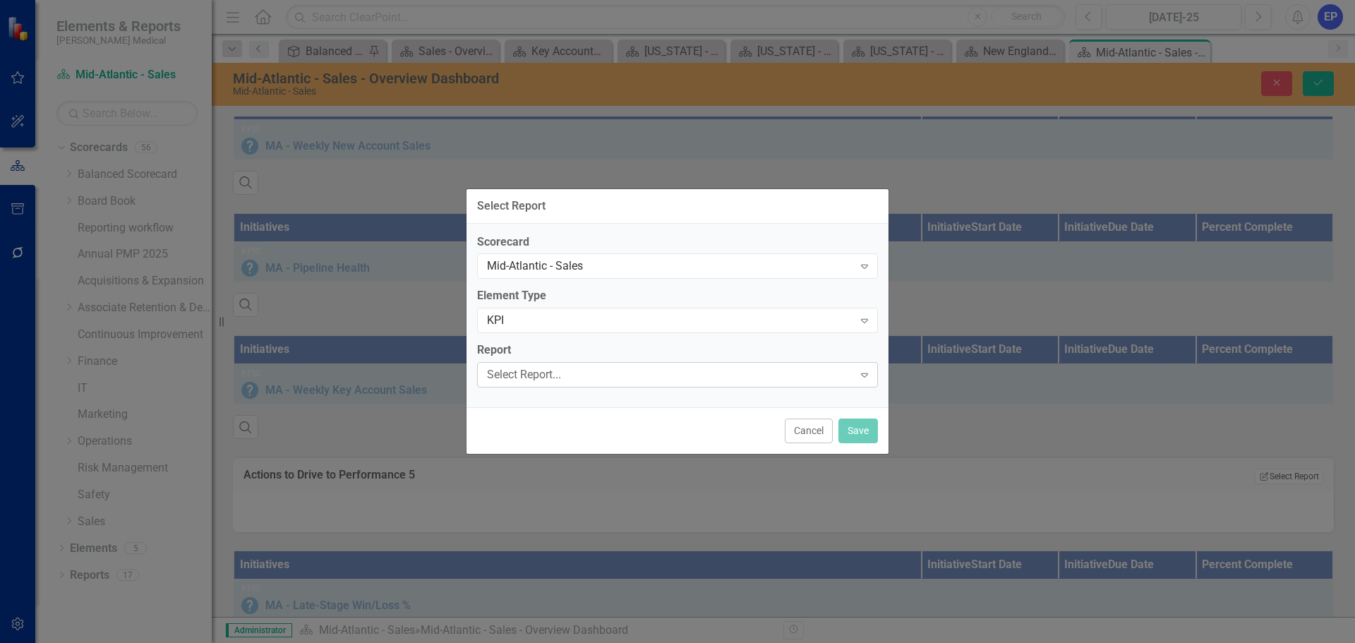
click at [574, 378] on div "Select Report..." at bounding box center [670, 375] width 366 height 16
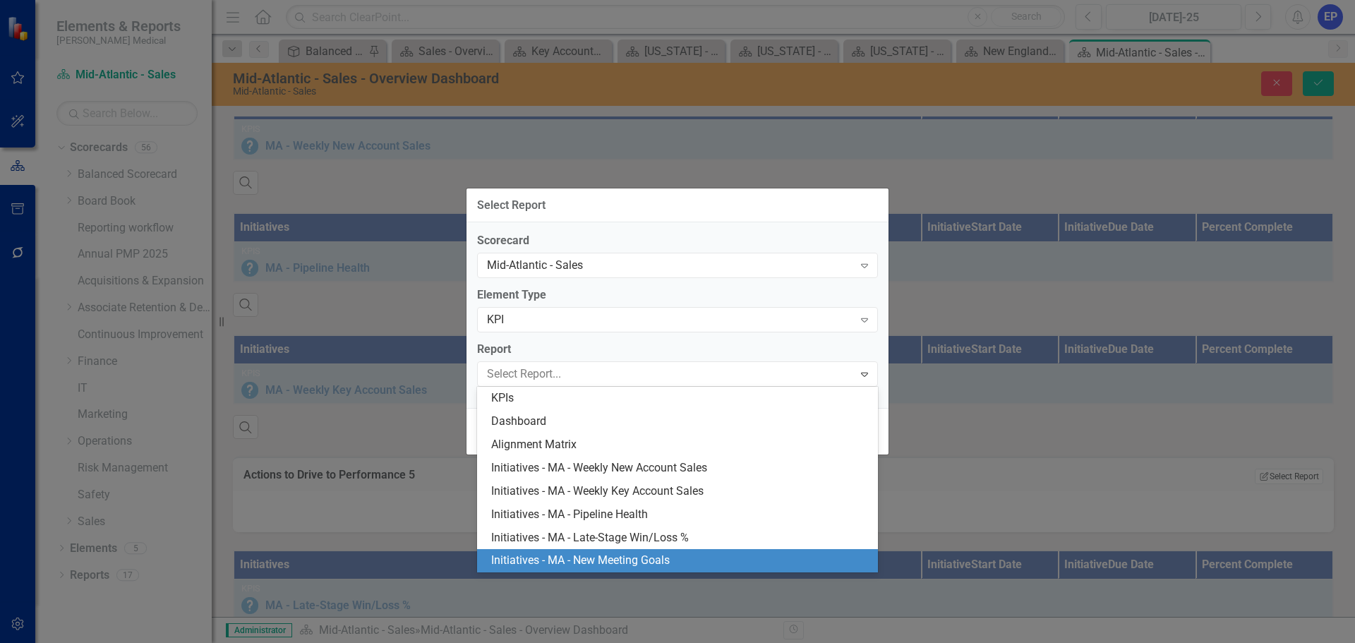
click at [605, 560] on div "Initiatives - MA - New Meeting Goals" at bounding box center [680, 560] width 378 height 16
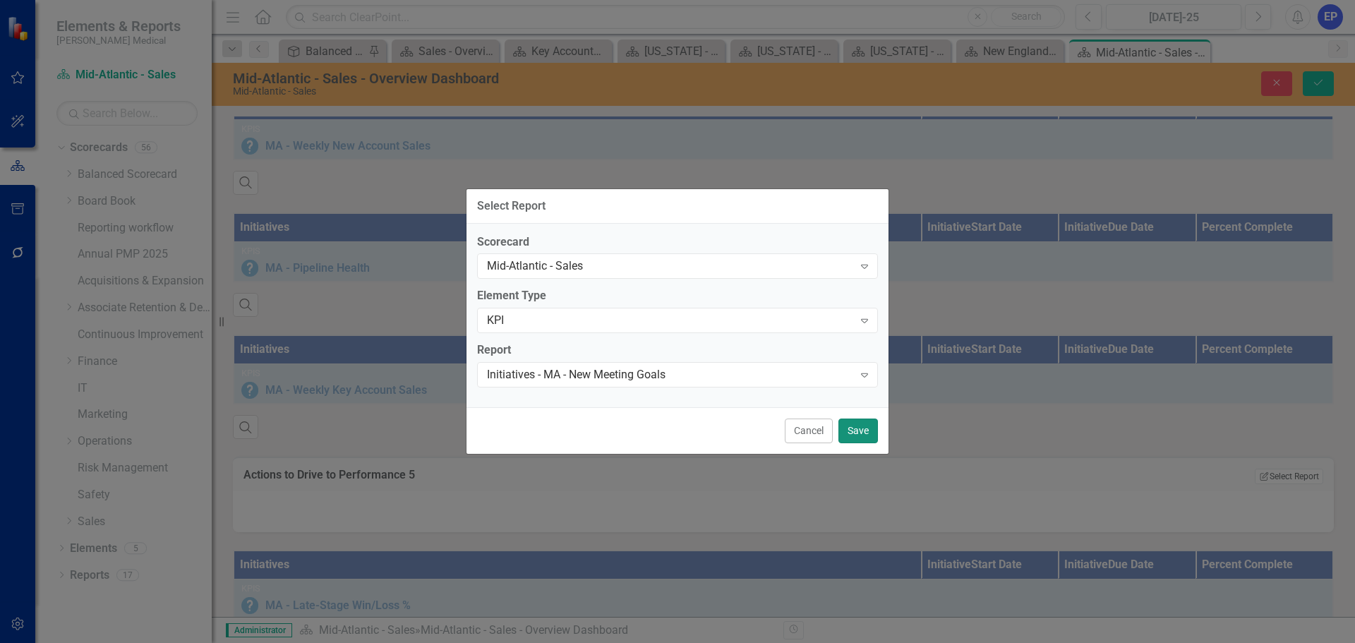
click at [867, 433] on button "Save" at bounding box center [858, 430] width 40 height 25
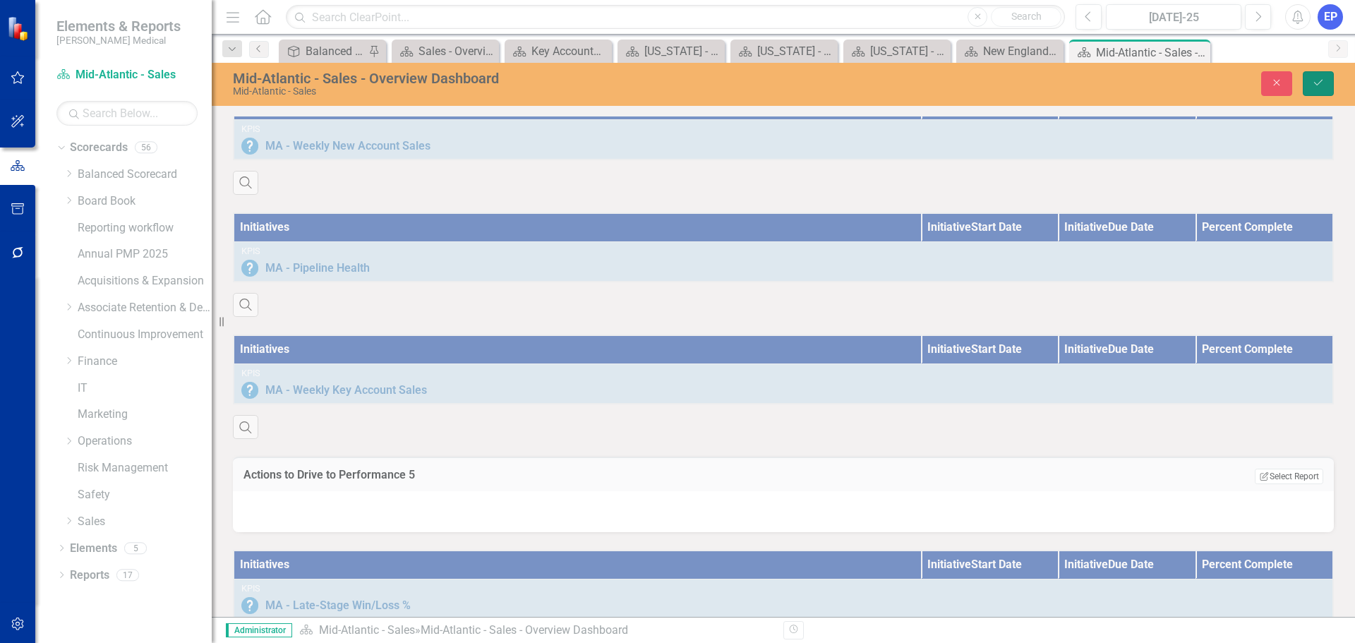
click at [1312, 80] on icon "Save" at bounding box center [1318, 83] width 13 height 10
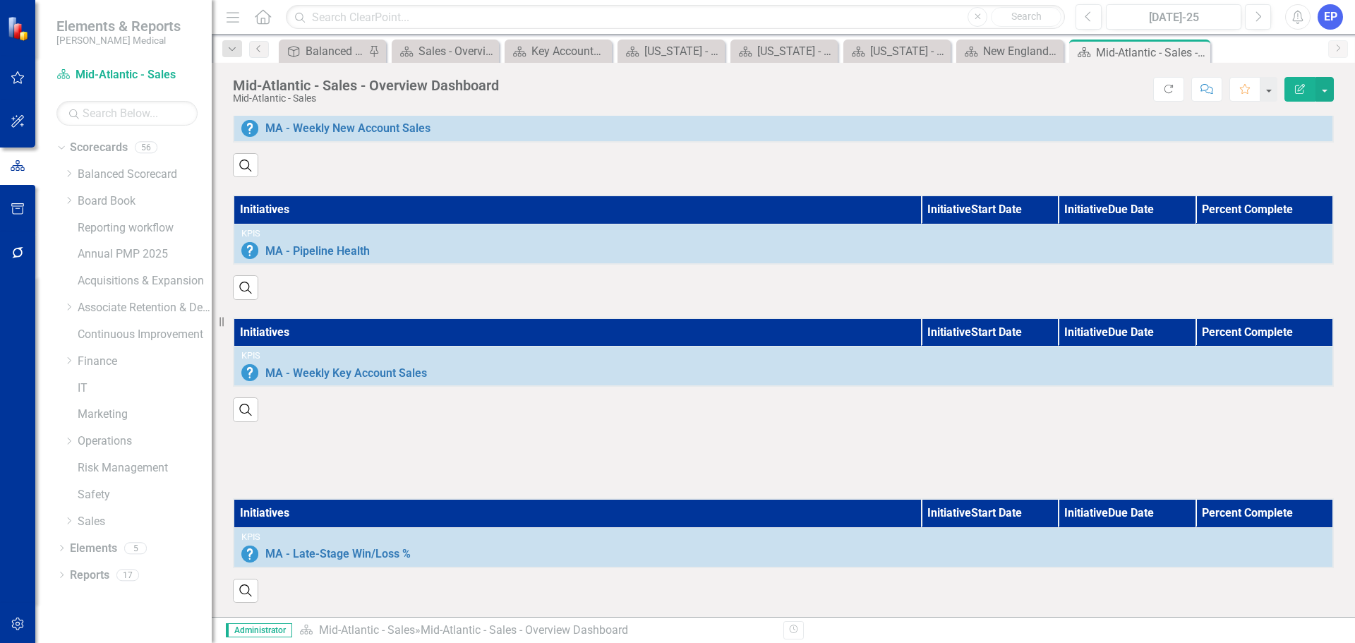
scroll to position [911, 0]
click at [67, 548] on div "Dropdown Elements 5" at bounding box center [133, 550] width 155 height 27
click at [62, 576] on icon "Dropdown" at bounding box center [61, 576] width 10 height 8
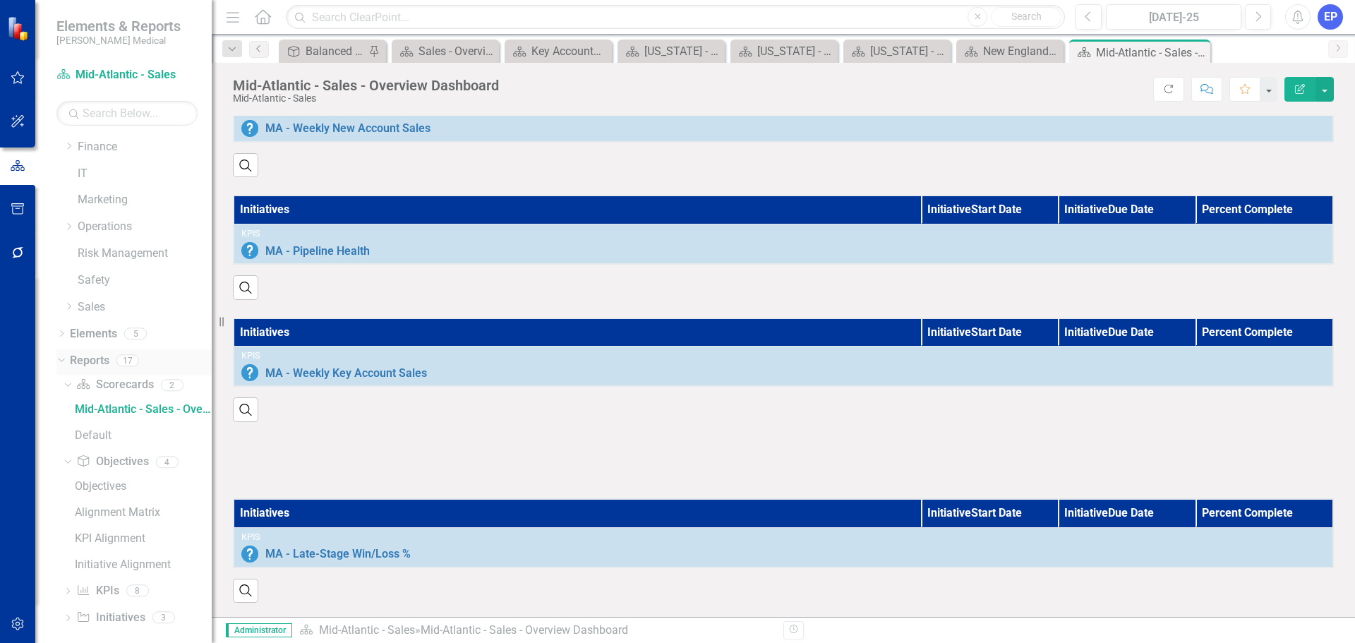
scroll to position [226, 0]
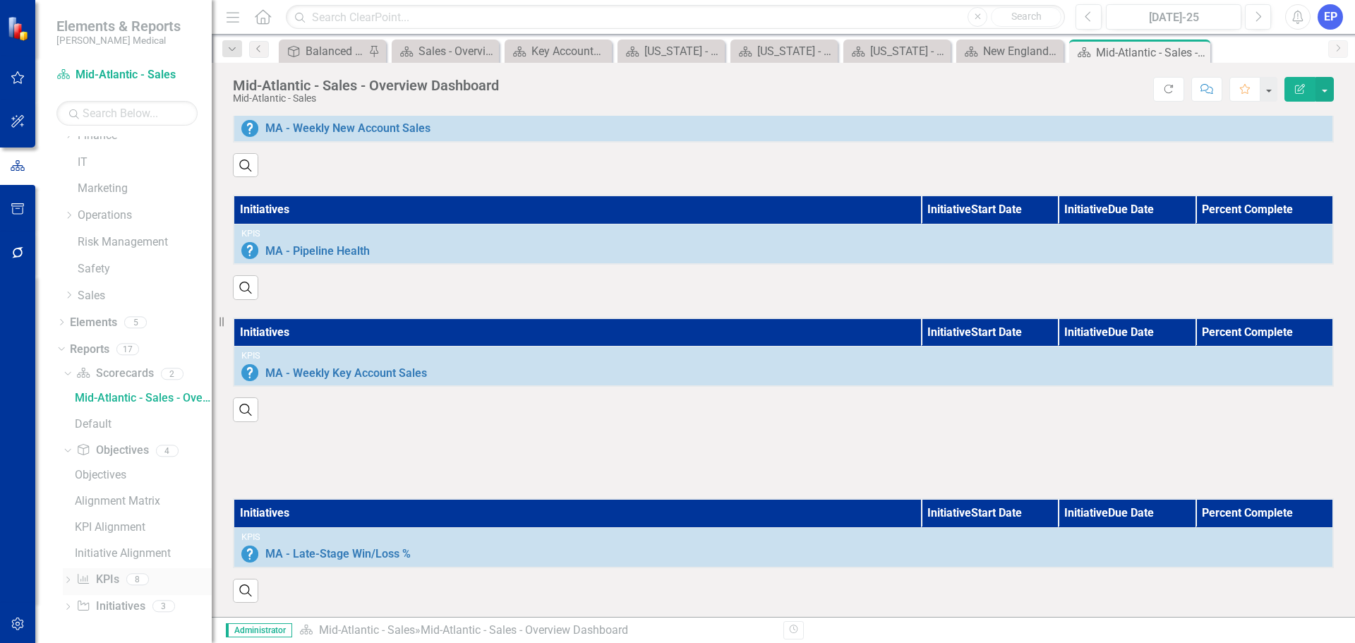
click at [109, 573] on link "KPI KPIs" at bounding box center [97, 580] width 42 height 16
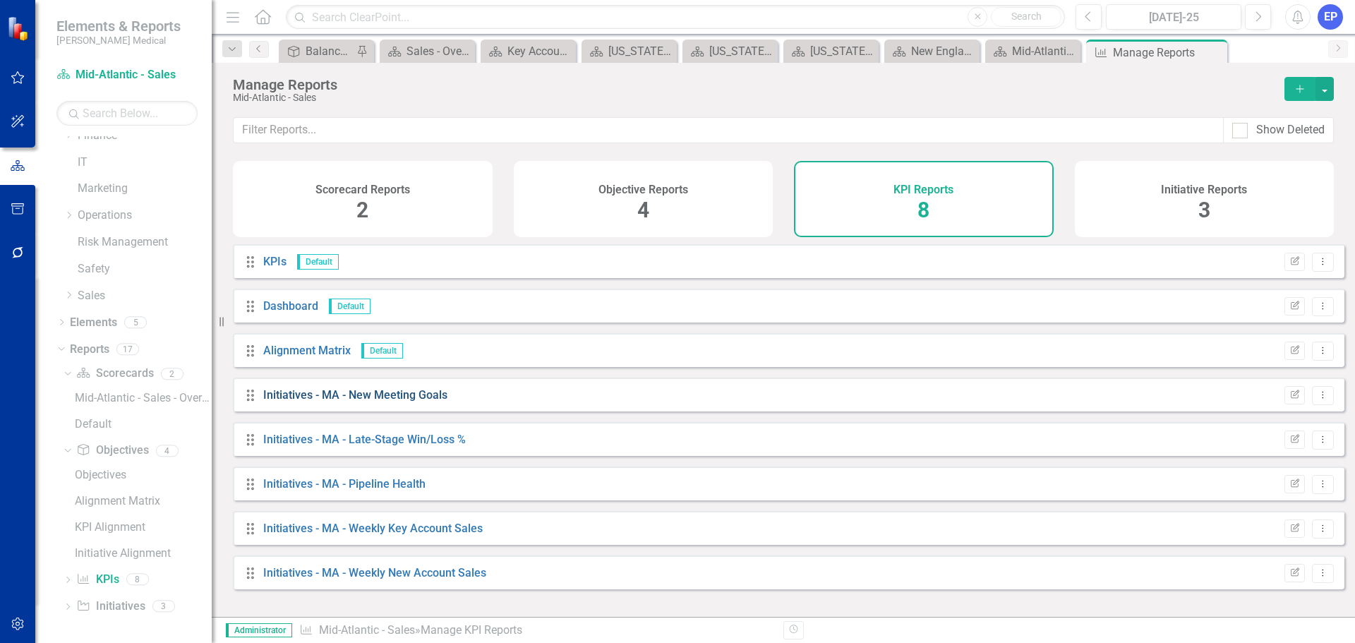
click at [414, 401] on link "Initiatives - MA - New Meeting Goals" at bounding box center [355, 394] width 184 height 13
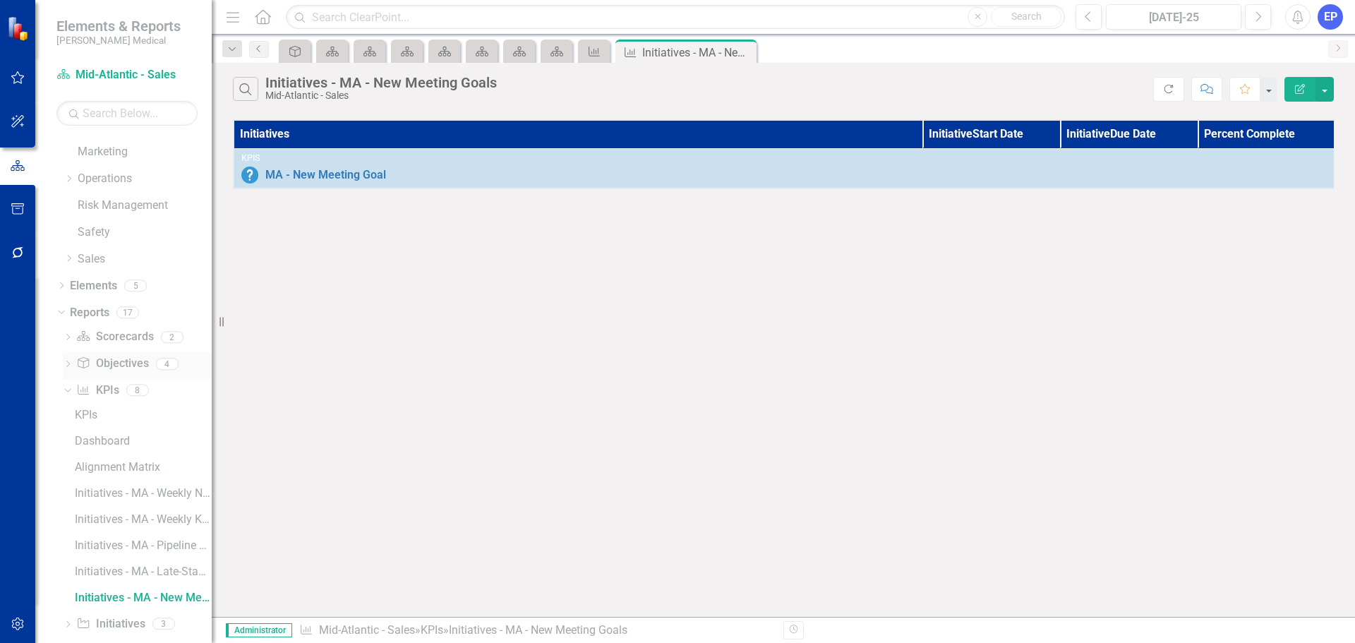
scroll to position [280, 0]
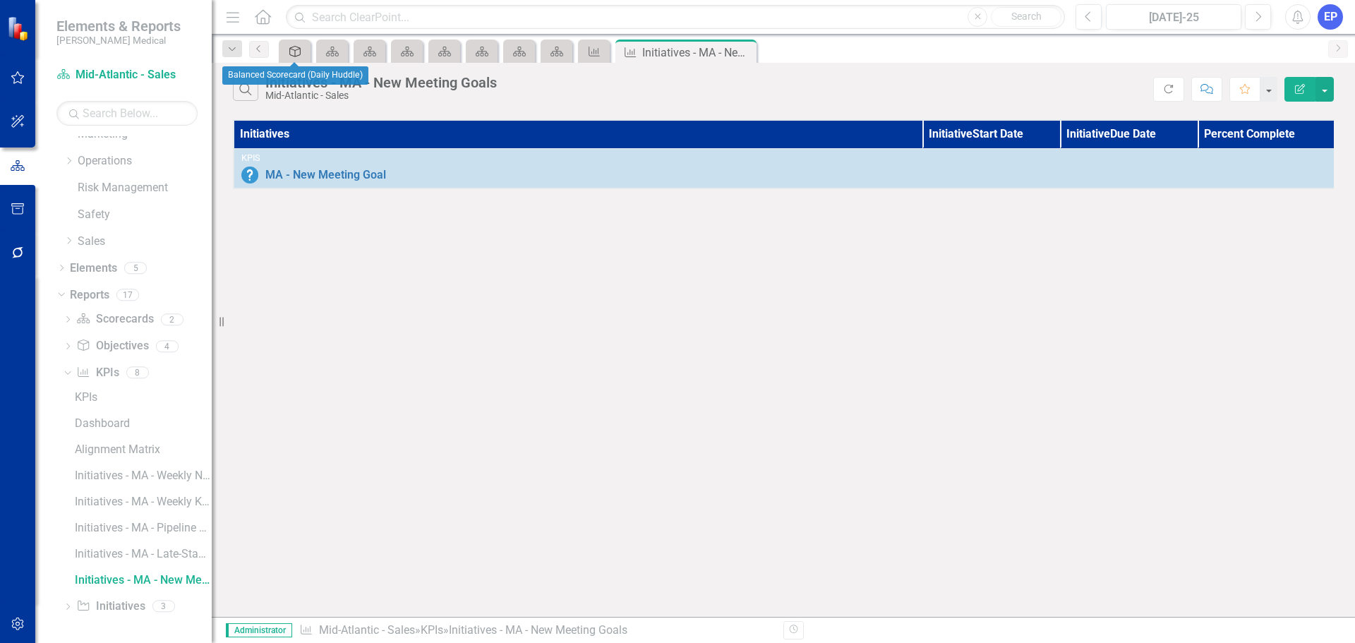
click at [298, 52] on icon "Objective" at bounding box center [295, 51] width 14 height 11
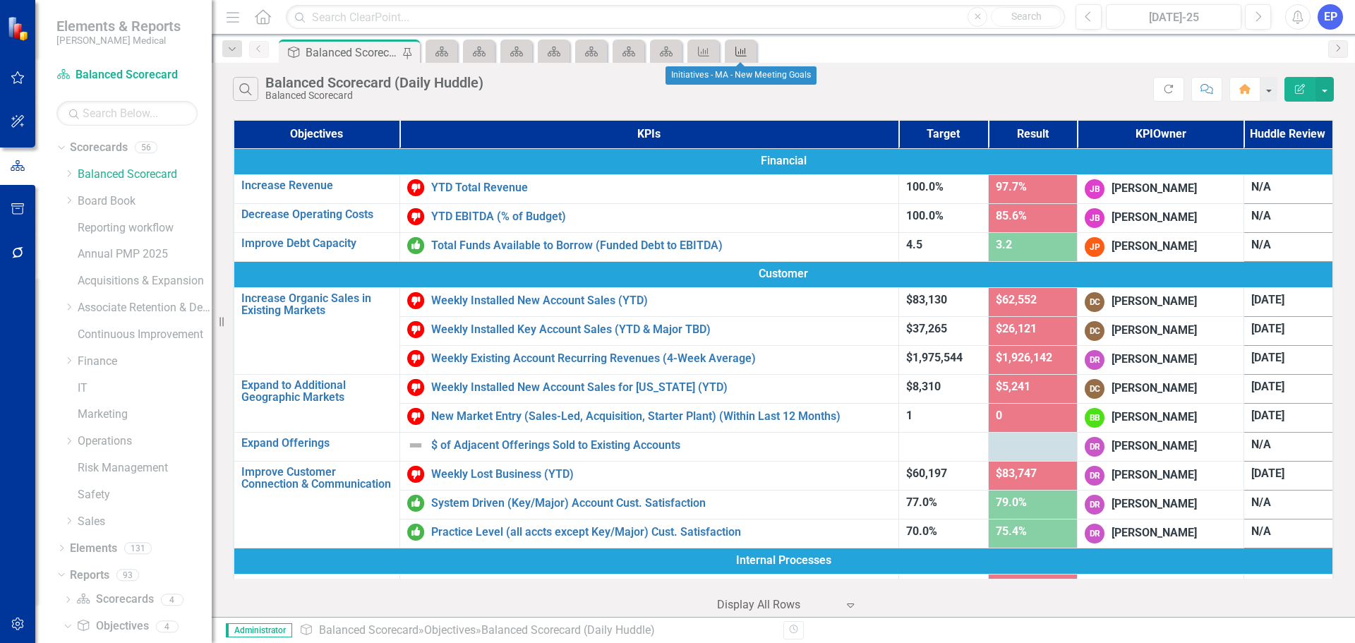
click at [741, 49] on icon at bounding box center [740, 52] width 11 height 10
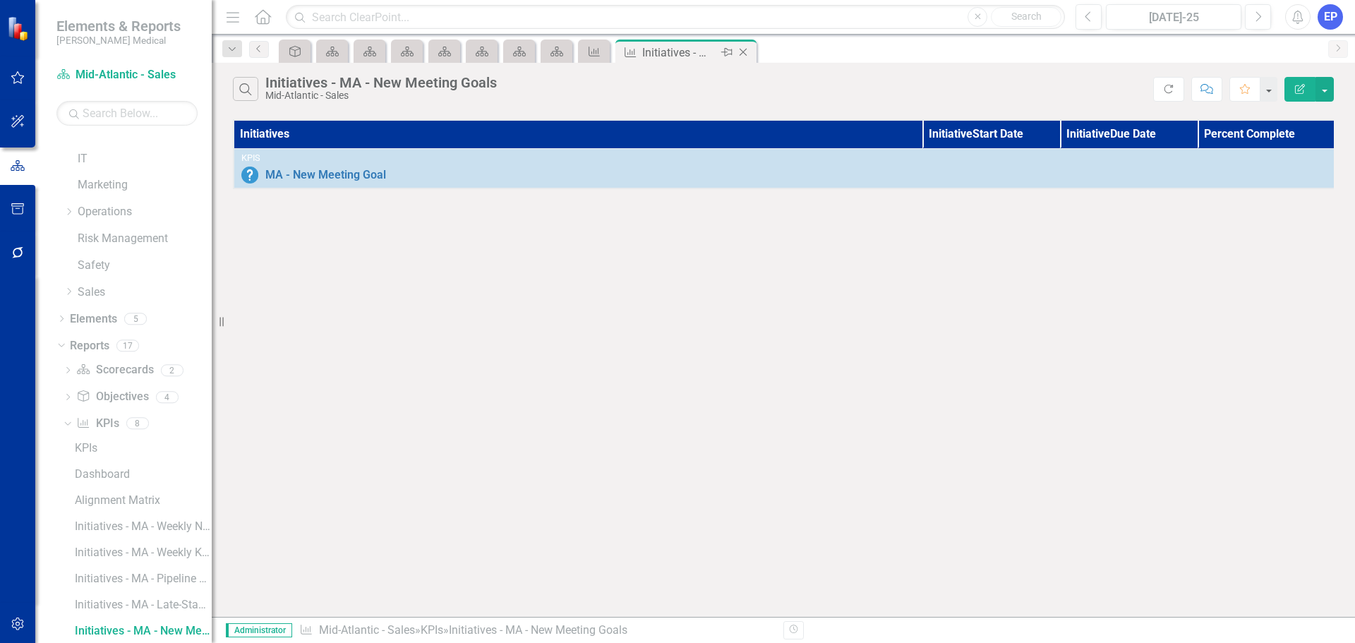
scroll to position [229, 0]
click at [742, 49] on icon "Close" at bounding box center [743, 52] width 14 height 11
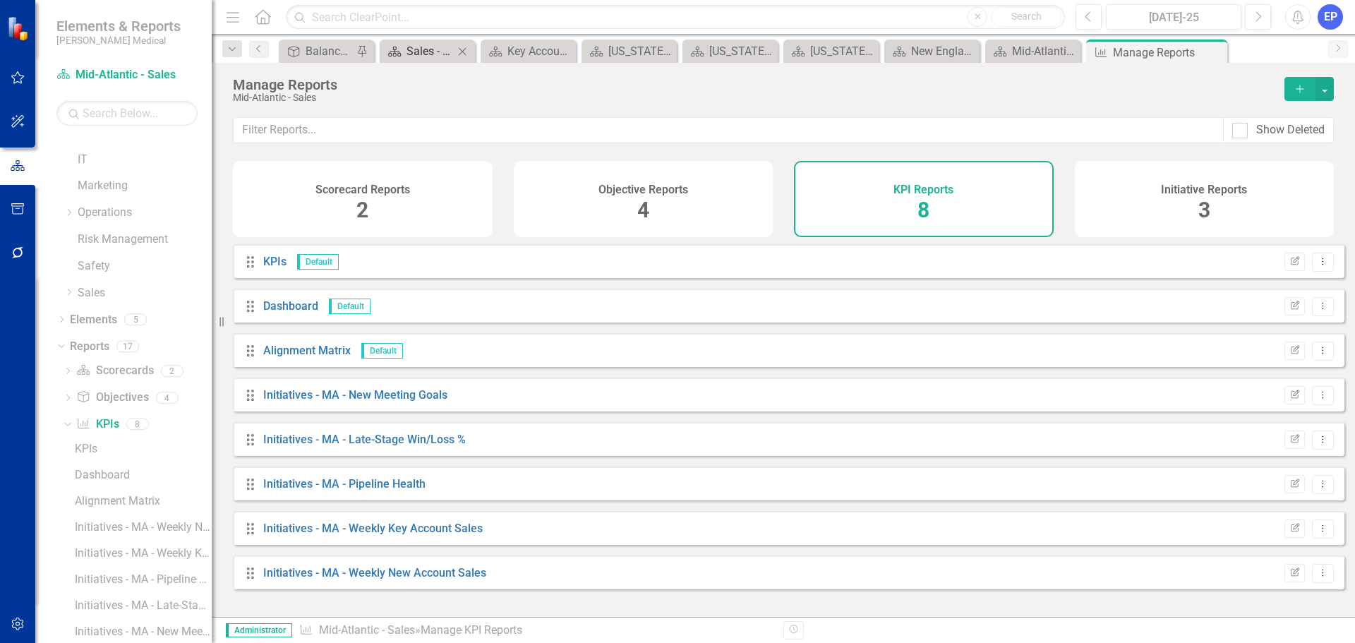
click at [421, 52] on div "Sales - Overview Dashboard" at bounding box center [429, 51] width 47 height 18
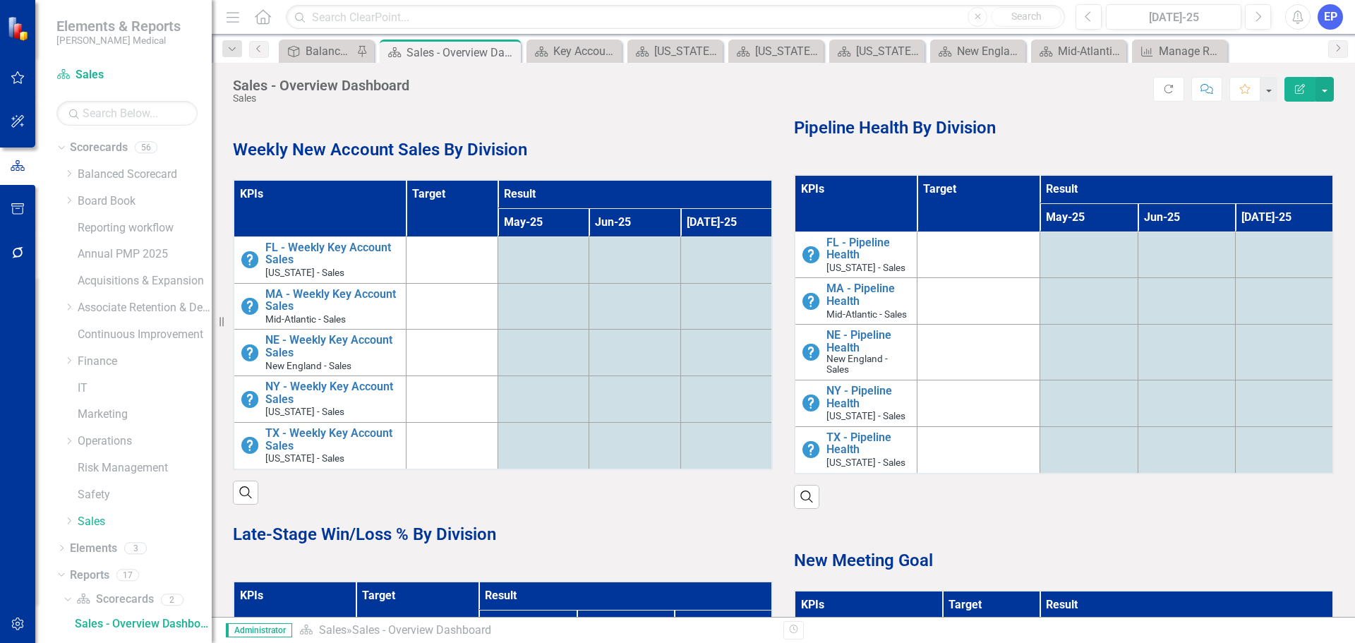
click at [890, 124] on strong "Pipeline Health By Division" at bounding box center [895, 128] width 202 height 20
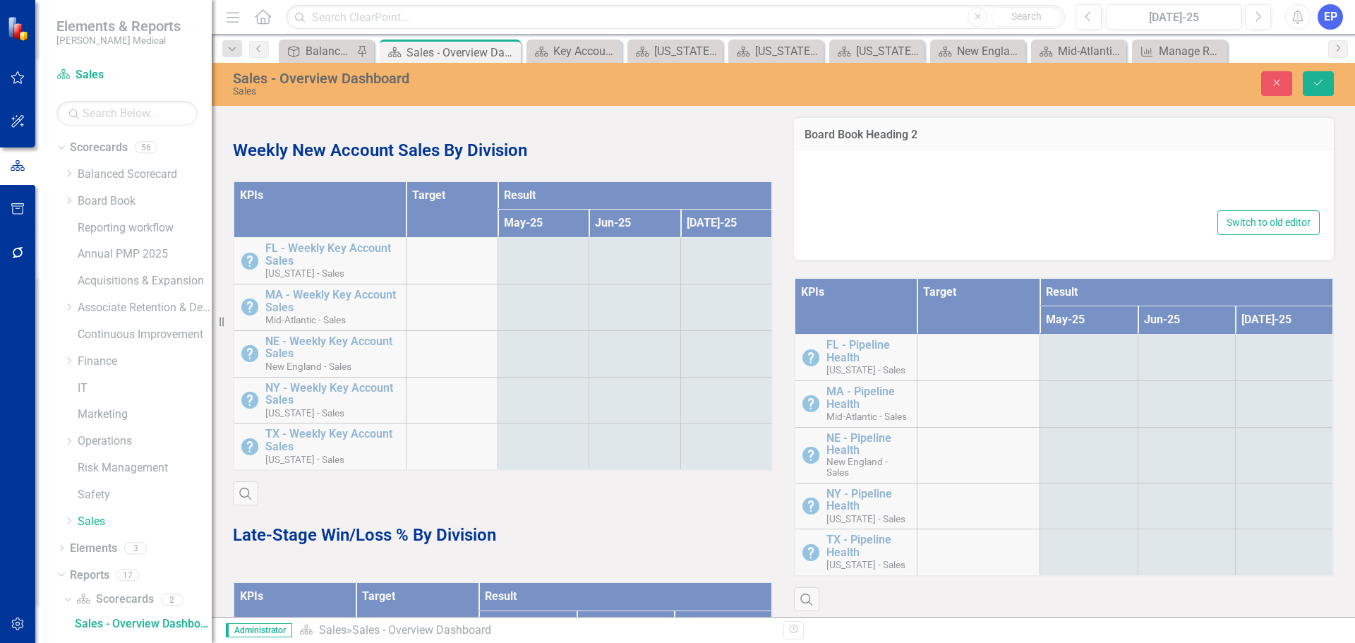
type textarea "<p><span style="color: #00359a; font-size: 24px;"><strong>Pipeline Health By Di…"
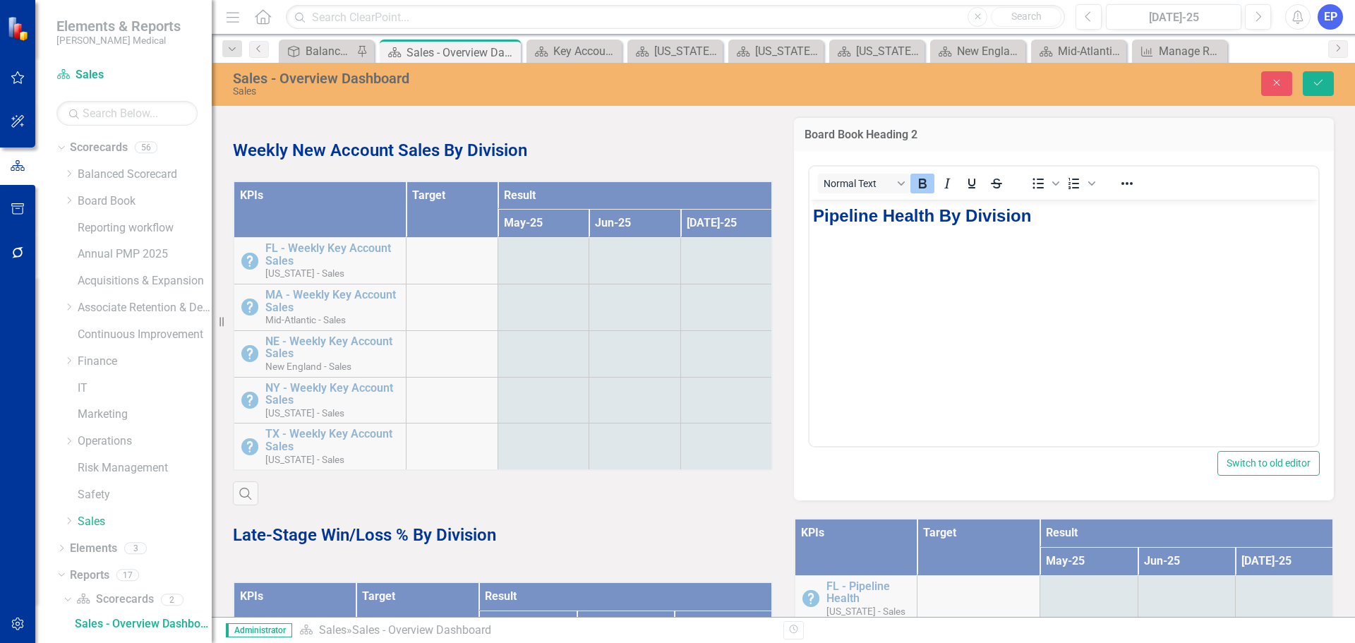
click at [872, 205] on strong "Pipeline Health By Division" at bounding box center [922, 214] width 218 height 19
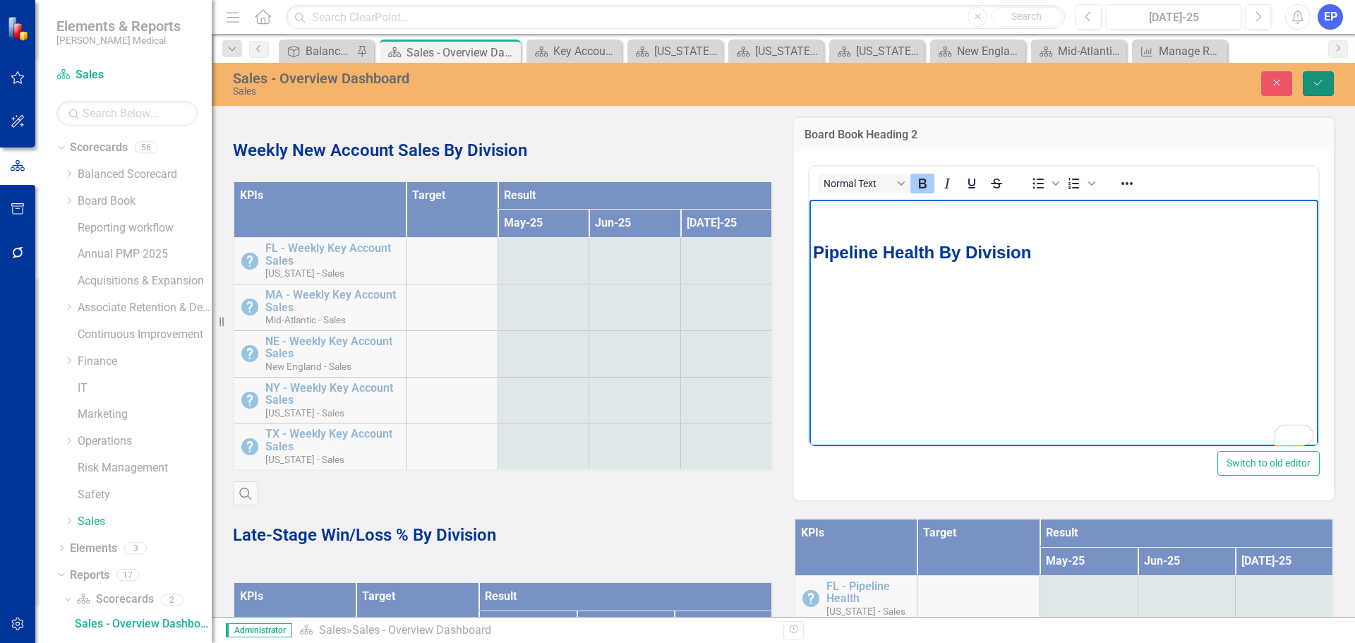
click at [1321, 86] on icon "Save" at bounding box center [1318, 83] width 13 height 10
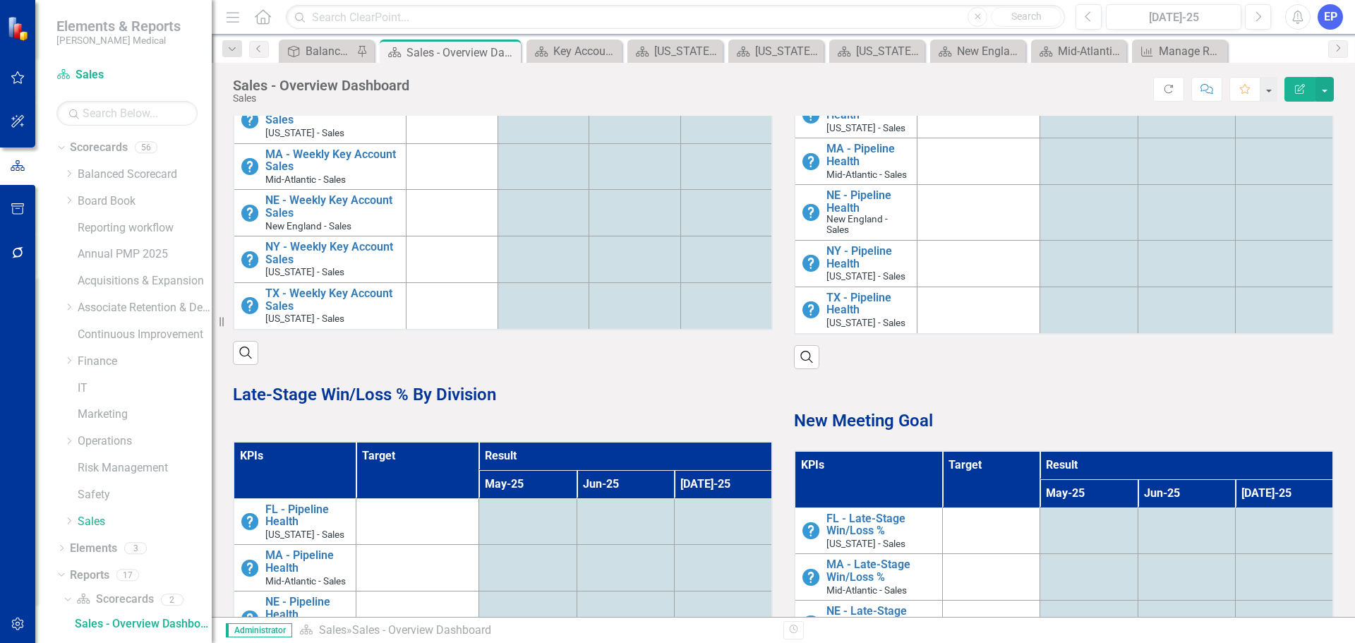
scroll to position [141, 0]
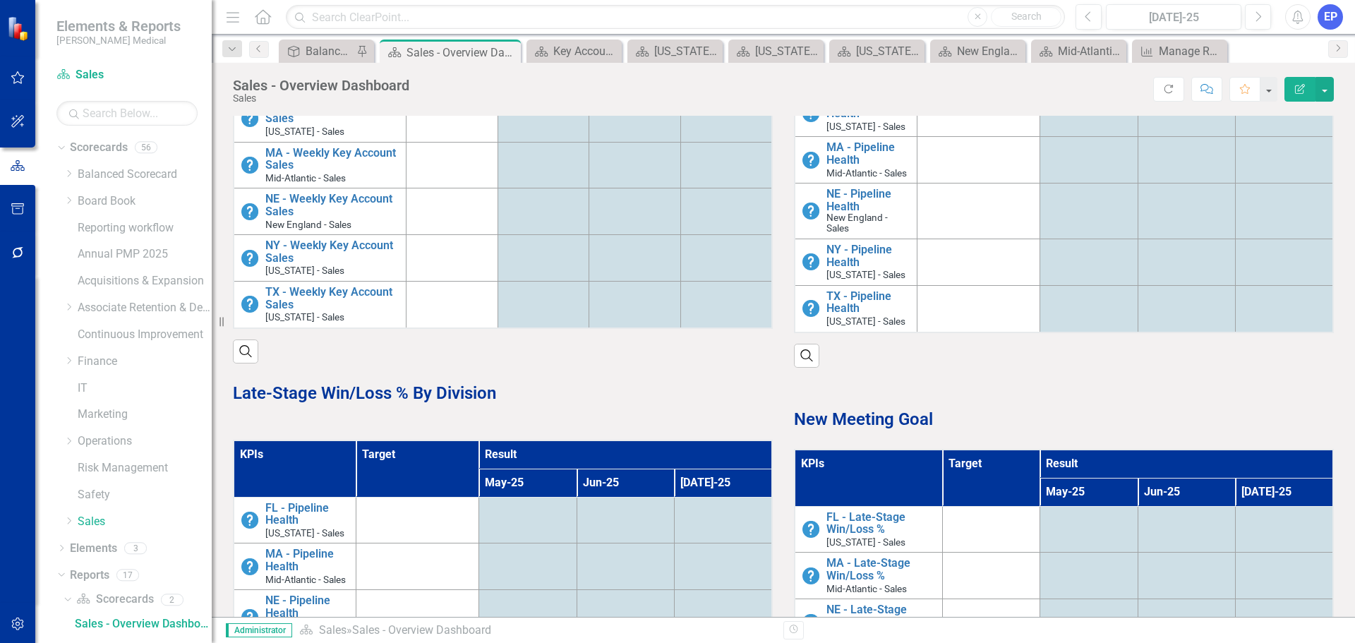
click at [514, 390] on p "Late-Stage Win/Loss % By Division" at bounding box center [503, 393] width 540 height 24
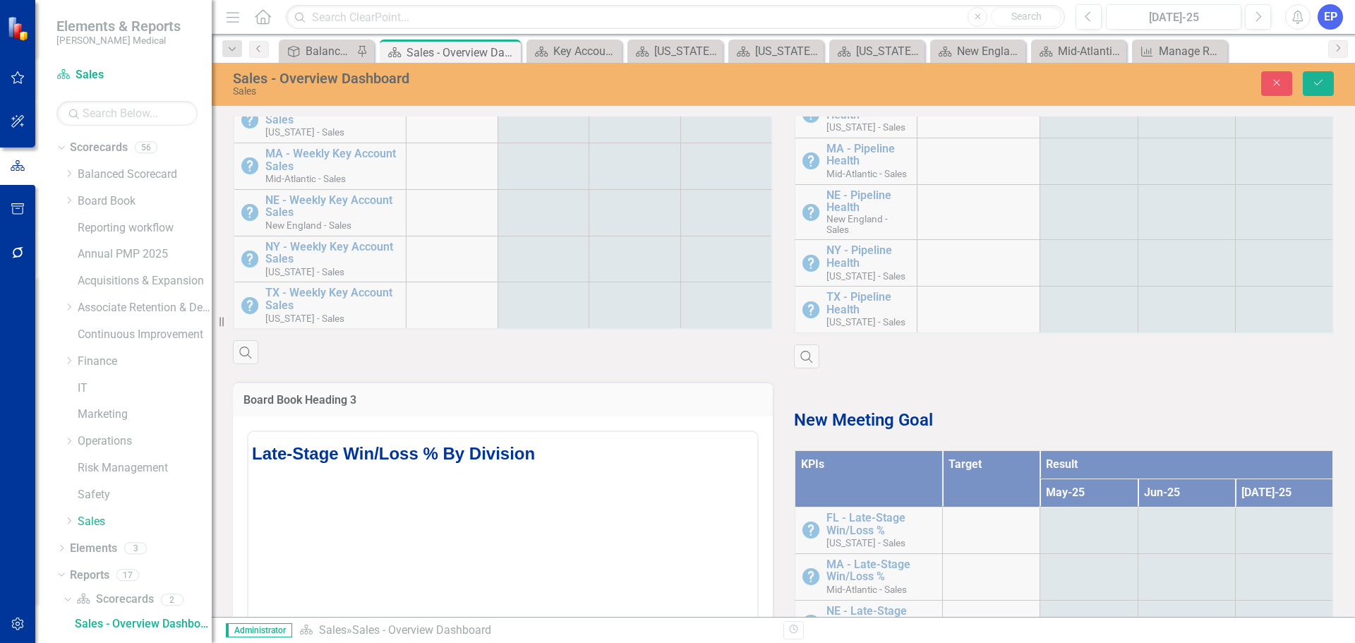
scroll to position [0, 0]
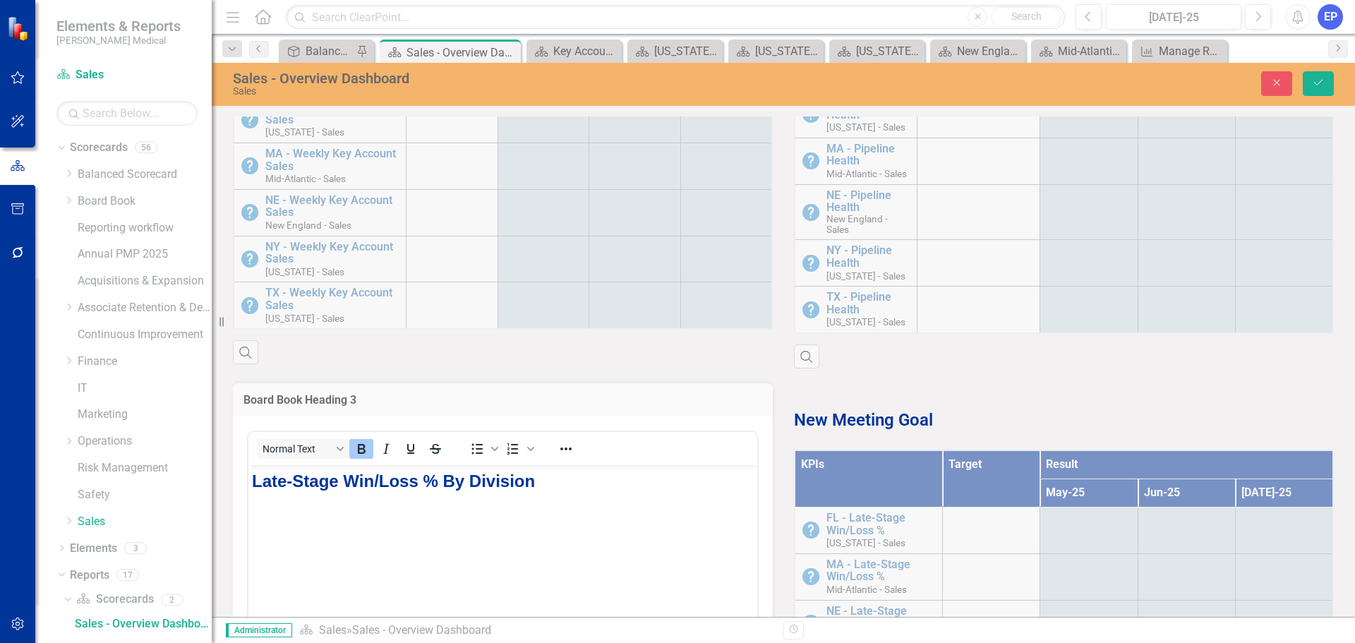
click at [255, 473] on strong "Late-Stage Win/Loss % By Division" at bounding box center [393, 480] width 283 height 19
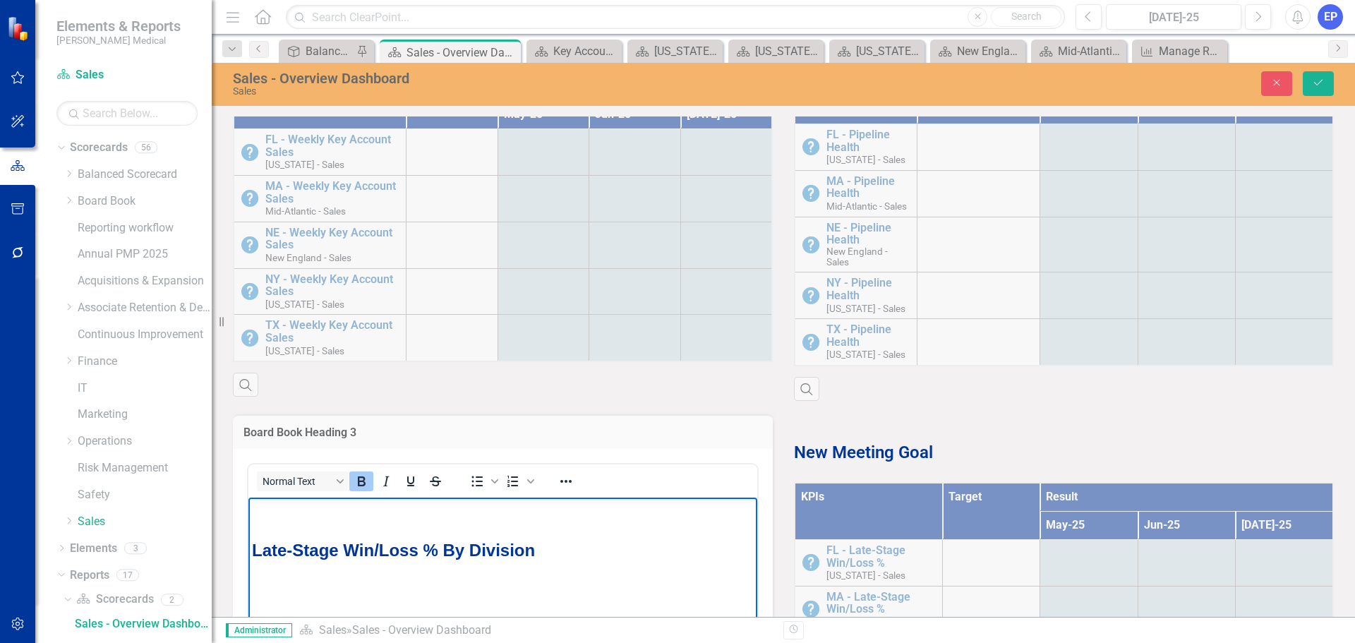
scroll to position [141, 0]
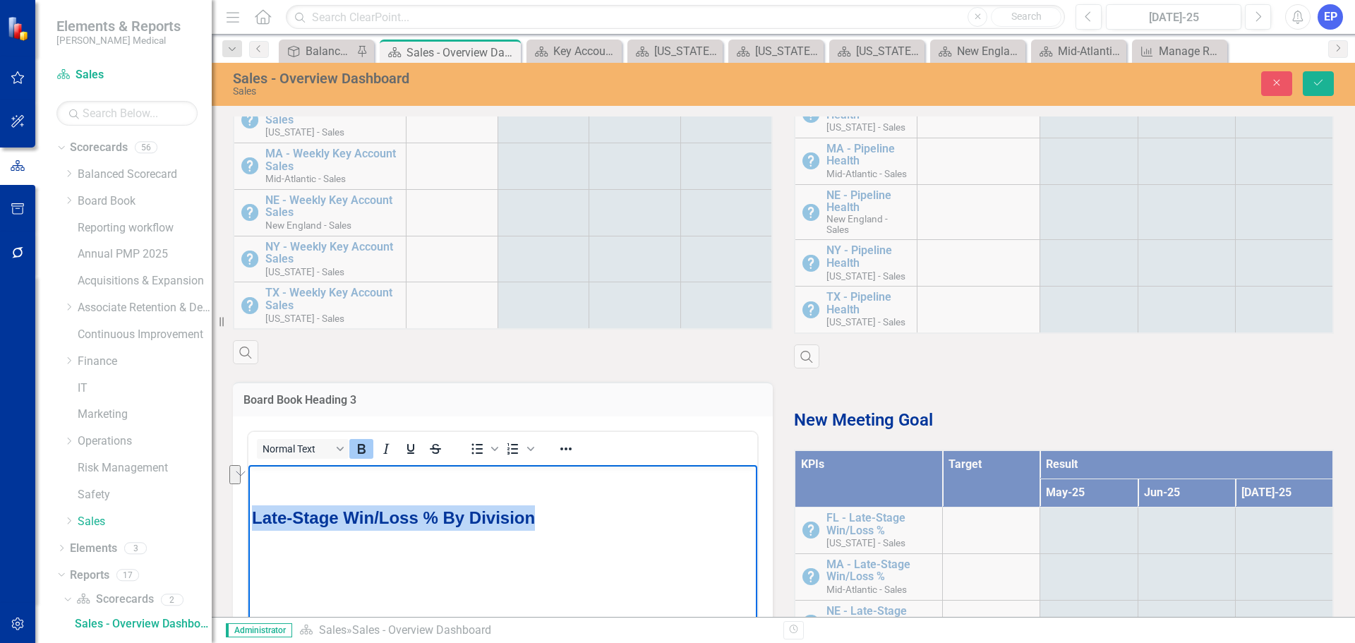
drag, startPoint x: 551, startPoint y: 519, endPoint x: 288, endPoint y: 514, distance: 263.2
click at [264, 514] on p "Late-Stage Win/Loss % By Division" at bounding box center [503, 517] width 502 height 25
click at [296, 511] on strong "Late-Stage Win/Loss % By Division" at bounding box center [393, 516] width 283 height 19
drag, startPoint x: 435, startPoint y: 513, endPoint x: 490, endPoint y: 975, distance: 465.4
click at [248, 510] on html "Late-Stage Win/Loss % By Division" at bounding box center [502, 570] width 509 height 212
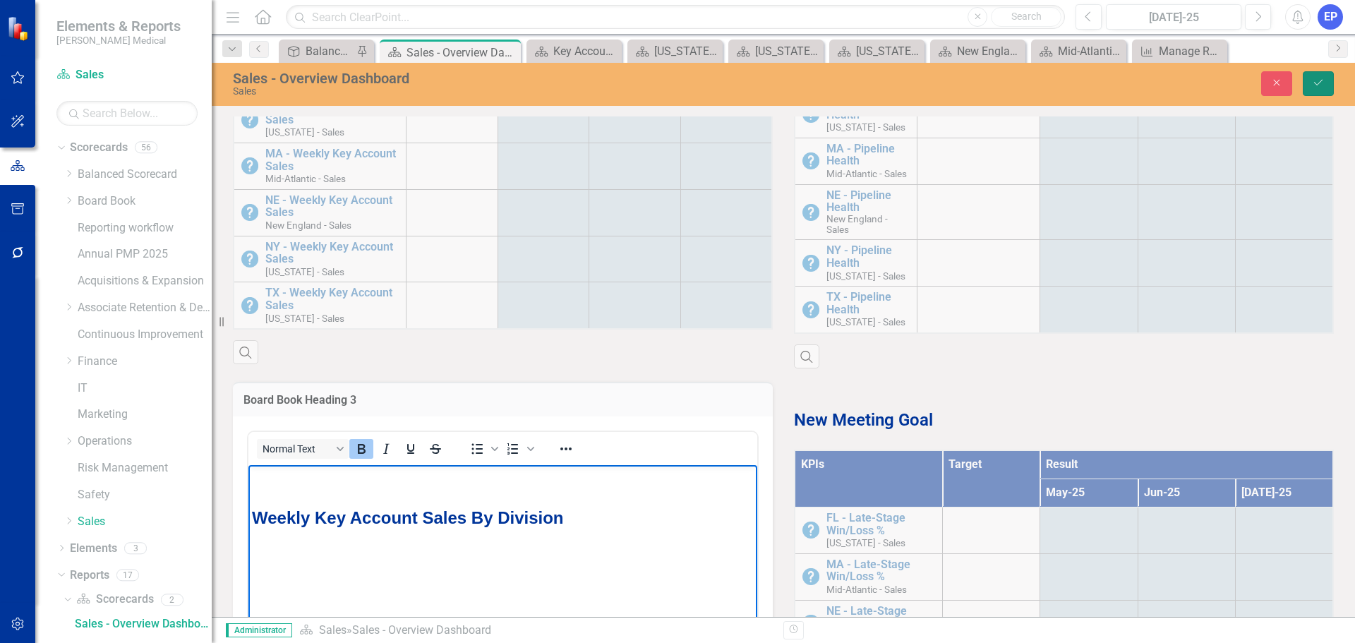
click at [1319, 85] on icon "Save" at bounding box center [1318, 83] width 13 height 10
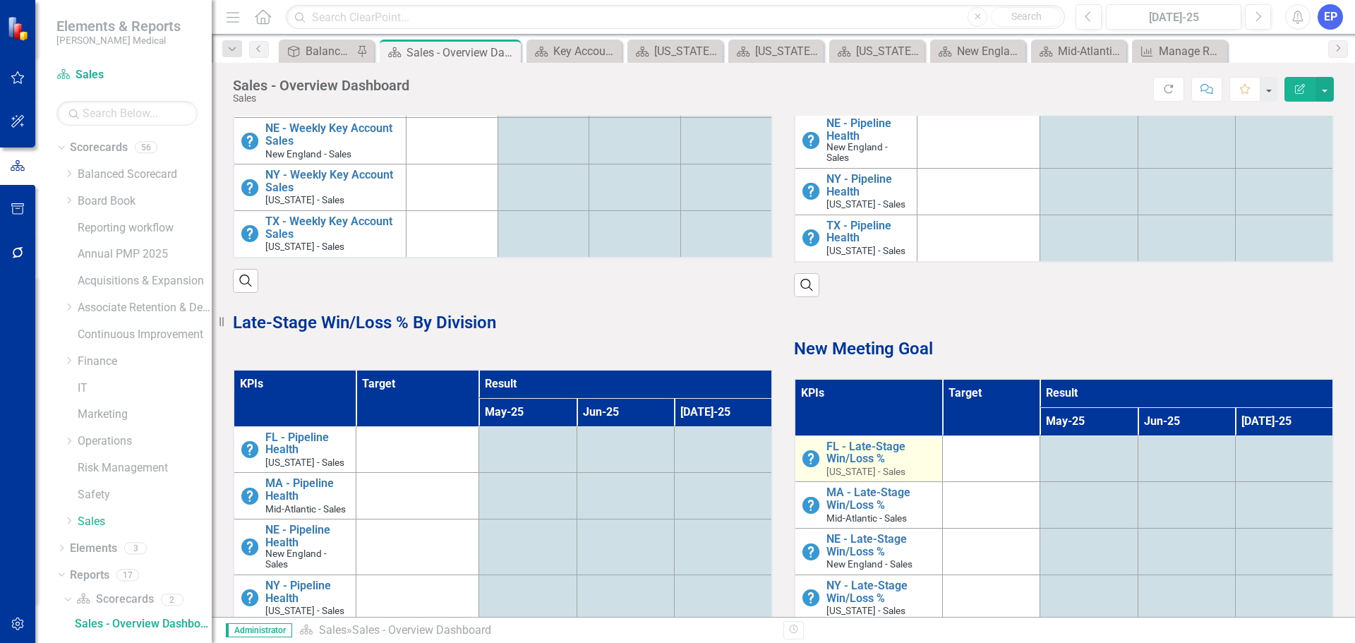
scroll to position [282, 0]
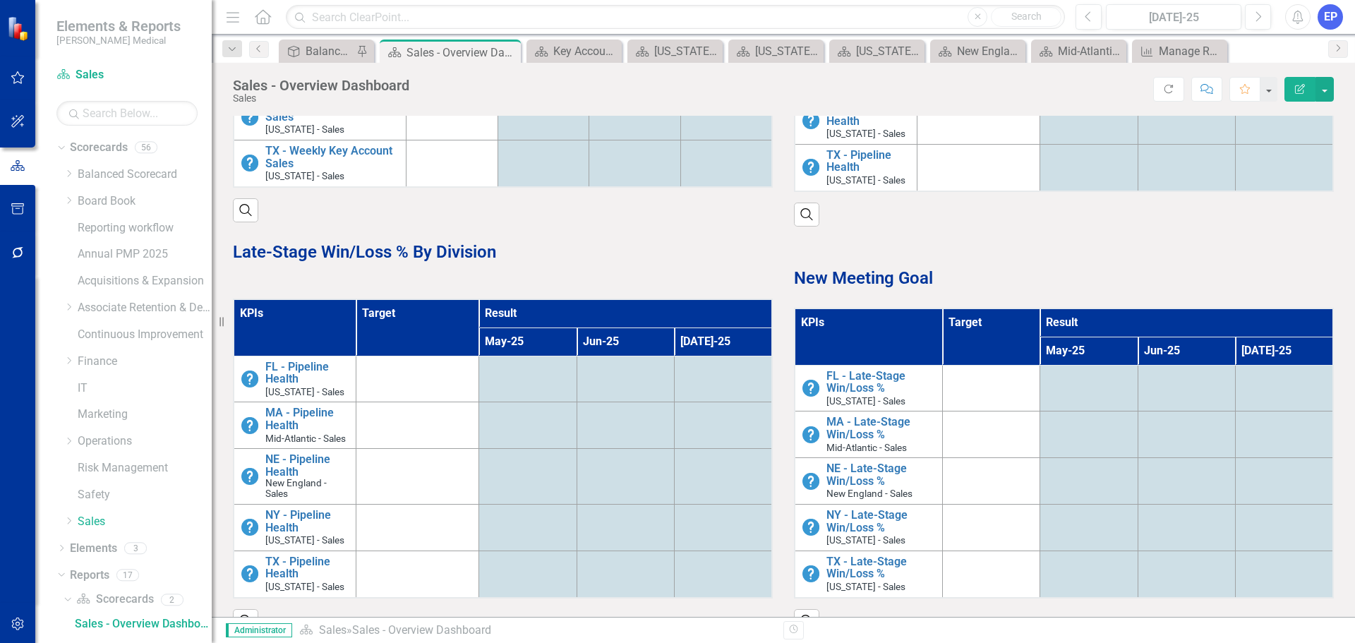
click at [943, 332] on th "Target" at bounding box center [990, 336] width 97 height 56
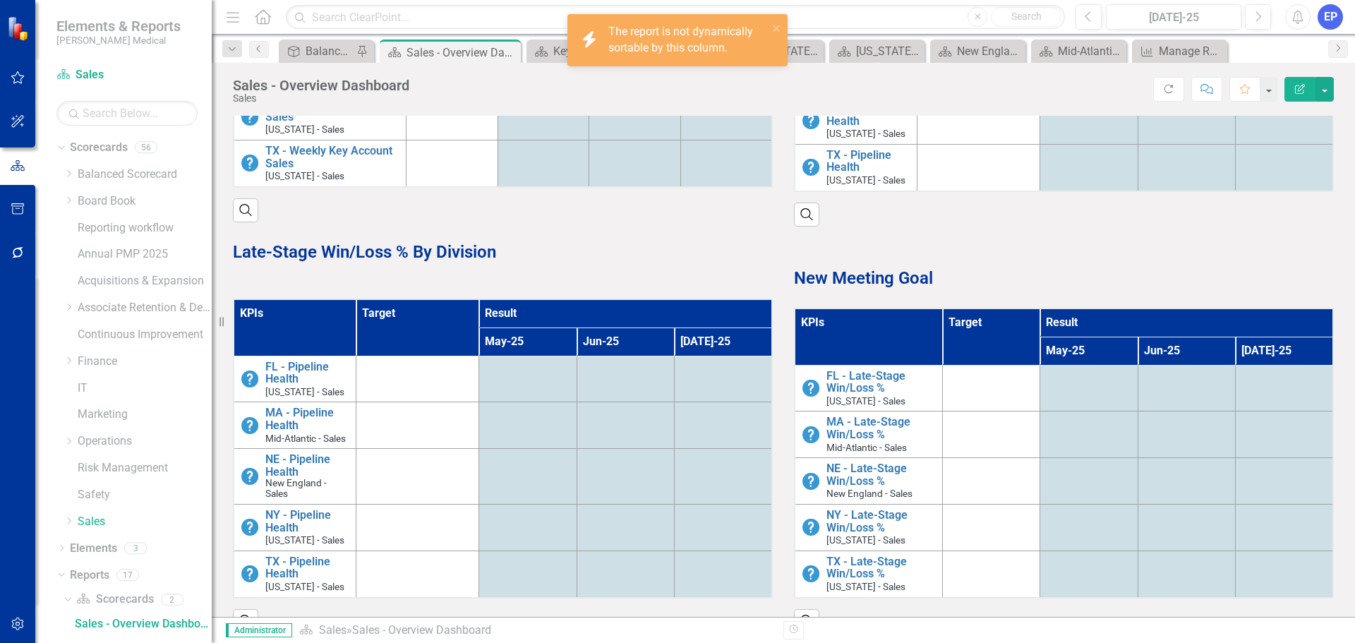
click at [943, 332] on th "Target" at bounding box center [990, 336] width 97 height 56
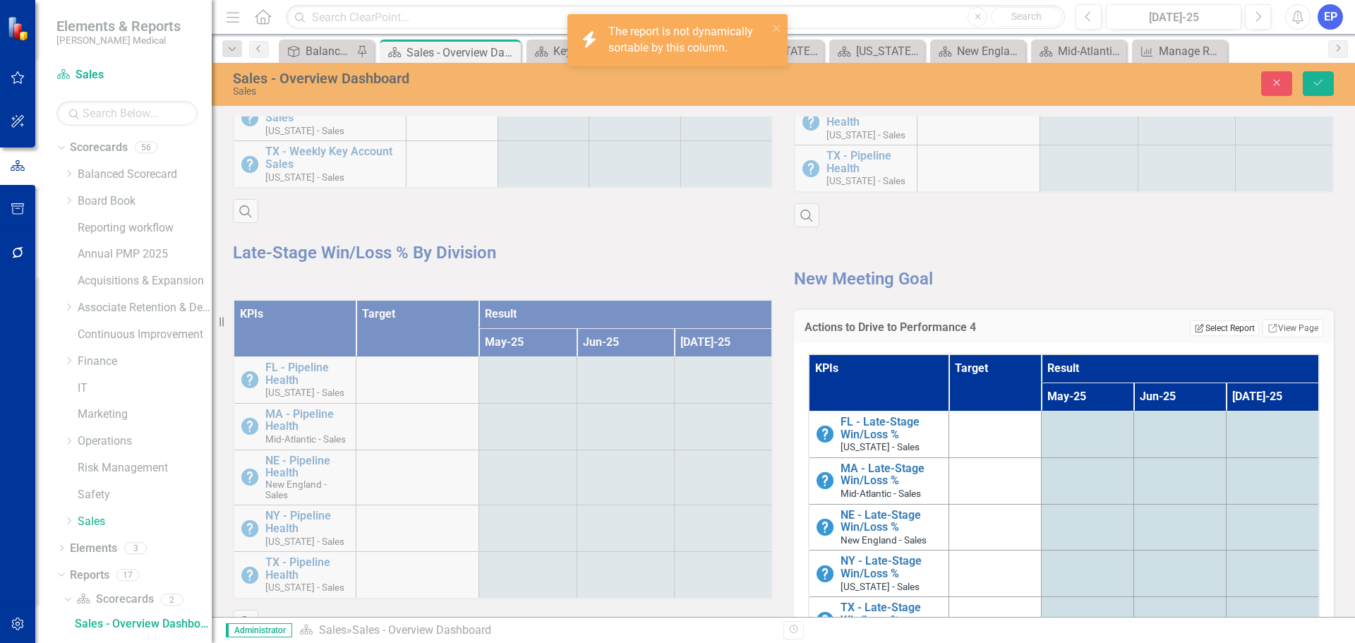
click at [1208, 327] on button "Edit Report Select Report" at bounding box center [1224, 328] width 68 height 16
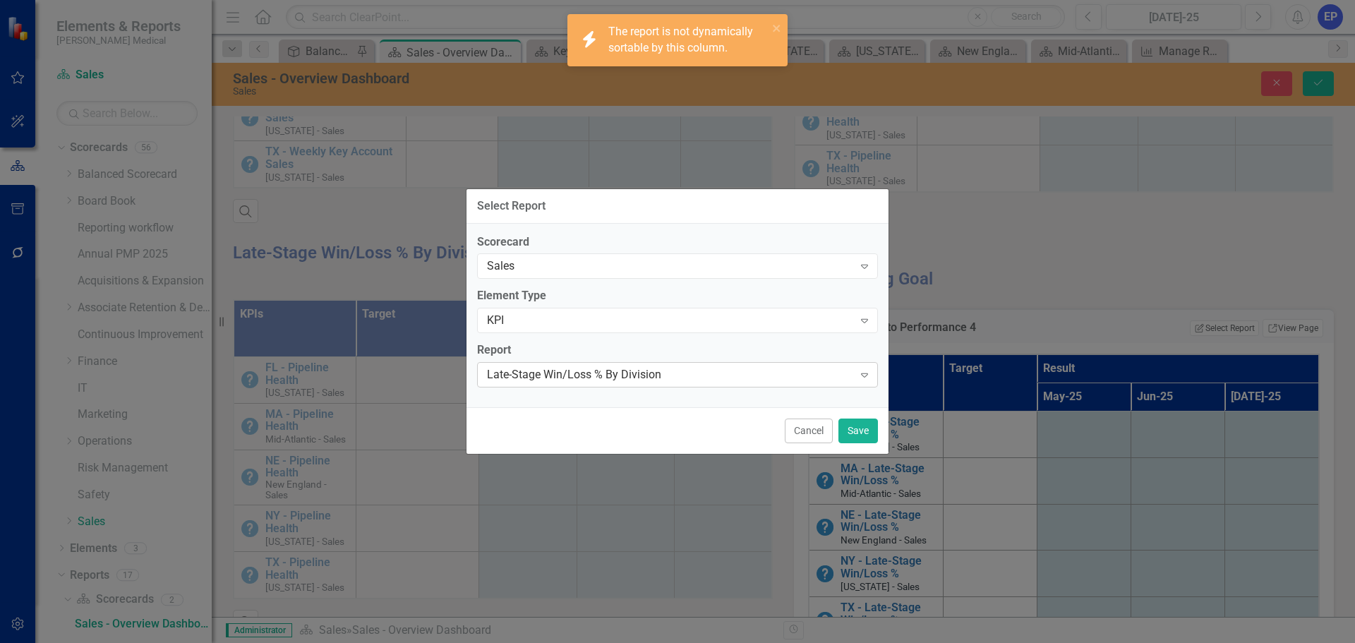
click at [616, 375] on div "Late-Stage Win/Loss % By Division" at bounding box center [670, 375] width 366 height 16
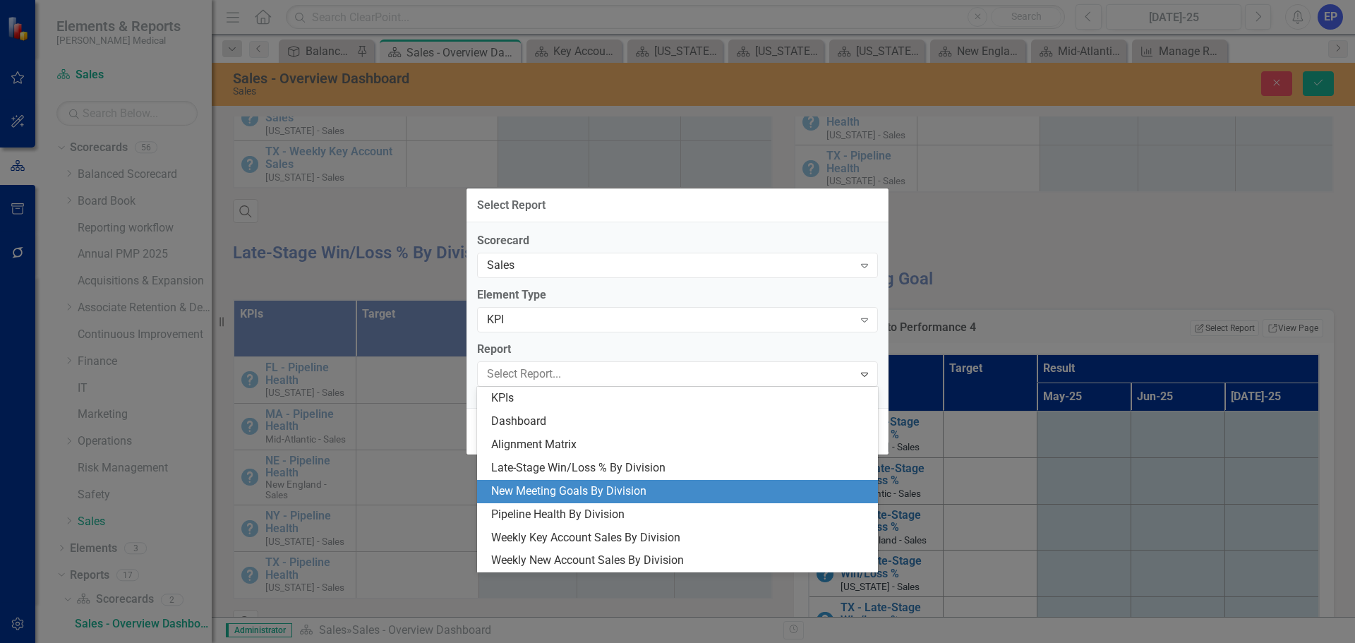
click at [594, 490] on div "New Meeting Goals By Division" at bounding box center [680, 491] width 378 height 16
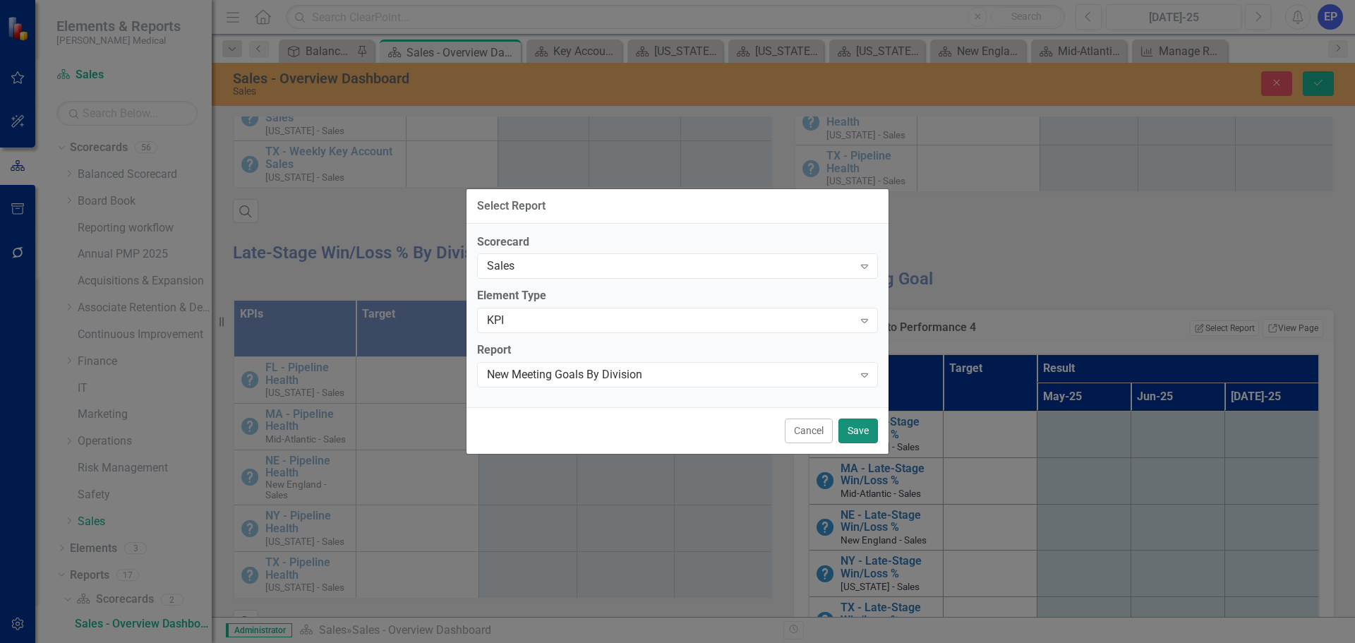
click at [855, 430] on button "Save" at bounding box center [858, 430] width 40 height 25
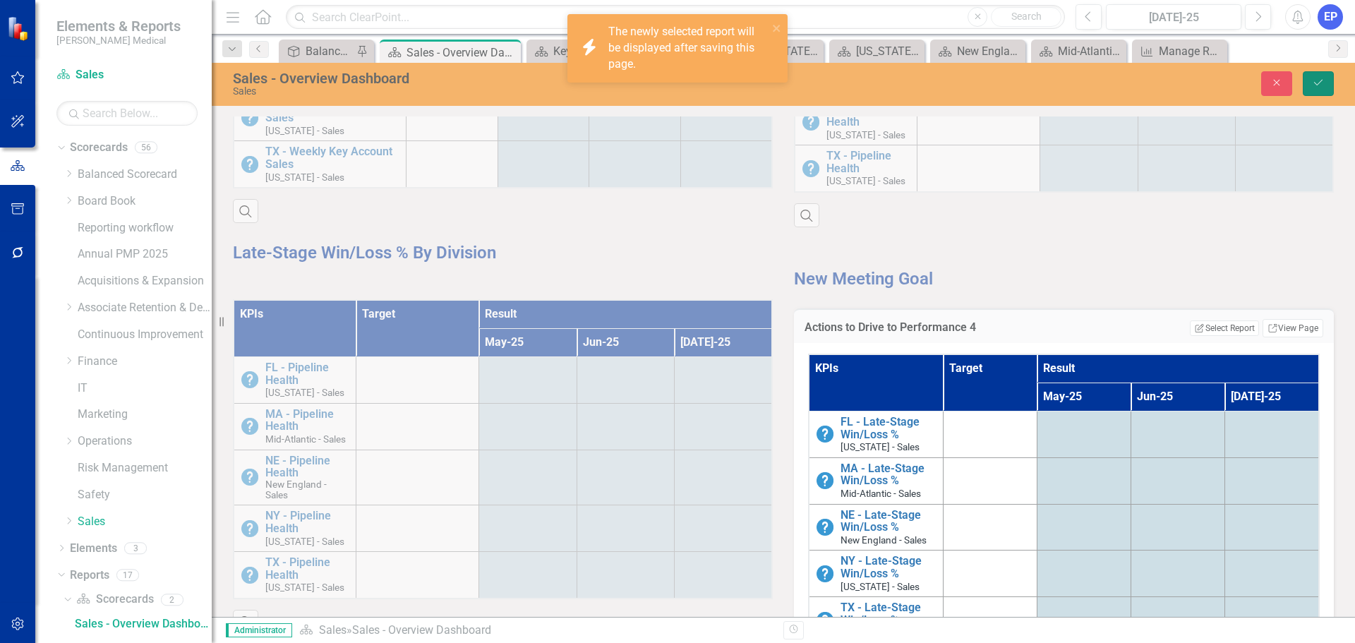
click at [1311, 89] on button "Save" at bounding box center [1318, 83] width 31 height 25
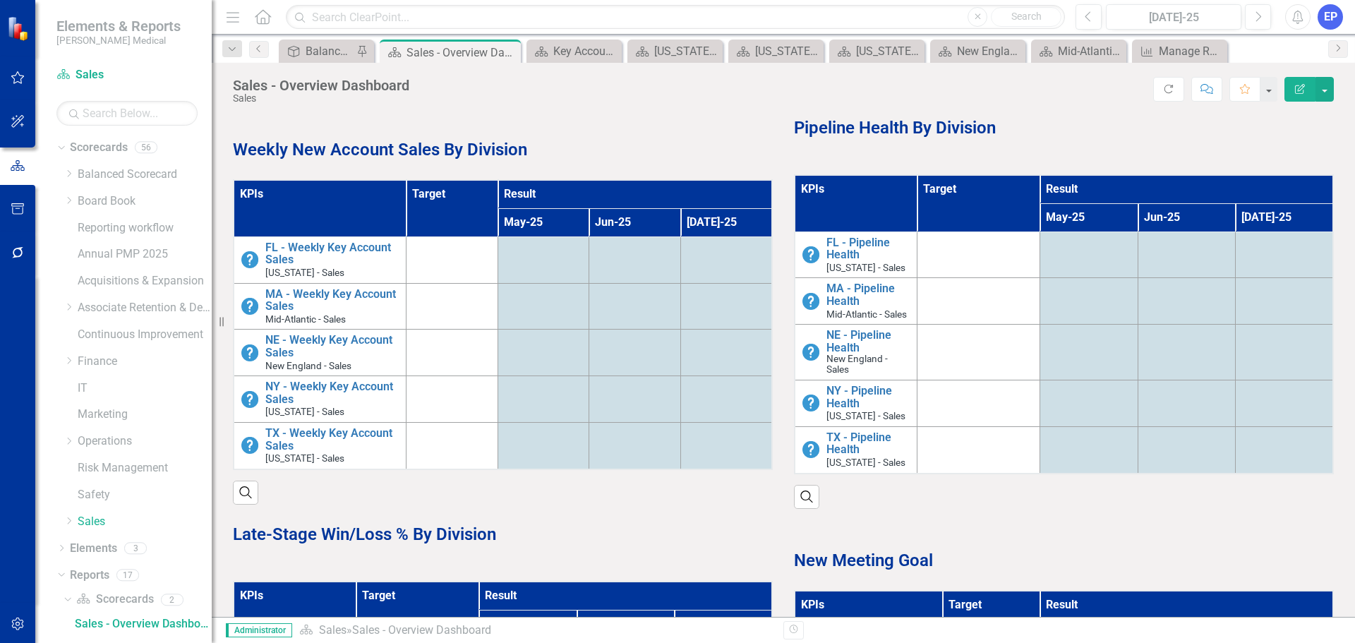
click at [430, 217] on th "Target" at bounding box center [452, 208] width 92 height 56
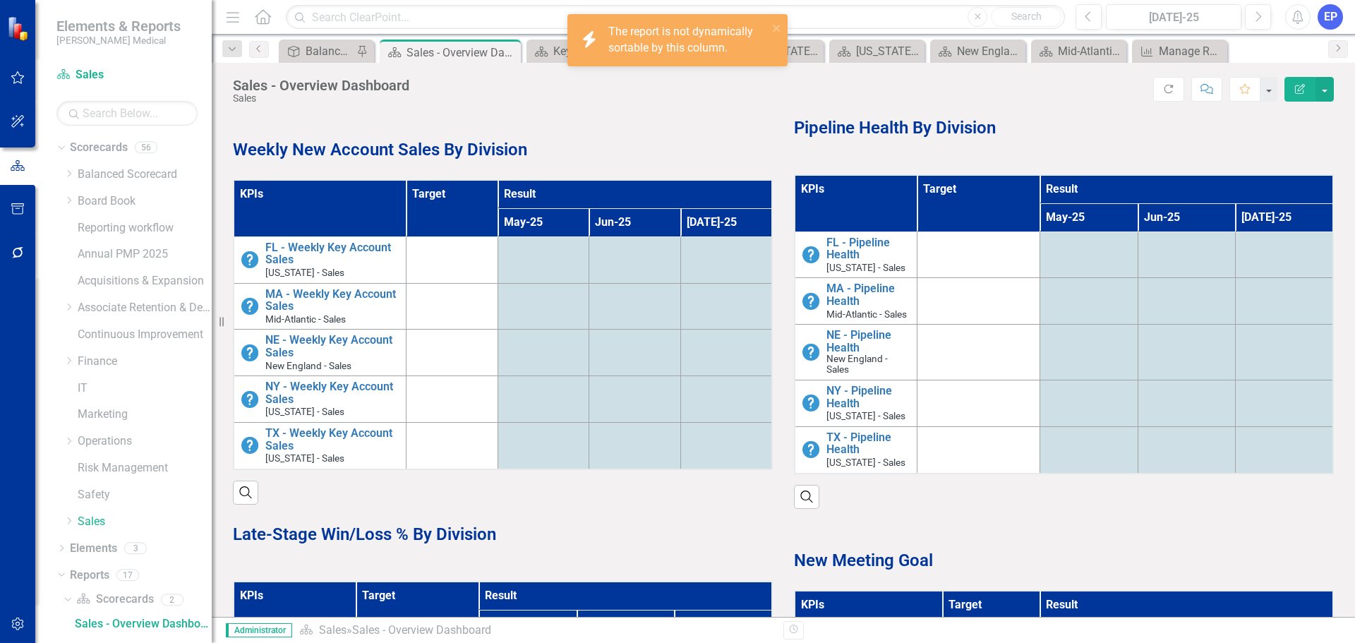
click at [430, 217] on th "Target" at bounding box center [452, 208] width 92 height 56
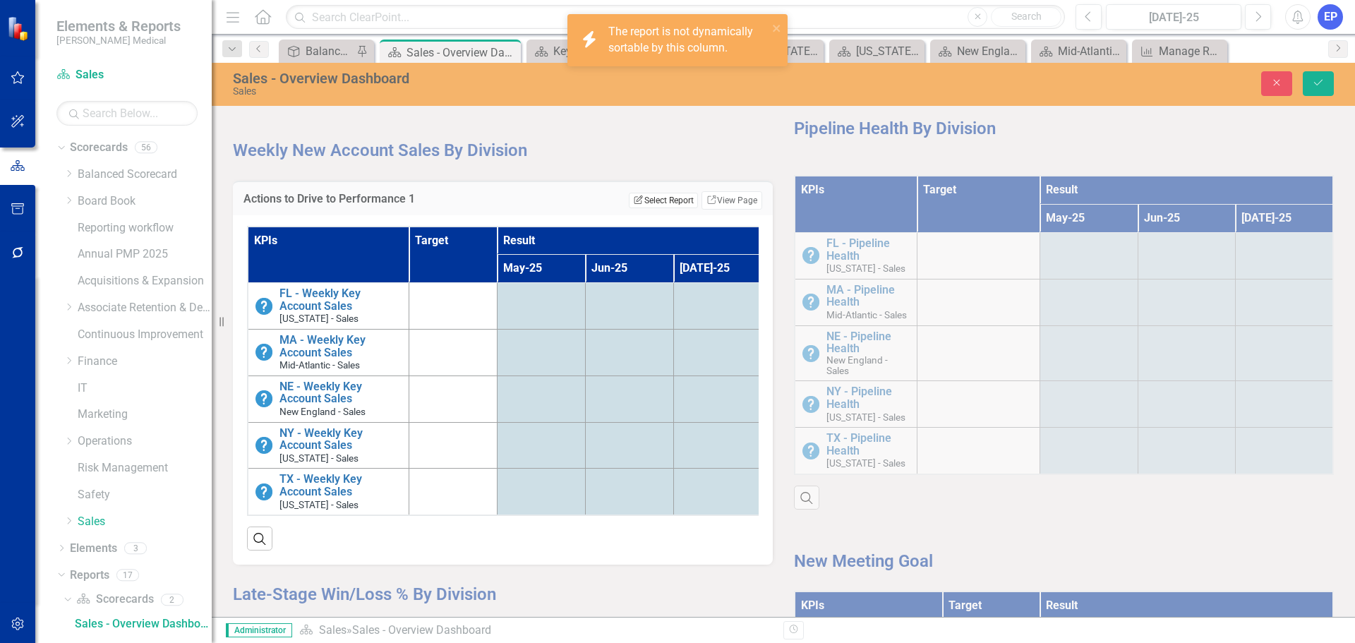
click at [666, 203] on button "Edit Report Select Report" at bounding box center [663, 201] width 68 height 16
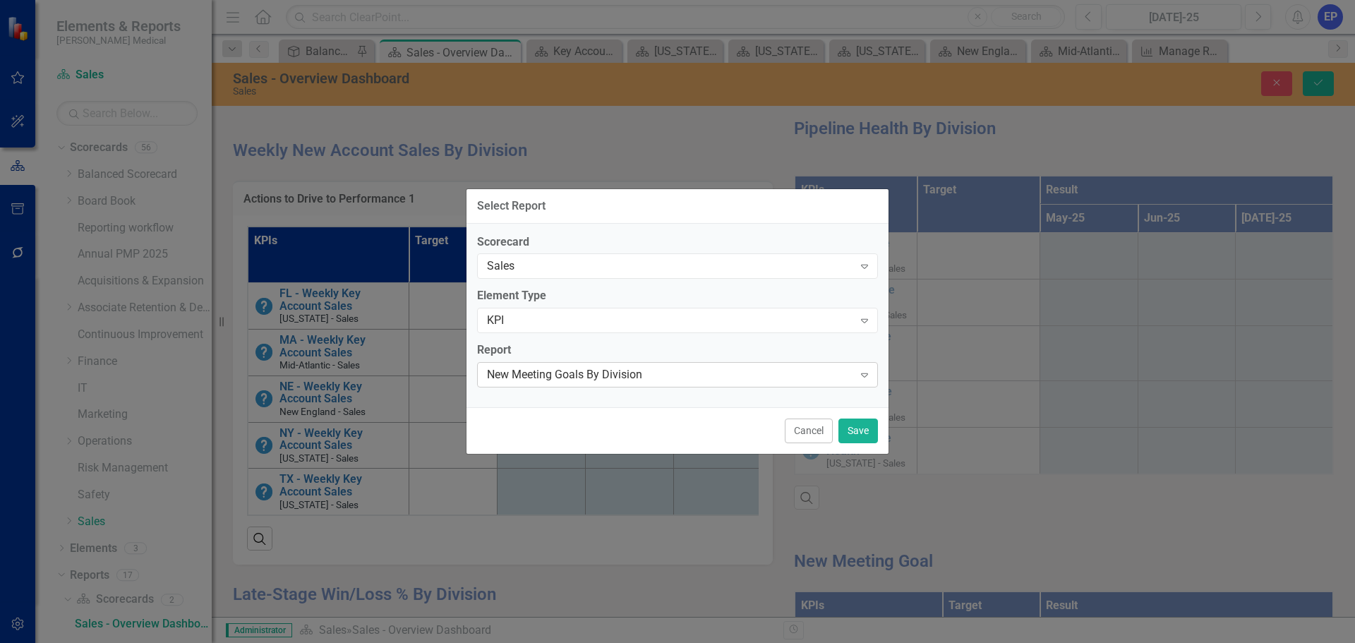
click at [639, 374] on div "New Meeting Goals By Division" at bounding box center [670, 375] width 366 height 16
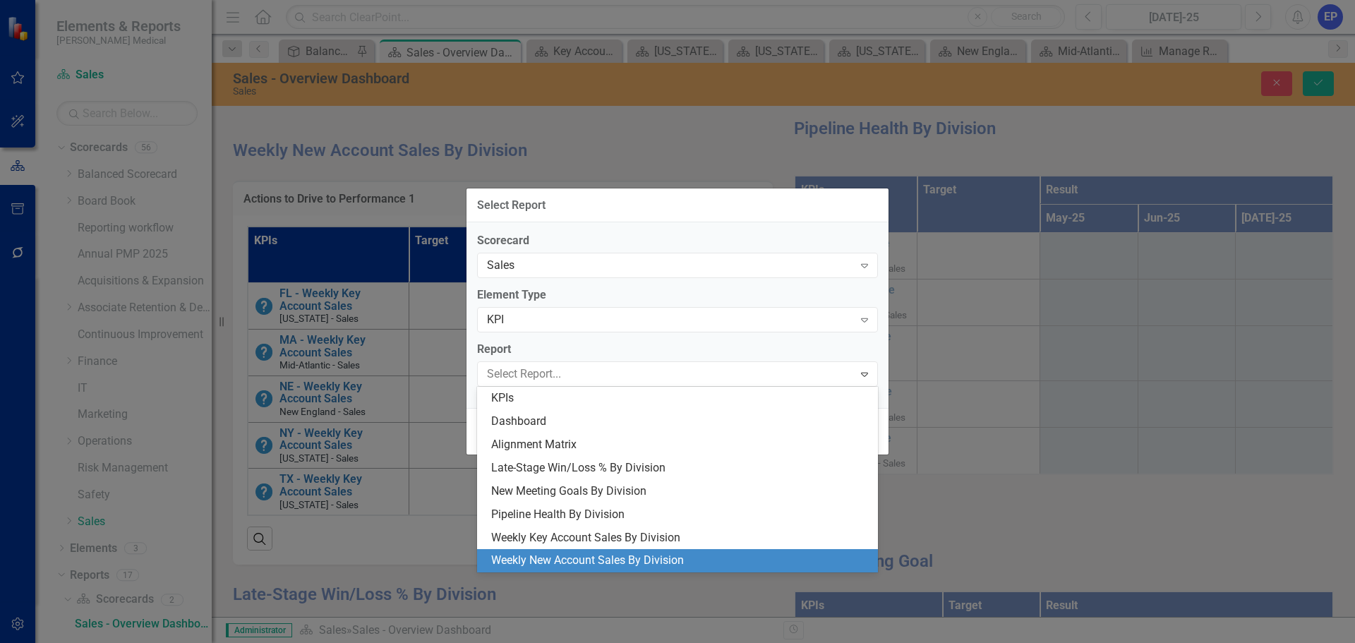
drag, startPoint x: 591, startPoint y: 490, endPoint x: 586, endPoint y: 561, distance: 70.7
click at [586, 561] on div "KPIs Dashboard Alignment Matrix Late-Stage Win/Loss % By Division New Meeting G…" at bounding box center [677, 480] width 401 height 186
click at [586, 561] on div "Weekly New Account Sales By Division" at bounding box center [680, 560] width 378 height 16
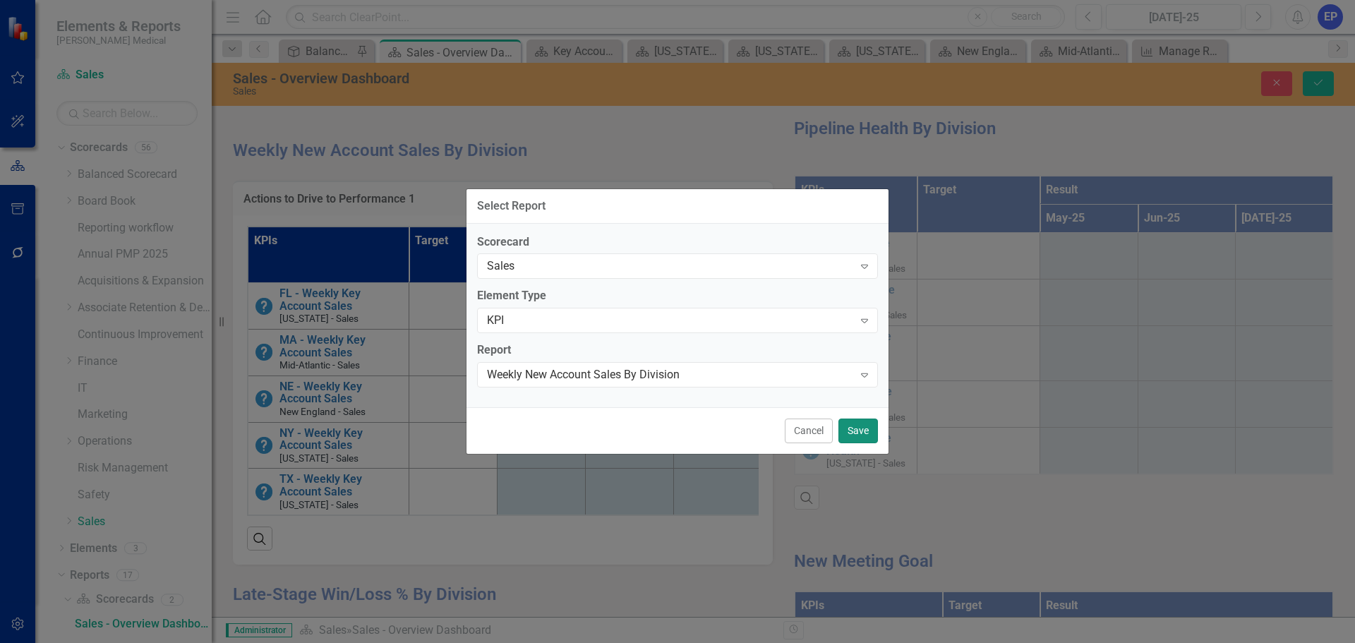
click at [857, 427] on button "Save" at bounding box center [858, 430] width 40 height 25
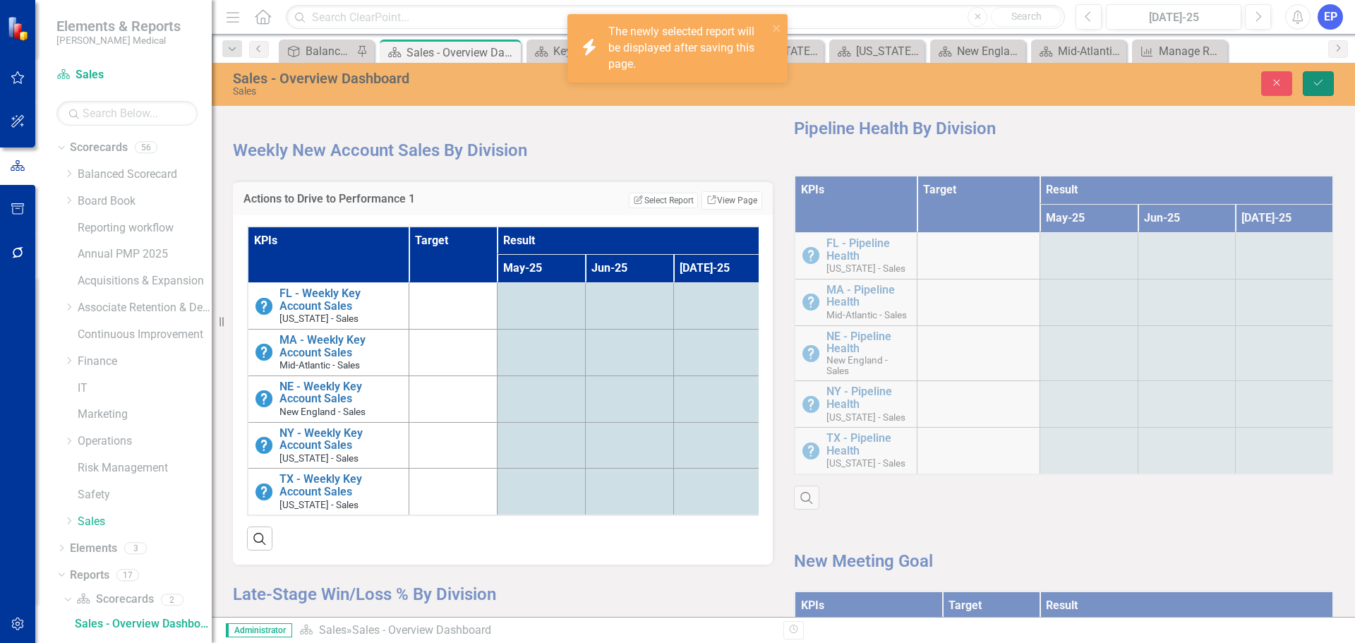
click at [1321, 87] on icon "Save" at bounding box center [1318, 83] width 13 height 10
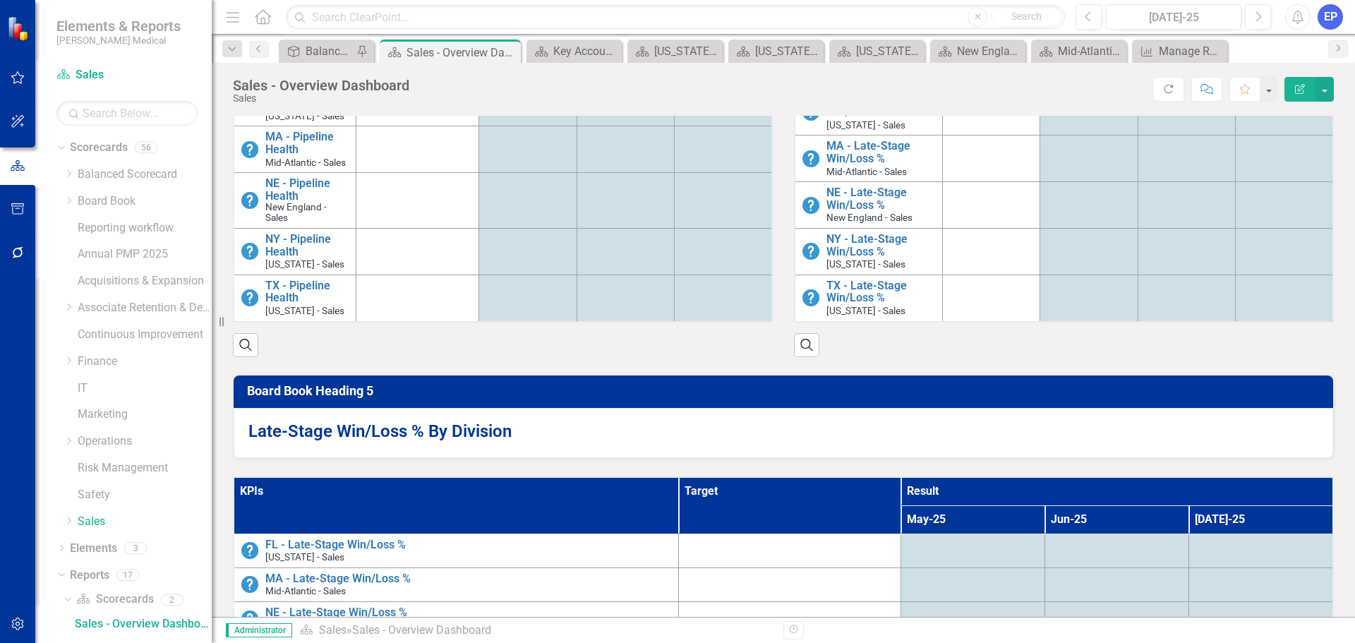
scroll to position [564, 0]
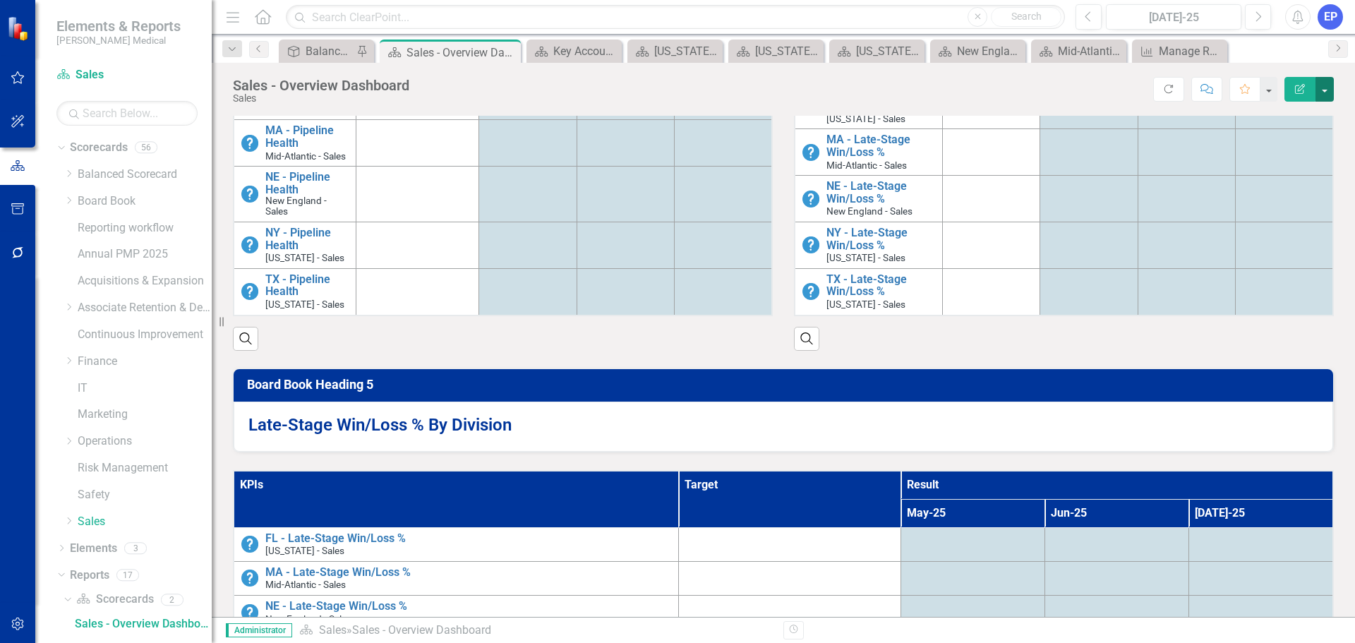
click at [1328, 83] on button "button" at bounding box center [1324, 89] width 18 height 25
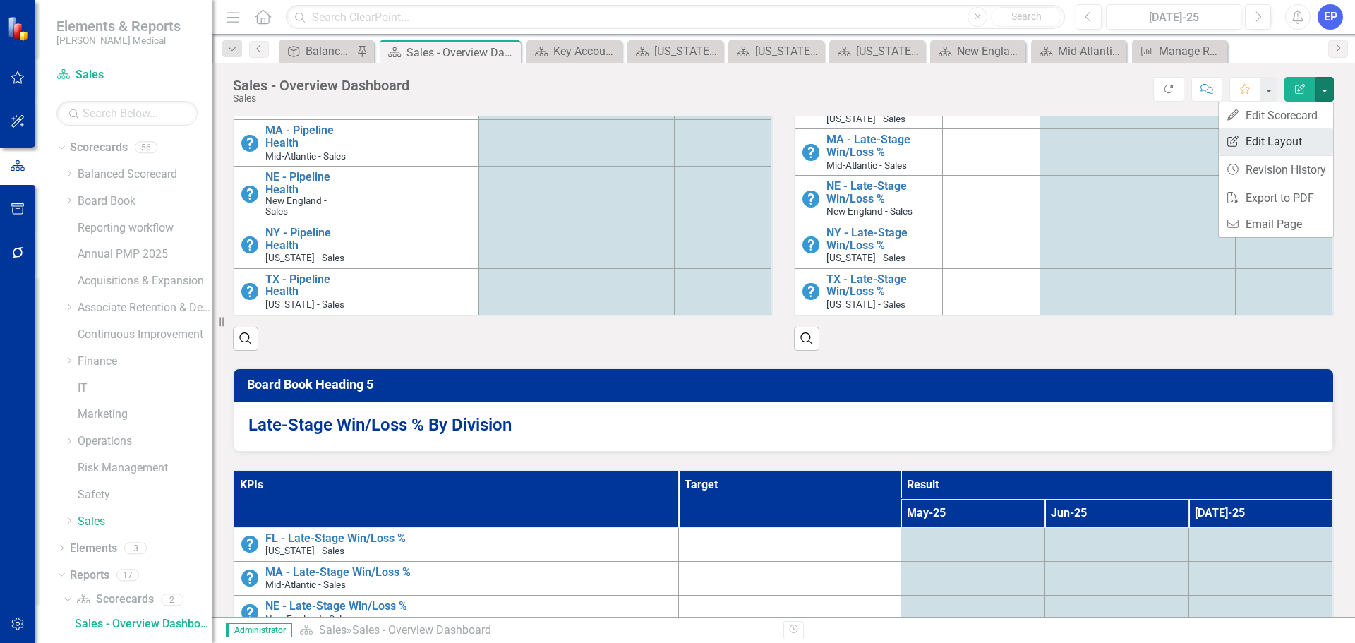
click at [1283, 141] on link "Edit Report Edit Layout" at bounding box center [1276, 141] width 114 height 26
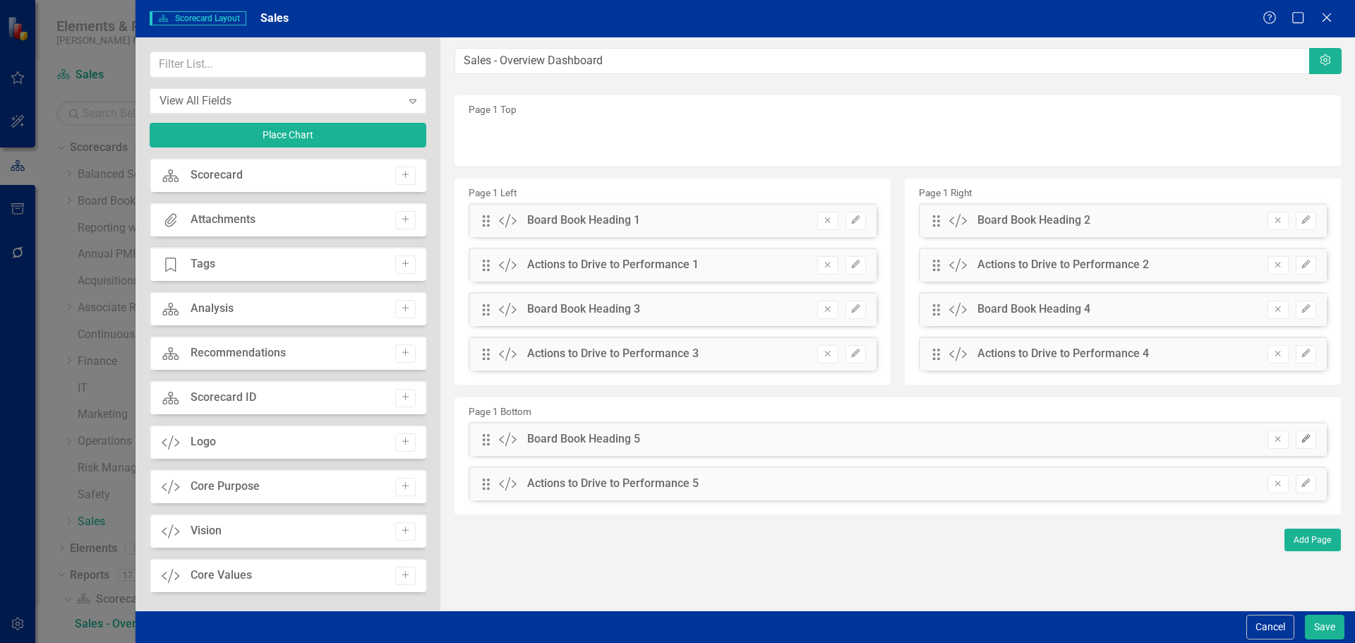
click at [1312, 437] on button "Edit" at bounding box center [1305, 439] width 20 height 18
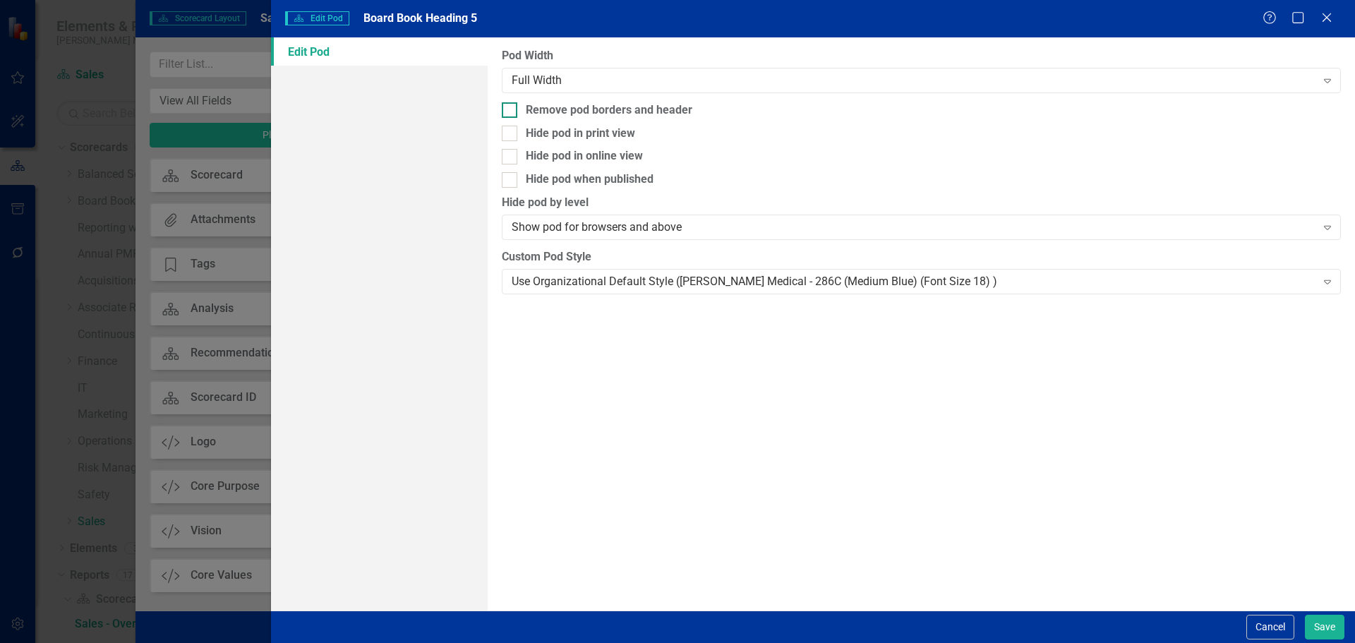
click at [709, 102] on div "Remove pod borders and header" at bounding box center [921, 110] width 839 height 16
click at [511, 102] on input "Remove pod borders and header" at bounding box center [506, 106] width 9 height 9
checkbox input "true"
click at [737, 279] on div "Use Organizational Default Style (Nixon Medical - 286C (Medium Blue) (Font Size…" at bounding box center [914, 281] width 804 height 16
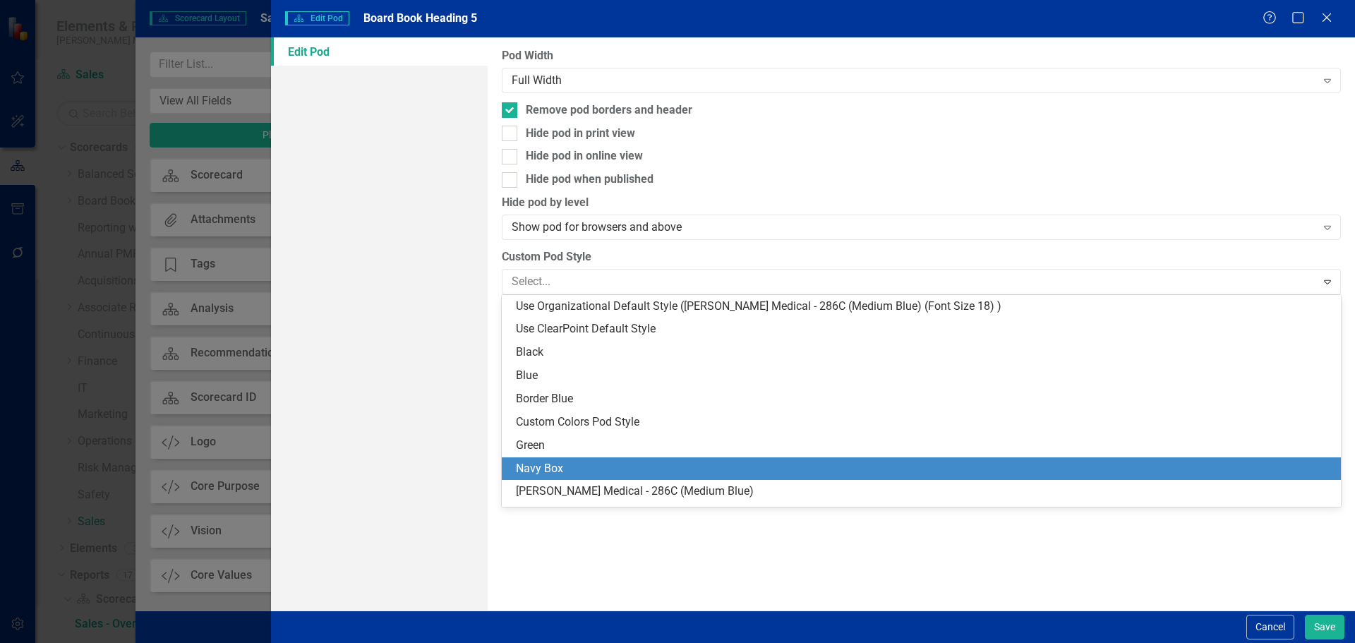
click at [734, 463] on div "Navy Box" at bounding box center [924, 469] width 816 height 16
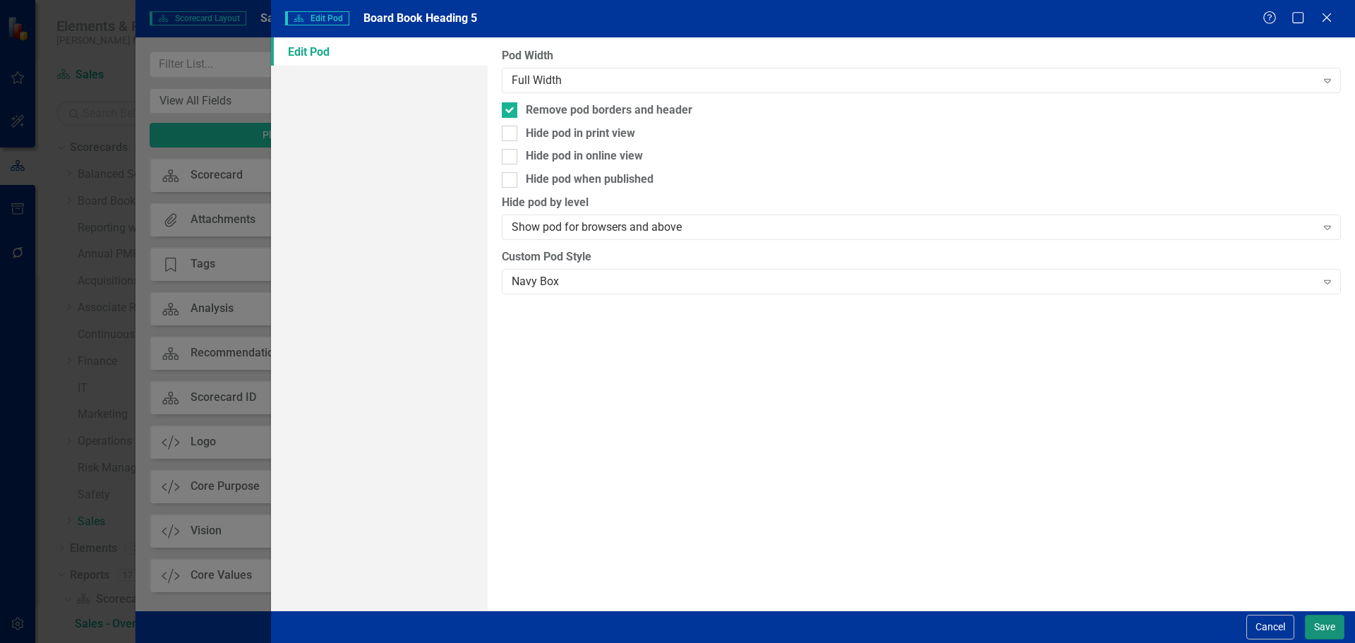
click at [1307, 631] on button "Save" at bounding box center [1325, 627] width 40 height 25
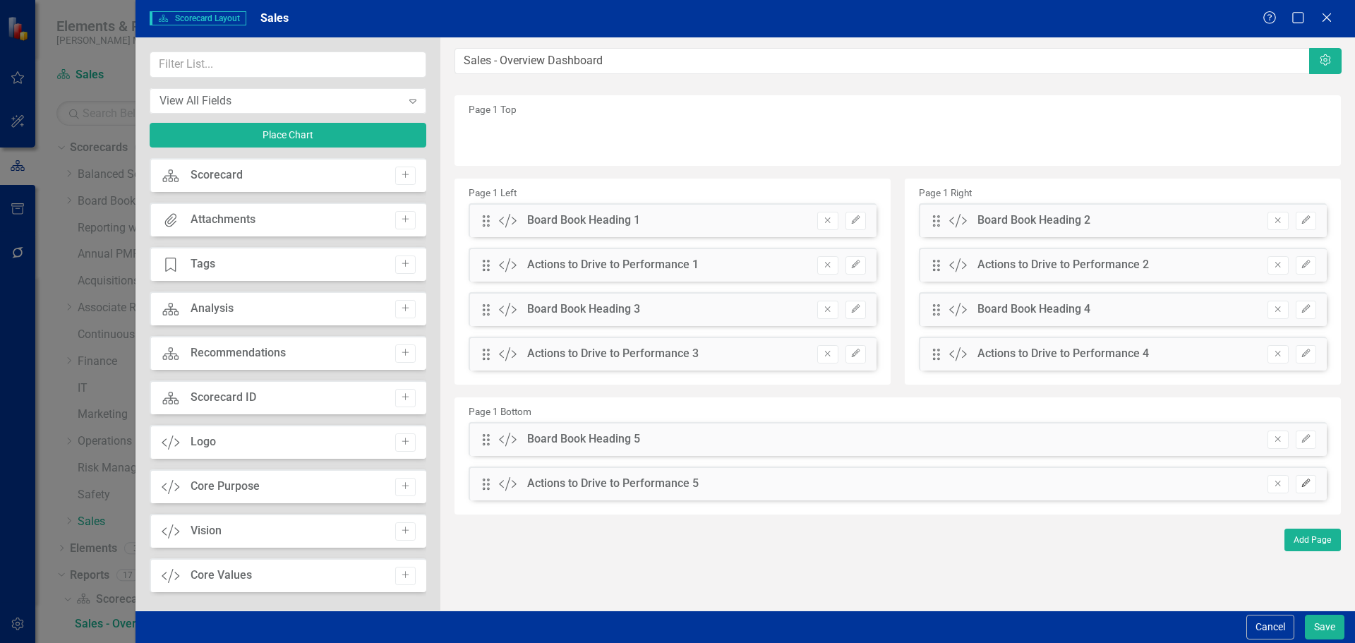
click at [1305, 483] on icon "Edit" at bounding box center [1305, 483] width 11 height 8
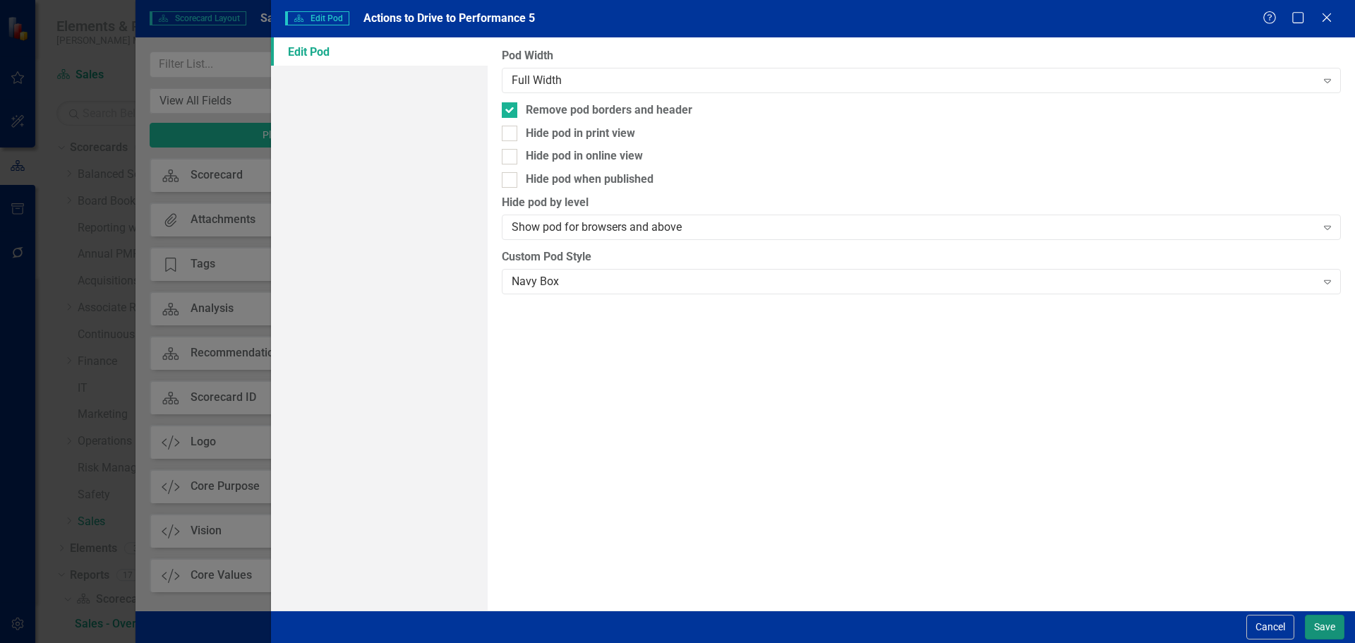
click at [1316, 634] on button "Save" at bounding box center [1325, 627] width 40 height 25
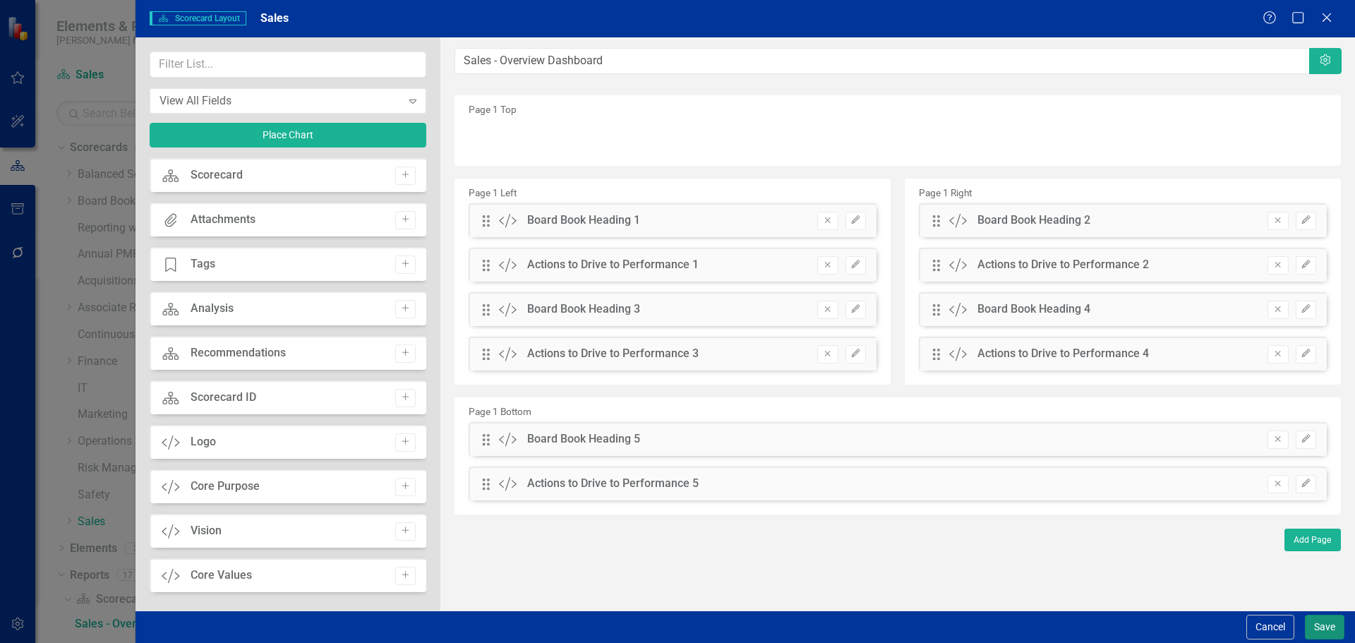
click at [1324, 628] on button "Save" at bounding box center [1325, 627] width 40 height 25
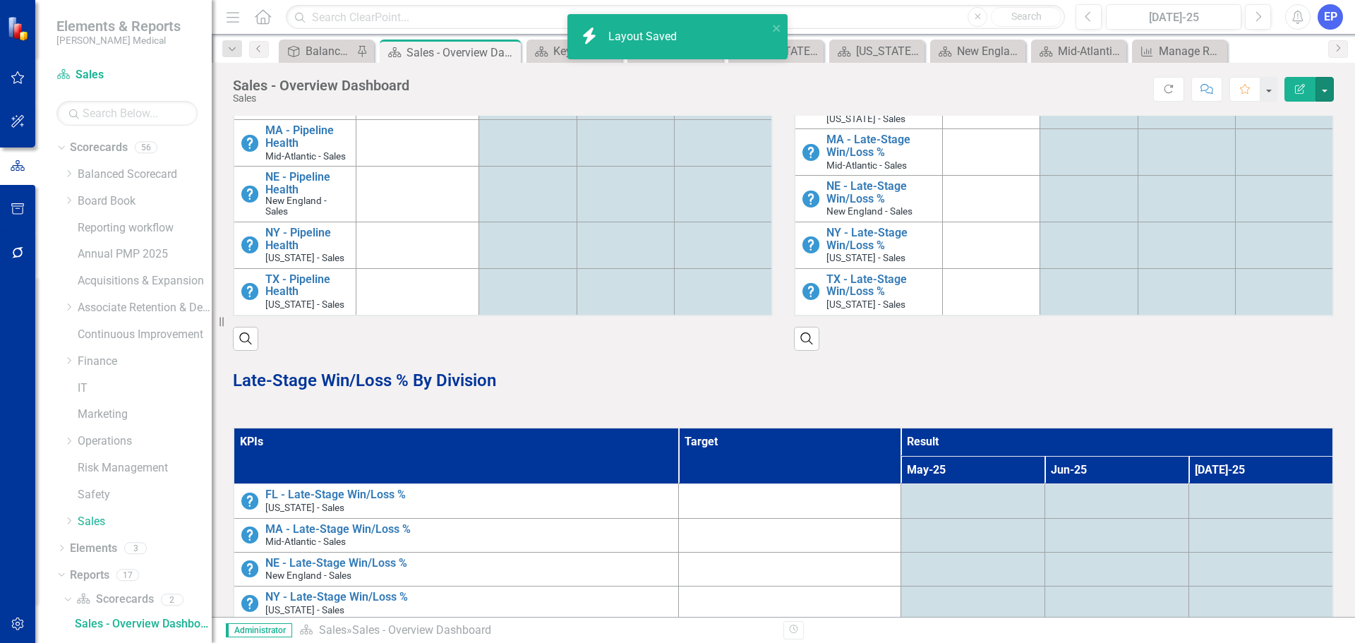
scroll to position [652, 0]
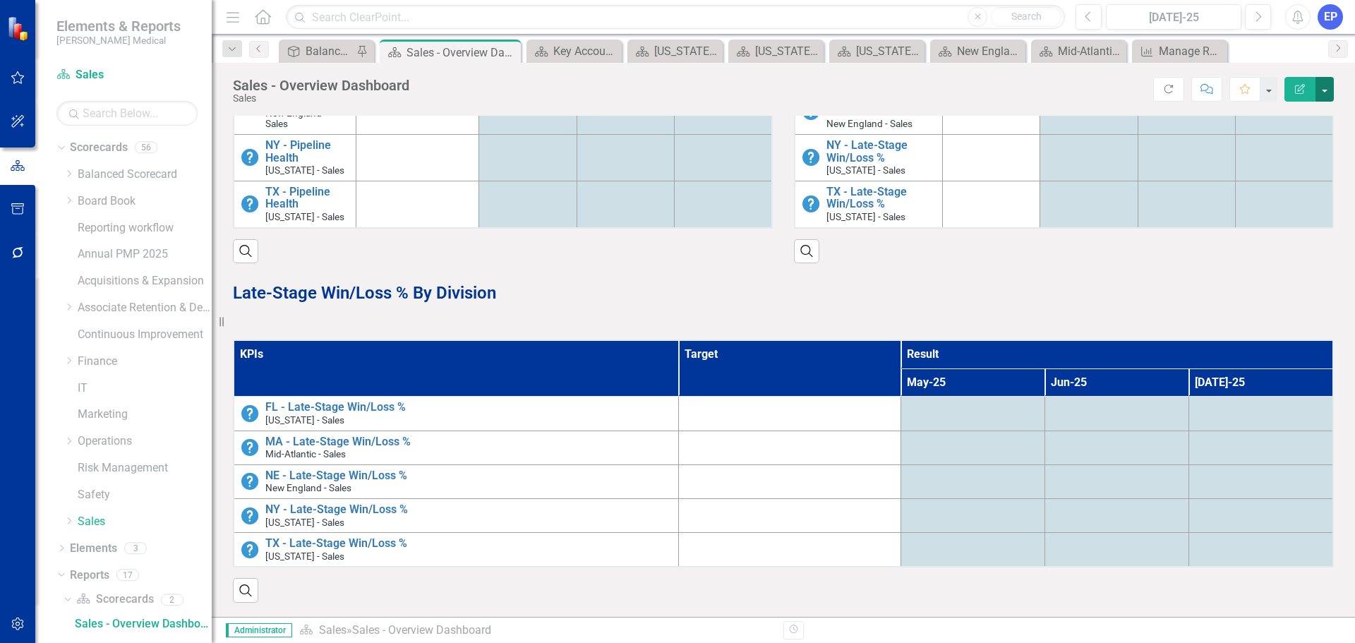
click at [1324, 97] on button "button" at bounding box center [1324, 89] width 18 height 25
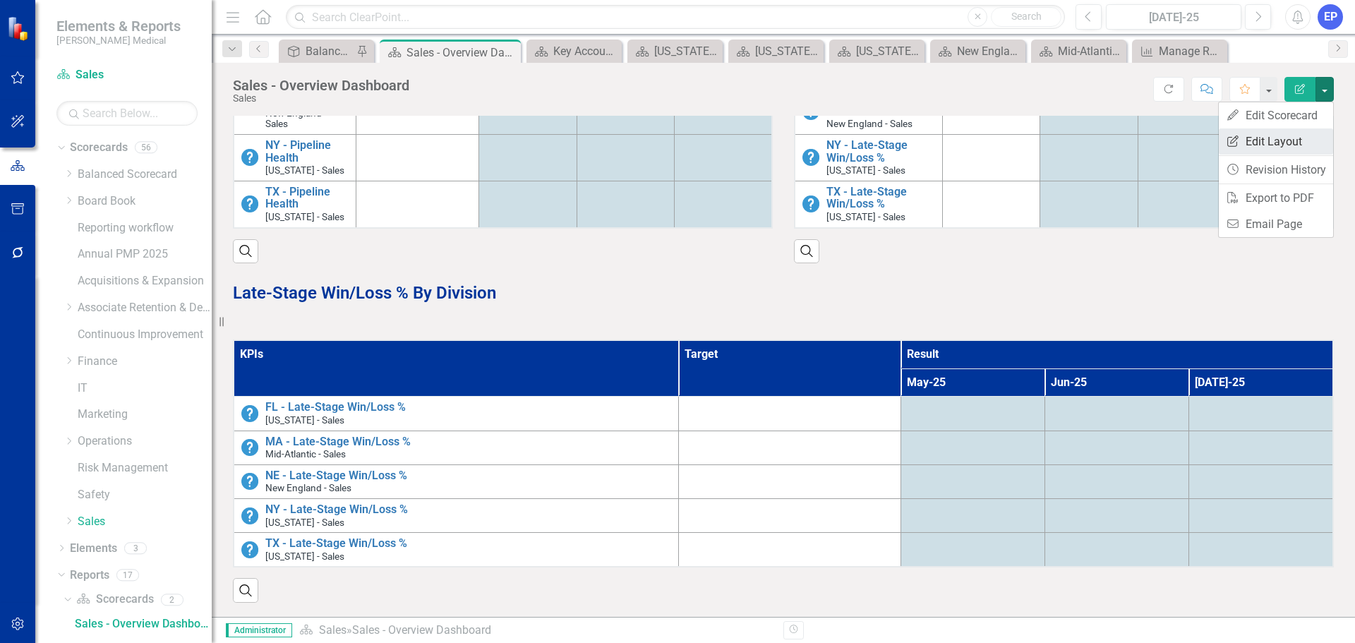
click at [1296, 138] on link "Edit Report Edit Layout" at bounding box center [1276, 141] width 114 height 26
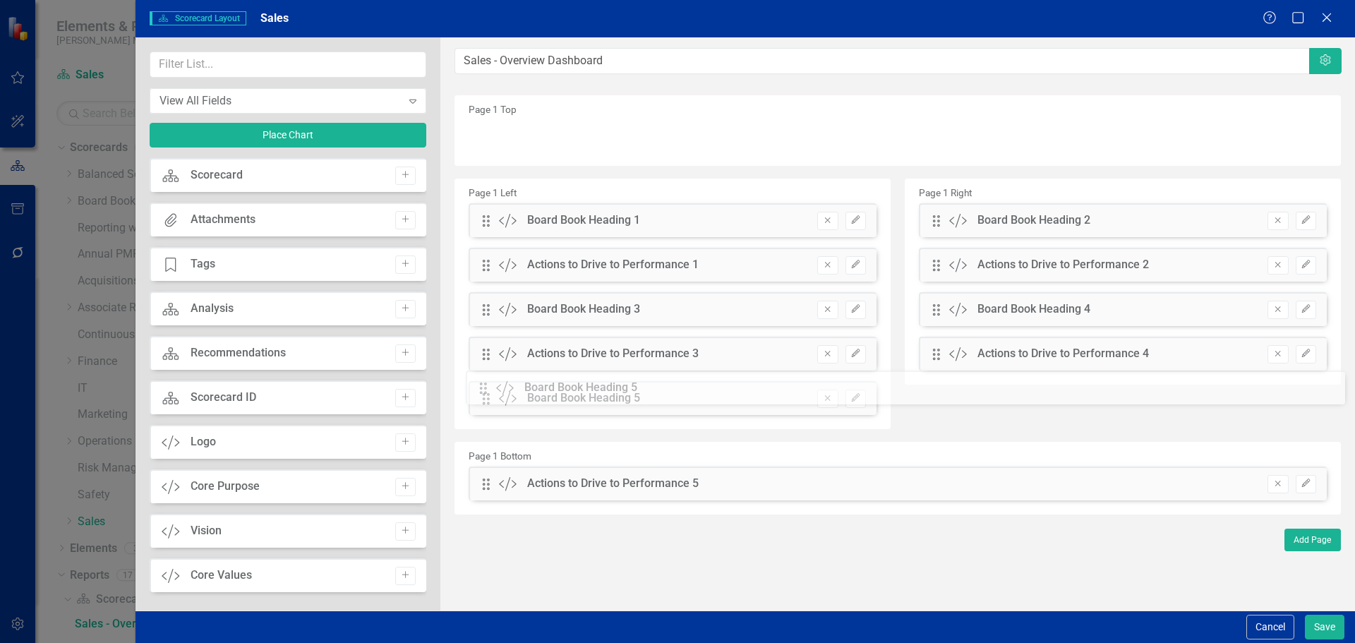
drag, startPoint x: 483, startPoint y: 440, endPoint x: 490, endPoint y: 388, distance: 52.1
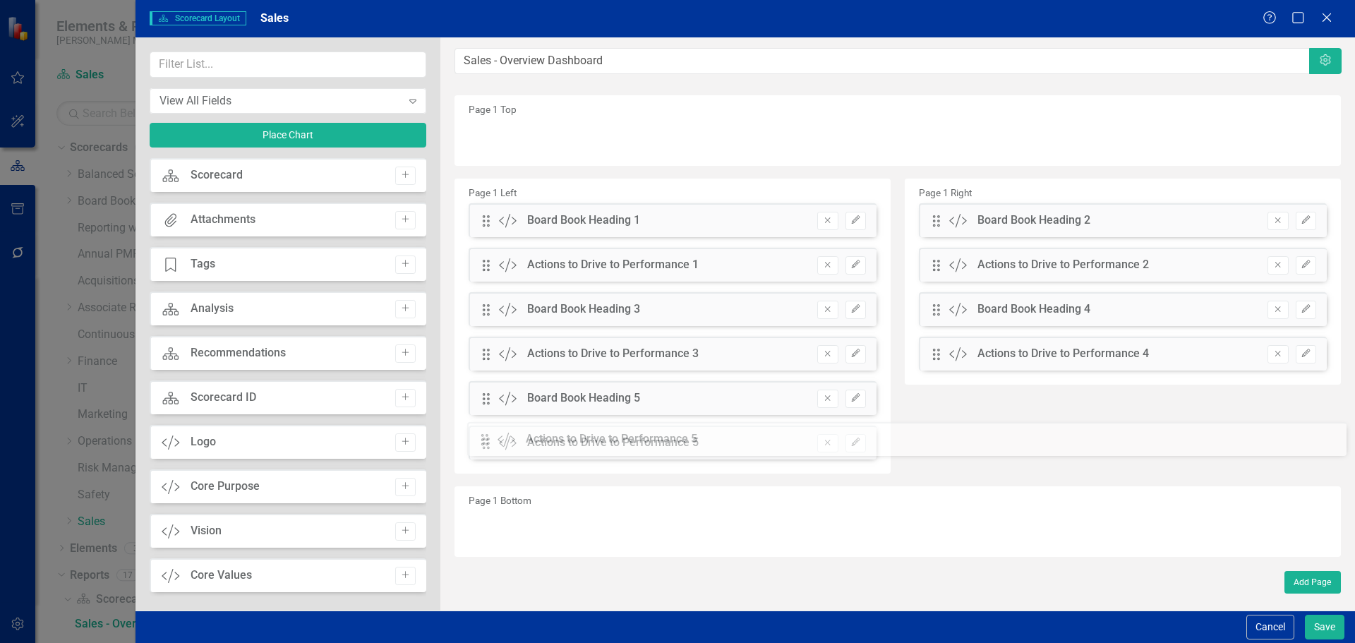
drag, startPoint x: 485, startPoint y: 485, endPoint x: 494, endPoint y: 440, distance: 45.4
click at [1329, 625] on button "Save" at bounding box center [1325, 627] width 40 height 25
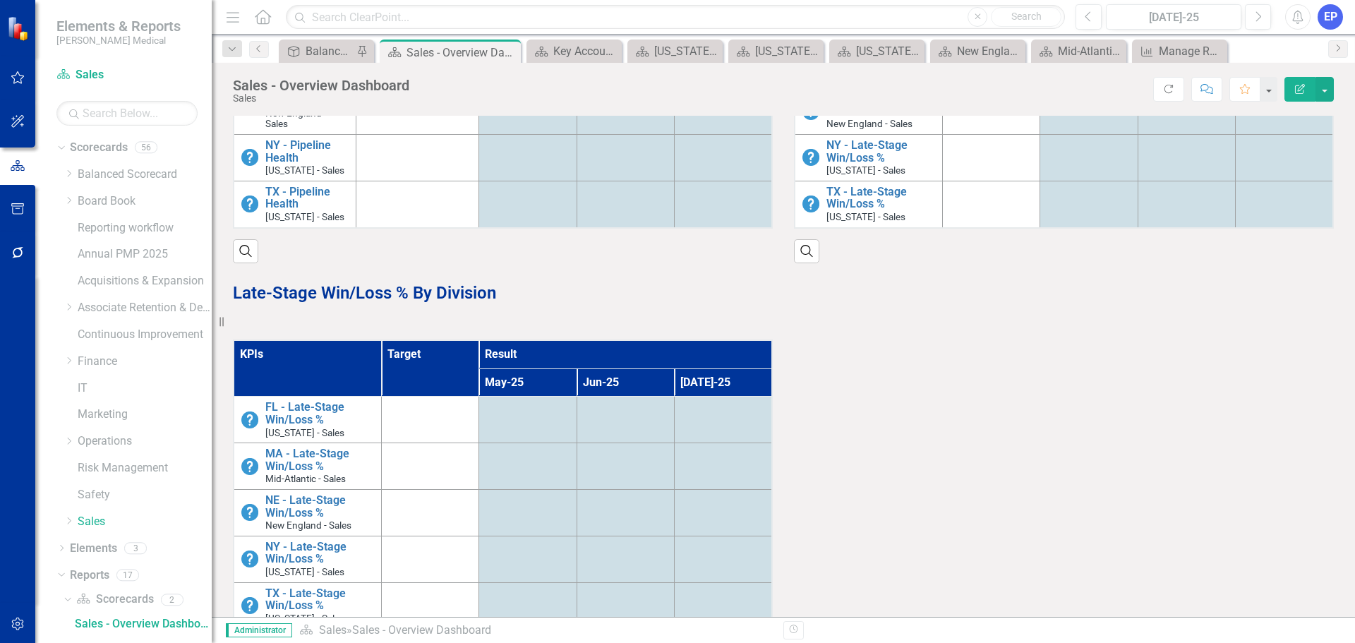
click at [514, 318] on div "Late-Stage Win/Loss % By Division" at bounding box center [503, 301] width 540 height 41
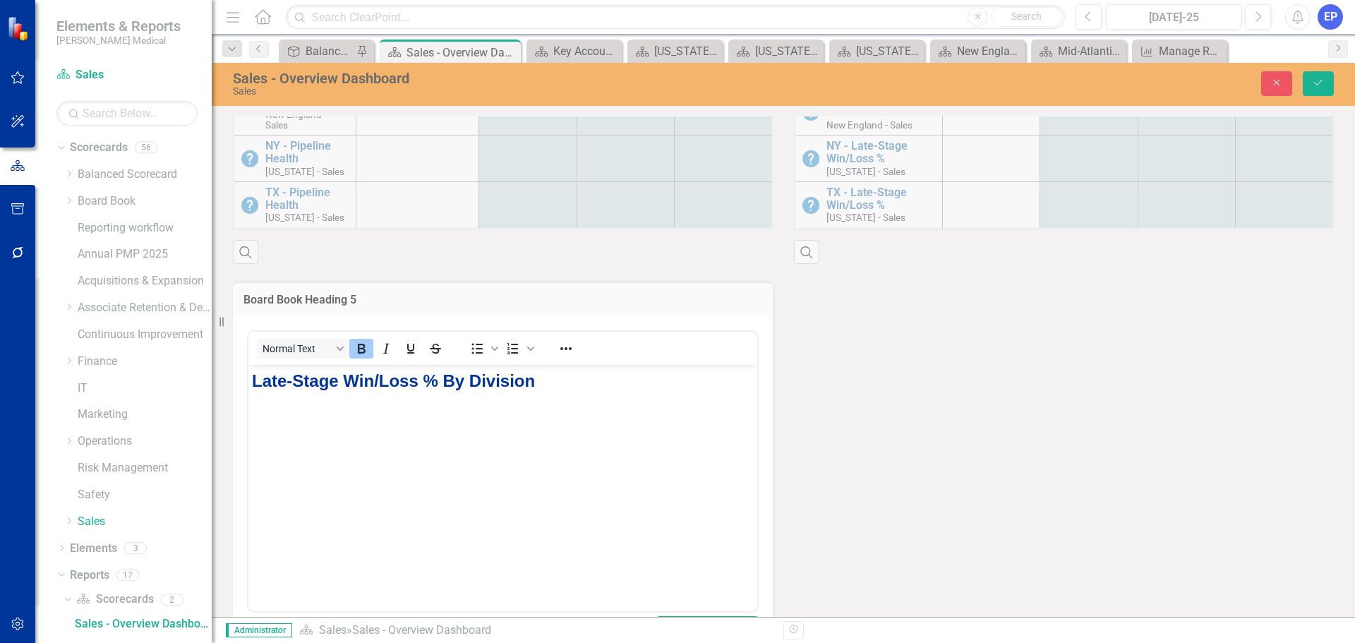
scroll to position [0, 0]
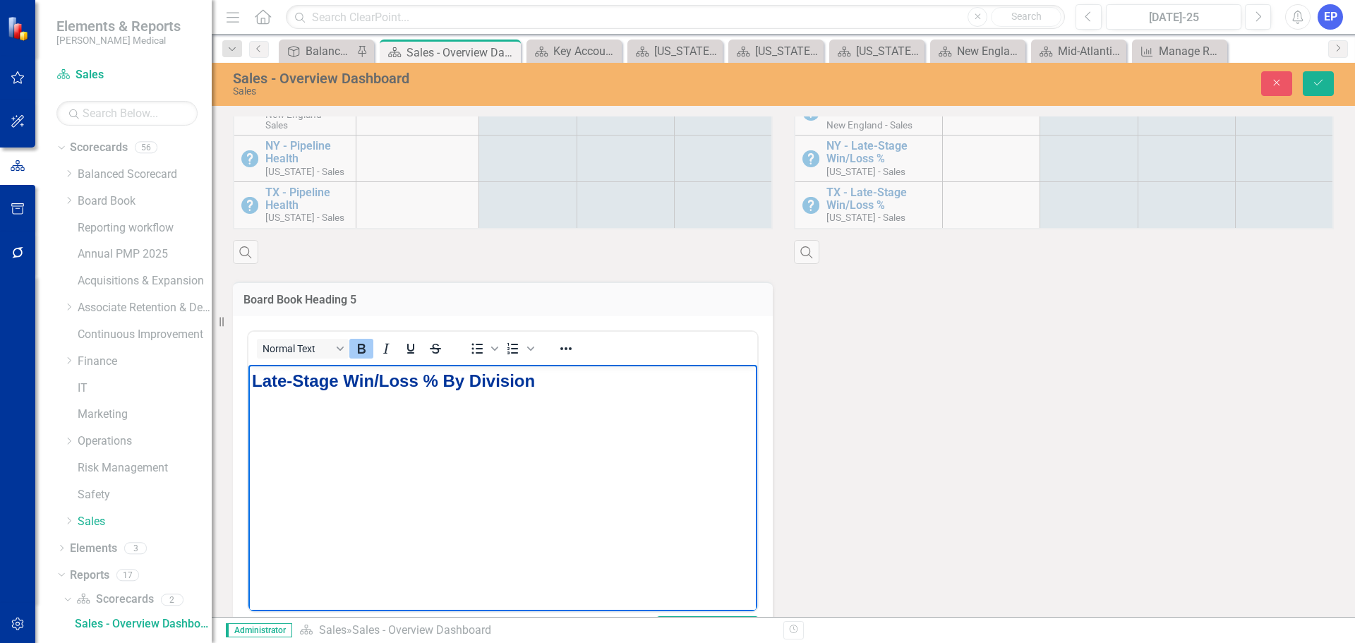
click at [253, 378] on strong "Late-Stage Win/Loss % By Division" at bounding box center [393, 379] width 283 height 19
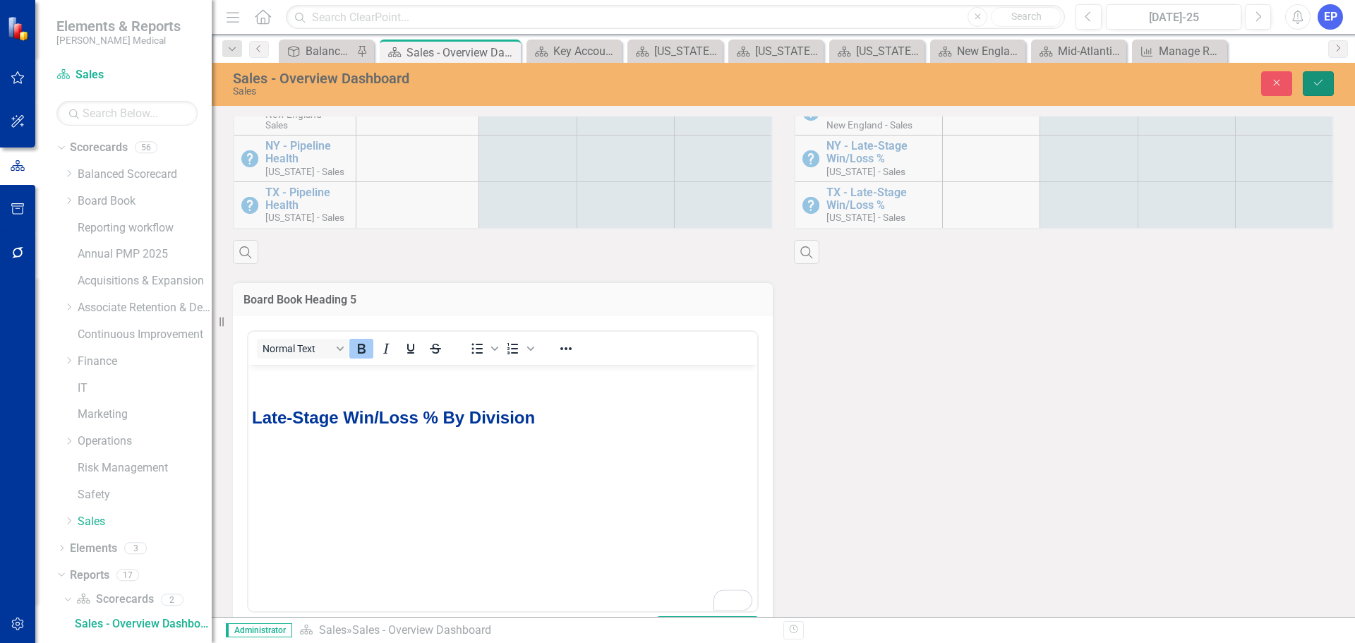
click at [1324, 78] on icon "Save" at bounding box center [1318, 83] width 13 height 10
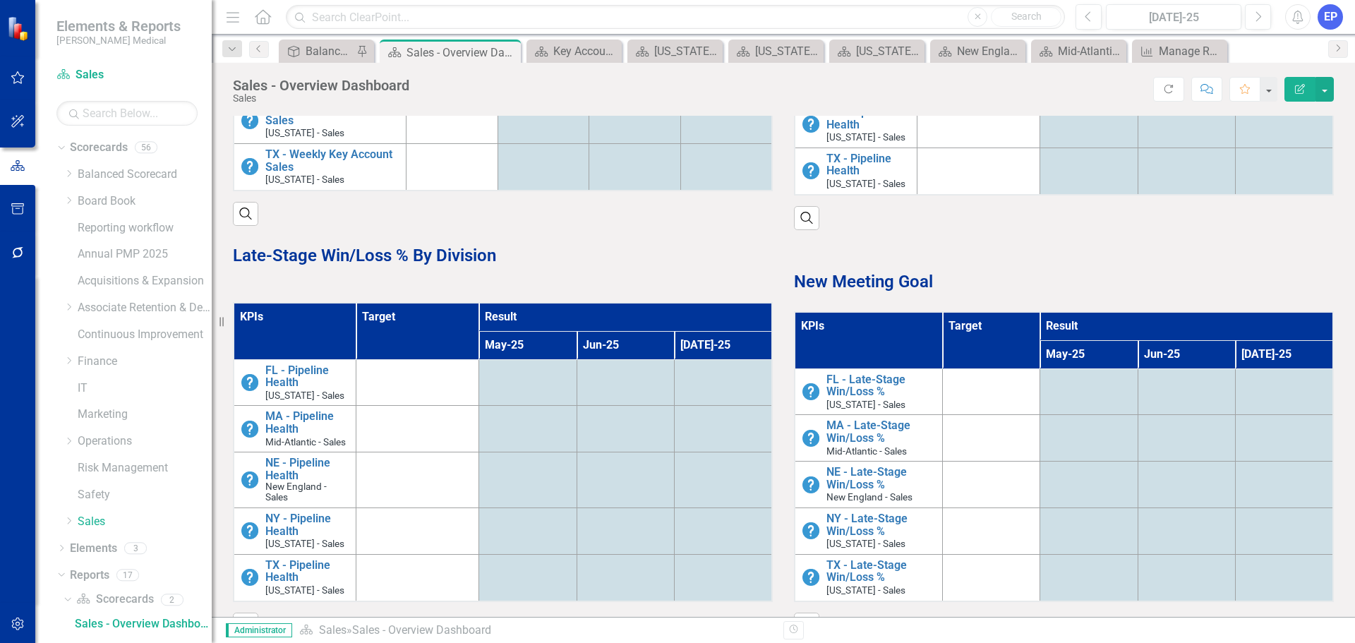
scroll to position [282, 0]
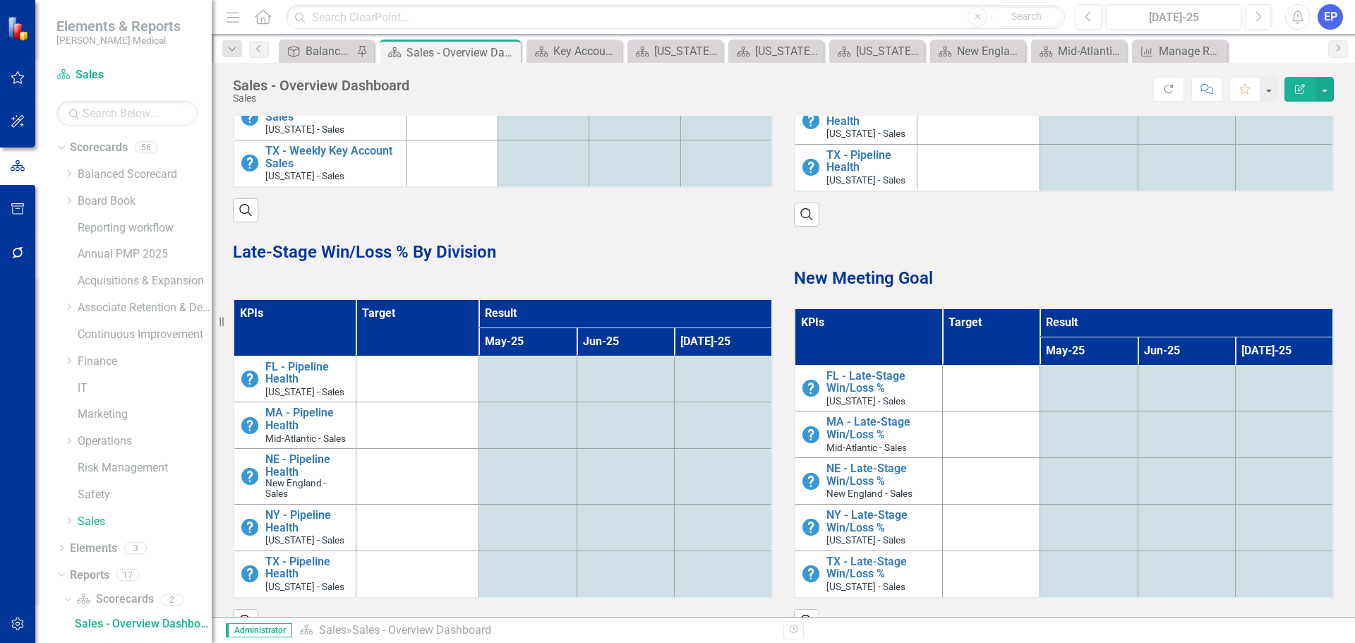
click at [999, 351] on th "Target" at bounding box center [990, 336] width 97 height 56
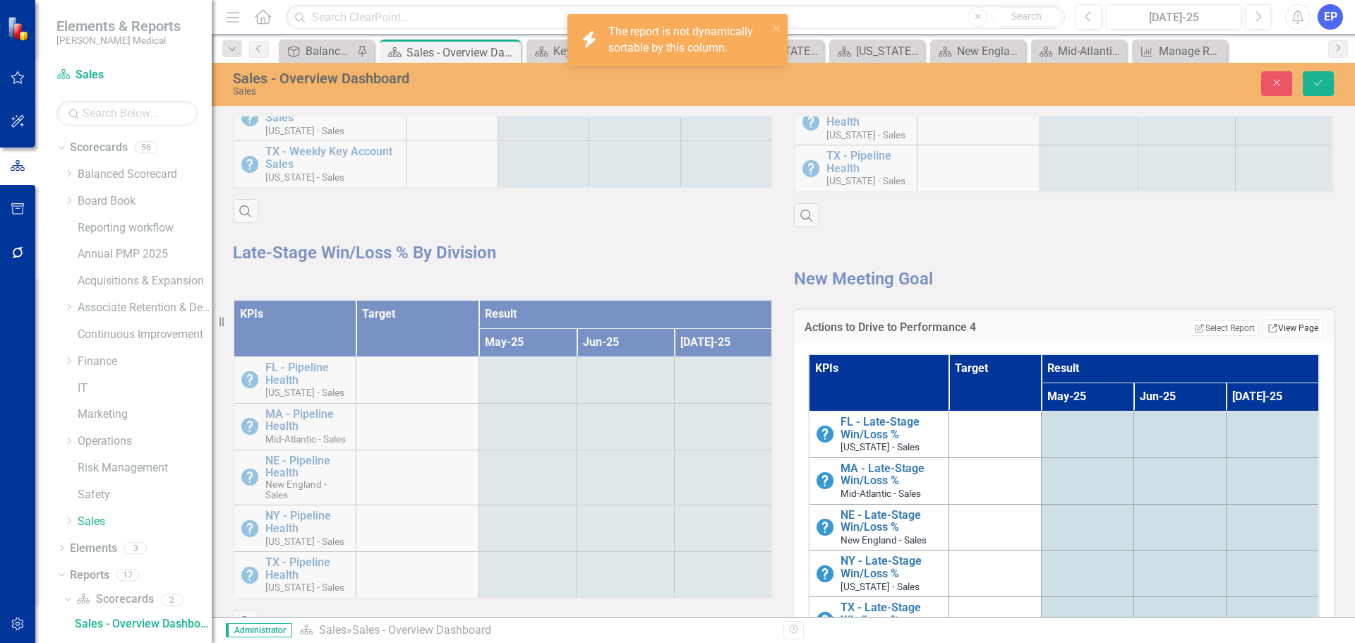
click at [1286, 325] on link "Link View Page" at bounding box center [1292, 328] width 61 height 18
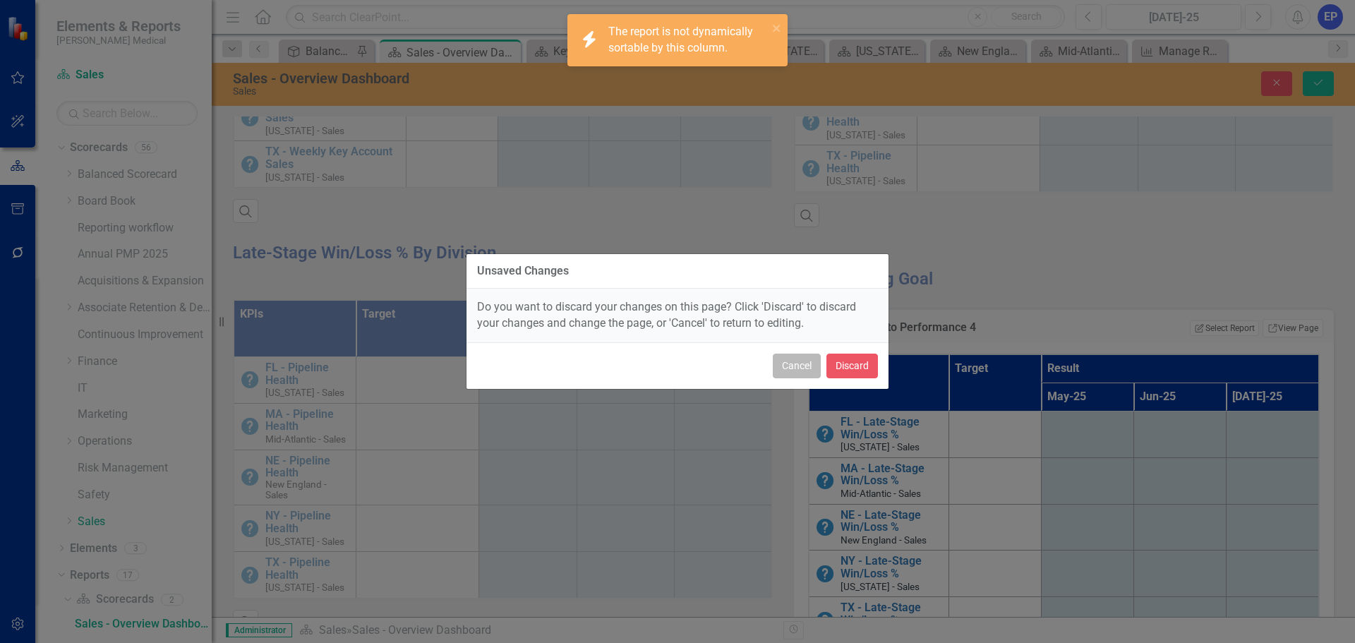
click at [799, 363] on button "Cancel" at bounding box center [797, 366] width 48 height 25
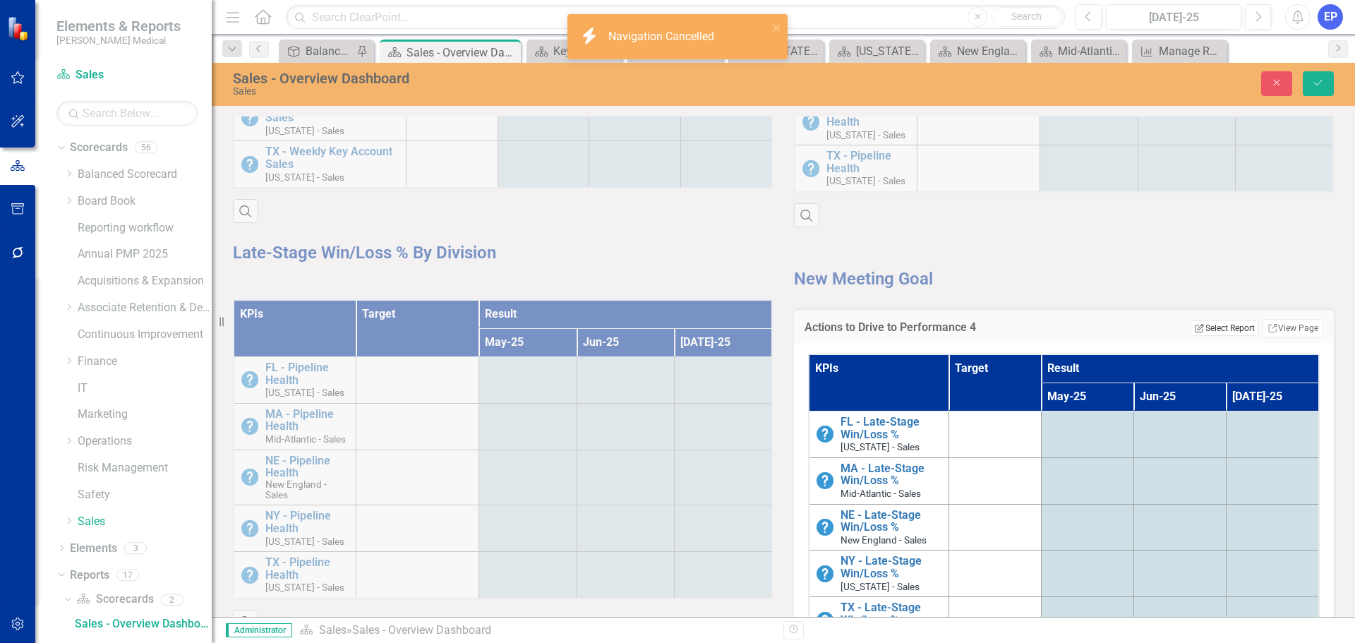
click at [1194, 329] on icon "Edit Report" at bounding box center [1199, 328] width 11 height 8
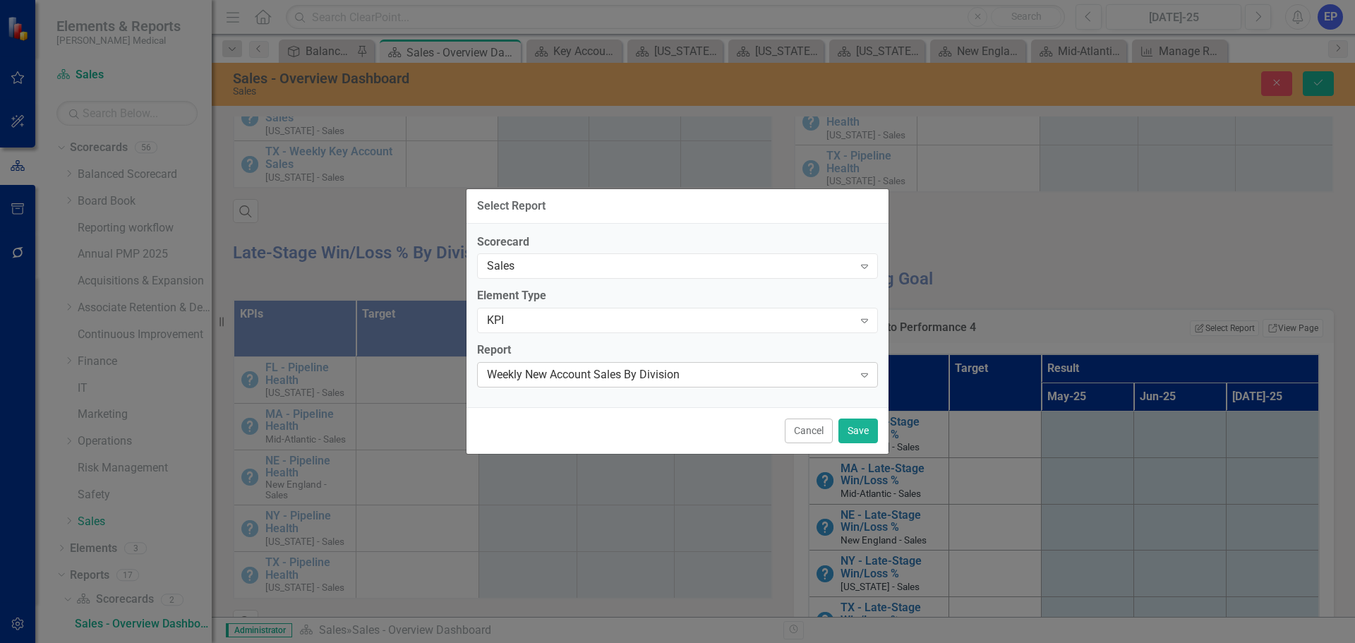
click at [725, 379] on div "Weekly New Account Sales By Division" at bounding box center [670, 375] width 366 height 16
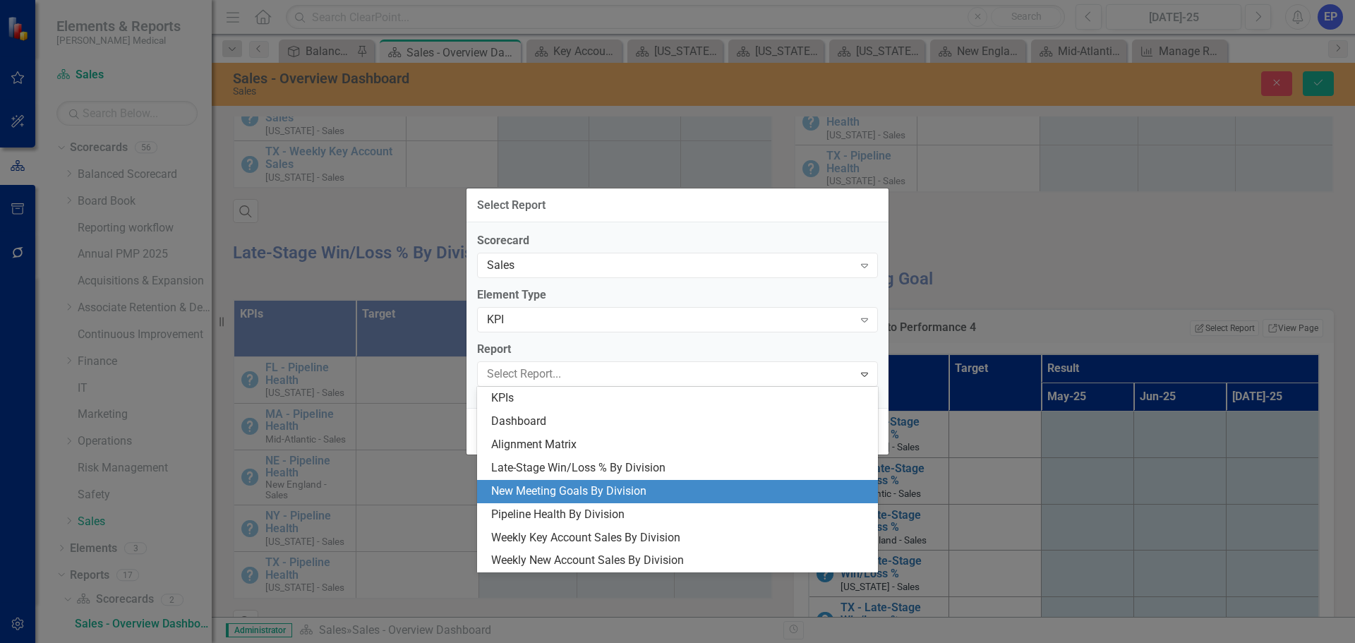
click at [651, 490] on div "New Meeting Goals By Division" at bounding box center [680, 491] width 378 height 16
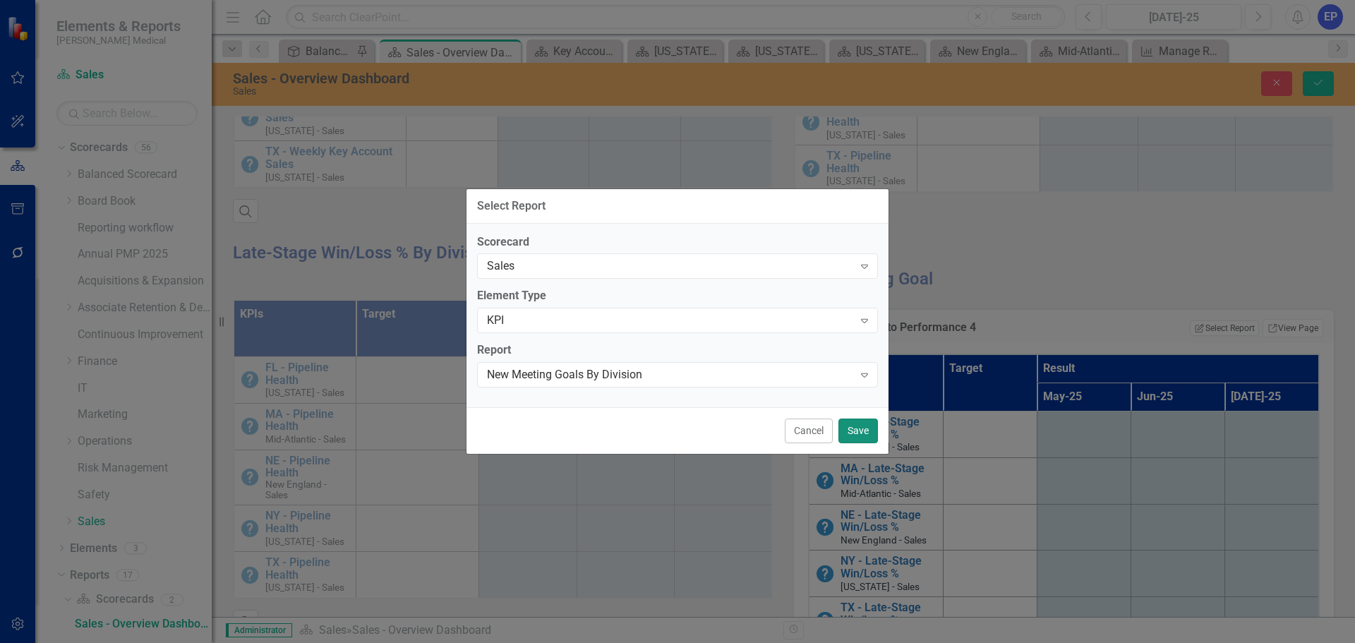
click at [862, 425] on button "Save" at bounding box center [858, 430] width 40 height 25
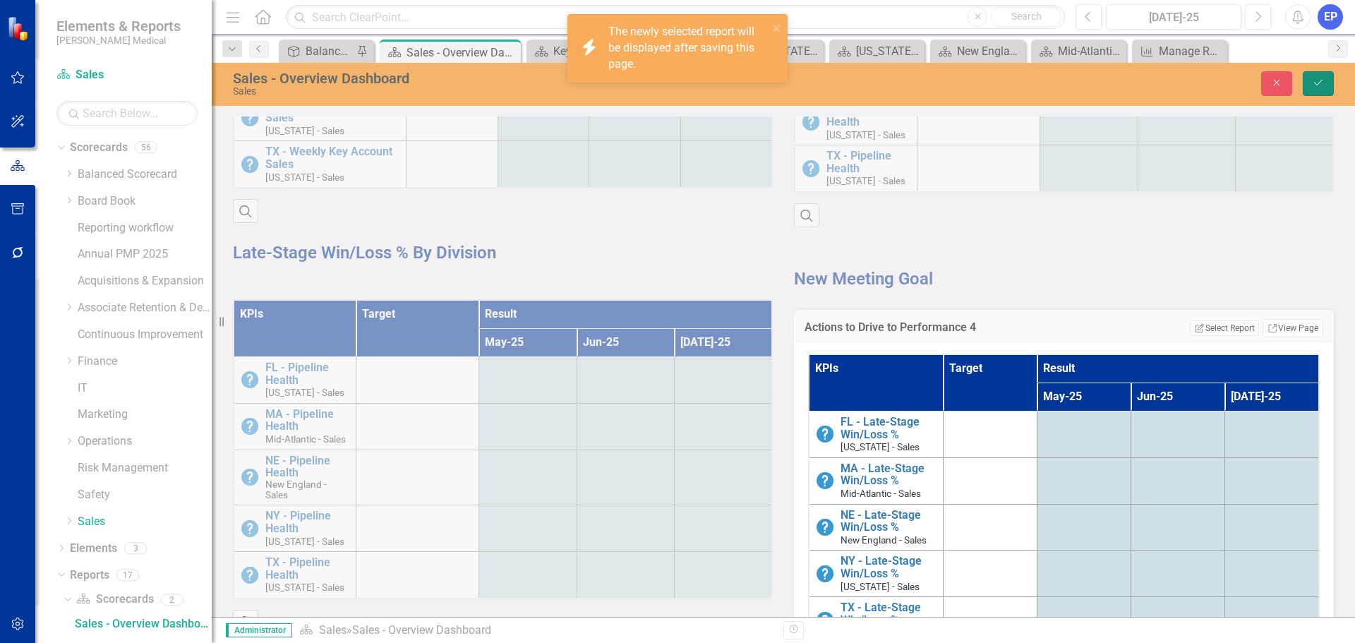
click at [1319, 81] on icon "Save" at bounding box center [1318, 83] width 13 height 10
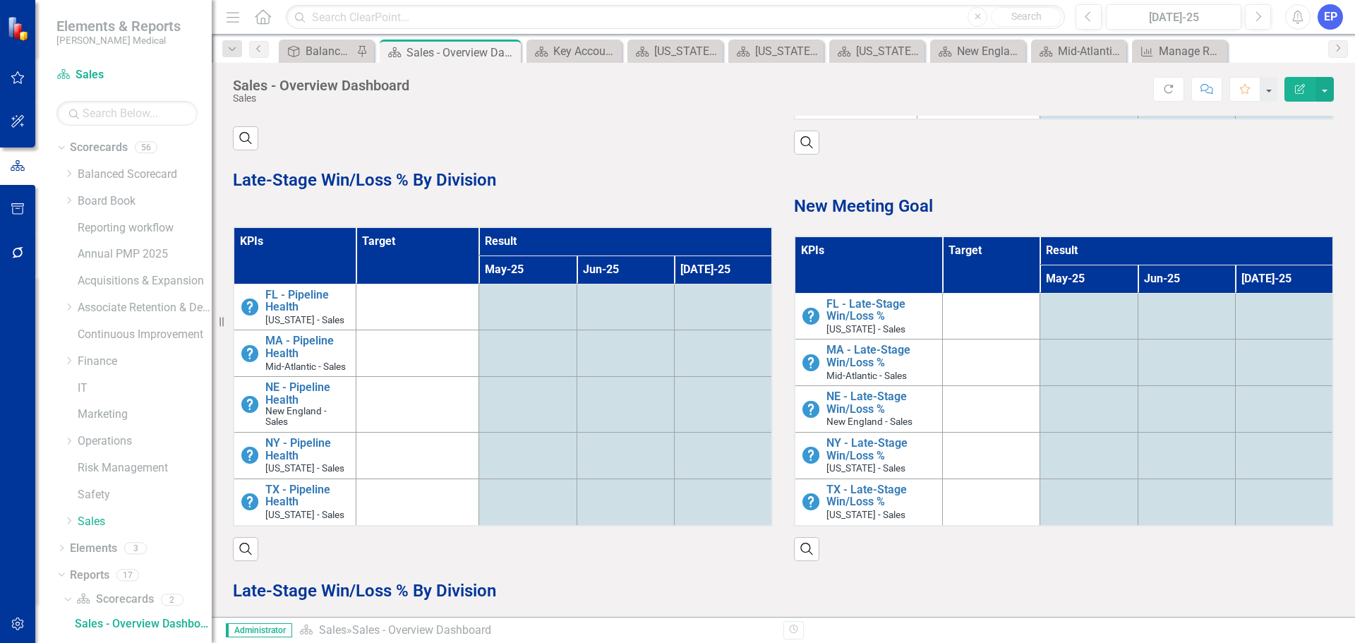
scroll to position [353, 0]
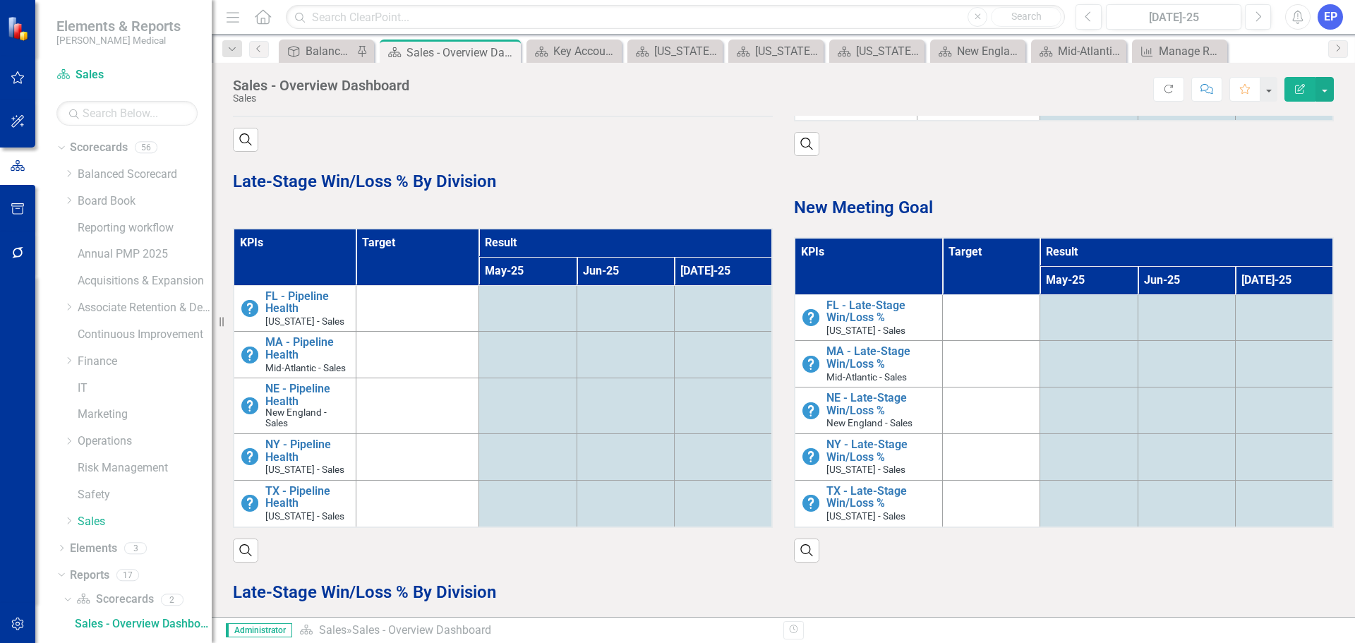
click at [901, 206] on strong "New Meeting Goal" at bounding box center [863, 208] width 139 height 20
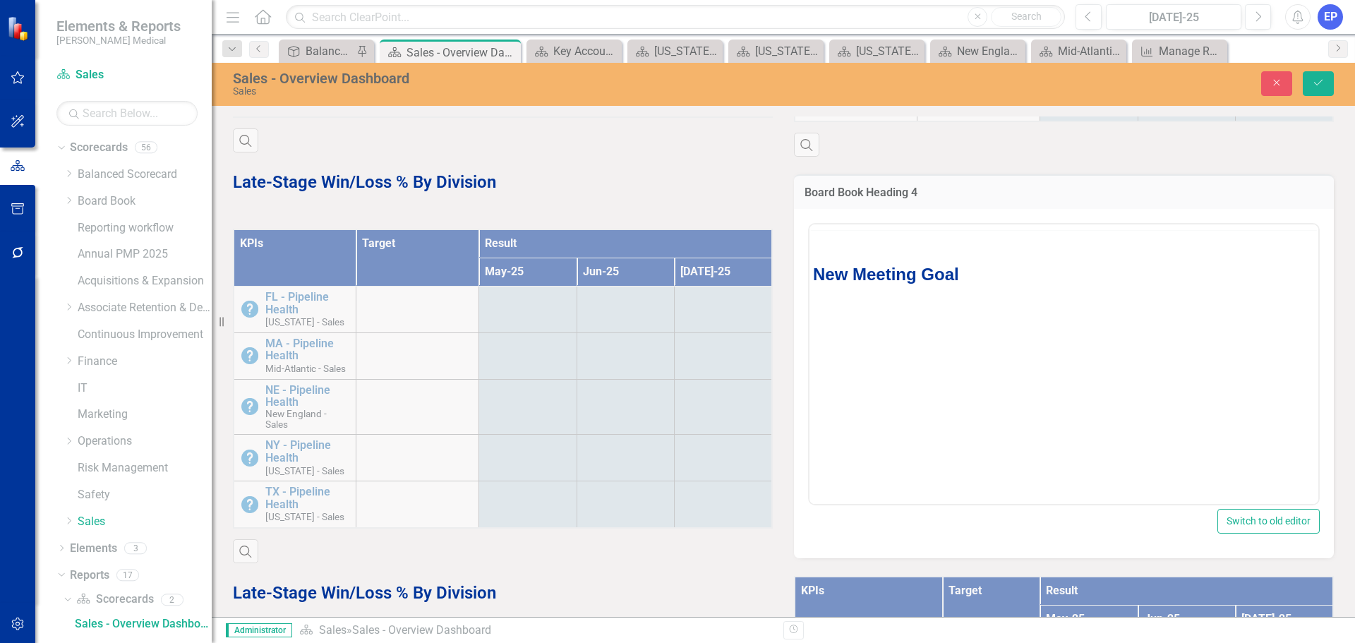
scroll to position [0, 0]
click at [960, 300] on p "New Meeting Goal" at bounding box center [1064, 301] width 502 height 25
